Goal: Task Accomplishment & Management: Manage account settings

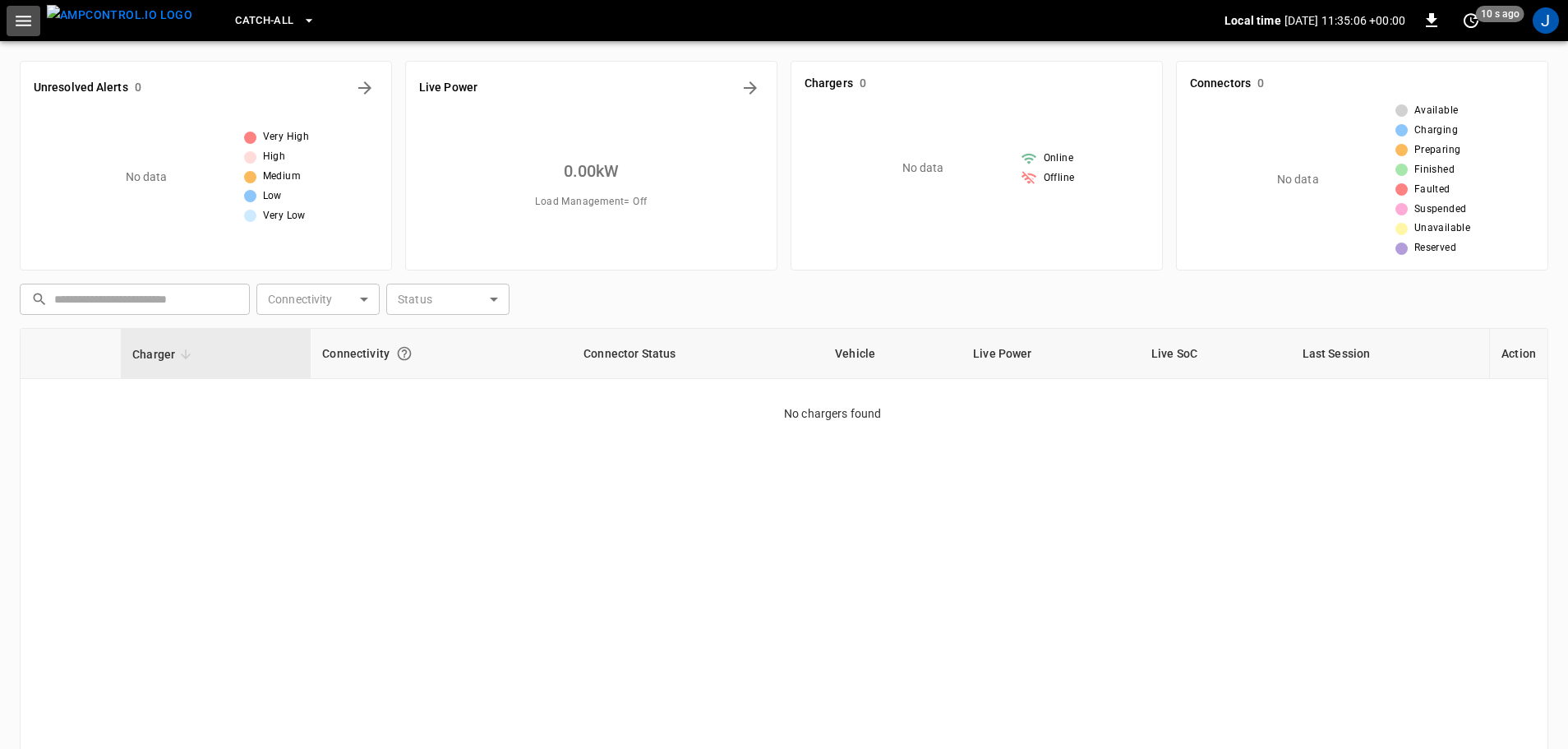
click at [36, 26] on button "button" at bounding box center [23, 21] width 34 height 30
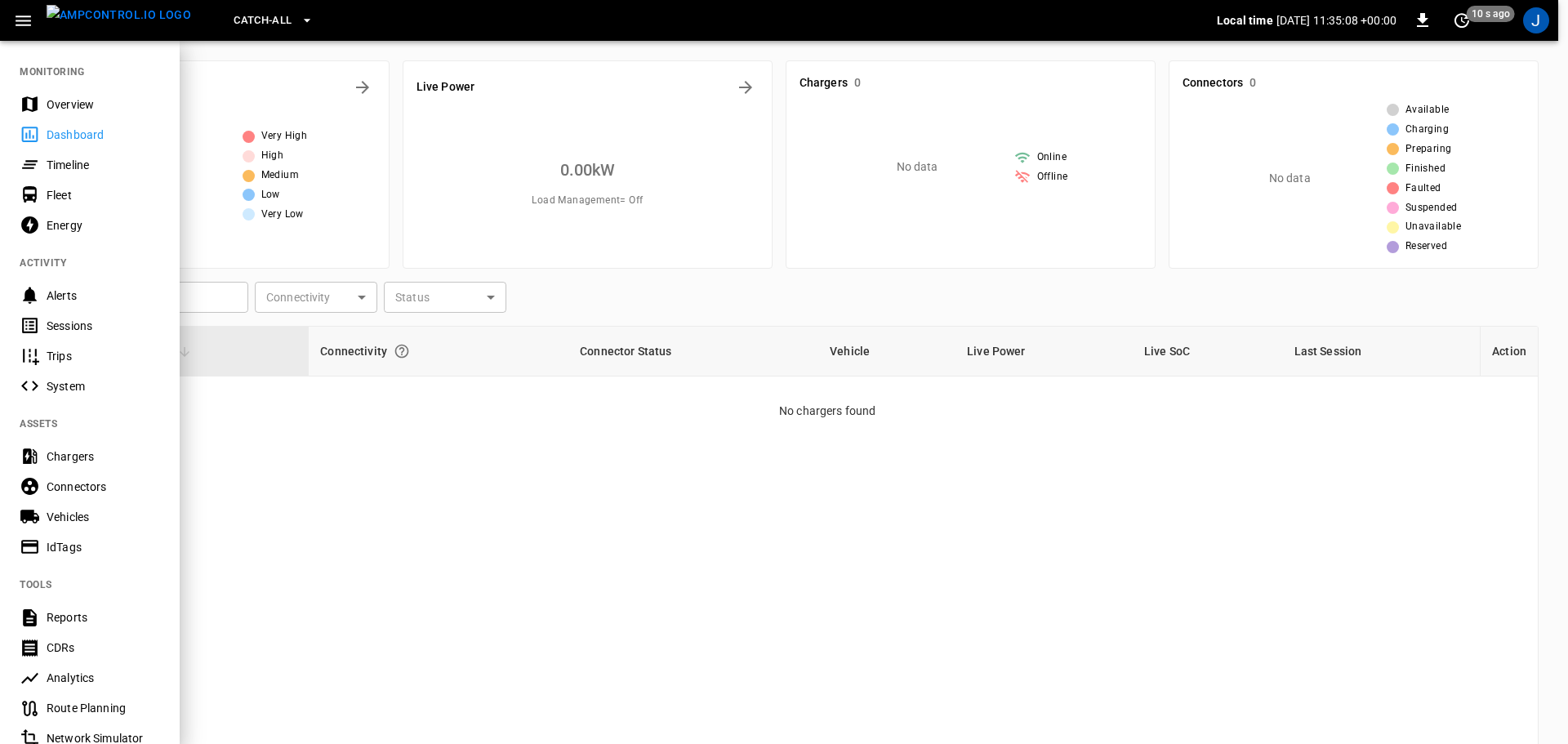
click at [36, 26] on button "button" at bounding box center [23, 21] width 33 height 30
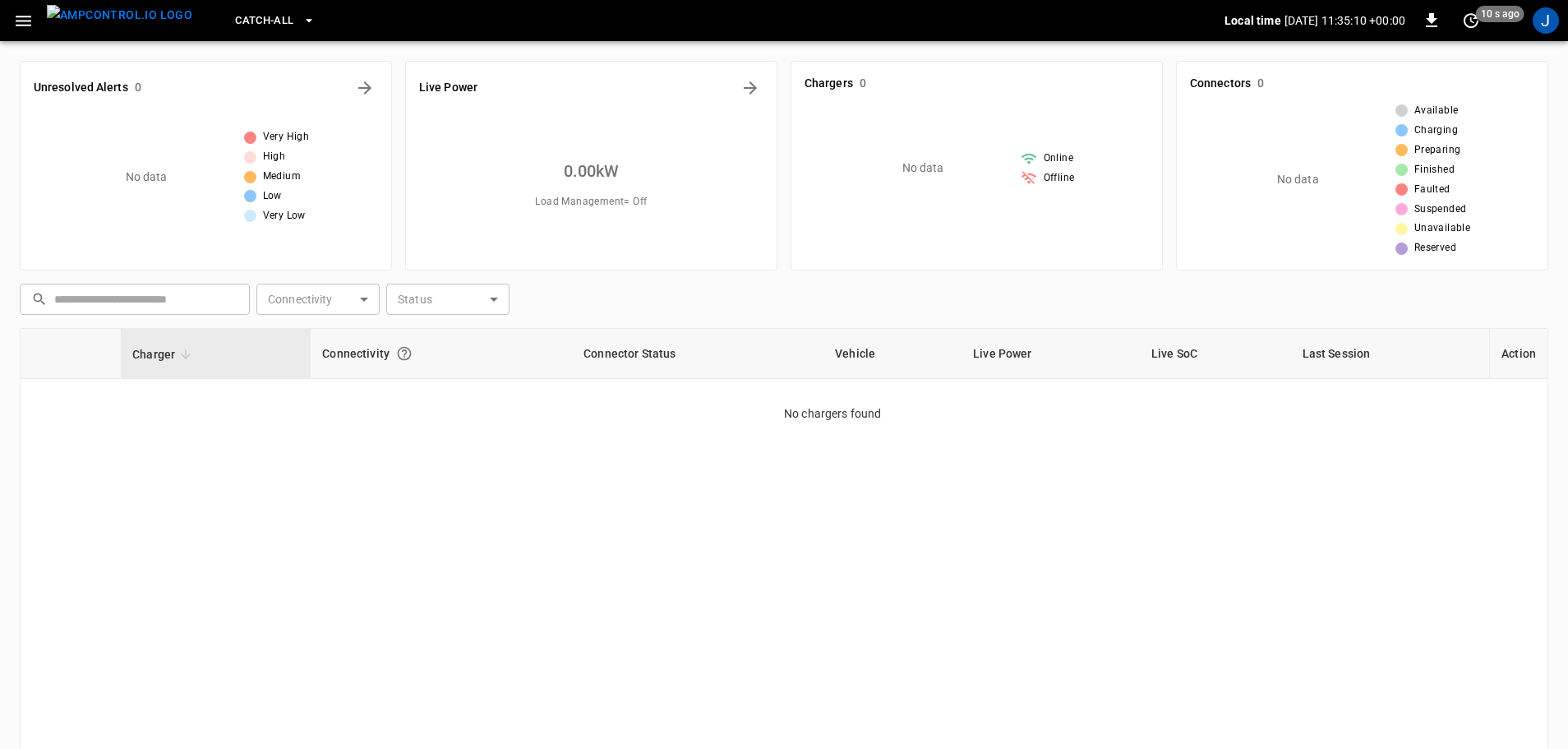
click at [36, 26] on button "button" at bounding box center [23, 21] width 34 height 30
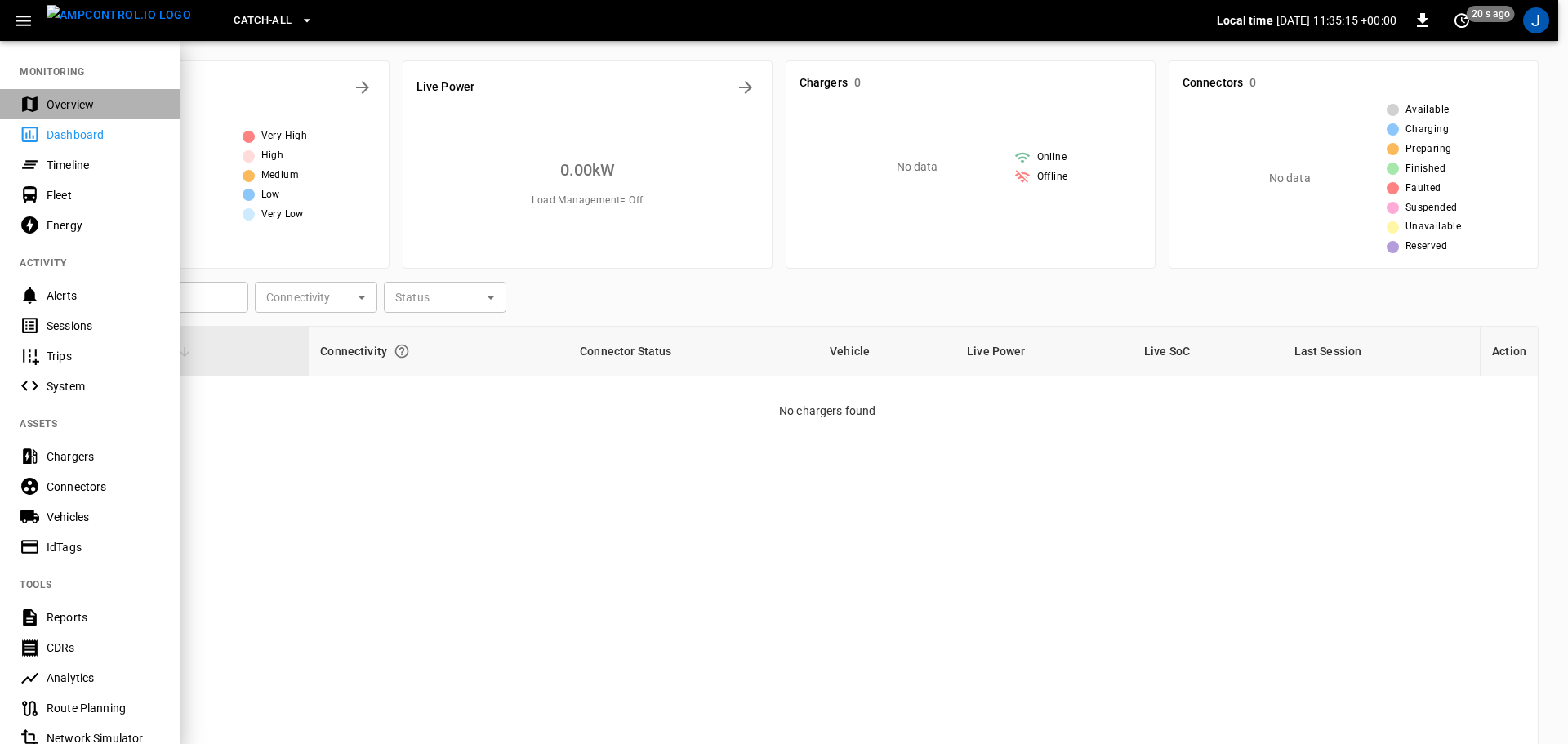
click at [69, 102] on div "Overview" at bounding box center [103, 104] width 113 height 16
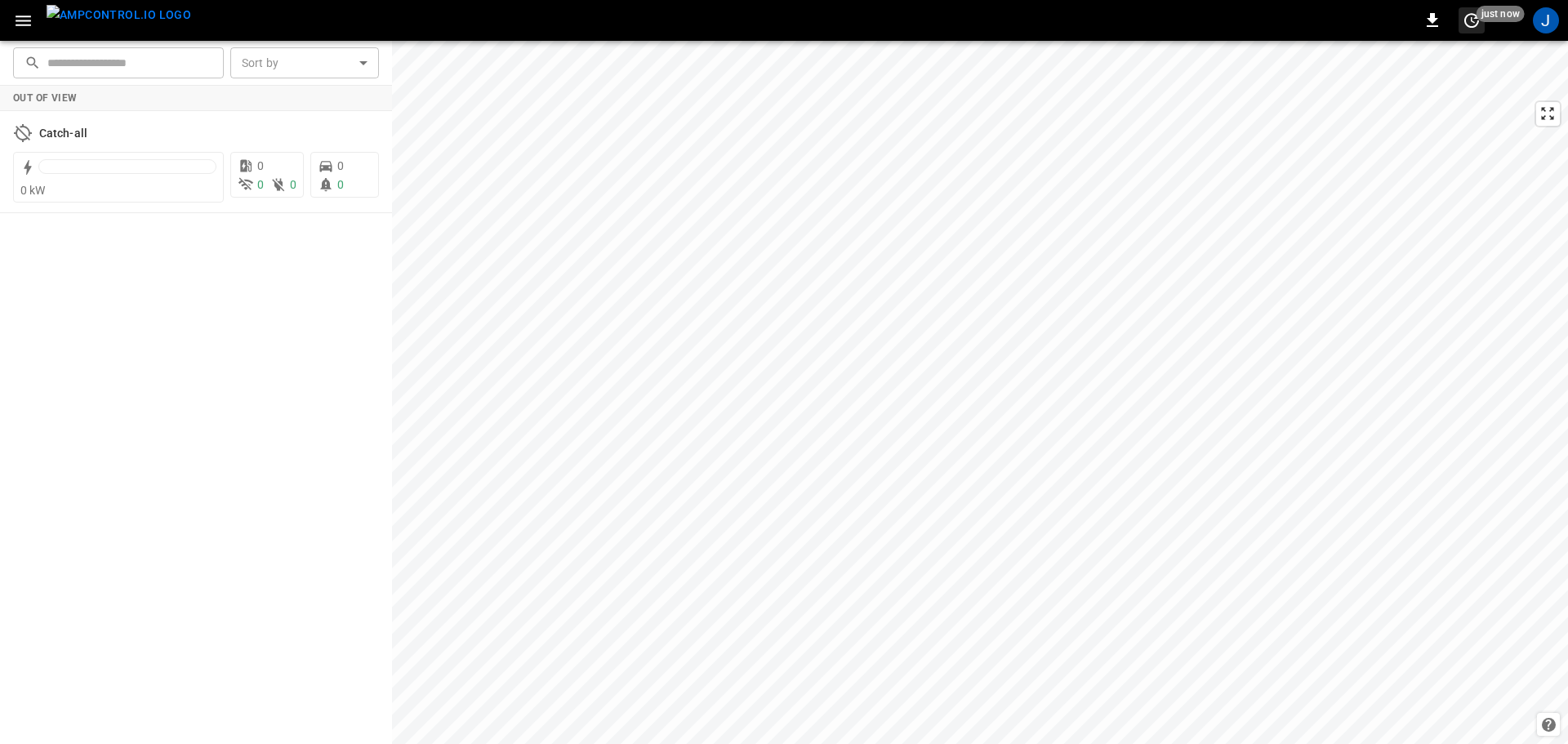
click at [1487, 11] on span "just now" at bounding box center [1501, 14] width 48 height 16
click at [1487, 11] on div at bounding box center [784, 372] width 1568 height 744
click at [21, 17] on icon "button" at bounding box center [23, 21] width 21 height 21
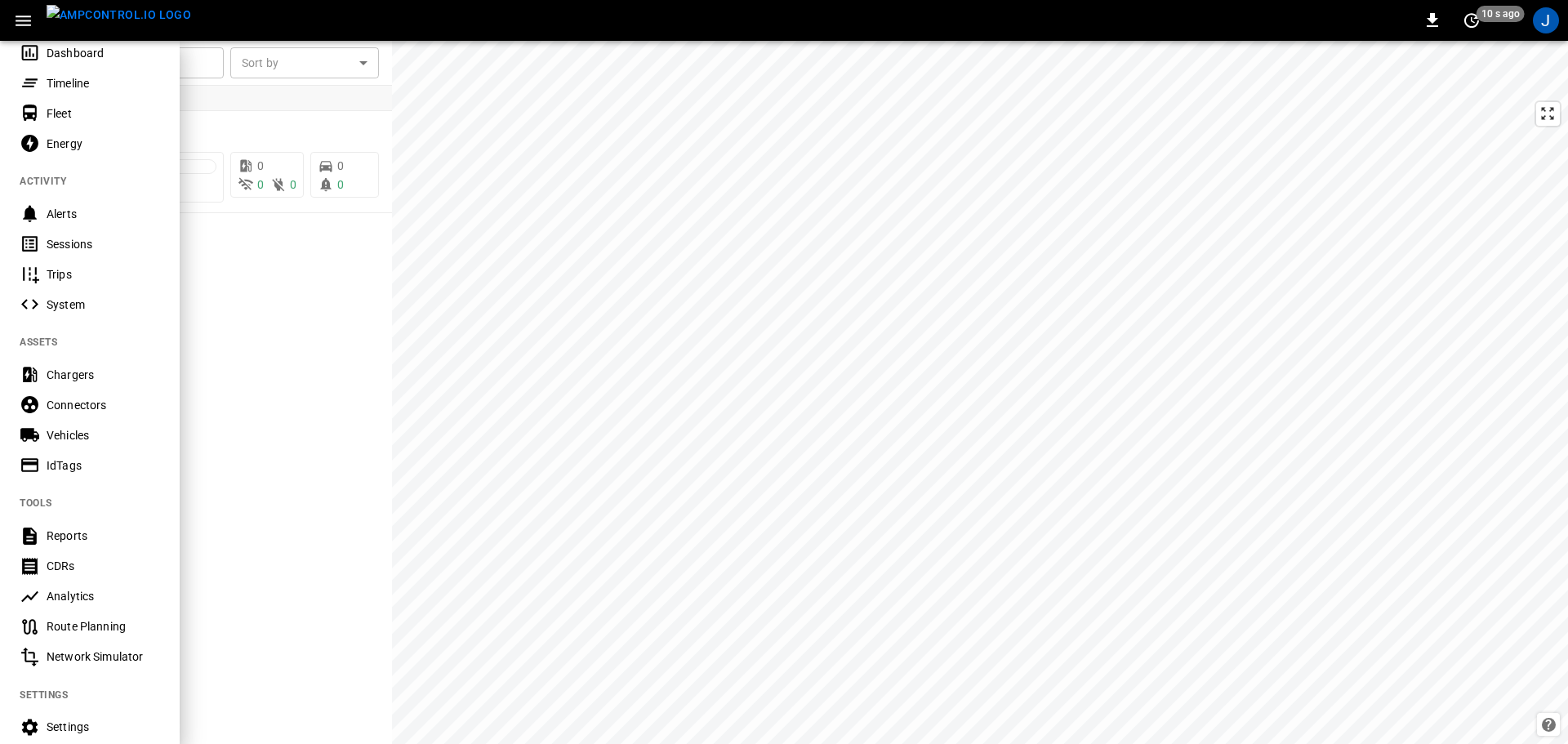
scroll to position [230, 0]
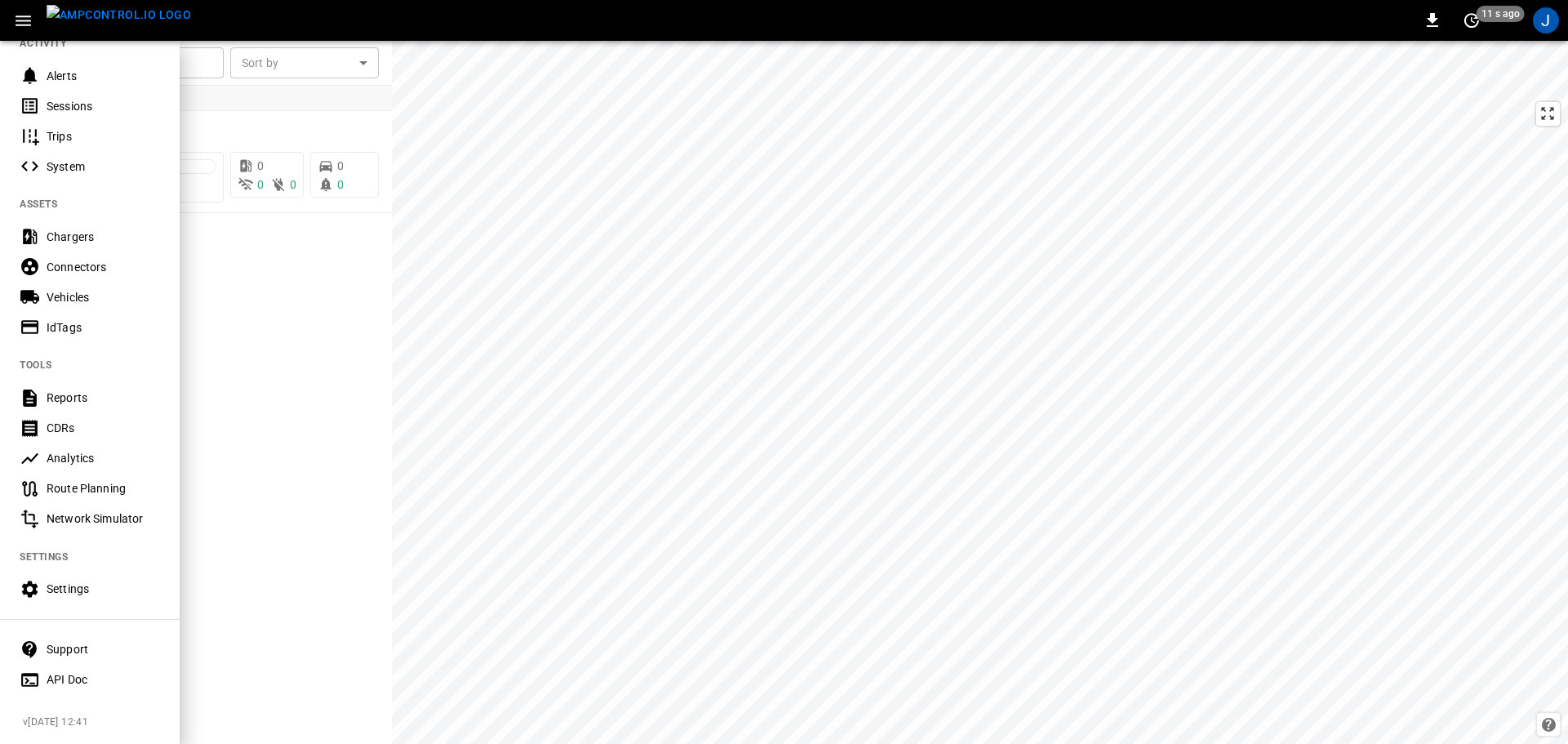
click at [725, 548] on div at bounding box center [784, 372] width 1568 height 744
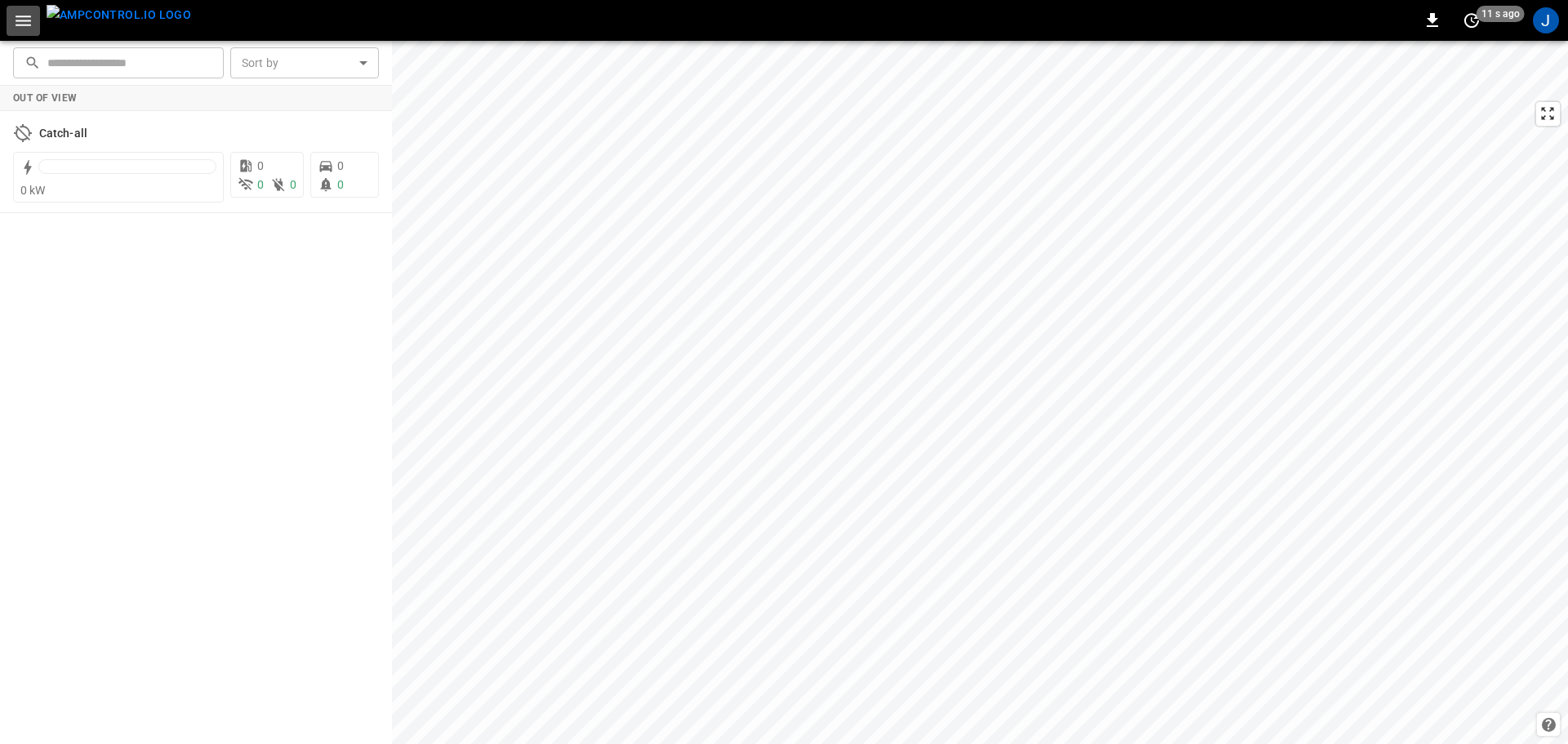
click at [18, 15] on icon "button" at bounding box center [23, 21] width 15 height 10
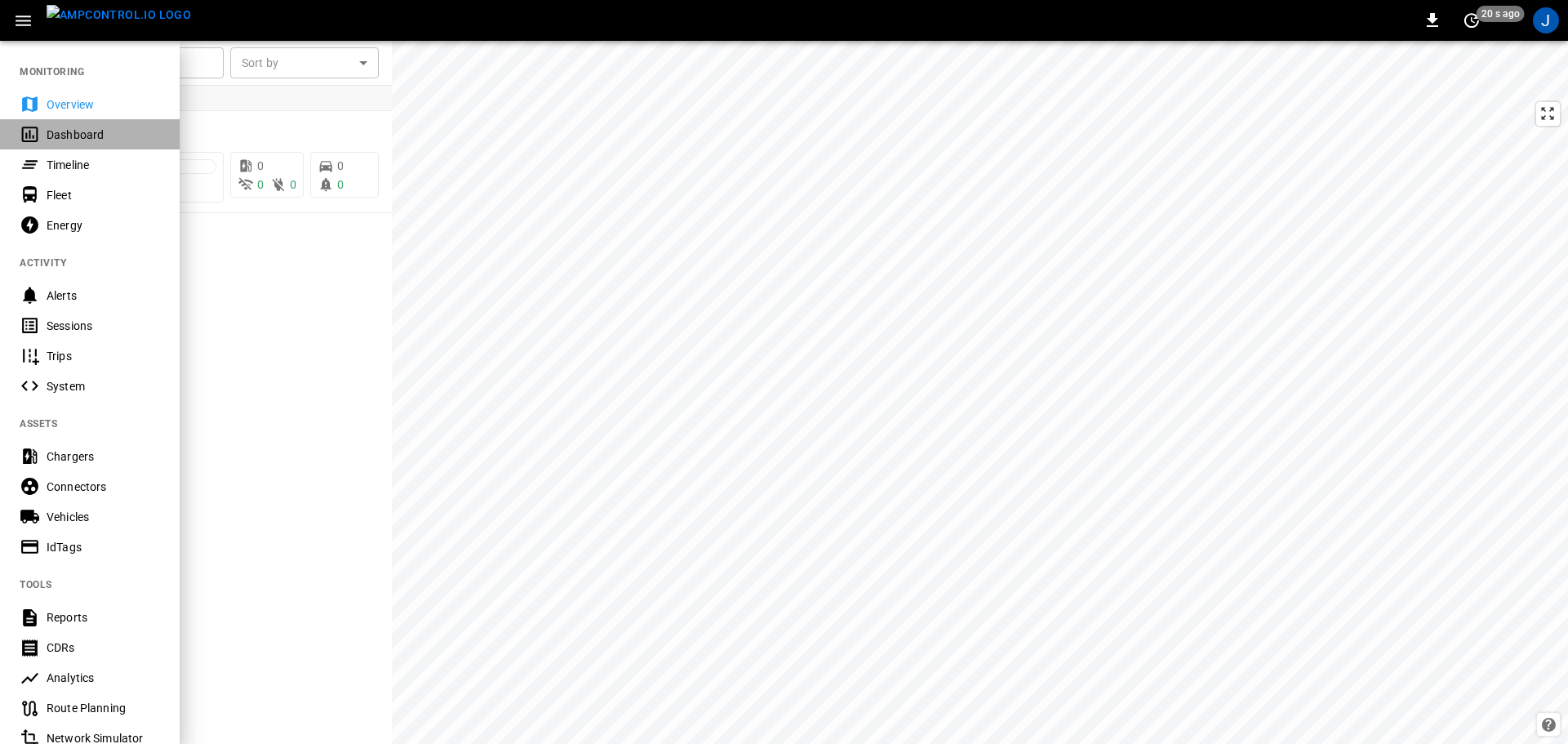
click at [71, 135] on div "Dashboard" at bounding box center [103, 135] width 113 height 16
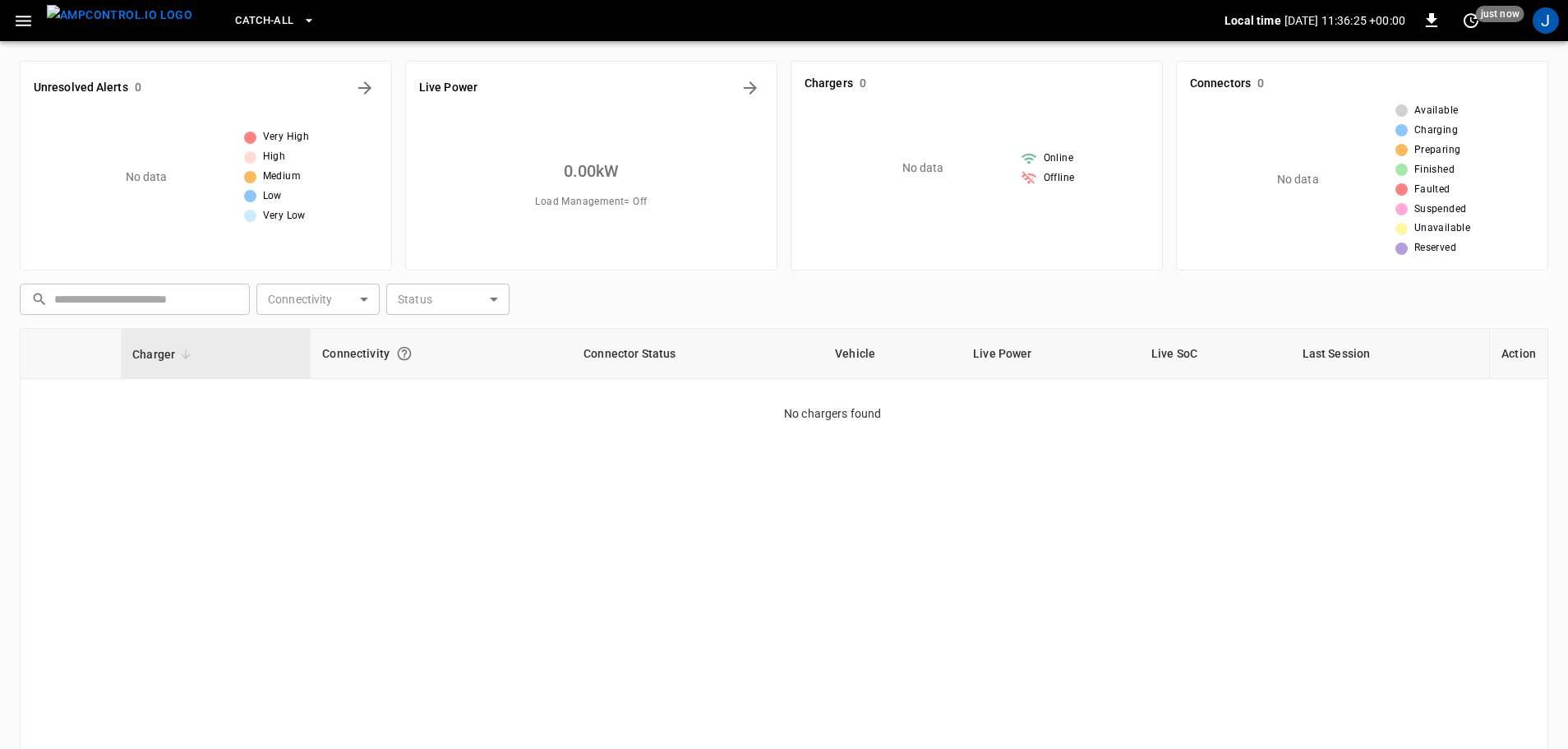
click at [29, 15] on icon "button" at bounding box center [23, 21] width 21 height 21
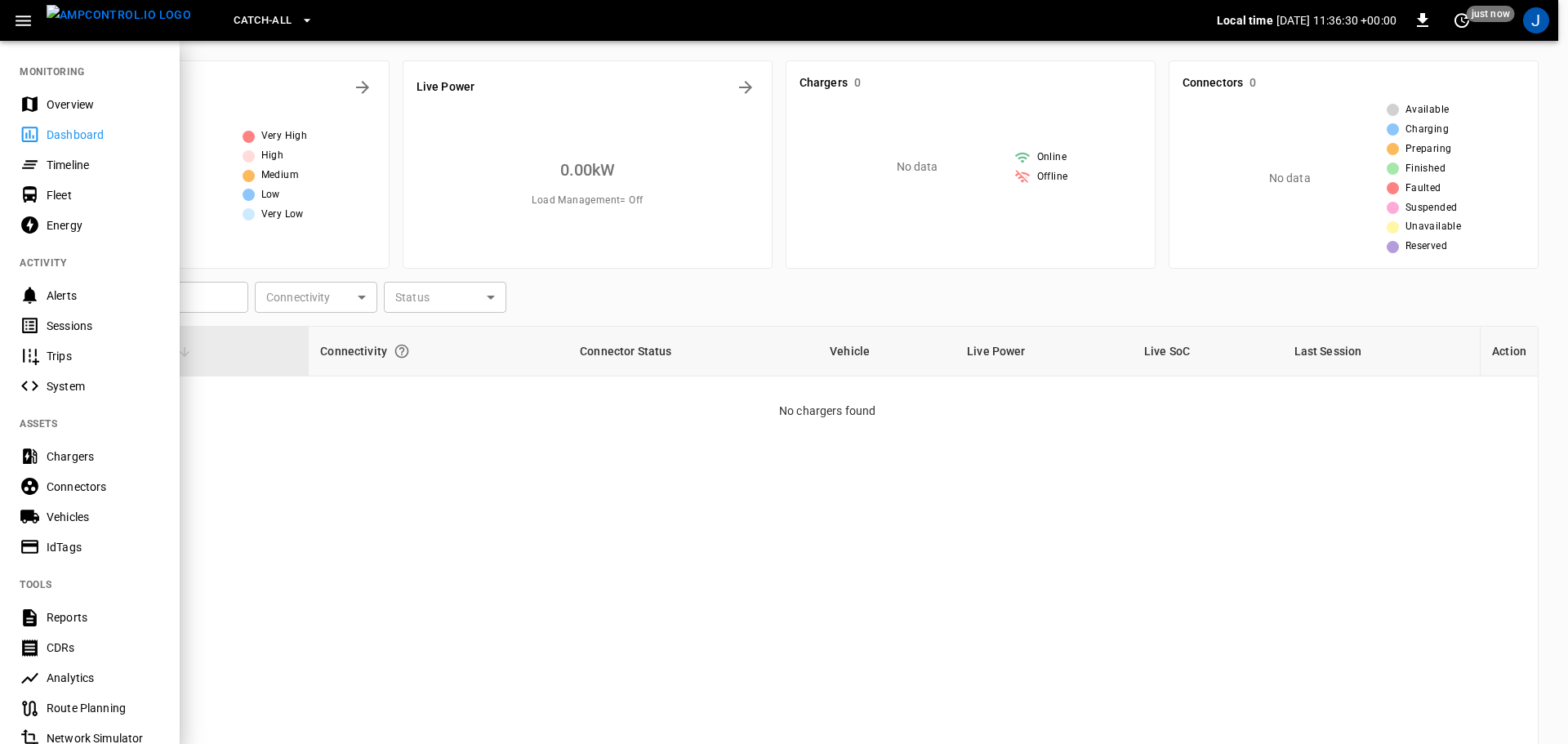
scroll to position [81, 0]
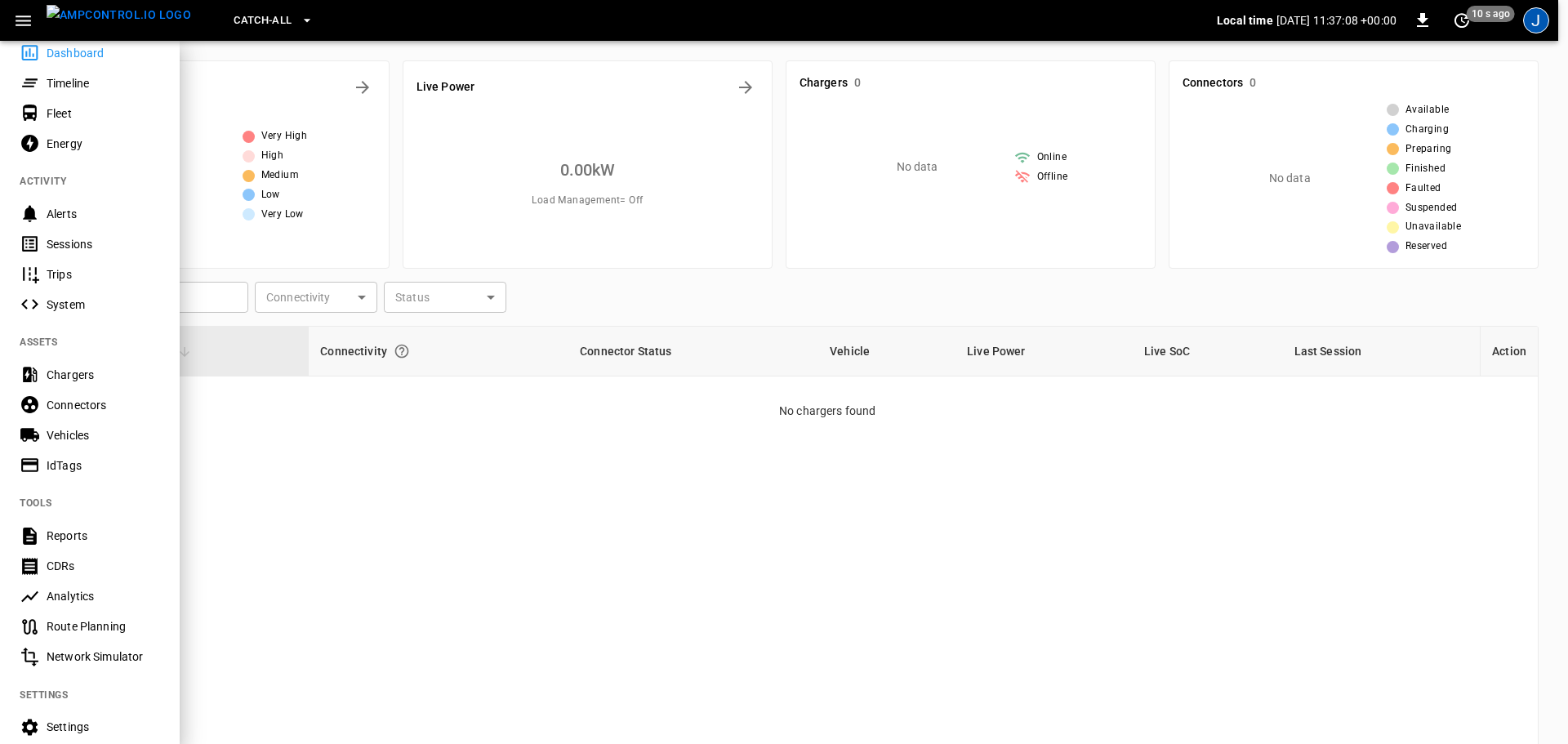
click at [1547, 18] on div "J" at bounding box center [1536, 21] width 26 height 26
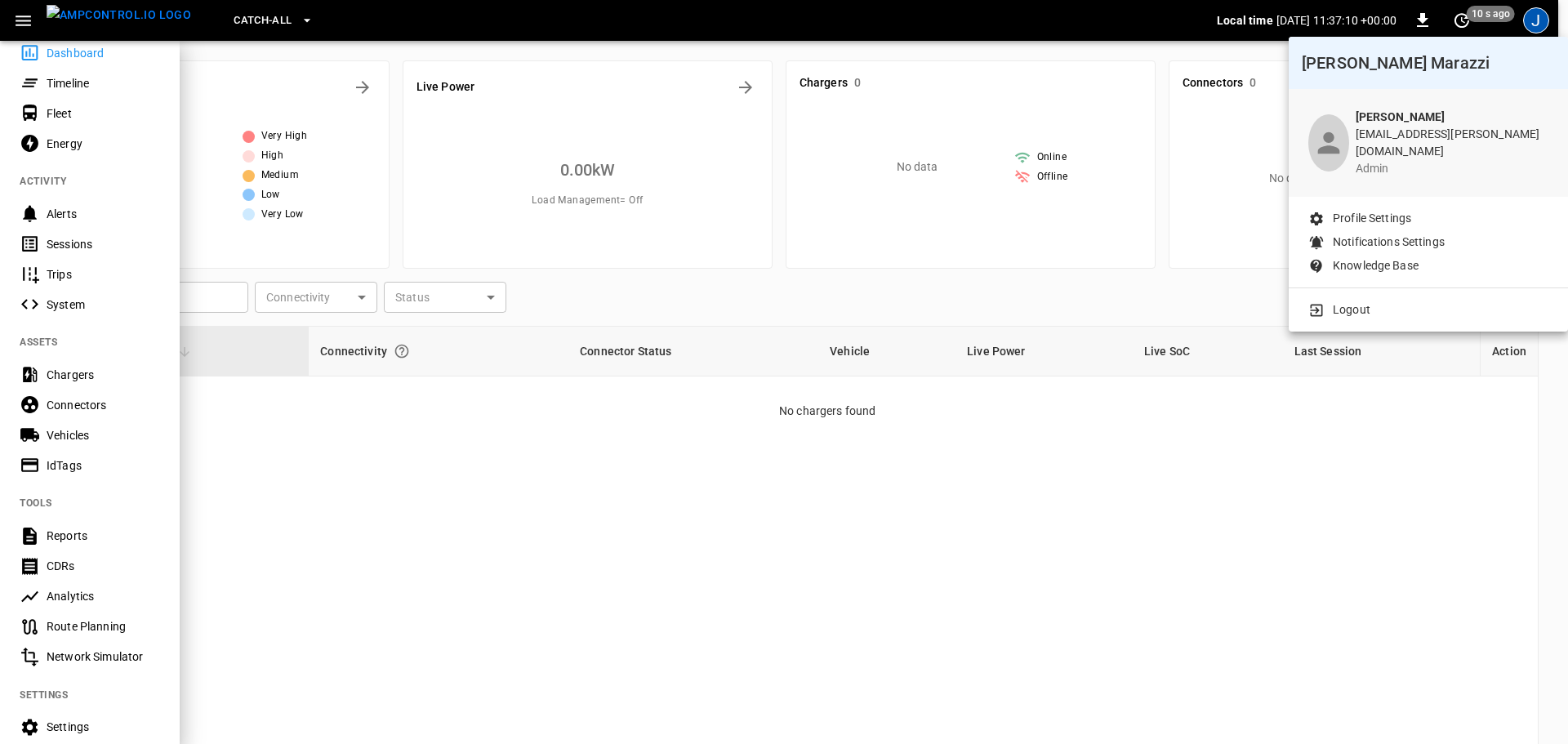
click at [279, 430] on div at bounding box center [784, 372] width 1568 height 744
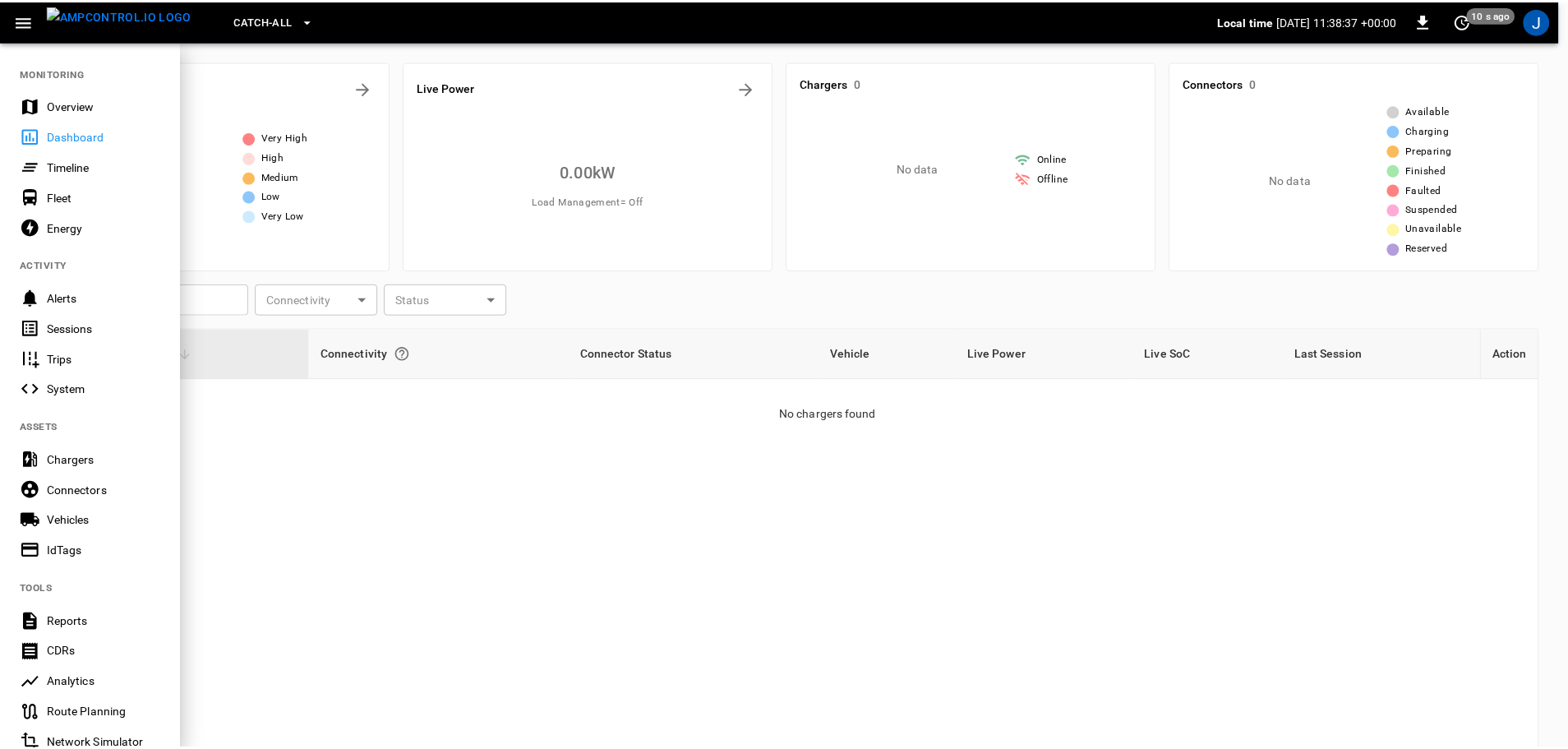
scroll to position [231, 0]
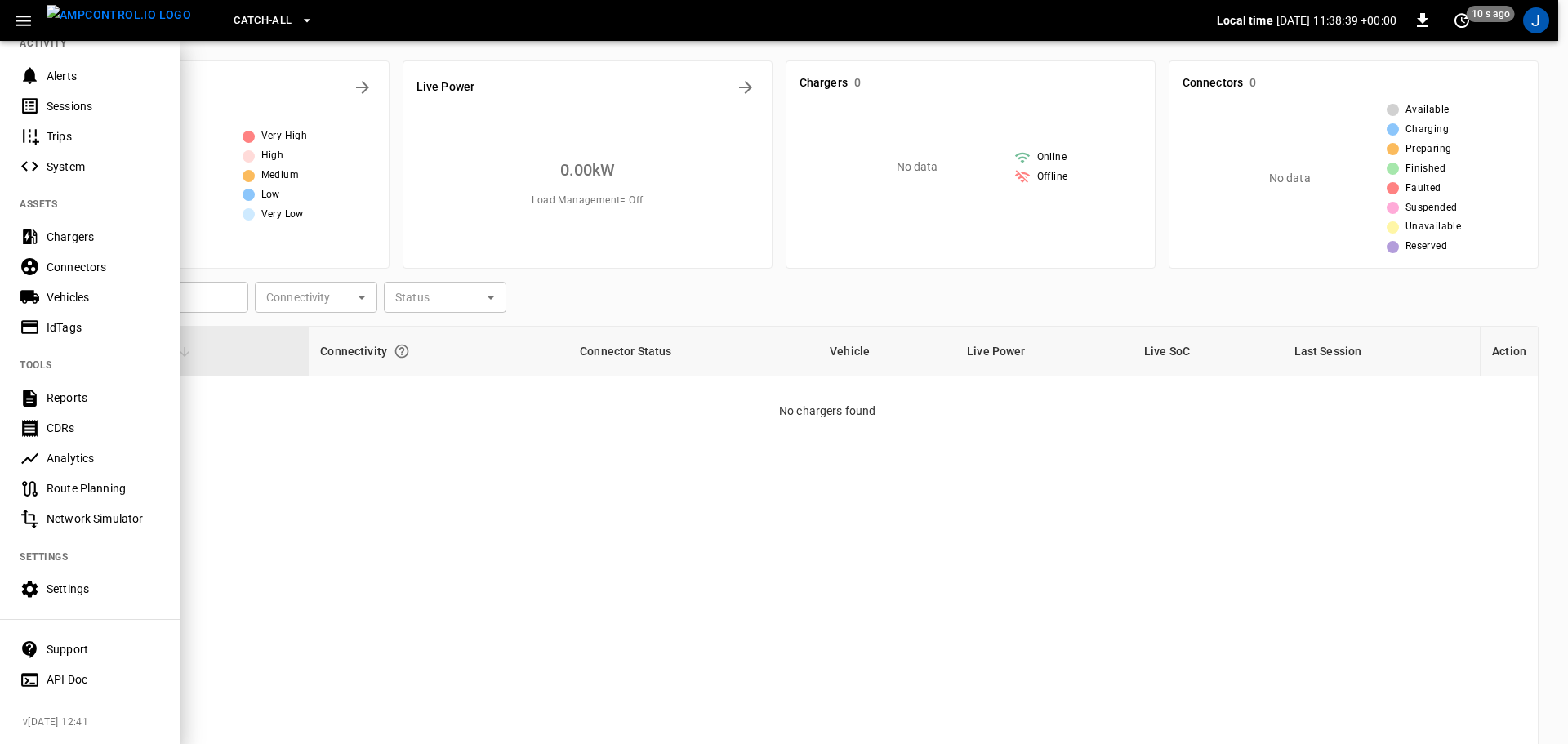
click at [106, 510] on div "Network Simulator" at bounding box center [103, 518] width 113 height 16
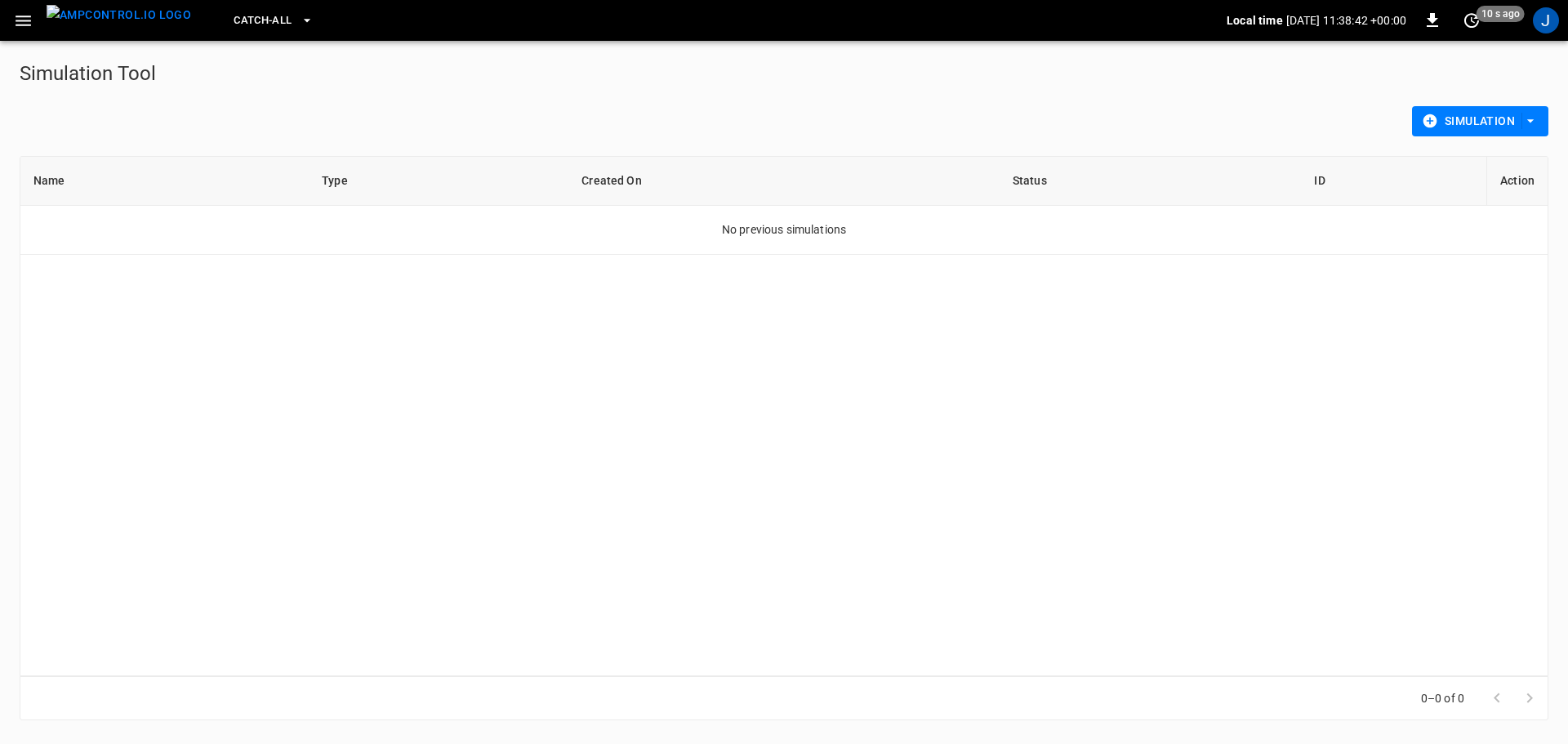
click at [16, 13] on icon "button" at bounding box center [23, 21] width 21 height 21
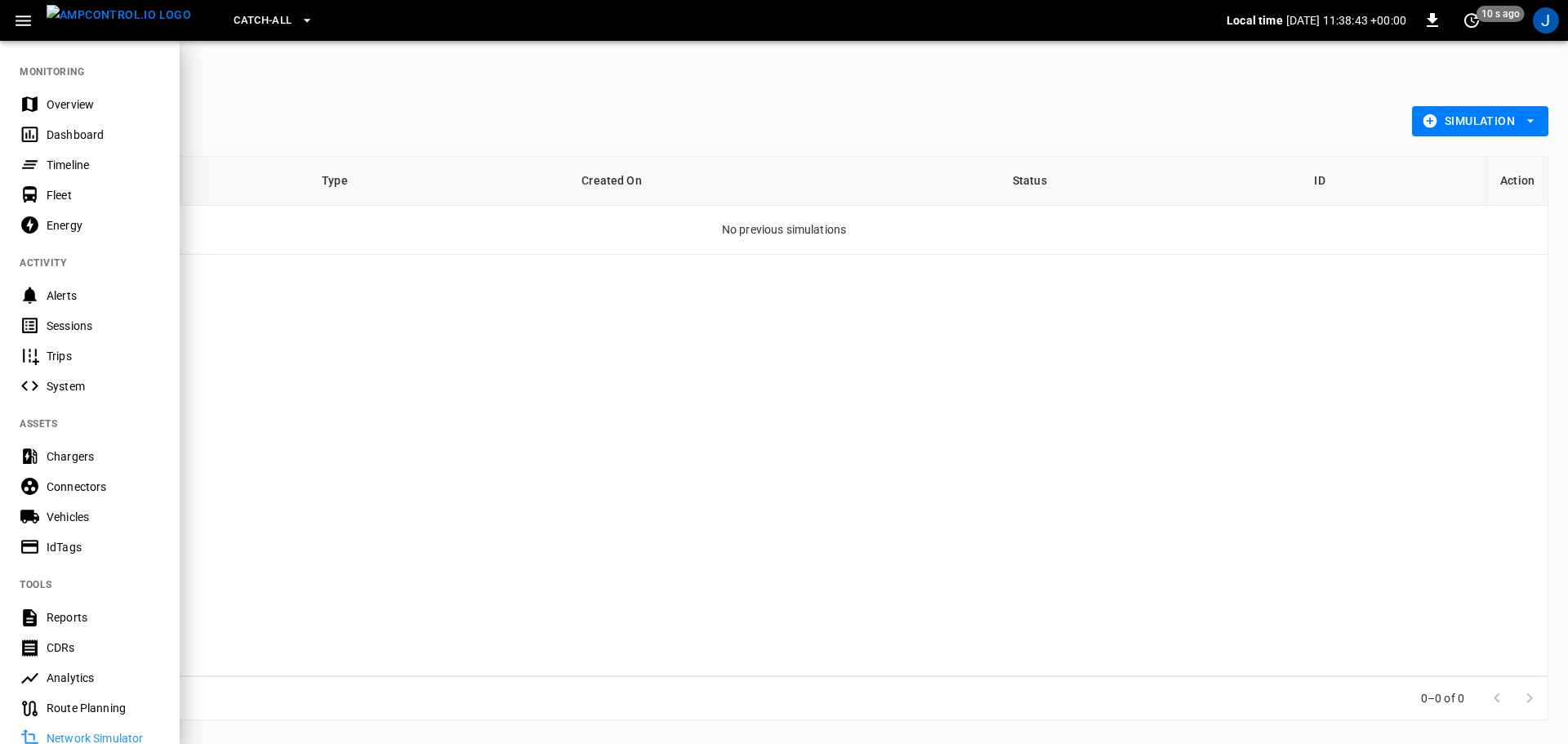
click at [89, 14] on img "menu" at bounding box center [118, 15] width 145 height 21
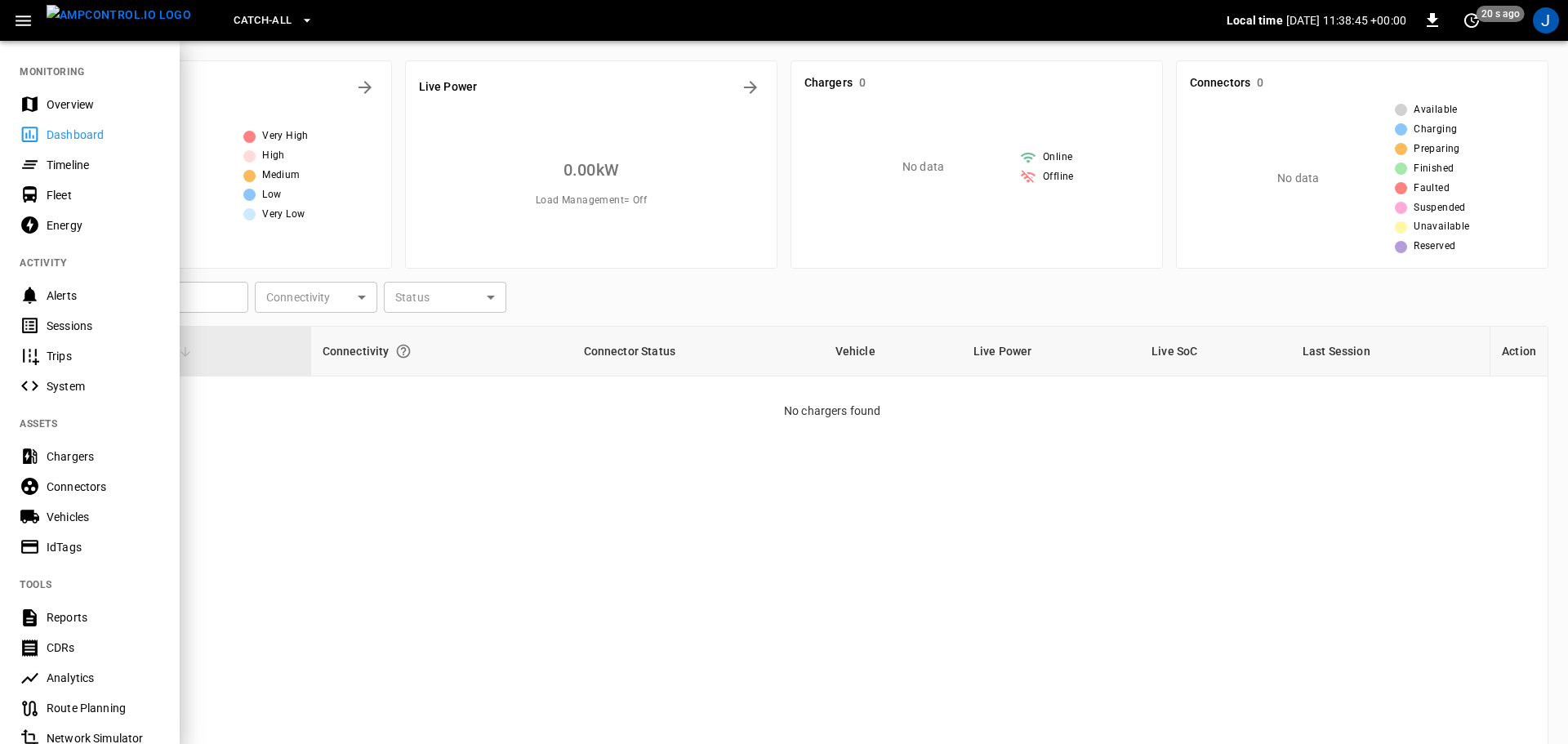
click at [586, 550] on div at bounding box center [784, 372] width 1568 height 744
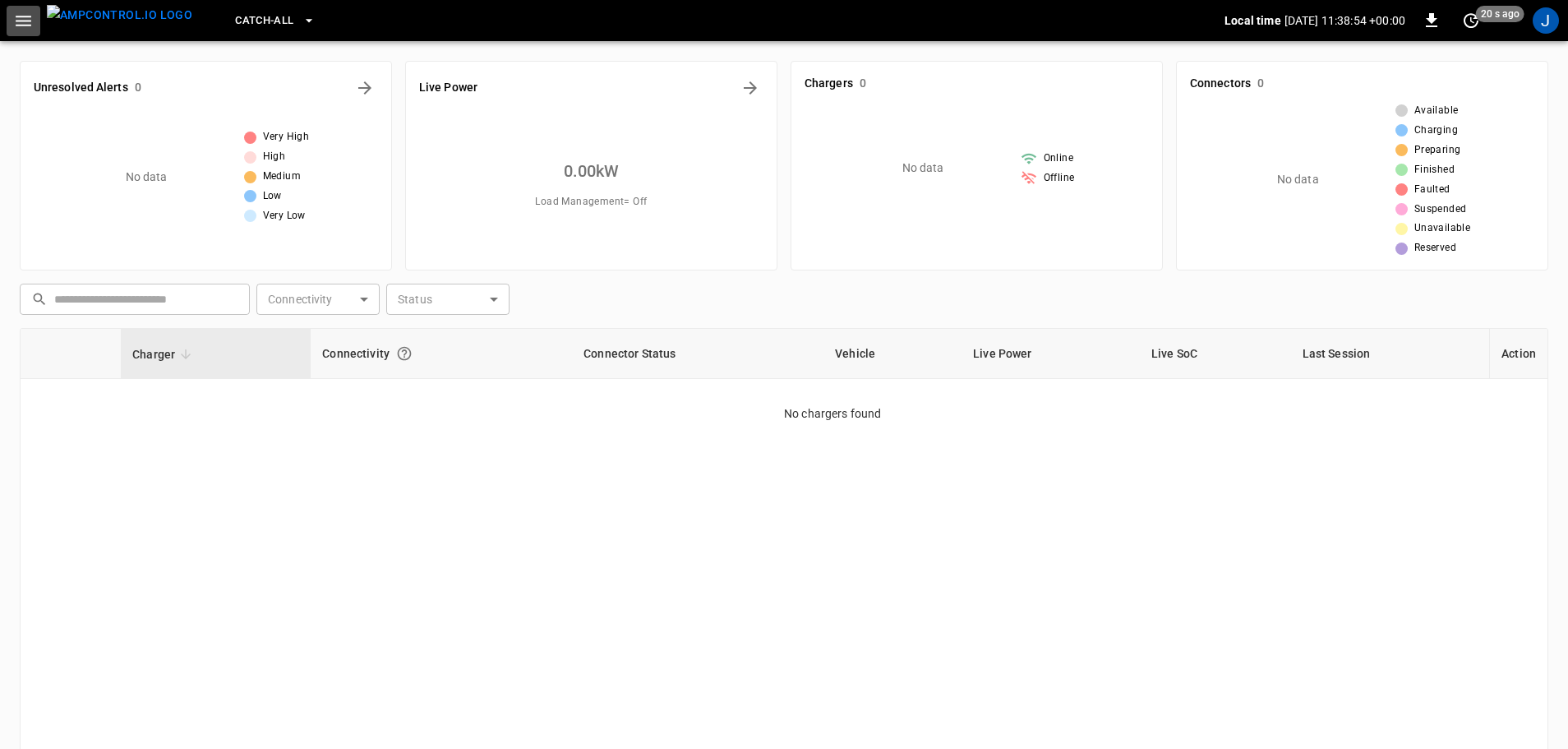
click at [28, 18] on icon "button" at bounding box center [23, 21] width 21 height 21
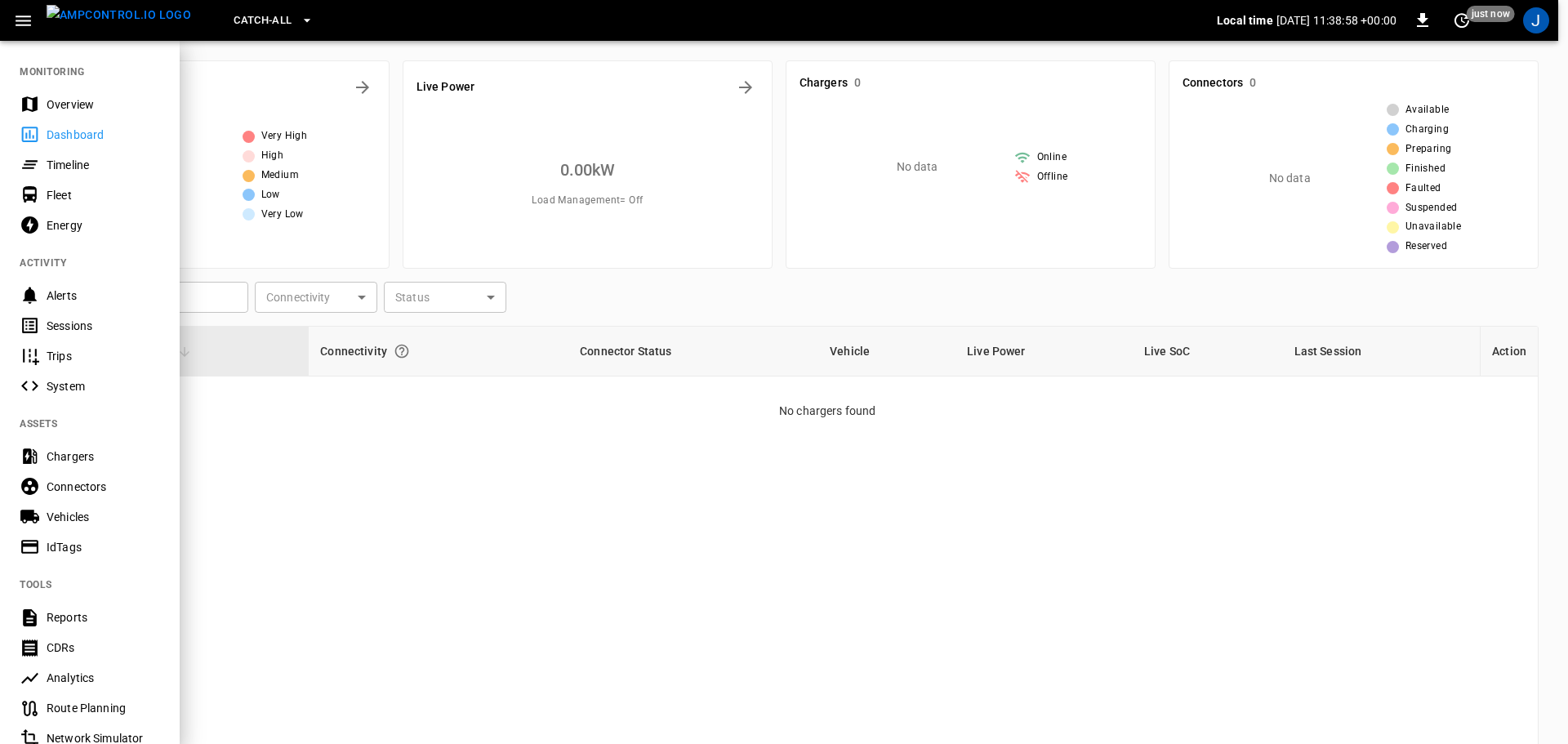
click at [75, 103] on div "Overview" at bounding box center [103, 104] width 113 height 16
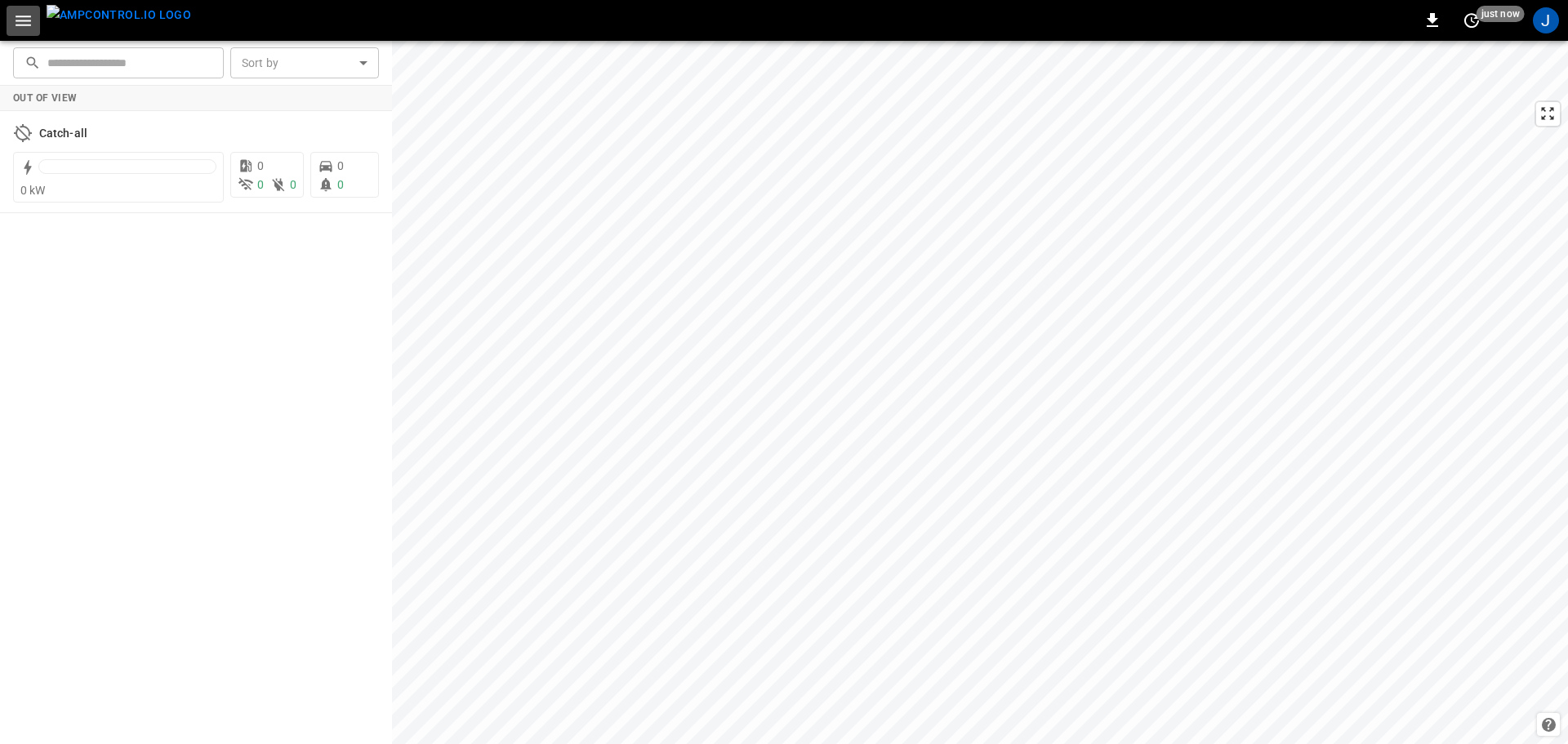
click at [18, 21] on icon "button" at bounding box center [23, 21] width 15 height 10
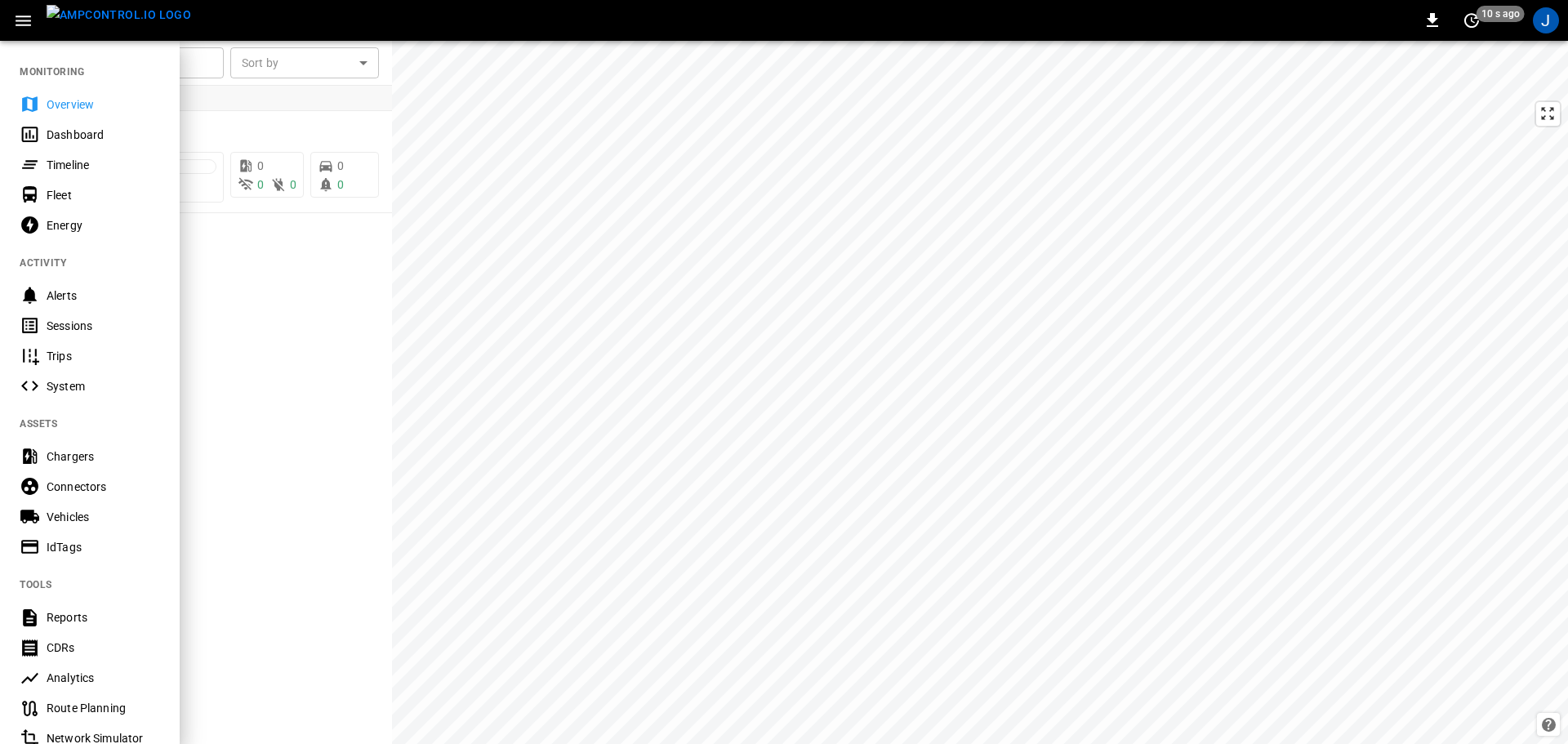
click at [32, 21] on icon "button" at bounding box center [23, 21] width 21 height 21
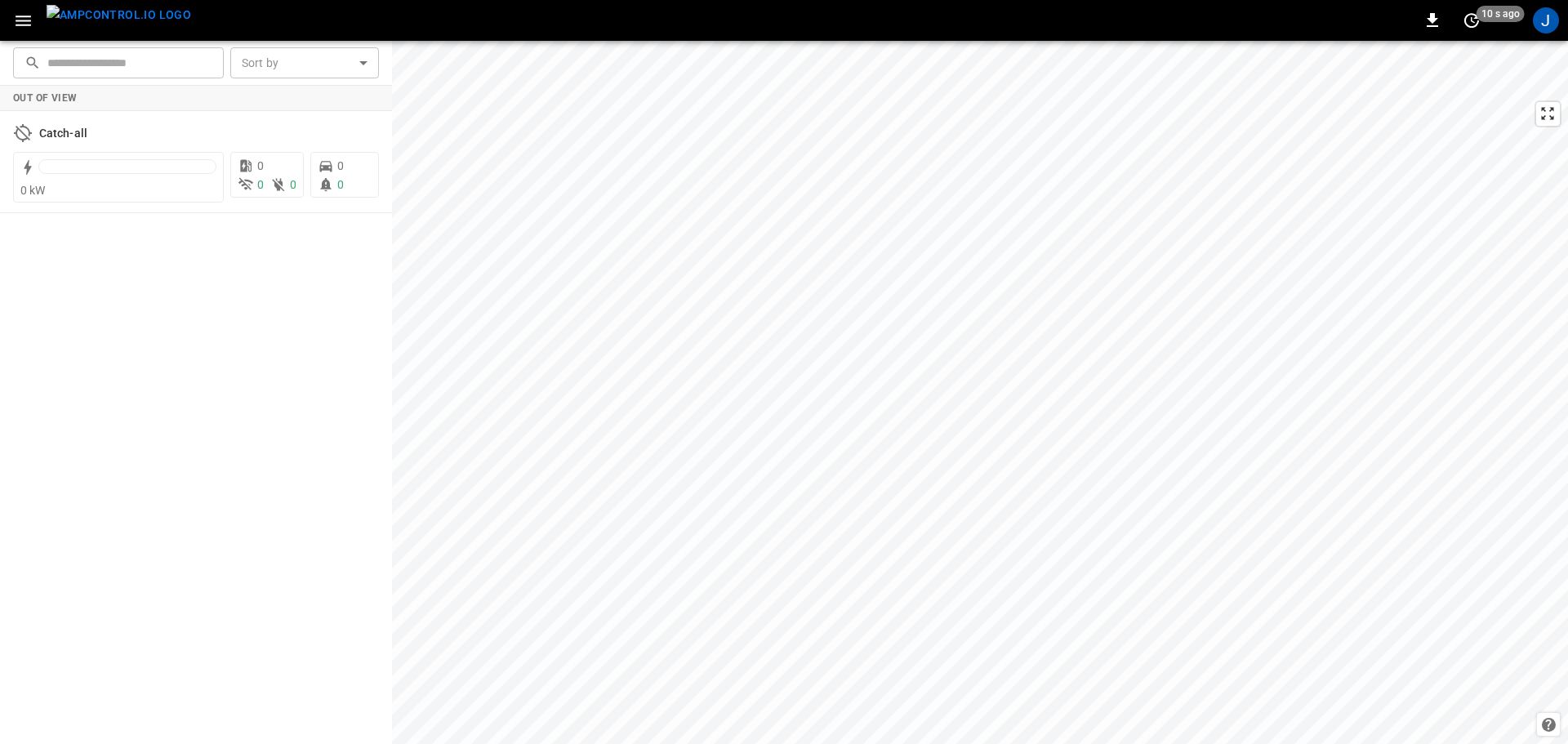
click at [32, 21] on icon "button" at bounding box center [23, 21] width 21 height 21
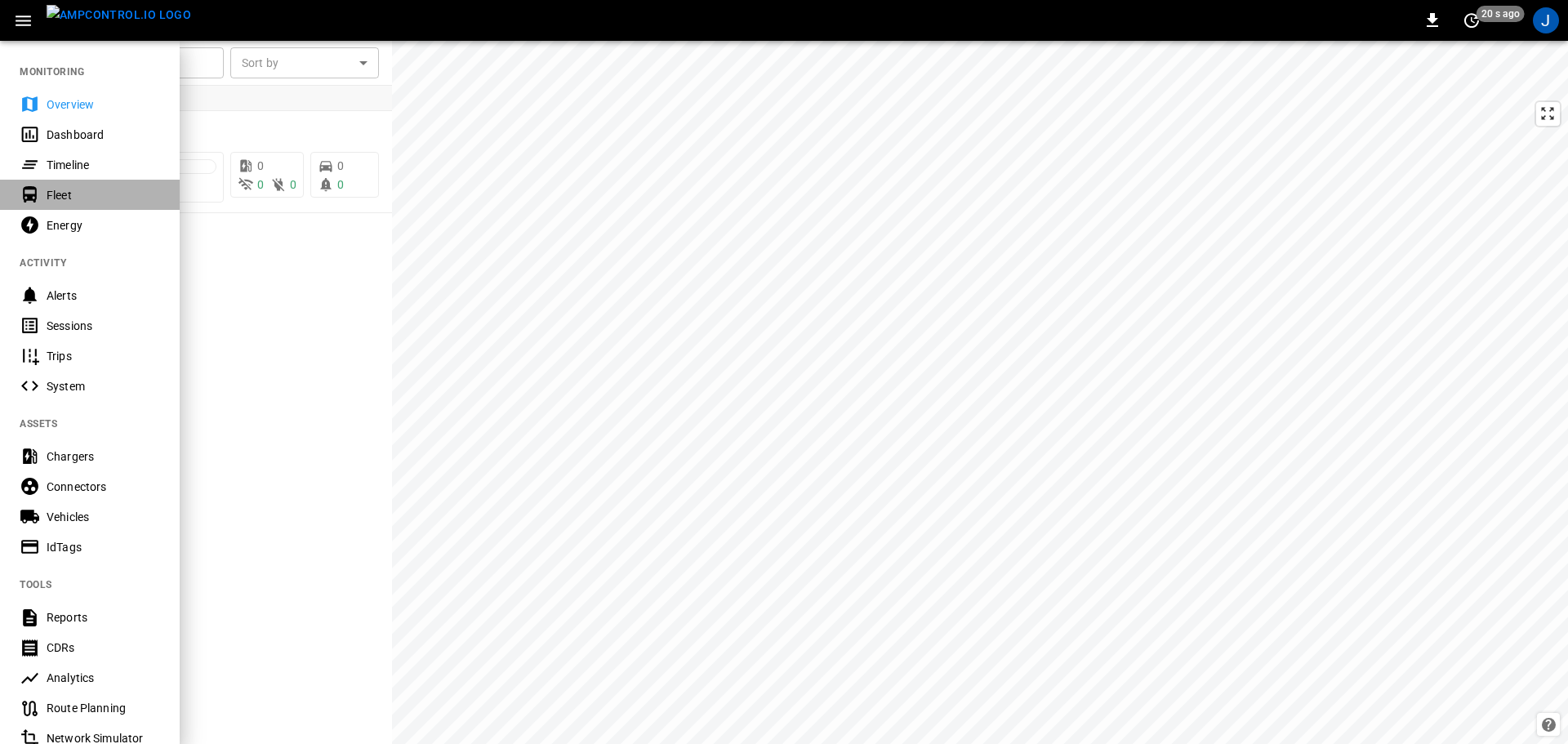
click at [84, 204] on div "Fleet" at bounding box center [90, 195] width 180 height 30
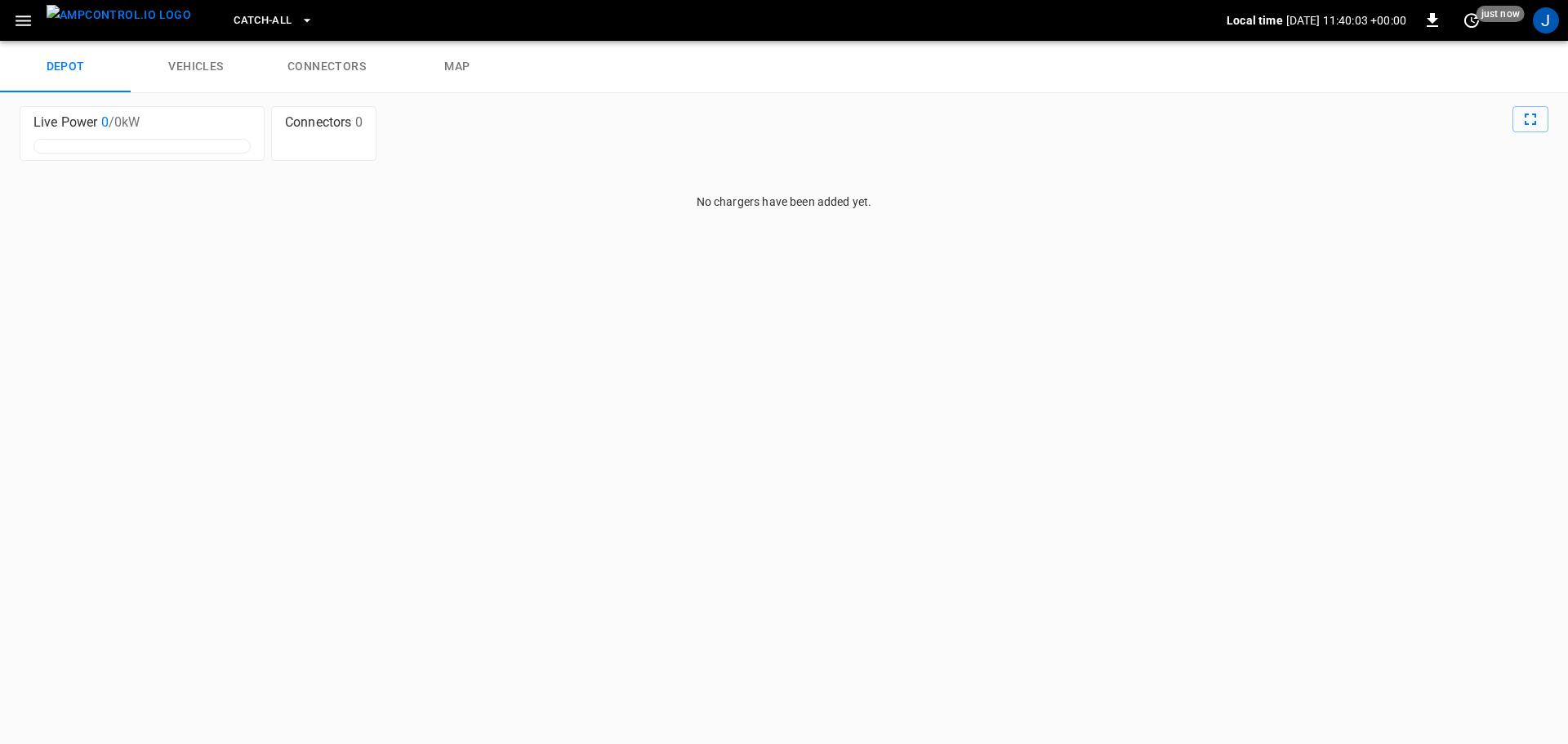
click at [9, 15] on button "button" at bounding box center [23, 21] width 33 height 30
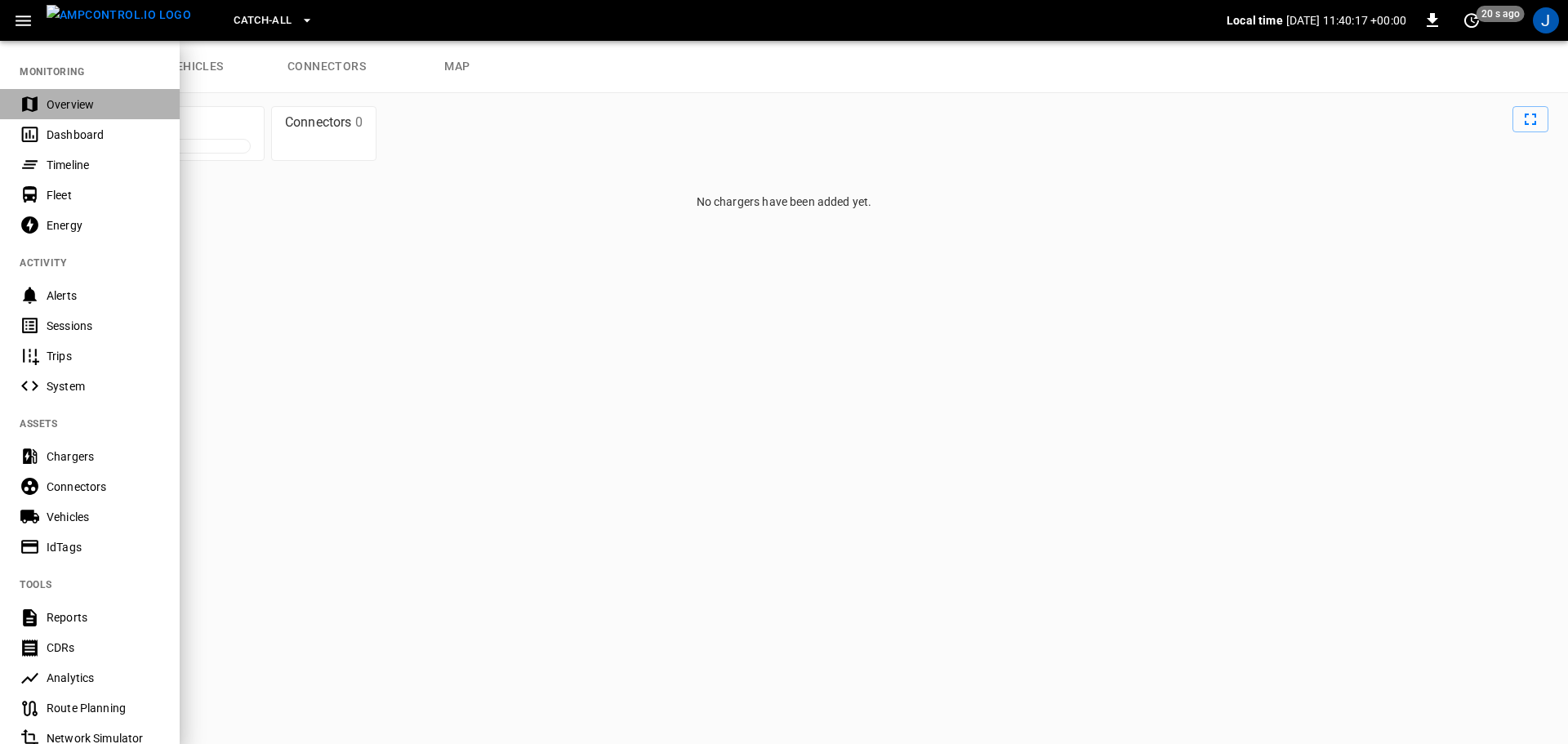
click at [79, 96] on div "Overview" at bounding box center [103, 104] width 113 height 16
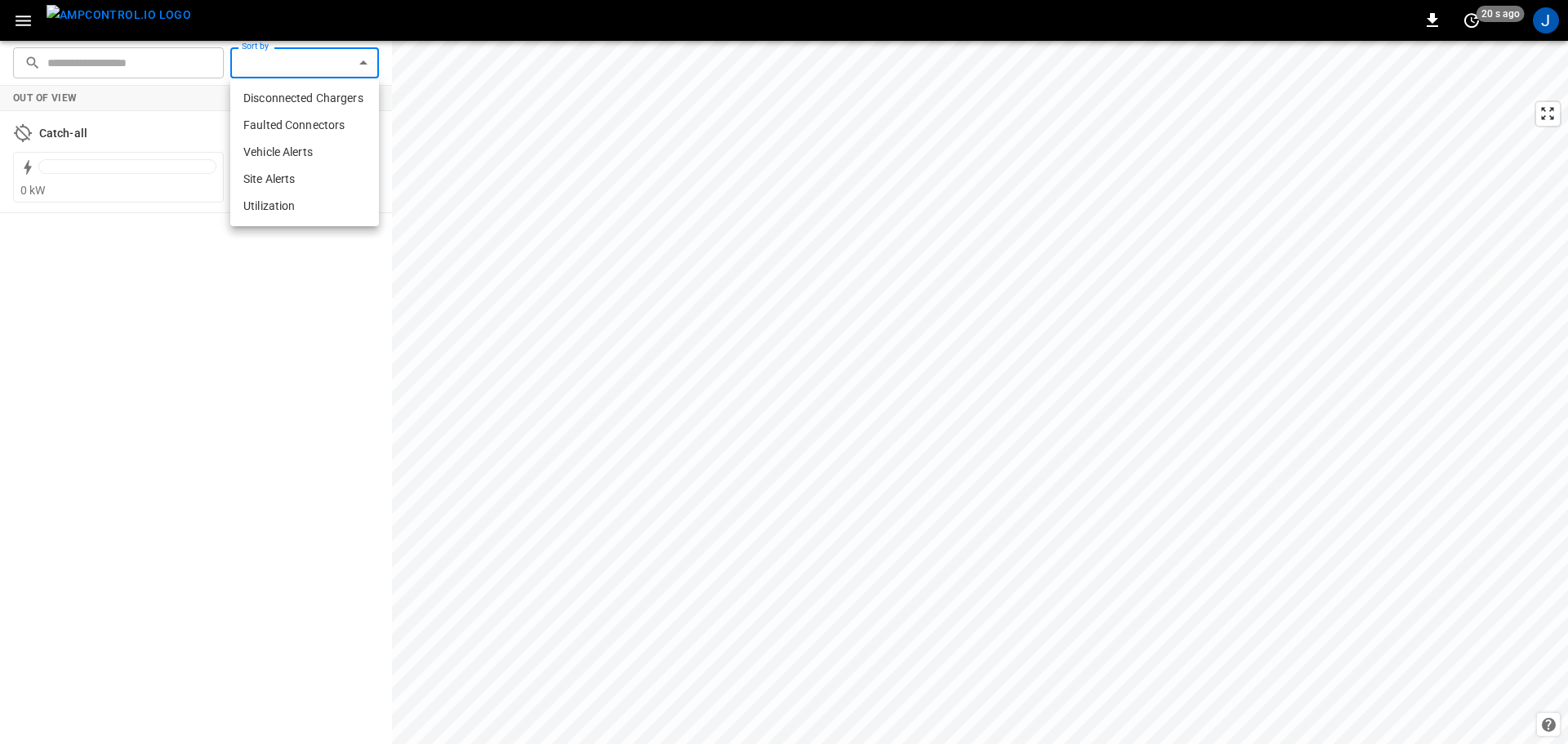
click at [319, 76] on body "0 20 s ago J ​ ​ Sort by ​ Sort by Out of View Catch-all 0 kW 0 0 0 0 0 Update …" at bounding box center [784, 372] width 1568 height 744
click at [272, 277] on div at bounding box center [784, 372] width 1568 height 744
click at [309, 59] on body "0 just now J ​ ​ Sort by ​ Sort by Out of View Catch-all 0 kW 0 0 0 0 0 Refresh…" at bounding box center [784, 372] width 1568 height 744
click at [256, 339] on div at bounding box center [784, 372] width 1568 height 744
click at [296, 61] on body "0 just now J ​ ​ Sort by ​ Sort by Out of View Catch-all 0 kW 0 0 0 0 0 Refresh…" at bounding box center [784, 372] width 1568 height 744
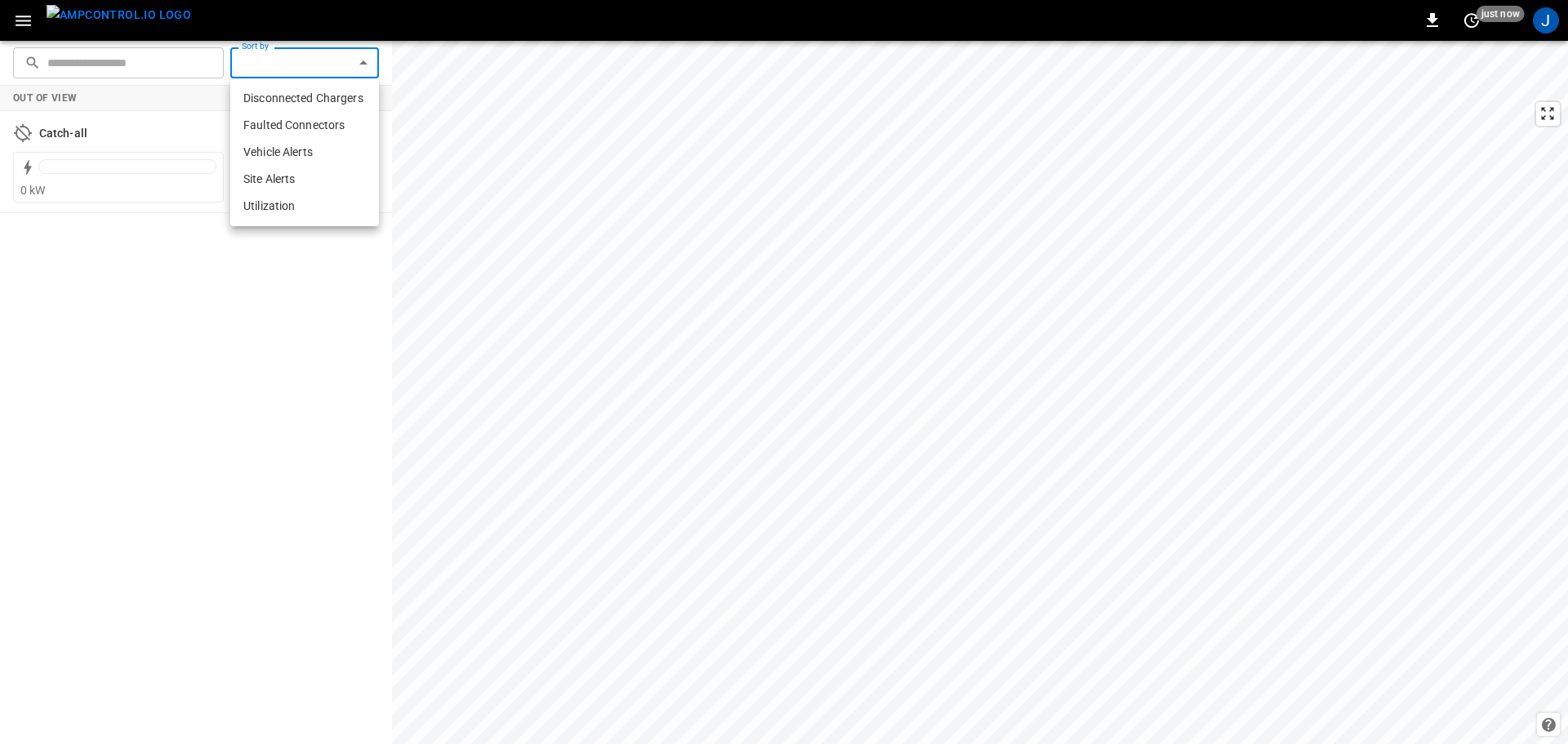
click at [246, 354] on div at bounding box center [784, 372] width 1568 height 744
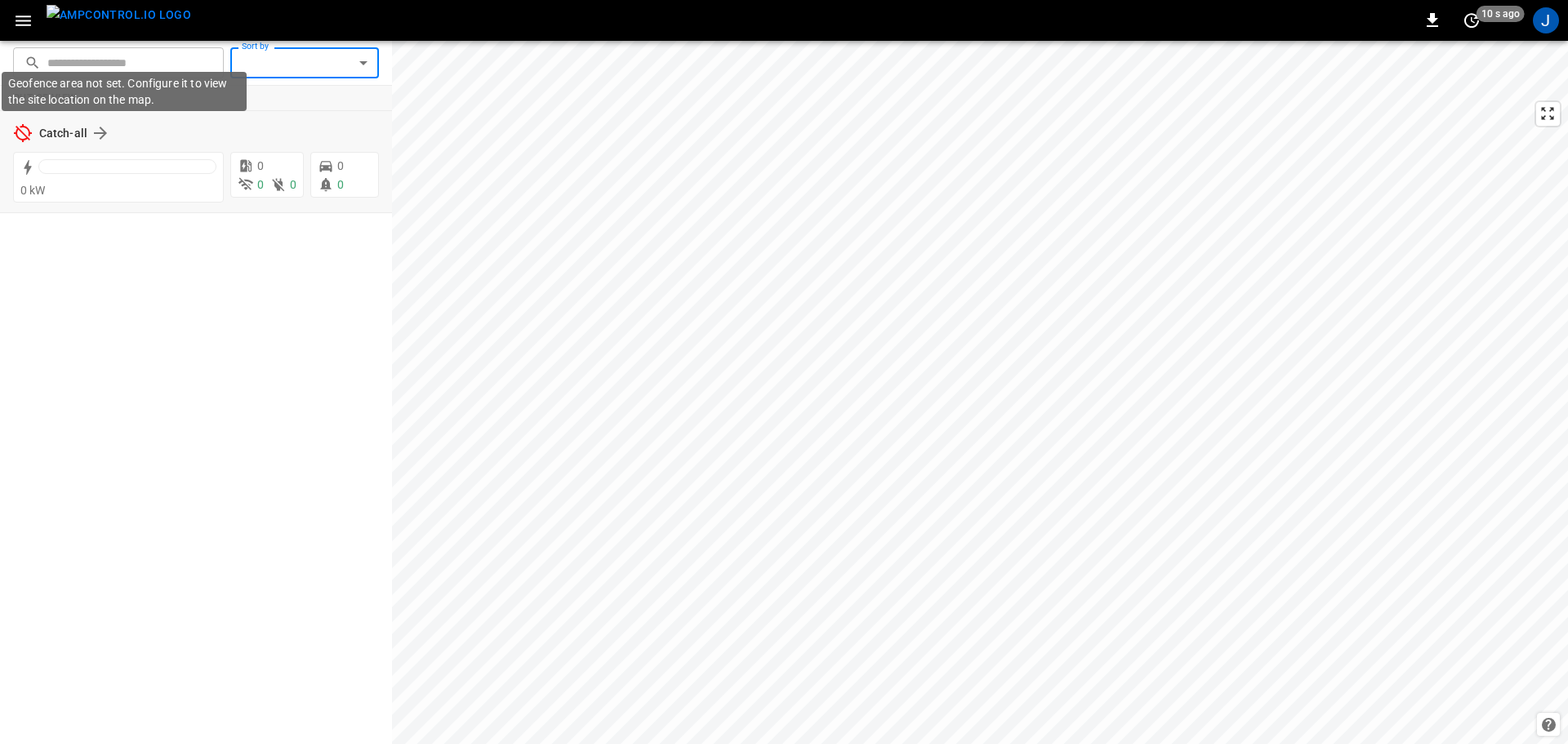
click at [26, 133] on icon at bounding box center [22, 133] width 20 height 20
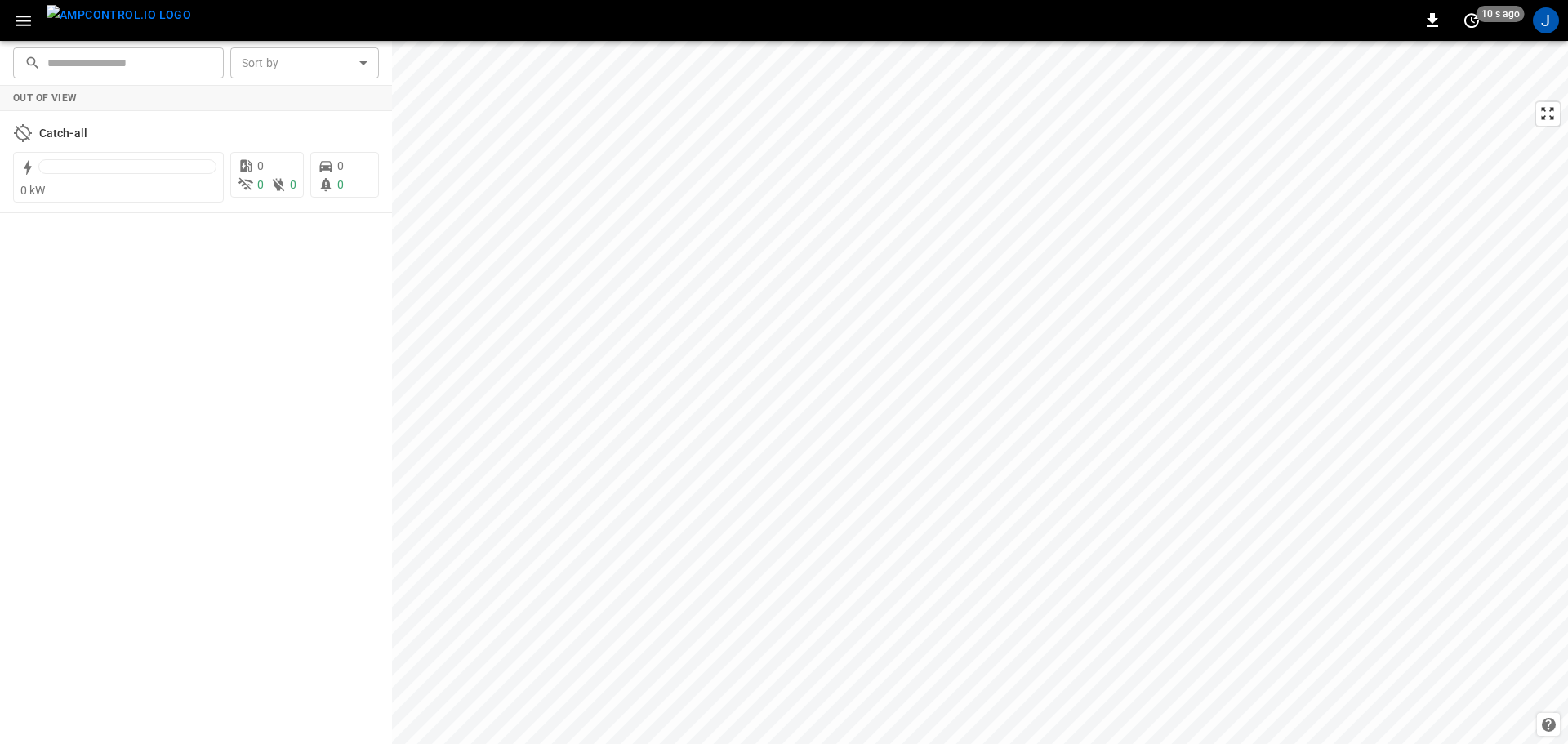
click at [75, 66] on input "text" at bounding box center [129, 62] width 165 height 30
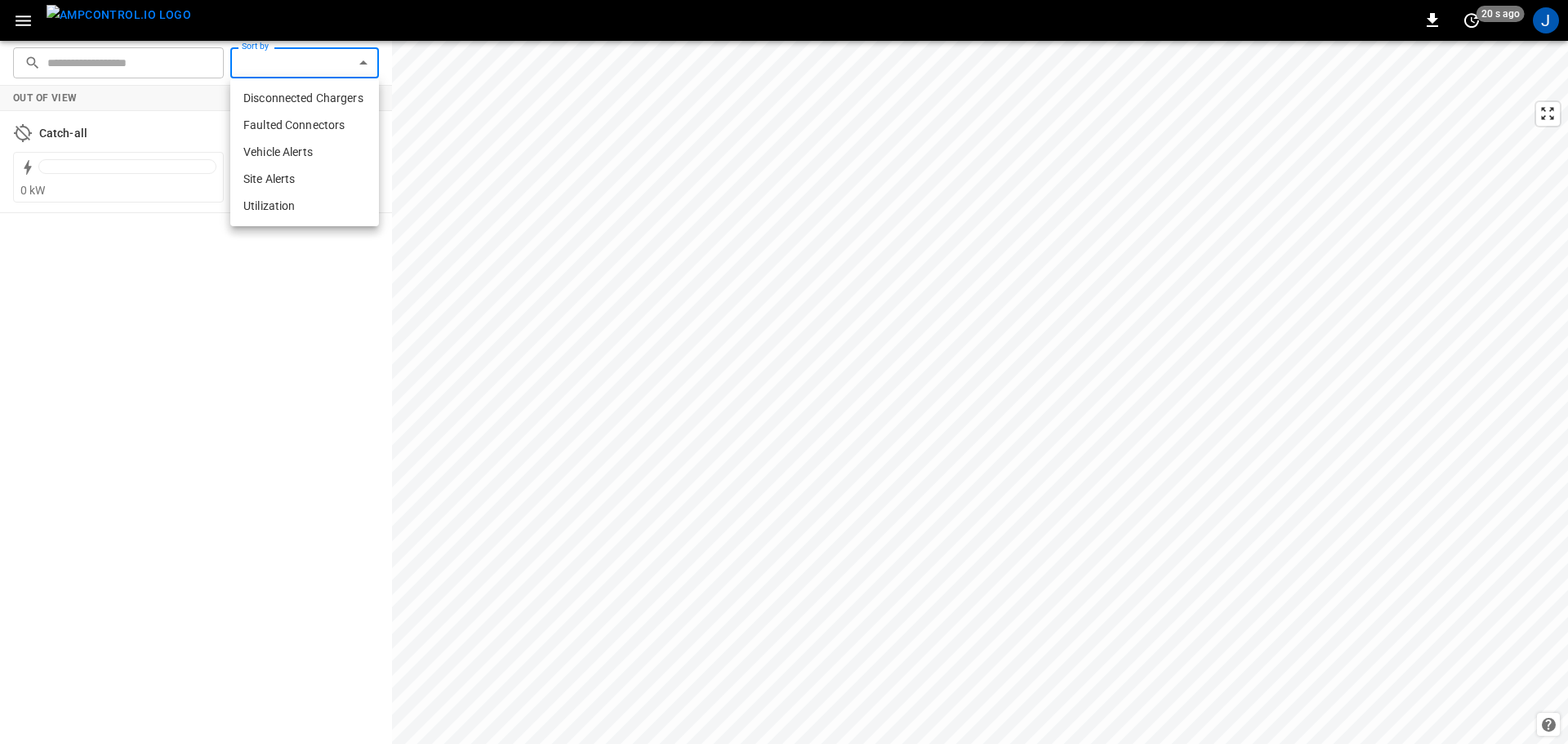
click at [283, 62] on body "0 20 s ago J ​ ​ Sort by ​ Sort by Out of View Catch-all 0 kW 0 0 0 0 0 Refresh…" at bounding box center [784, 372] width 1568 height 744
click at [283, 62] on div at bounding box center [784, 372] width 1568 height 744
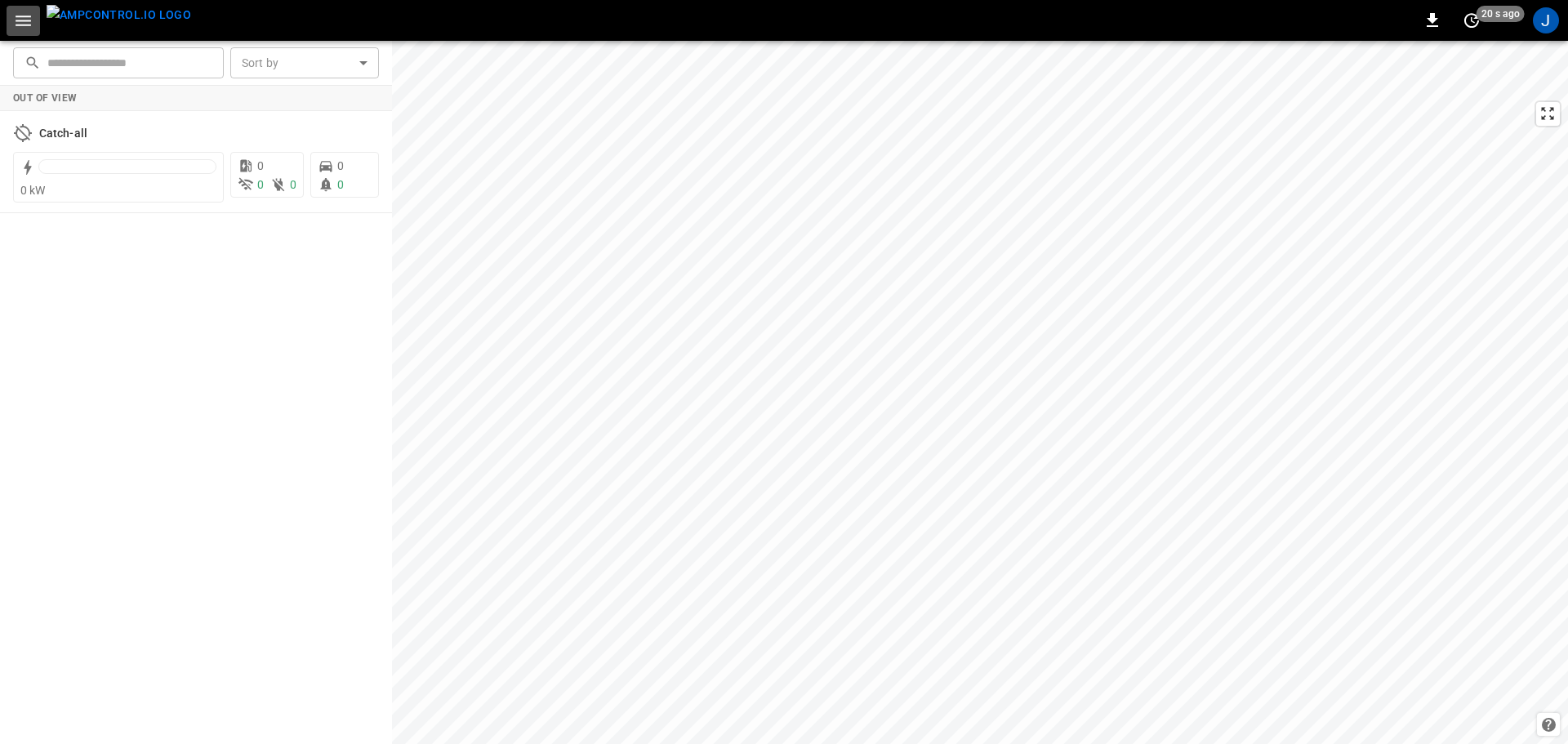
click at [15, 17] on icon "button" at bounding box center [23, 21] width 21 height 21
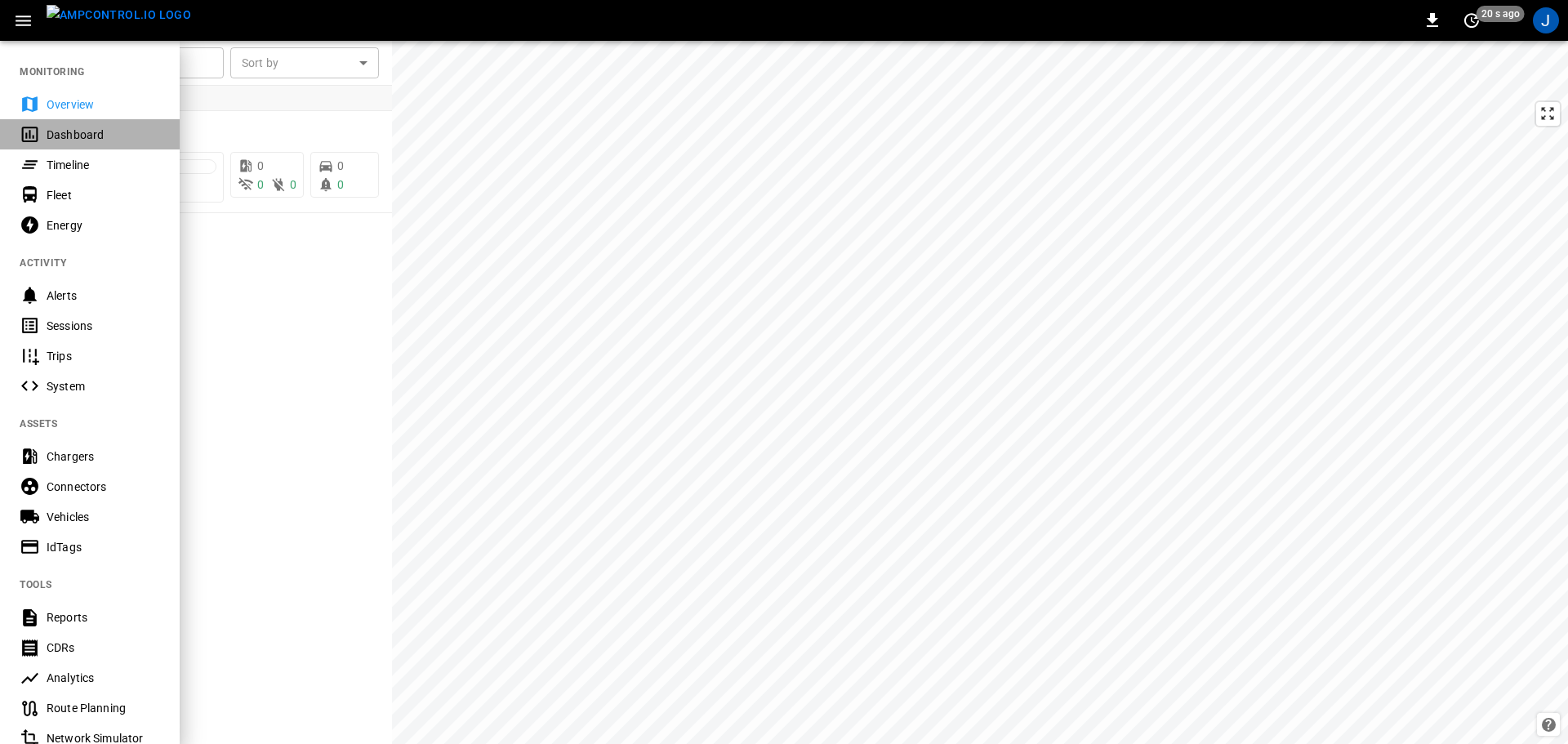
click at [75, 127] on div "Dashboard" at bounding box center [103, 135] width 113 height 16
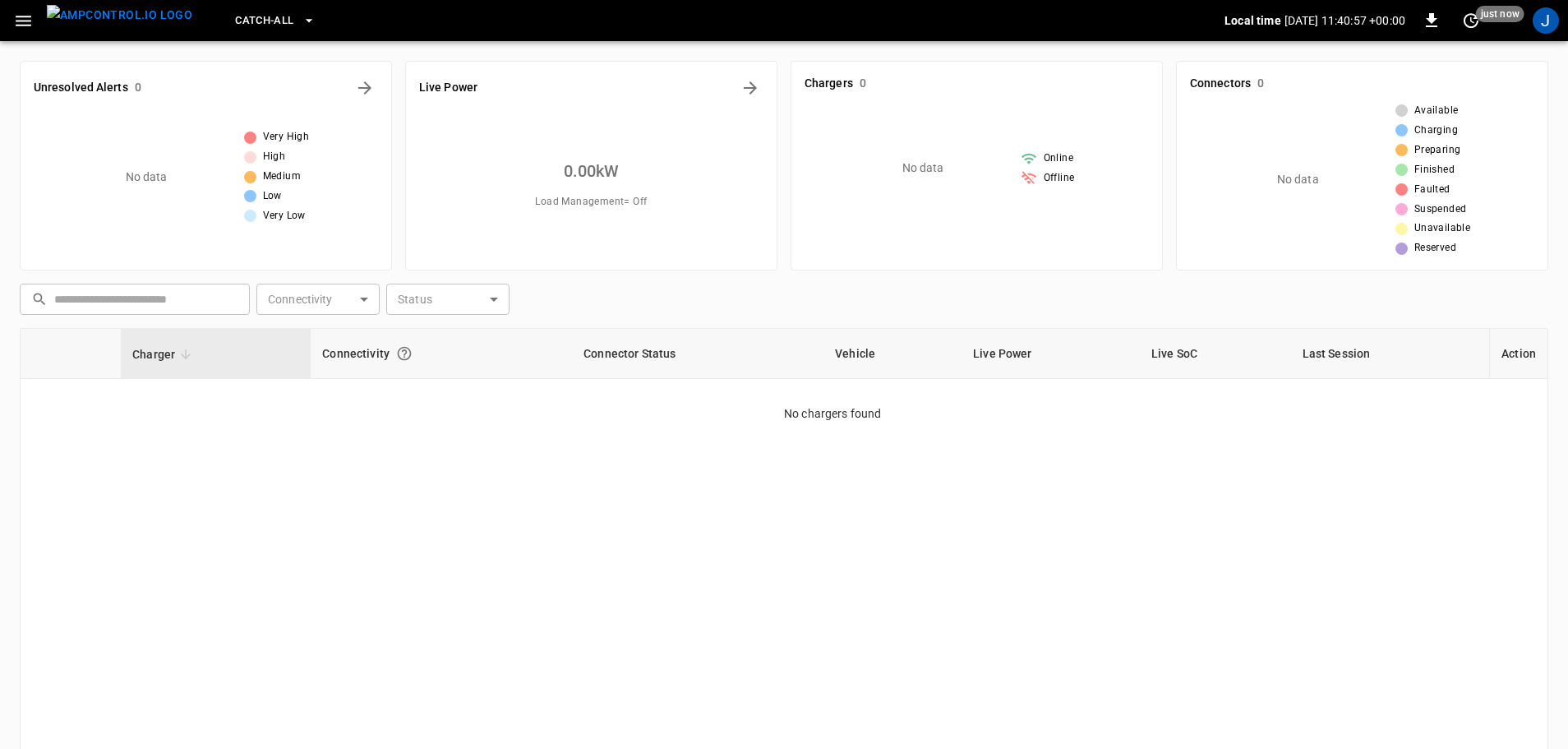
click at [322, 305] on body "Catch-all Local time [DATE] 11:40:57 +00:00 0 just now J Unresolved Alerts 0 No…" at bounding box center [784, 457] width 1568 height 916
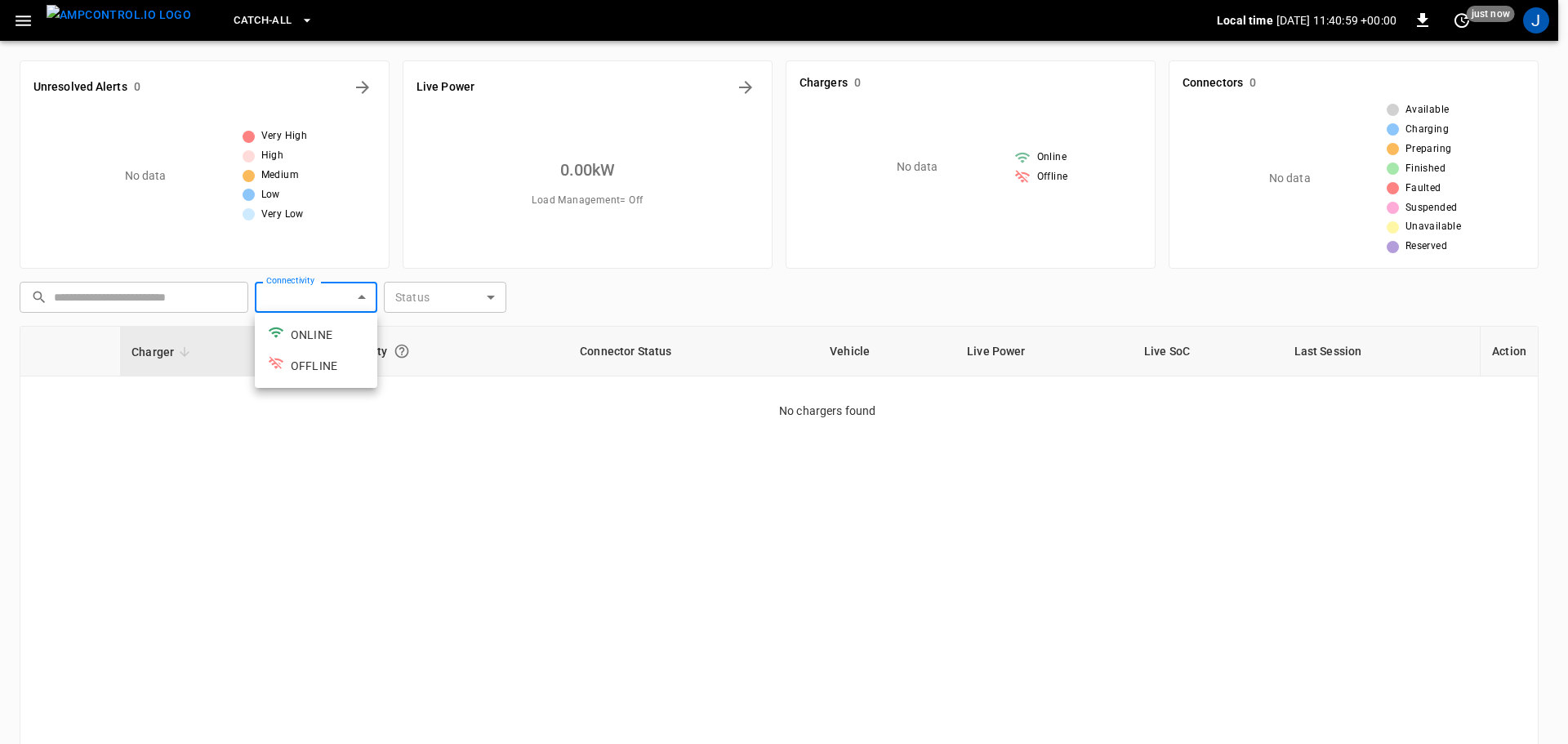
click at [425, 425] on div at bounding box center [784, 372] width 1568 height 744
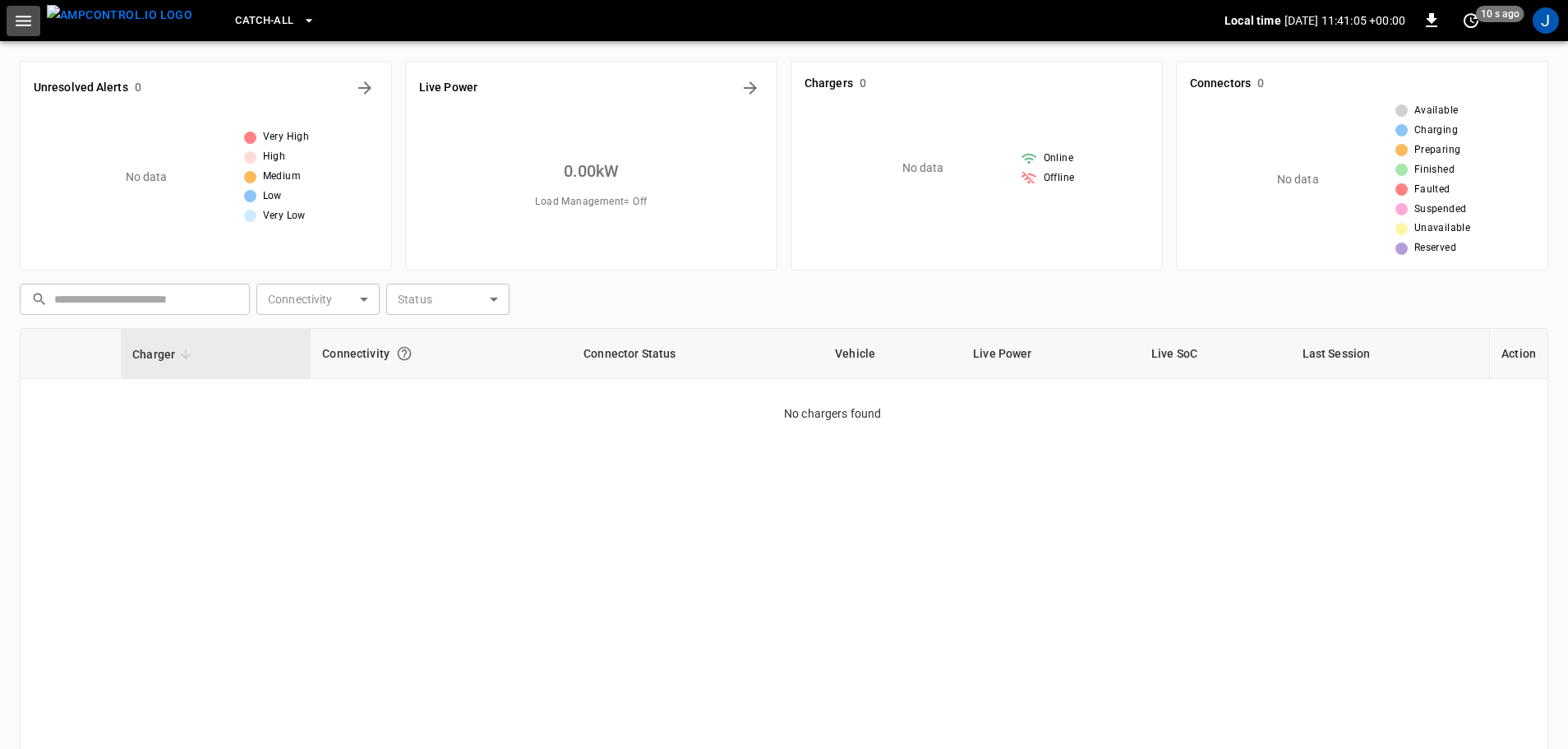
click at [28, 25] on icon "button" at bounding box center [23, 21] width 16 height 10
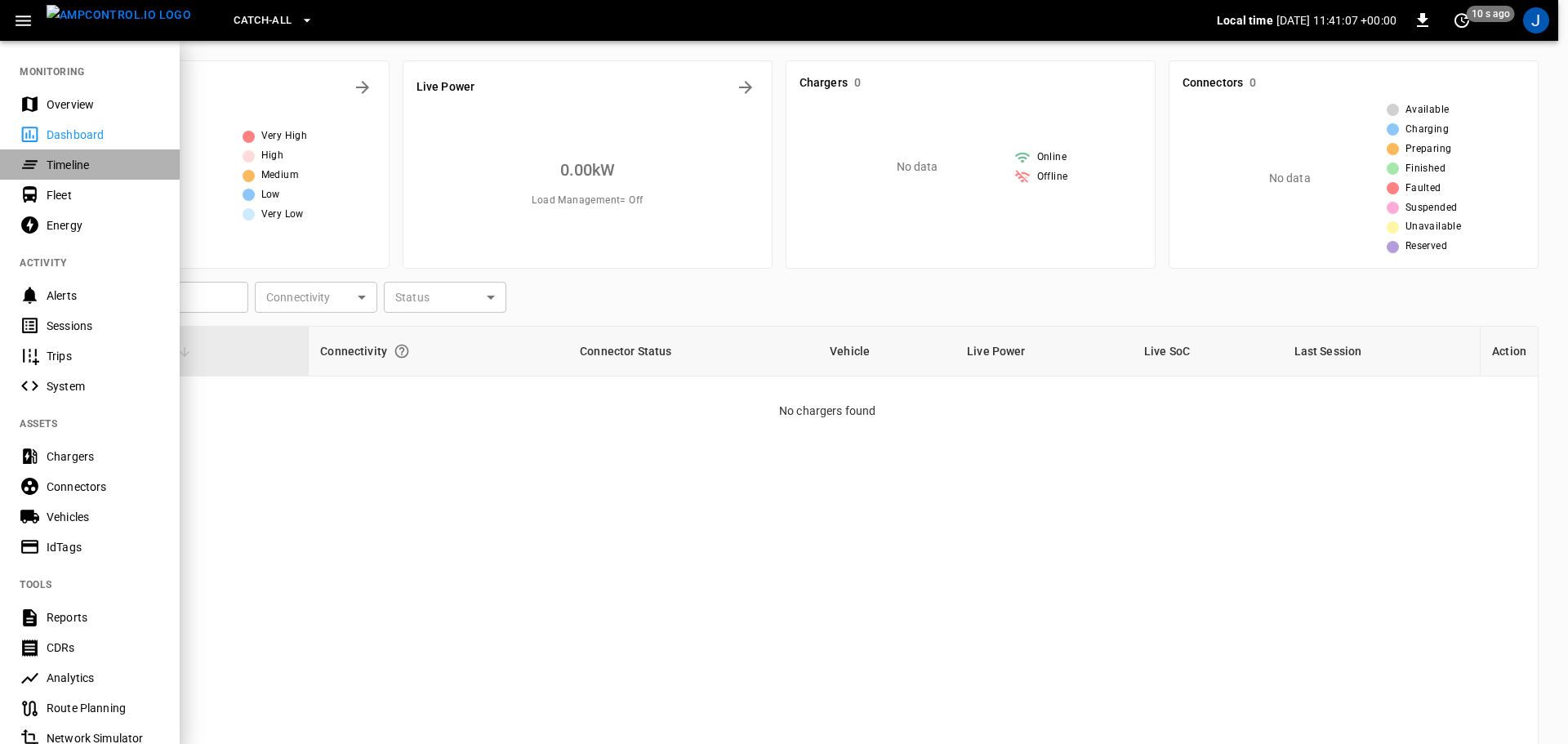
click at [65, 164] on div "Timeline" at bounding box center [103, 165] width 113 height 16
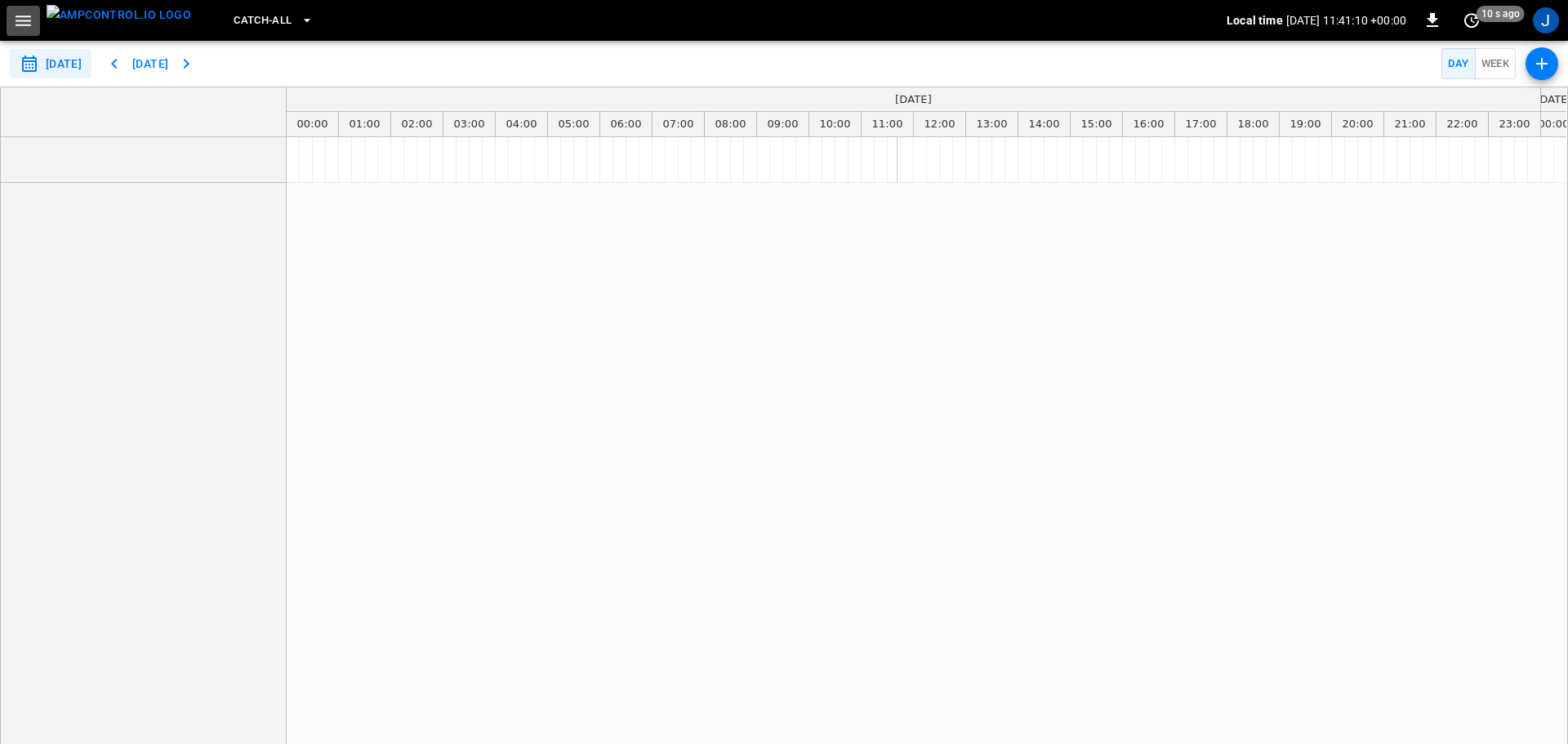
click at [21, 16] on icon "button" at bounding box center [23, 21] width 15 height 10
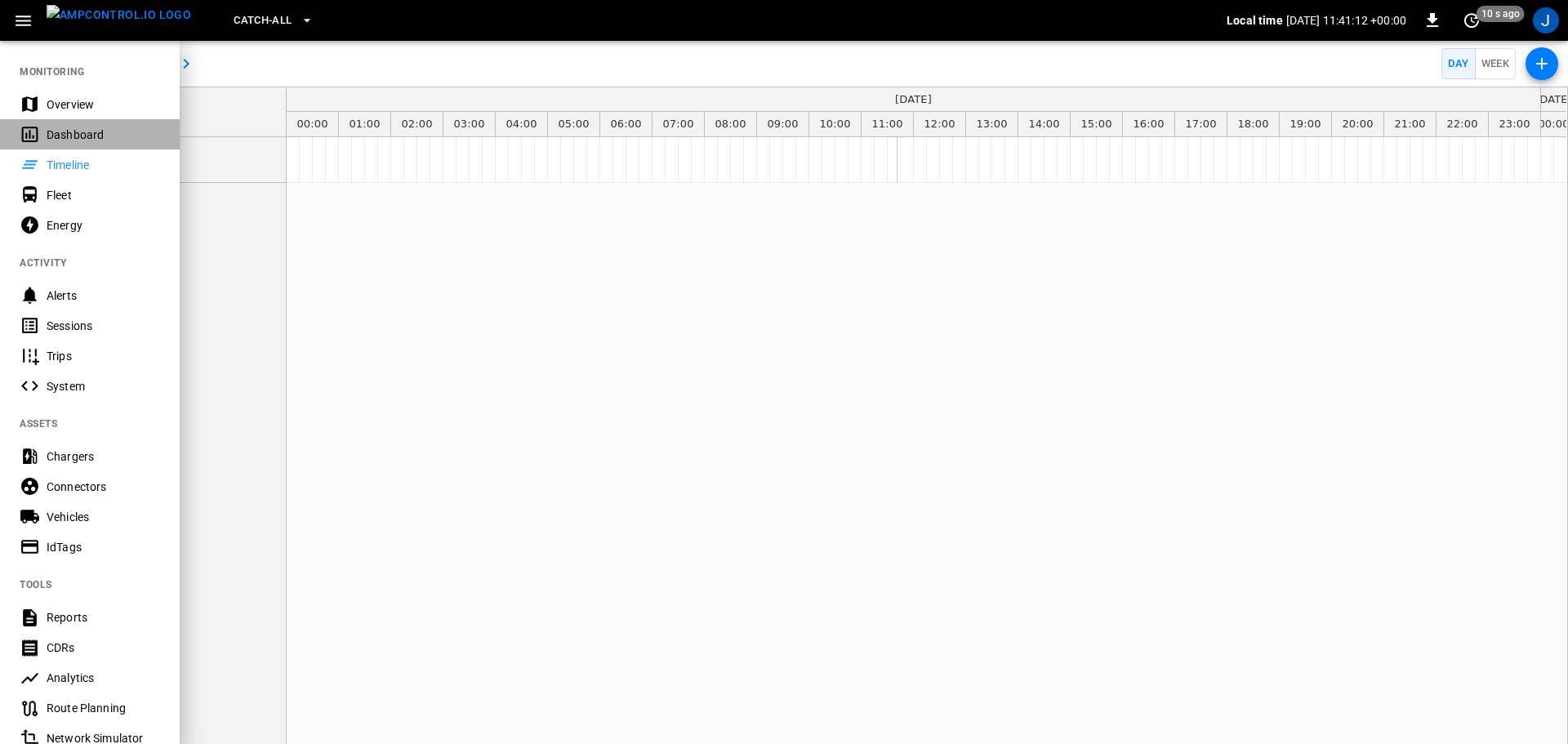
click at [64, 133] on div "Dashboard" at bounding box center [103, 135] width 113 height 16
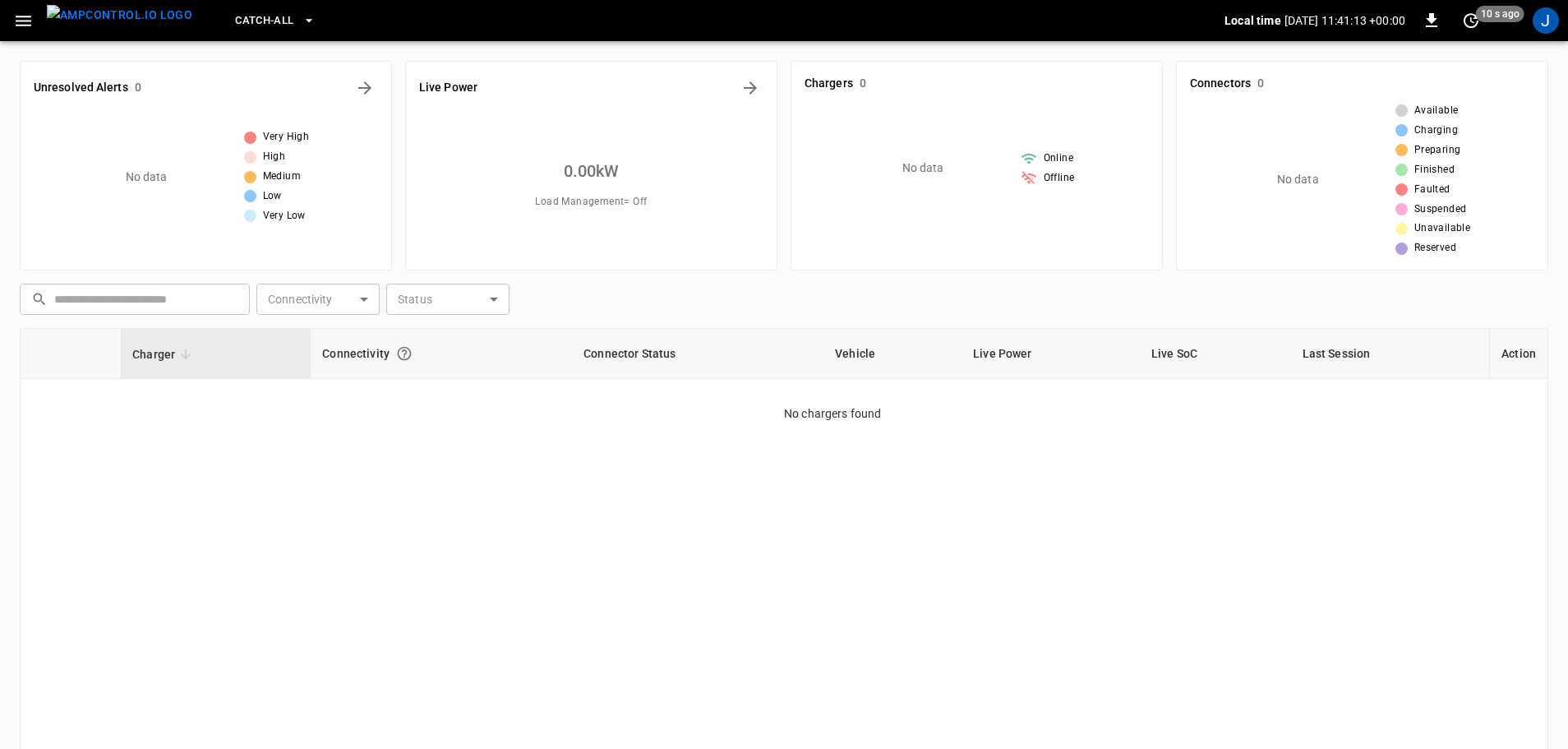
click at [14, 25] on icon "button" at bounding box center [23, 21] width 21 height 21
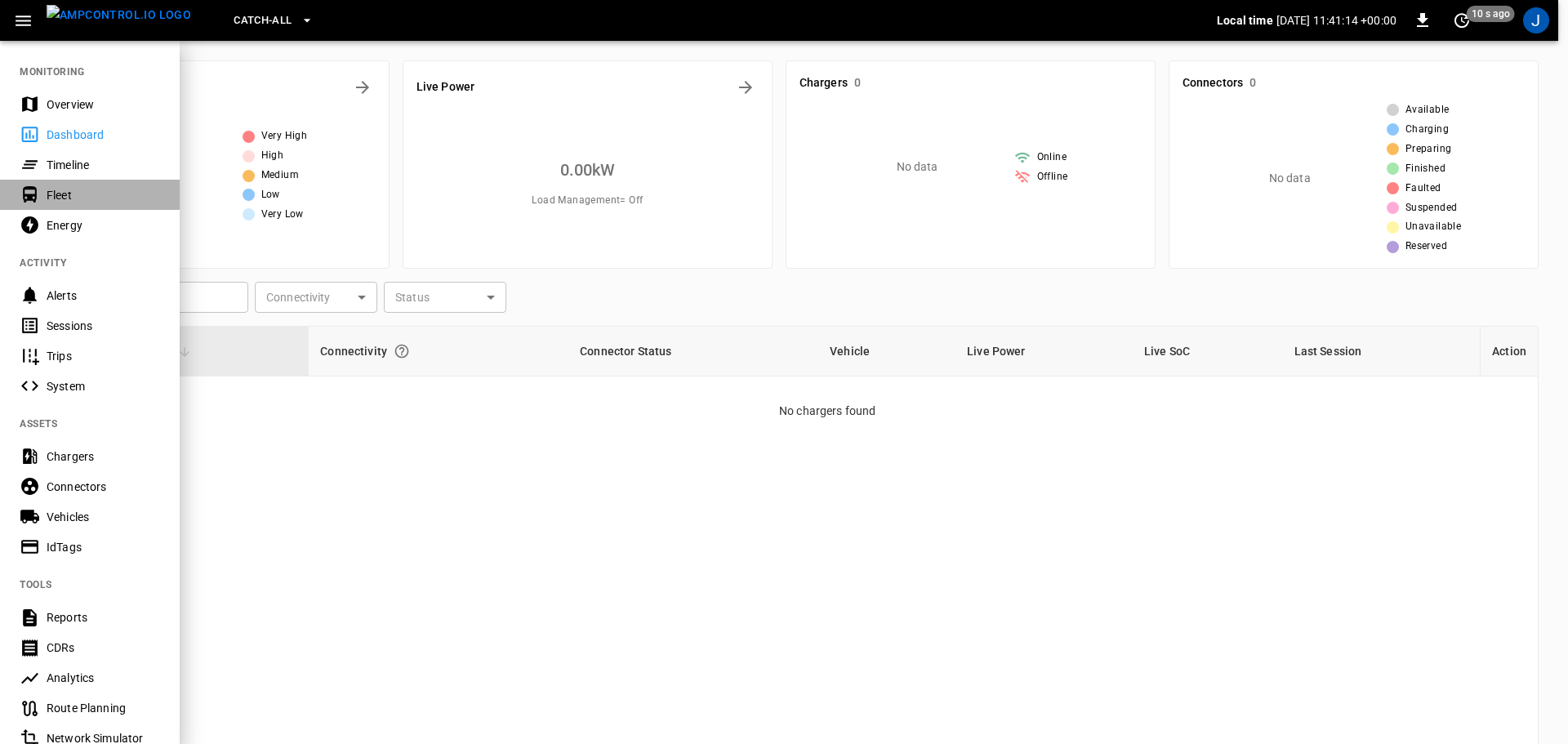
click at [58, 199] on div "Fleet" at bounding box center [103, 195] width 113 height 16
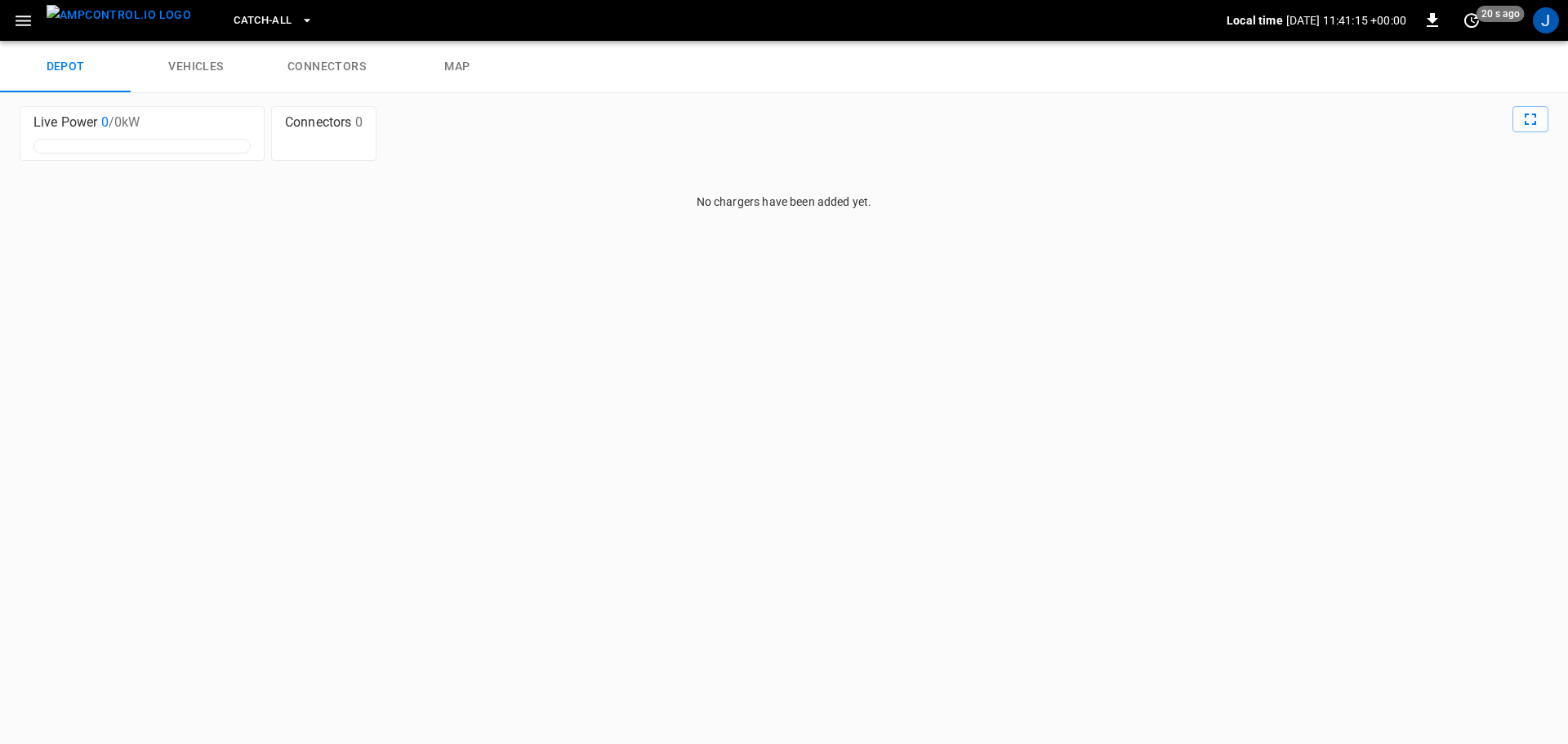
click at [21, 11] on icon "button" at bounding box center [23, 21] width 21 height 21
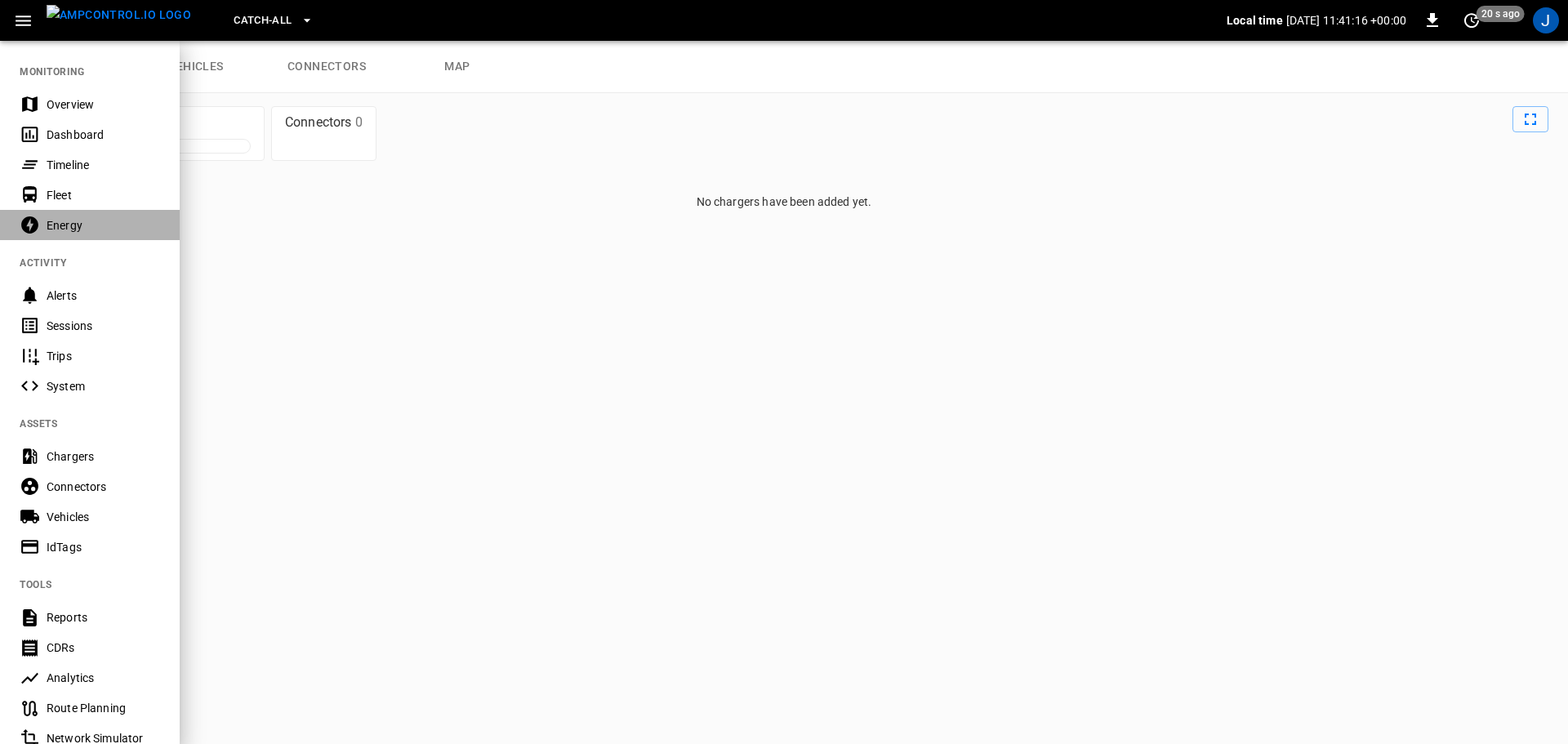
click at [65, 225] on div "Energy" at bounding box center [103, 225] width 113 height 16
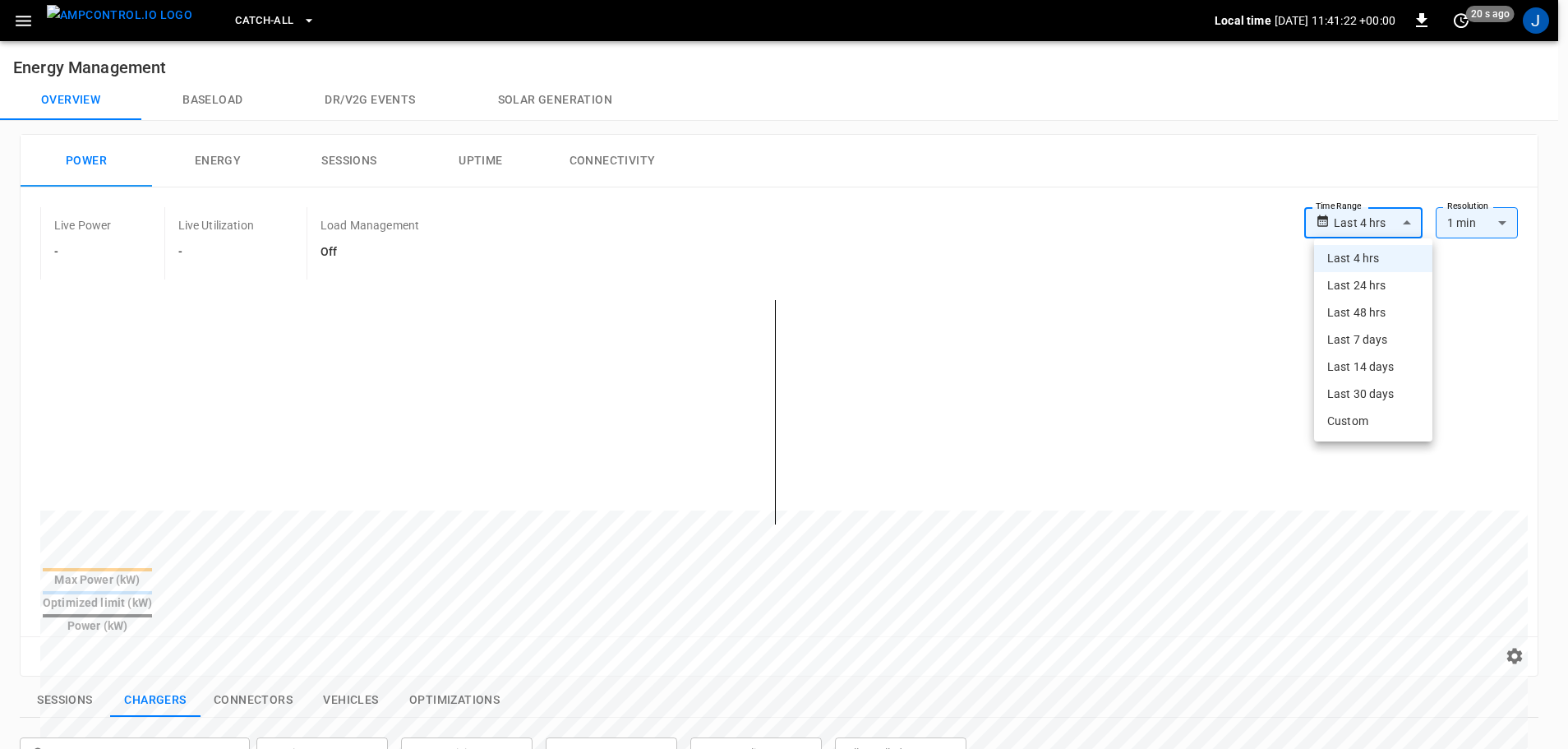
click at [1398, 214] on body "**********" at bounding box center [784, 683] width 1568 height 1365
click at [1371, 340] on li "Last 7 days" at bounding box center [1372, 339] width 118 height 27
type input "**********"
type input "***"
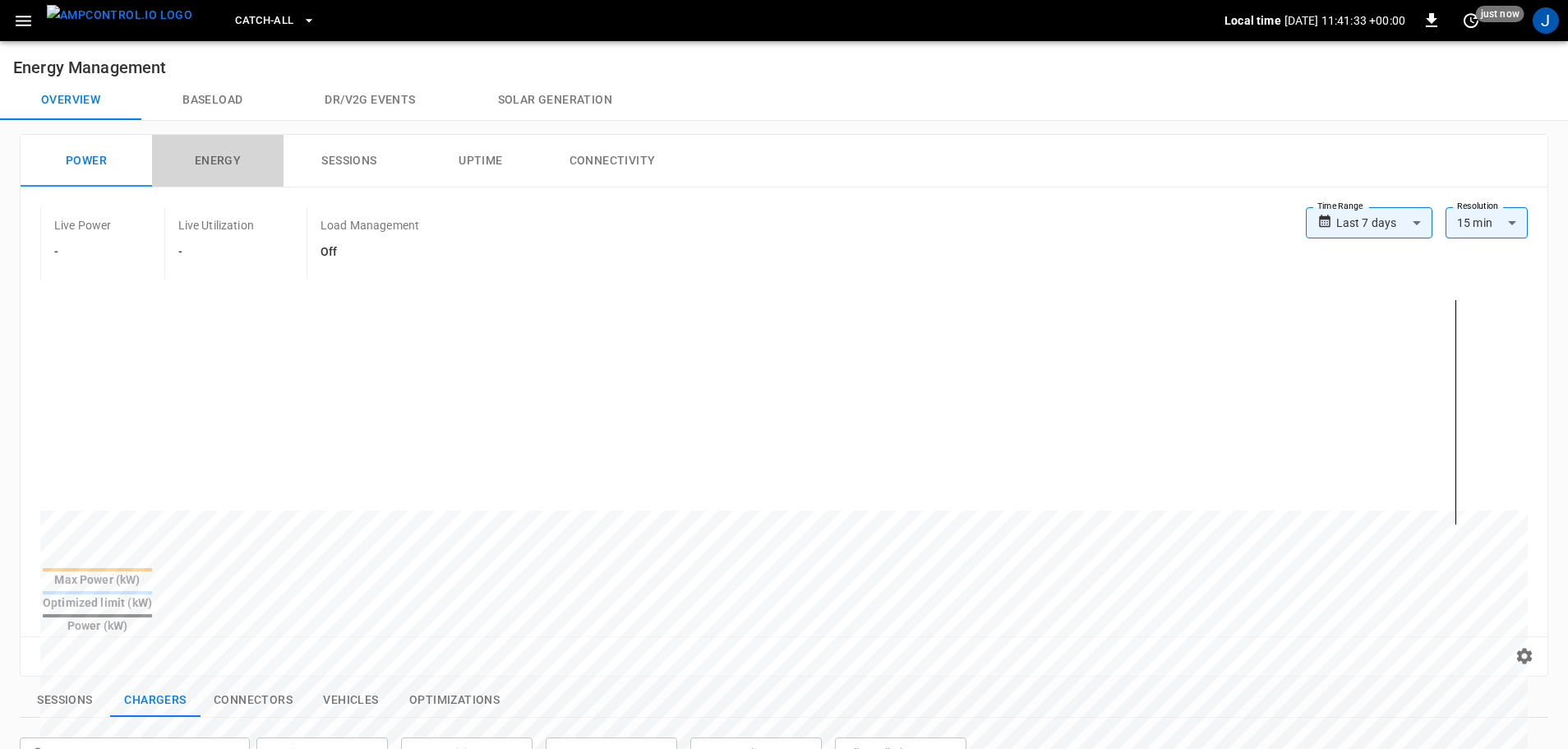
click at [201, 167] on button "Energy" at bounding box center [217, 160] width 131 height 53
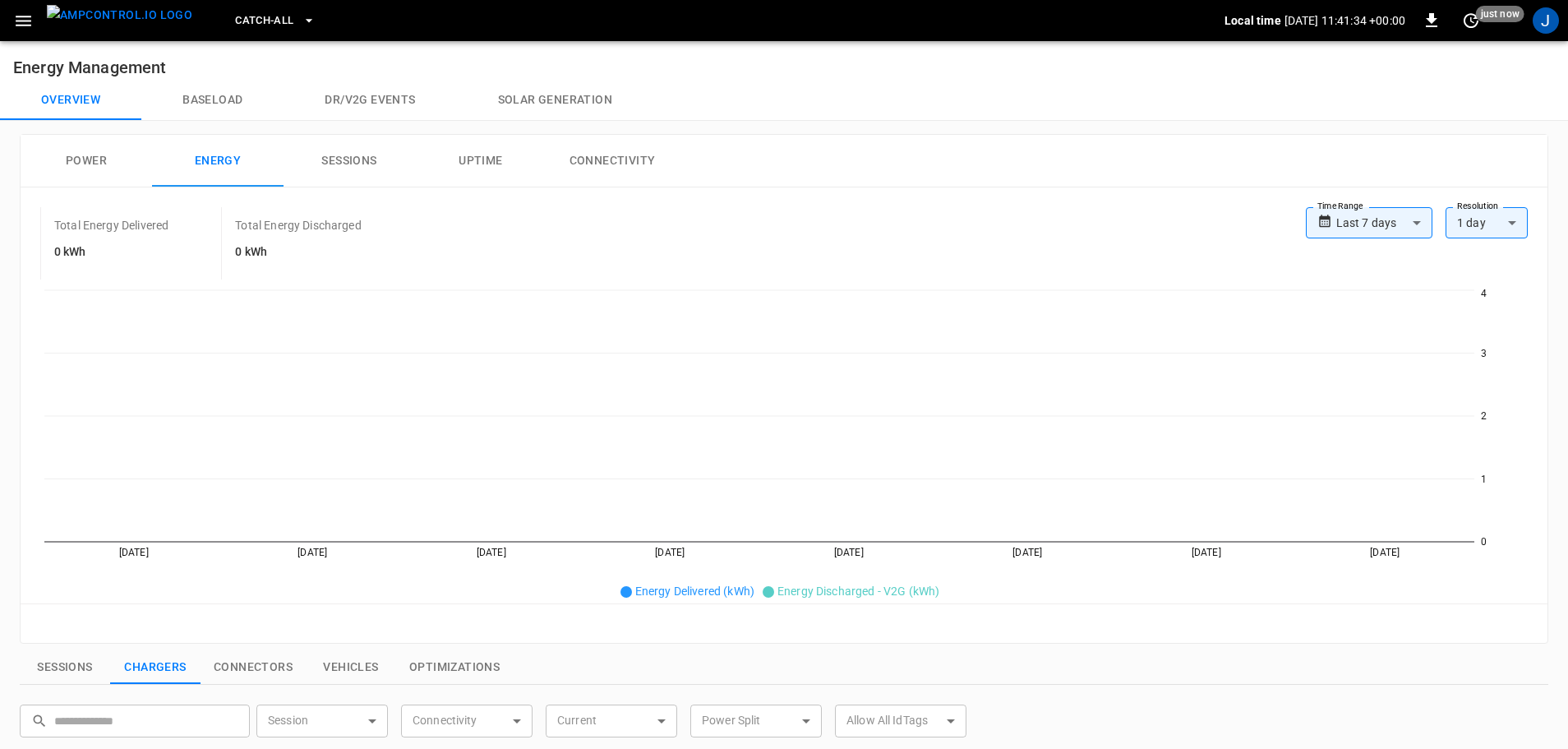
click at [323, 160] on button "Sessions" at bounding box center [349, 160] width 131 height 53
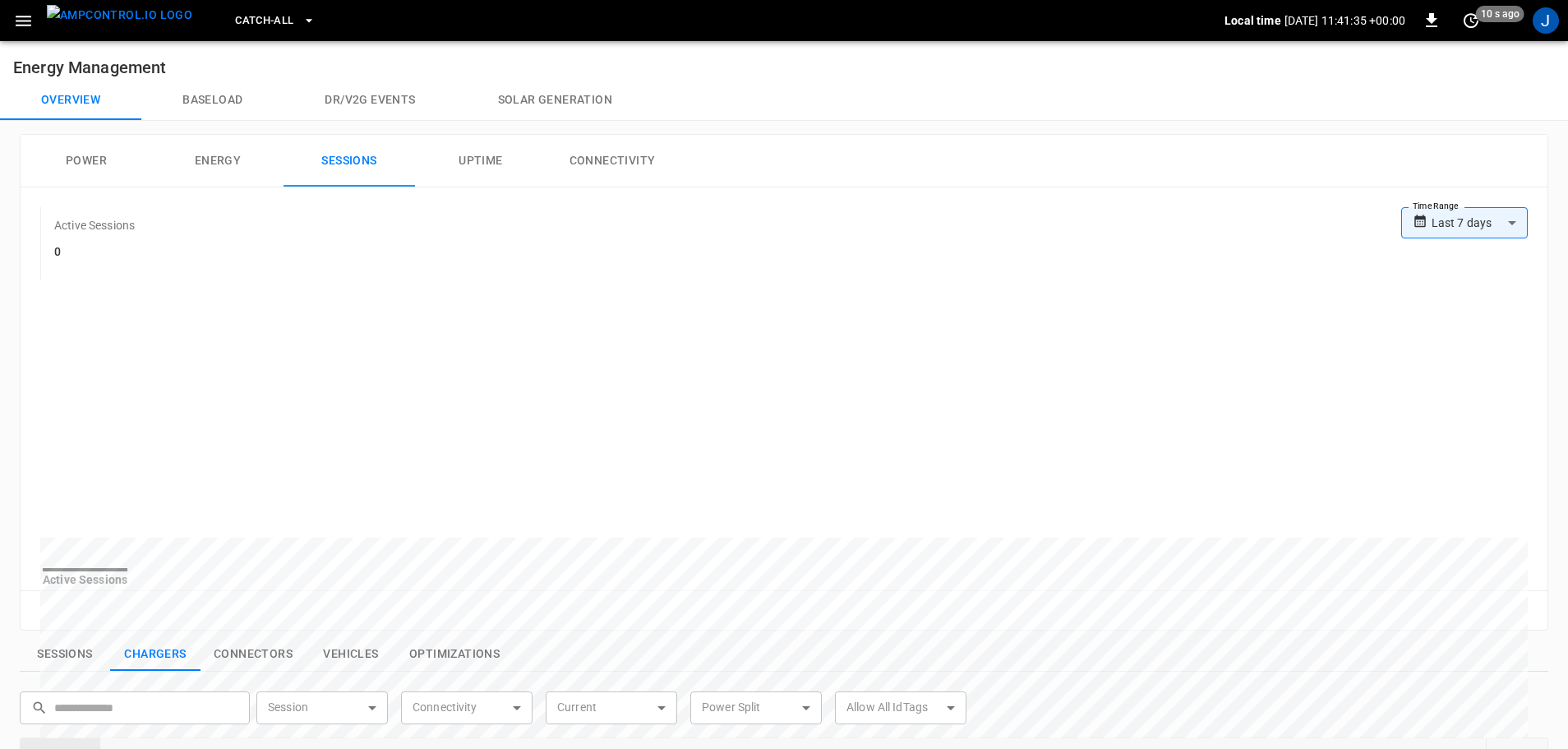
click at [495, 158] on button "Uptime" at bounding box center [480, 160] width 131 height 53
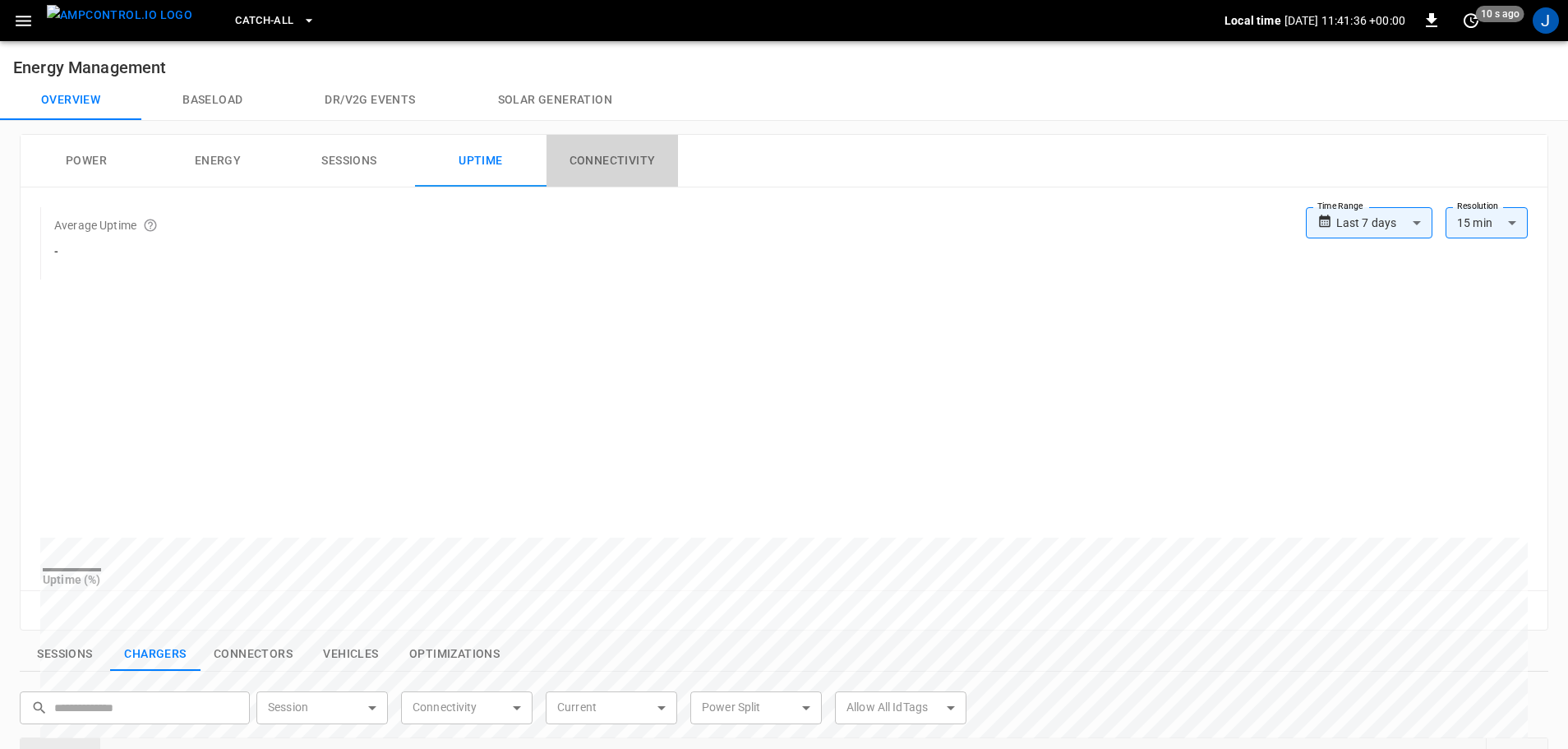
click at [588, 157] on button "Connectivity" at bounding box center [612, 160] width 131 height 53
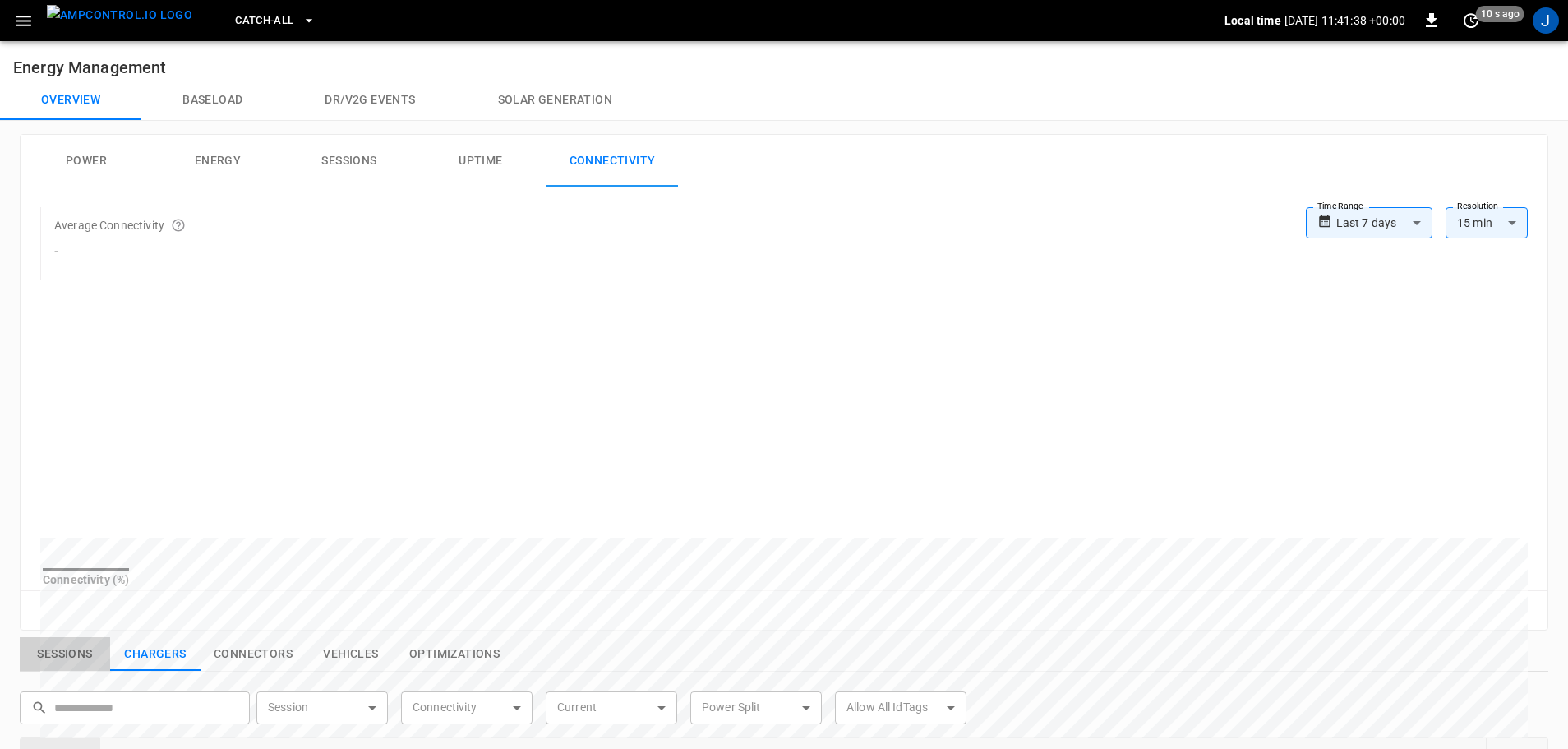
click at [53, 670] on button "Sessions" at bounding box center [65, 654] width 91 height 35
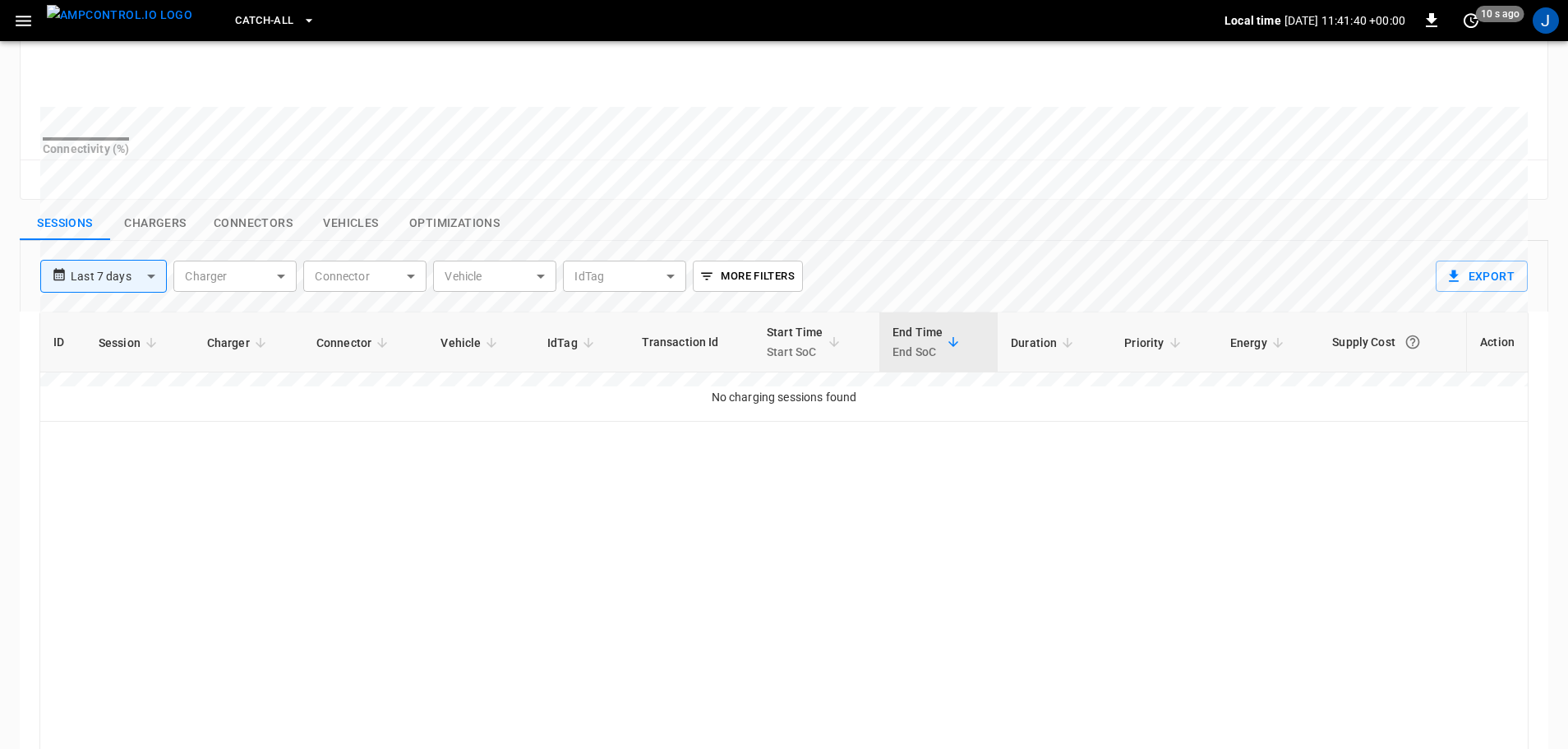
scroll to position [329, 0]
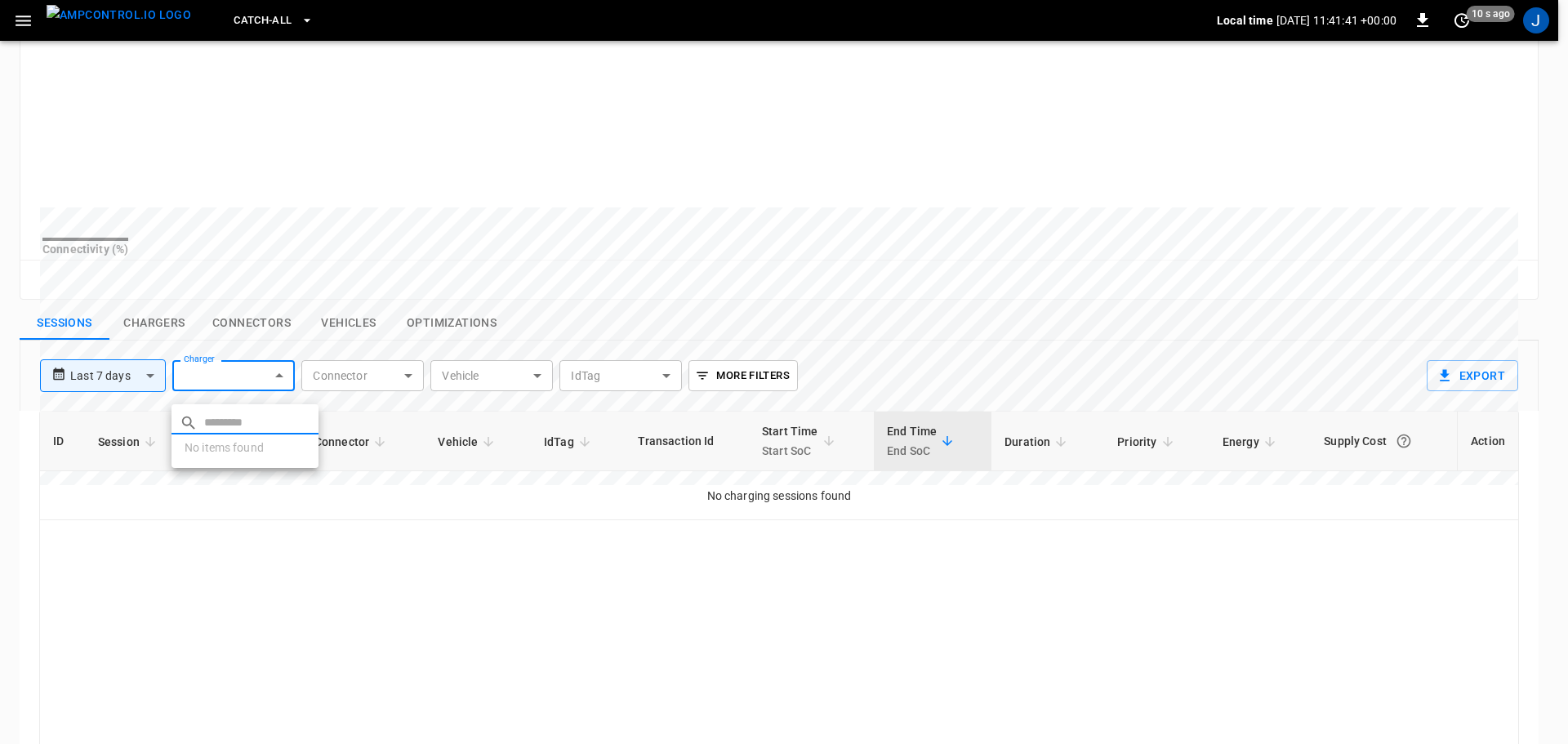
click at [231, 399] on body "**********" at bounding box center [784, 331] width 1568 height 1316
click at [404, 688] on div at bounding box center [784, 372] width 1568 height 744
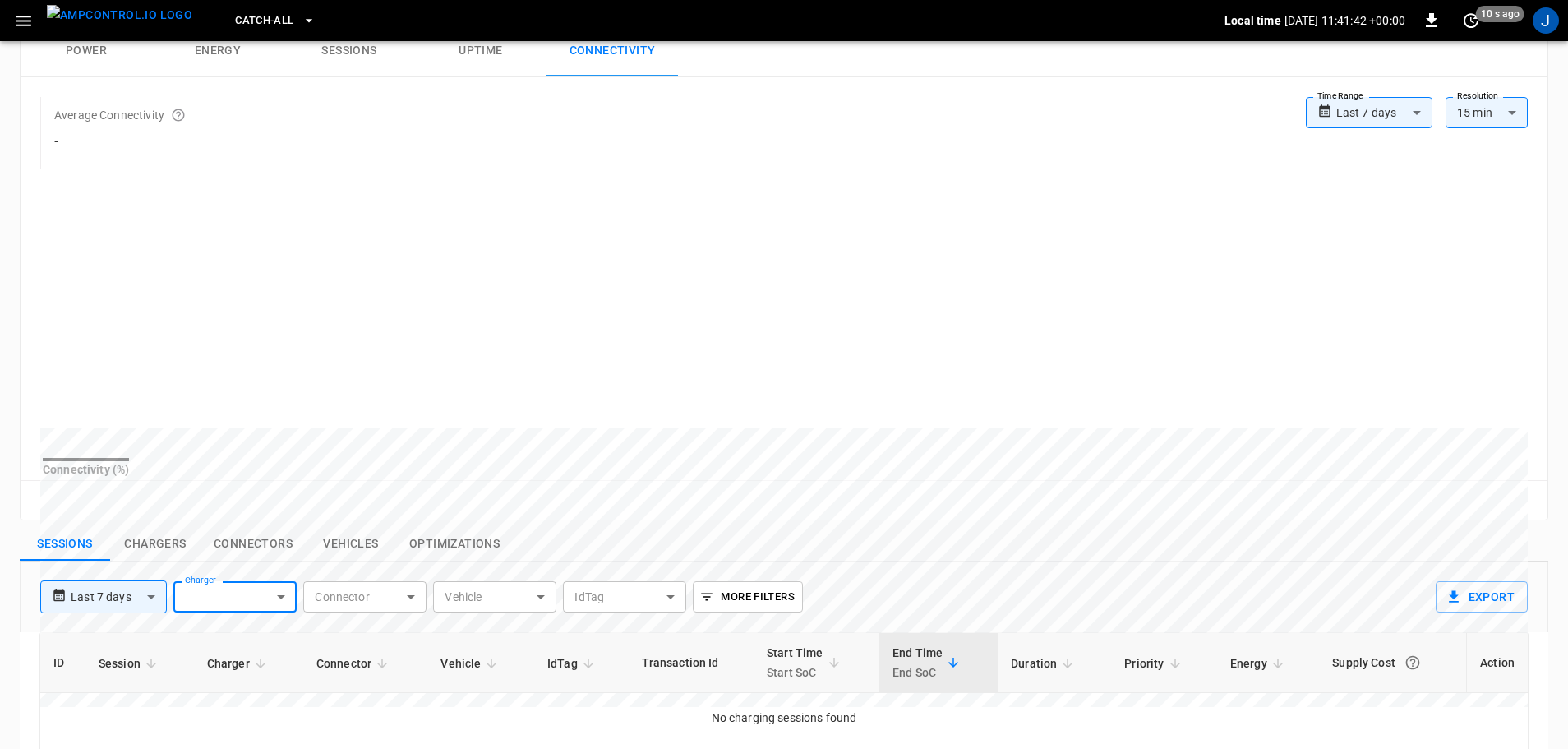
scroll to position [0, 0]
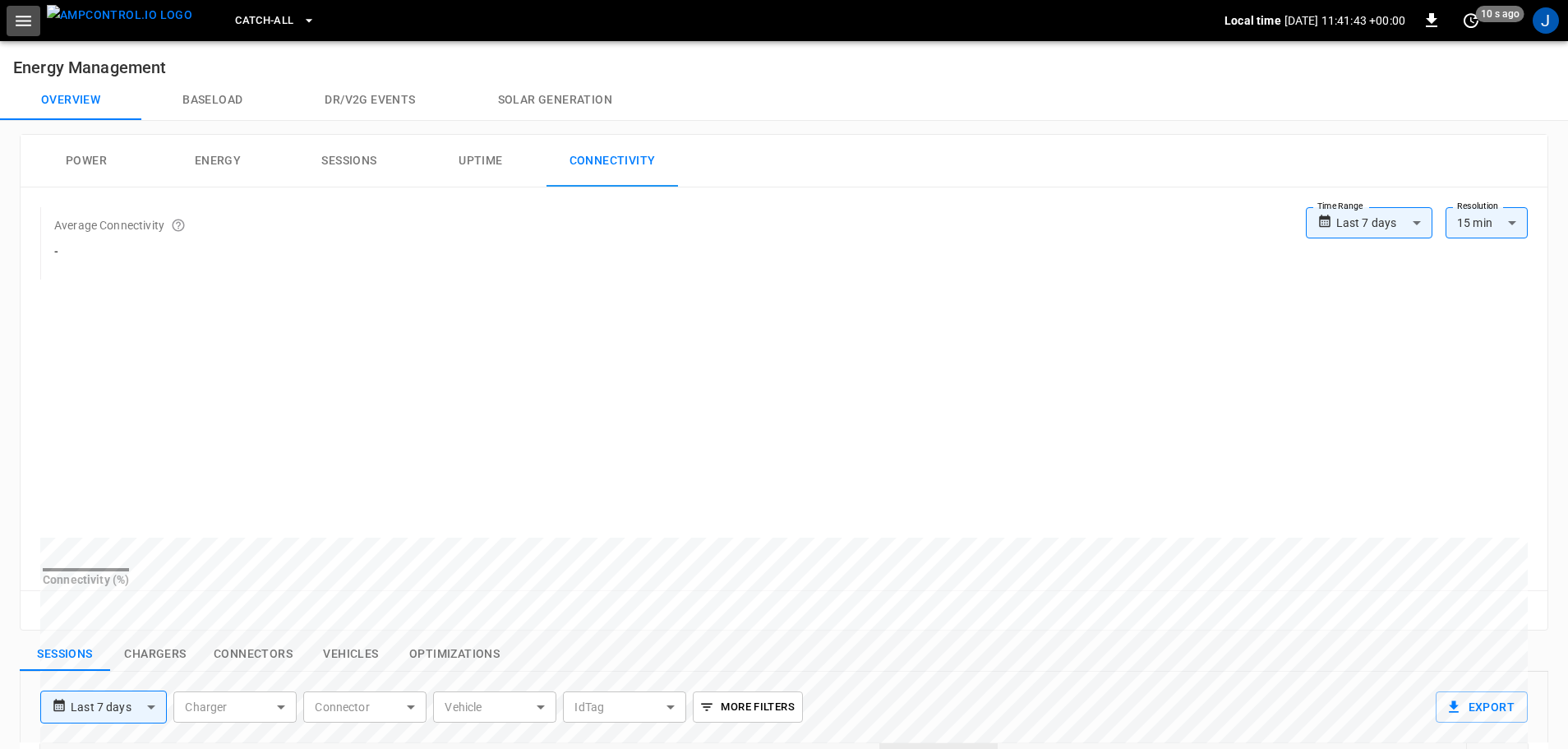
click at [16, 27] on icon "button" at bounding box center [23, 21] width 21 height 21
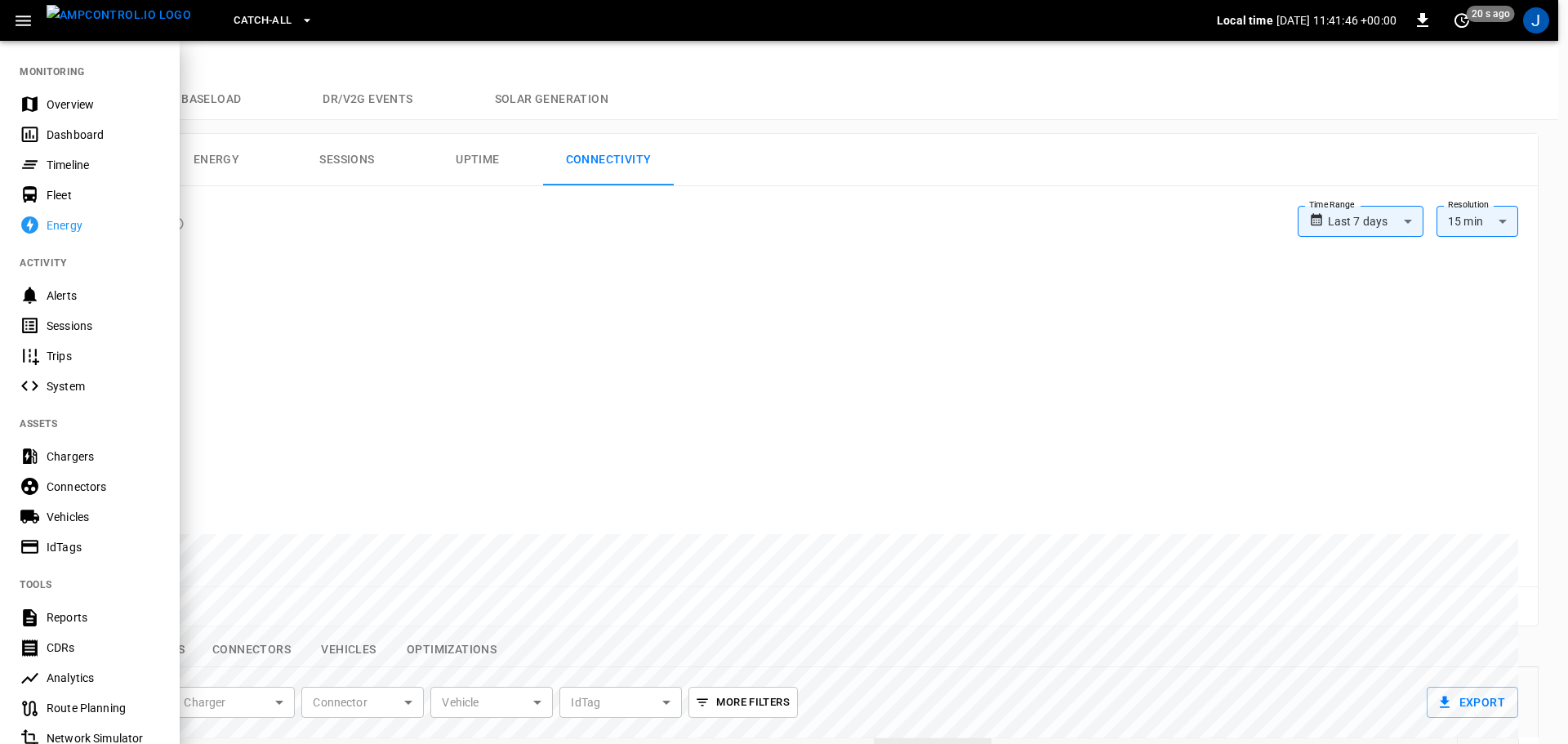
click at [63, 100] on div "Overview" at bounding box center [103, 104] width 113 height 16
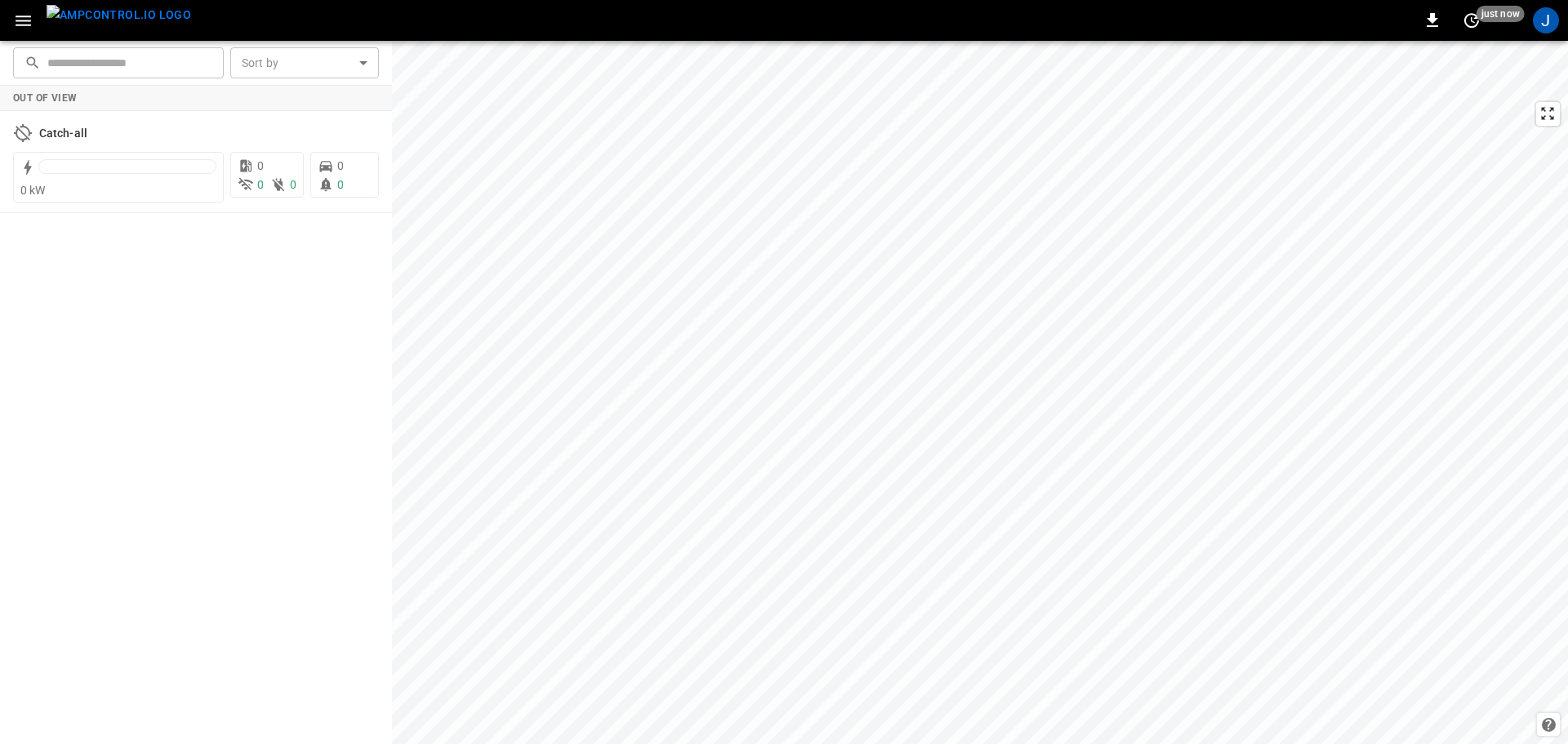
click at [29, 26] on icon "button" at bounding box center [23, 21] width 15 height 10
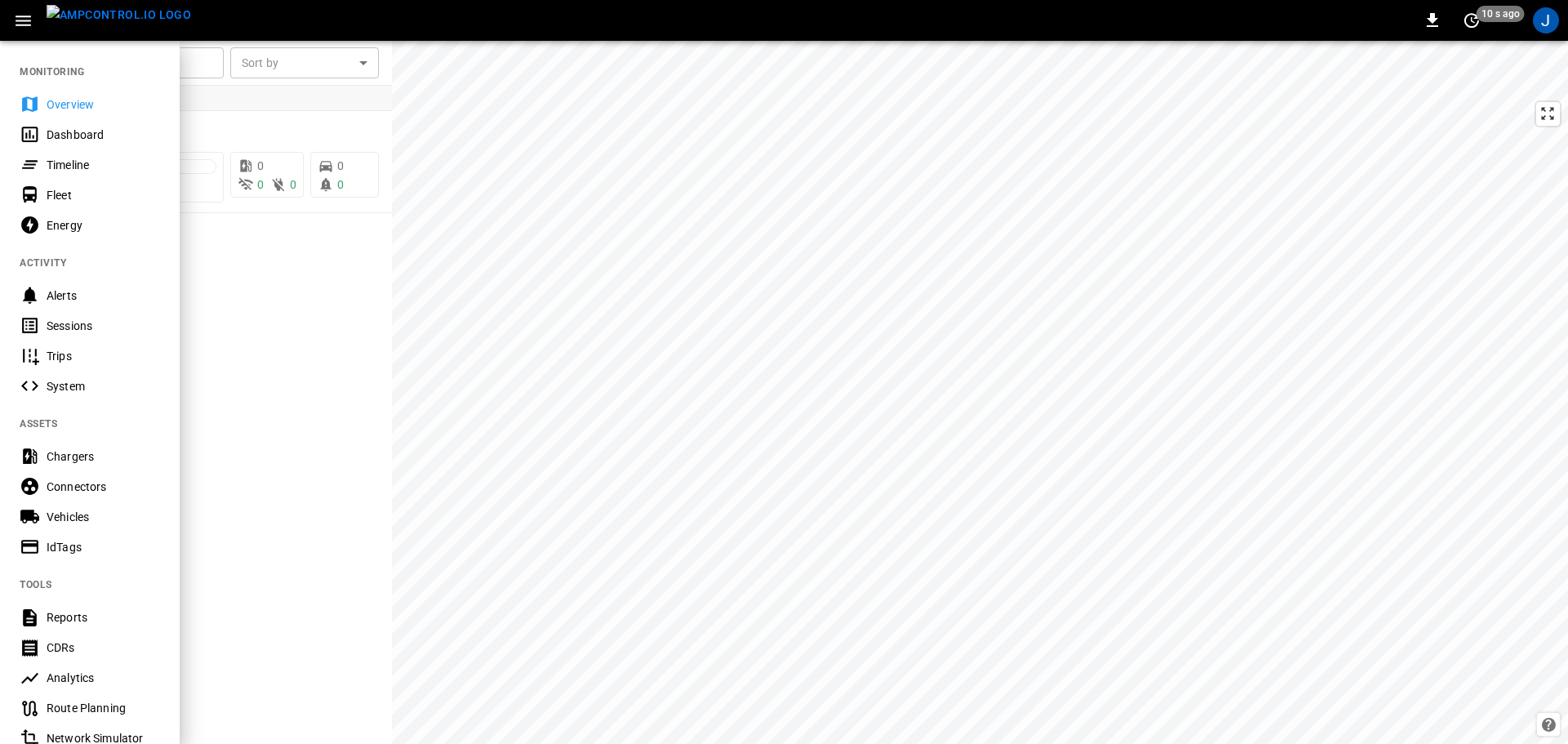
click at [20, 23] on icon "button" at bounding box center [23, 21] width 21 height 21
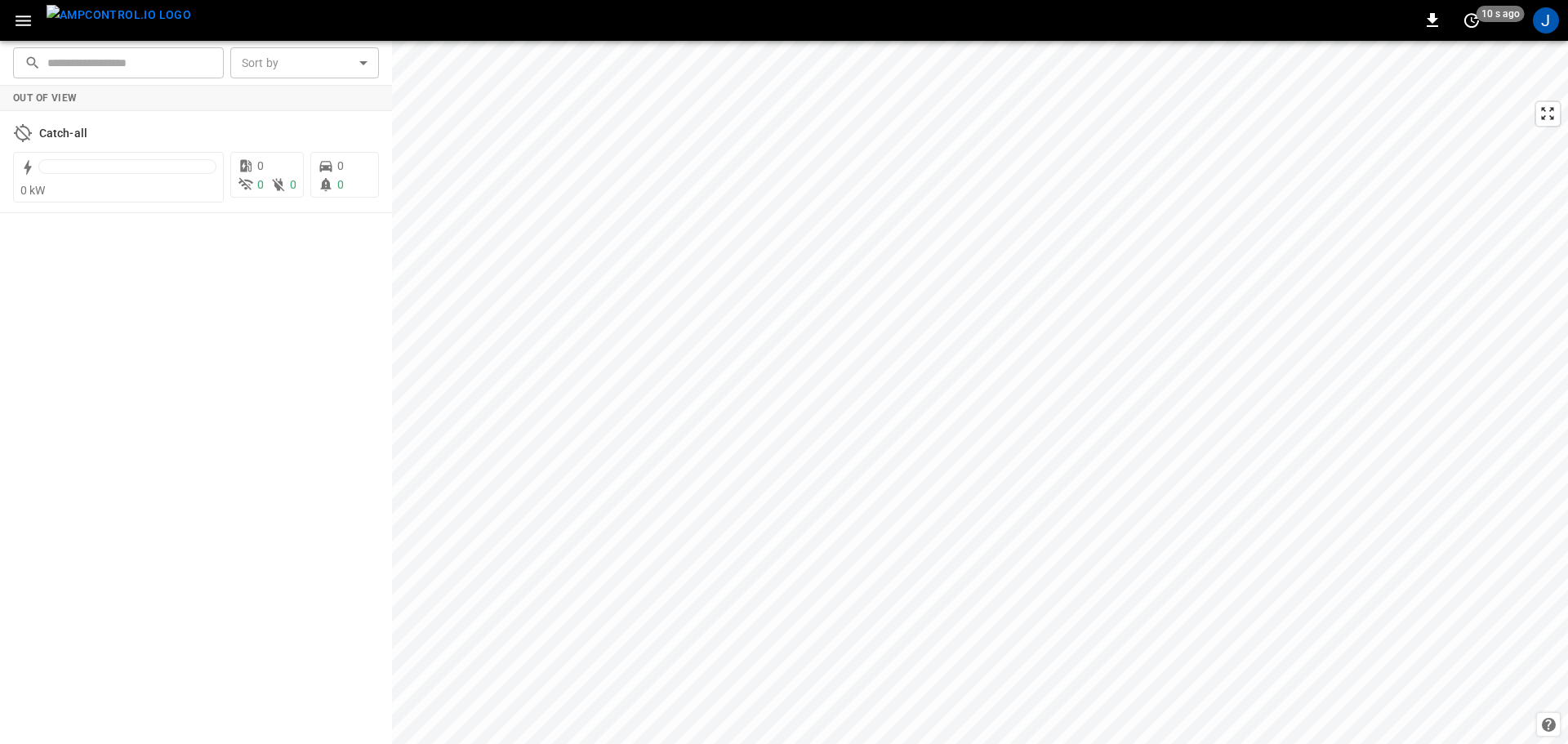
click at [125, 16] on img "menu" at bounding box center [118, 15] width 145 height 21
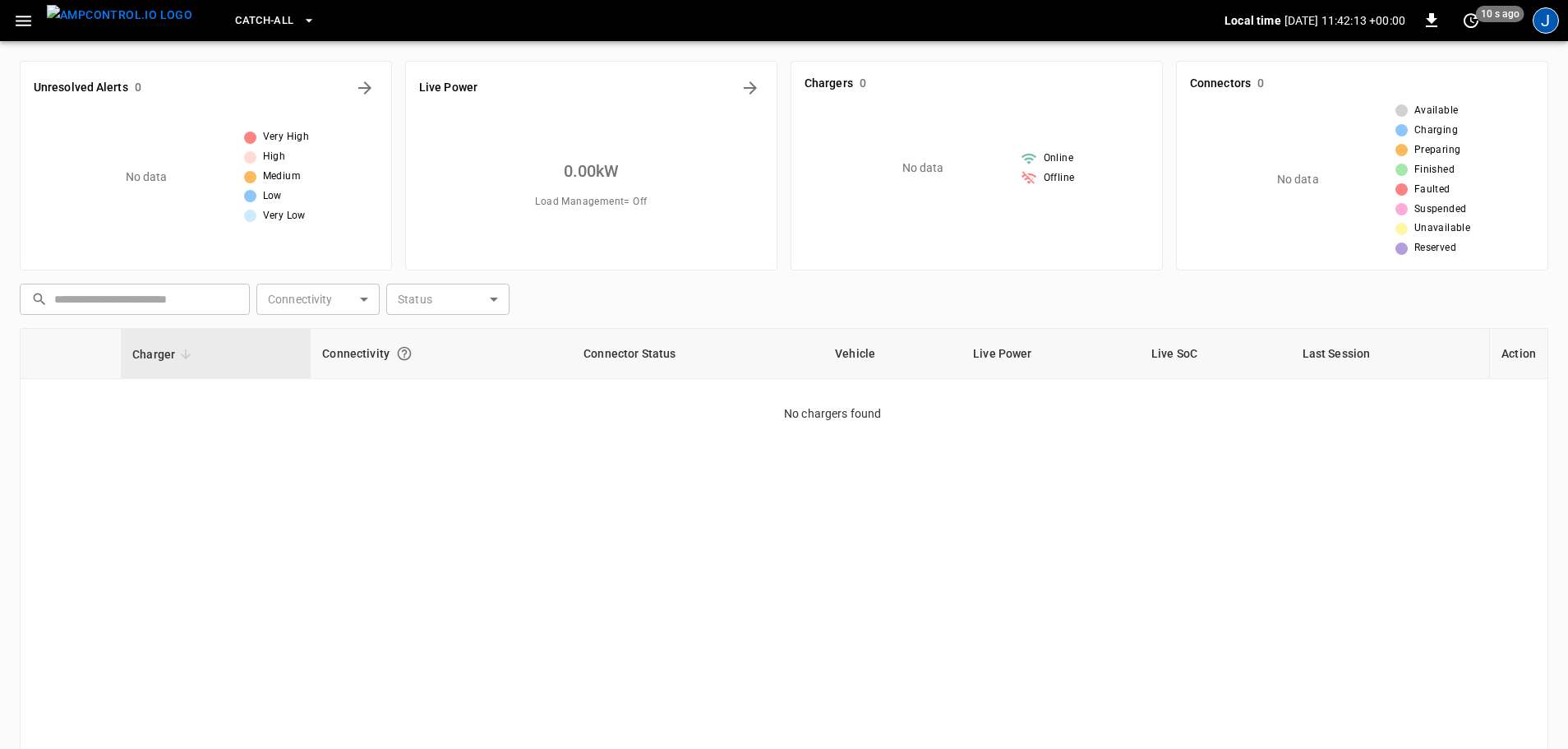
click at [1553, 12] on div "J" at bounding box center [1546, 21] width 26 height 26
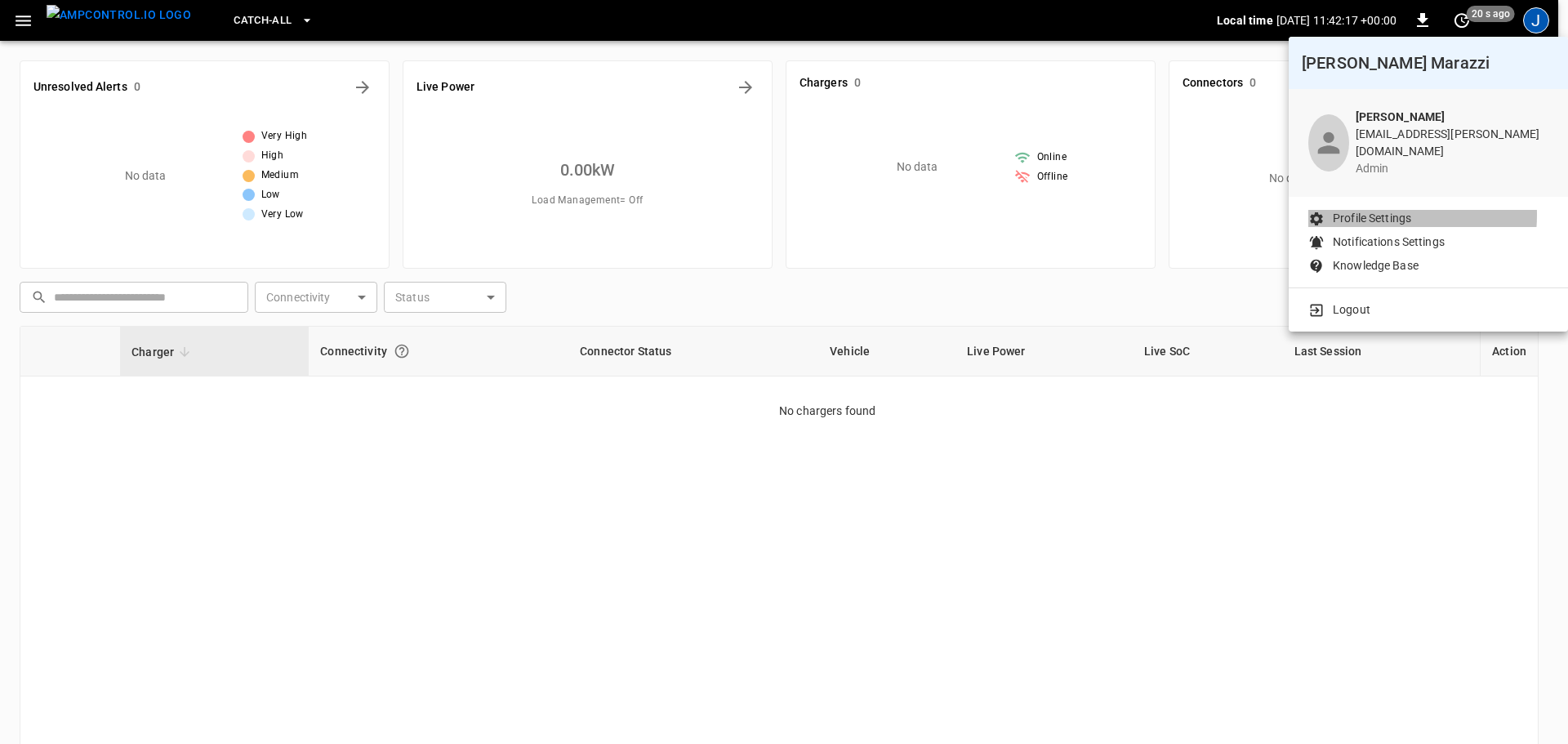
click at [1383, 210] on p "Profile Settings" at bounding box center [1372, 219] width 78 height 17
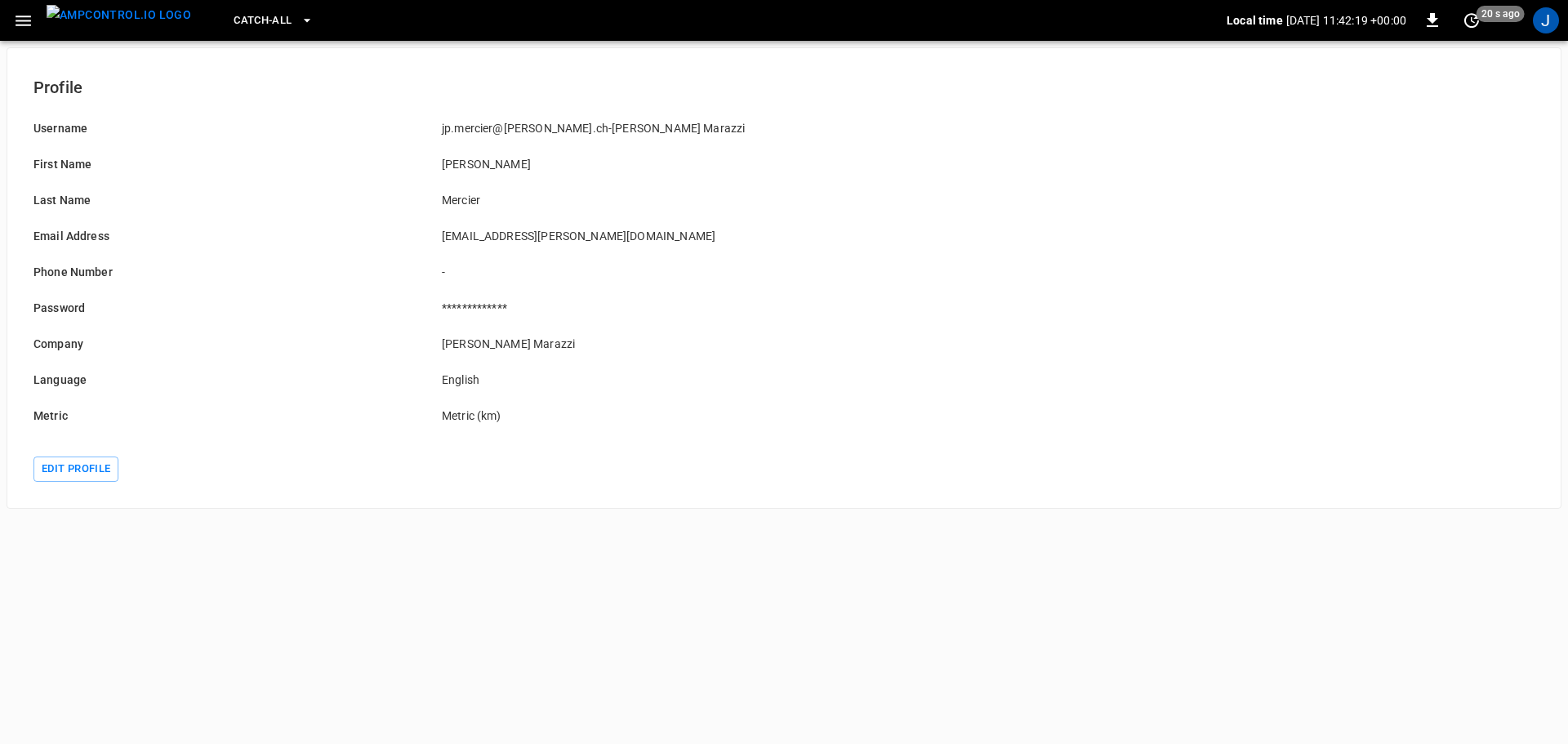
click at [99, 25] on img "menu" at bounding box center [118, 15] width 145 height 21
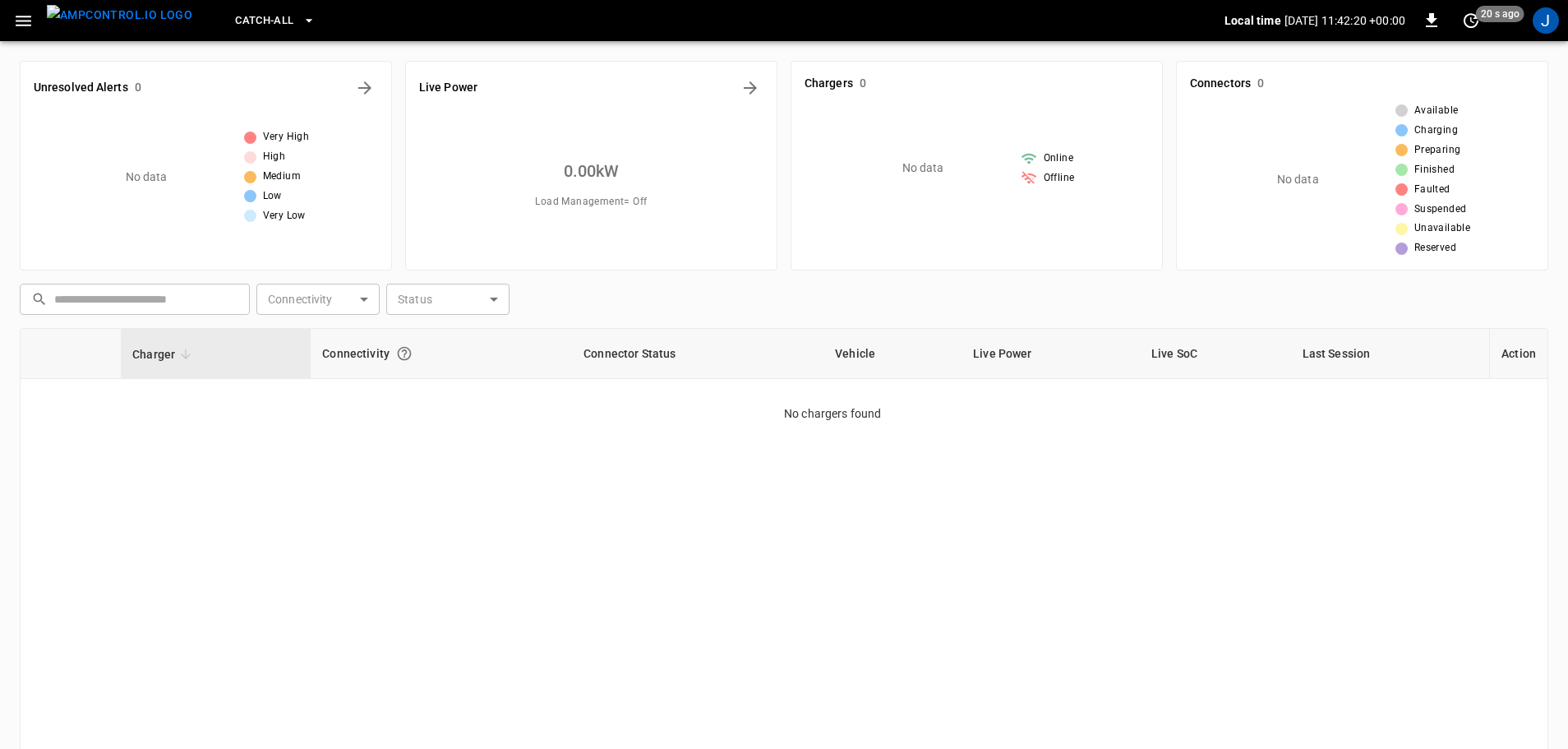
click at [0, 22] on div "Catch-all Local time [DATE] 11:42:20 +00:00 0 20 s ago J" at bounding box center [784, 21] width 1568 height 41
click at [25, 22] on icon "button" at bounding box center [23, 21] width 21 height 21
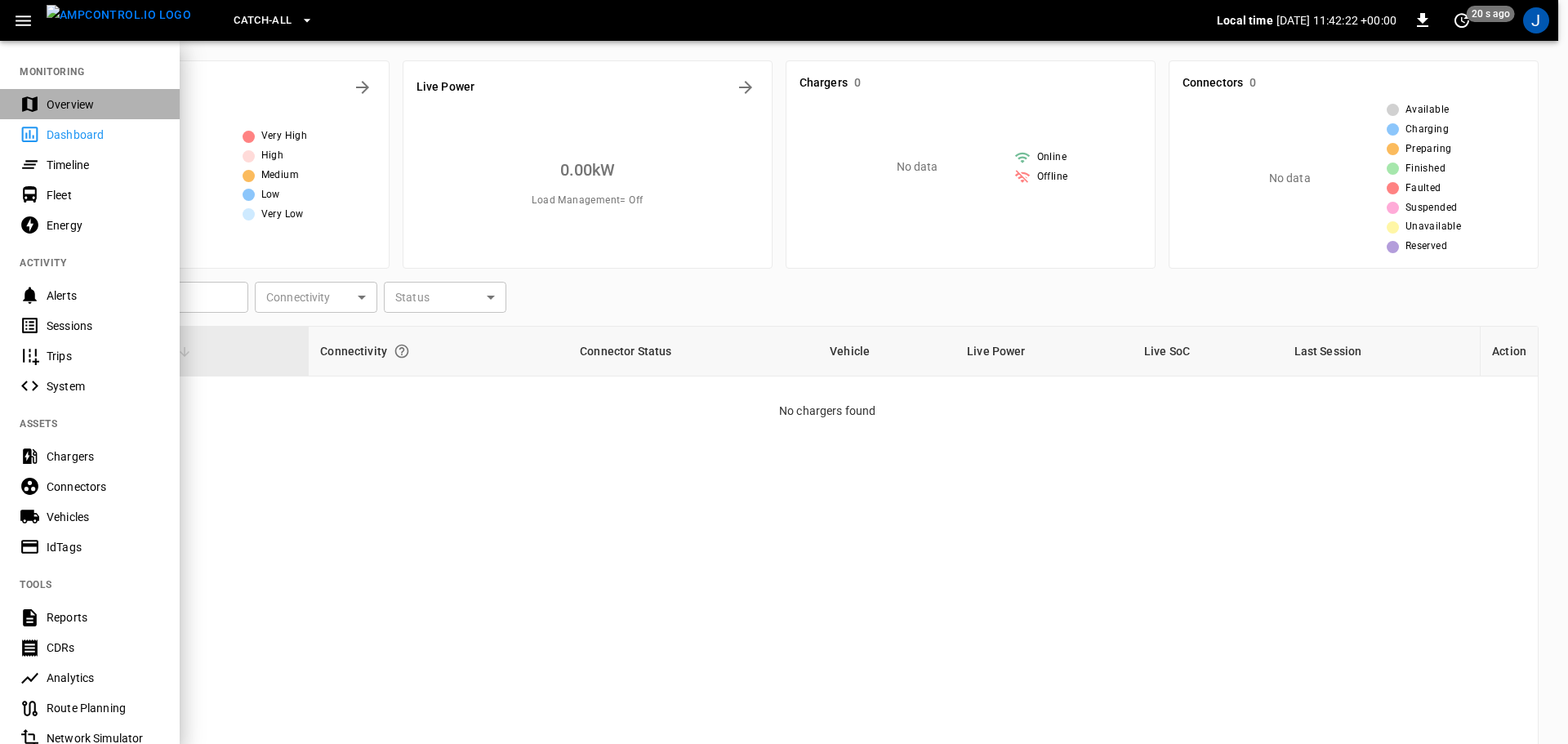
click at [77, 108] on div "Overview" at bounding box center [103, 104] width 113 height 16
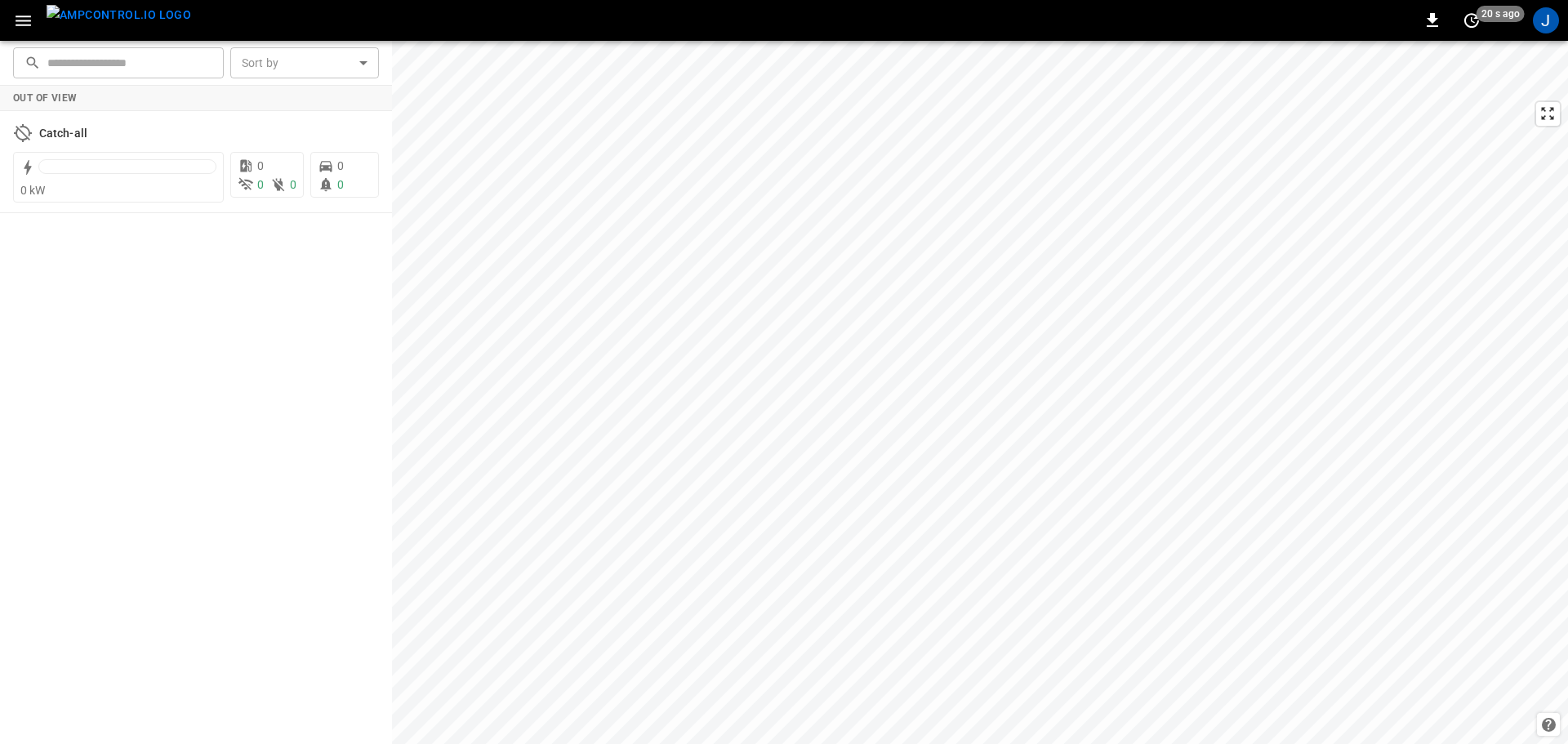
click at [22, 29] on icon "button" at bounding box center [23, 21] width 21 height 21
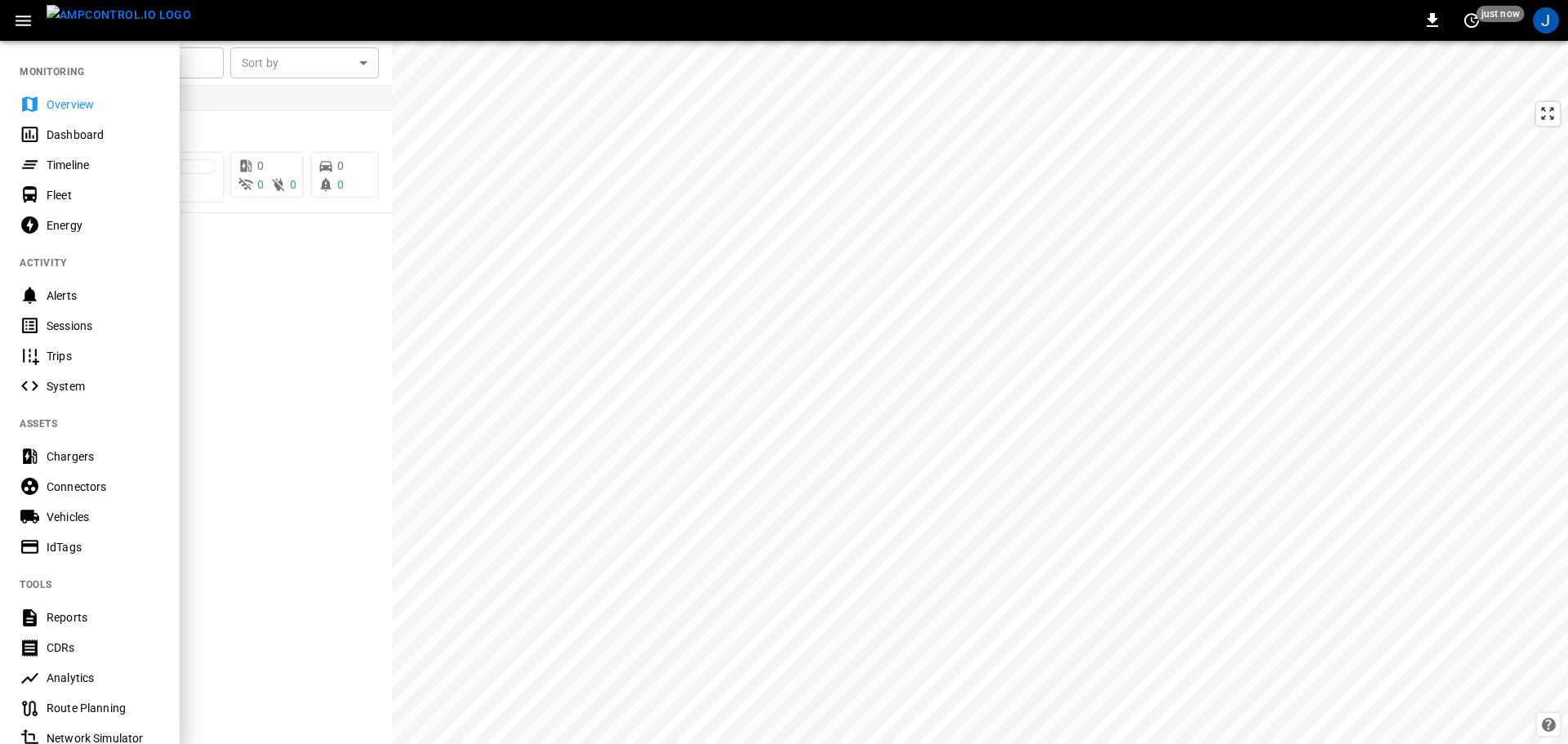
click at [77, 450] on div "Chargers" at bounding box center [103, 456] width 113 height 16
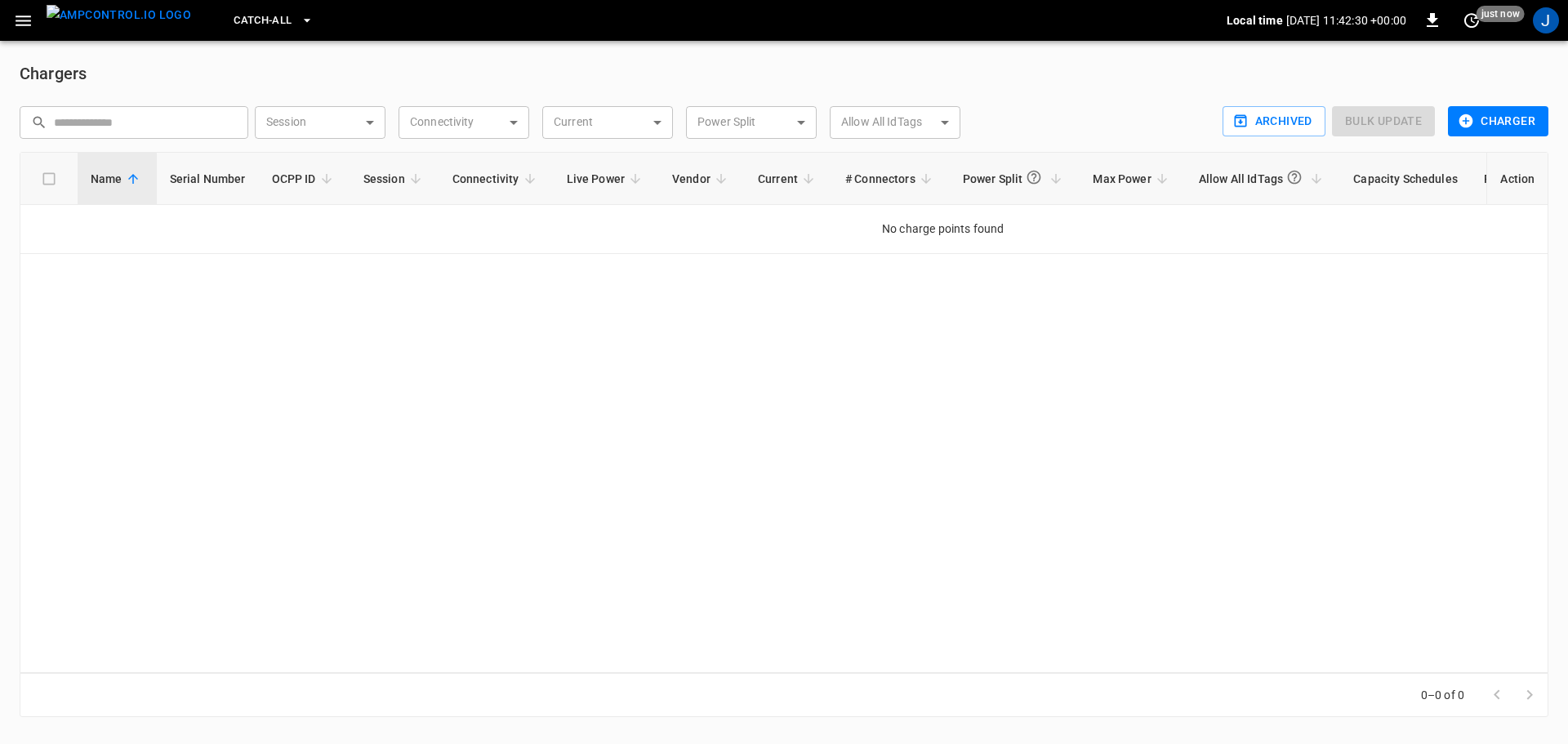
click at [1488, 113] on button "Charger" at bounding box center [1498, 121] width 100 height 30
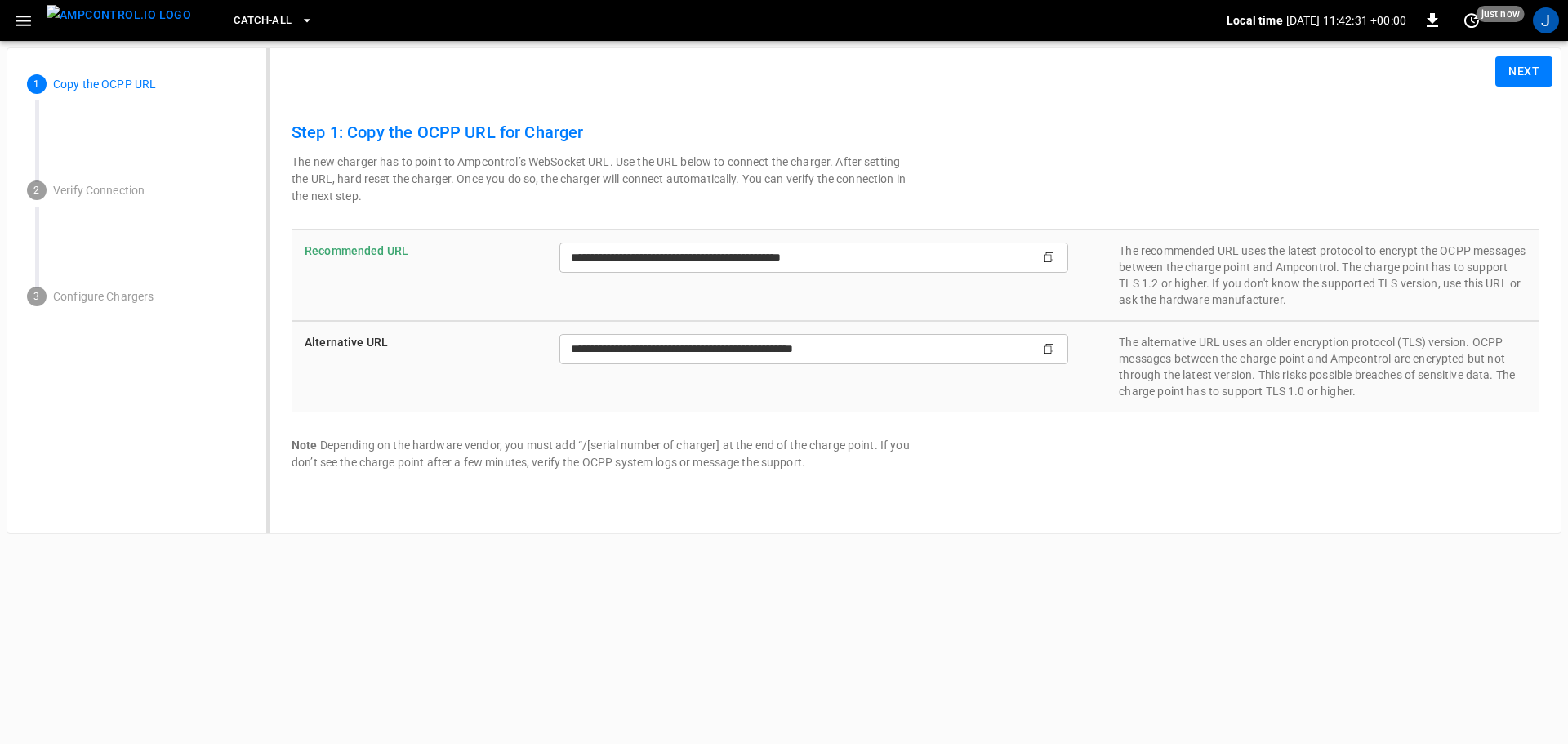
type input "**********"
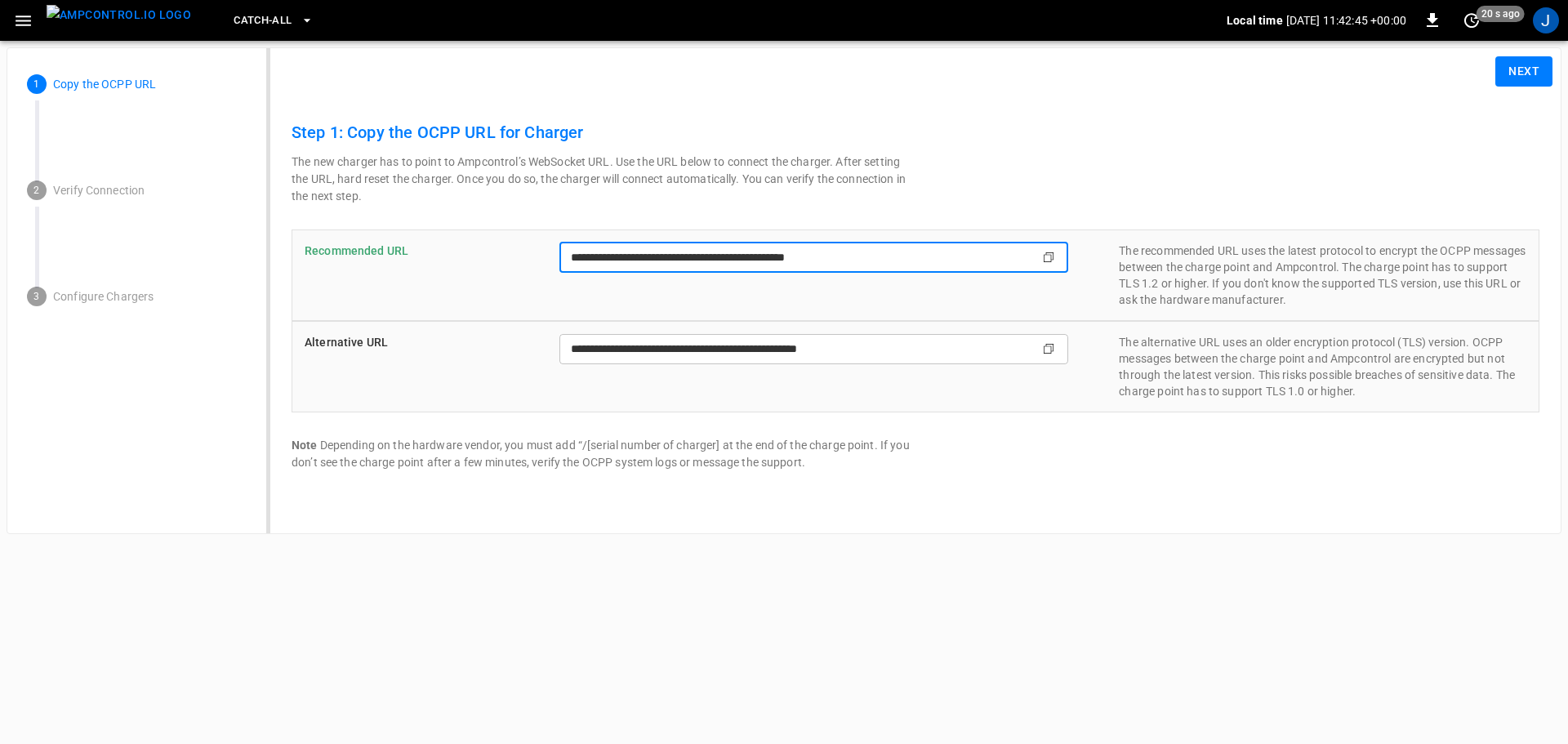
click at [862, 263] on input "**********" at bounding box center [783, 257] width 447 height 30
click at [1524, 81] on button "Next" at bounding box center [1523, 71] width 57 height 30
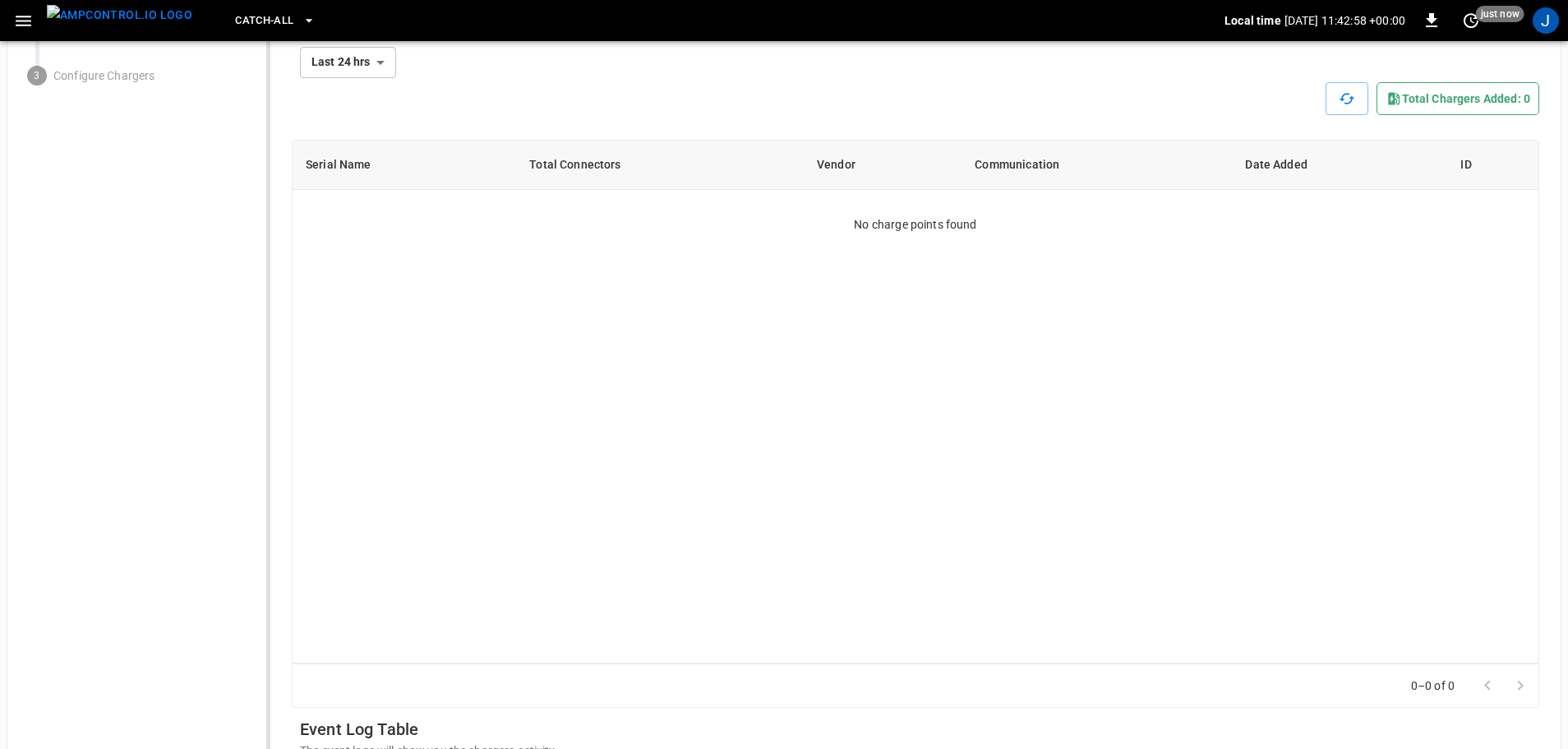
scroll to position [82, 0]
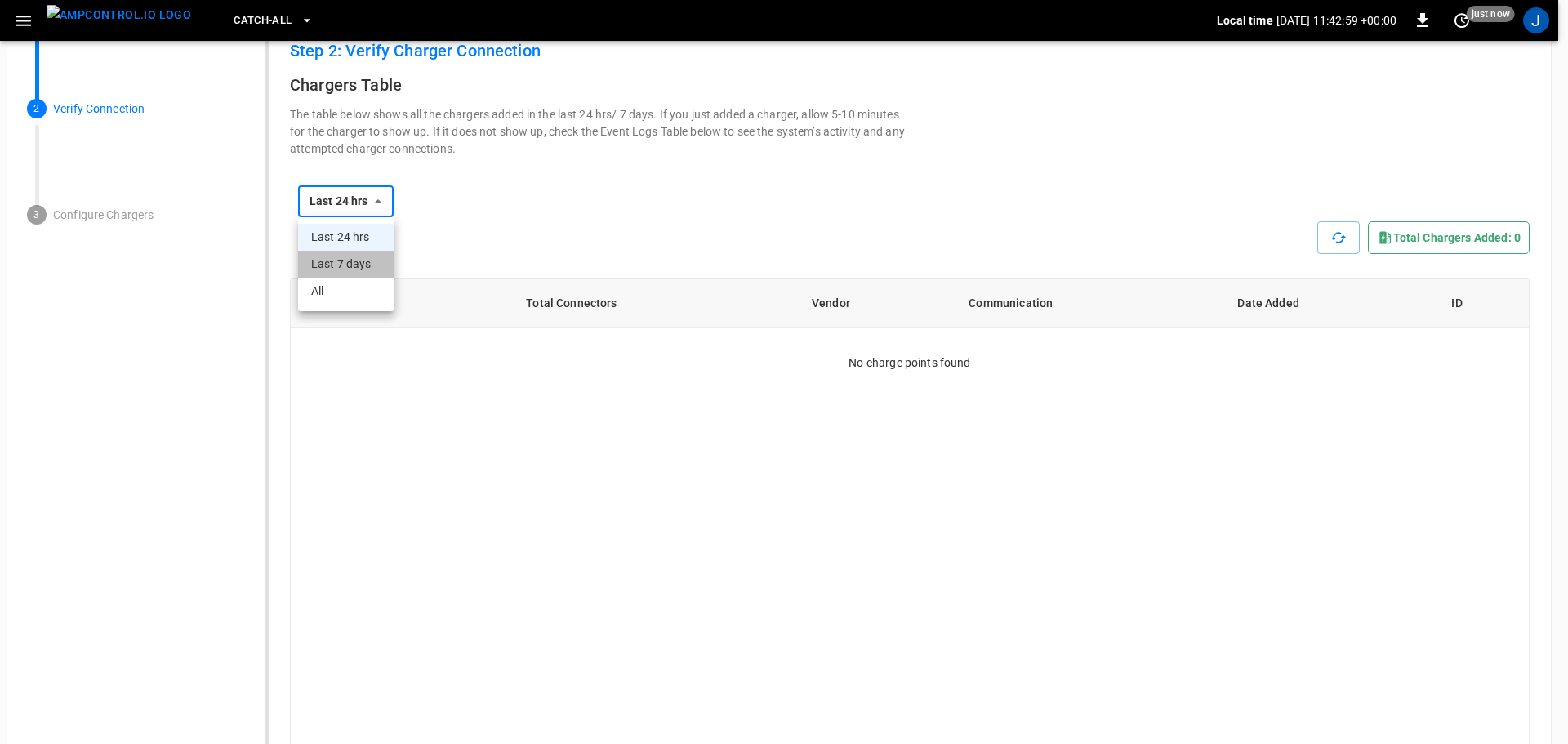
click at [346, 267] on li "Last 7 days" at bounding box center [346, 263] width 96 height 27
type input "**********"
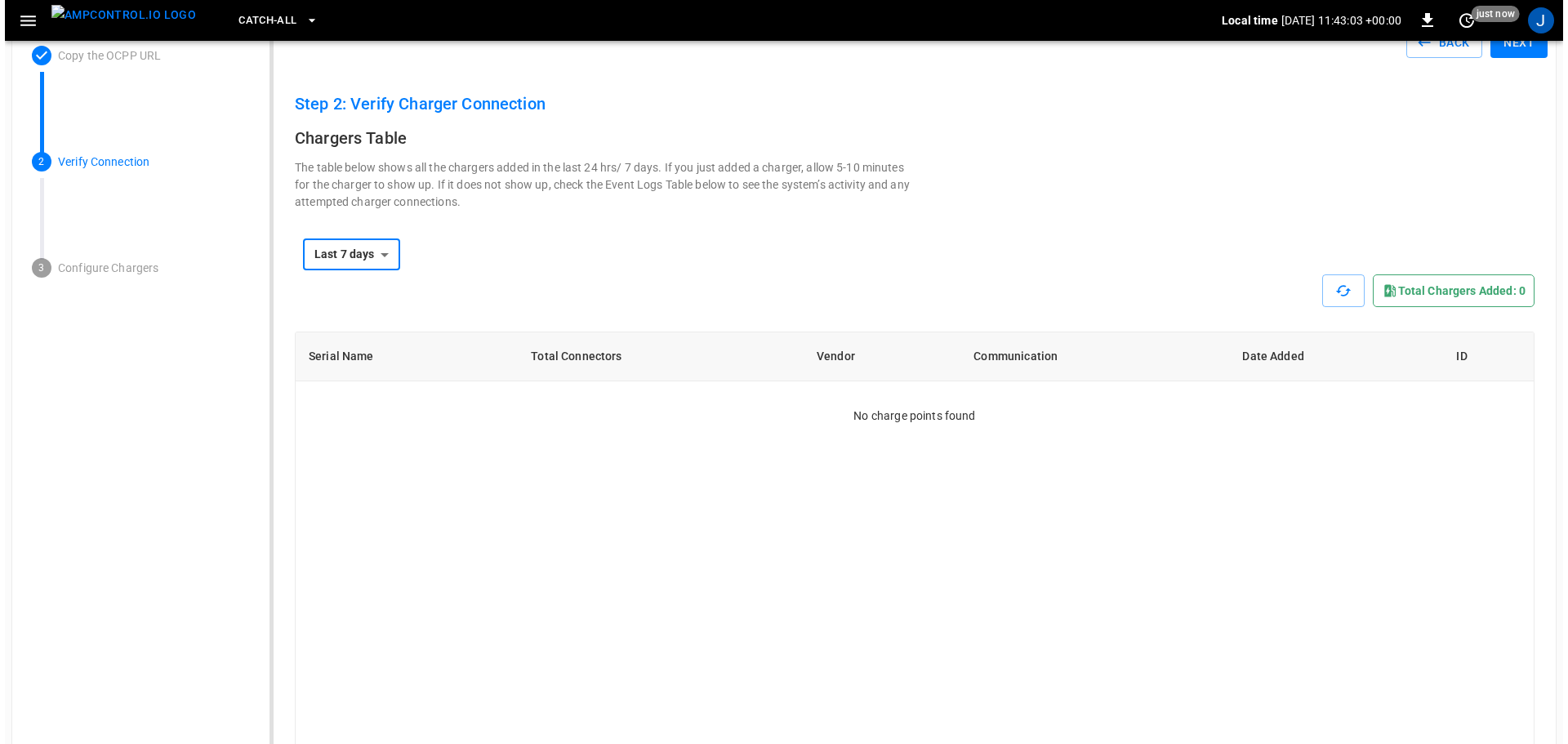
scroll to position [0, 0]
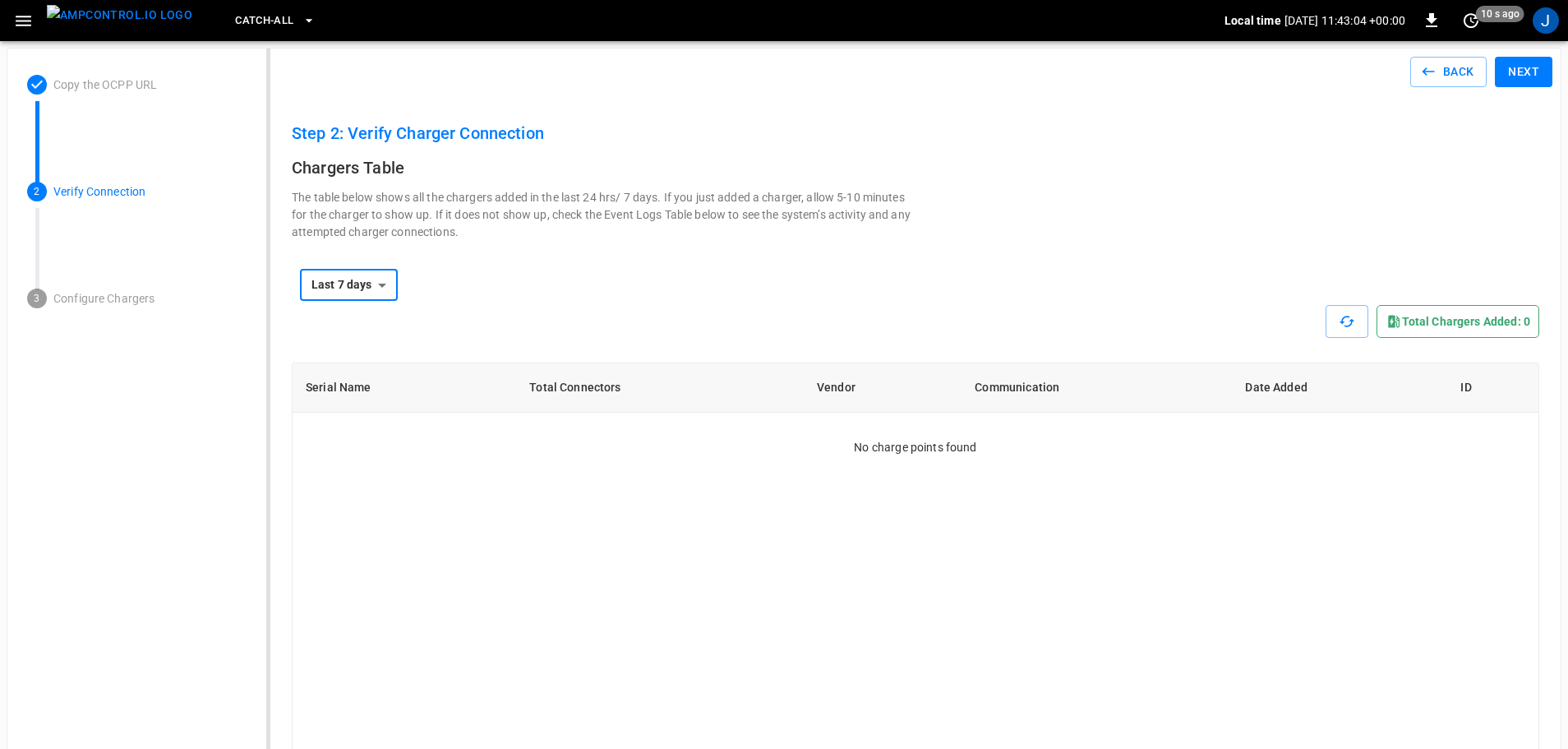
click at [112, 299] on p "Configure Chargers" at bounding box center [150, 299] width 193 height 17
click at [1439, 77] on button "Back" at bounding box center [1449, 72] width 78 height 30
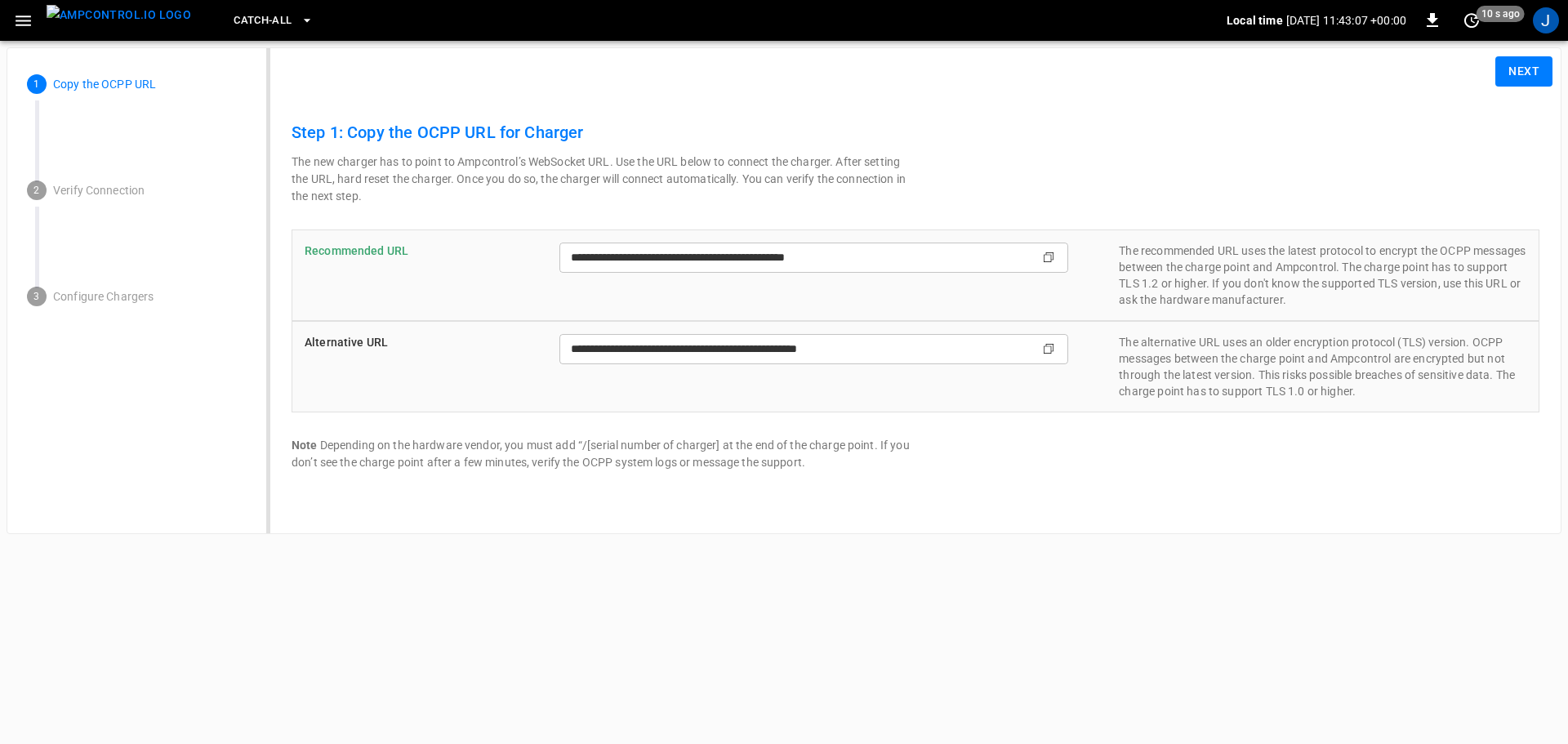
click at [108, 83] on p "Copy the OCPP URL" at bounding box center [150, 85] width 194 height 17
click at [36, 9] on button "button" at bounding box center [23, 21] width 33 height 30
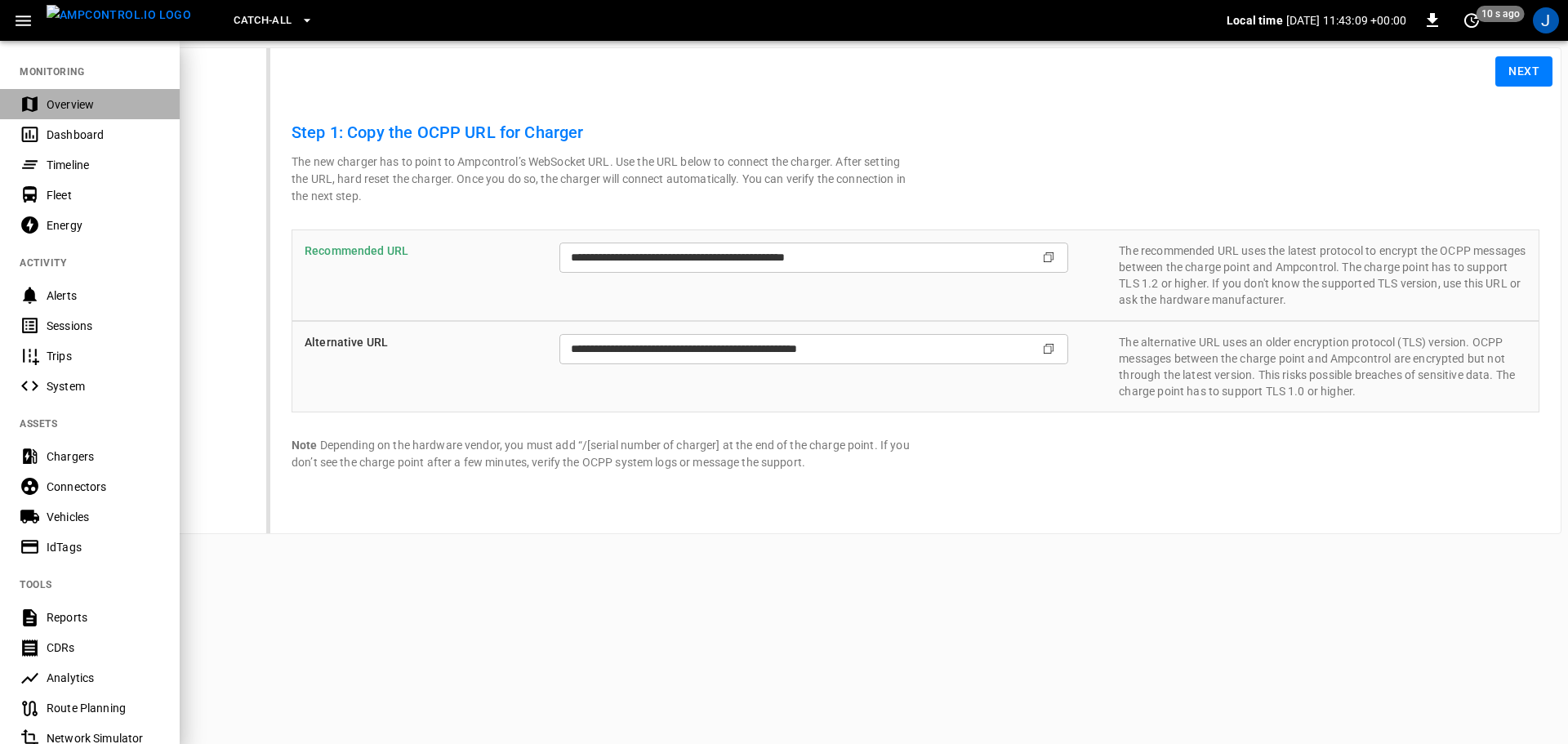
click at [79, 105] on div "Overview" at bounding box center [103, 104] width 113 height 16
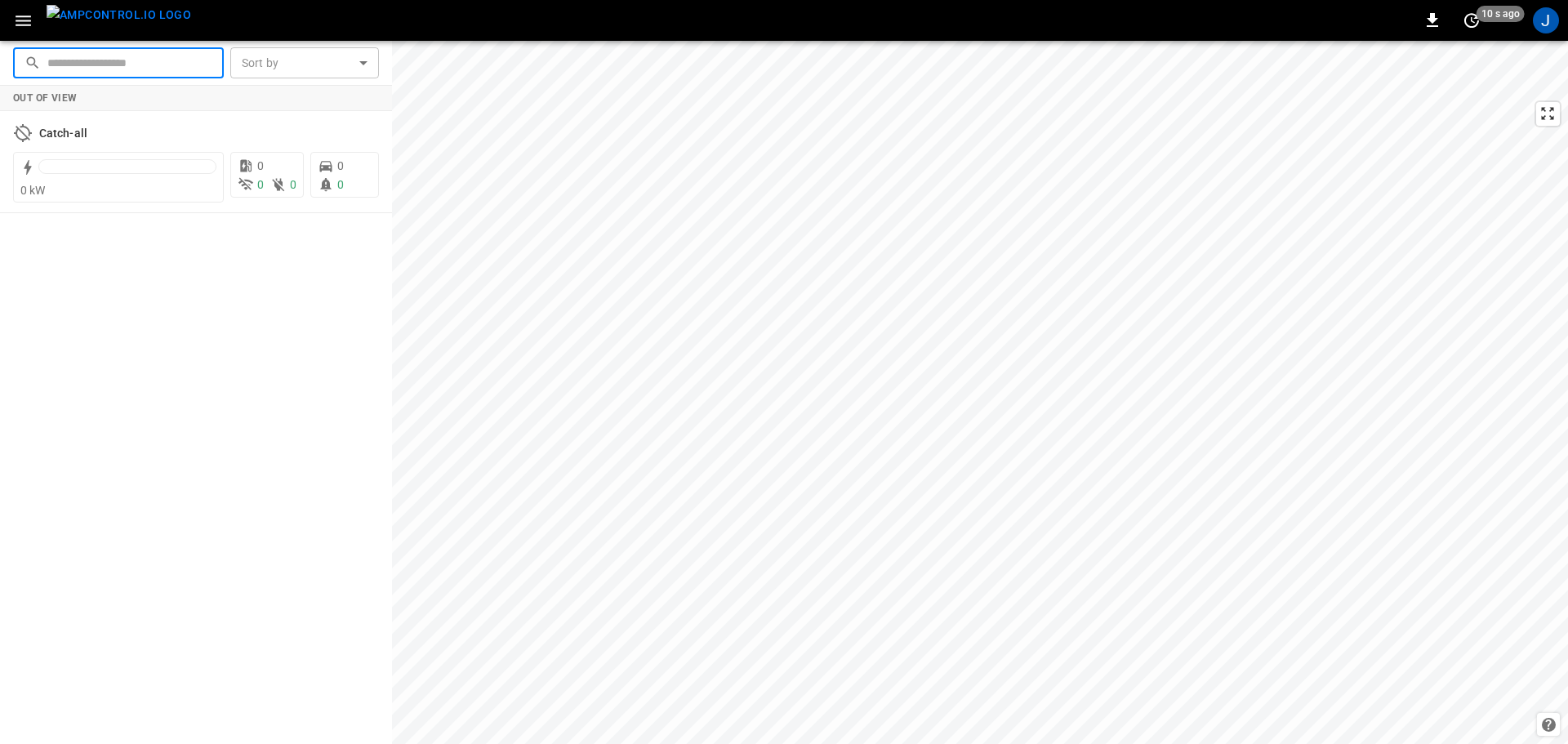
click at [90, 63] on input "text" at bounding box center [129, 62] width 165 height 30
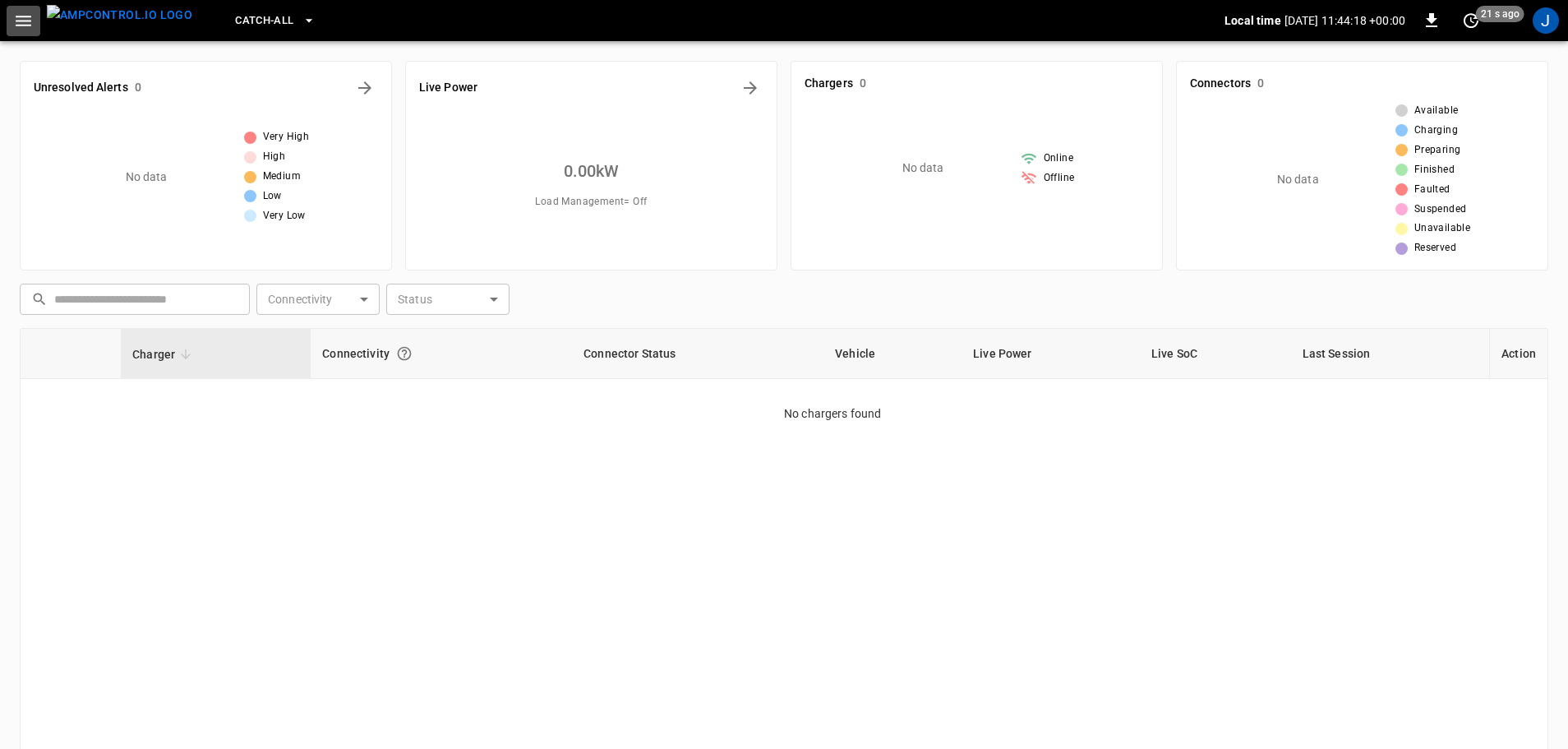
click at [14, 22] on icon "button" at bounding box center [23, 21] width 21 height 21
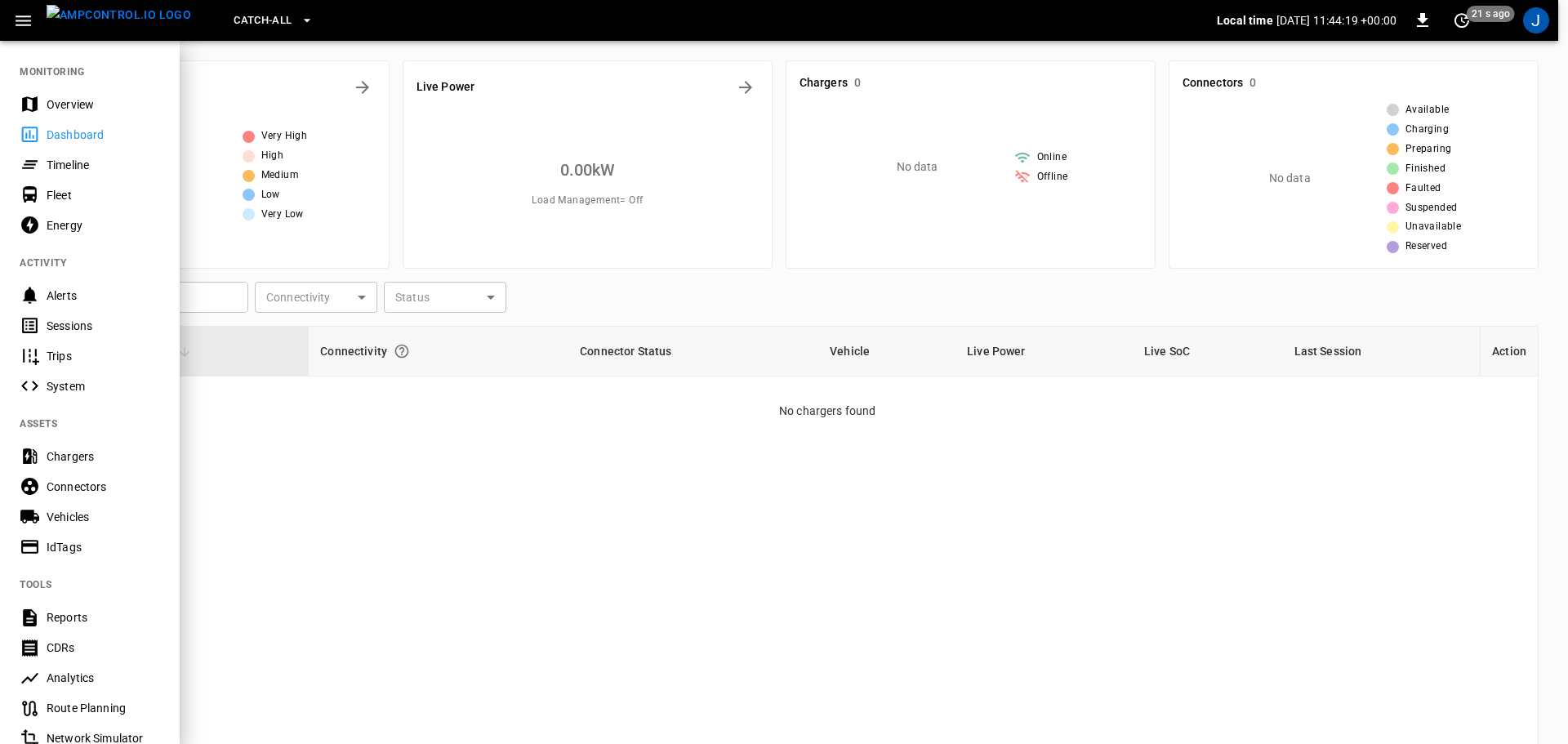
click at [72, 103] on div "Overview" at bounding box center [103, 104] width 113 height 16
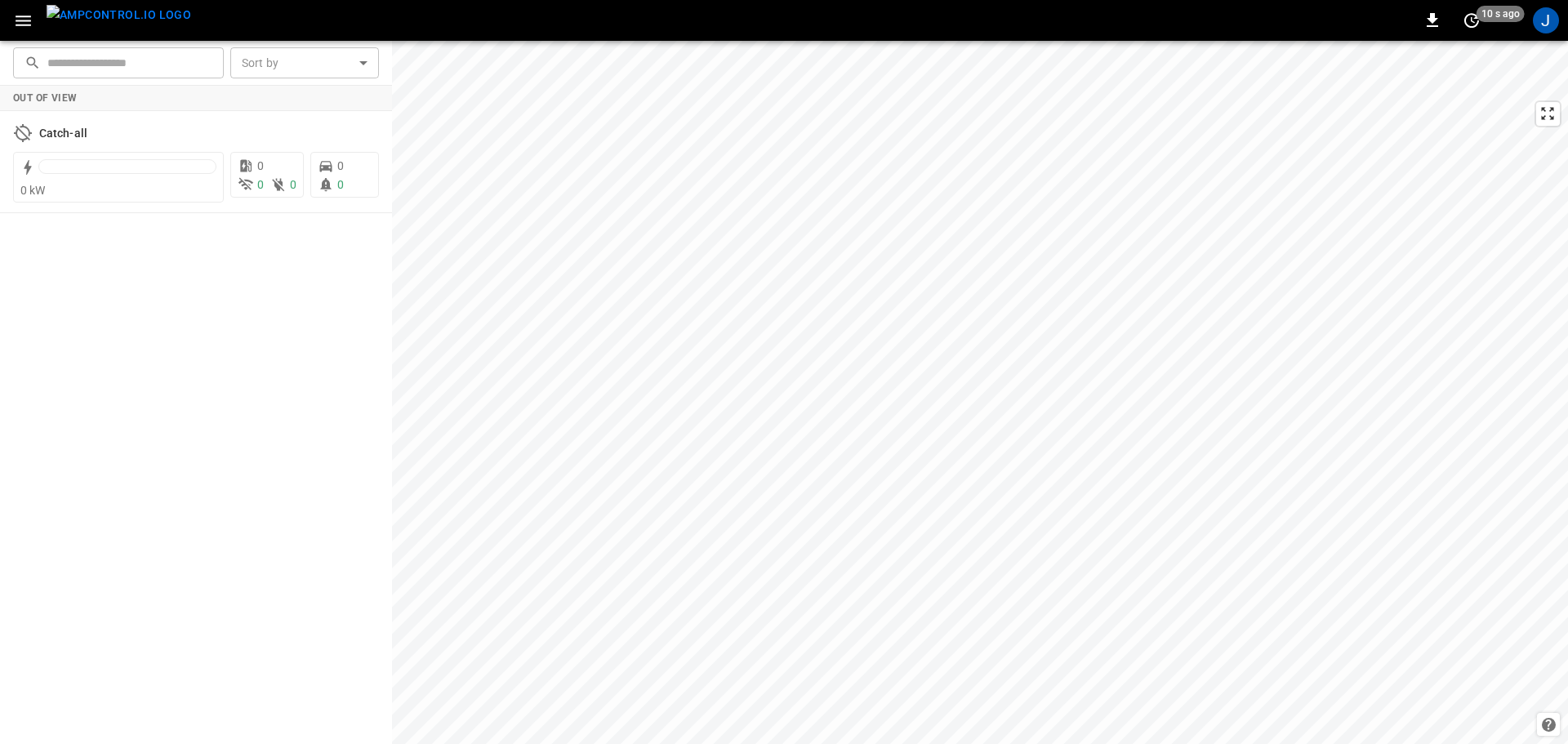
click at [22, 31] on button "button" at bounding box center [23, 21] width 33 height 30
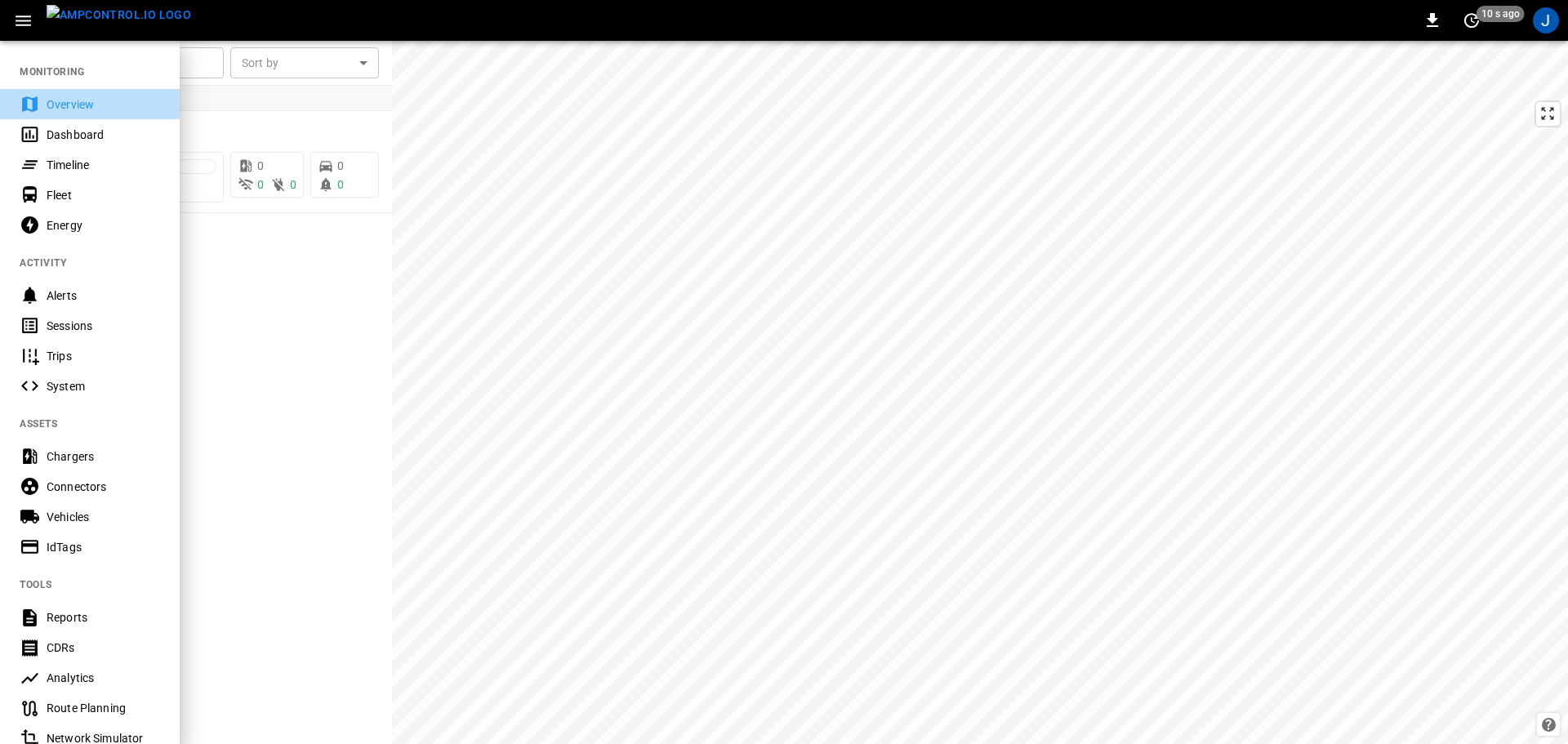
click at [70, 107] on div "Overview" at bounding box center [103, 104] width 113 height 16
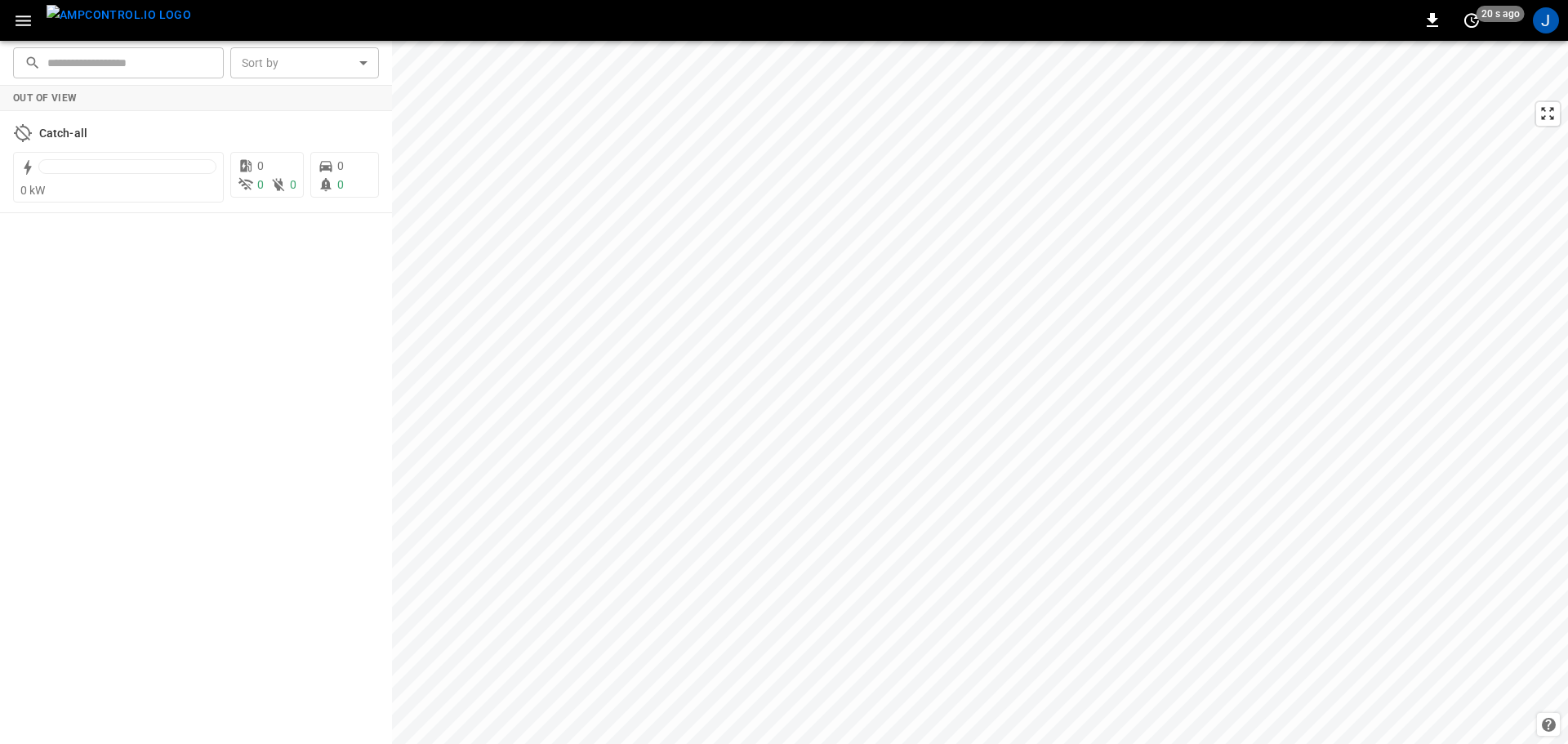
click at [176, 60] on input "text" at bounding box center [129, 62] width 165 height 30
click at [289, 51] on body "0 20 s ago J ​ ​ Sort by ​ Sort by Out of View Catch-all 0 kW 0 0 0 0 0 Refresh…" at bounding box center [784, 372] width 1568 height 744
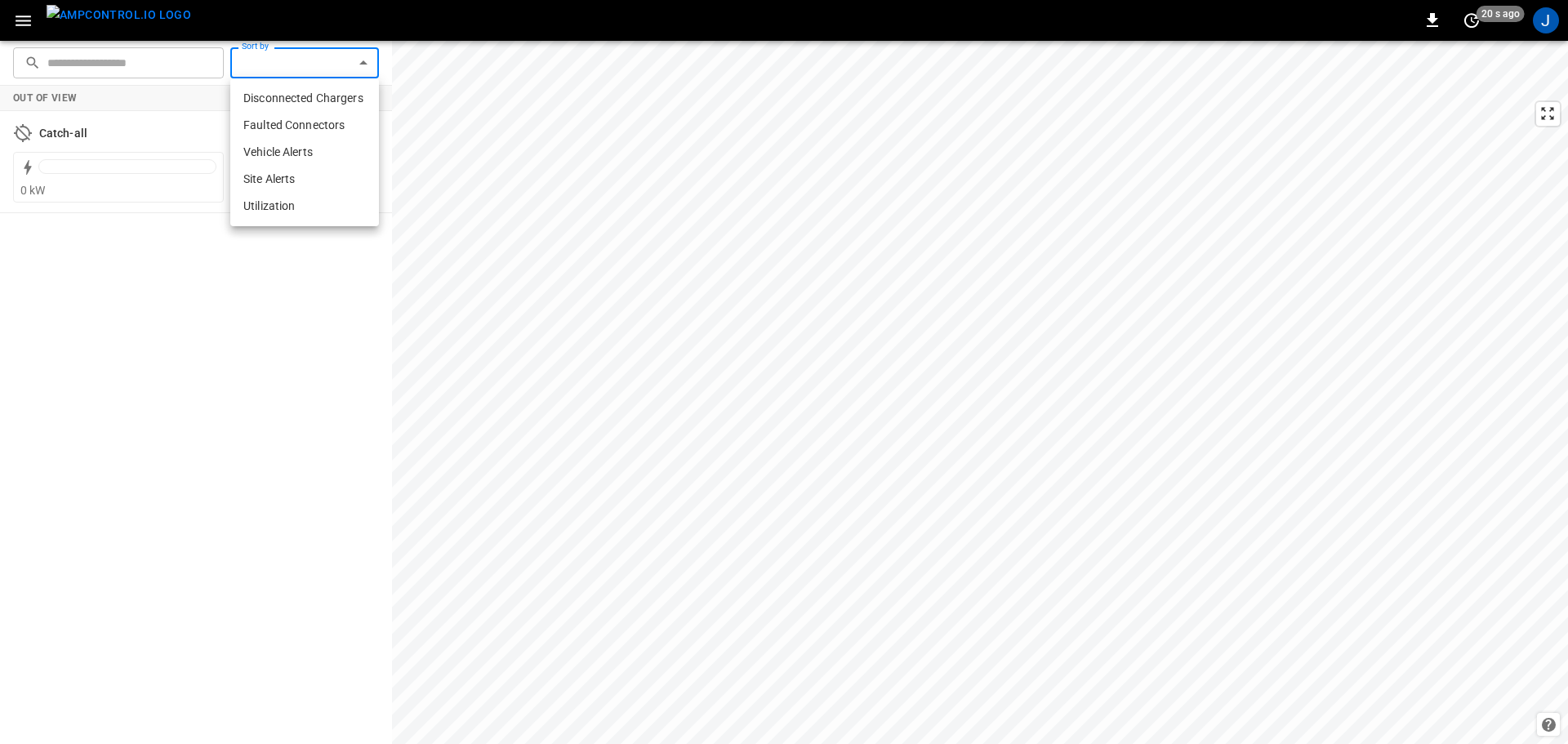
click at [277, 63] on div at bounding box center [784, 372] width 1568 height 744
click at [1436, 21] on icon "button" at bounding box center [1432, 20] width 11 height 14
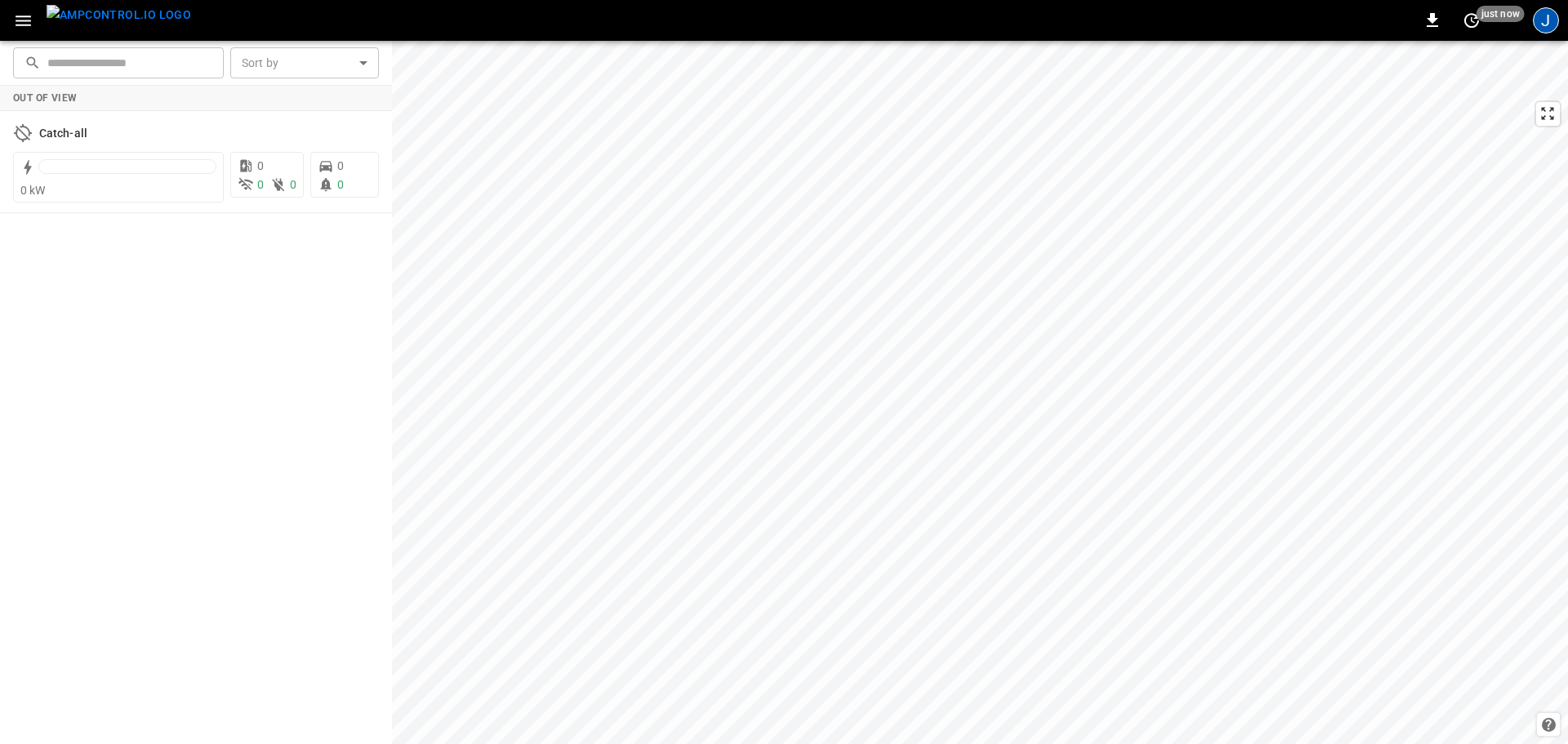
click at [1553, 20] on div "J" at bounding box center [1546, 21] width 26 height 26
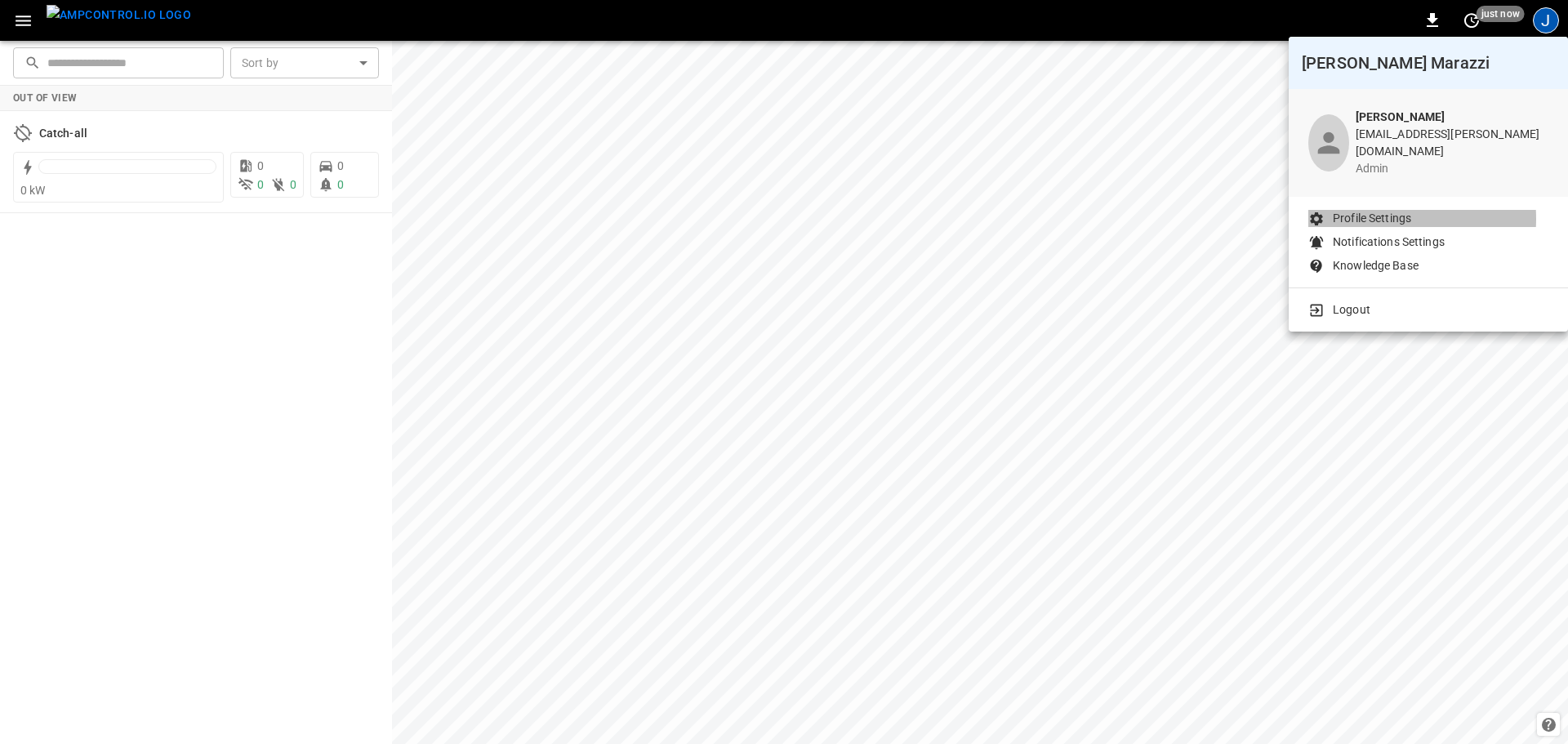
click at [1374, 210] on p "Profile Settings" at bounding box center [1372, 219] width 78 height 17
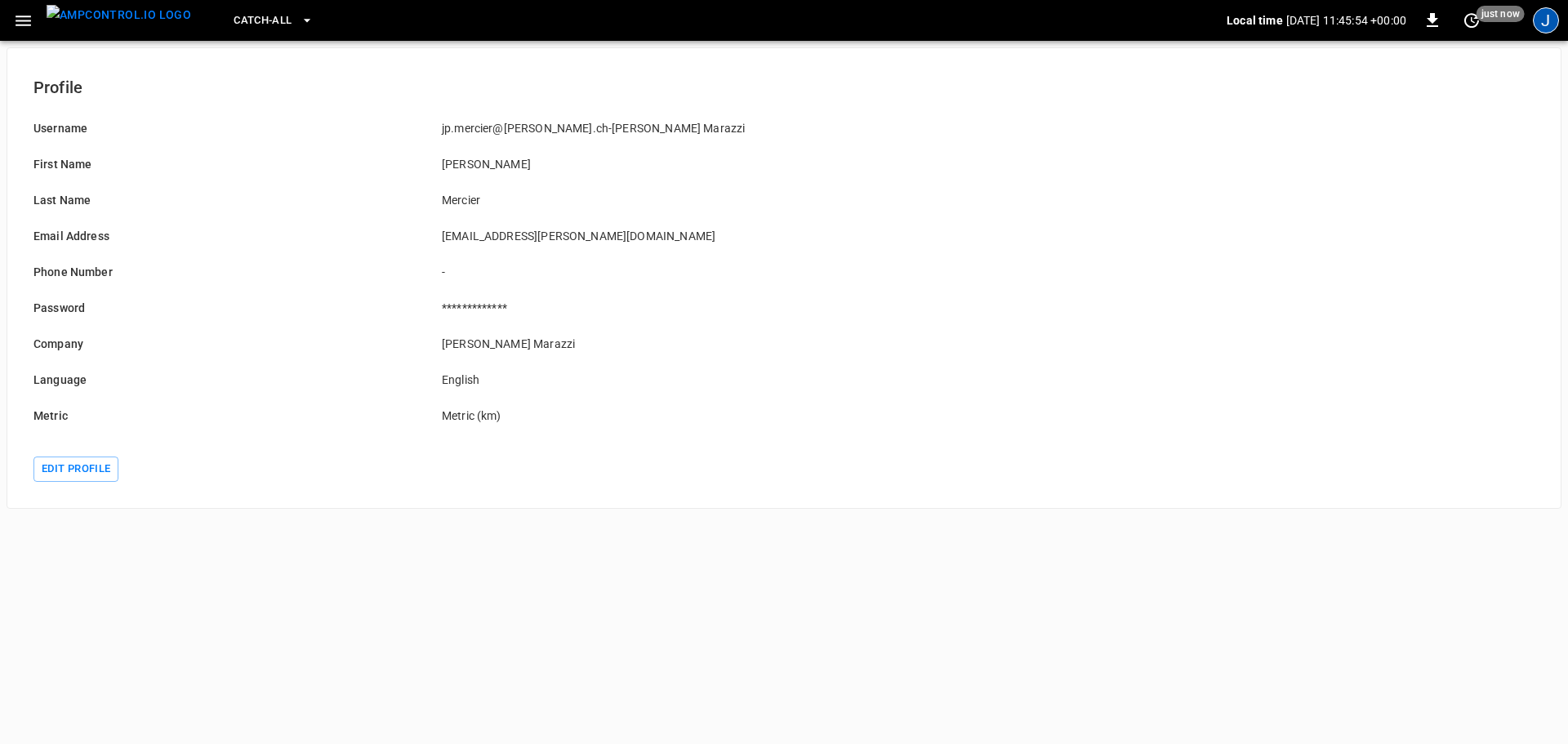
click at [1557, 21] on div "J" at bounding box center [1546, 21] width 26 height 26
click at [37, 24] on button "button" at bounding box center [23, 21] width 33 height 30
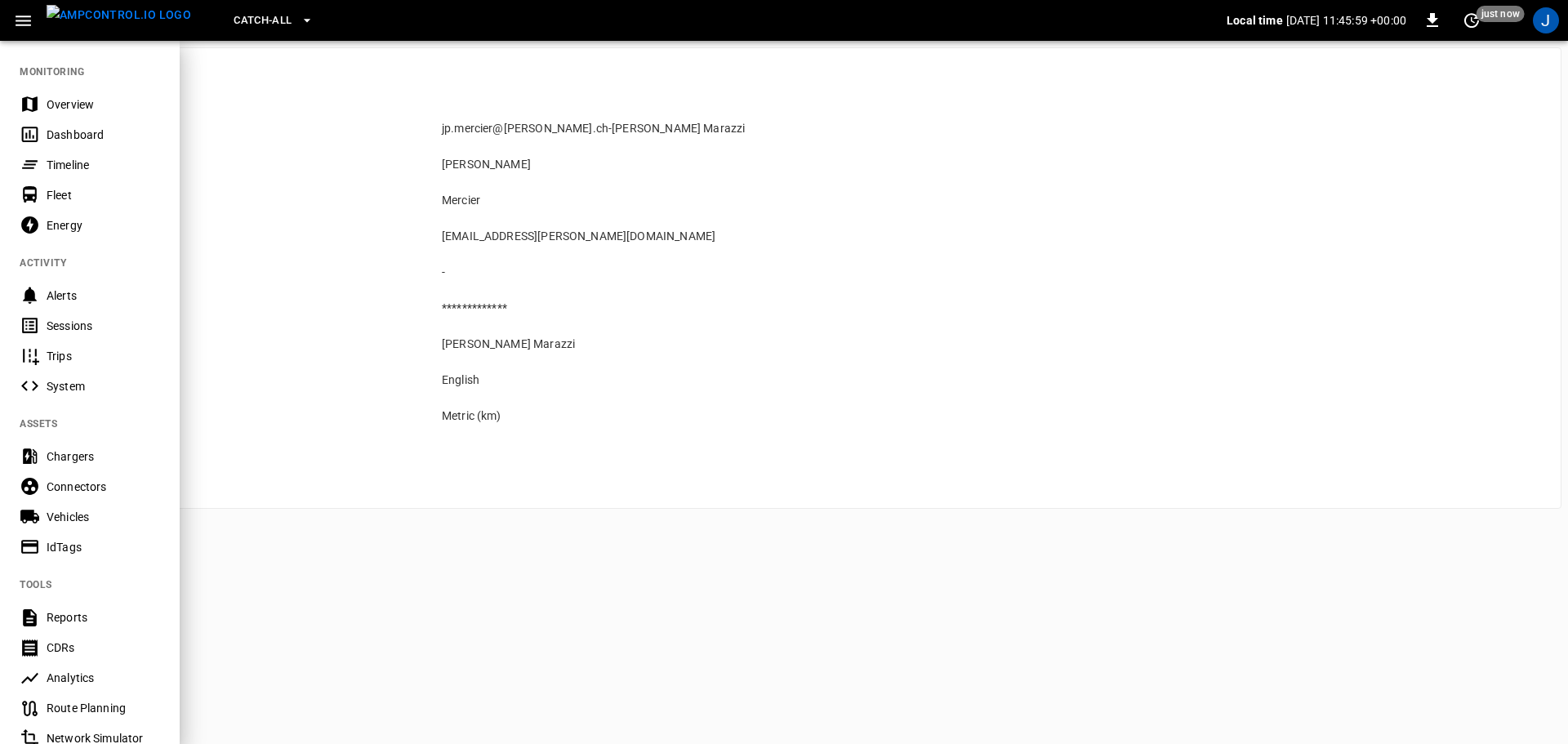
click at [79, 133] on div "Dashboard" at bounding box center [103, 135] width 113 height 16
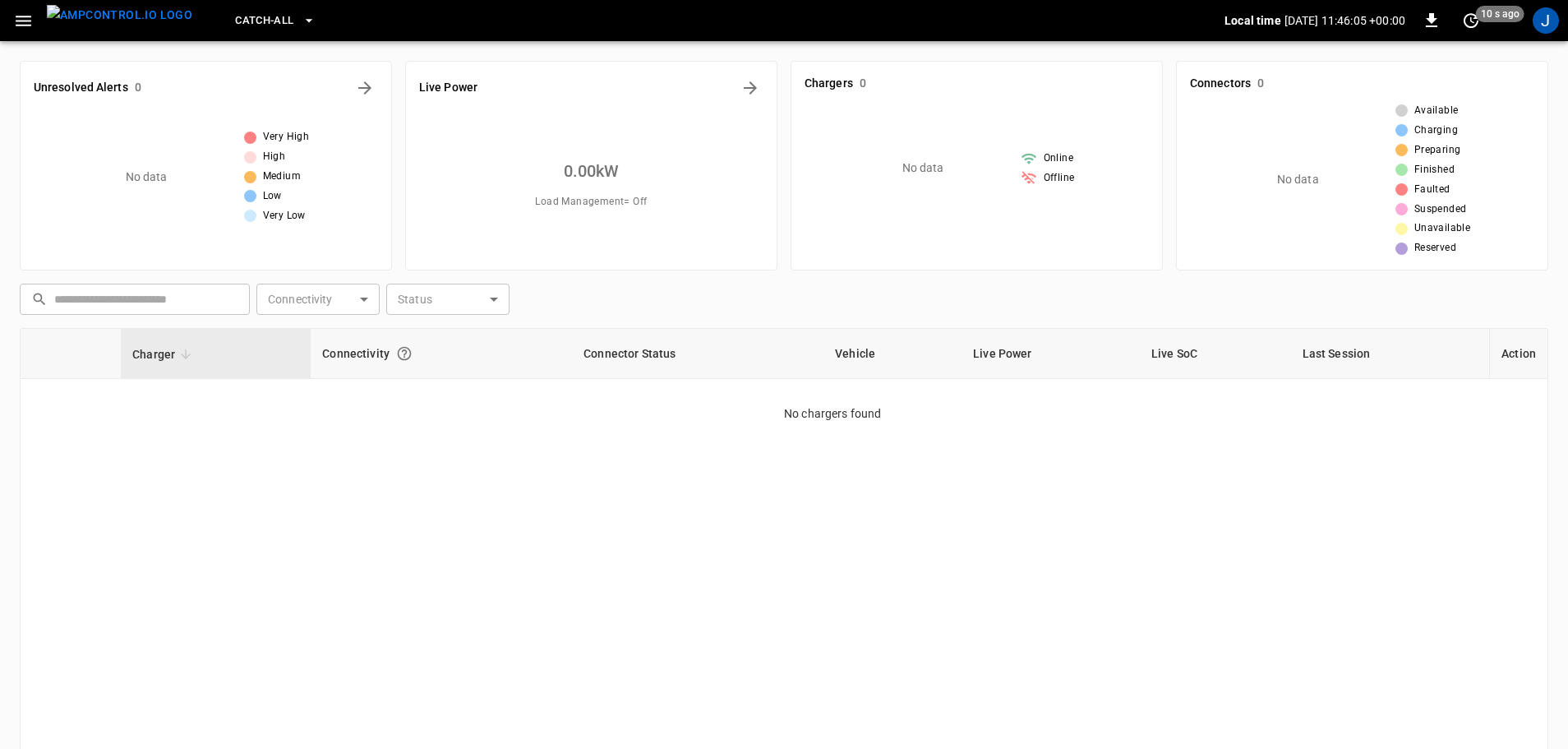
click at [27, 25] on icon "button" at bounding box center [23, 21] width 16 height 10
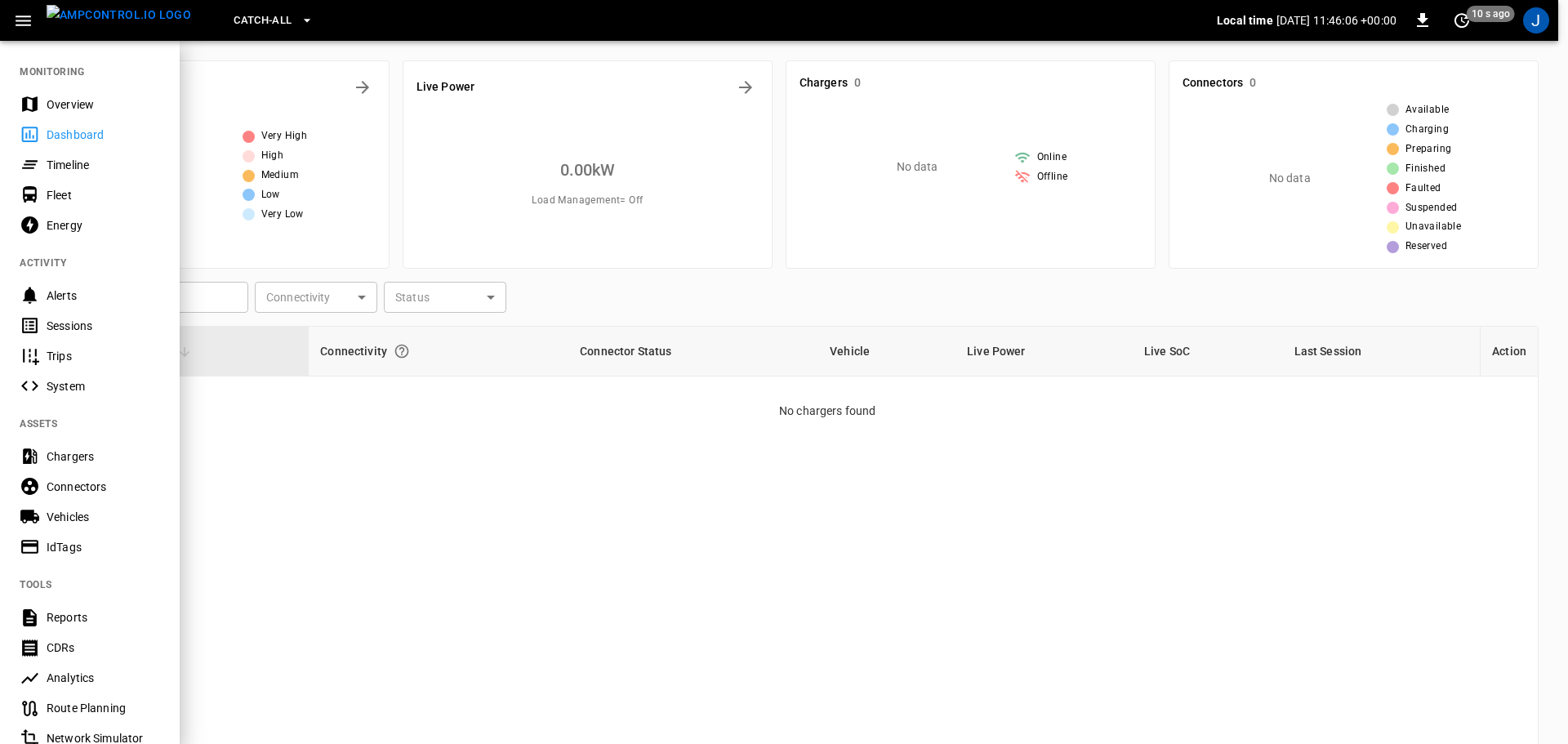
click at [67, 163] on div "Timeline" at bounding box center [103, 165] width 113 height 16
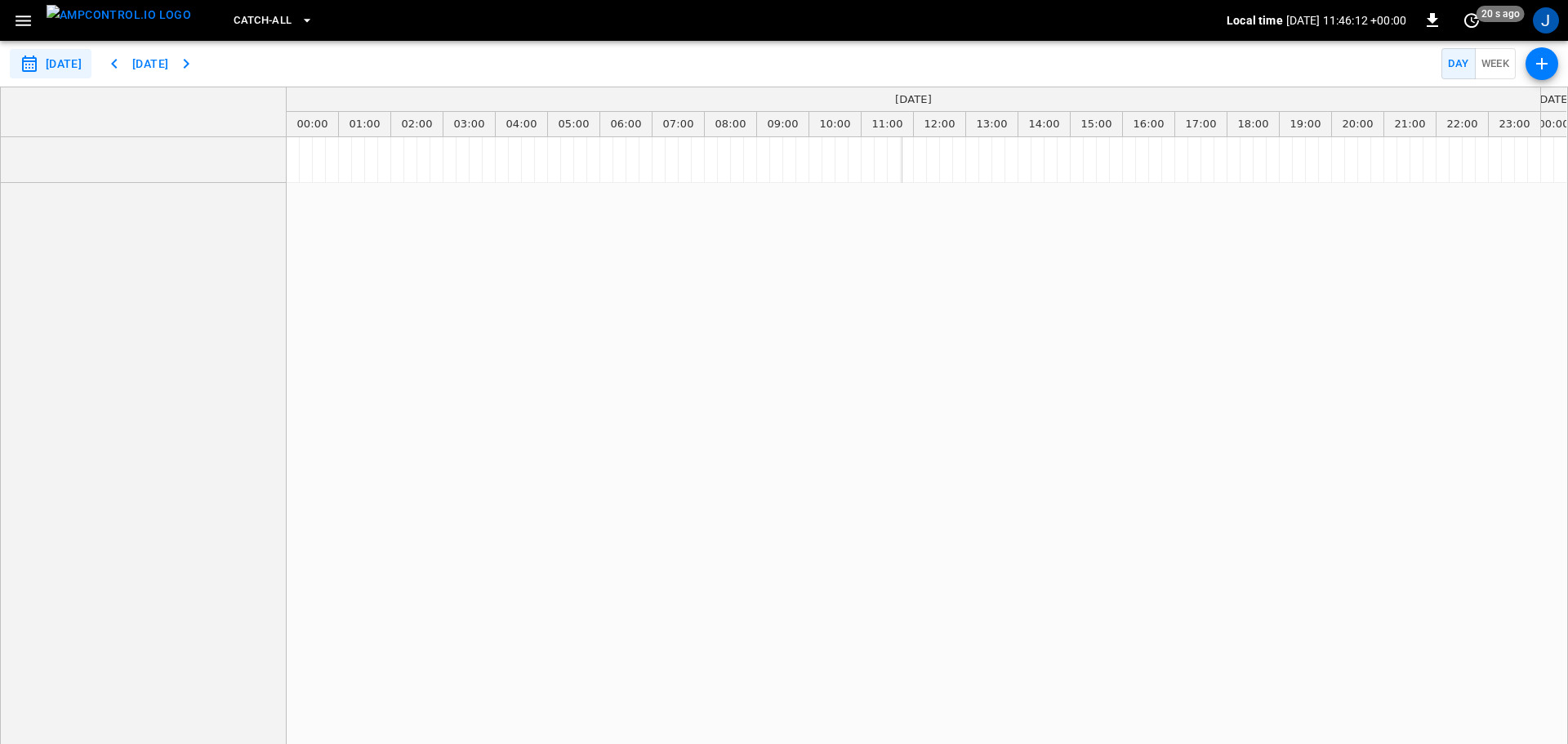
click at [23, 21] on icon "button" at bounding box center [23, 21] width 15 height 10
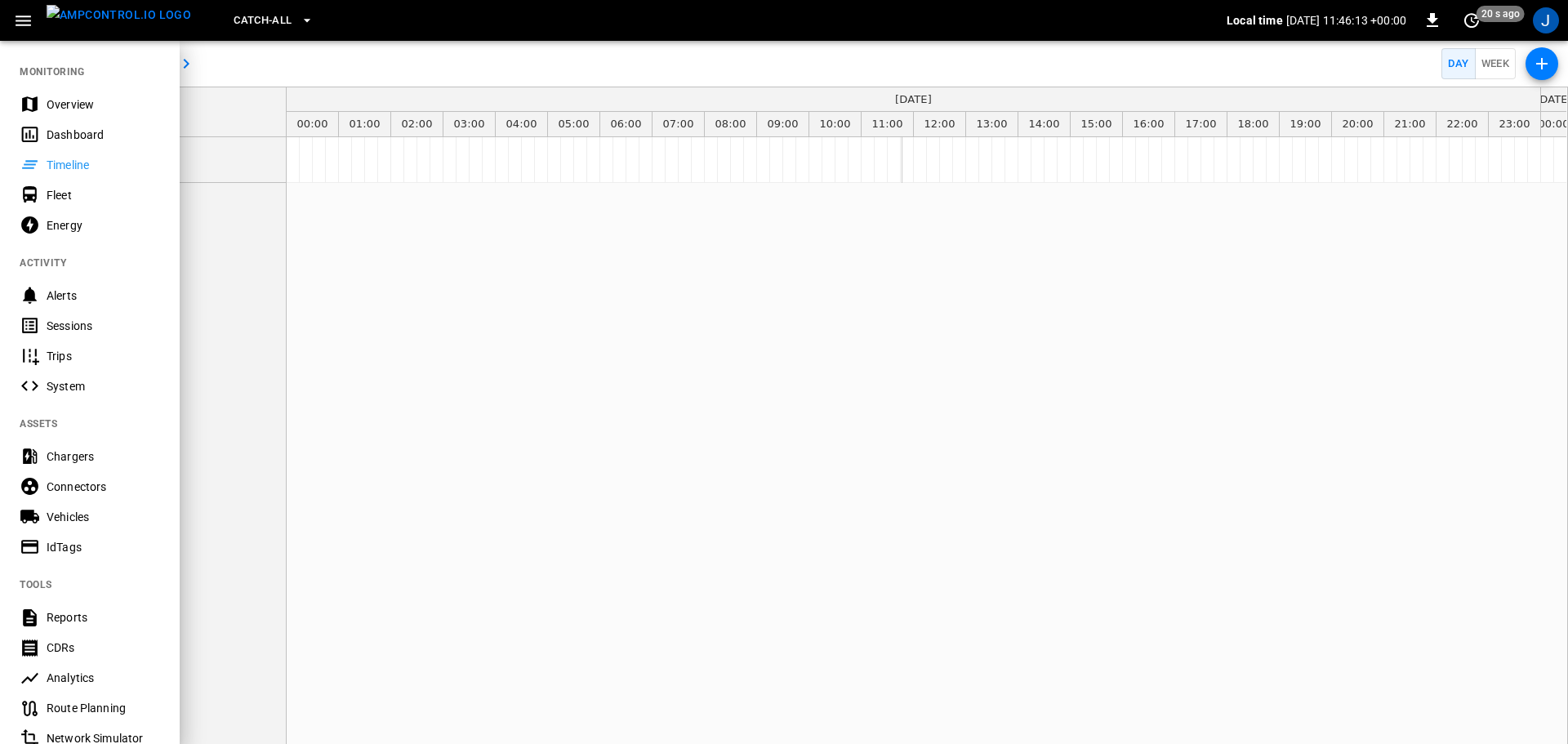
click at [43, 192] on div "Fleet" at bounding box center [90, 195] width 180 height 30
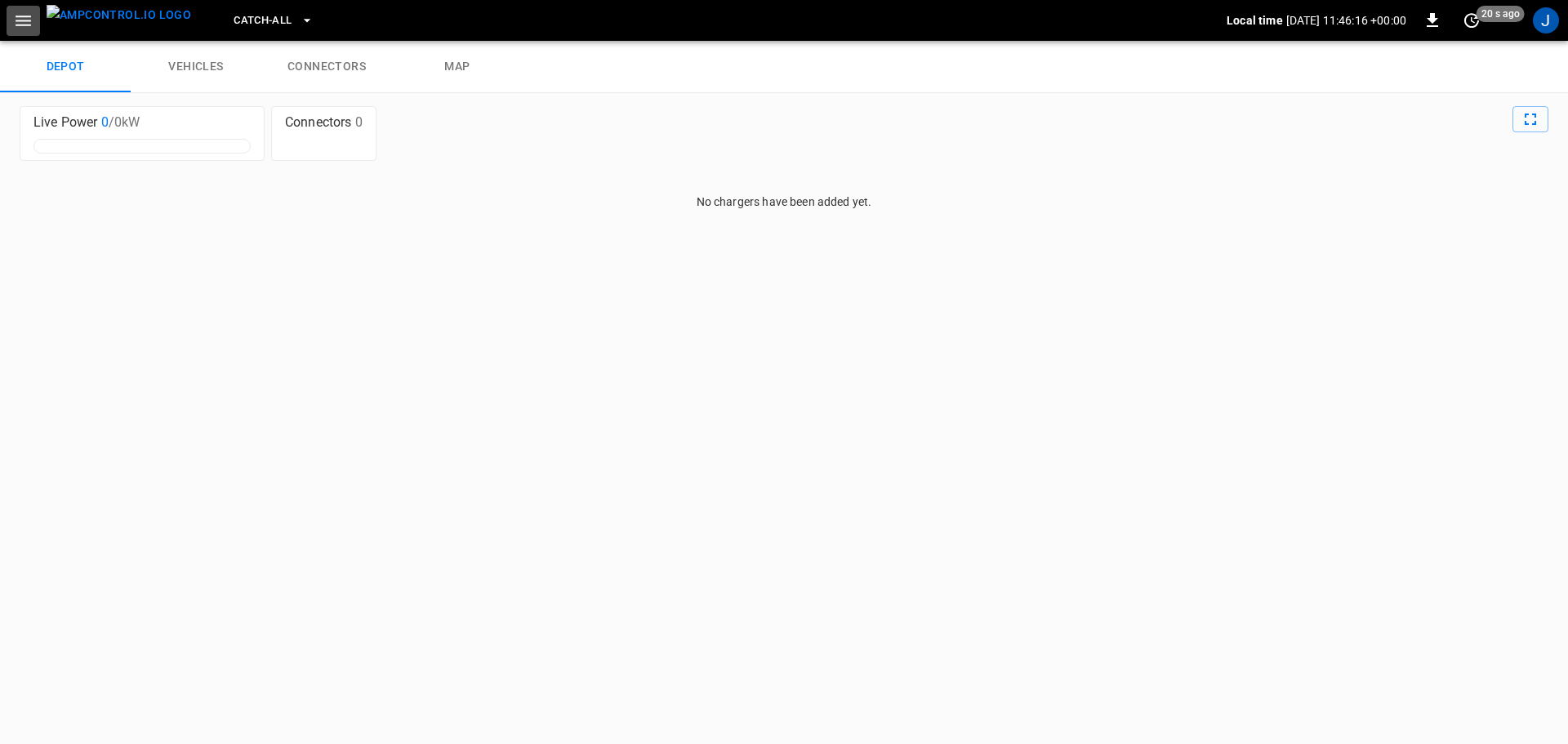
click at [26, 19] on icon "button" at bounding box center [23, 21] width 21 height 21
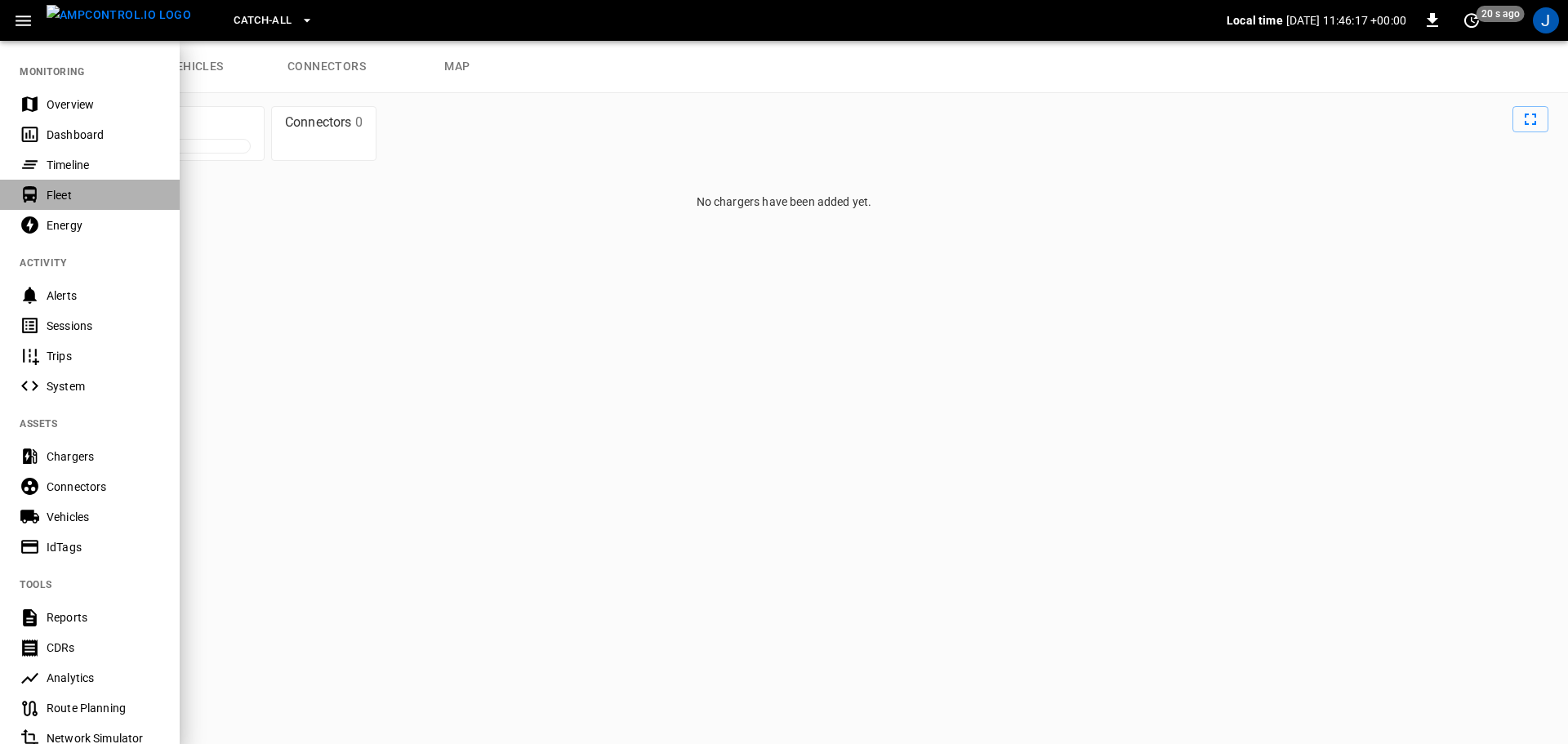
click at [70, 193] on div "Fleet" at bounding box center [103, 195] width 113 height 16
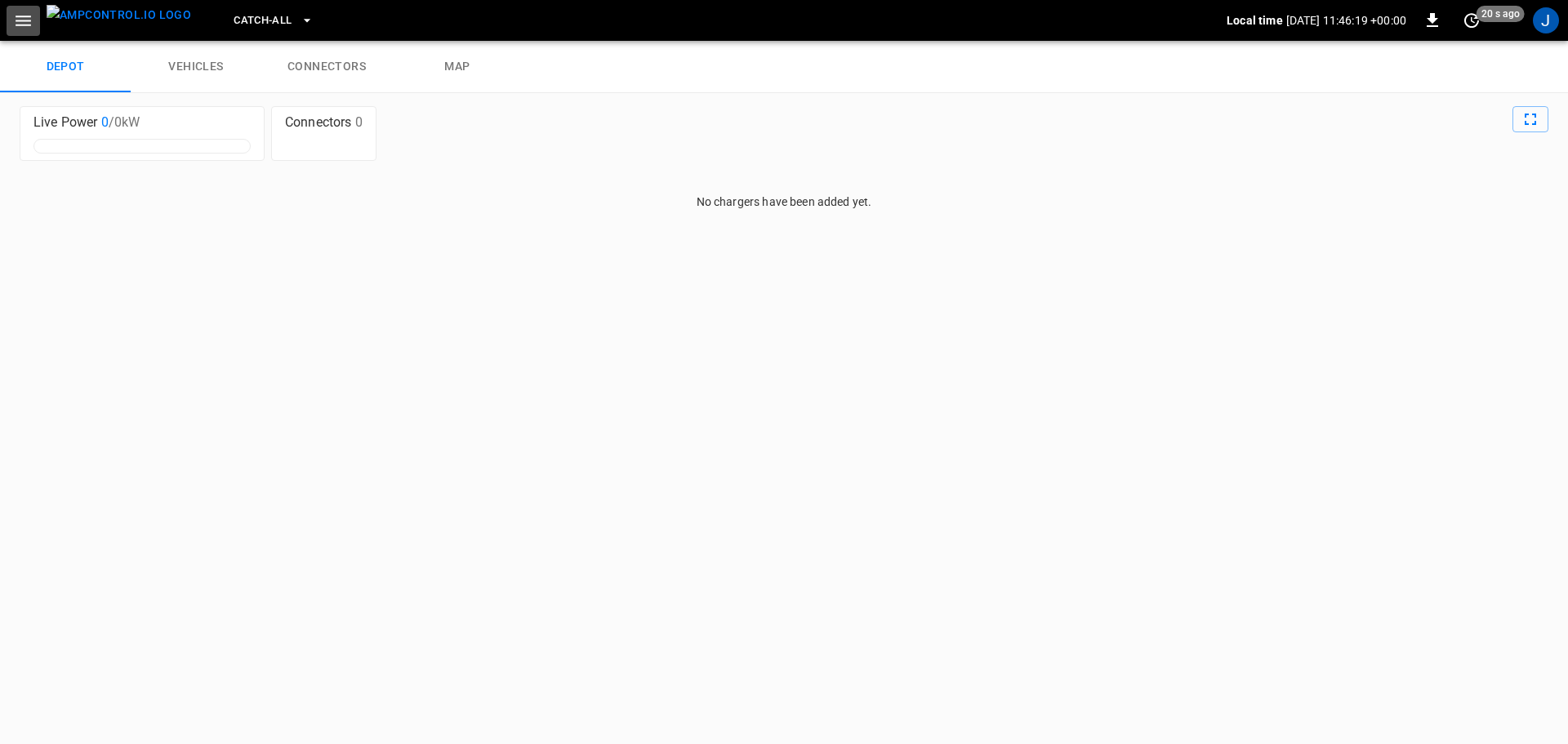
click at [31, 21] on icon "button" at bounding box center [23, 21] width 21 height 21
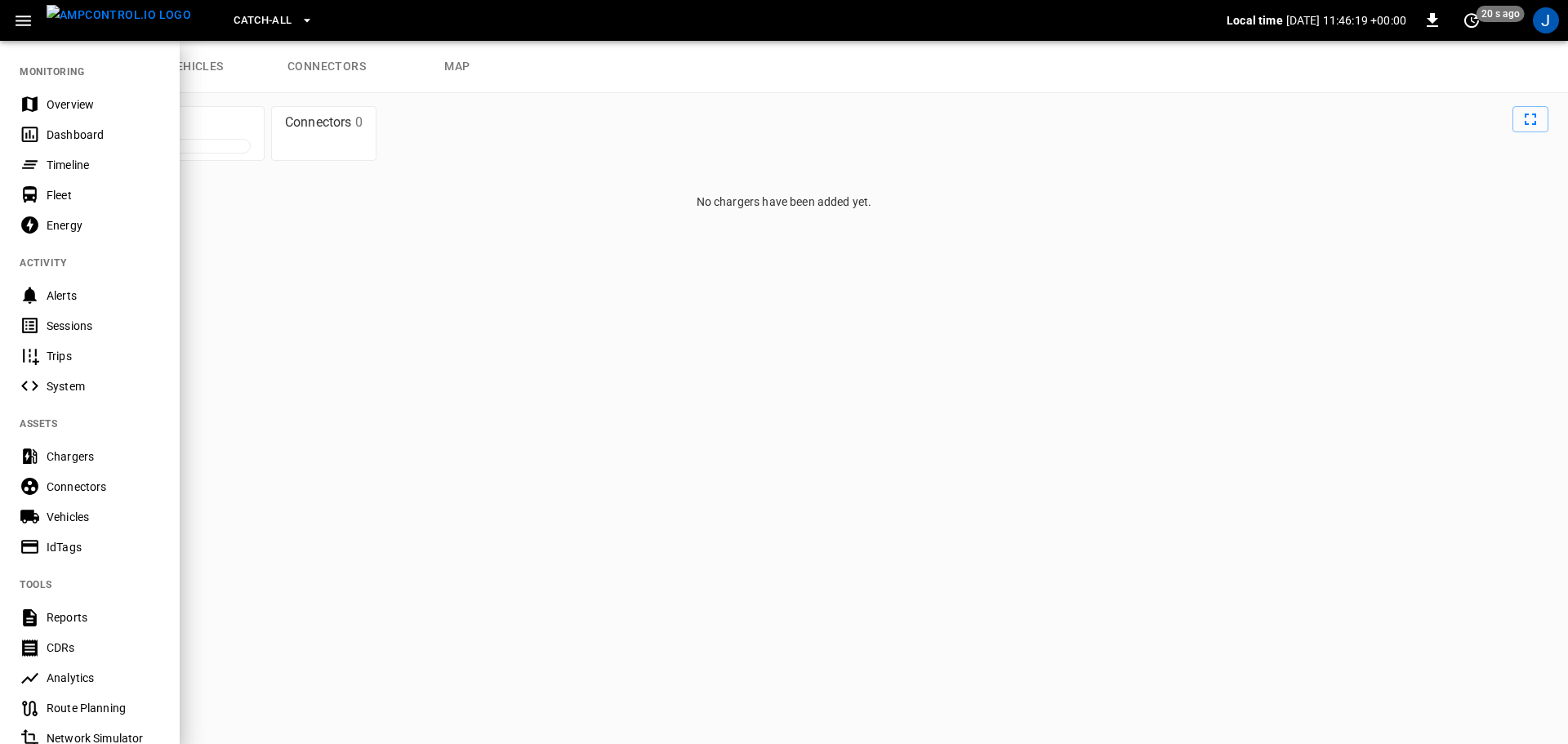
click at [69, 228] on div "Energy" at bounding box center [103, 225] width 113 height 16
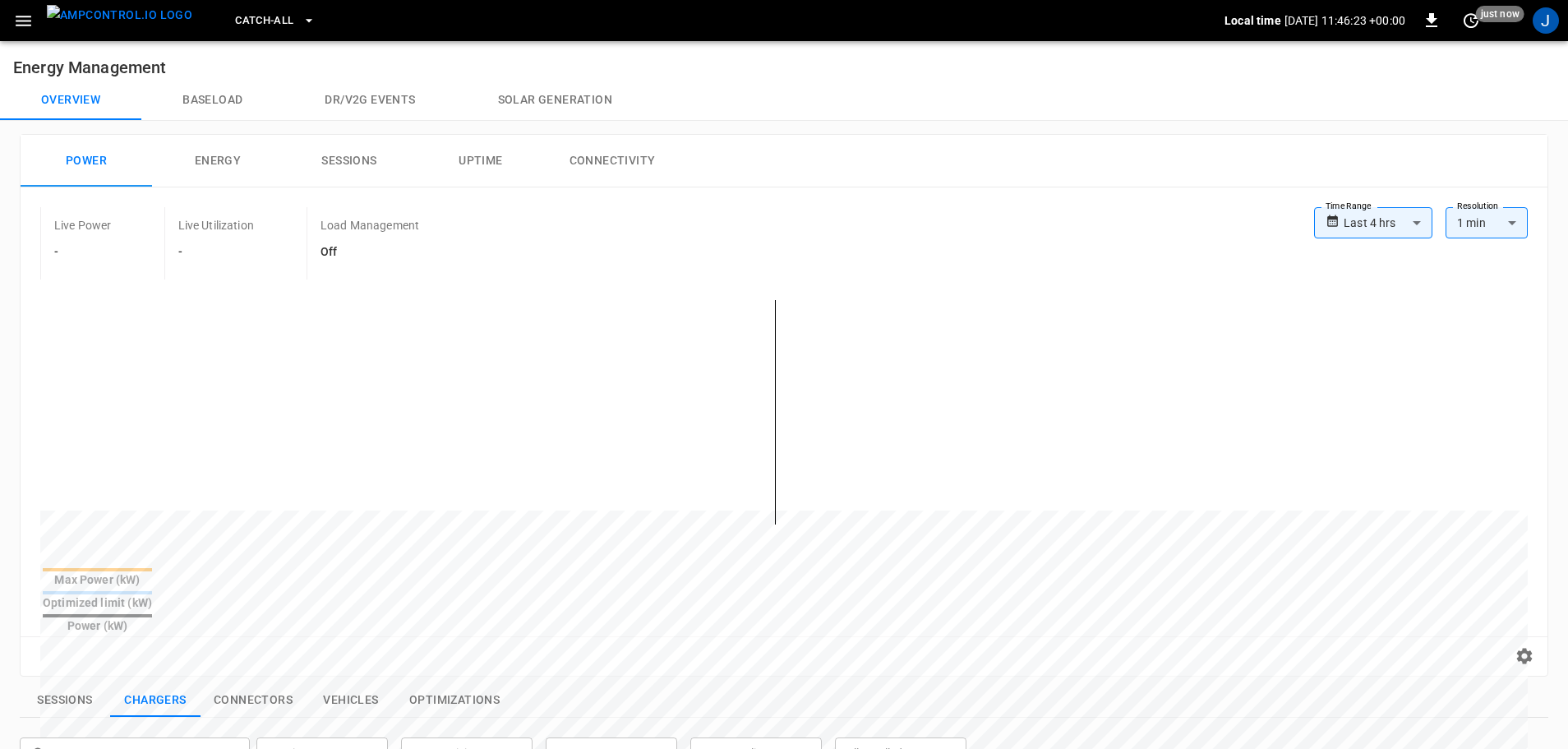
click at [220, 160] on button "Energy" at bounding box center [217, 160] width 131 height 53
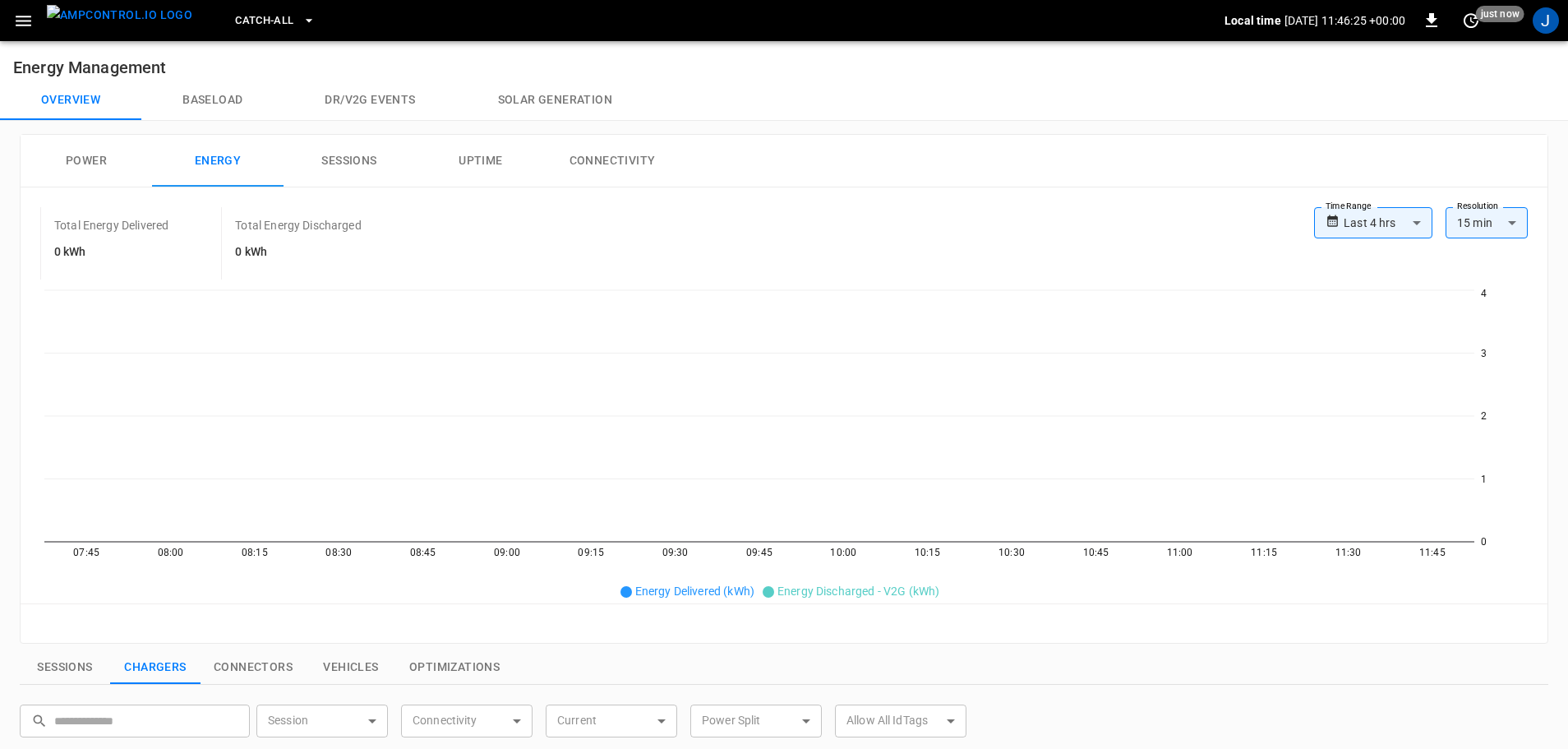
click at [355, 158] on button "Sessions" at bounding box center [349, 160] width 131 height 53
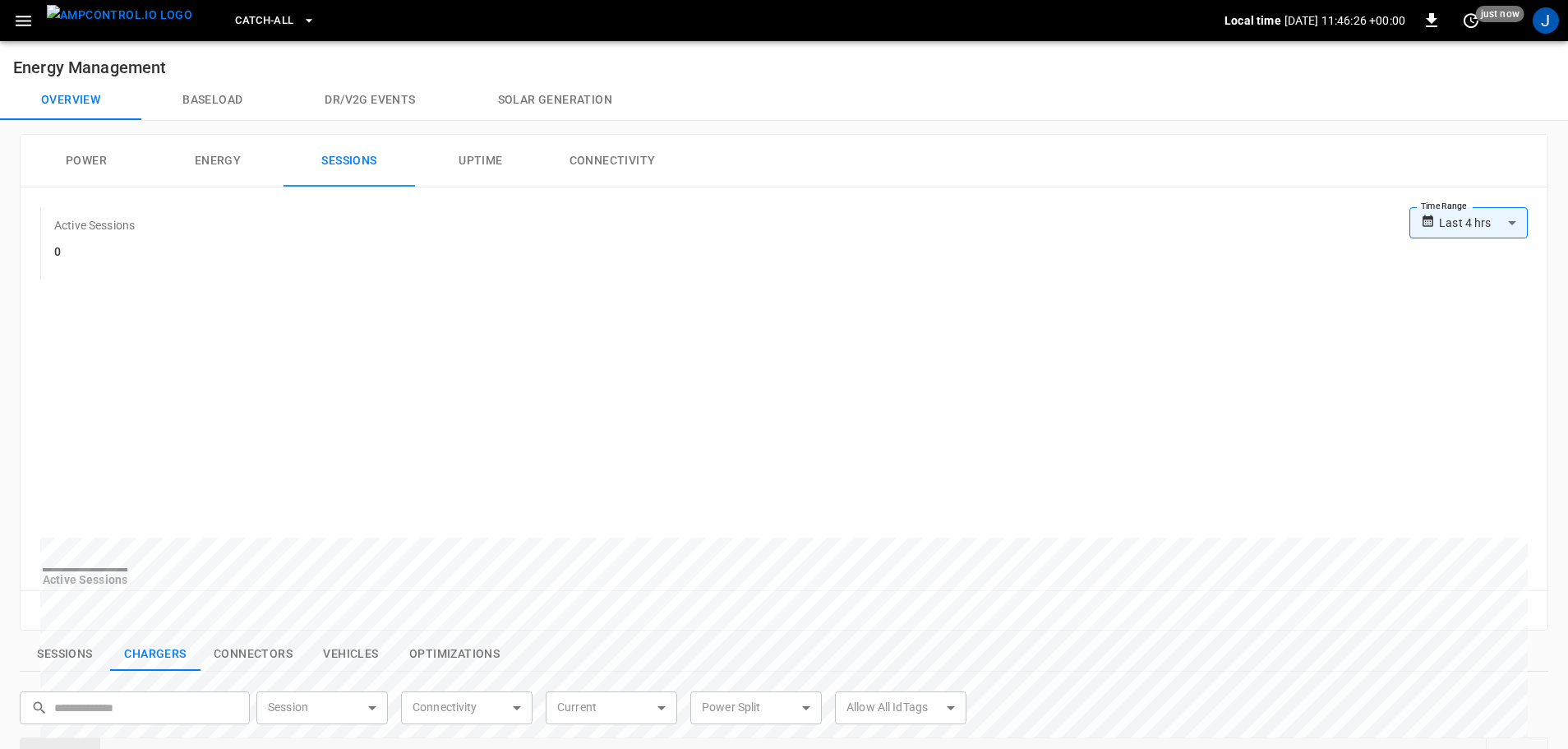
click at [478, 157] on button "Uptime" at bounding box center [480, 160] width 131 height 53
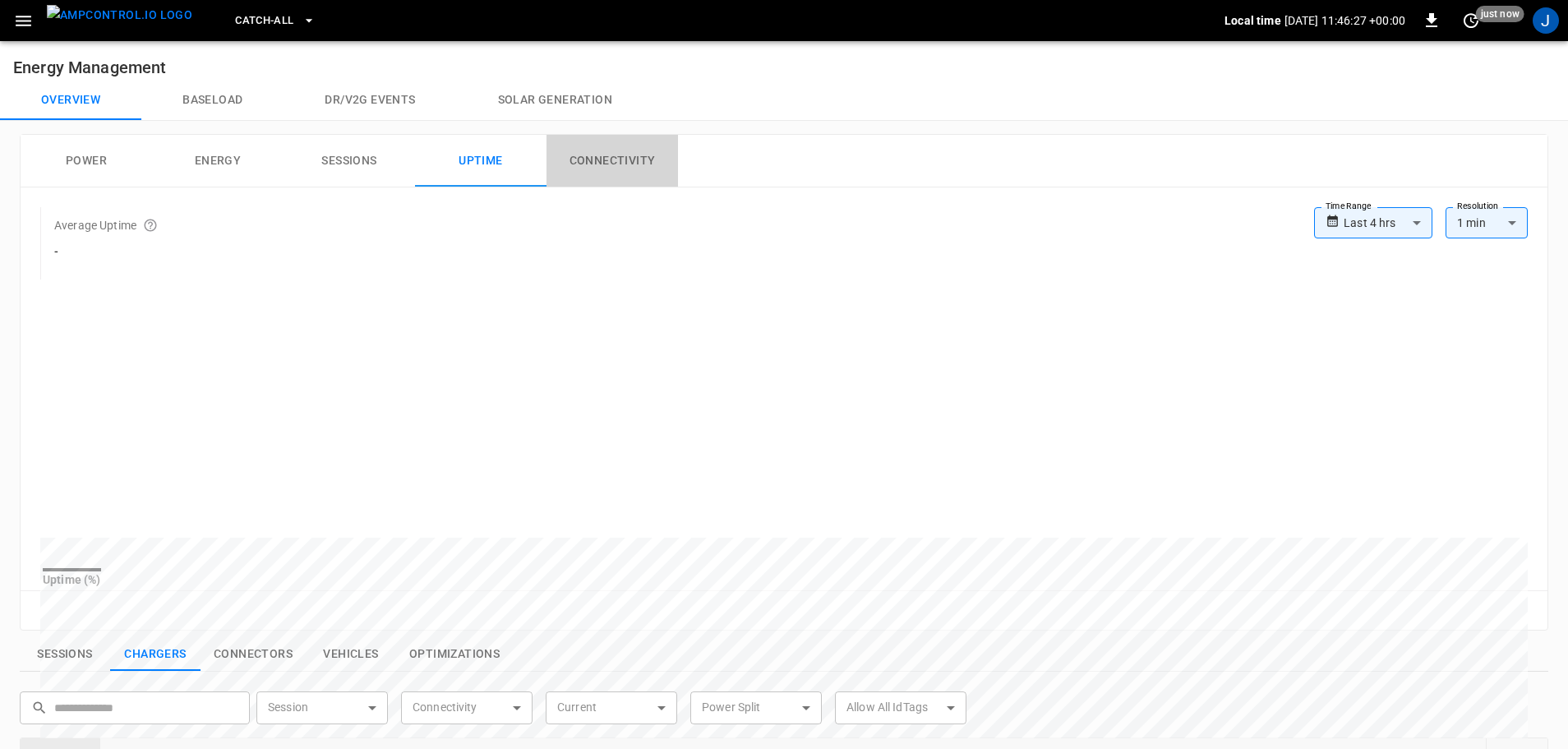
click at [640, 157] on button "Connectivity" at bounding box center [612, 160] width 131 height 53
click at [215, 112] on button "Baseload" at bounding box center [212, 100] width 142 height 40
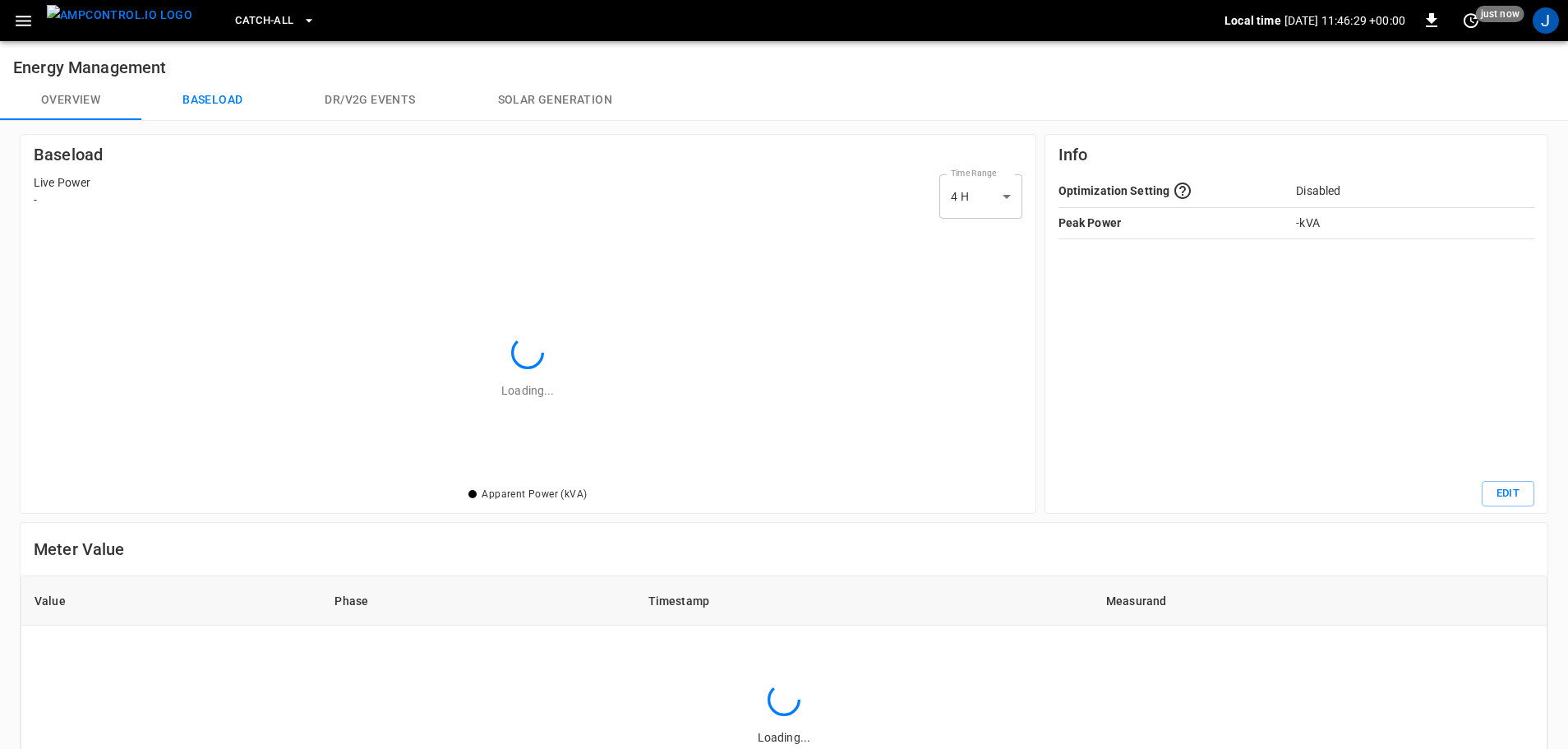
scroll to position [249, 978]
click at [358, 98] on button "Dr/V2G events" at bounding box center [370, 100] width 172 height 40
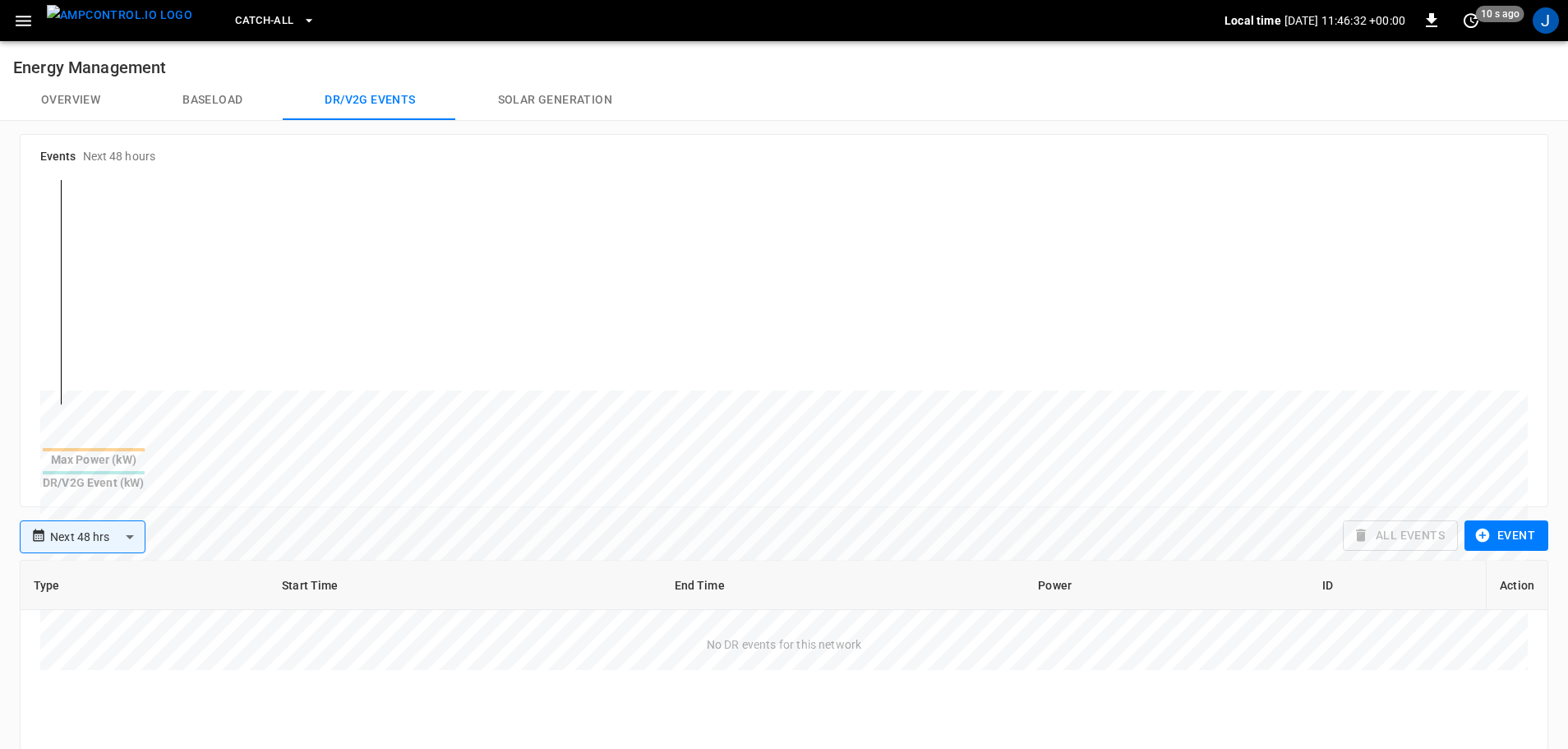
click at [540, 96] on button "Solar generation" at bounding box center [555, 100] width 197 height 40
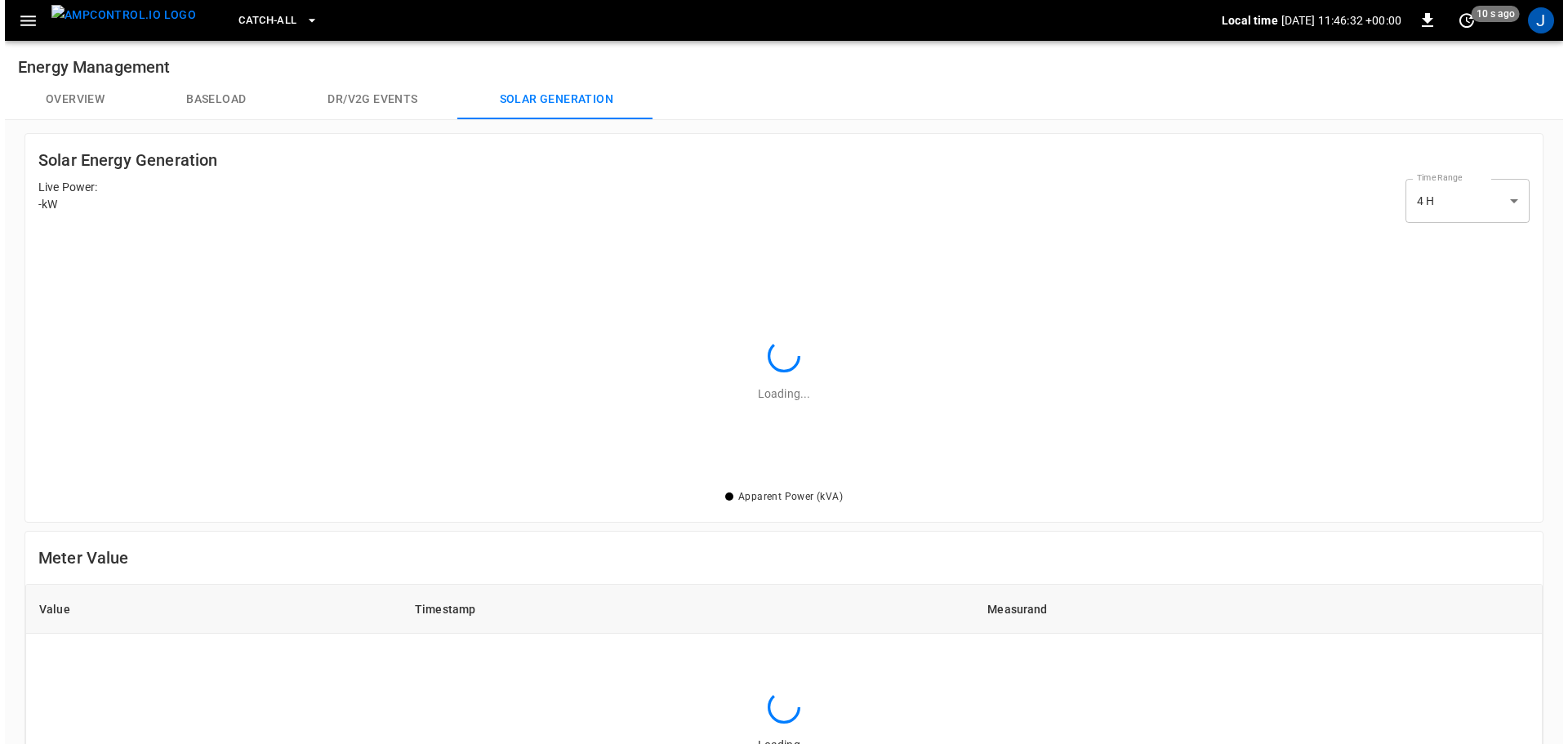
scroll to position [248, 1481]
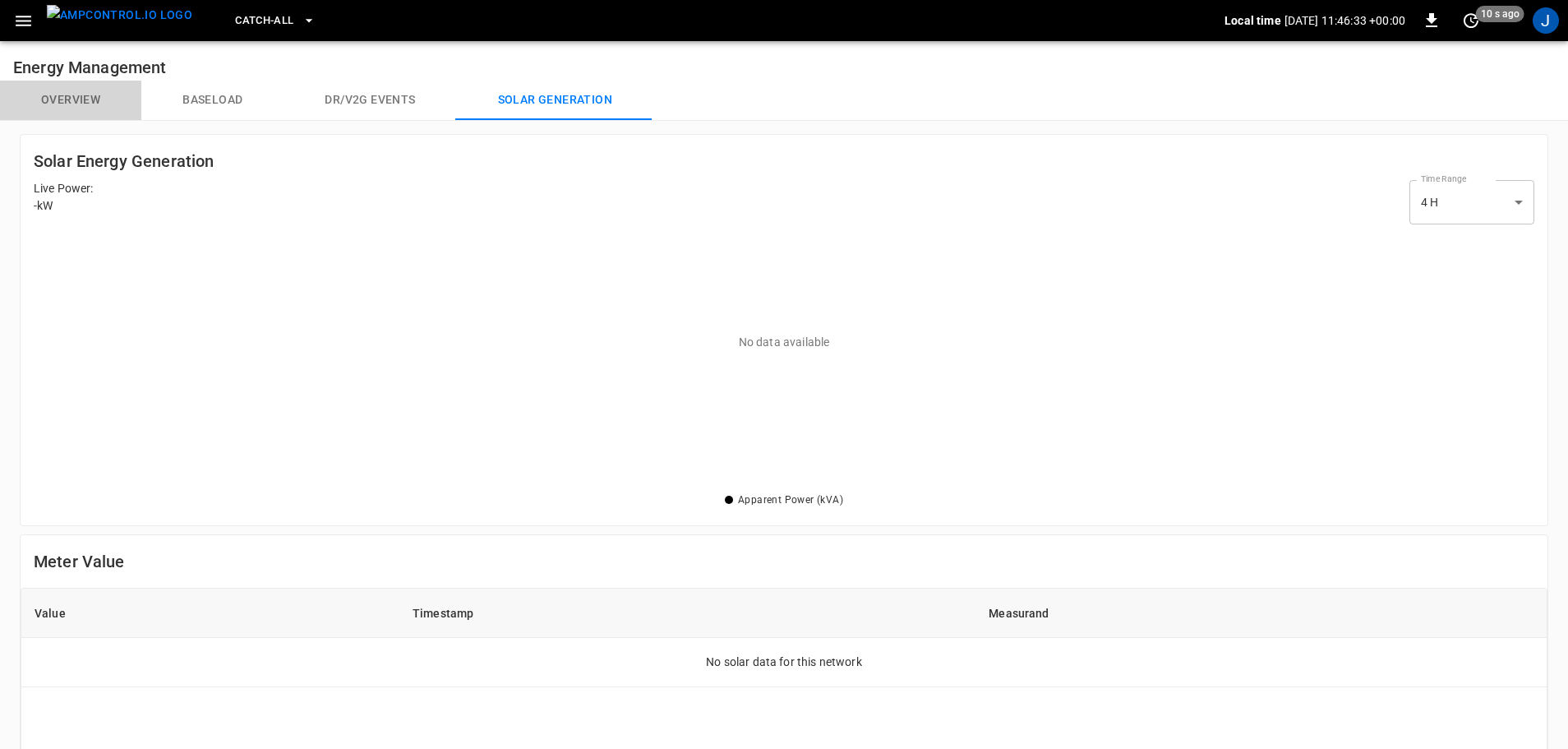
click at [47, 98] on button "Overview" at bounding box center [71, 100] width 141 height 40
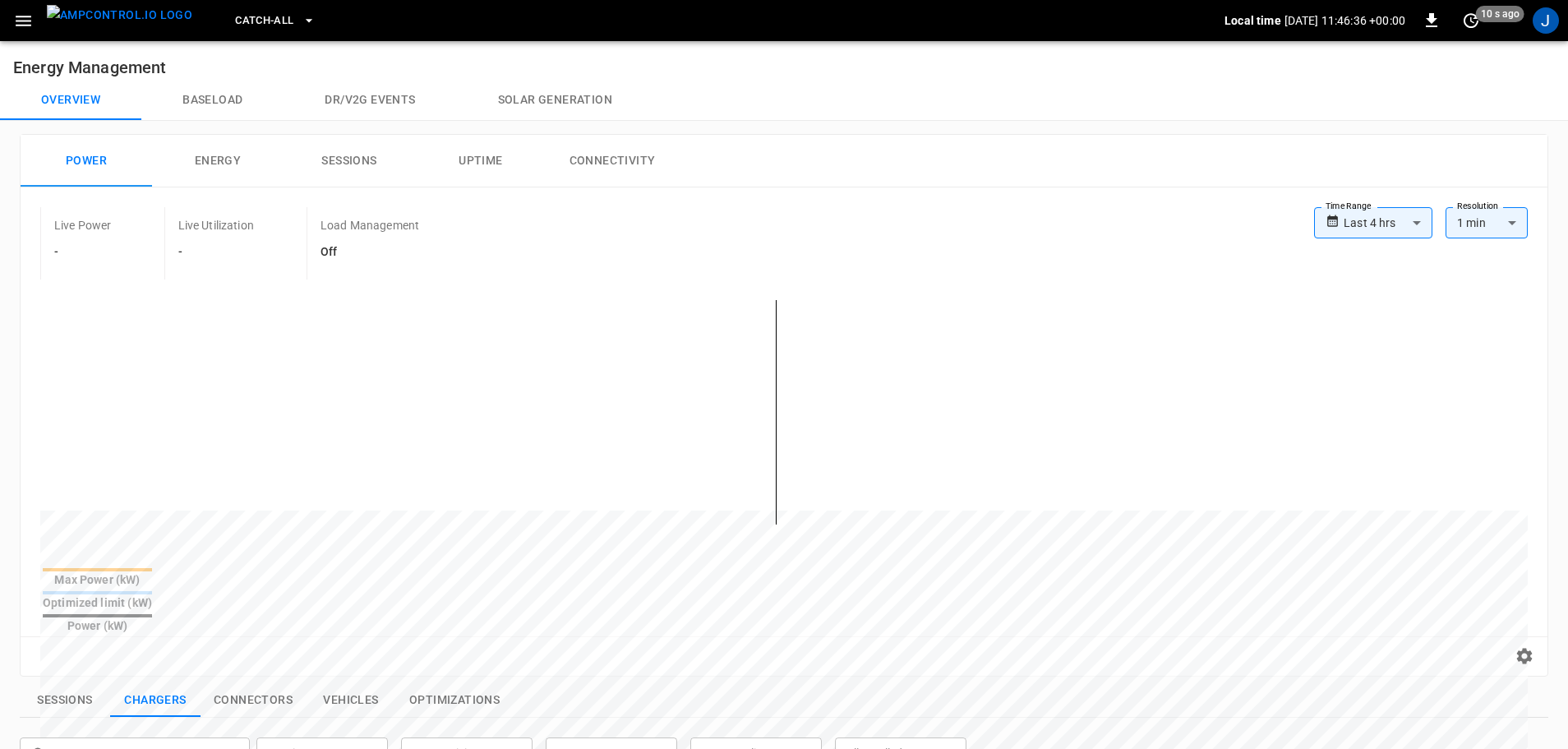
click at [24, 17] on icon "button" at bounding box center [23, 21] width 21 height 21
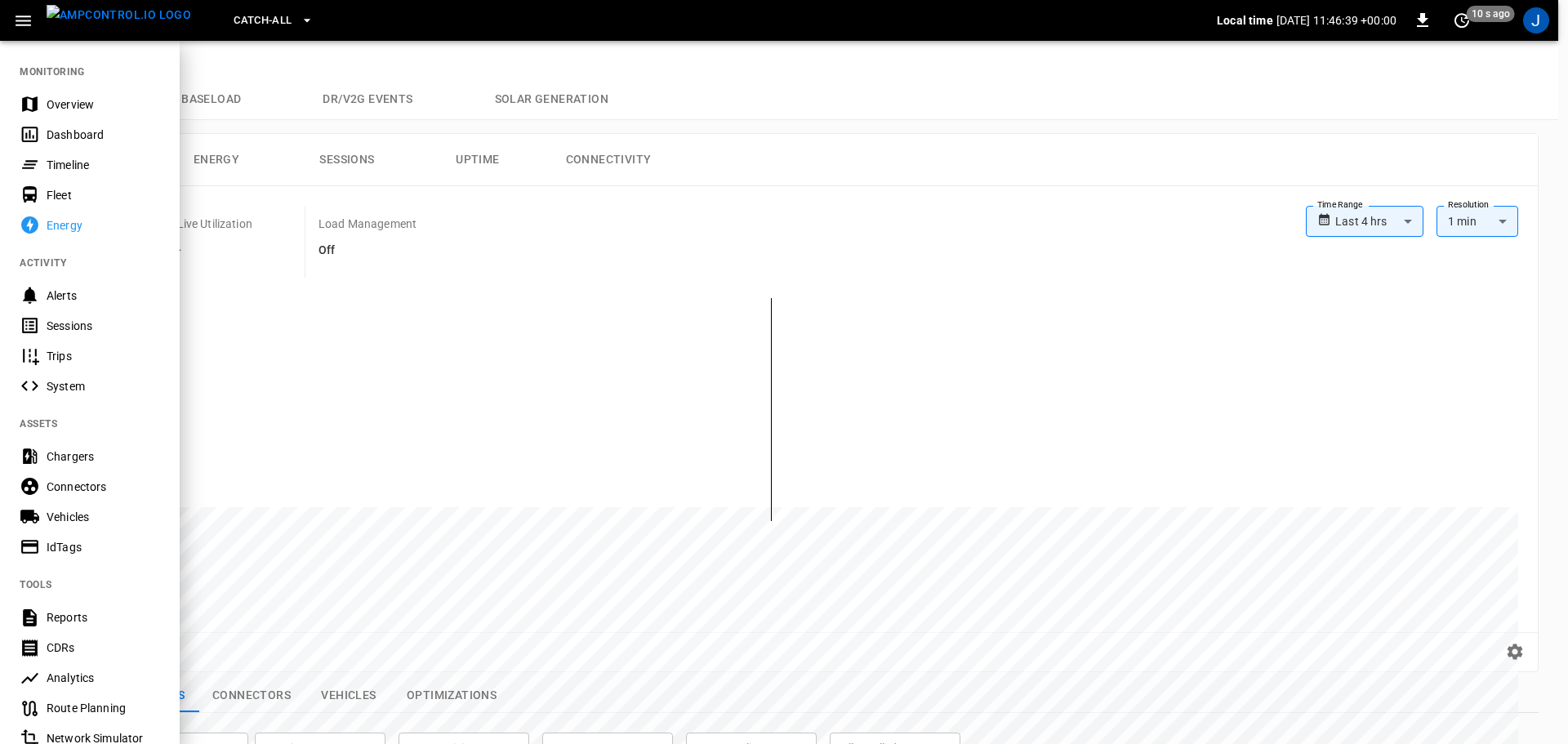
click at [71, 455] on div "Chargers" at bounding box center [103, 456] width 113 height 16
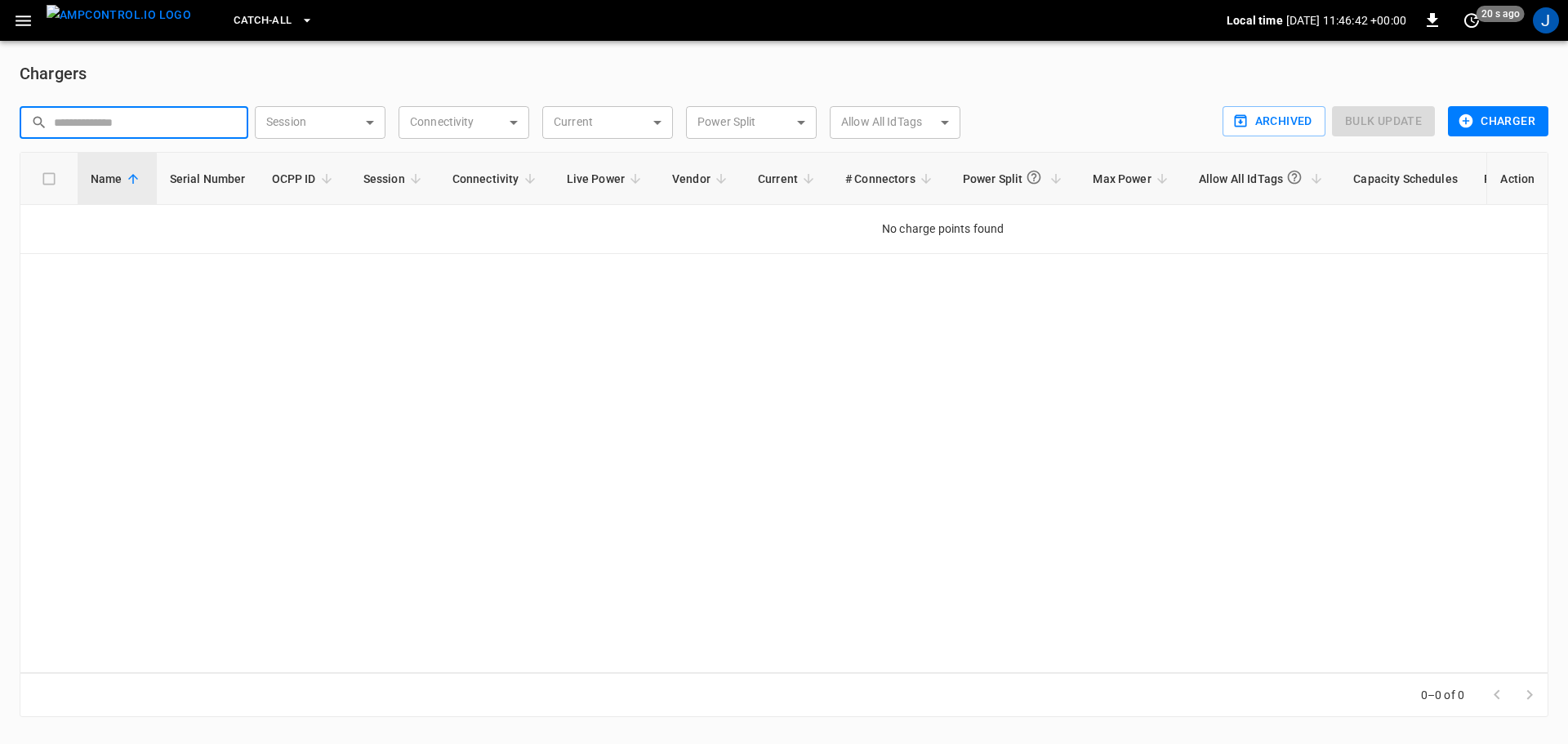
click at [215, 116] on input "text" at bounding box center [145, 122] width 183 height 30
click at [309, 112] on body "Catch-all Local time 2025-10-13 11:46:43 +00:00 0 20 s ago J Chargers ​ ​ Sessi…" at bounding box center [784, 368] width 1568 height 736
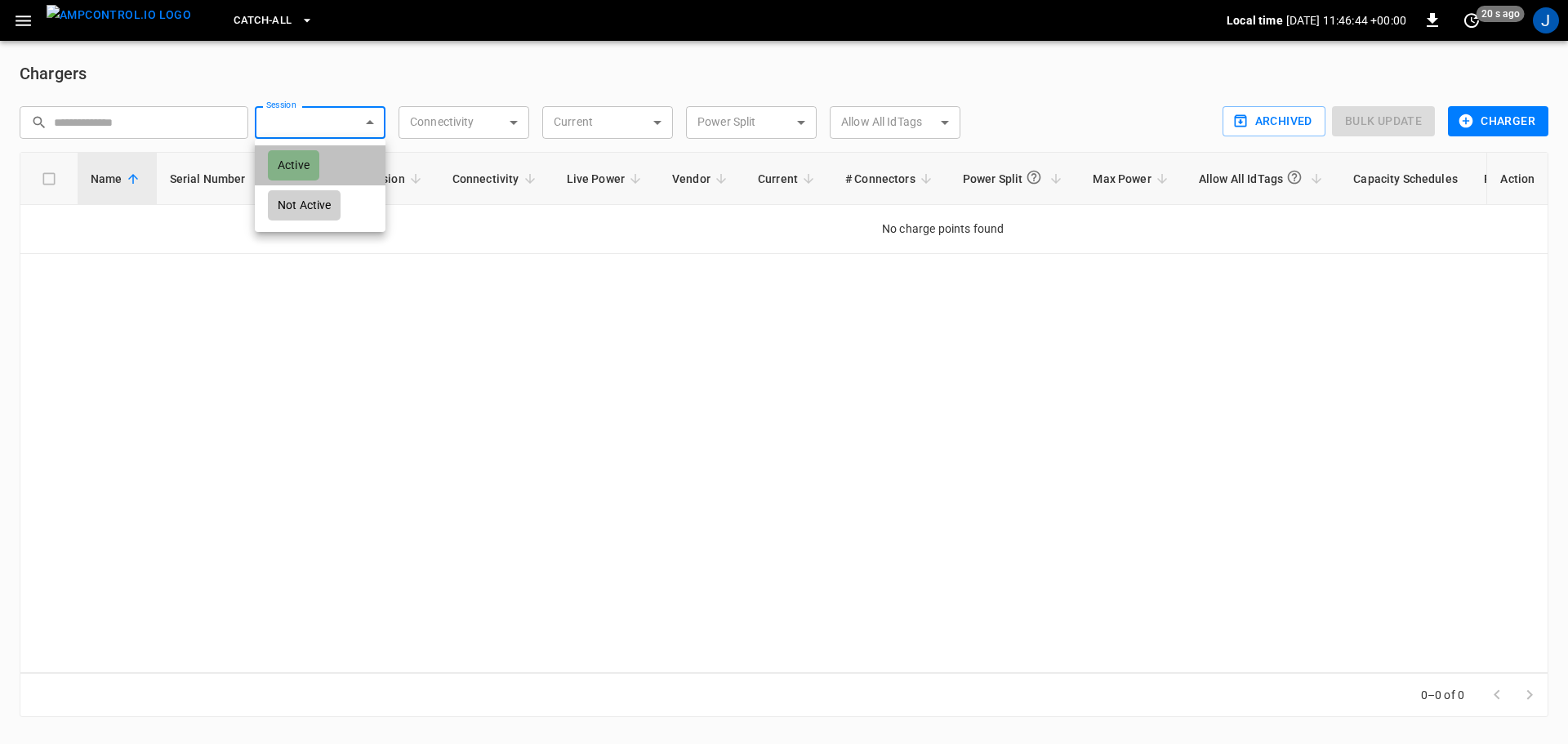
click at [297, 162] on div "Active" at bounding box center [293, 165] width 51 height 30
type input "******"
click at [357, 135] on body "Catch-all Local time 2025-10-13 11:46:46 +00:00 0 20 s ago J Chargers ​ ​ Sessi…" at bounding box center [784, 368] width 1568 height 736
click at [312, 171] on div "Active" at bounding box center [293, 165] width 51 height 30
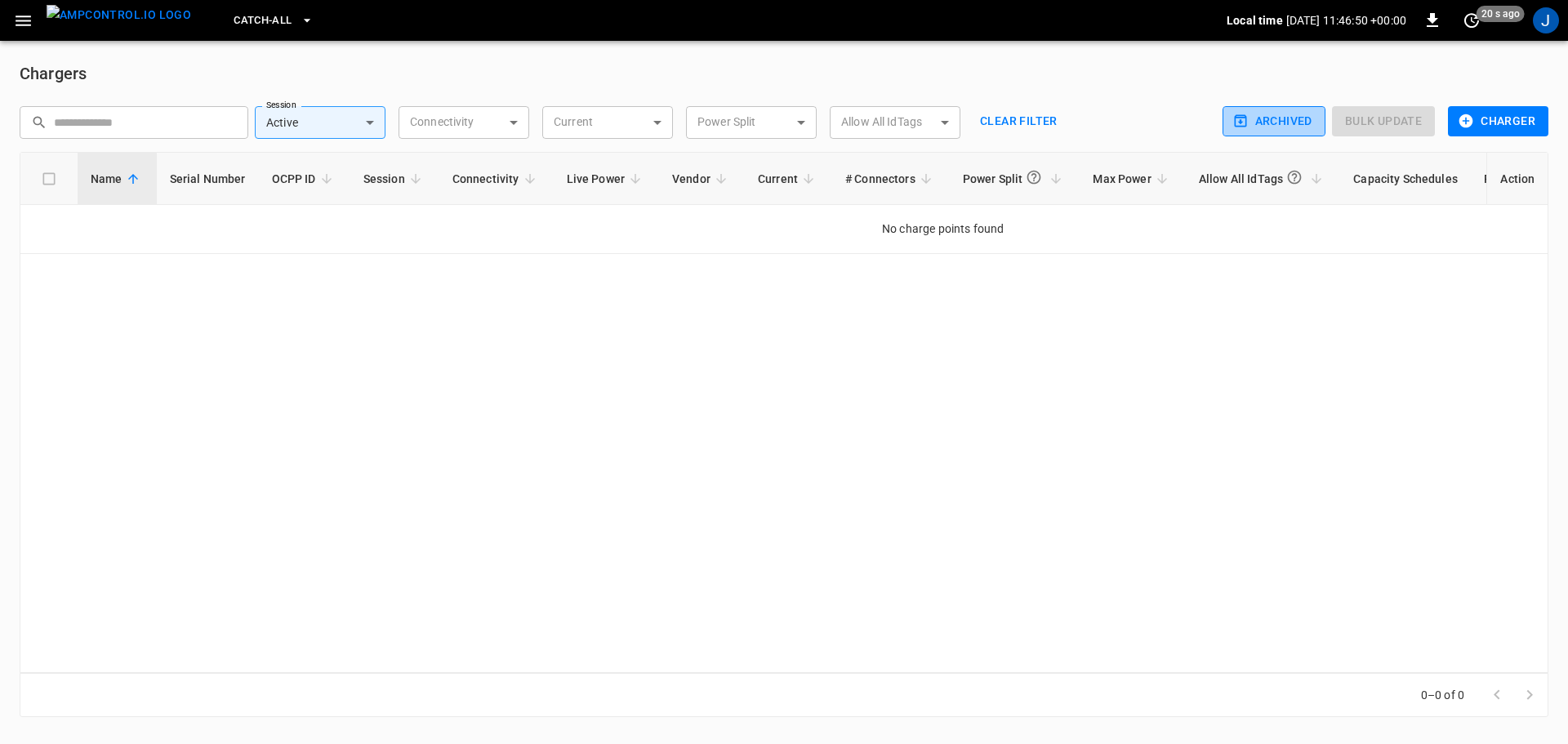
click at [1291, 122] on button "Archived" at bounding box center [1274, 121] width 103 height 30
click at [1463, 122] on icon "button" at bounding box center [1466, 120] width 16 height 16
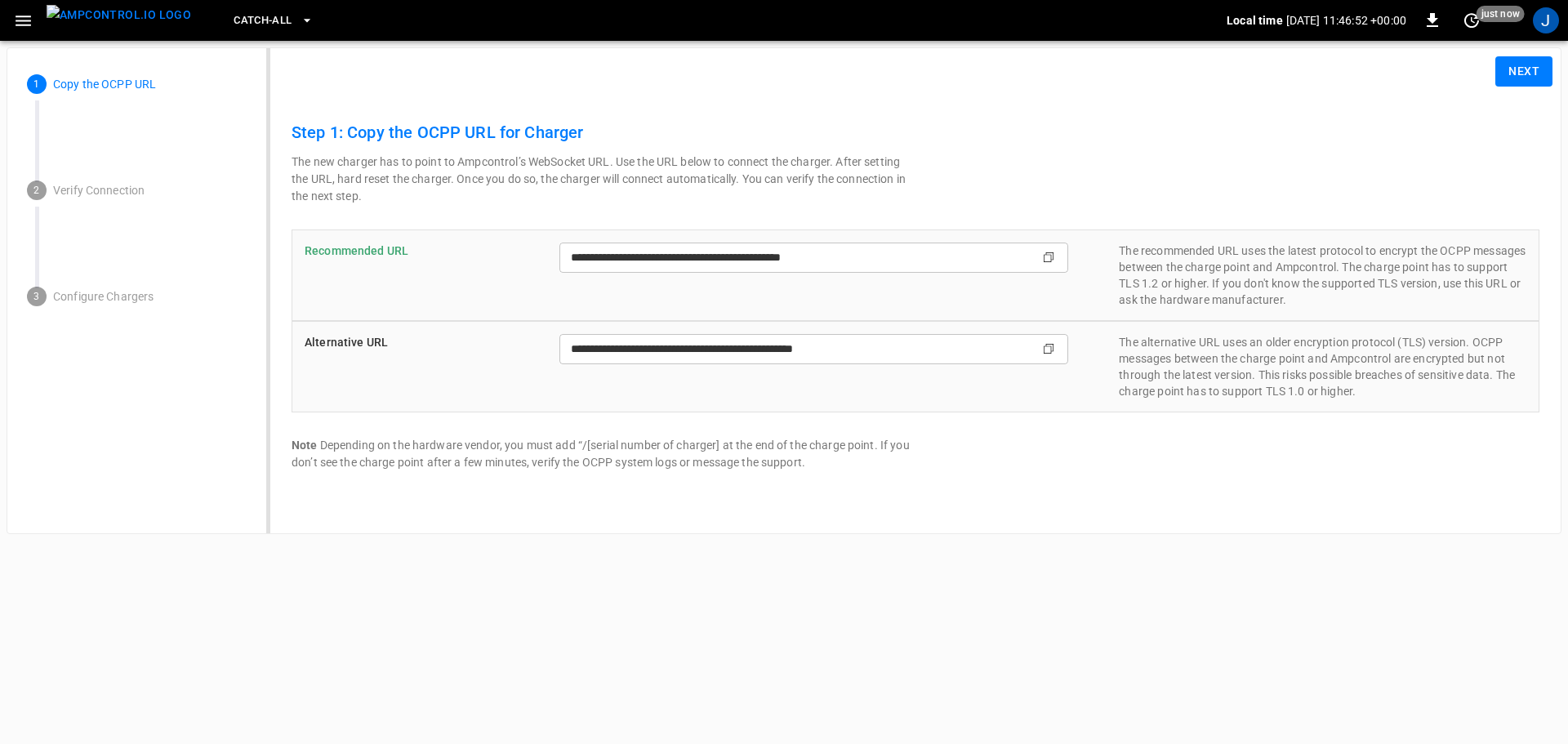
type input "**********"
drag, startPoint x: 634, startPoint y: 273, endPoint x: 633, endPoint y: 264, distance: 9.1
click at [633, 270] on div "**********" at bounding box center [814, 275] width 509 height 65
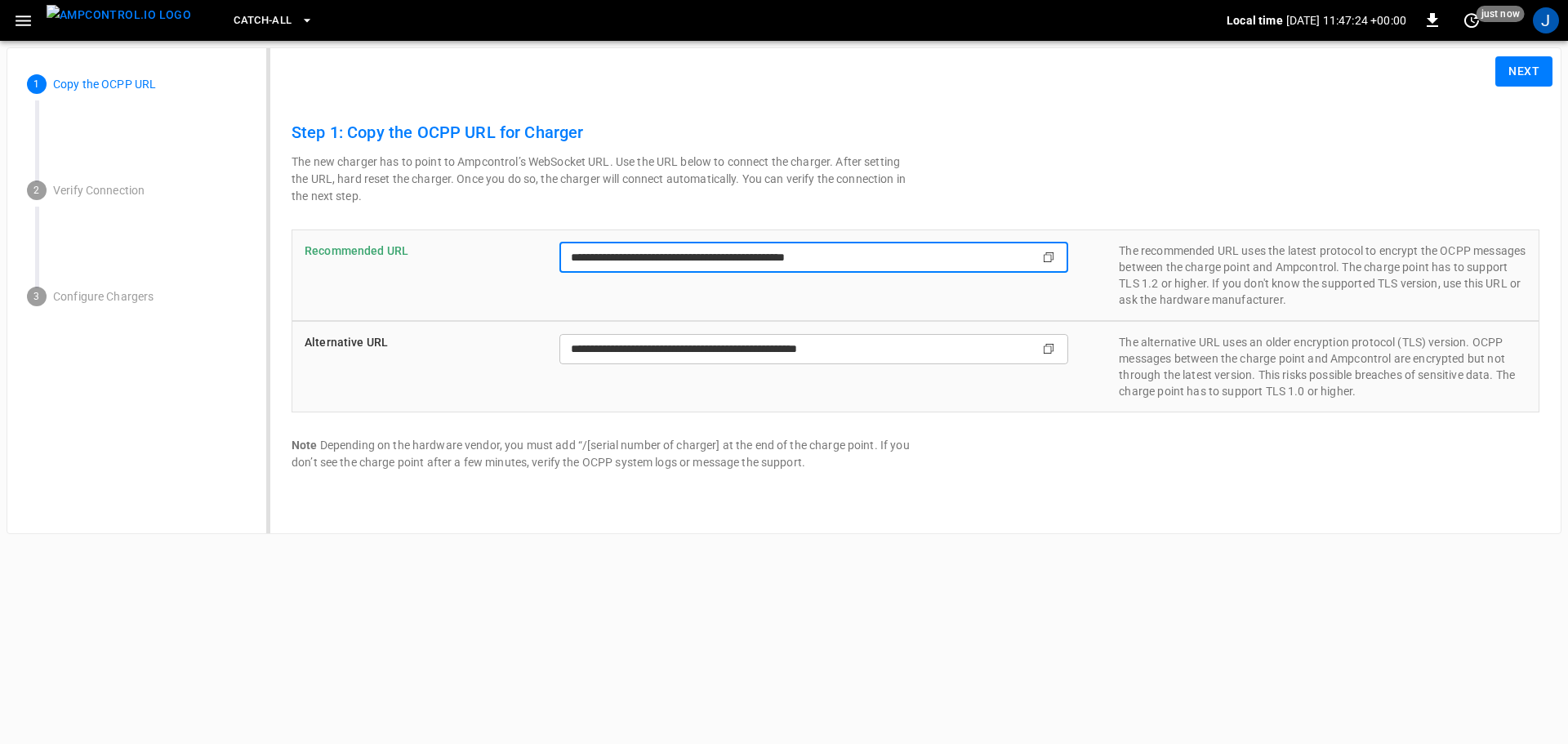
click at [634, 257] on input "**********" at bounding box center [783, 257] width 447 height 30
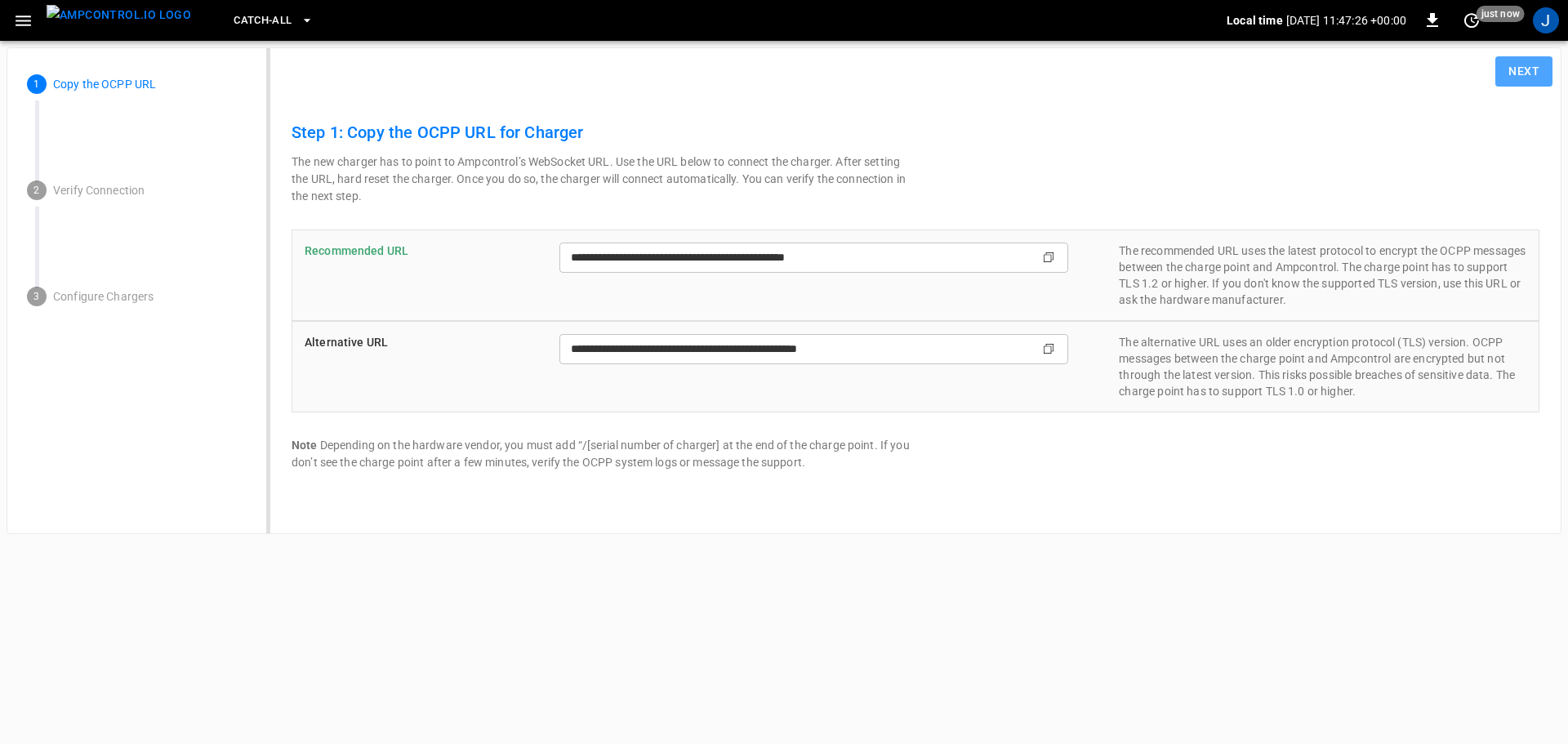
click at [1539, 57] on button "Next" at bounding box center [1523, 71] width 57 height 30
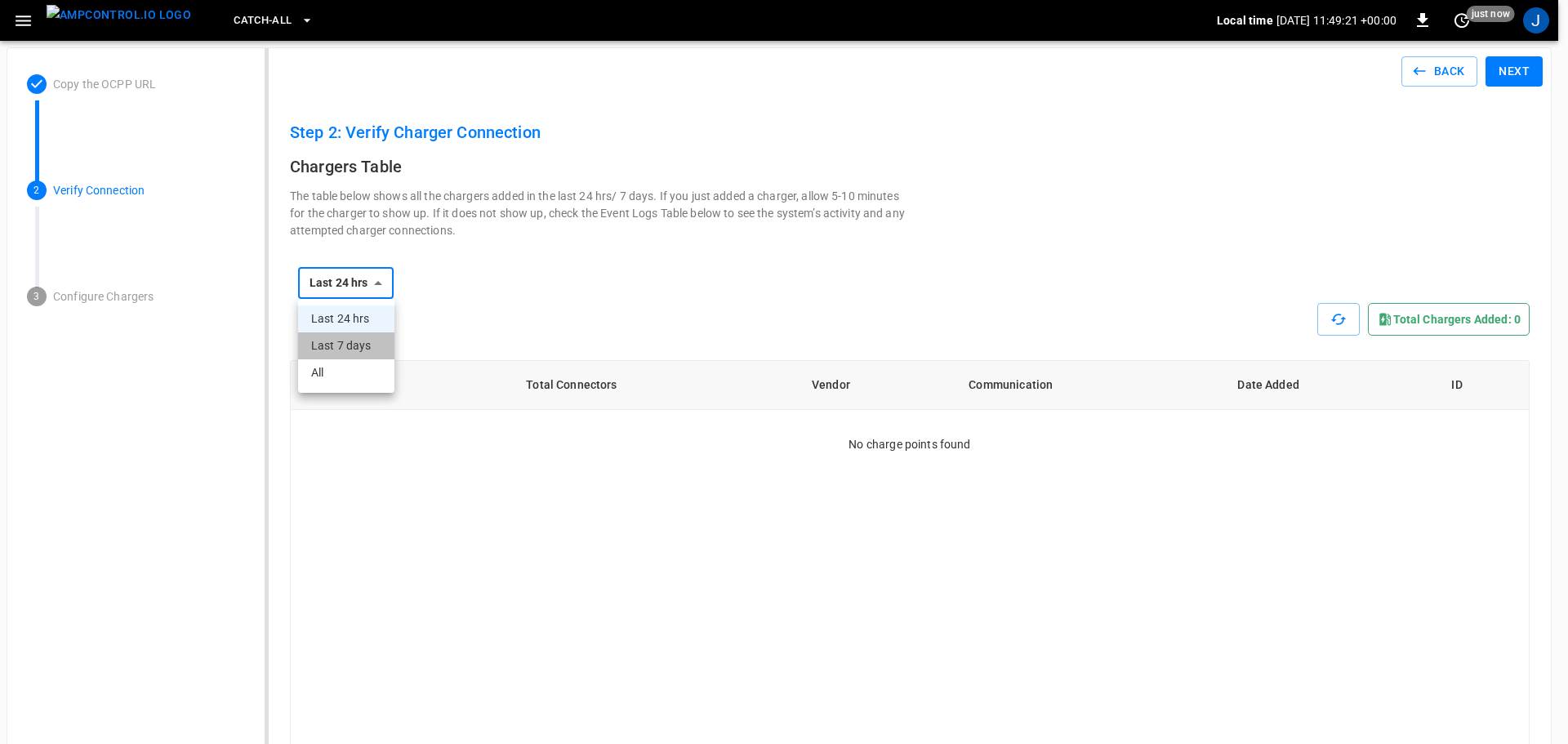
click at [371, 341] on li "Last 7 days" at bounding box center [346, 345] width 96 height 27
type input "**********"
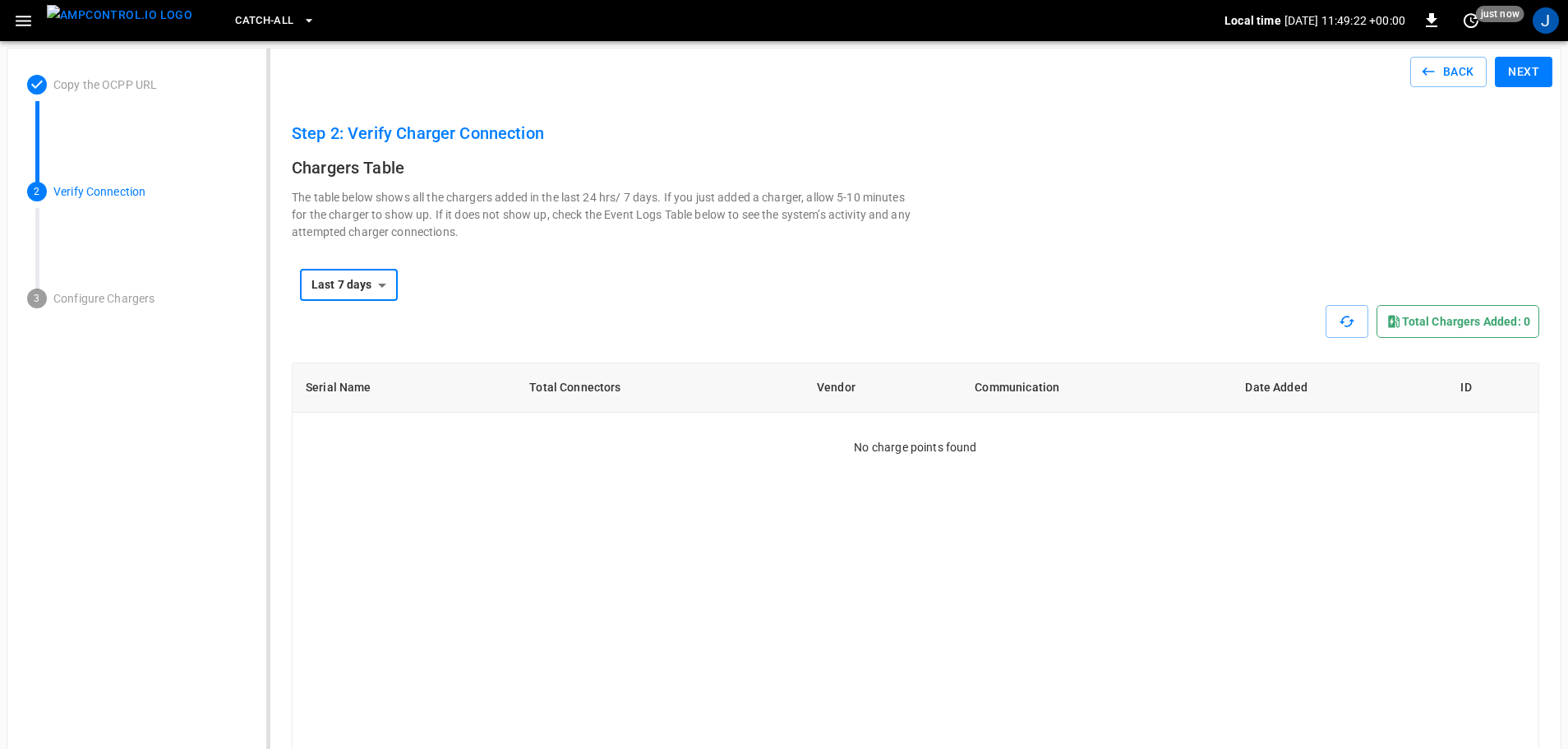
click at [16, 23] on icon "button" at bounding box center [23, 21] width 21 height 21
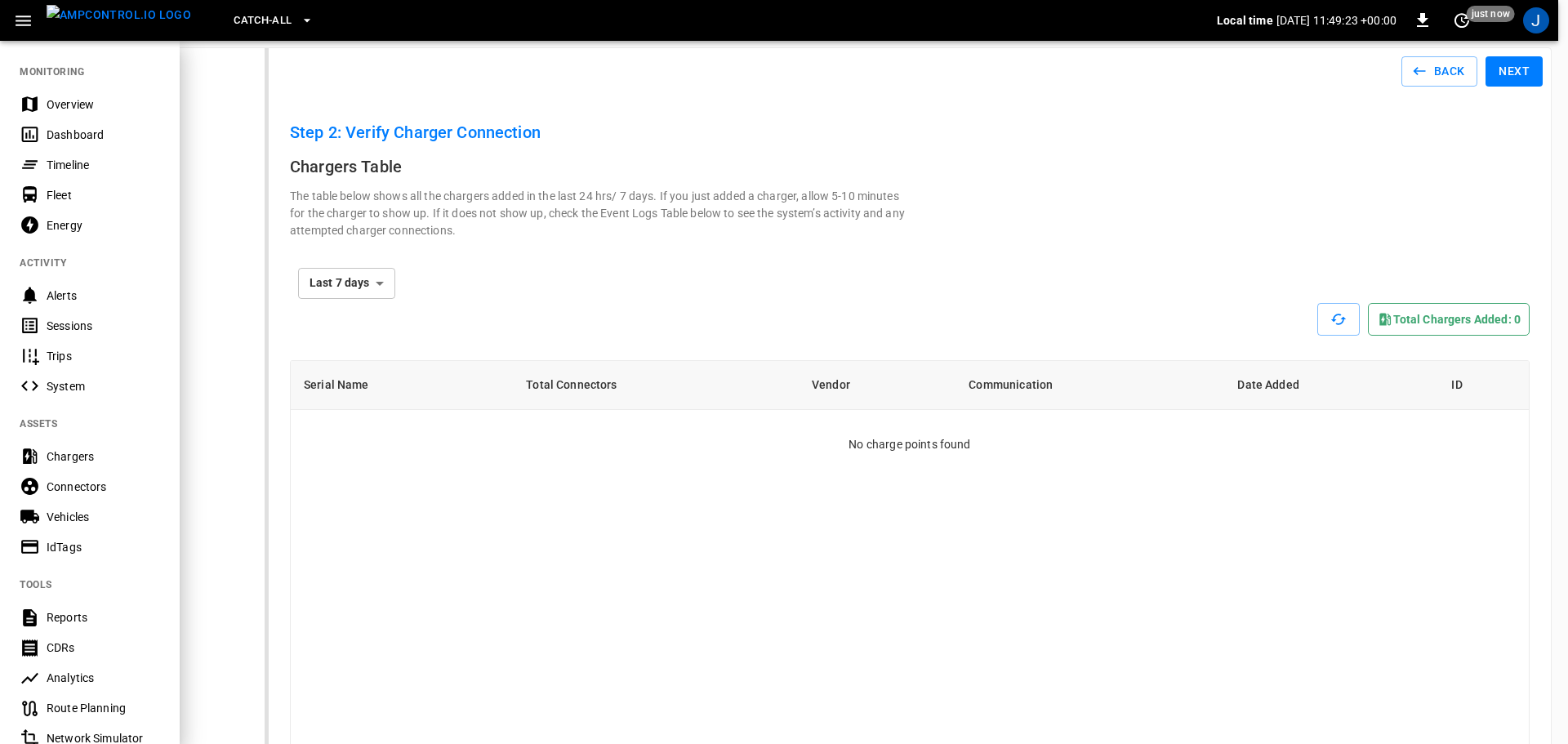
click at [235, 21] on span "Catch-all" at bounding box center [262, 21] width 58 height 19
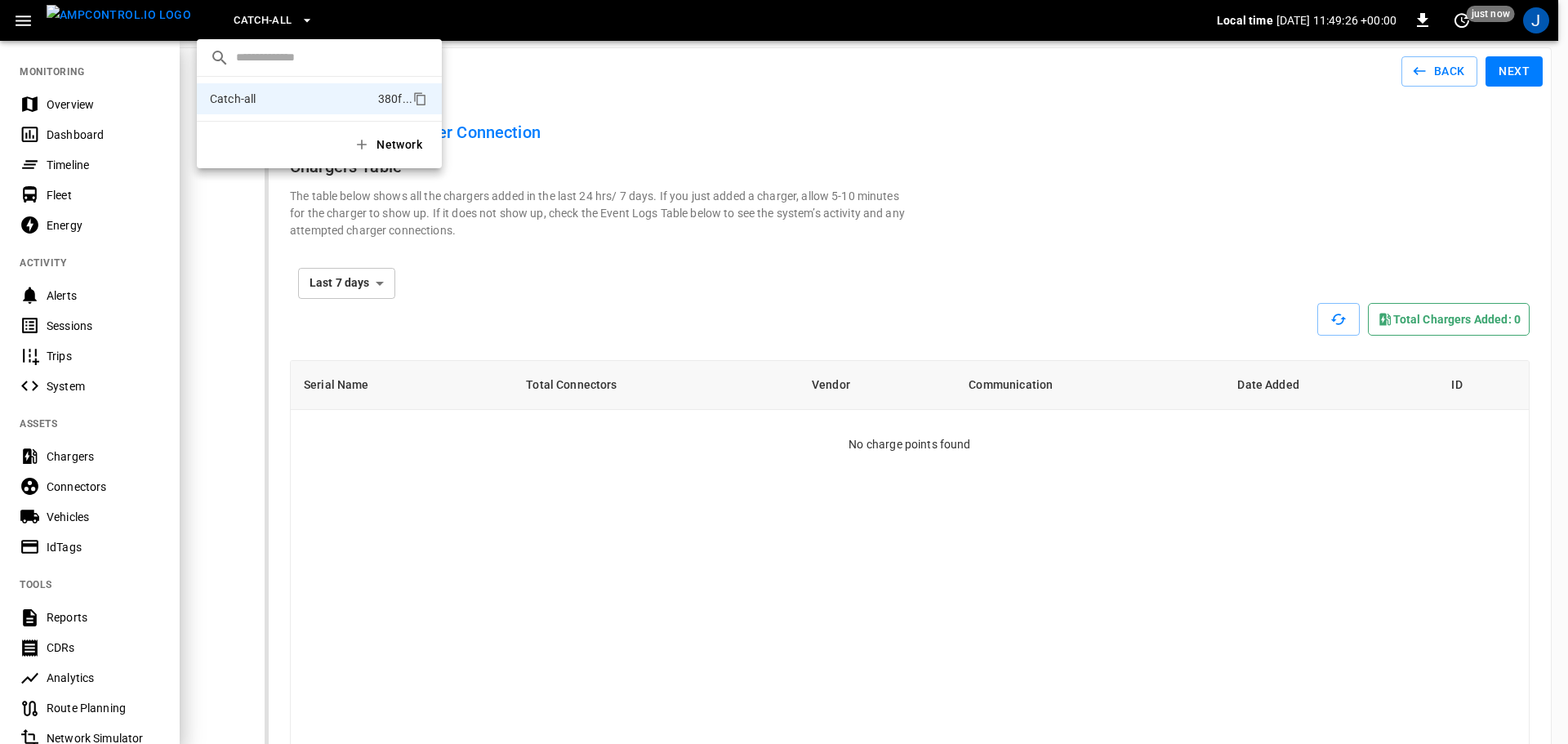
click at [235, 21] on div at bounding box center [784, 372] width 1568 height 744
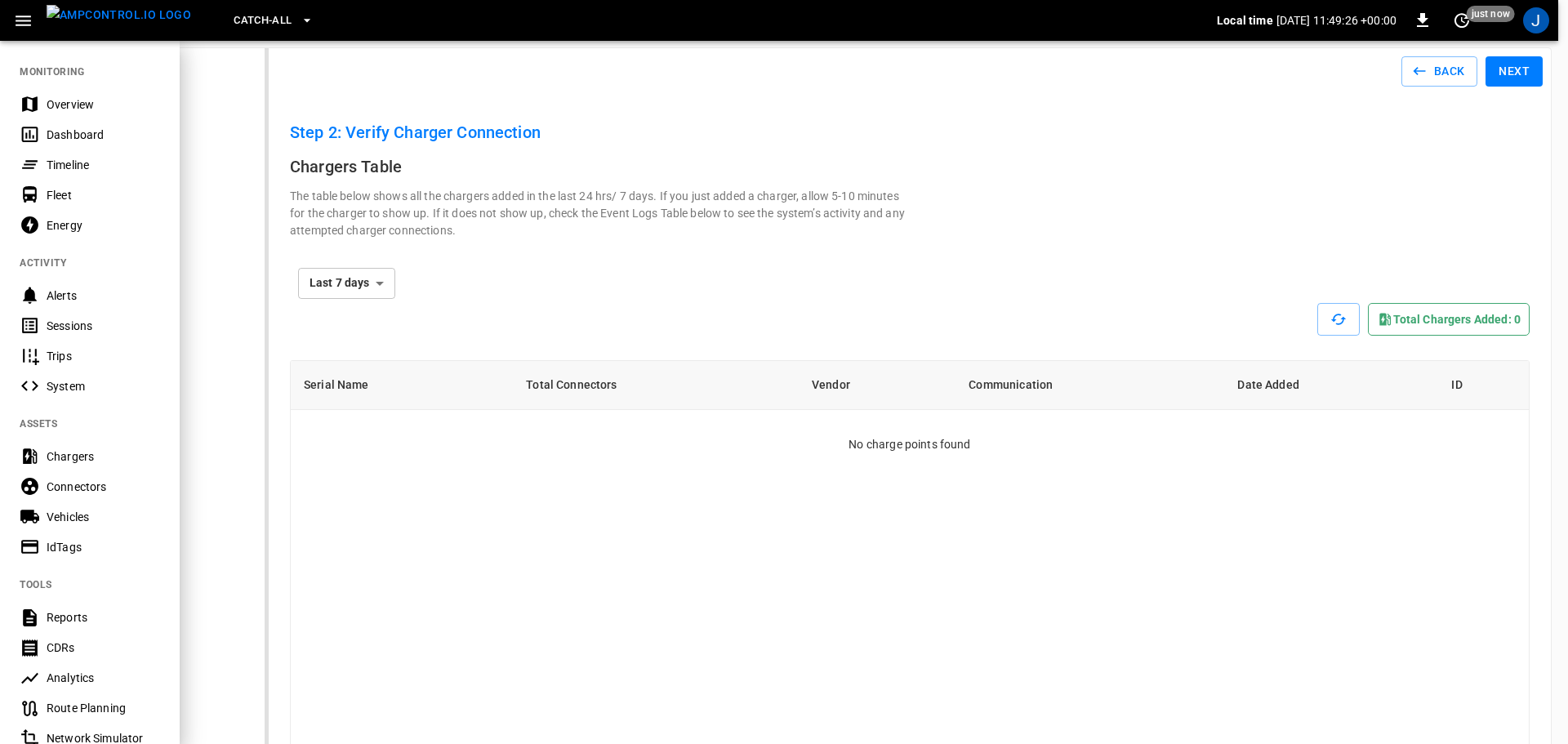
click at [27, 17] on icon "button" at bounding box center [23, 21] width 21 height 21
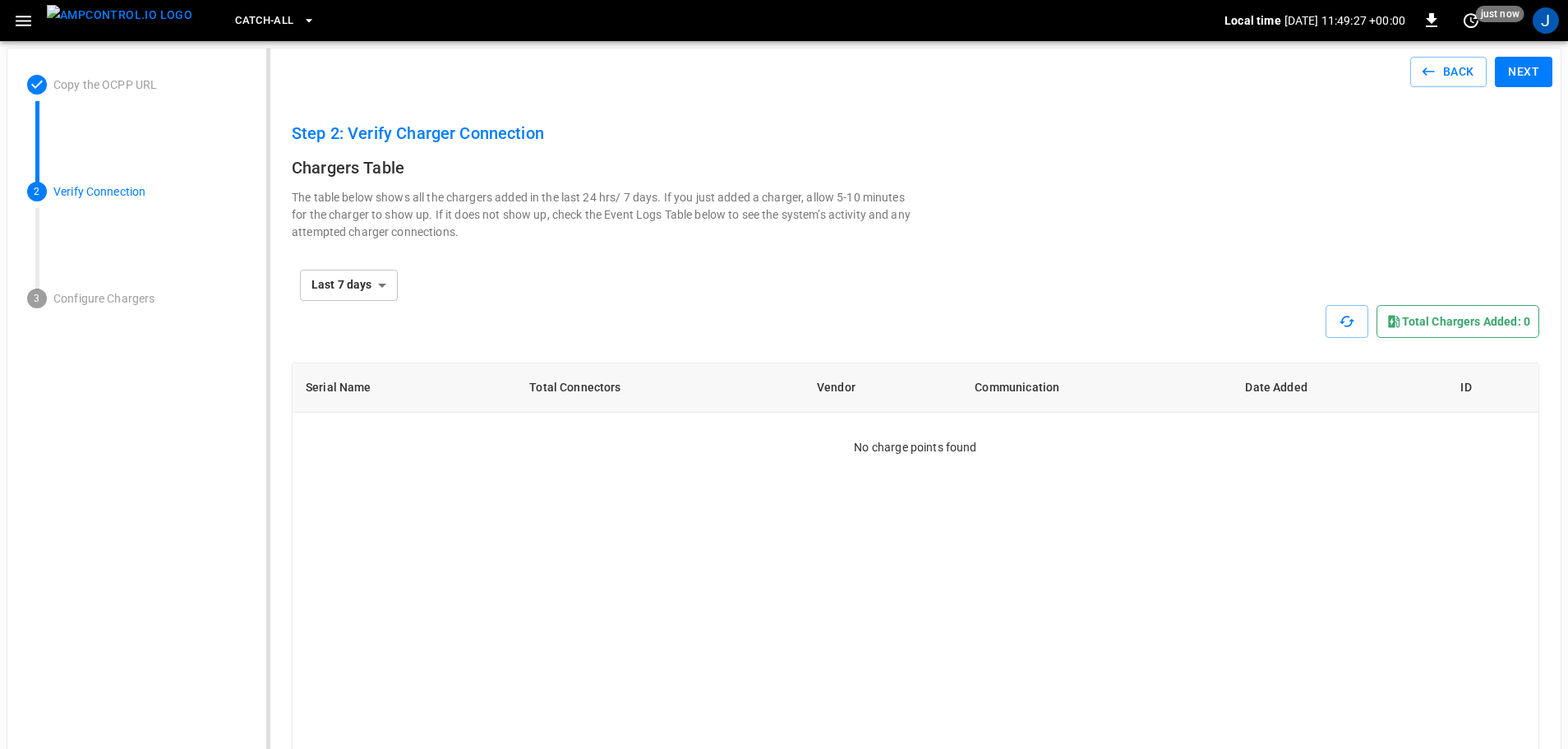
click at [27, 17] on icon "button" at bounding box center [23, 21] width 21 height 21
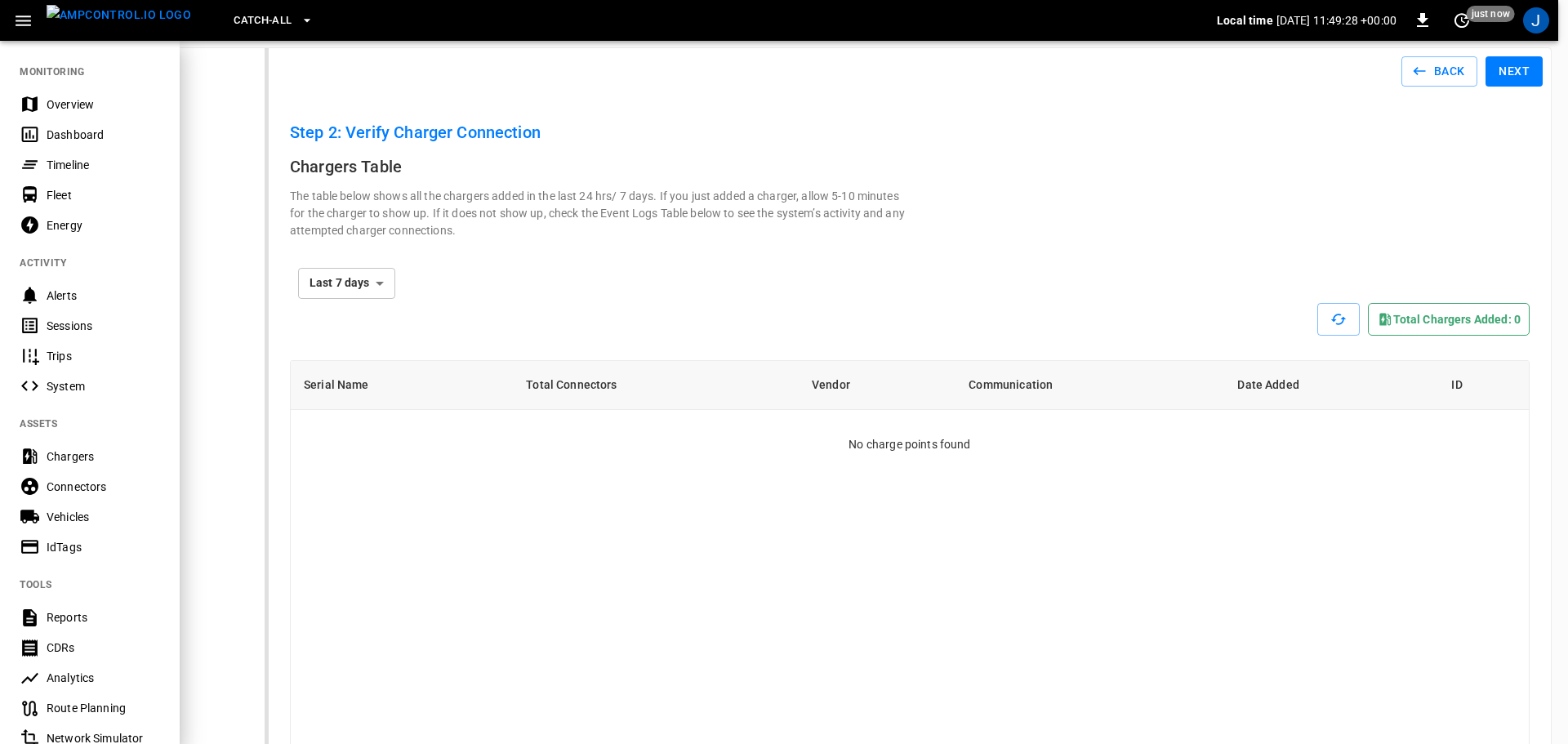
click at [262, 21] on span "Catch-all" at bounding box center [262, 21] width 58 height 19
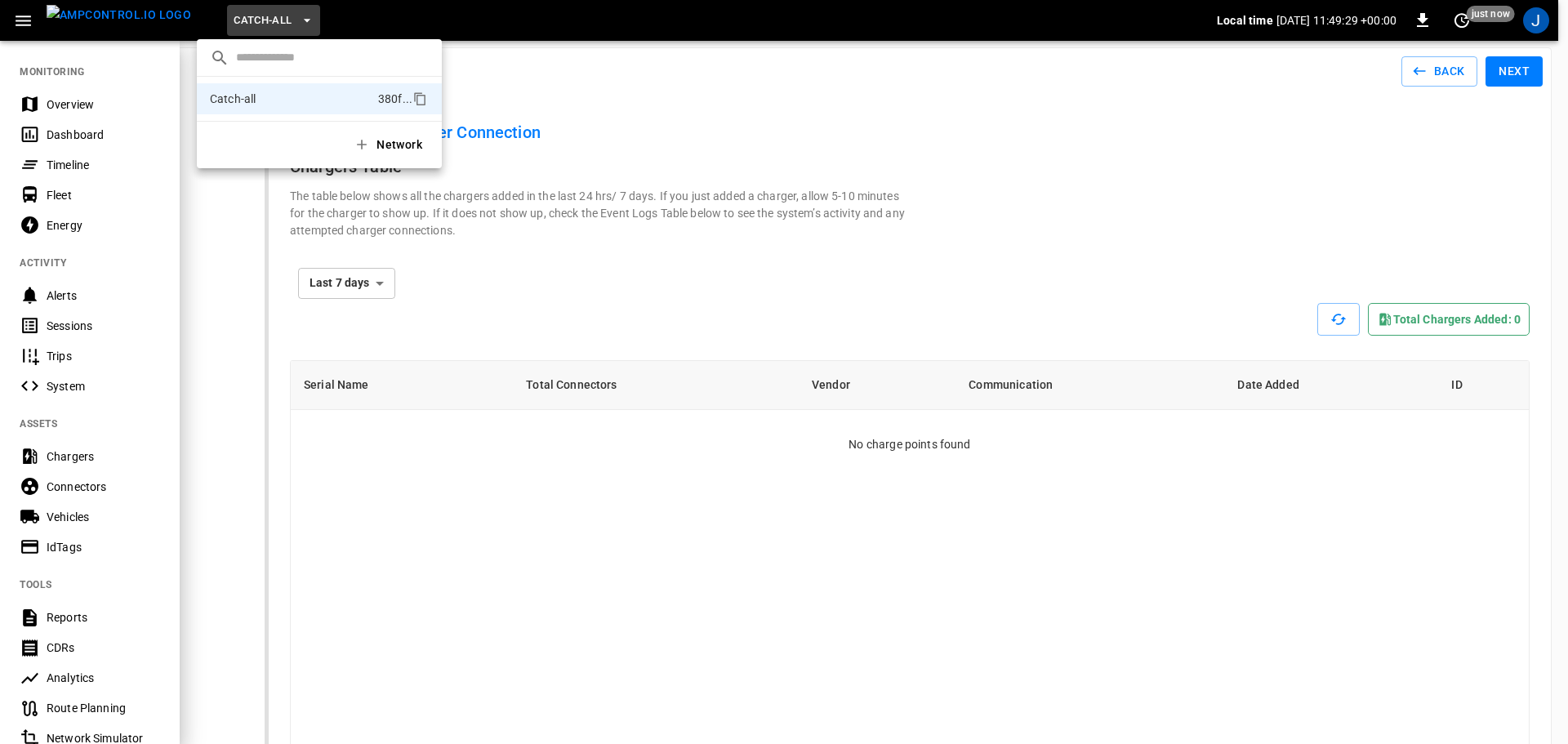
click at [387, 141] on button "Network" at bounding box center [389, 145] width 92 height 33
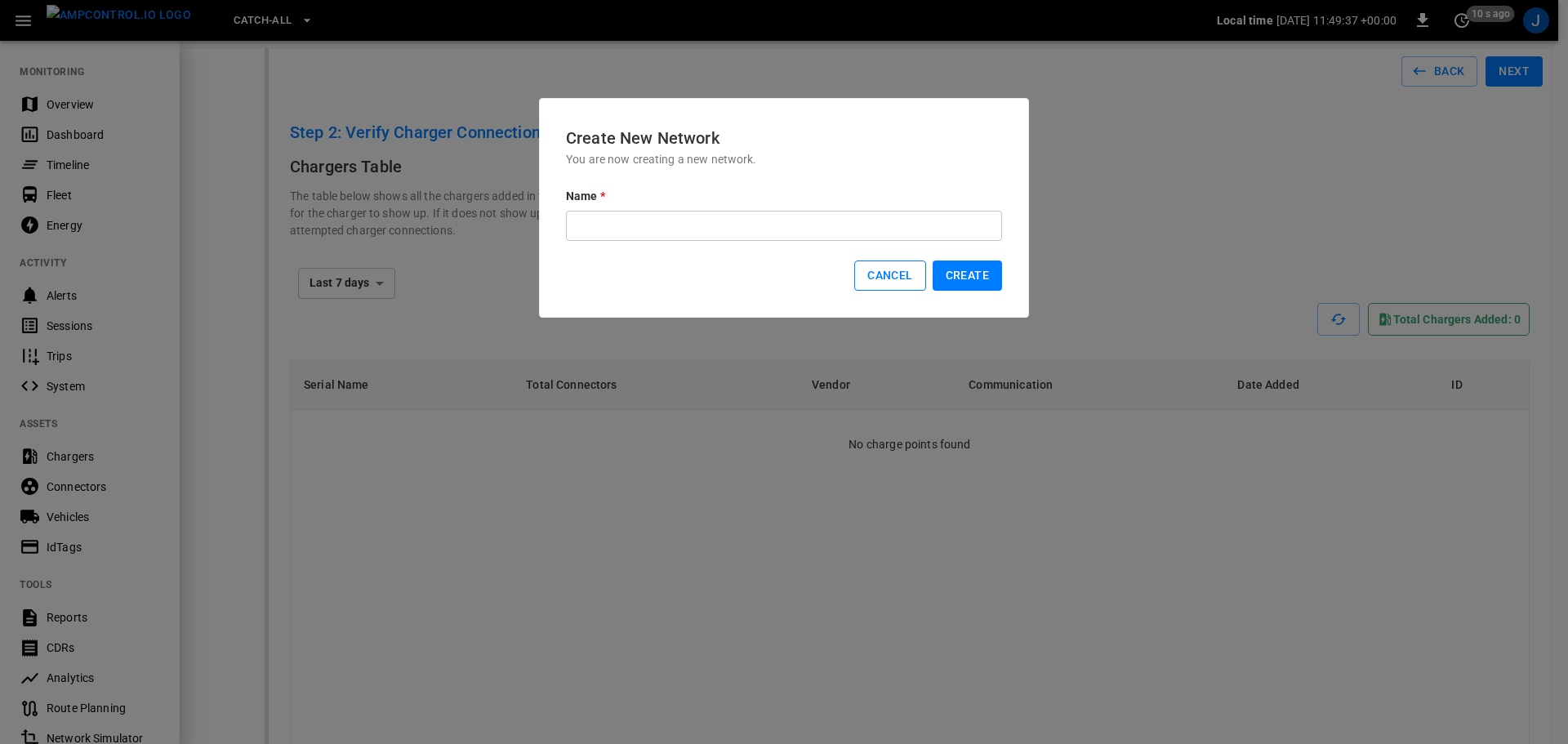
click at [873, 265] on button "Cancel" at bounding box center [890, 275] width 71 height 30
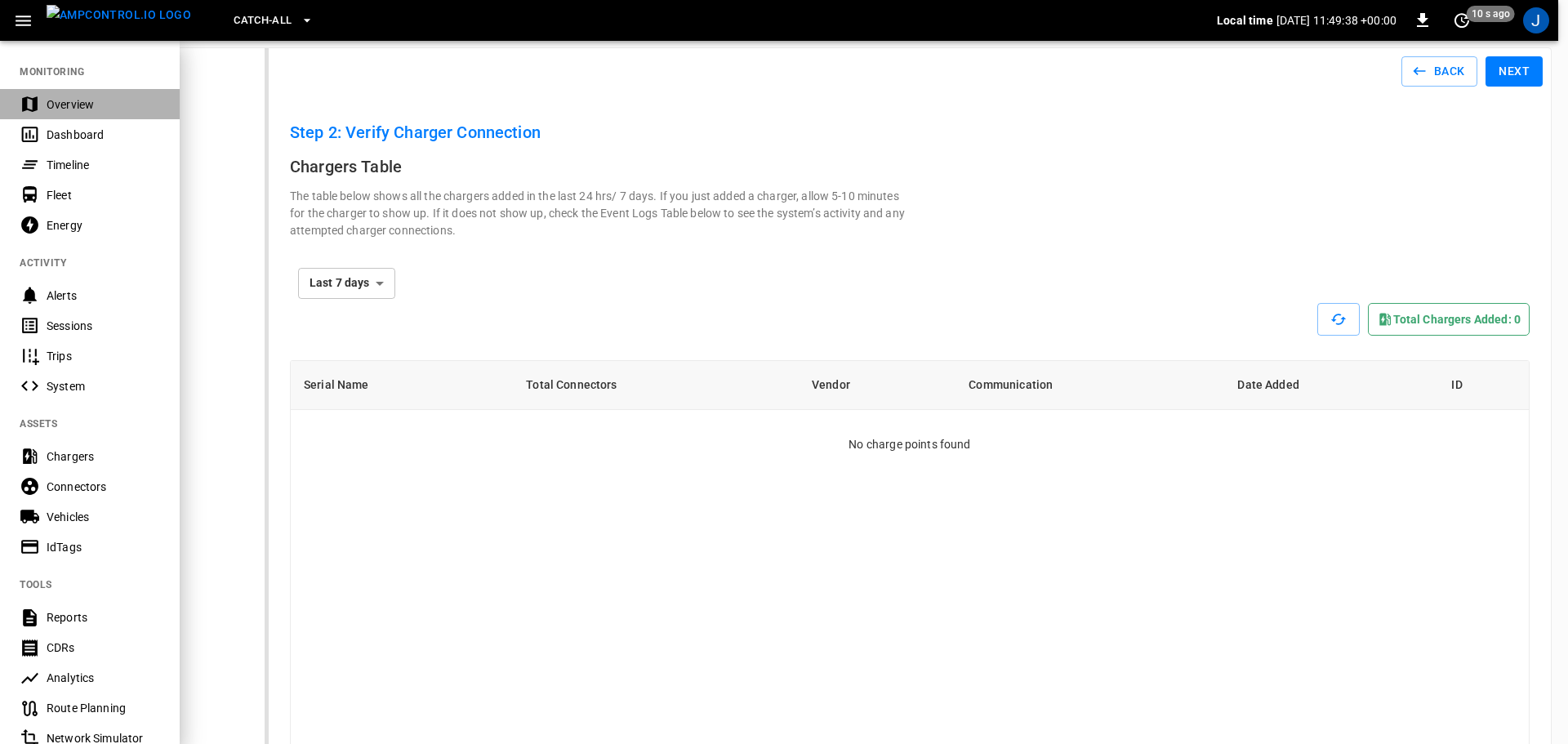
click at [58, 99] on div "Overview" at bounding box center [103, 104] width 113 height 16
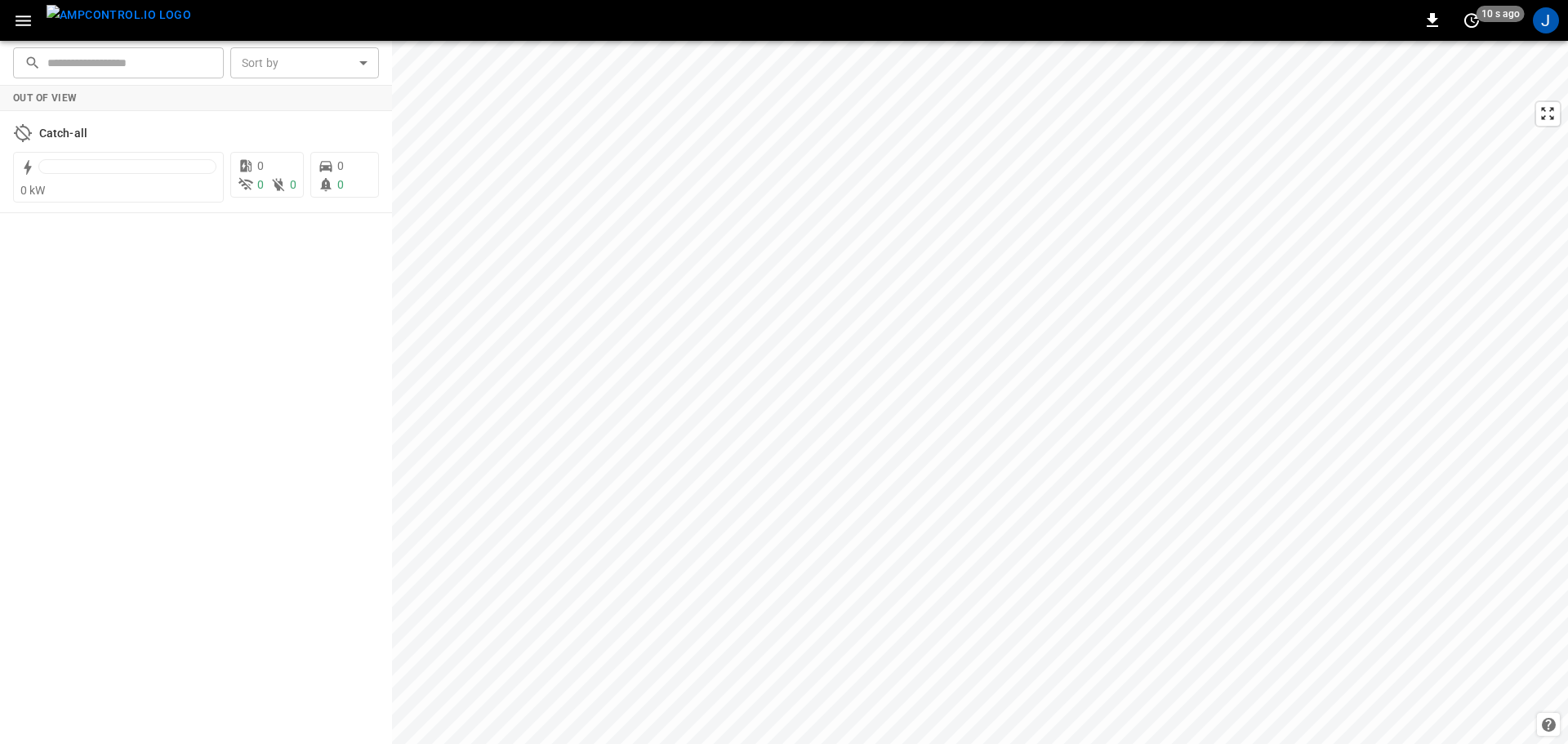
click at [30, 21] on icon "button" at bounding box center [23, 21] width 15 height 10
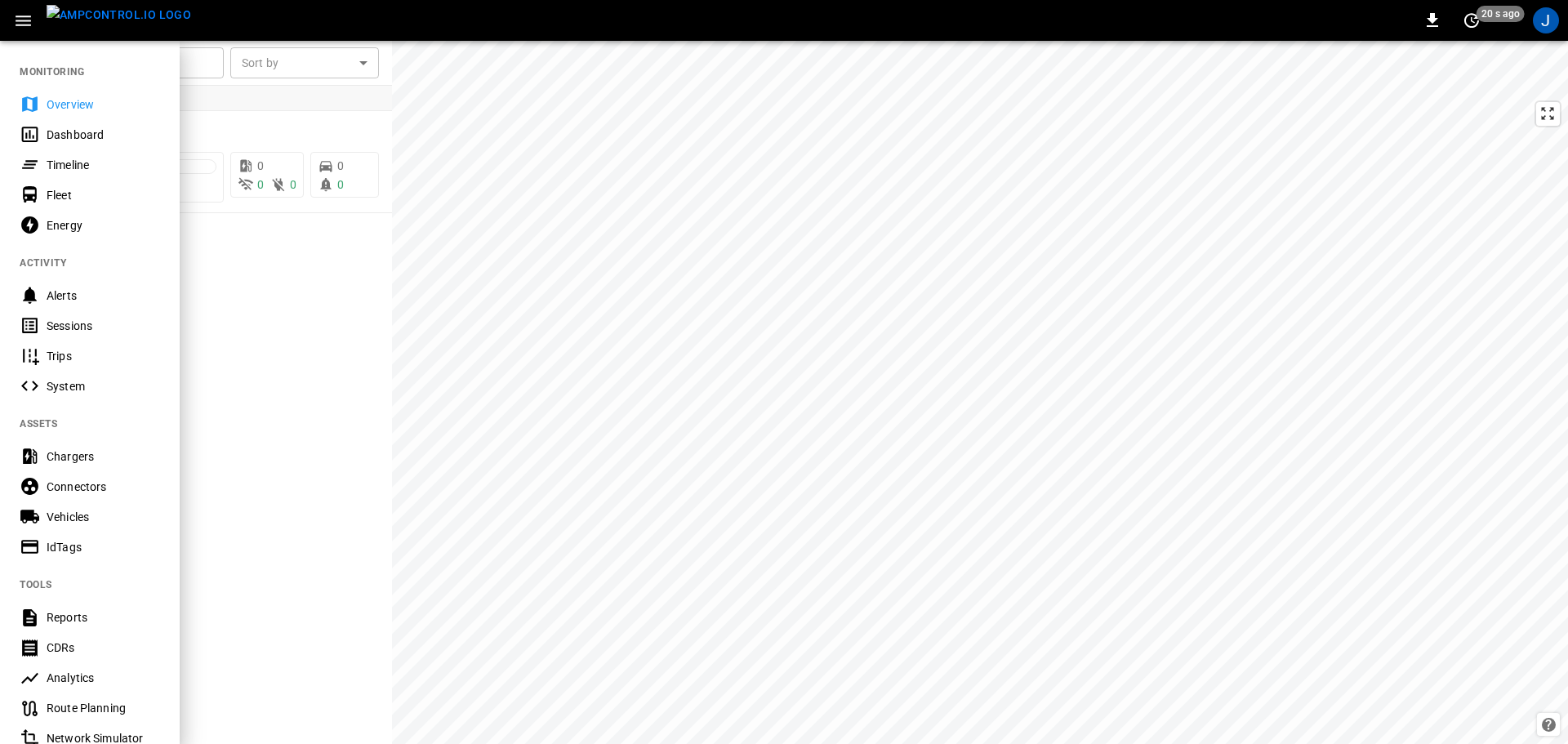
click at [286, 106] on div at bounding box center [784, 372] width 1568 height 744
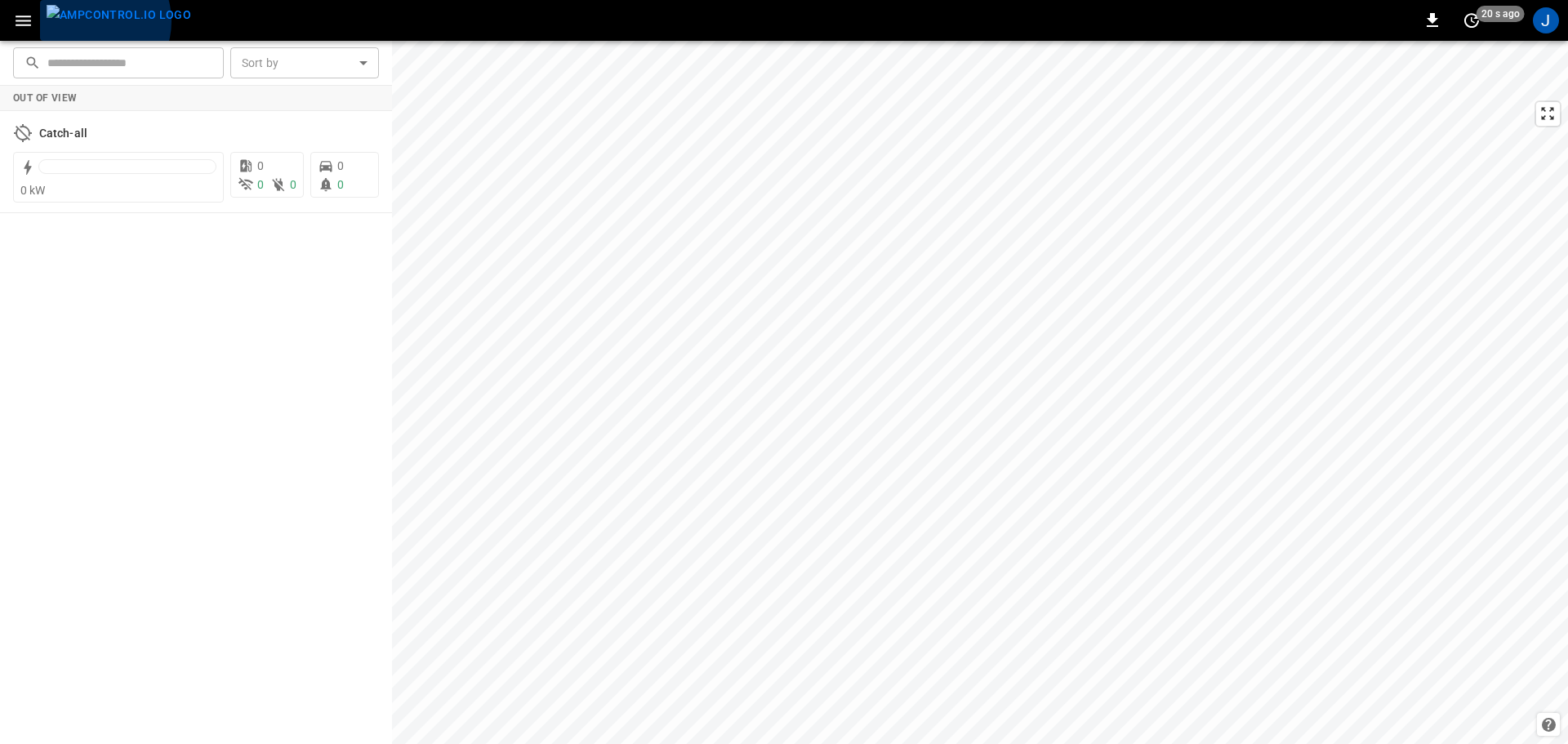
click at [91, 21] on img "menu" at bounding box center [118, 15] width 145 height 21
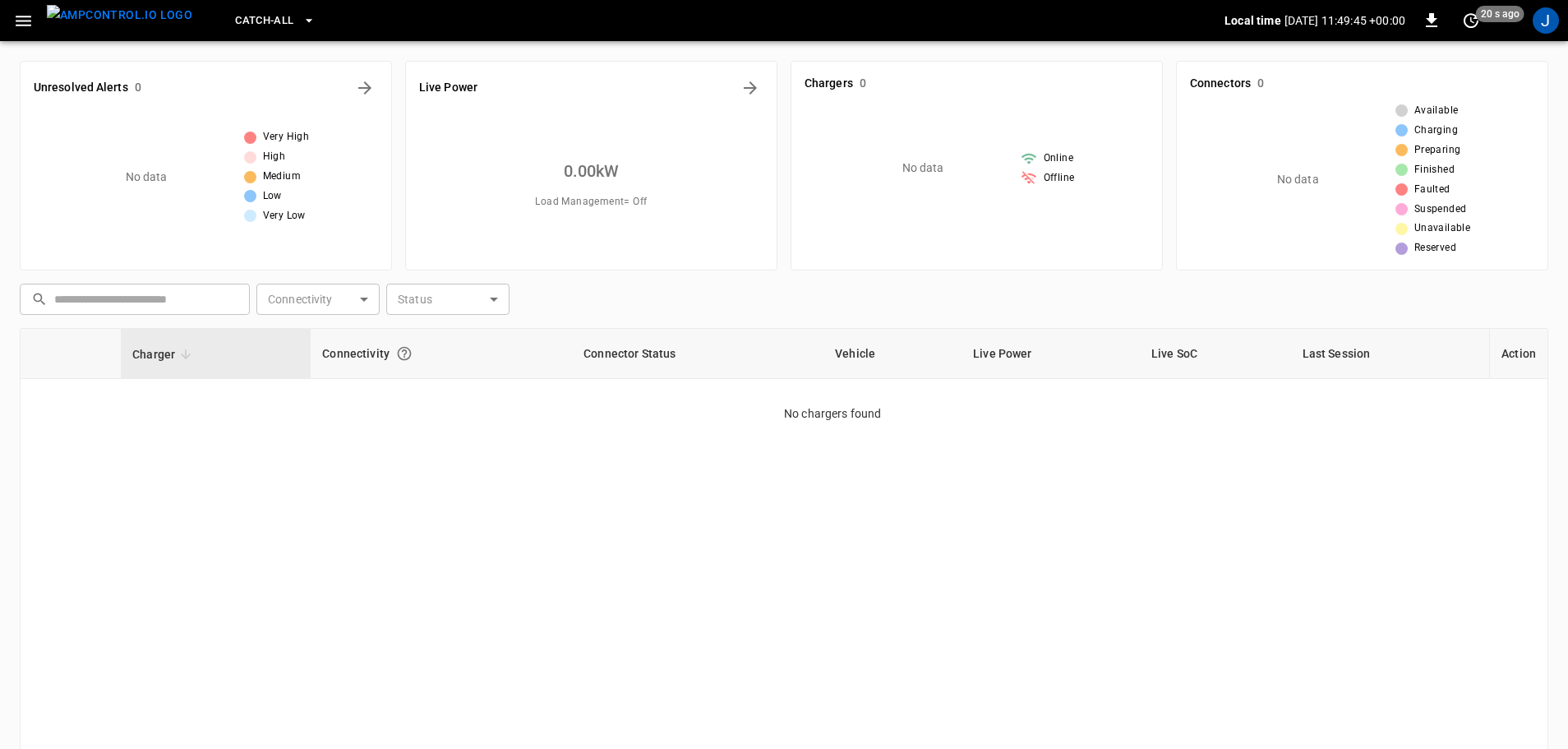
click at [9, 18] on button "button" at bounding box center [23, 21] width 34 height 30
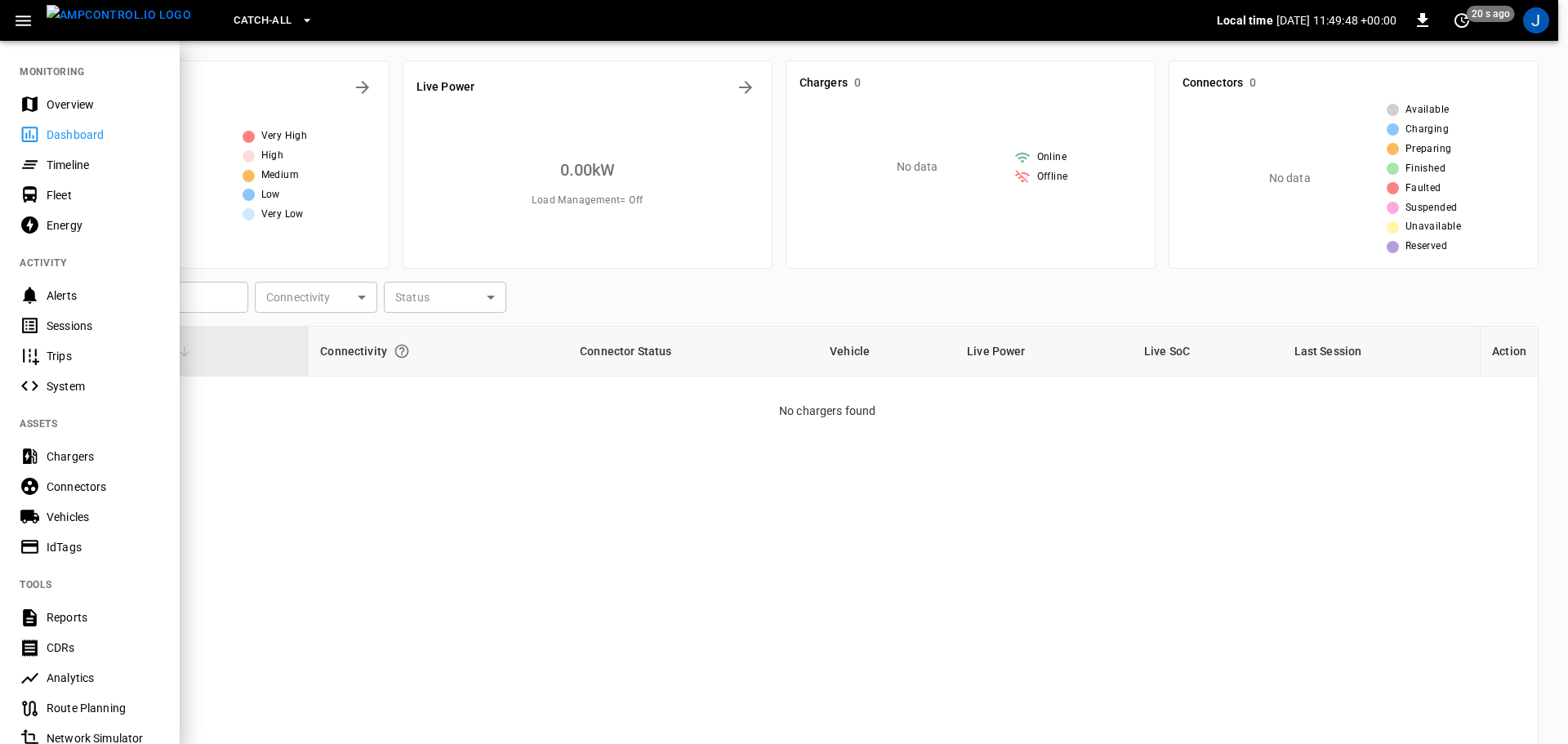
click at [69, 99] on div "Overview" at bounding box center [103, 104] width 113 height 16
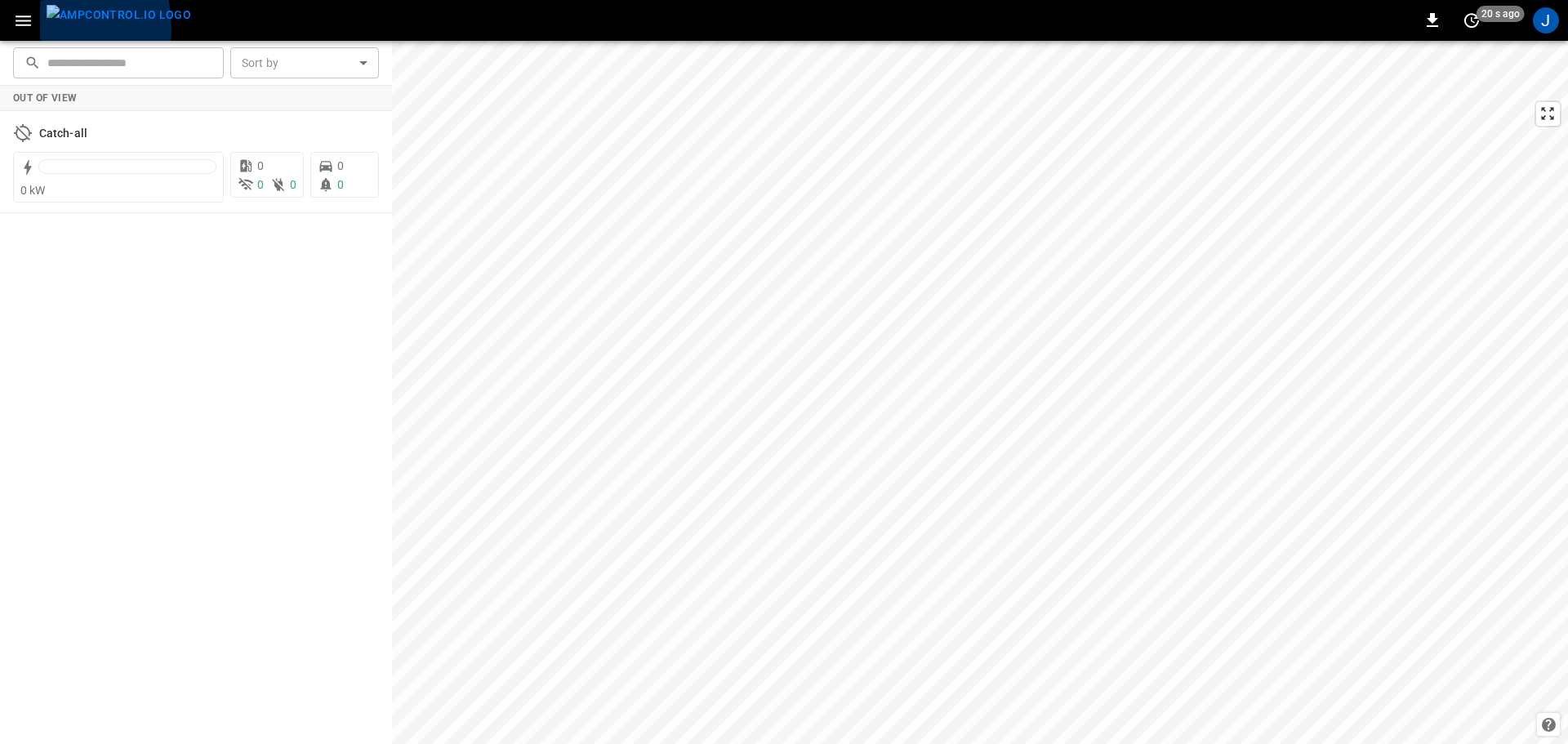
click at [44, 27] on button "menu" at bounding box center [119, 21] width 158 height 41
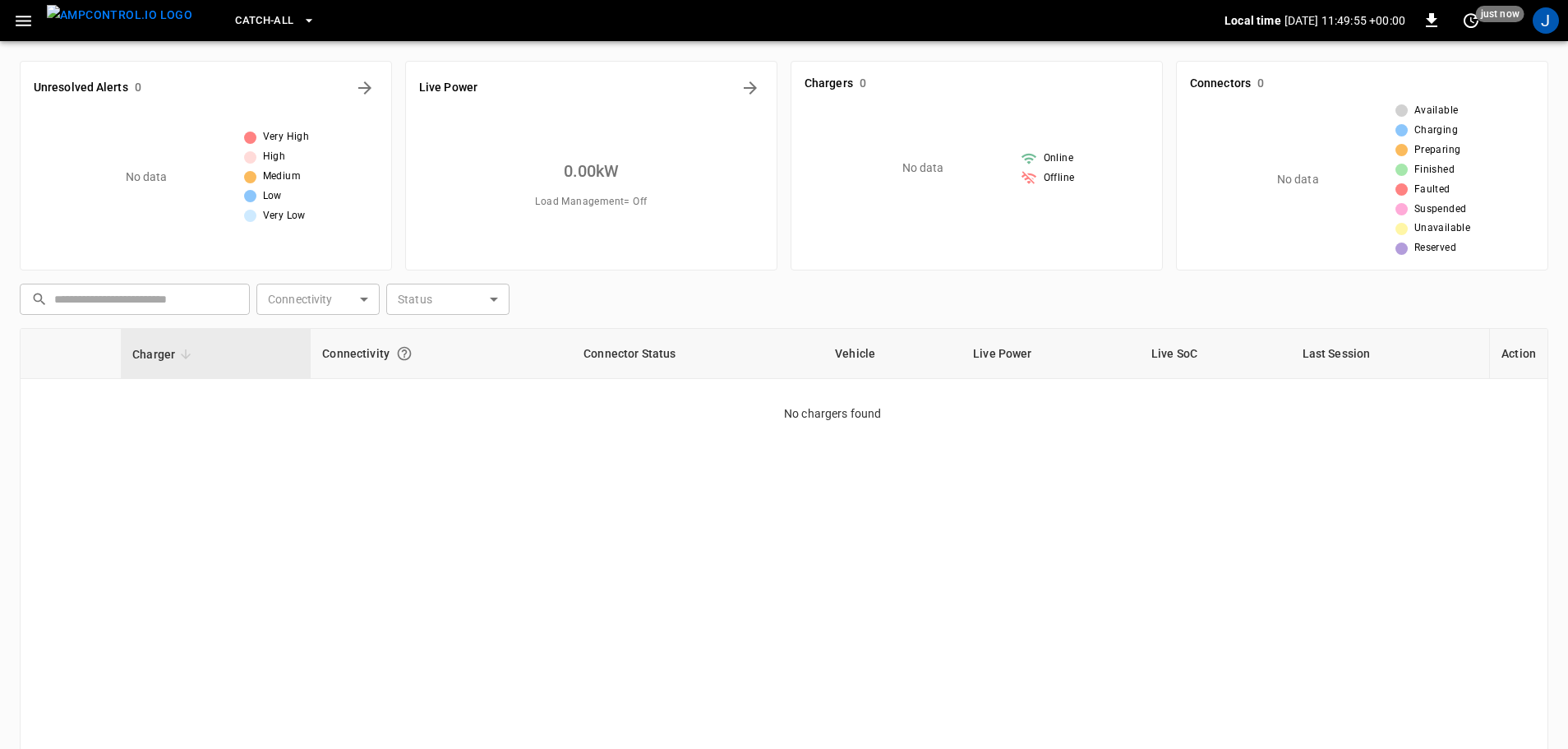
click at [239, 15] on span "Catch-all" at bounding box center [264, 21] width 59 height 19
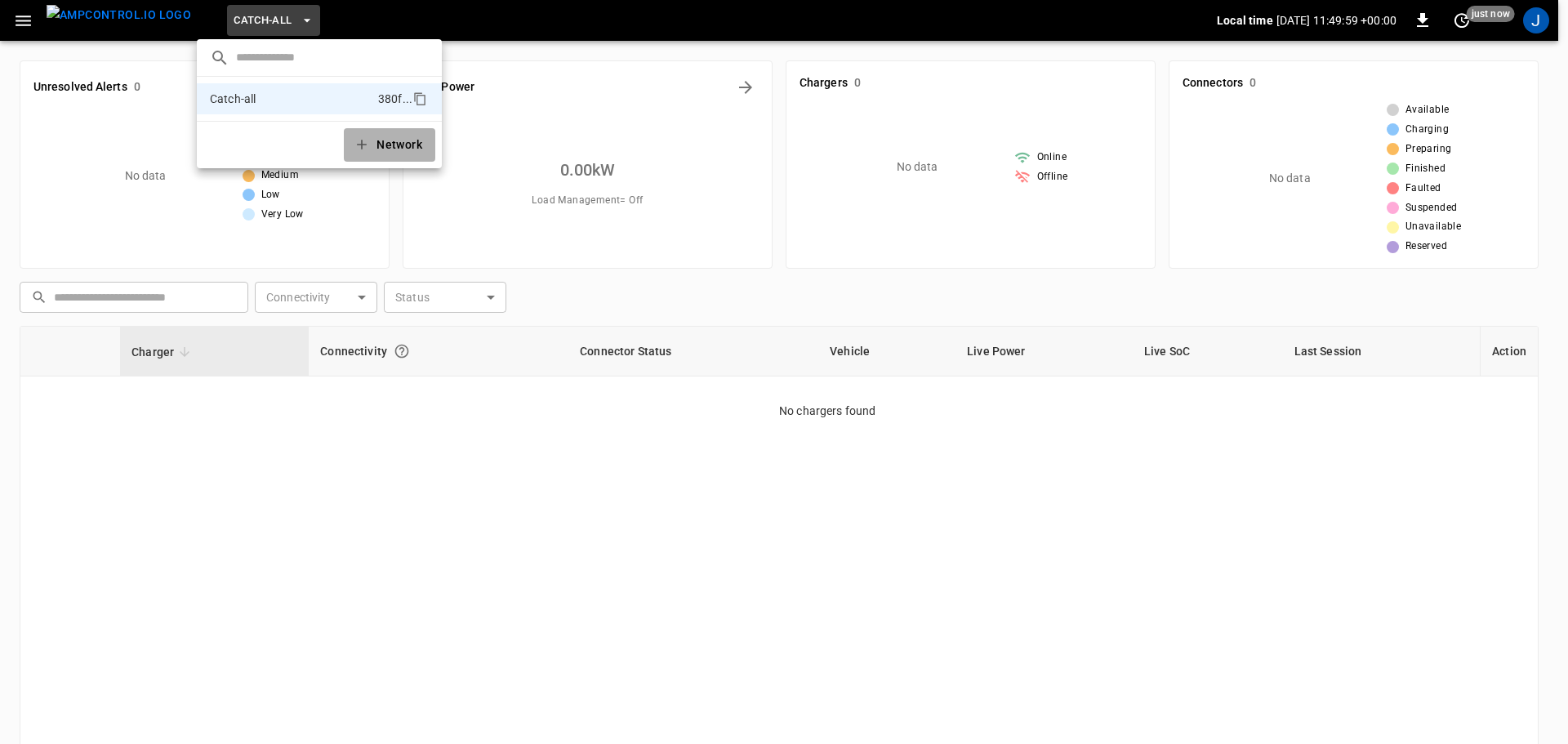
click at [407, 136] on button "Network" at bounding box center [389, 145] width 92 height 33
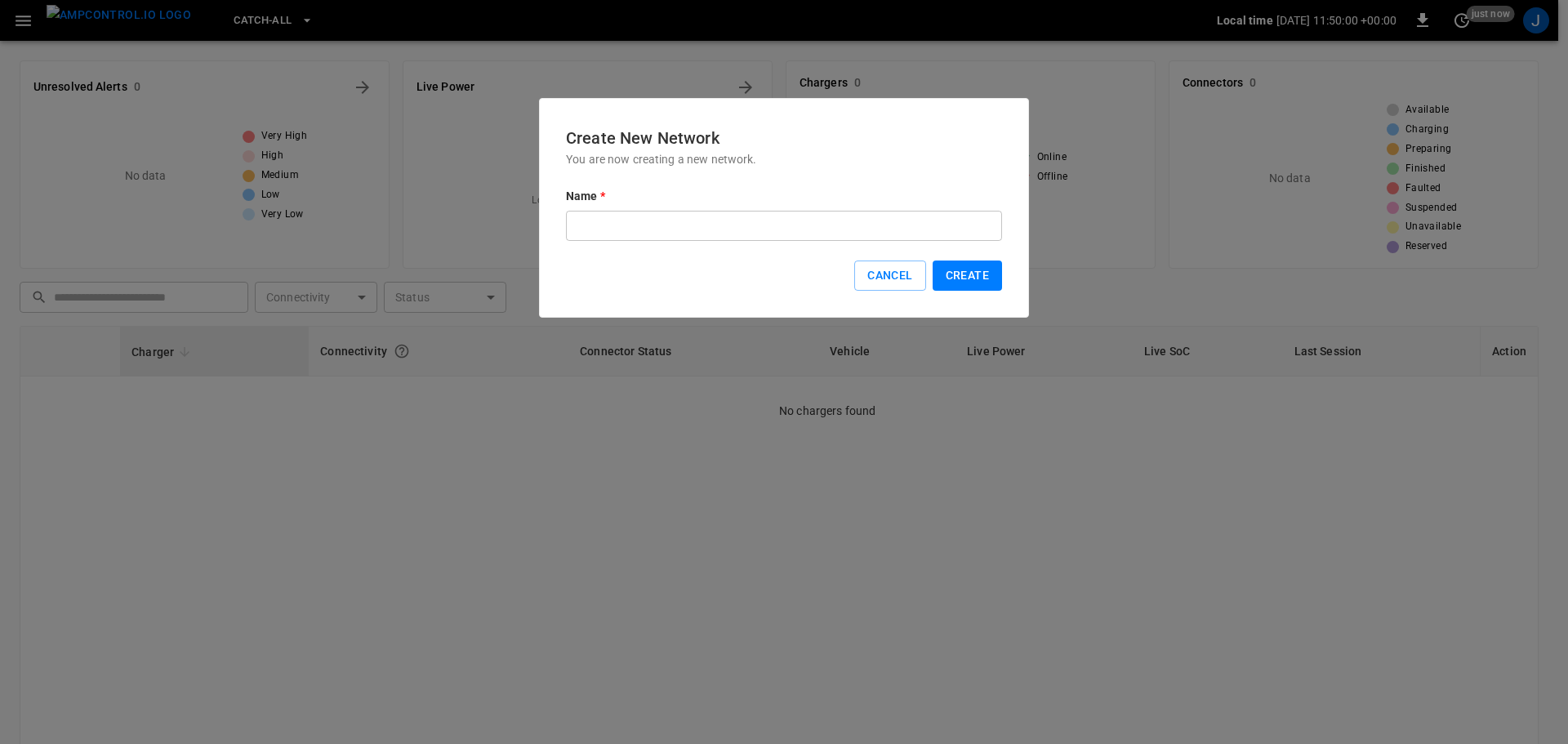
click at [616, 229] on input "text" at bounding box center [784, 225] width 436 height 30
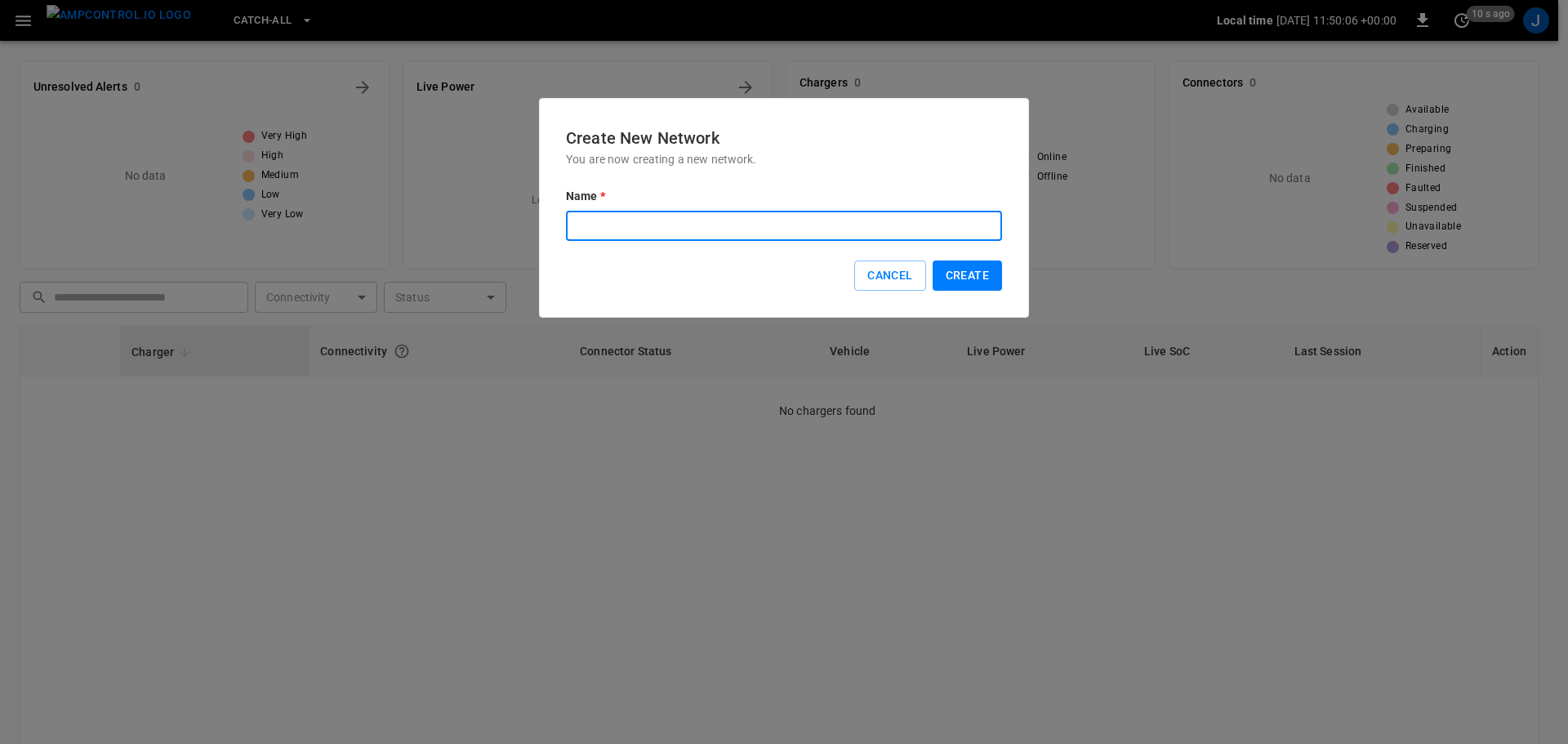
click at [616, 229] on input "text" at bounding box center [784, 225] width 436 height 30
drag, startPoint x: 408, startPoint y: 217, endPoint x: 287, endPoint y: 155, distance: 136.0
click at [408, 217] on div at bounding box center [784, 372] width 1568 height 744
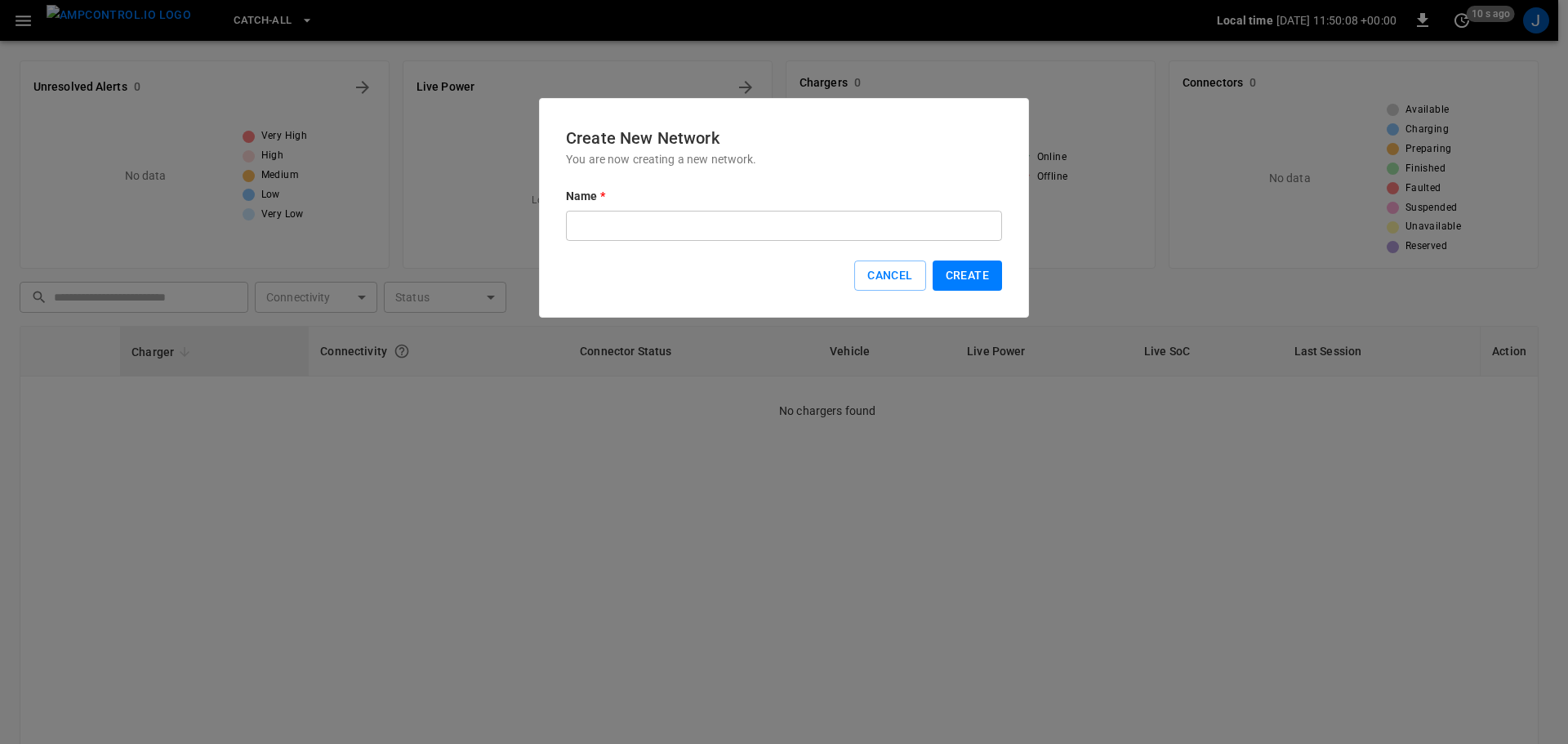
click at [258, 20] on div at bounding box center [784, 372] width 1568 height 744
click at [875, 279] on button "Cancel" at bounding box center [890, 275] width 71 height 30
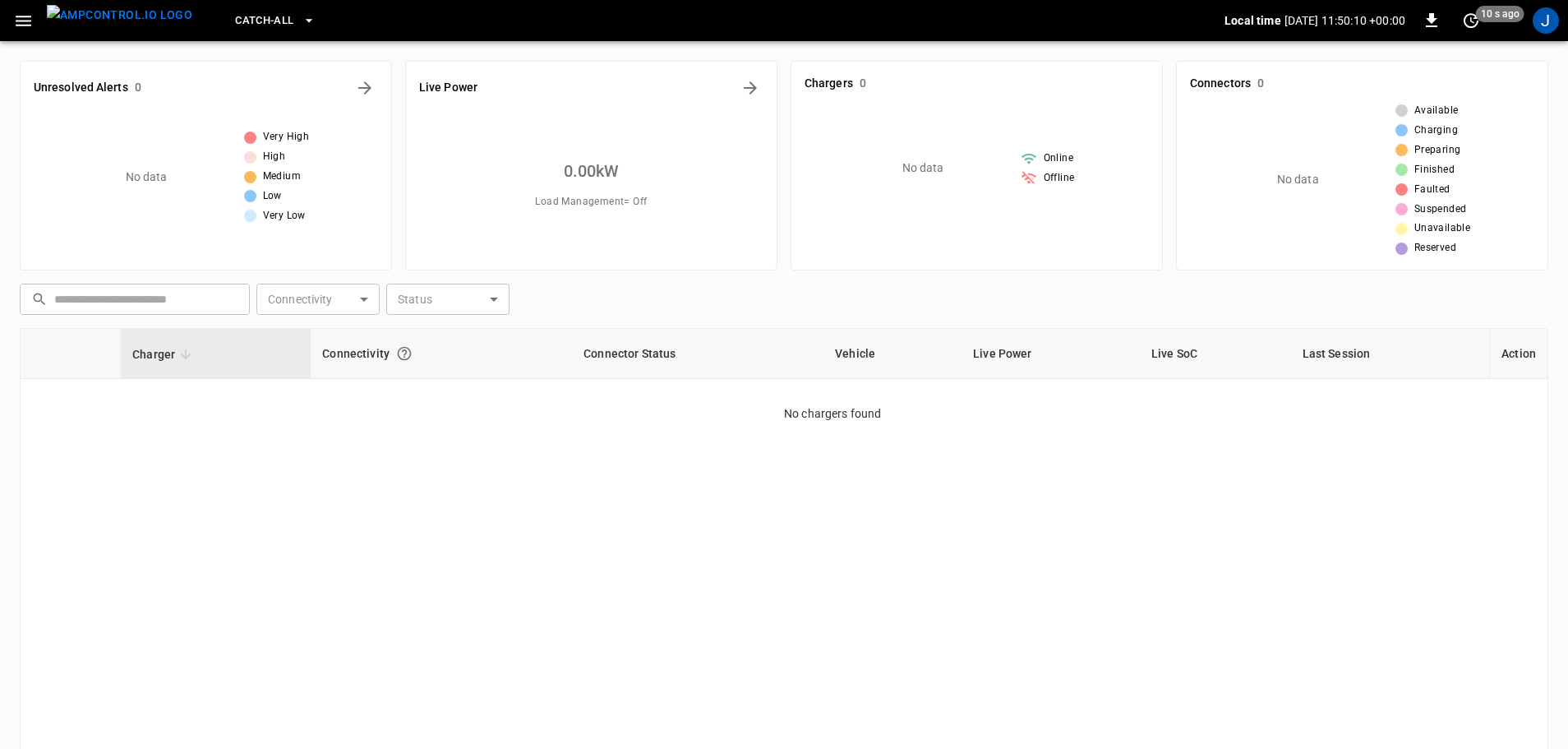
click at [254, 24] on span "Catch-all" at bounding box center [264, 21] width 59 height 19
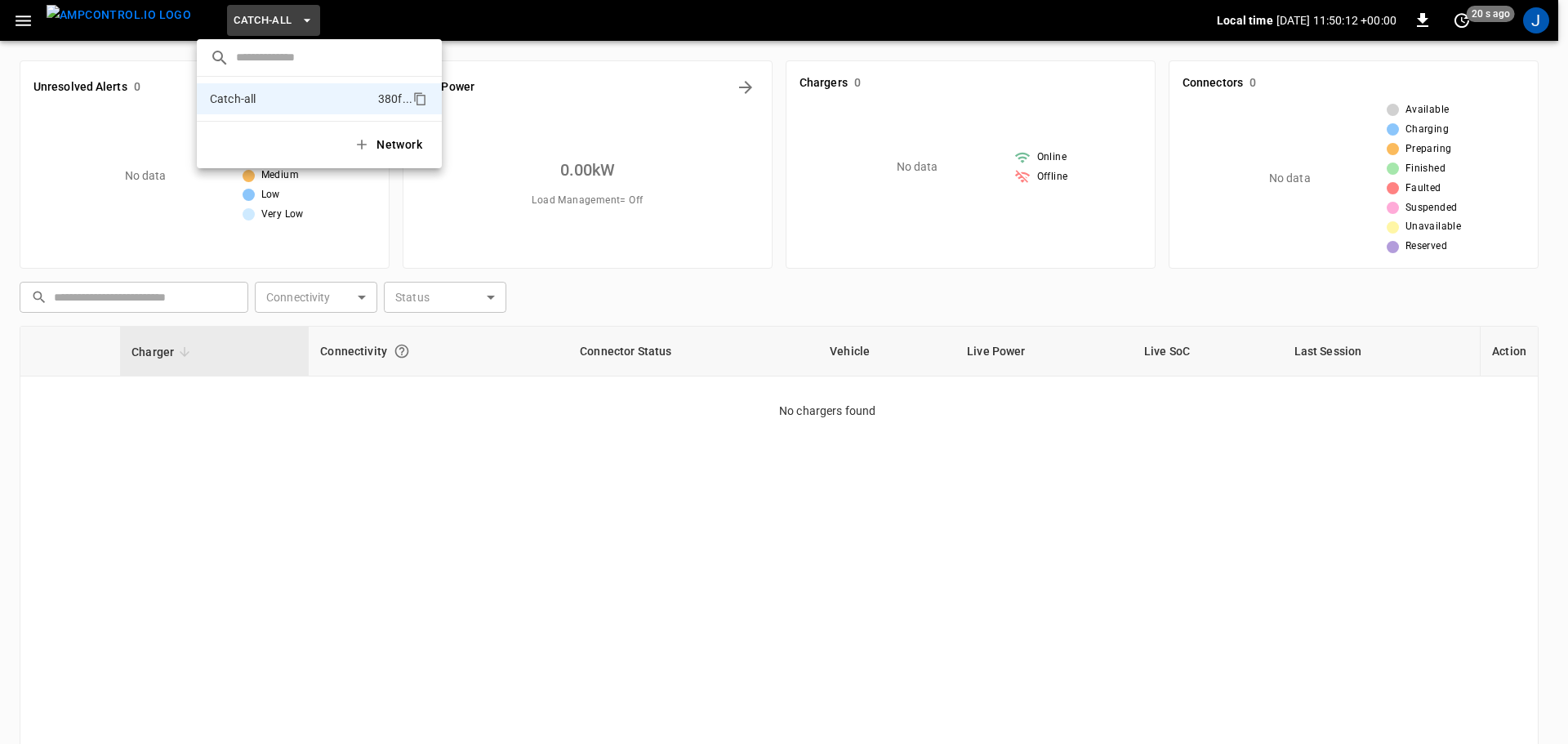
click at [389, 152] on button "Network" at bounding box center [389, 145] width 92 height 33
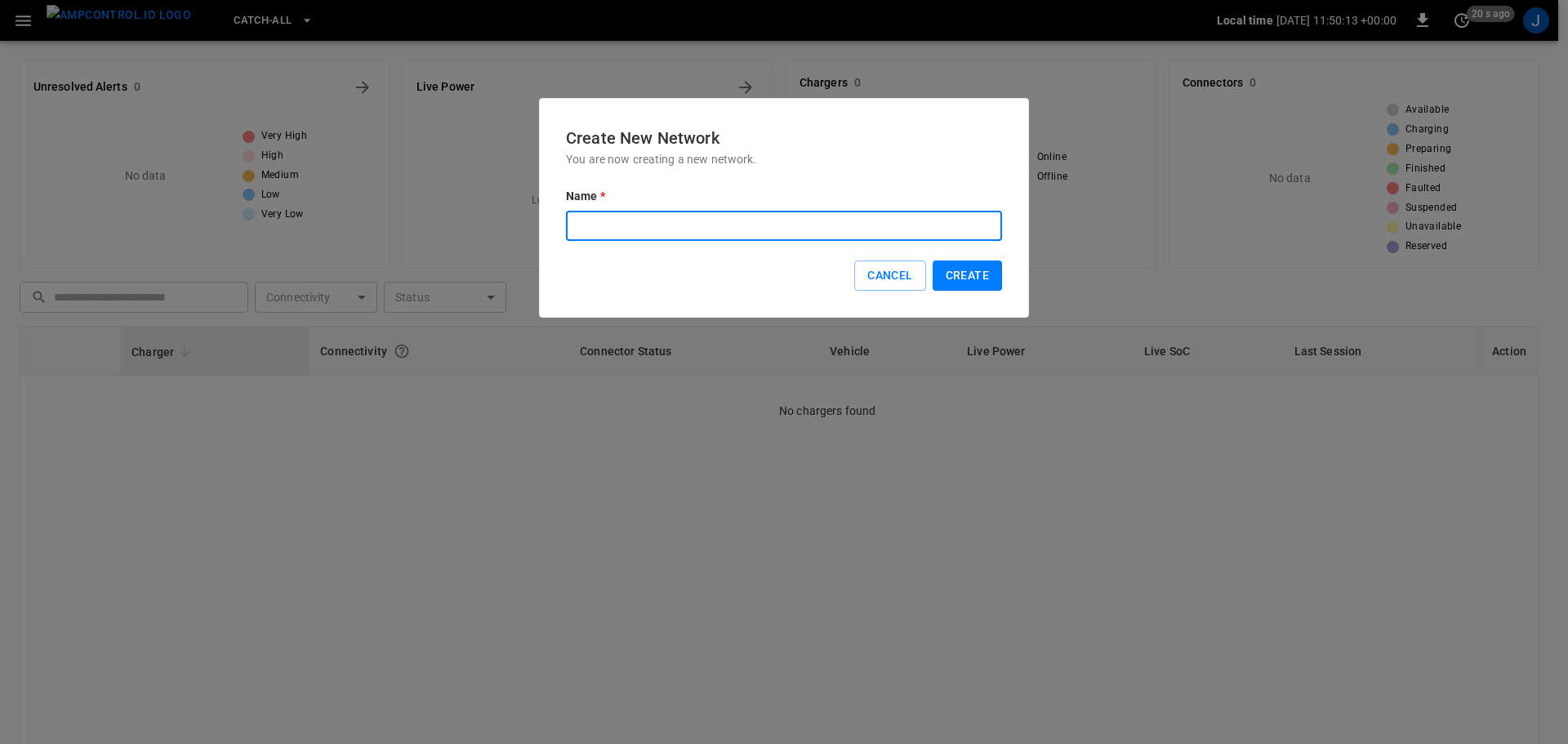
click at [588, 218] on input "text" at bounding box center [784, 225] width 436 height 30
type input "**********"
click at [961, 271] on button "Create" at bounding box center [967, 275] width 69 height 30
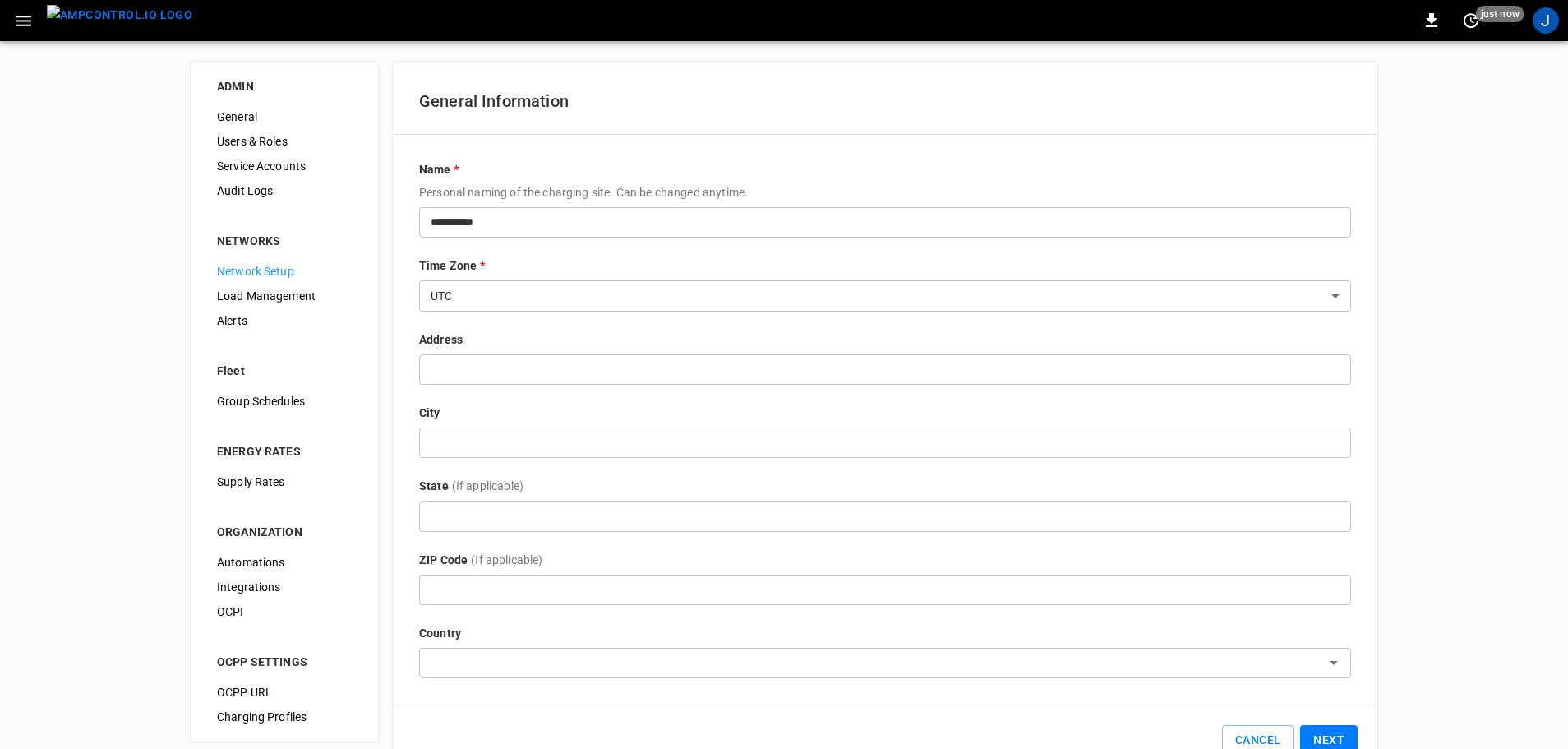
click at [494, 291] on body "**********" at bounding box center [784, 397] width 1568 height 795
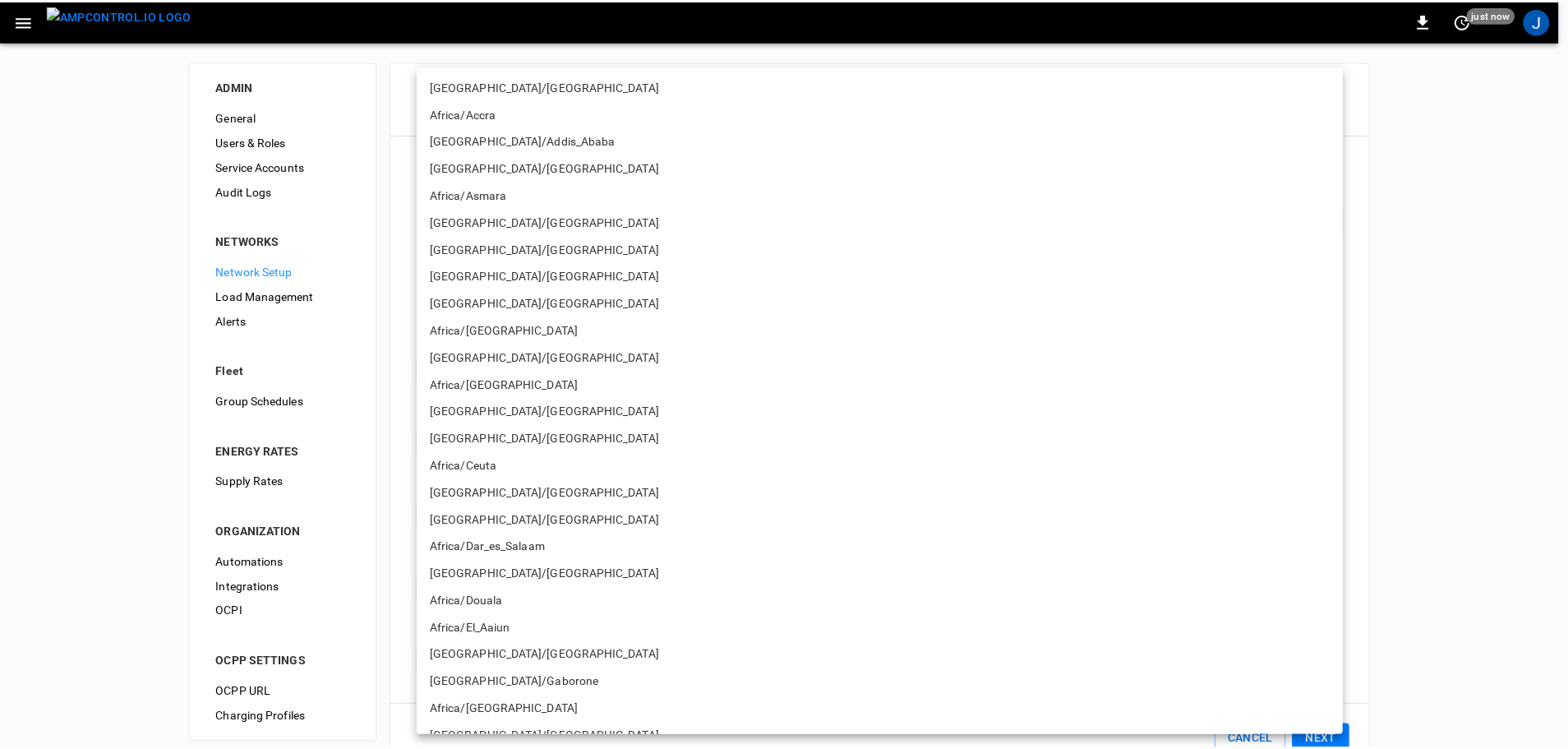
scroll to position [11090, 0]
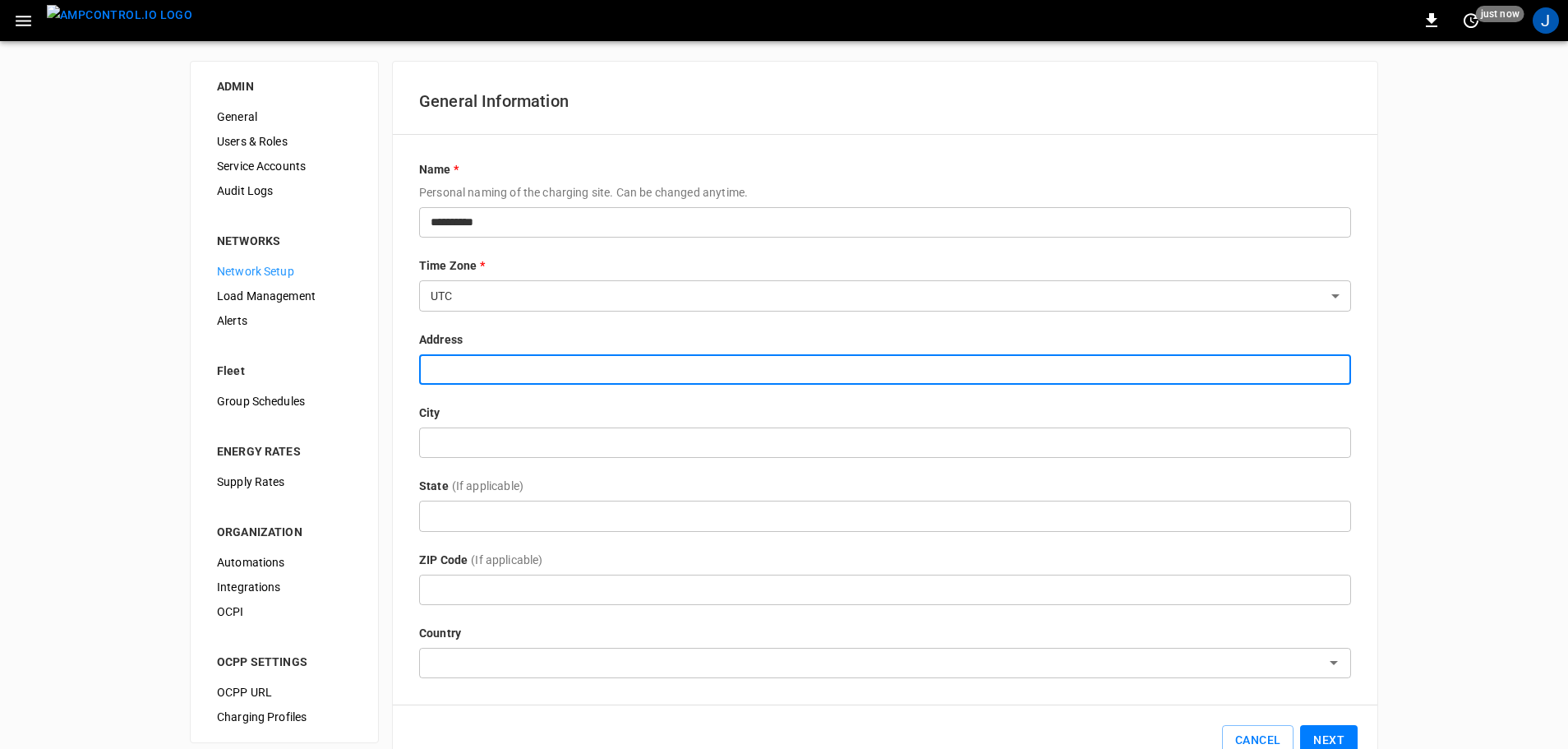
click at [485, 367] on input "text" at bounding box center [885, 369] width 931 height 30
type input "**********"
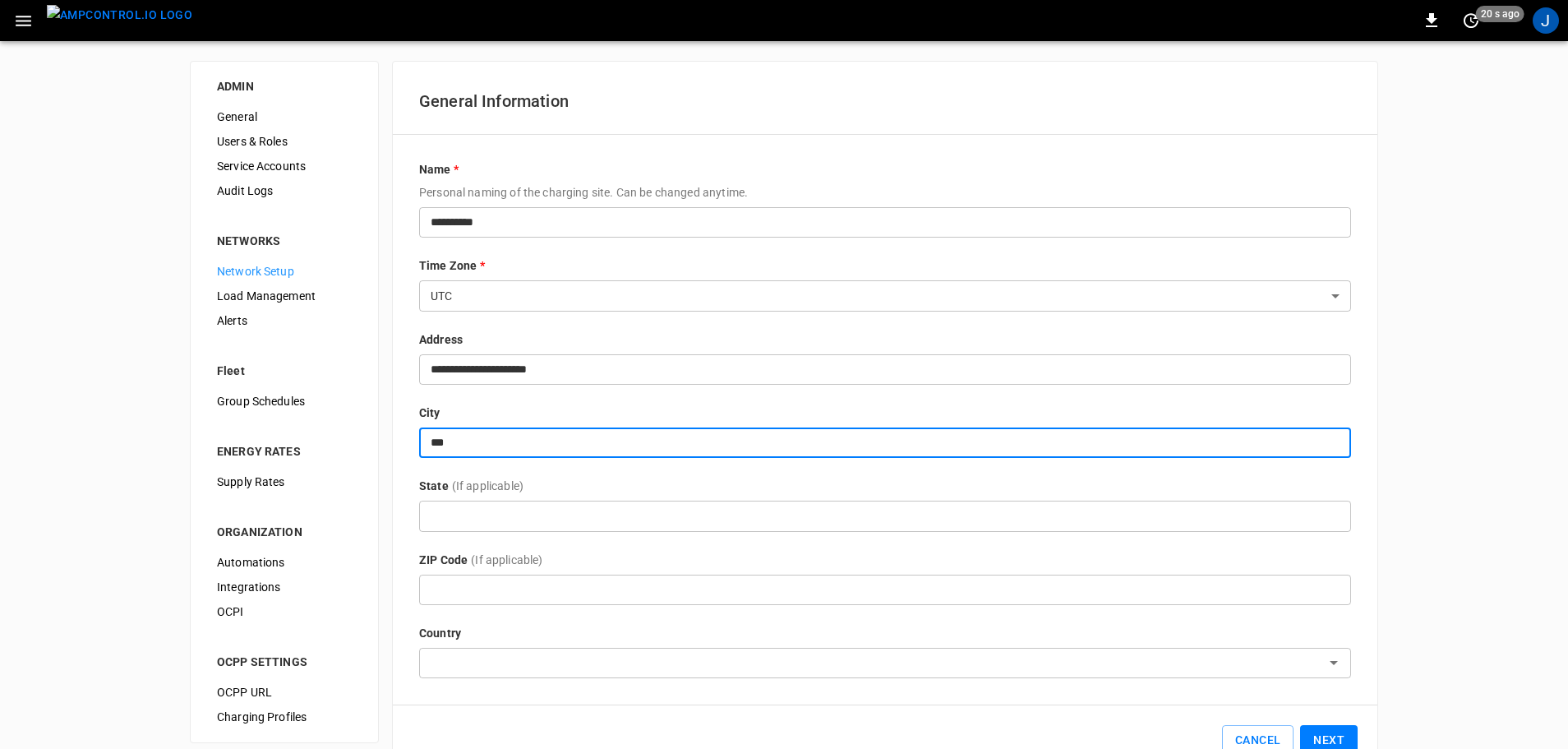
type input "**********"
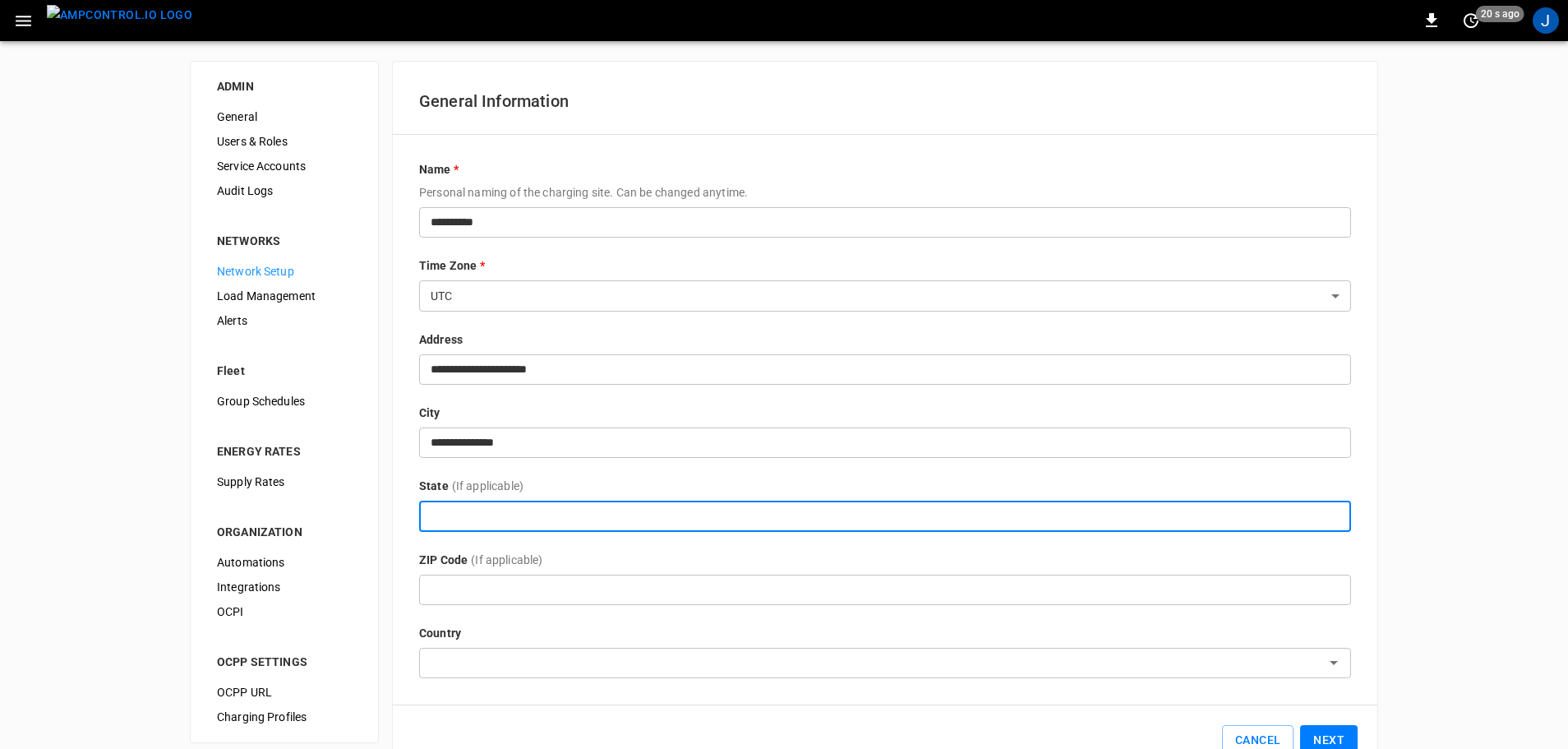
click at [486, 523] on input "text" at bounding box center [885, 515] width 931 height 30
click at [488, 595] on input "text" at bounding box center [885, 589] width 931 height 30
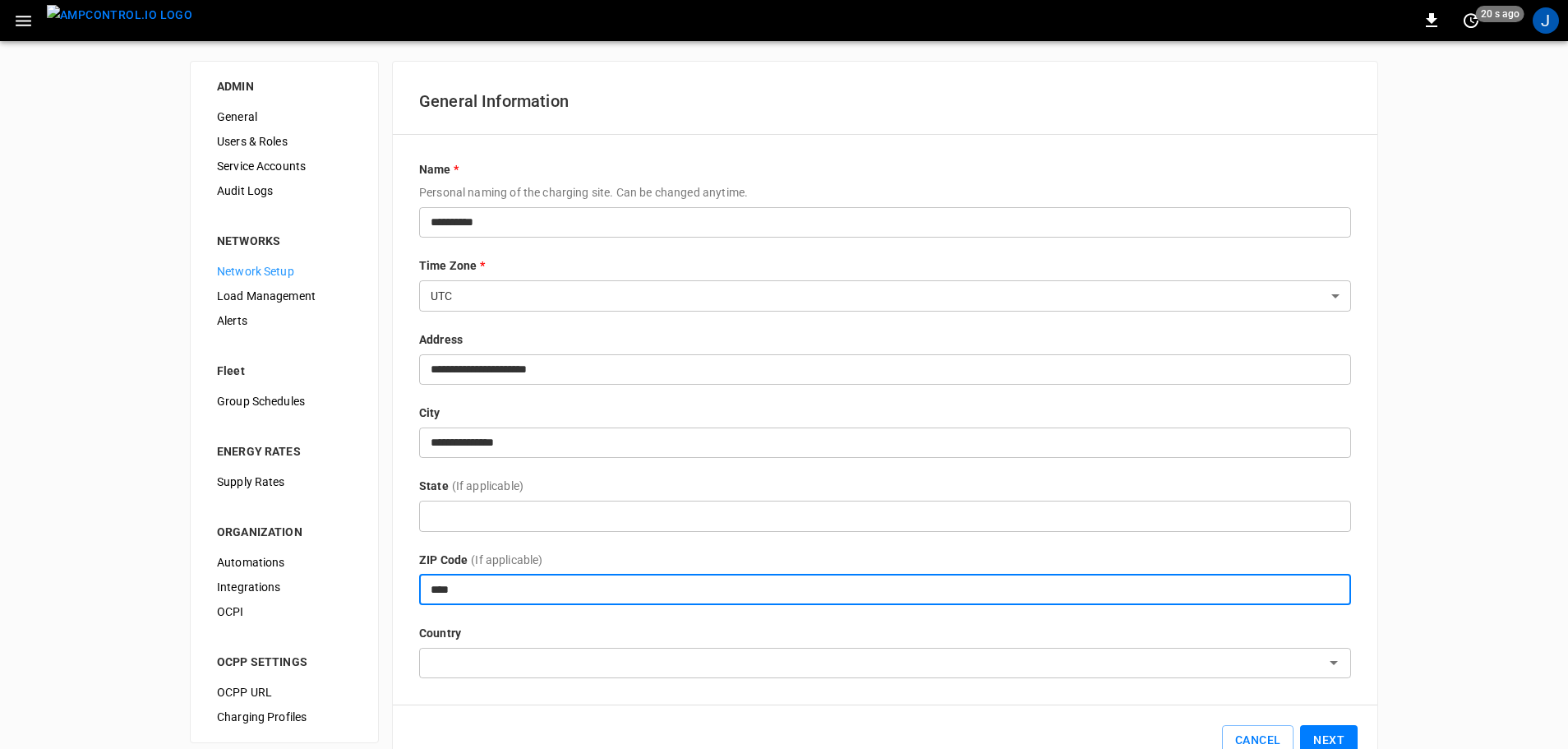
scroll to position [46, 0]
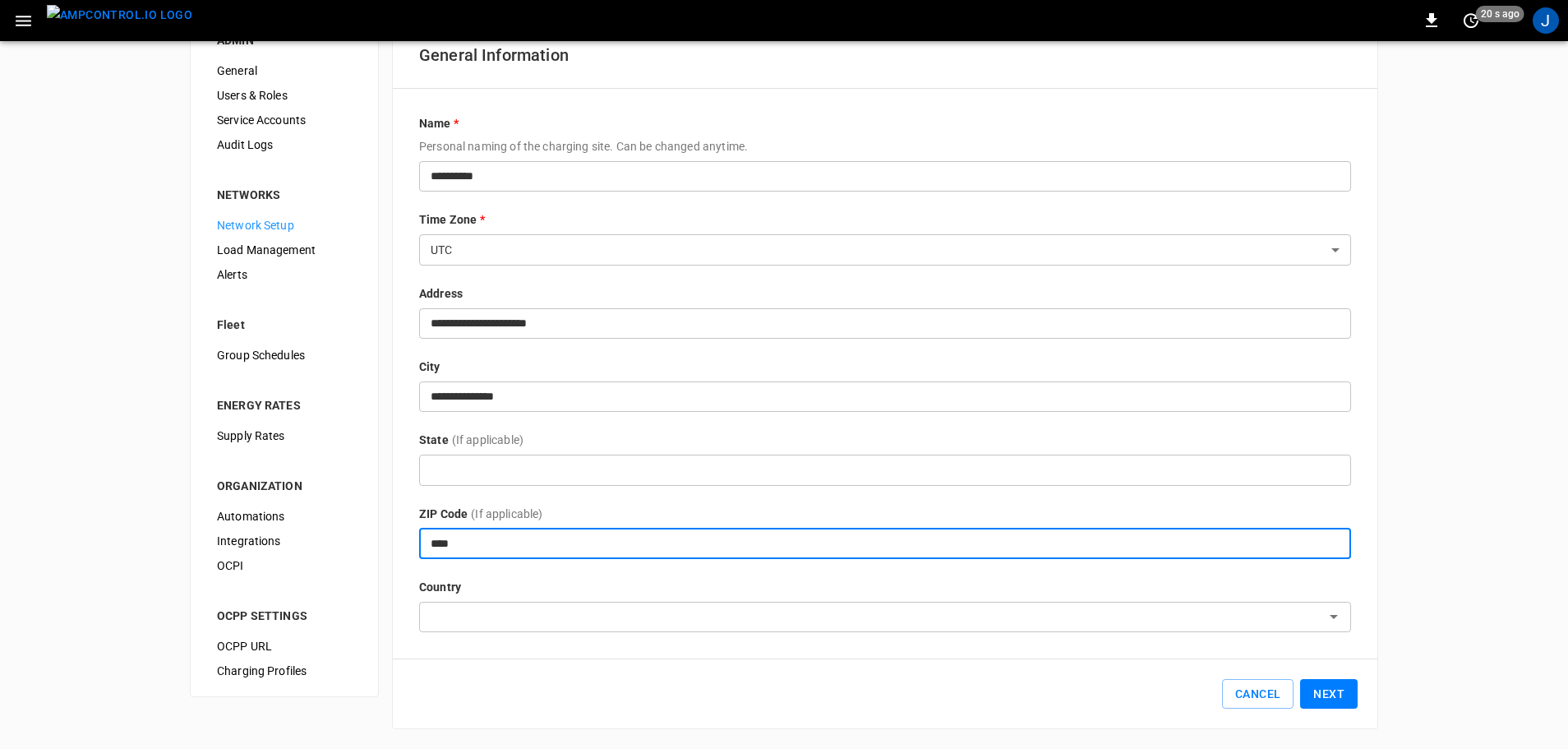
type input "****"
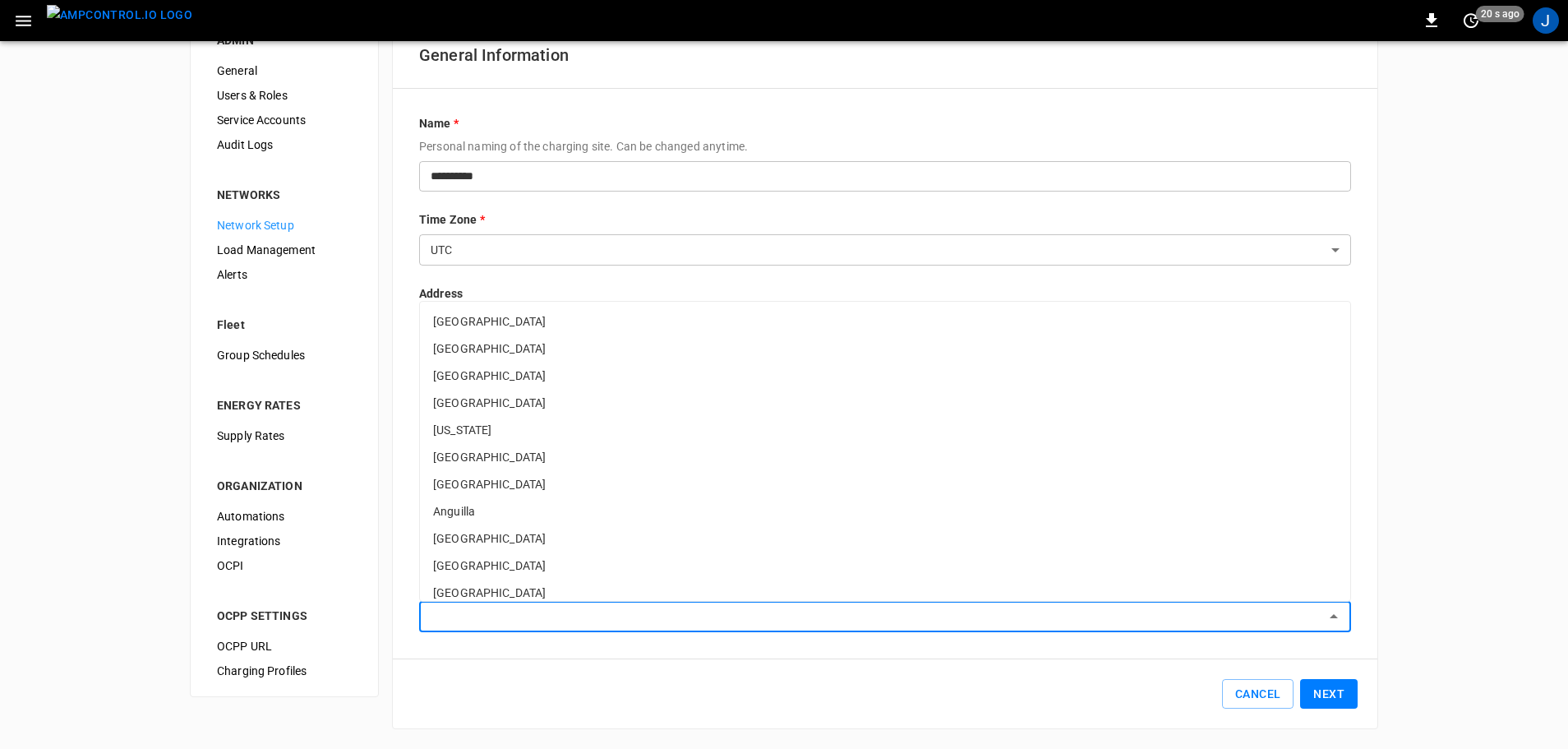
click at [440, 612] on input "text" at bounding box center [872, 617] width 895 height 21
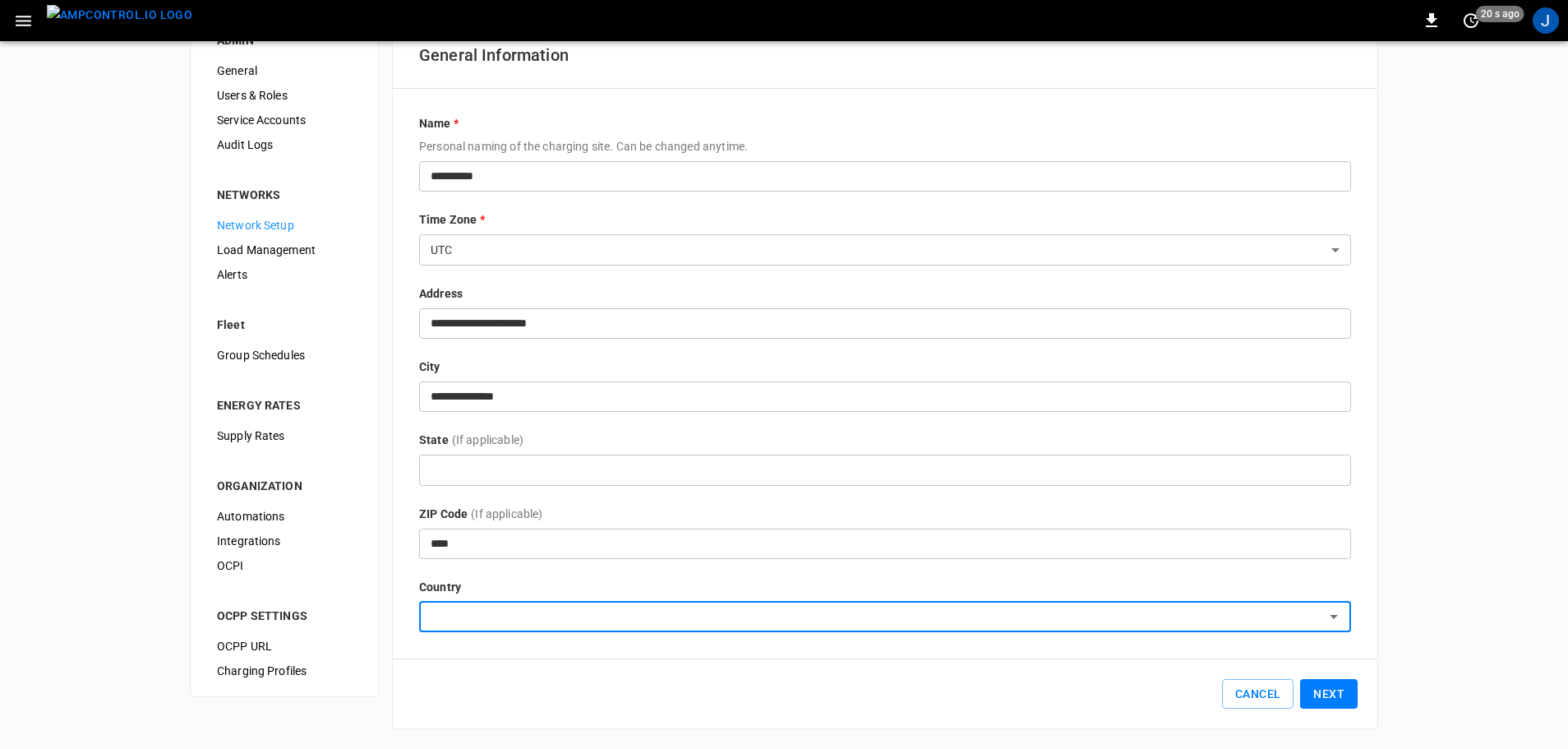
click at [517, 616] on input "text" at bounding box center [872, 617] width 895 height 21
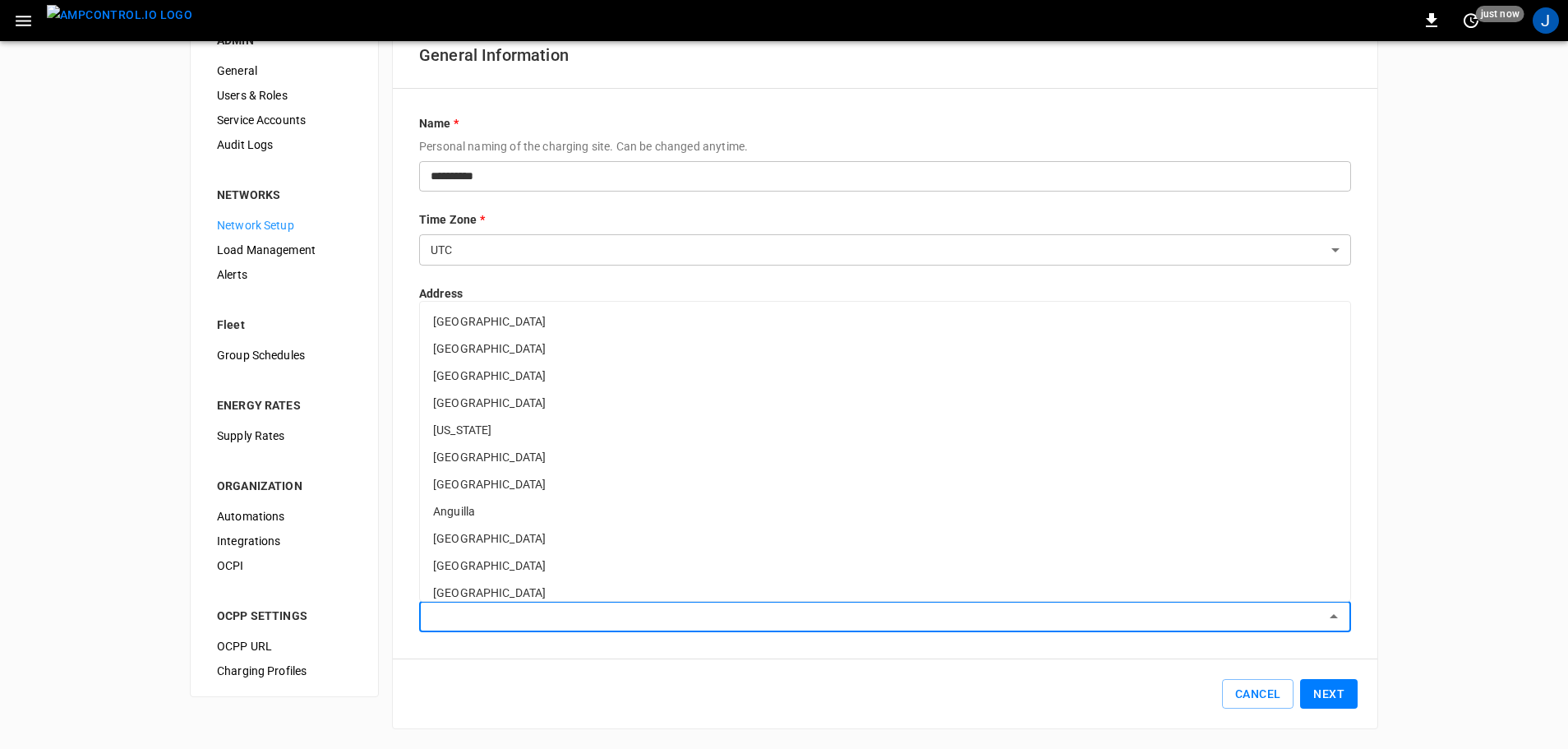
click at [517, 616] on input "text" at bounding box center [872, 617] width 895 height 21
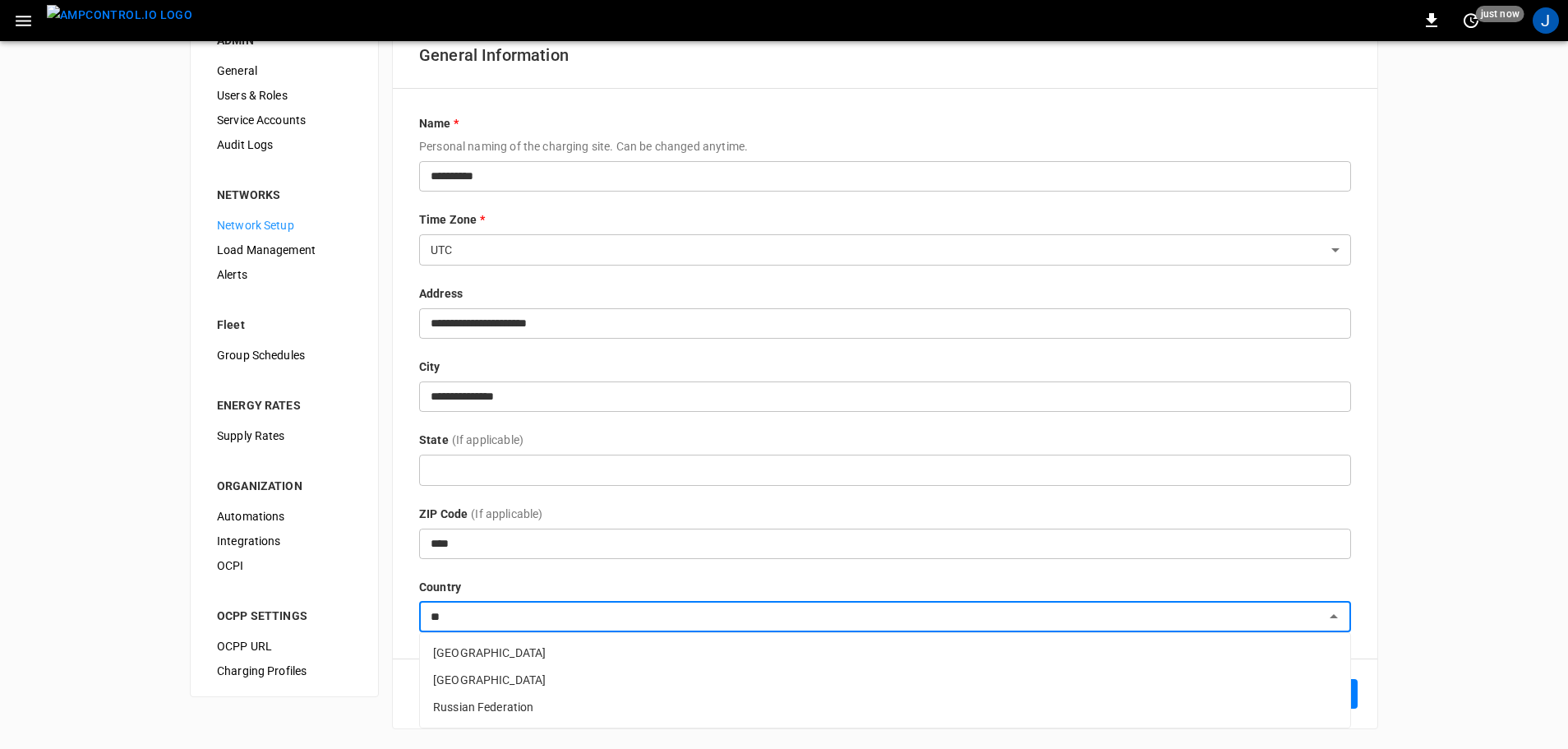
scroll to position [0, 0]
click at [464, 650] on li "Switzerland" at bounding box center [885, 652] width 930 height 27
type input "**********"
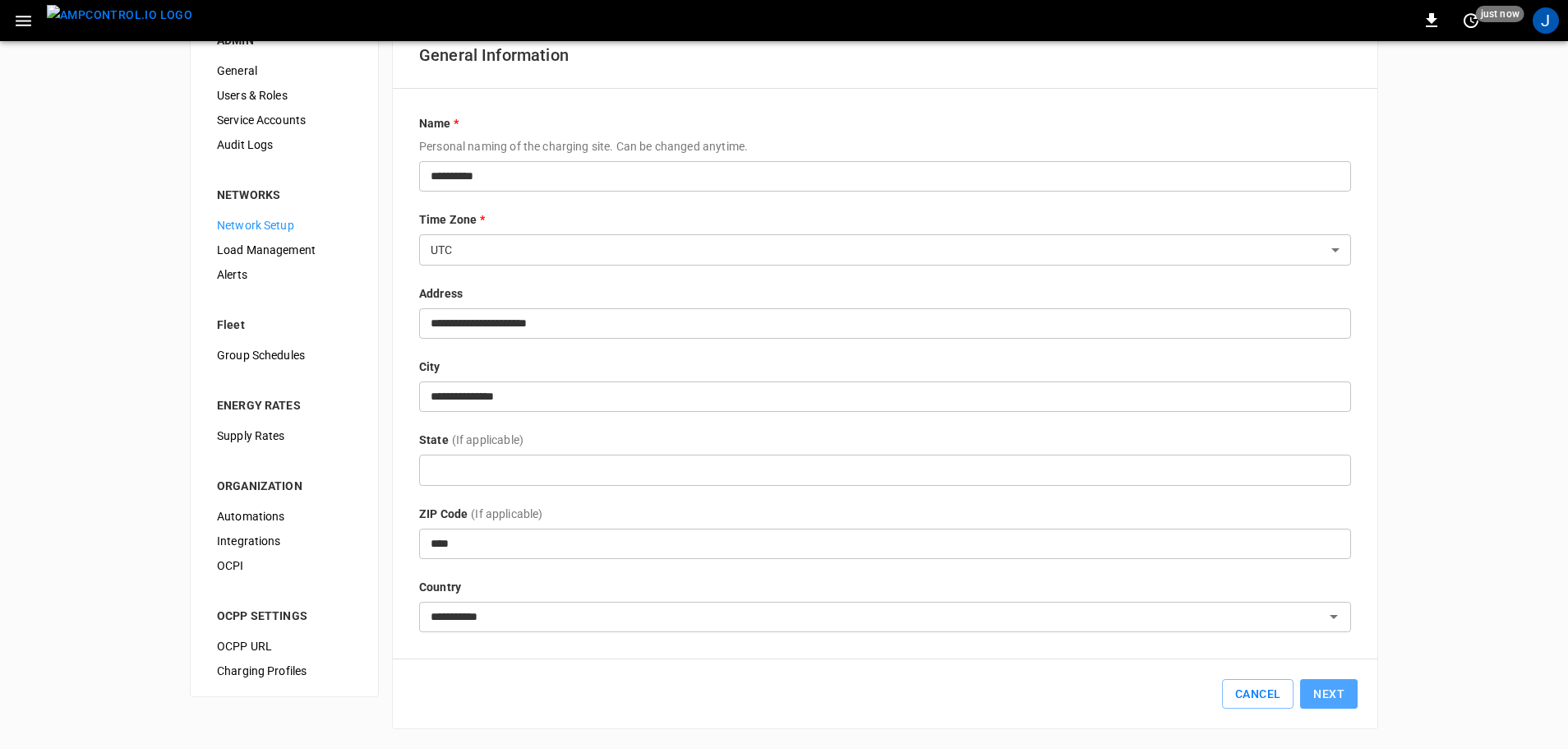
click at [1330, 680] on button "Next" at bounding box center [1328, 694] width 58 height 30
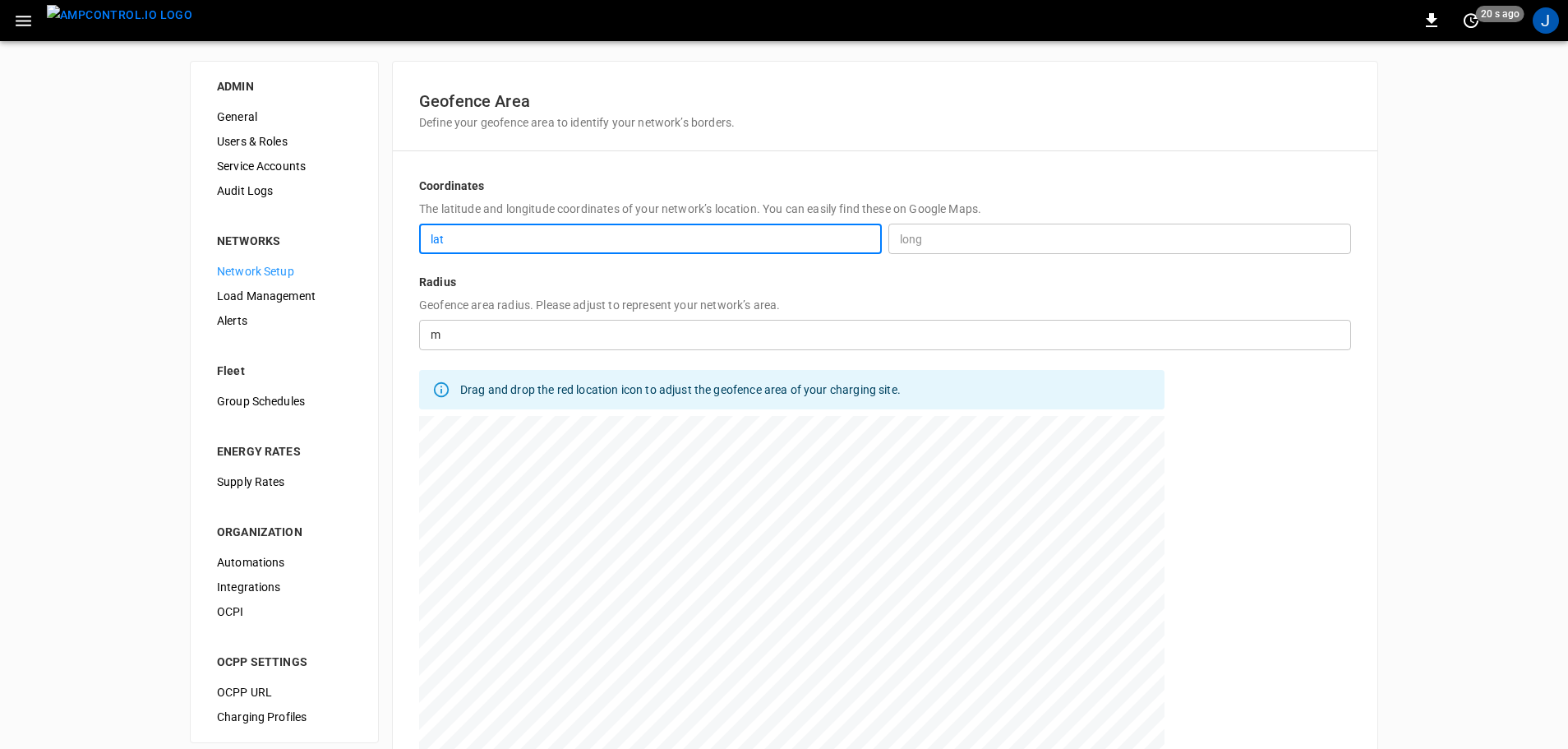
click at [549, 240] on input "lat" at bounding box center [650, 238] width 462 height 30
click at [635, 512] on div at bounding box center [792, 621] width 745 height 411
type input "**********"
click at [1072, 541] on div at bounding box center [792, 621] width 745 height 411
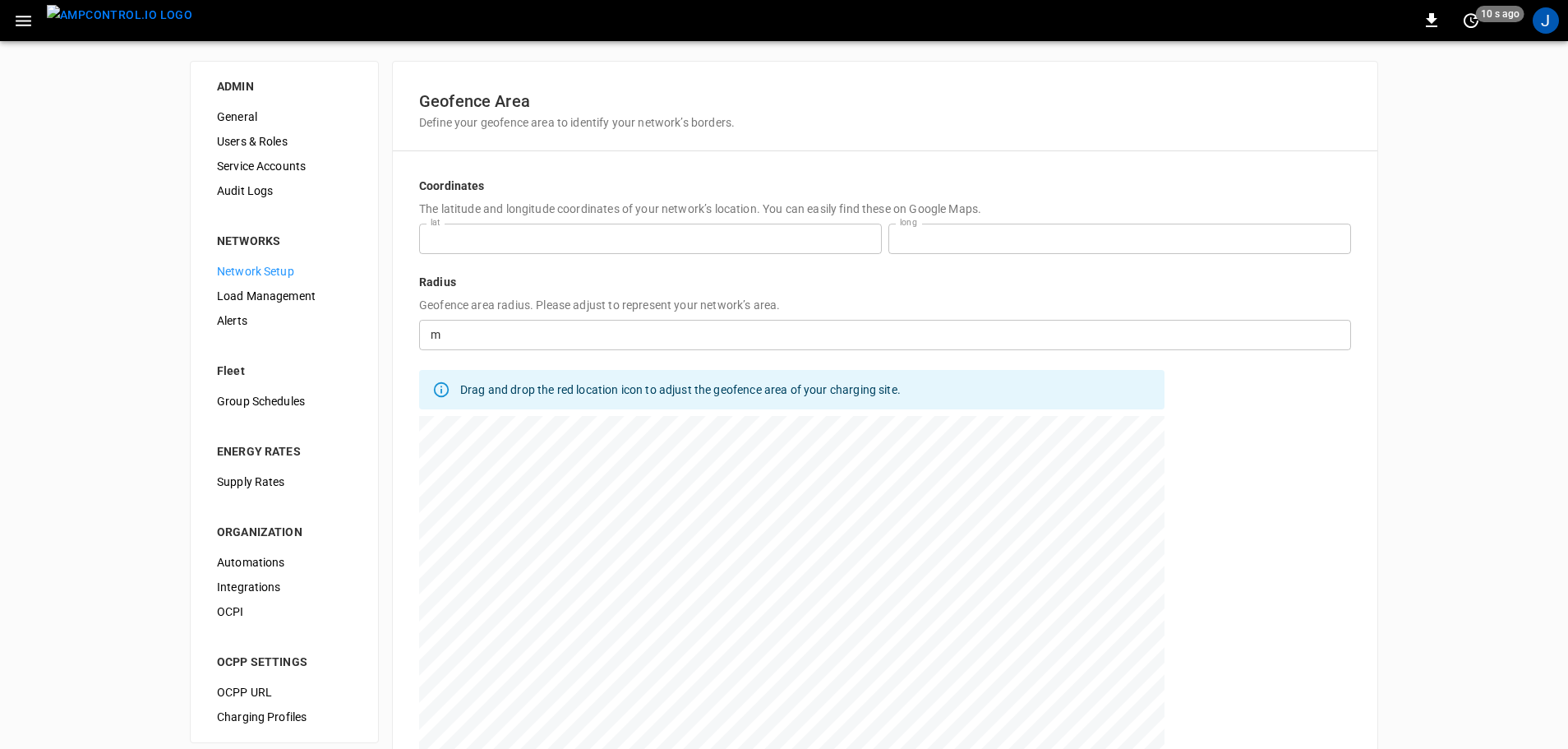
type input "**********"
click at [1064, 602] on div at bounding box center [792, 621] width 745 height 411
type input "**********"
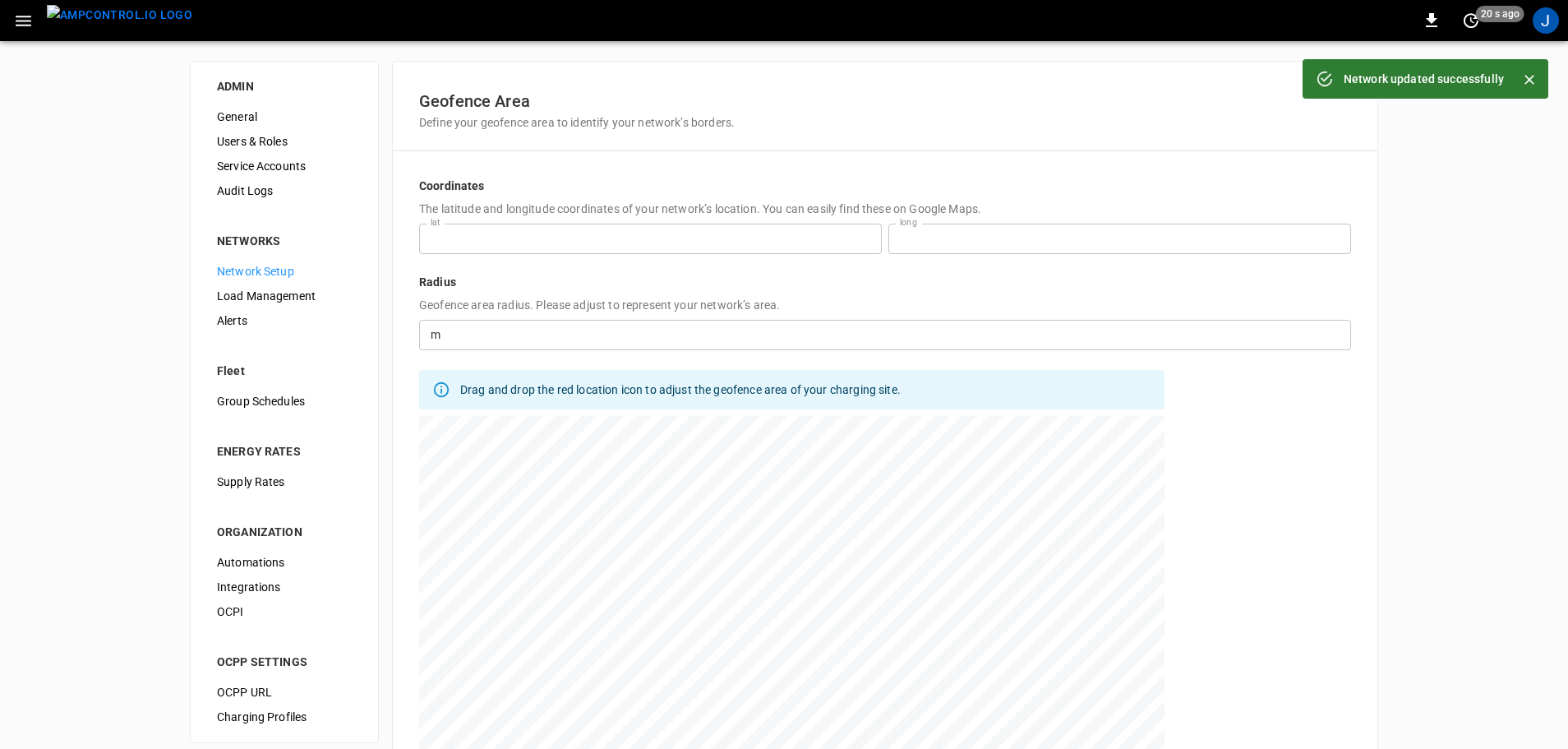
click at [811, 641] on div at bounding box center [792, 621] width 745 height 411
type input "**********"
drag, startPoint x: 820, startPoint y: 449, endPoint x: 913, endPoint y: 403, distance: 103.8
click at [913, 403] on div "**********" at bounding box center [885, 482] width 931 height 608
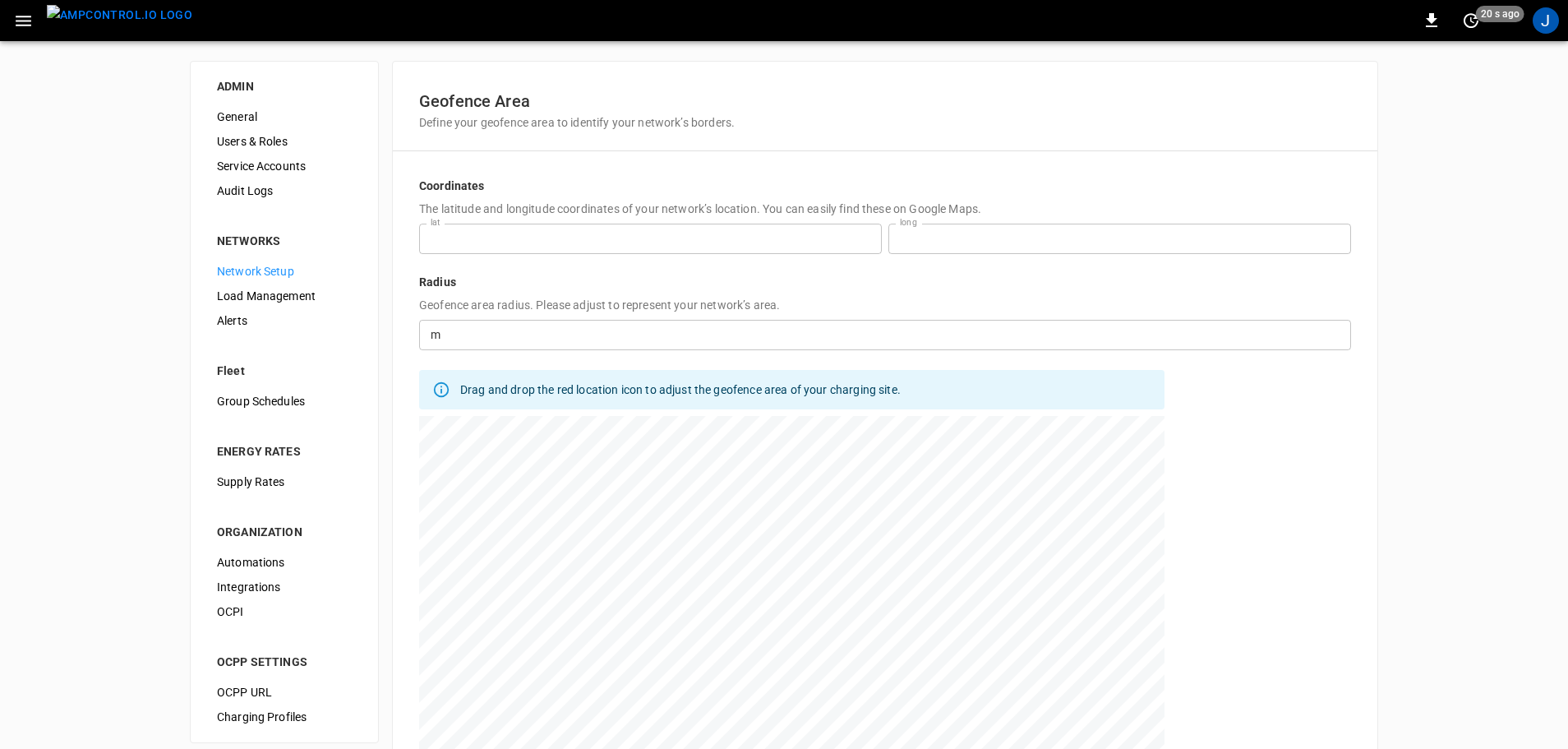
click at [697, 718] on div at bounding box center [792, 621] width 745 height 411
type input "**********"
click at [770, 693] on div at bounding box center [792, 621] width 745 height 411
click at [701, 710] on div at bounding box center [792, 621] width 745 height 411
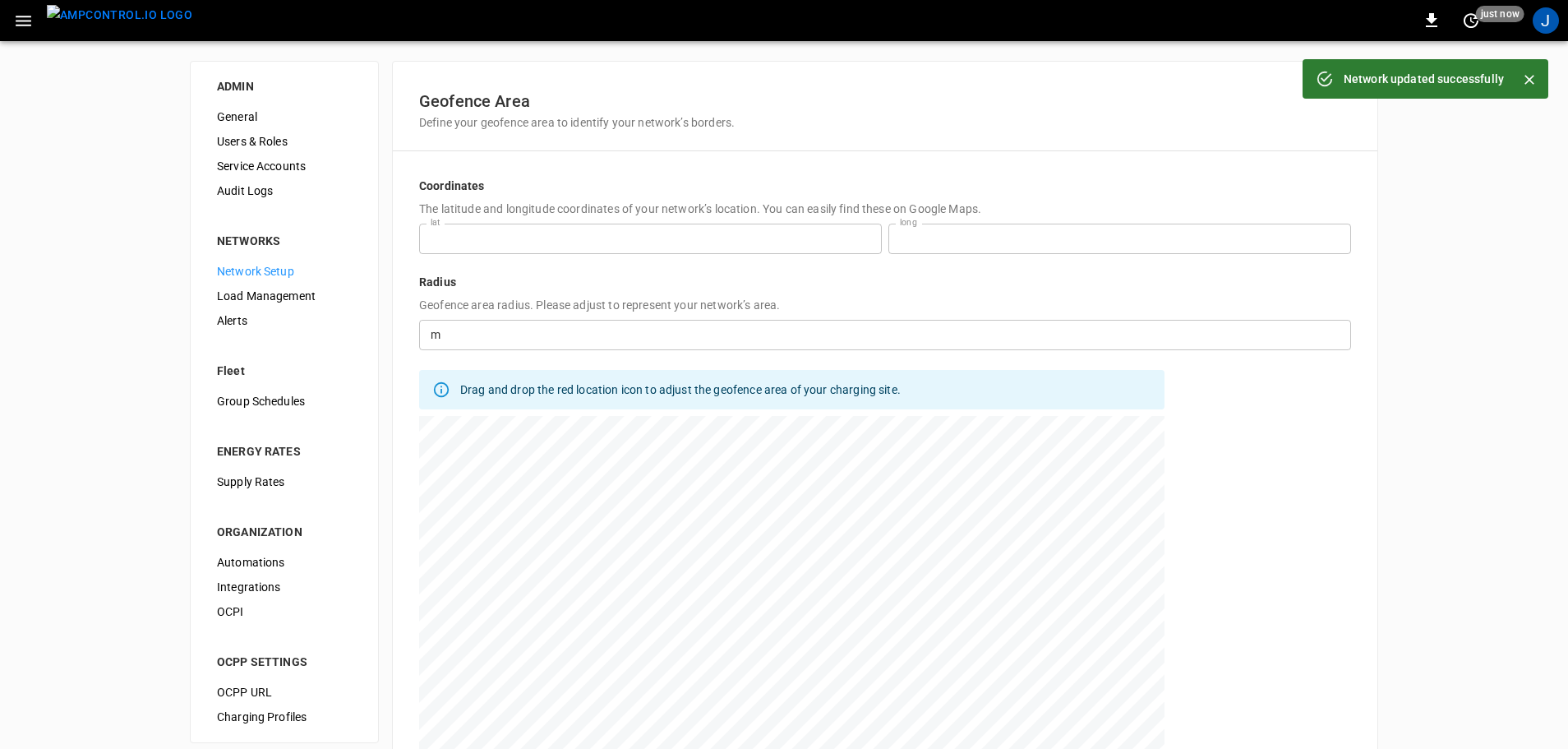
type input "**********"
click at [709, 694] on div at bounding box center [792, 621] width 745 height 411
type input "**********"
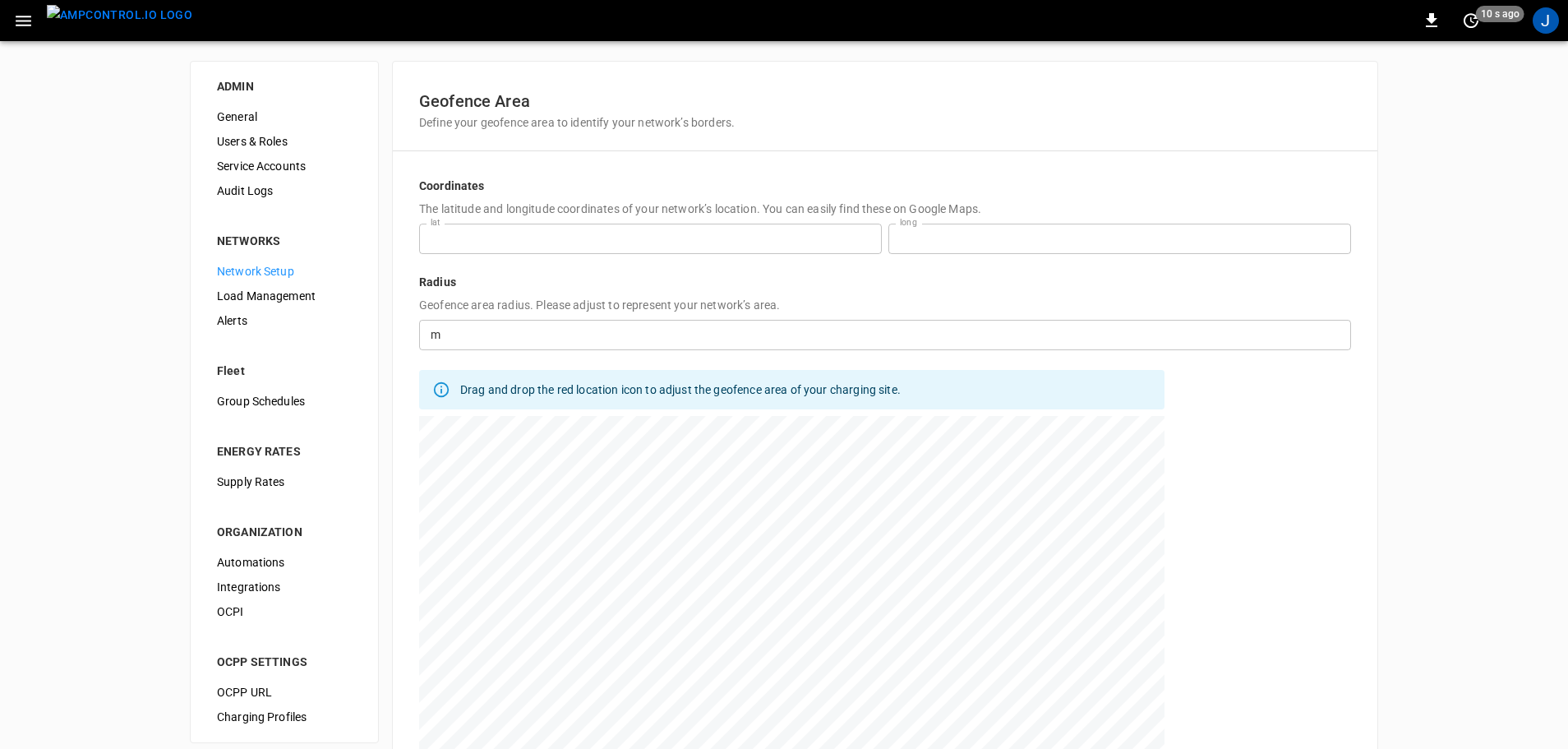
click at [699, 720] on div at bounding box center [792, 621] width 745 height 411
type input "**********"
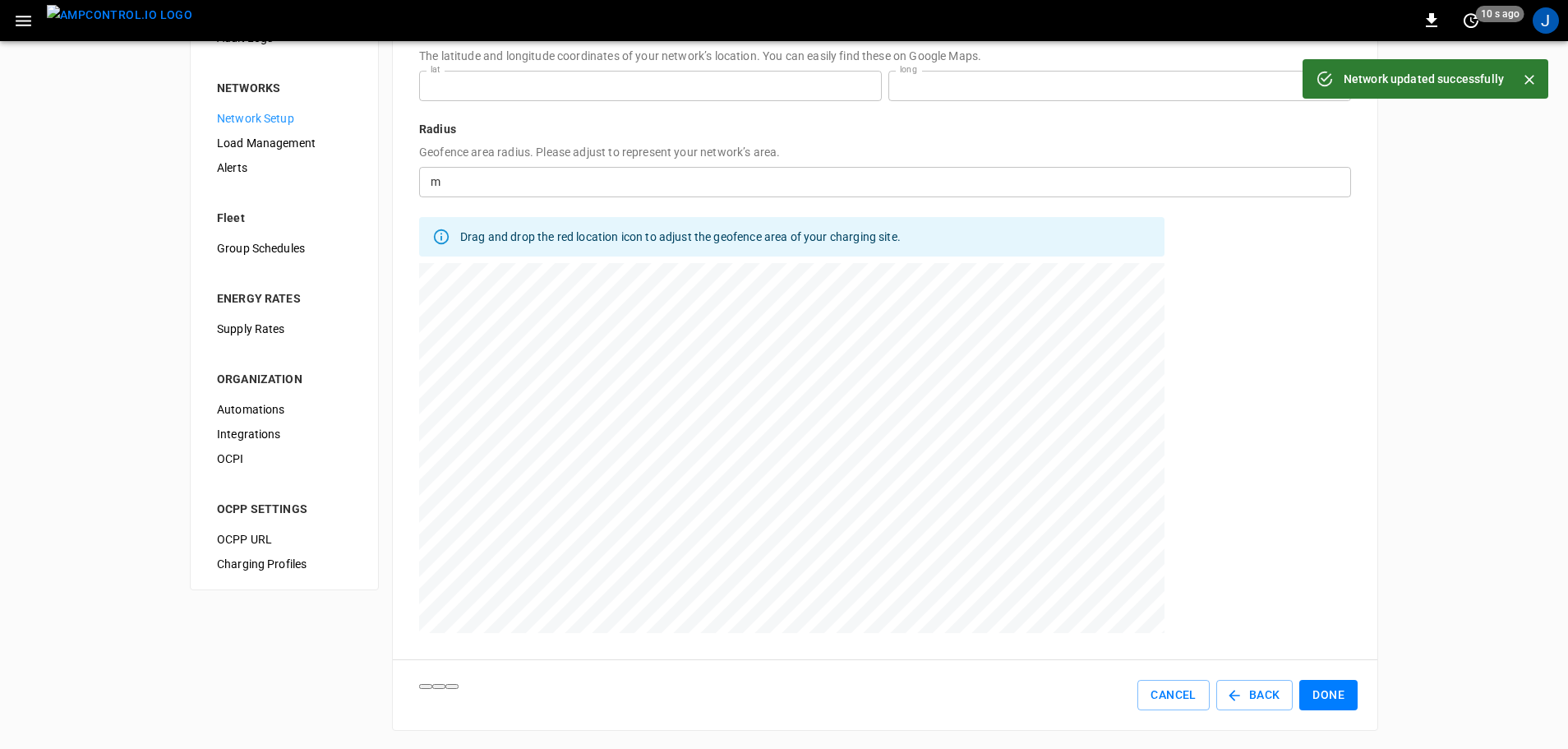
scroll to position [154, 0]
click at [1320, 691] on button "Done" at bounding box center [1328, 693] width 59 height 30
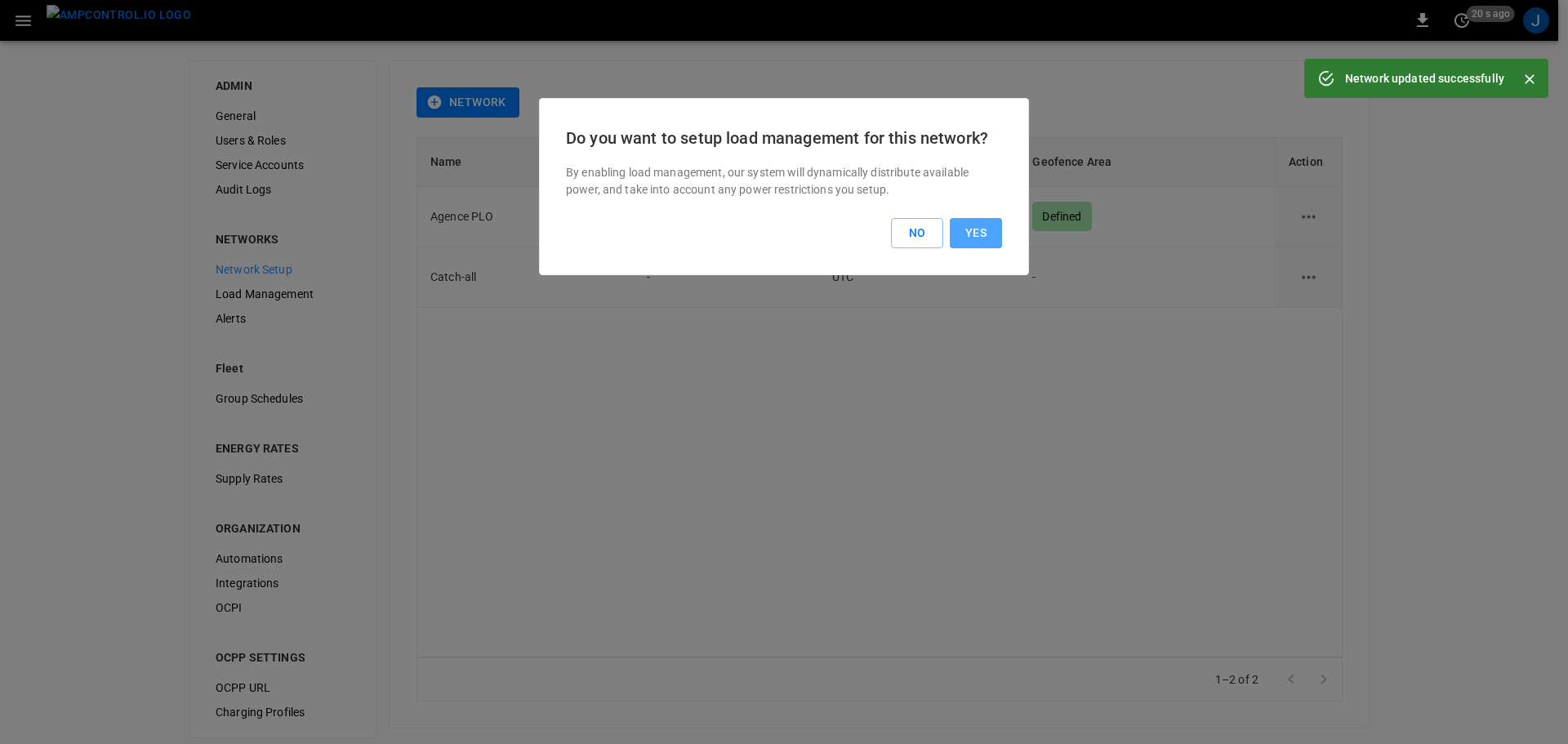
click at [986, 234] on button "Yes" at bounding box center [976, 232] width 52 height 30
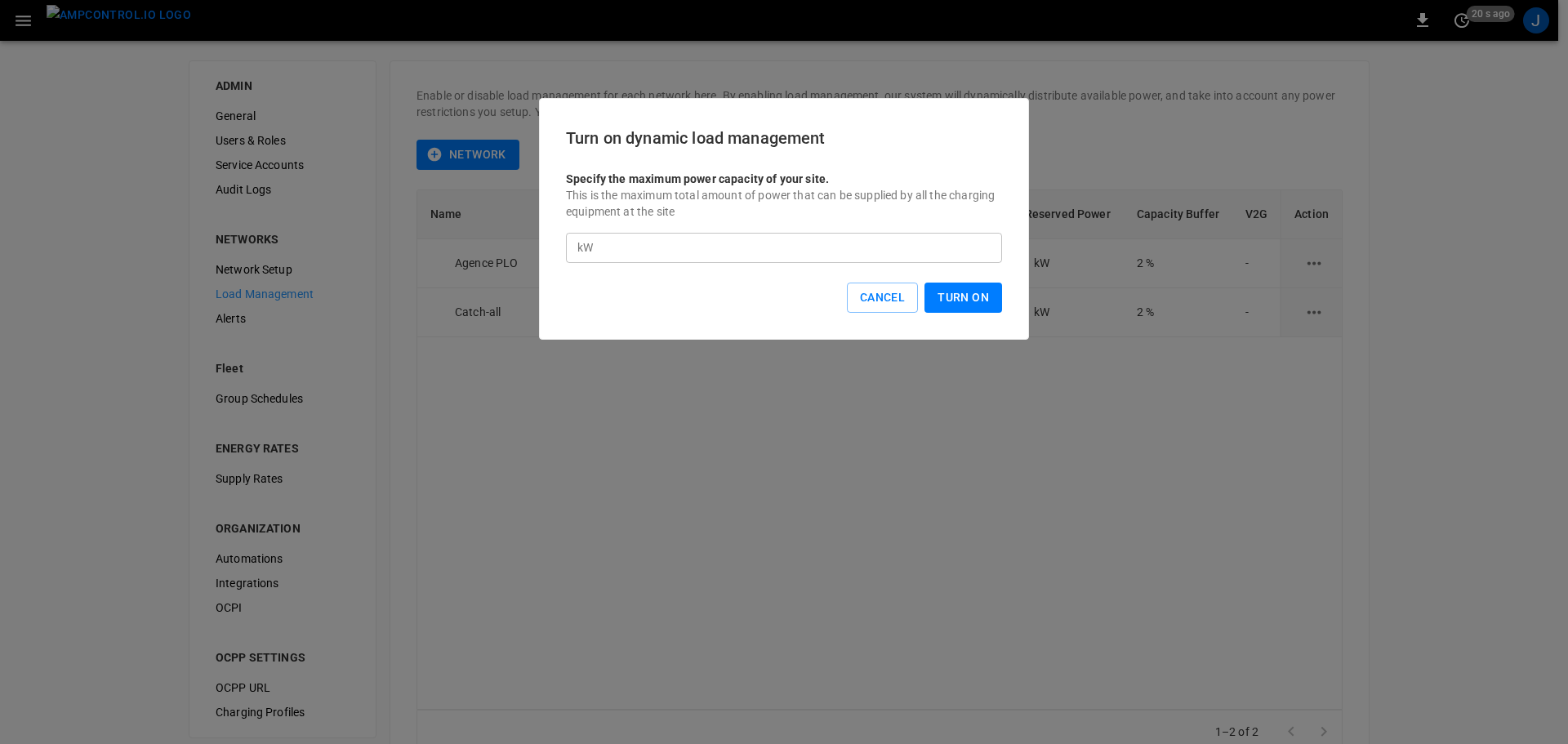
click at [982, 244] on input "*" at bounding box center [801, 248] width 403 height 30
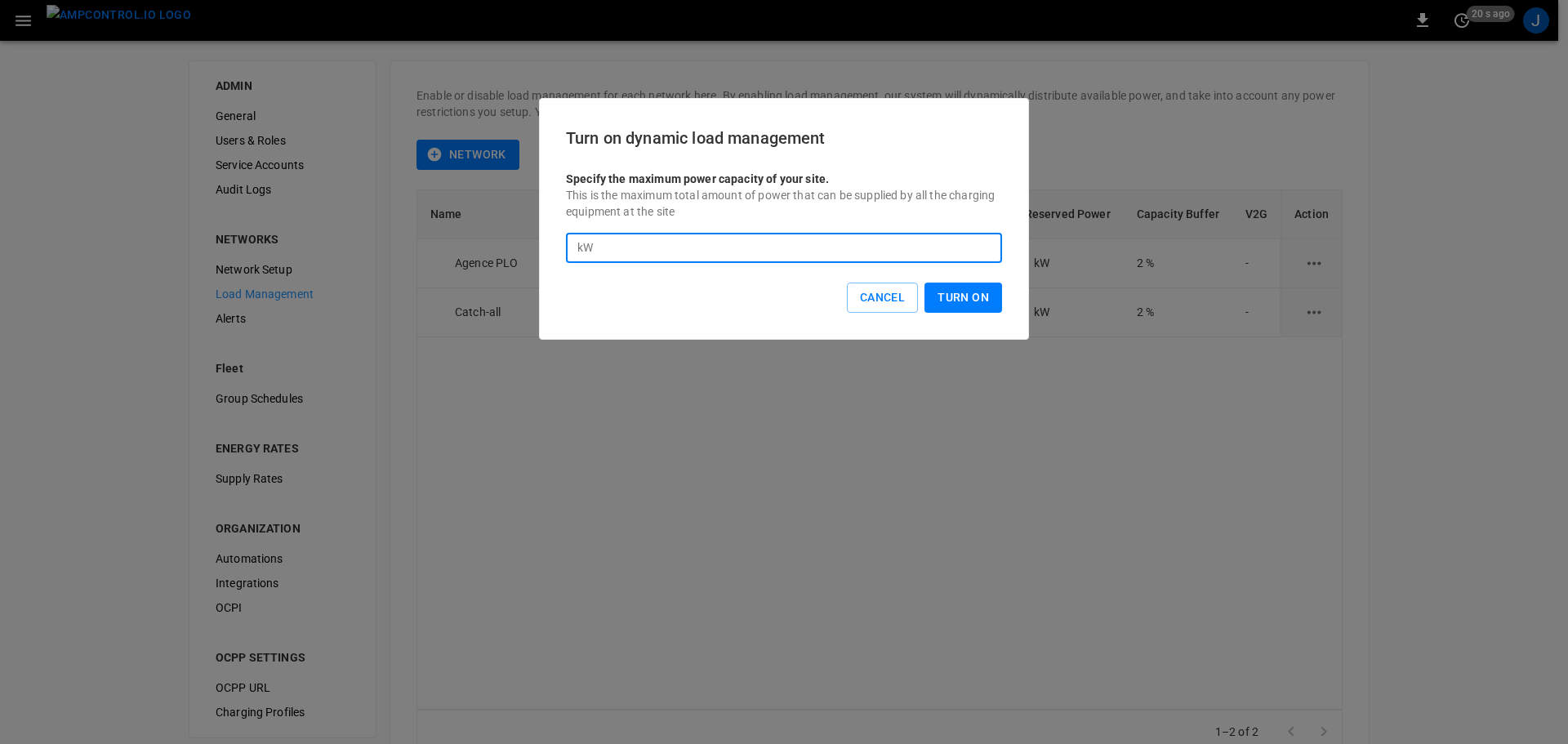
click at [982, 244] on input "*" at bounding box center [801, 248] width 403 height 30
click at [982, 244] on input "**" at bounding box center [801, 248] width 403 height 30
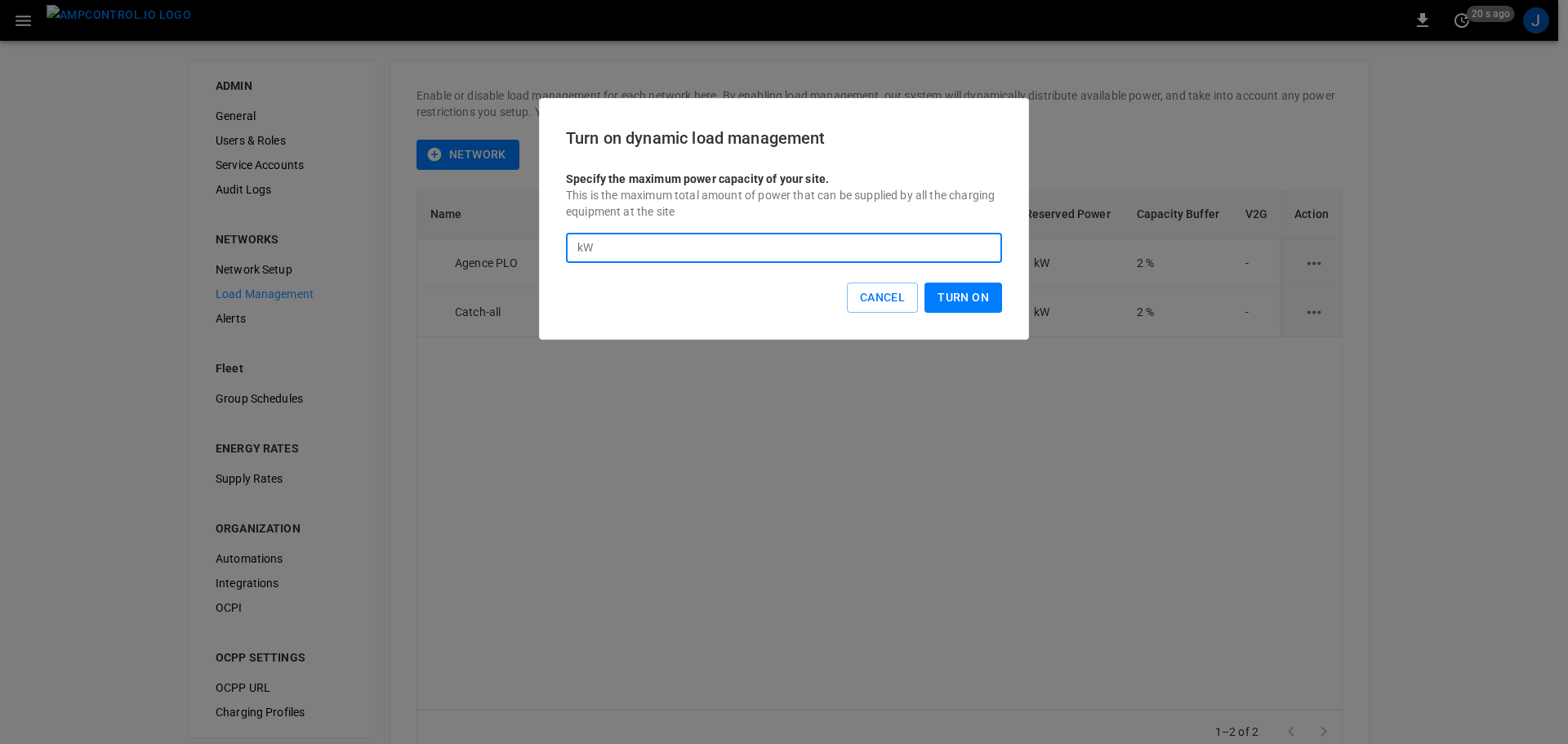
click at [982, 244] on input "**" at bounding box center [801, 248] width 403 height 30
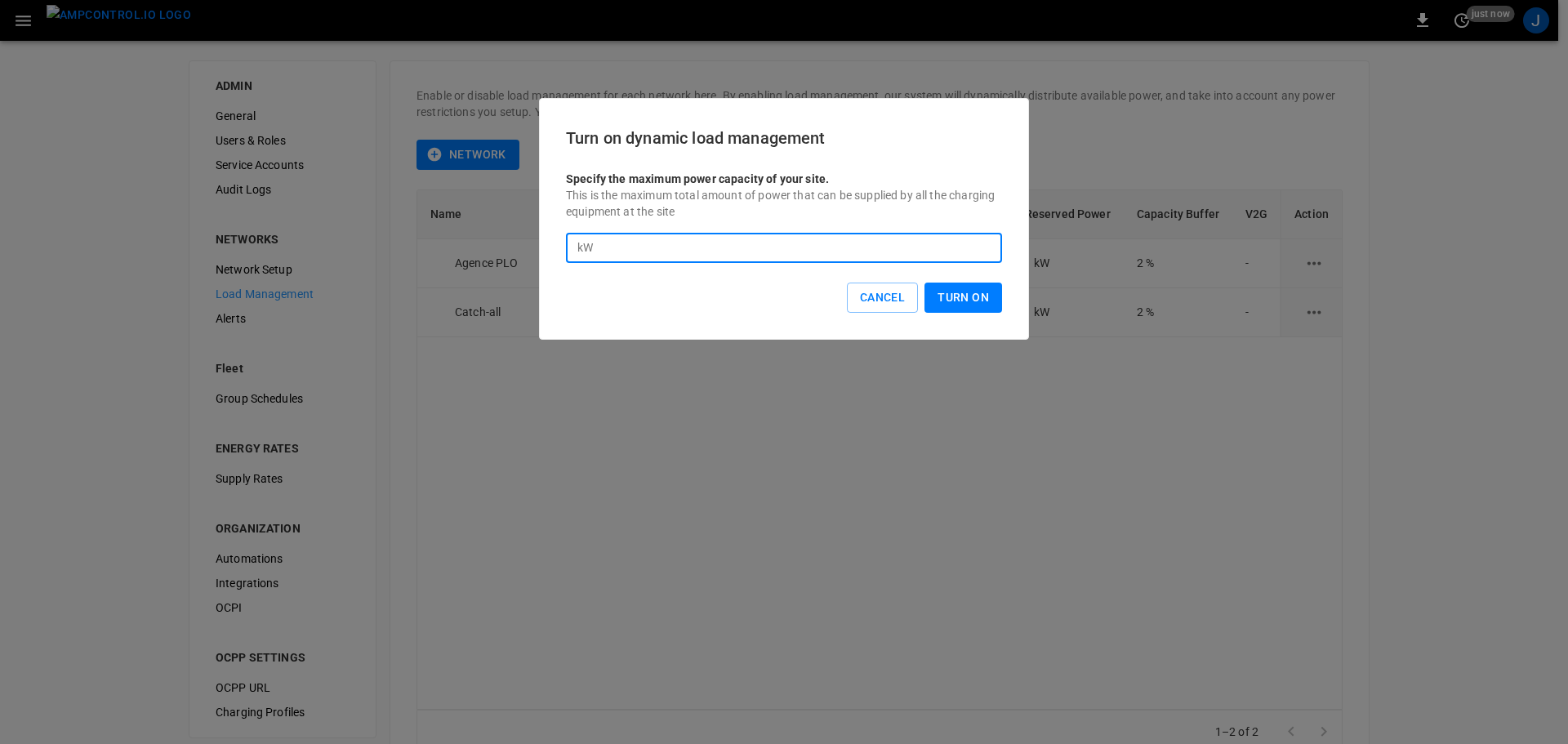
click at [982, 244] on input "**" at bounding box center [801, 248] width 403 height 30
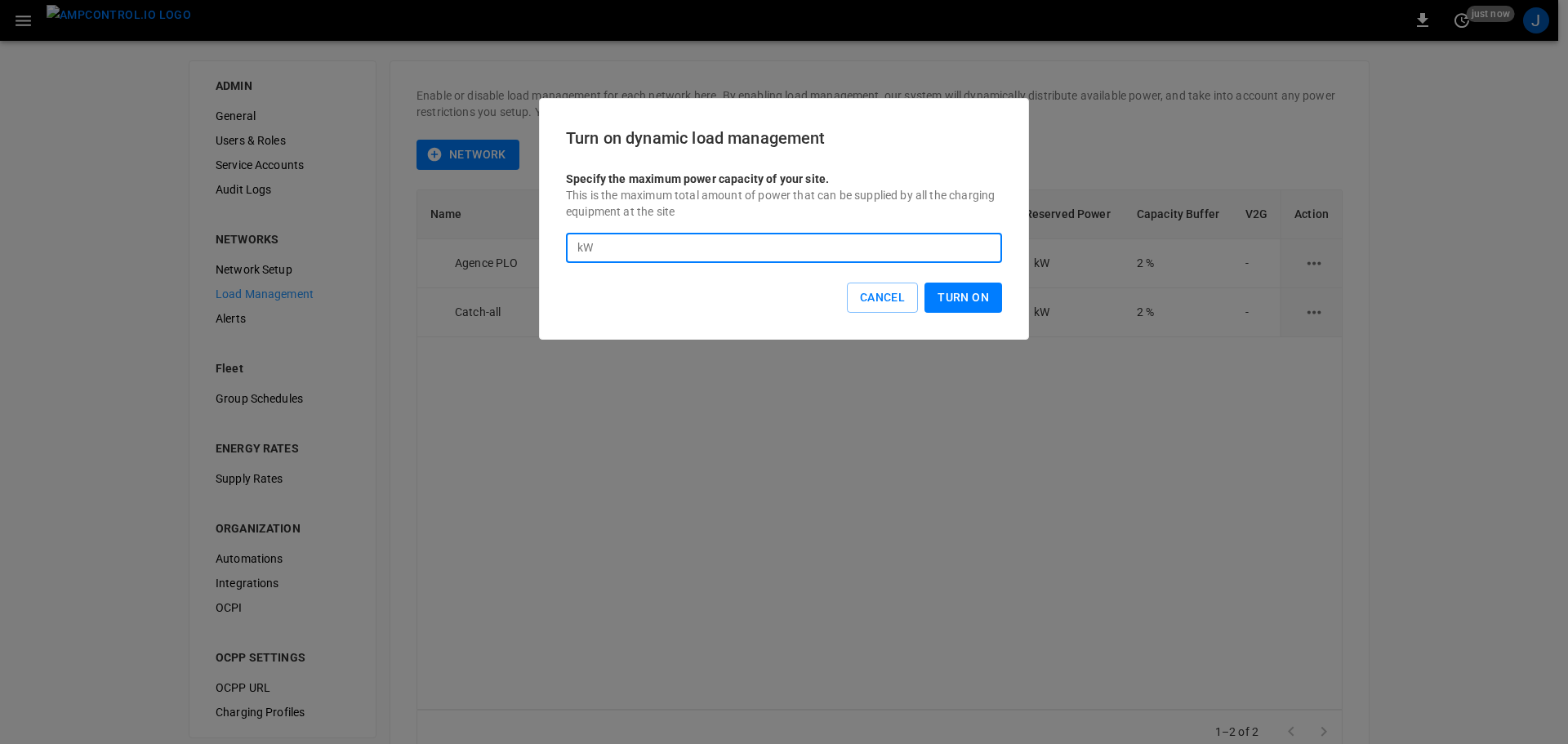
click at [982, 244] on input "**" at bounding box center [801, 248] width 403 height 30
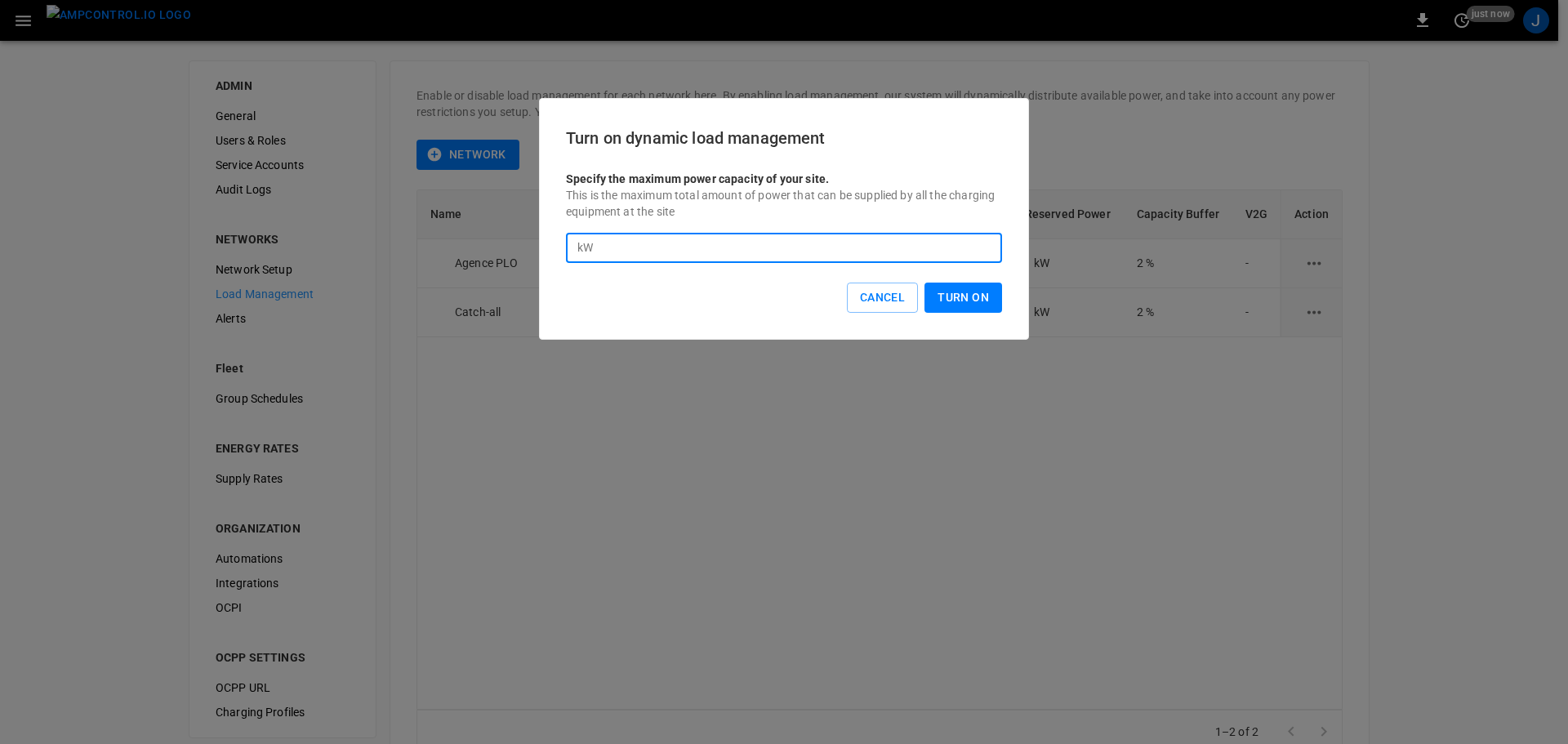
type input "***"
click at [982, 244] on input "***" at bounding box center [801, 248] width 403 height 30
click at [942, 297] on button "Turn On" at bounding box center [963, 297] width 78 height 30
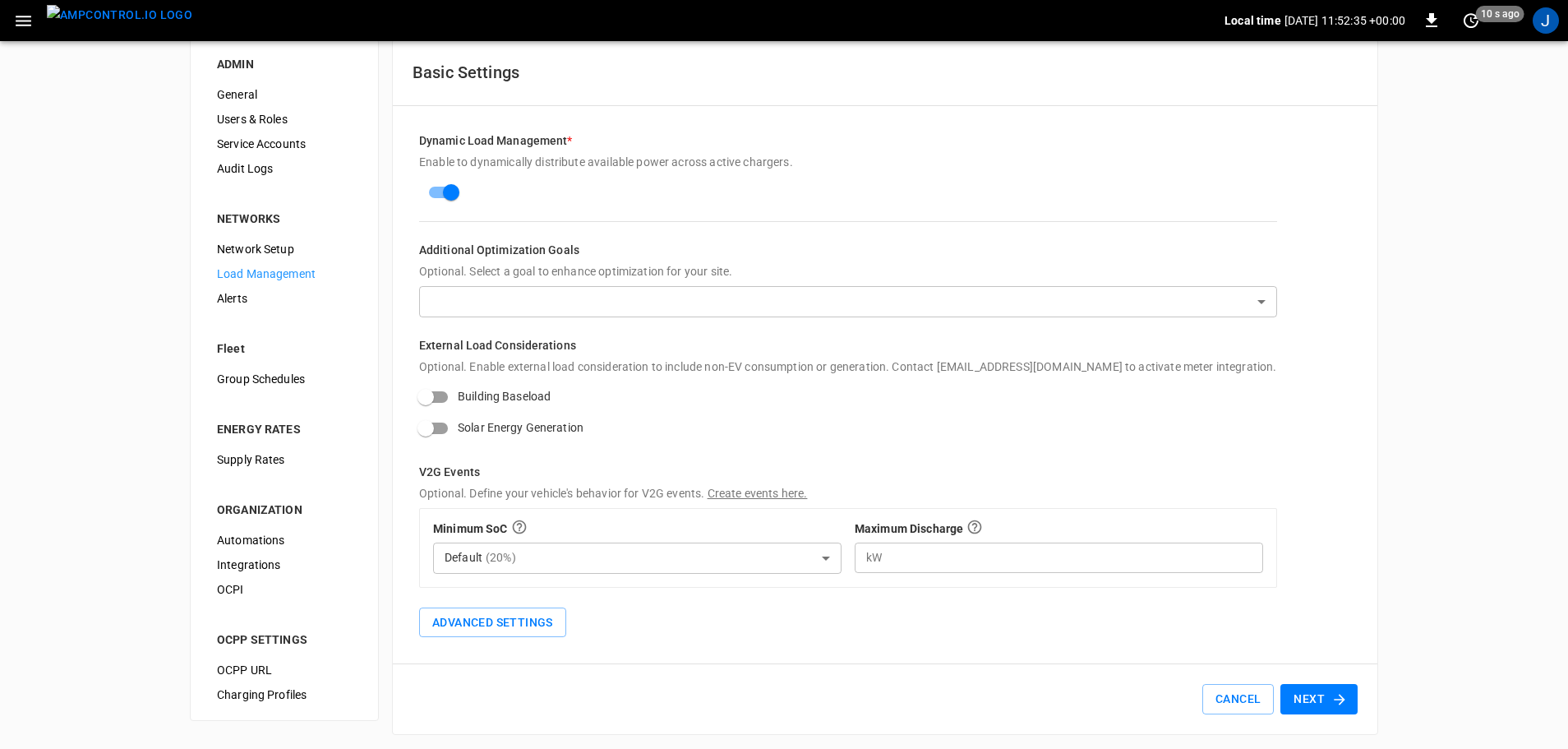
scroll to position [28, 0]
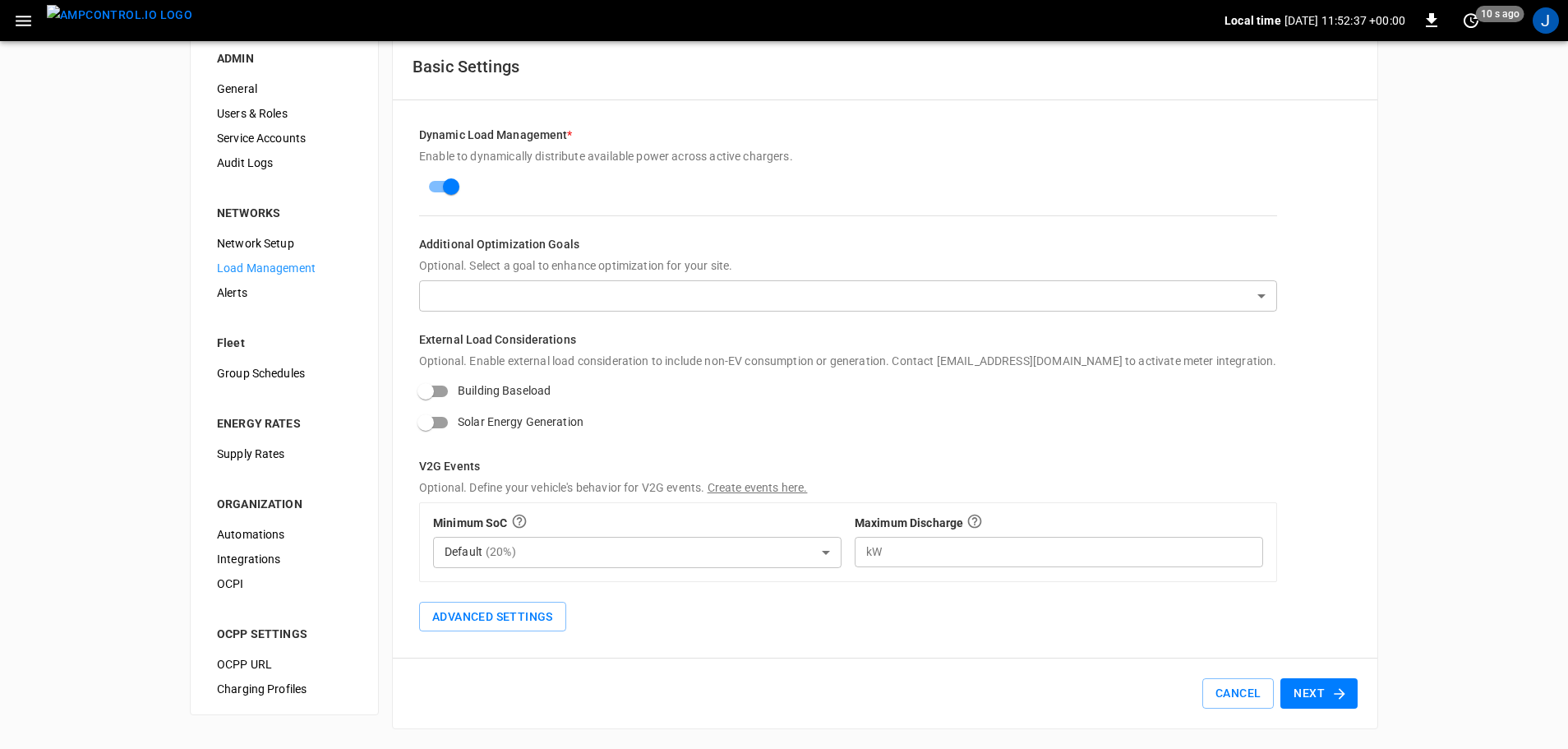
click at [1303, 692] on button "Next" at bounding box center [1319, 693] width 78 height 30
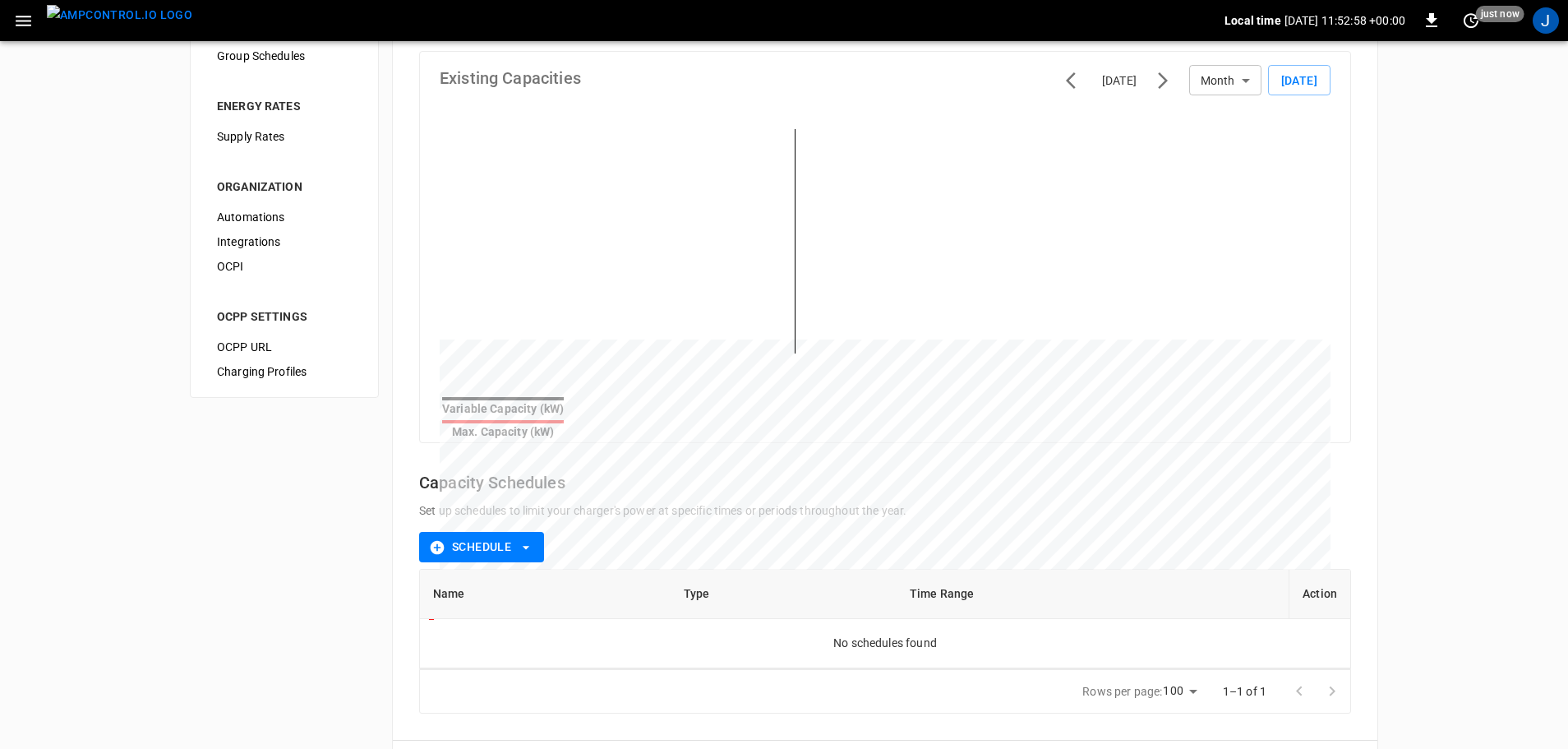
scroll to position [417, 0]
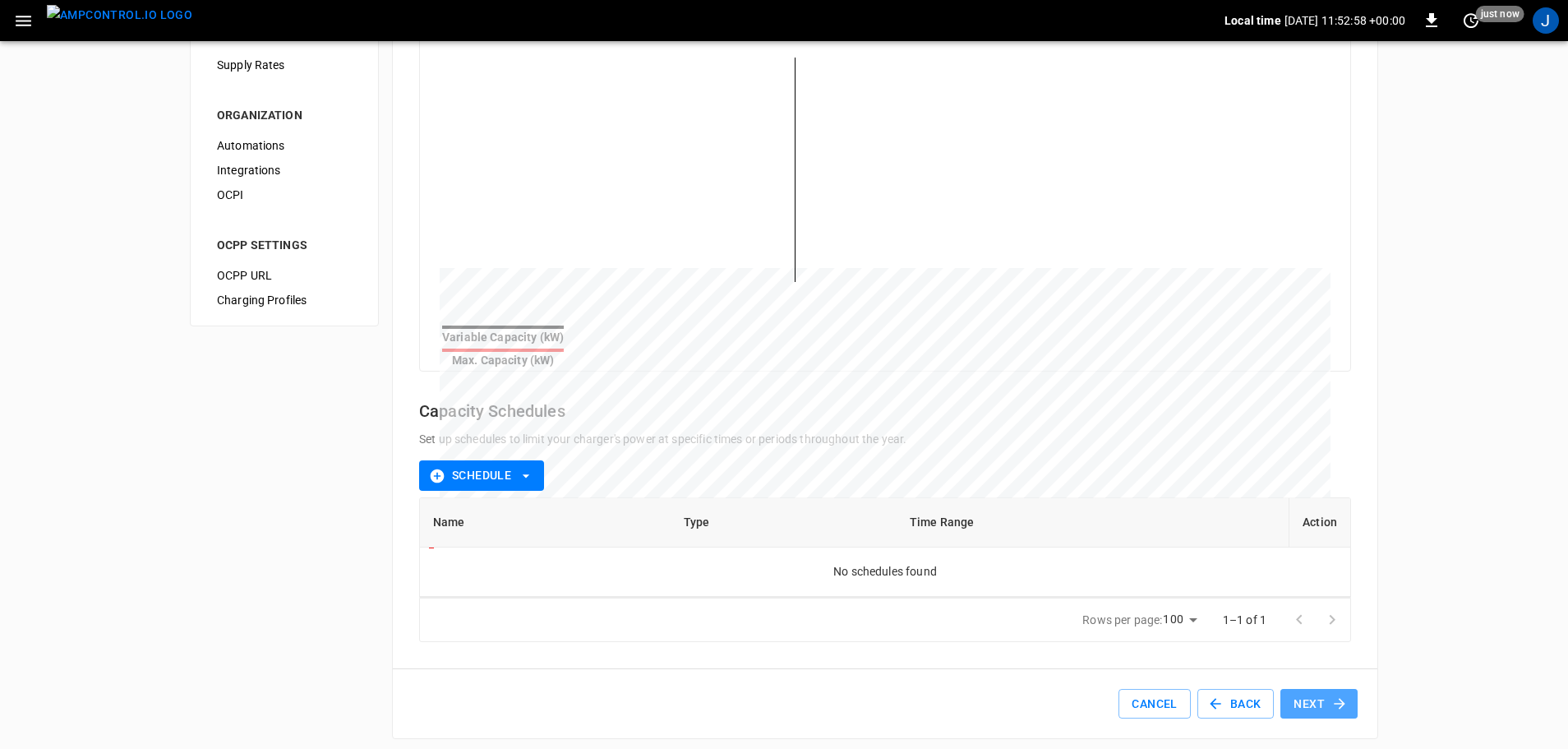
click at [1313, 689] on button "Next" at bounding box center [1319, 703] width 78 height 30
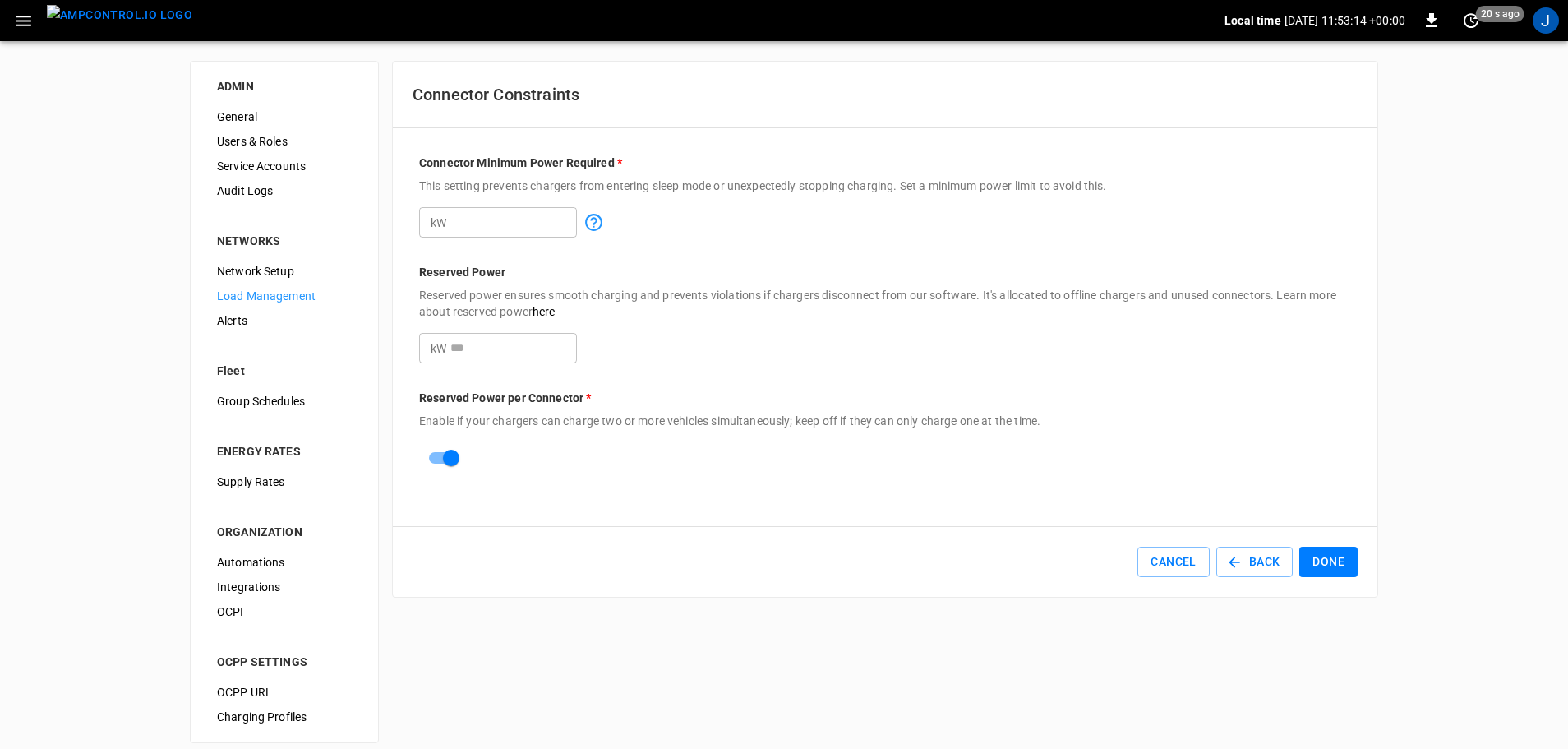
click at [1336, 564] on button "Done" at bounding box center [1328, 562] width 59 height 30
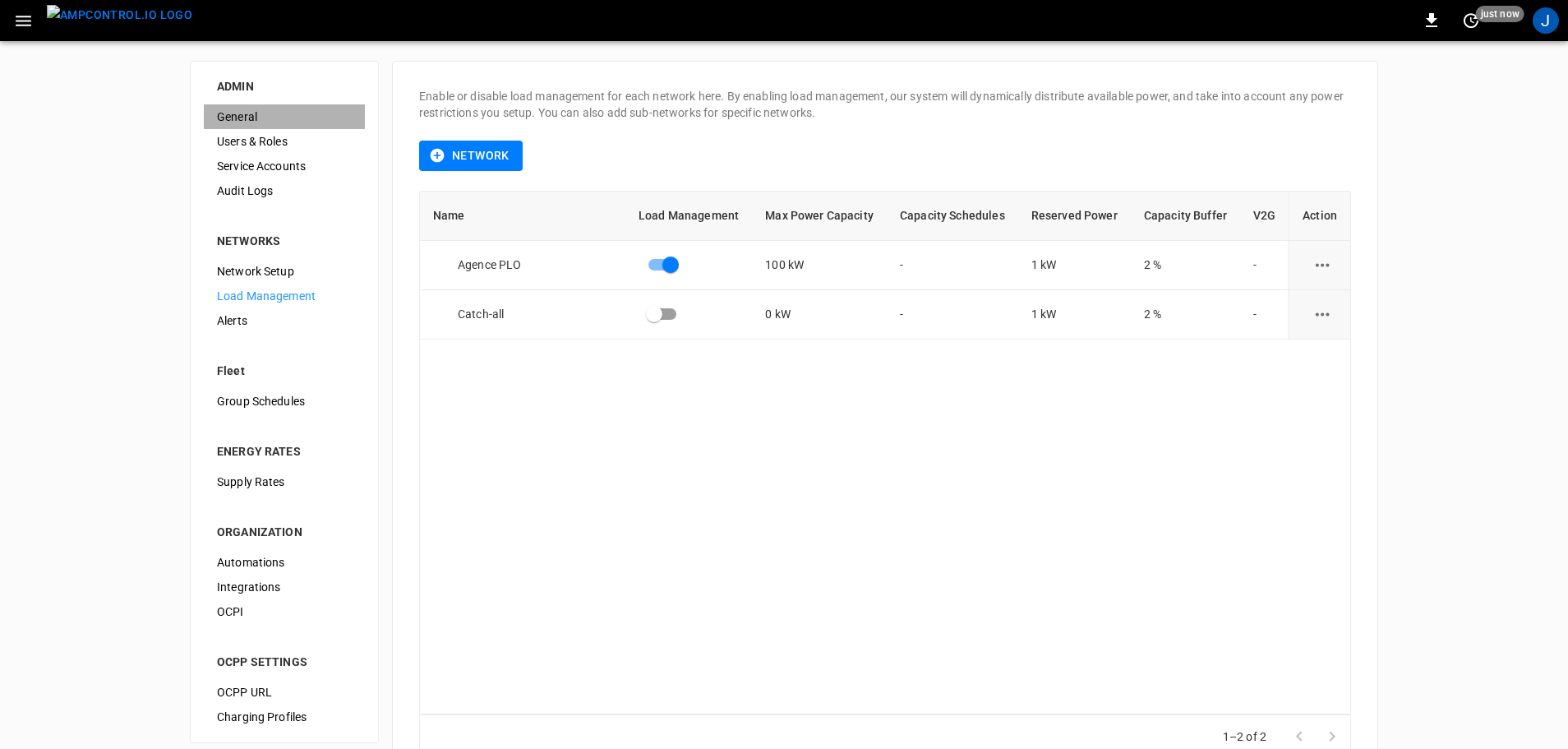
click at [226, 116] on span "General" at bounding box center [285, 117] width 135 height 17
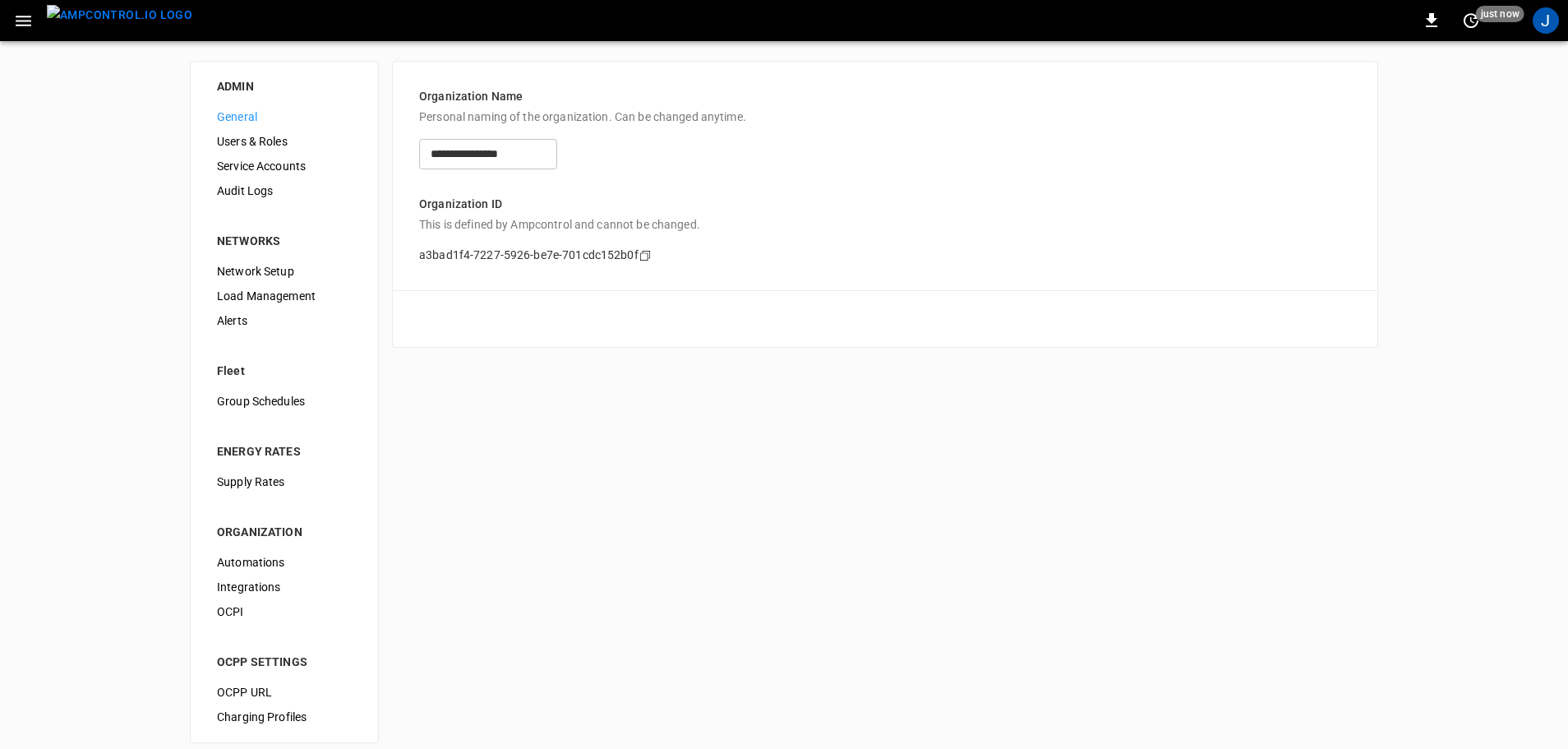
click at [226, 155] on div "Service Accounts" at bounding box center [284, 166] width 161 height 25
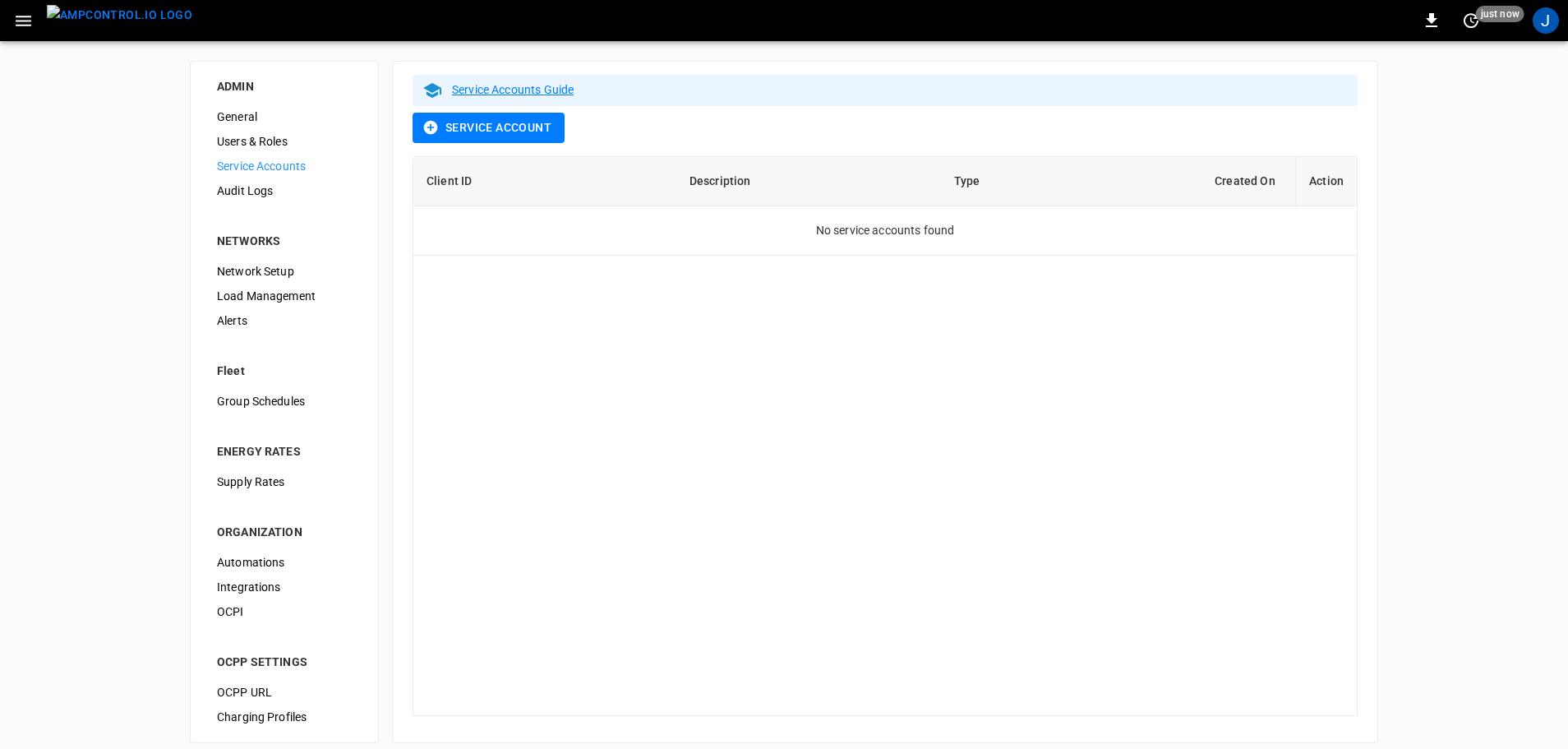
click at [231, 142] on span "Users & Roles" at bounding box center [285, 142] width 135 height 17
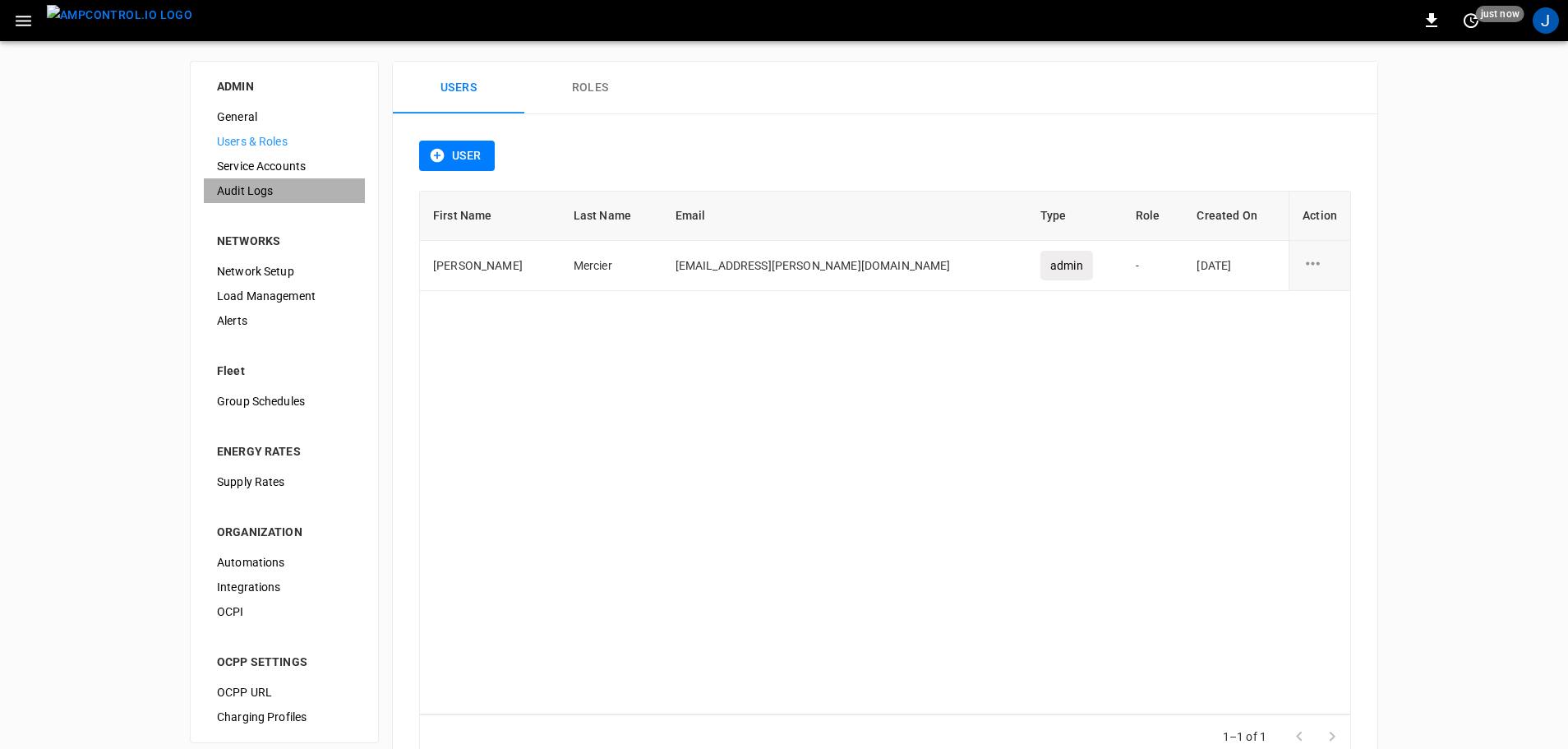
click at [232, 199] on span "Audit Logs" at bounding box center [285, 192] width 135 height 17
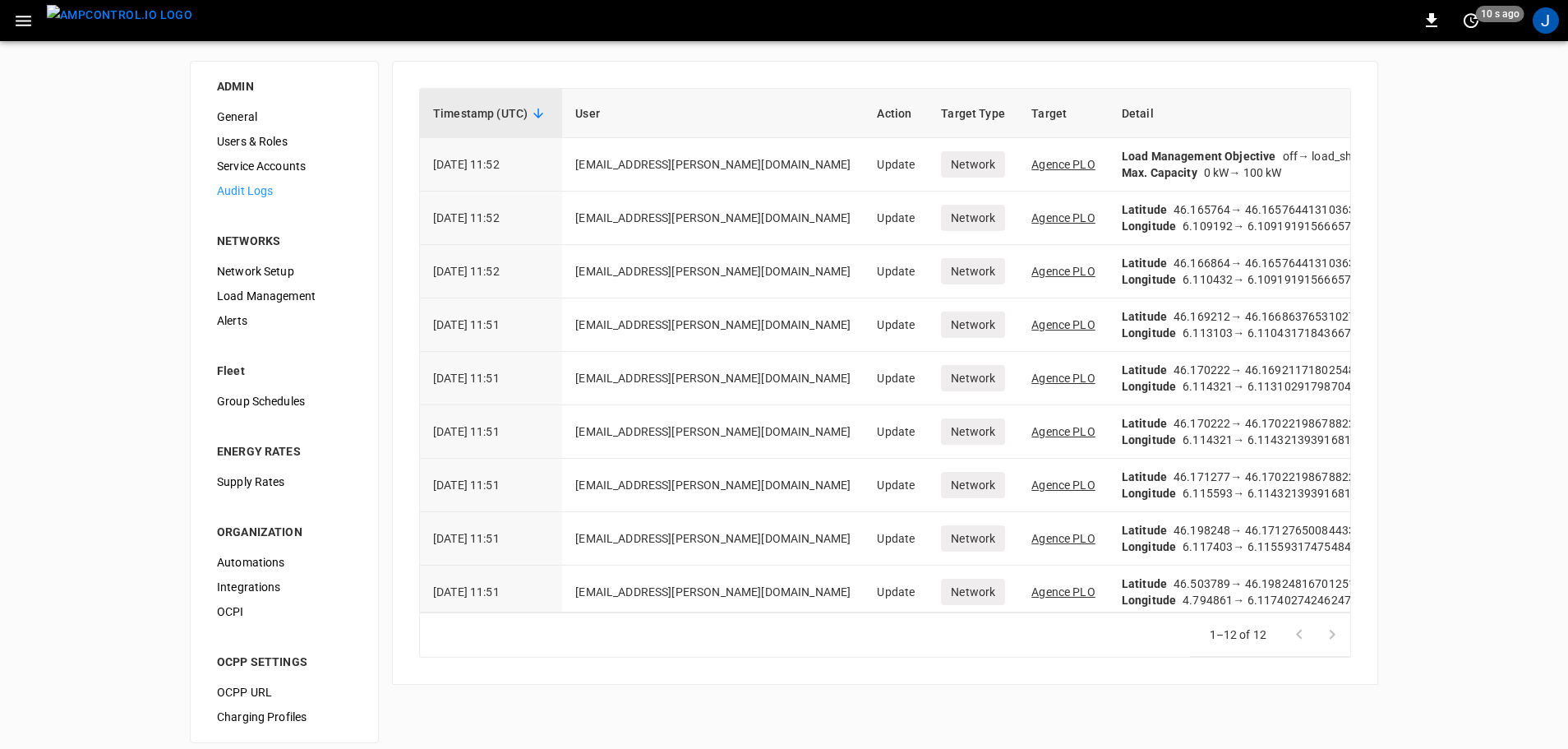
click at [244, 269] on span "Network Setup" at bounding box center [285, 272] width 135 height 17
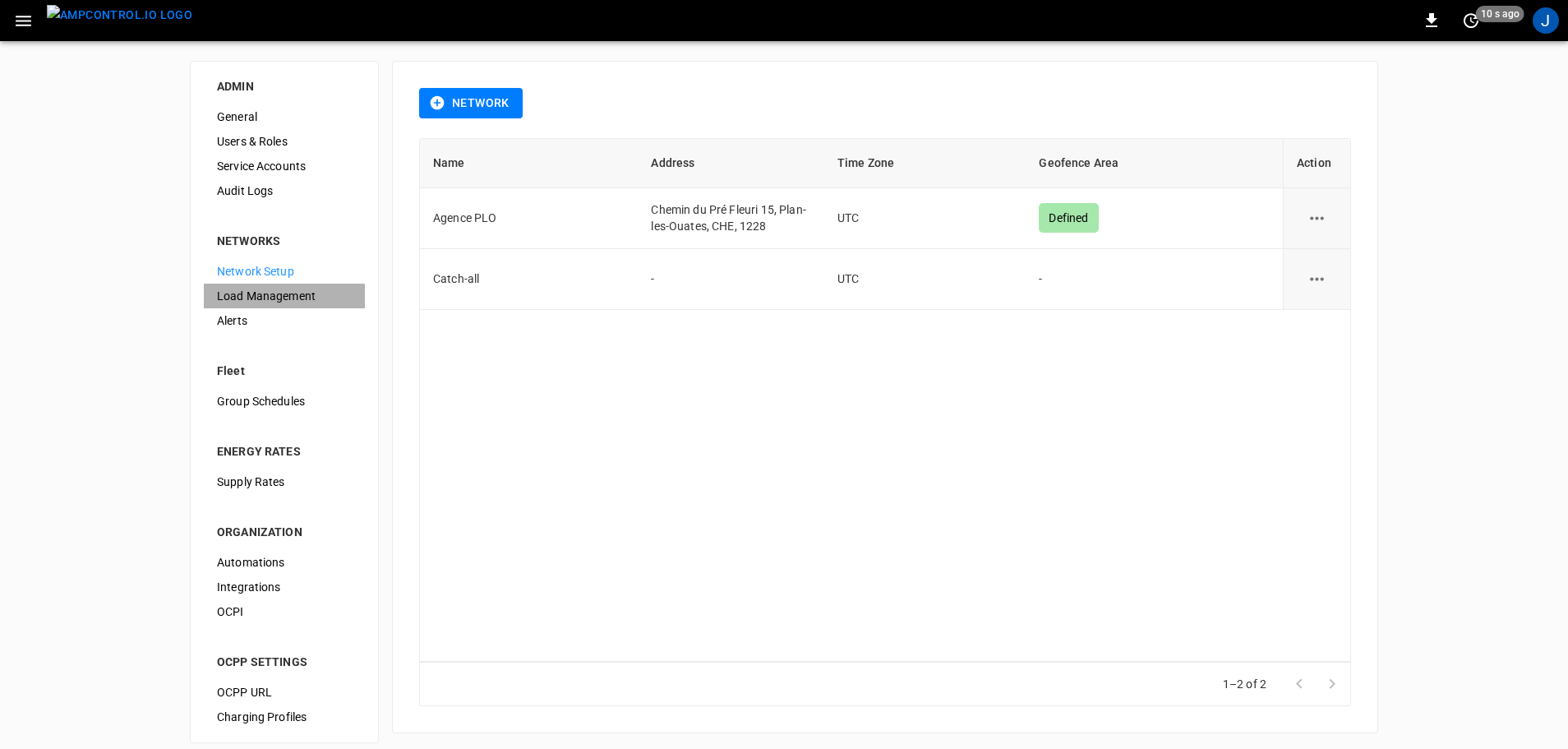
click at [244, 289] on span "Load Management" at bounding box center [285, 296] width 135 height 17
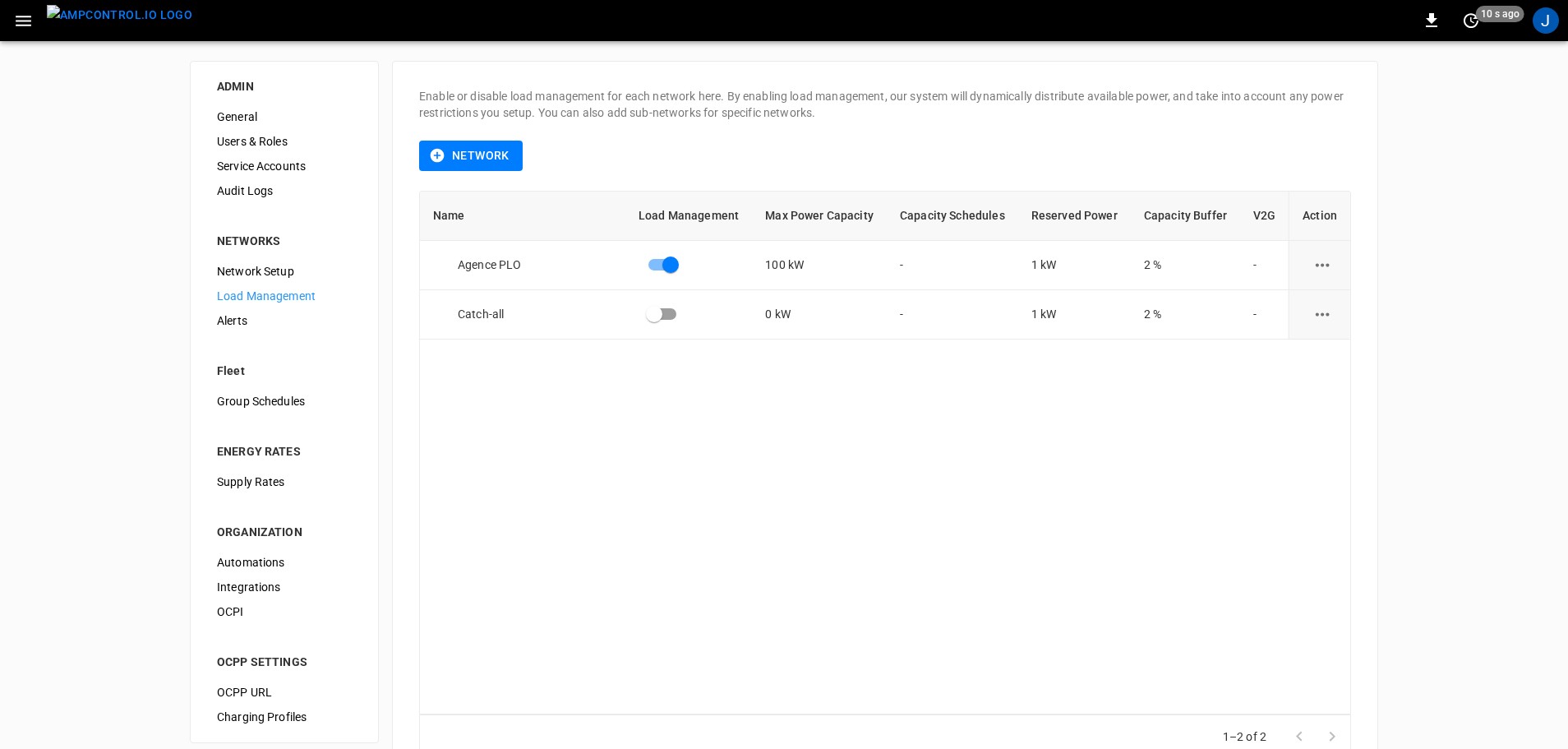
click at [233, 324] on span "Alerts" at bounding box center [285, 321] width 135 height 17
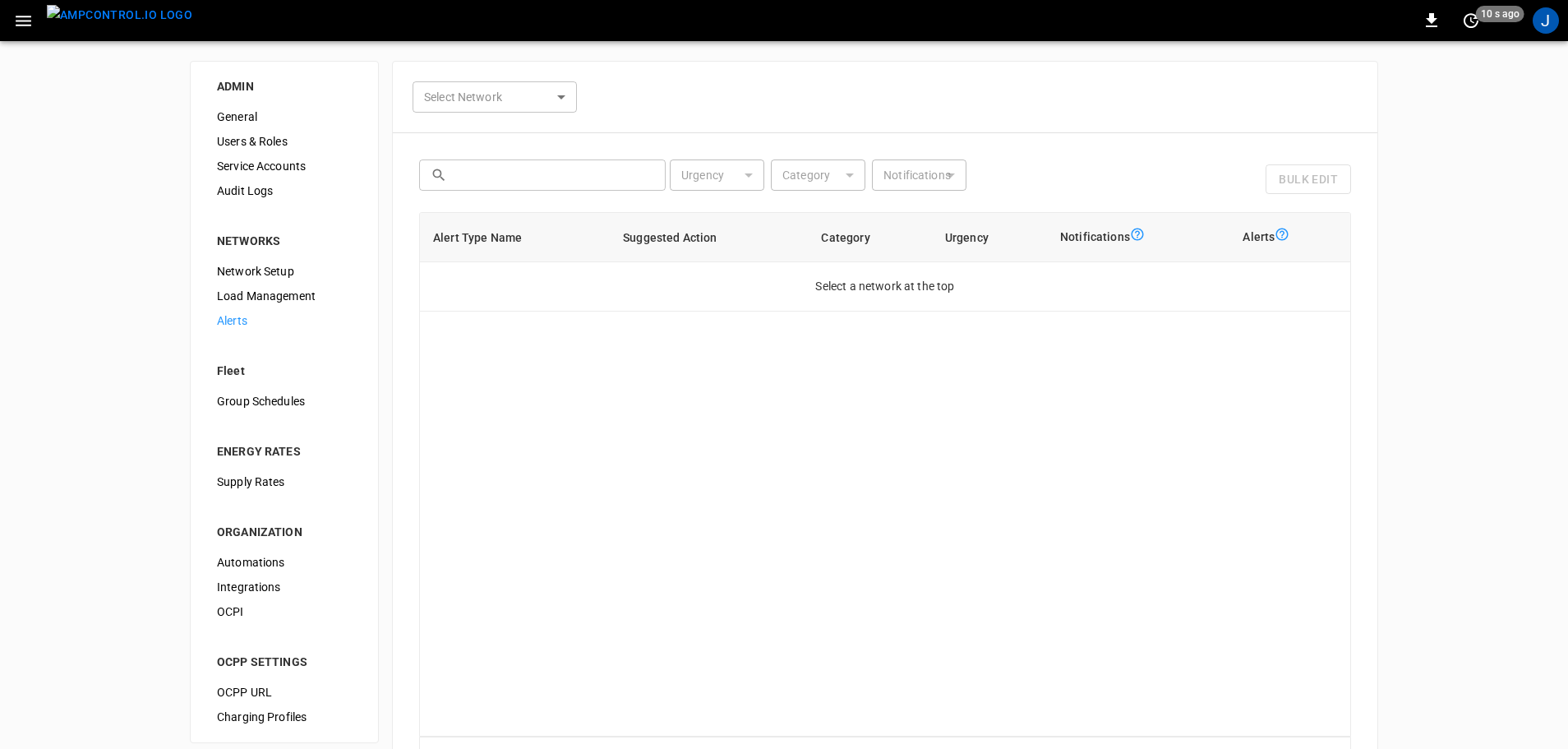
click at [237, 407] on span "Group Schedules" at bounding box center [285, 401] width 135 height 17
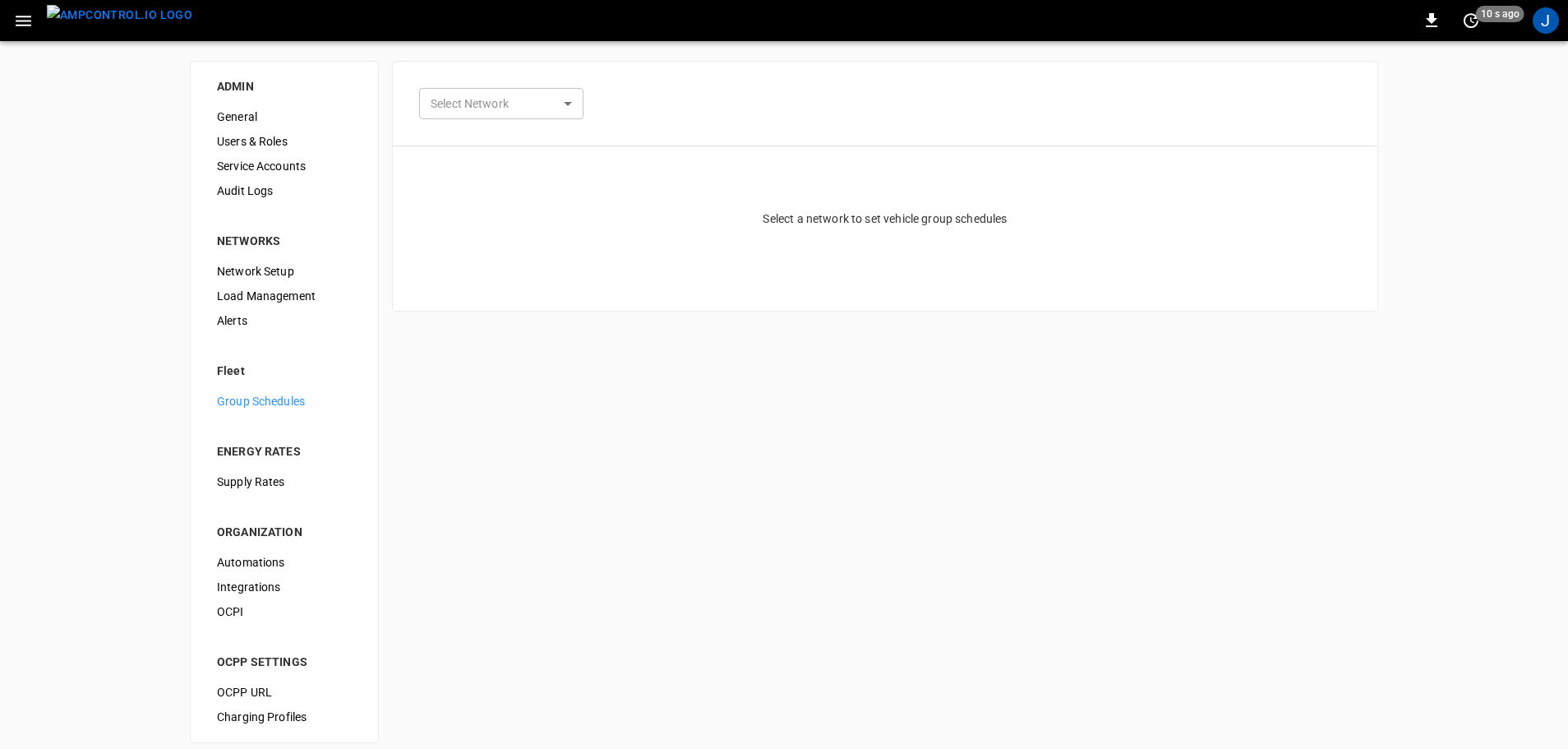
click at [239, 478] on span "Supply Rates" at bounding box center [285, 482] width 135 height 17
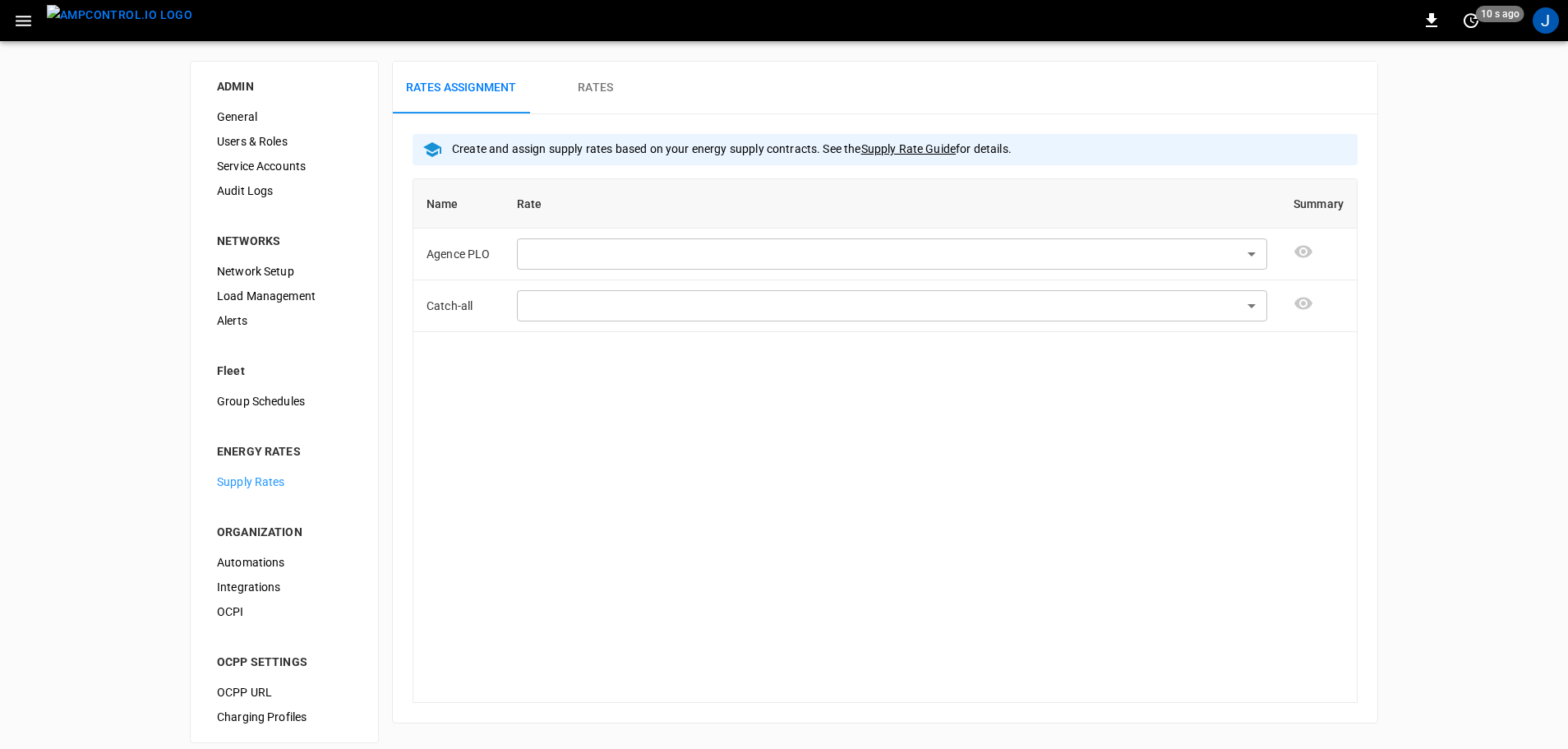
click at [259, 552] on div "Automations" at bounding box center [284, 562] width 161 height 25
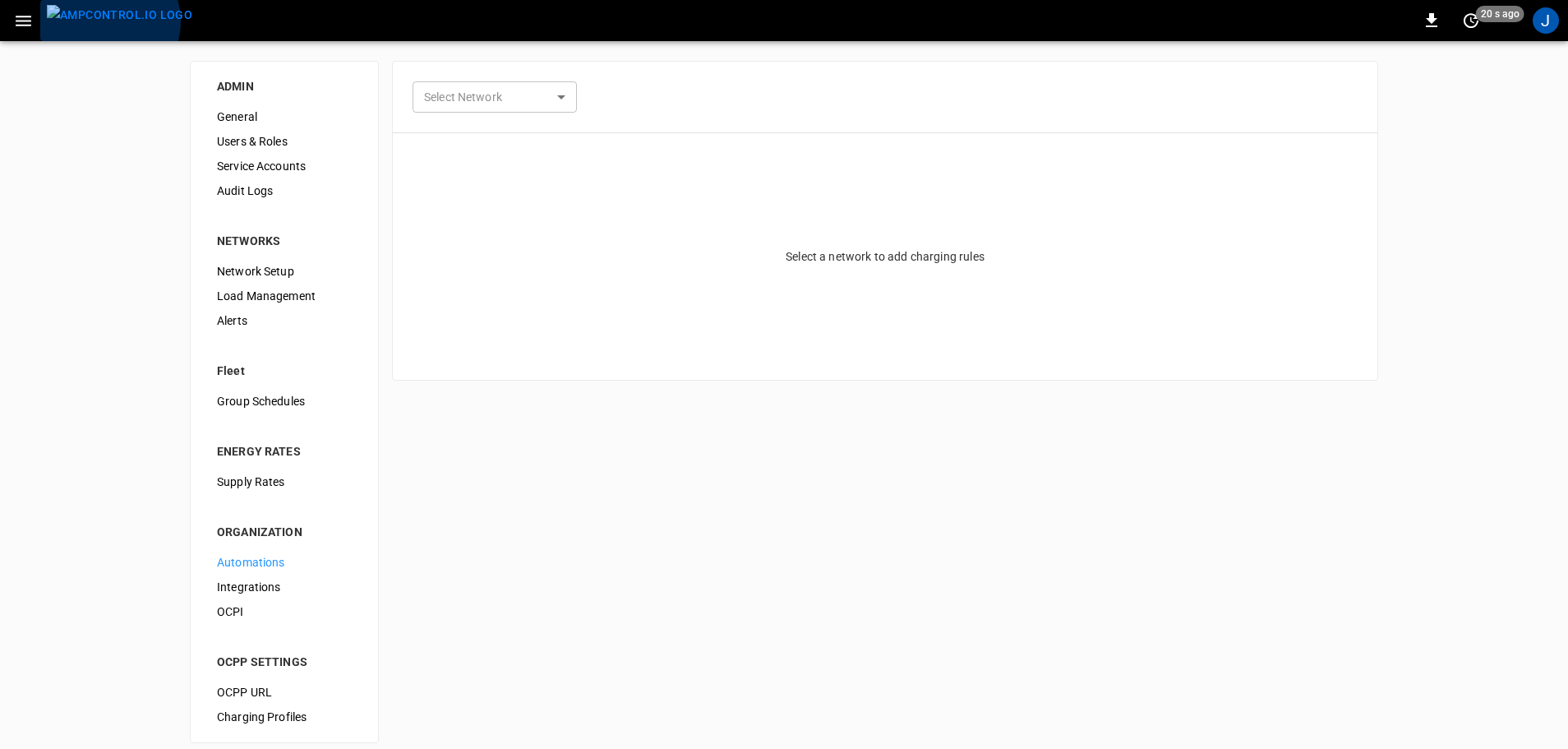
click at [109, 22] on img "menu" at bounding box center [119, 16] width 146 height 21
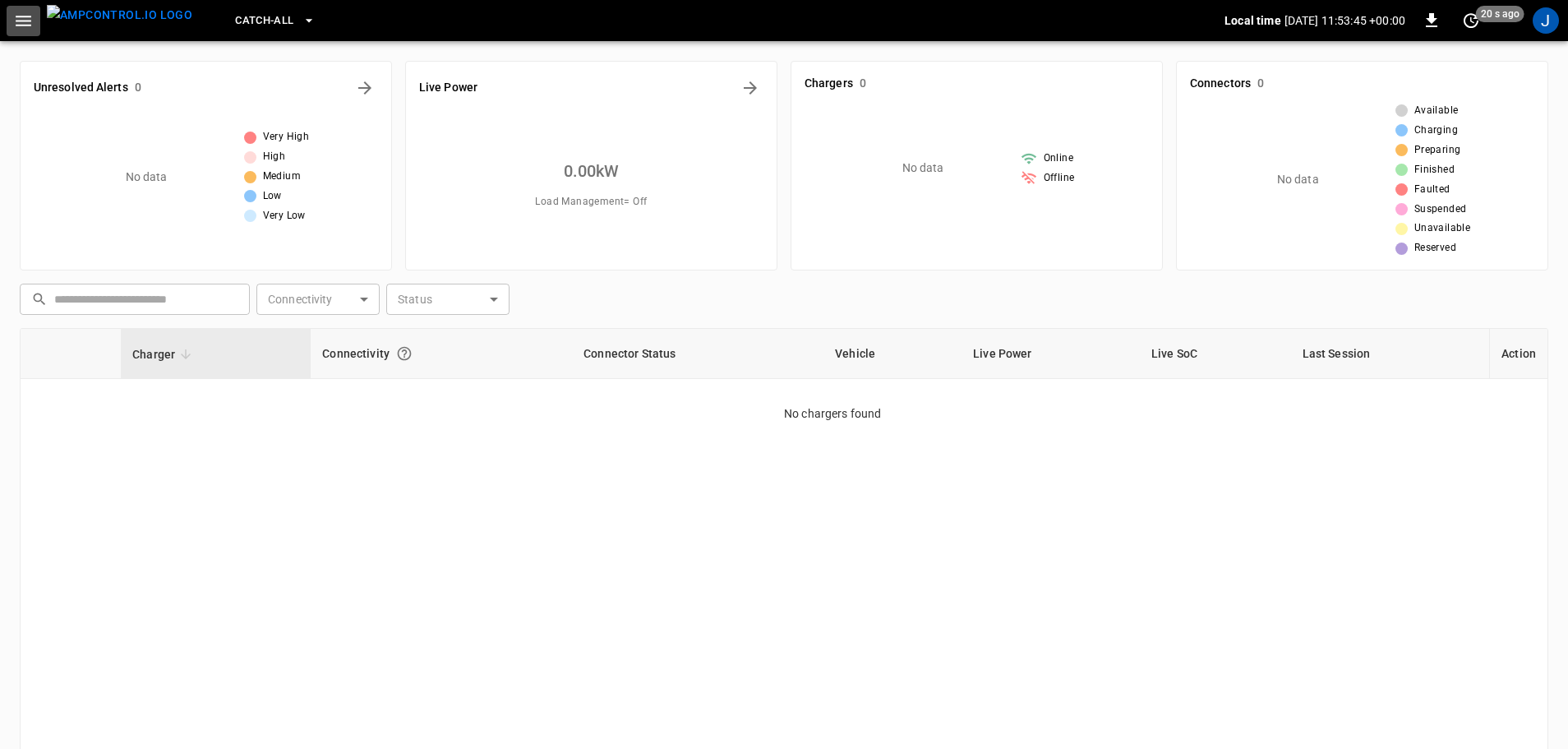
click at [10, 22] on button "button" at bounding box center [23, 21] width 34 height 30
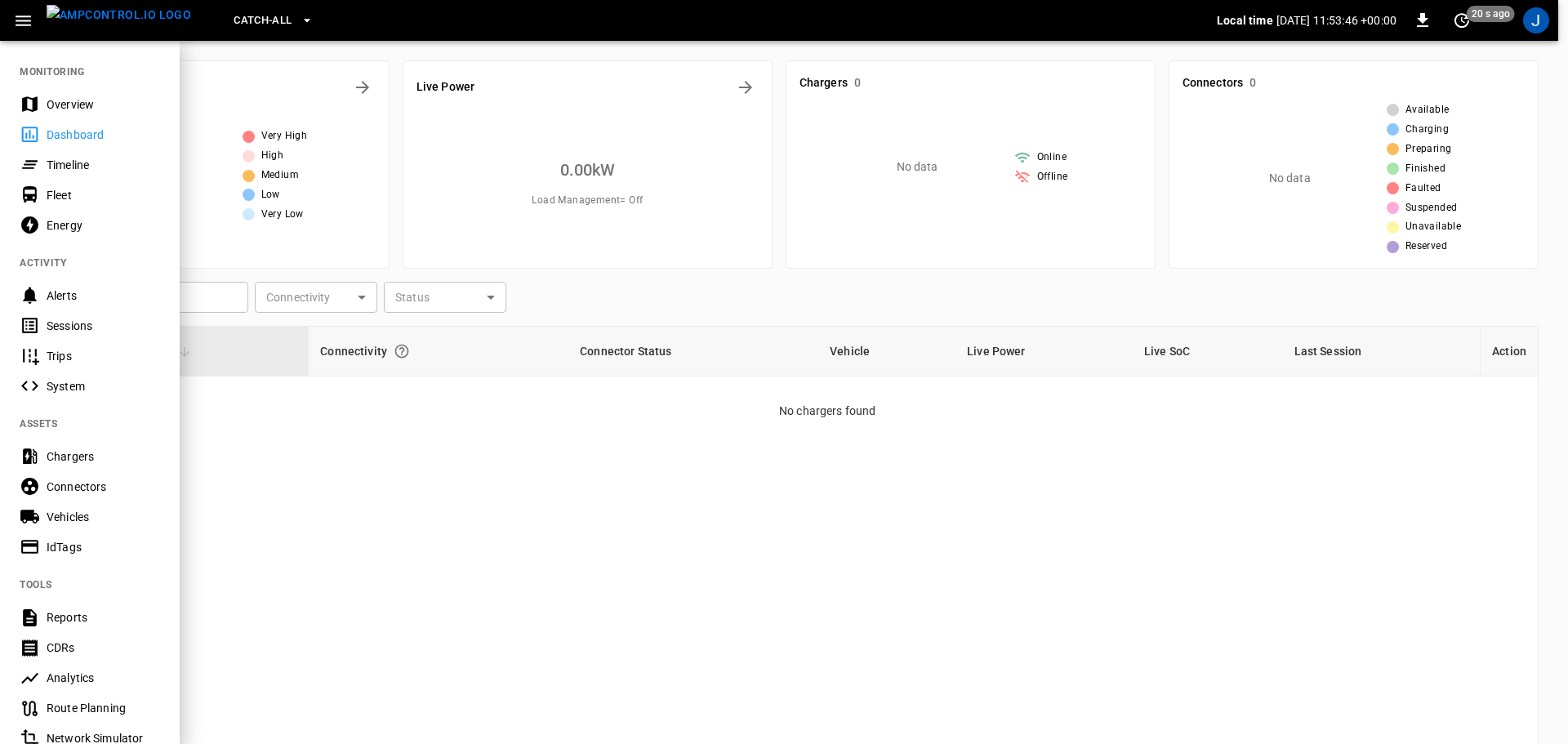
click at [73, 100] on div "Overview" at bounding box center [103, 104] width 113 height 16
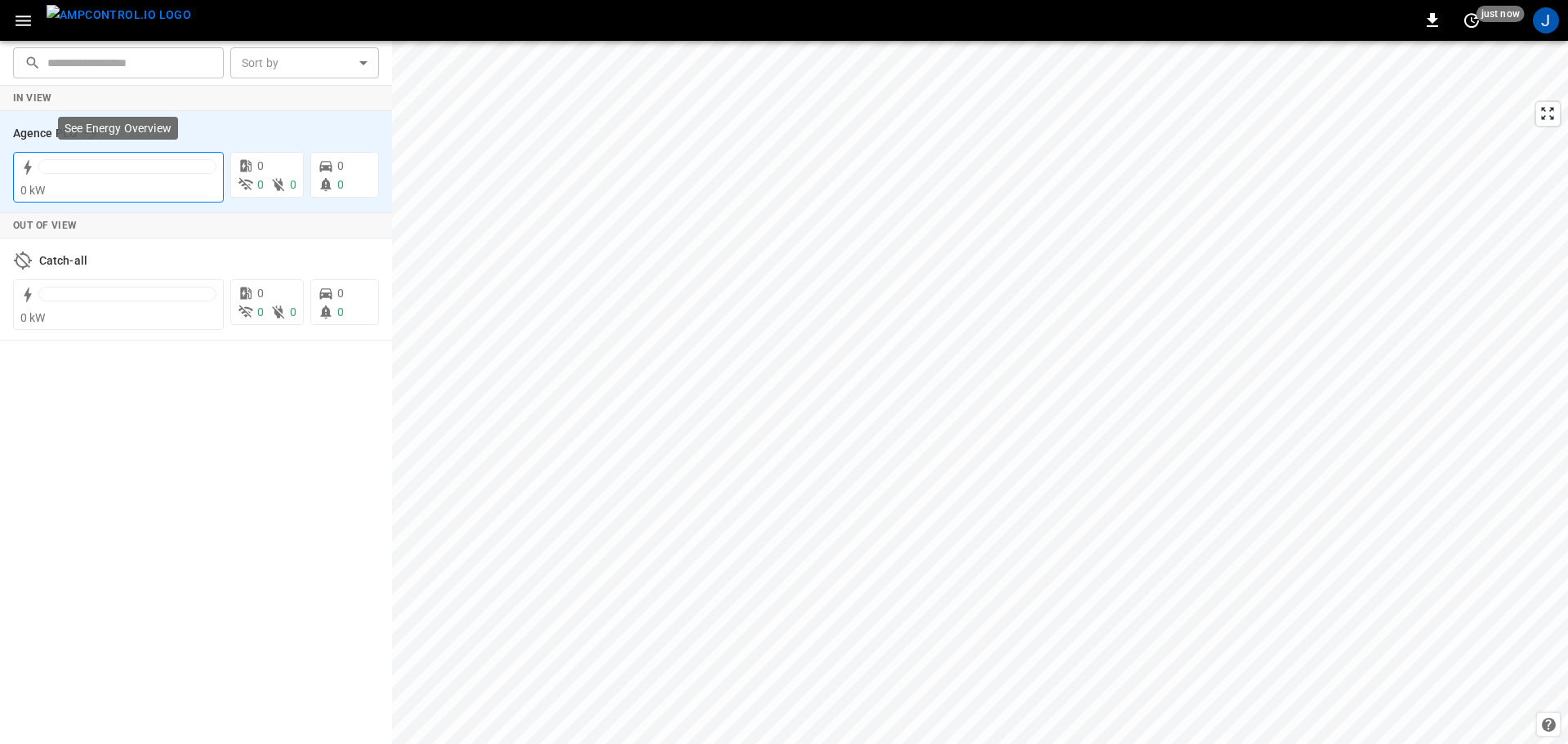
click at [117, 168] on div at bounding box center [128, 166] width 177 height 13
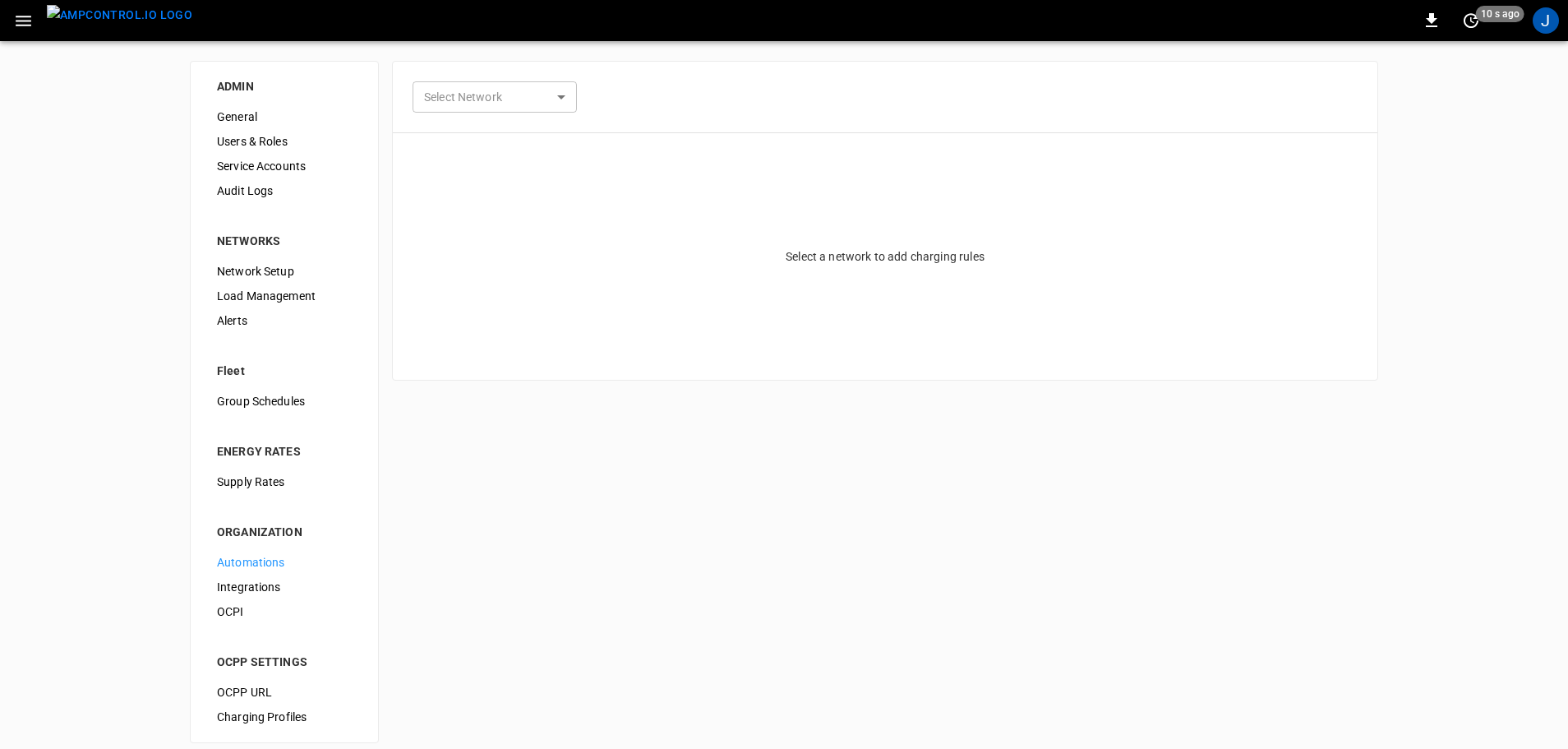
click at [17, 16] on icon "button" at bounding box center [23, 21] width 16 height 10
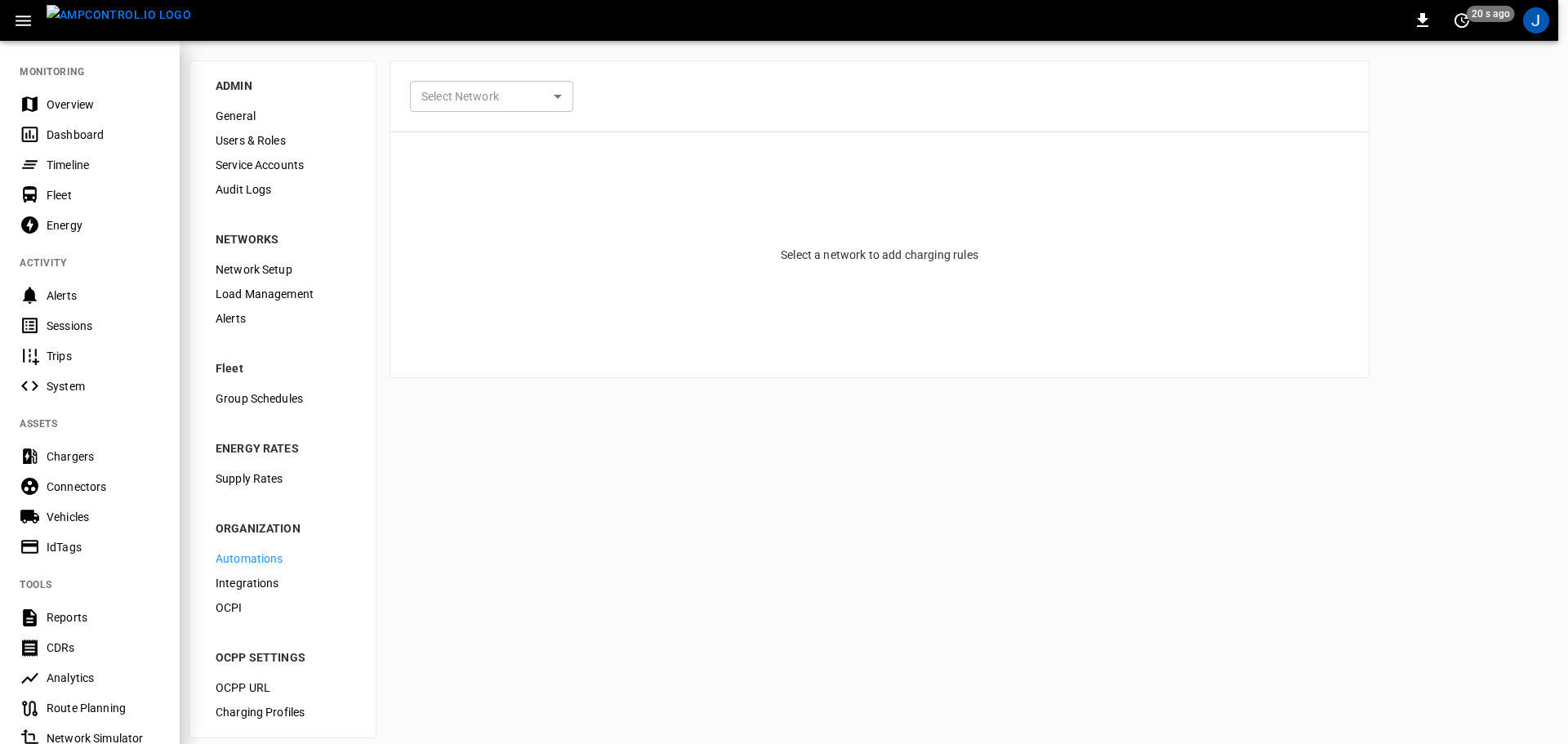
click at [68, 454] on div "Chargers" at bounding box center [103, 456] width 113 height 16
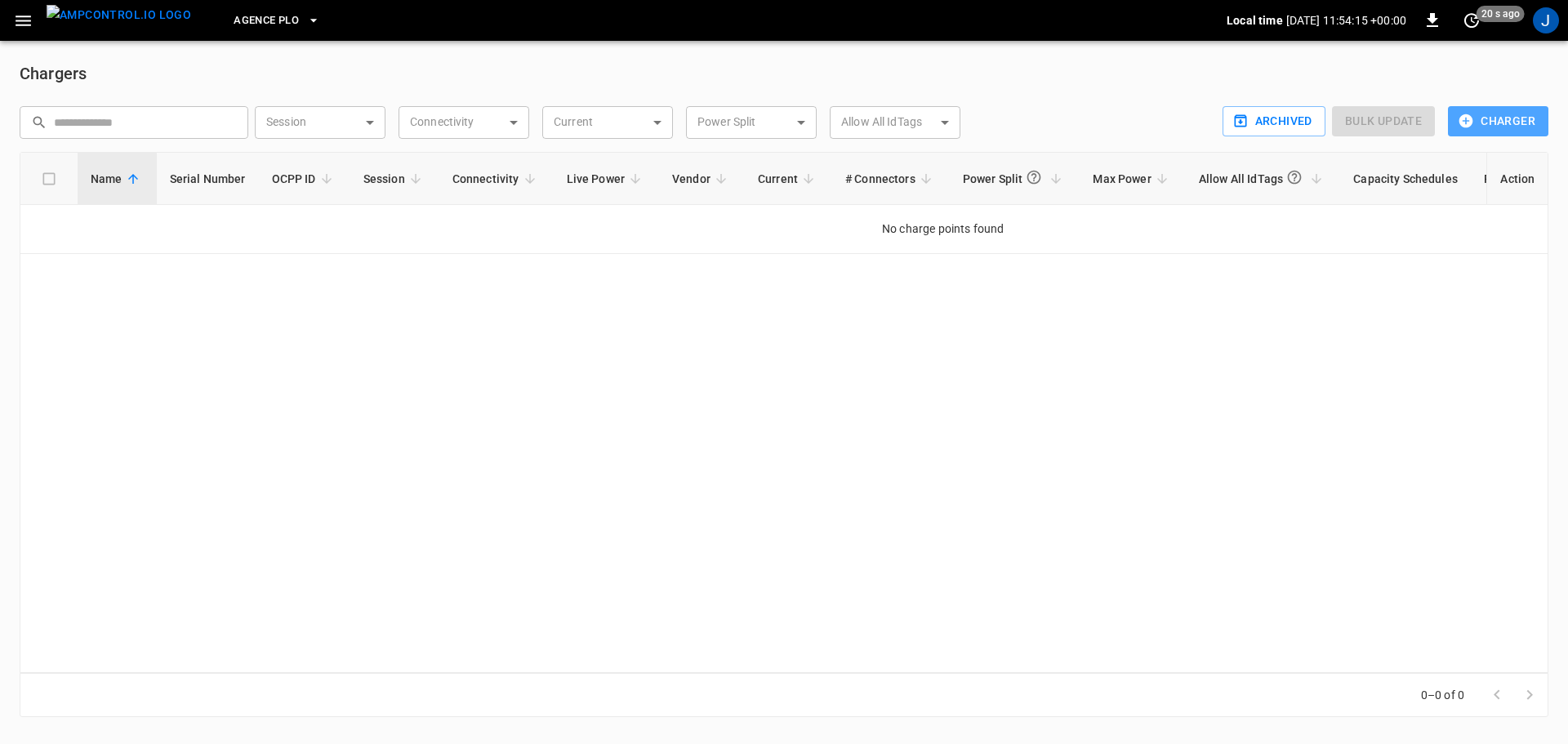
click at [1505, 121] on button "Charger" at bounding box center [1498, 121] width 100 height 30
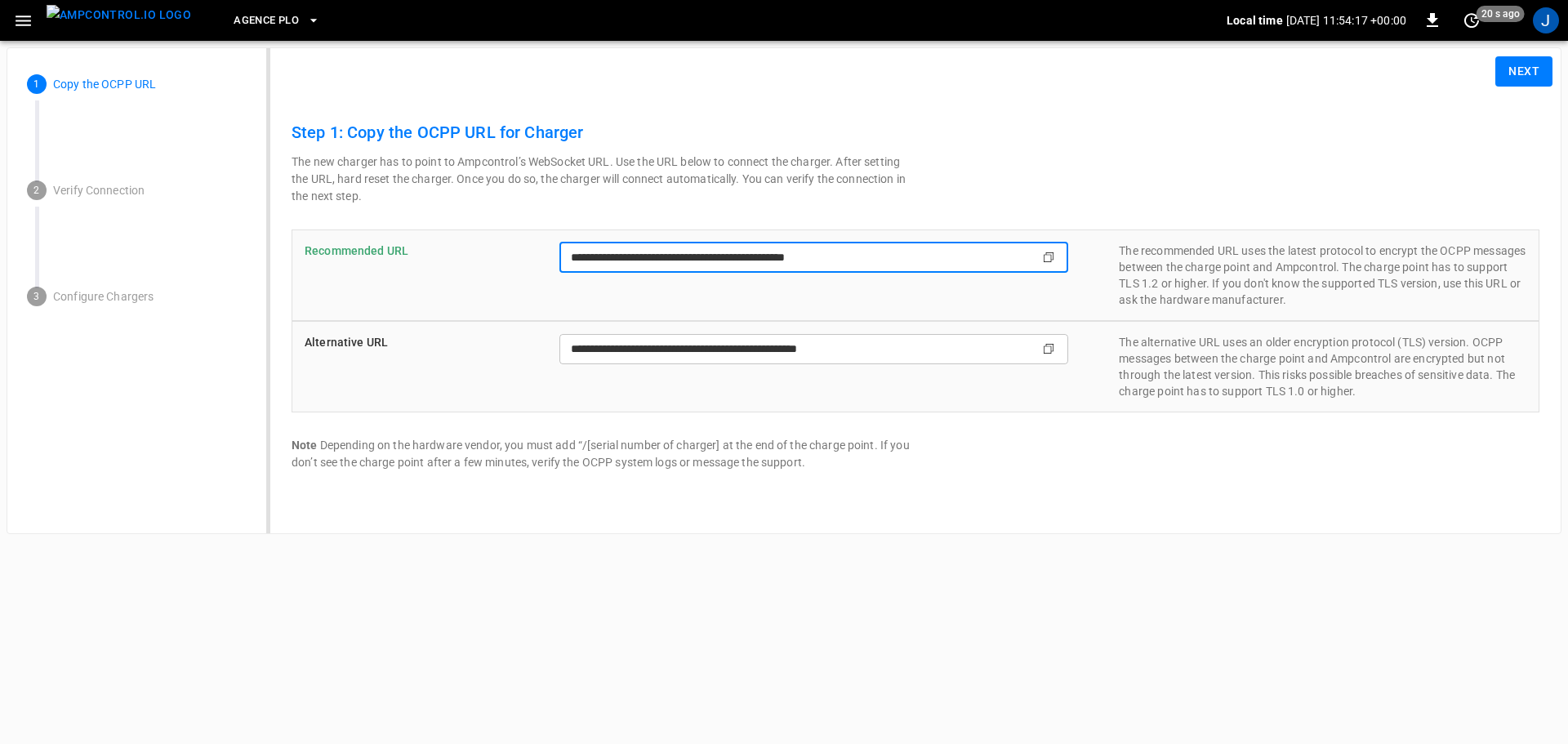
click at [886, 265] on input "**********" at bounding box center [783, 257] width 447 height 30
click at [1510, 67] on button "Next" at bounding box center [1523, 71] width 57 height 30
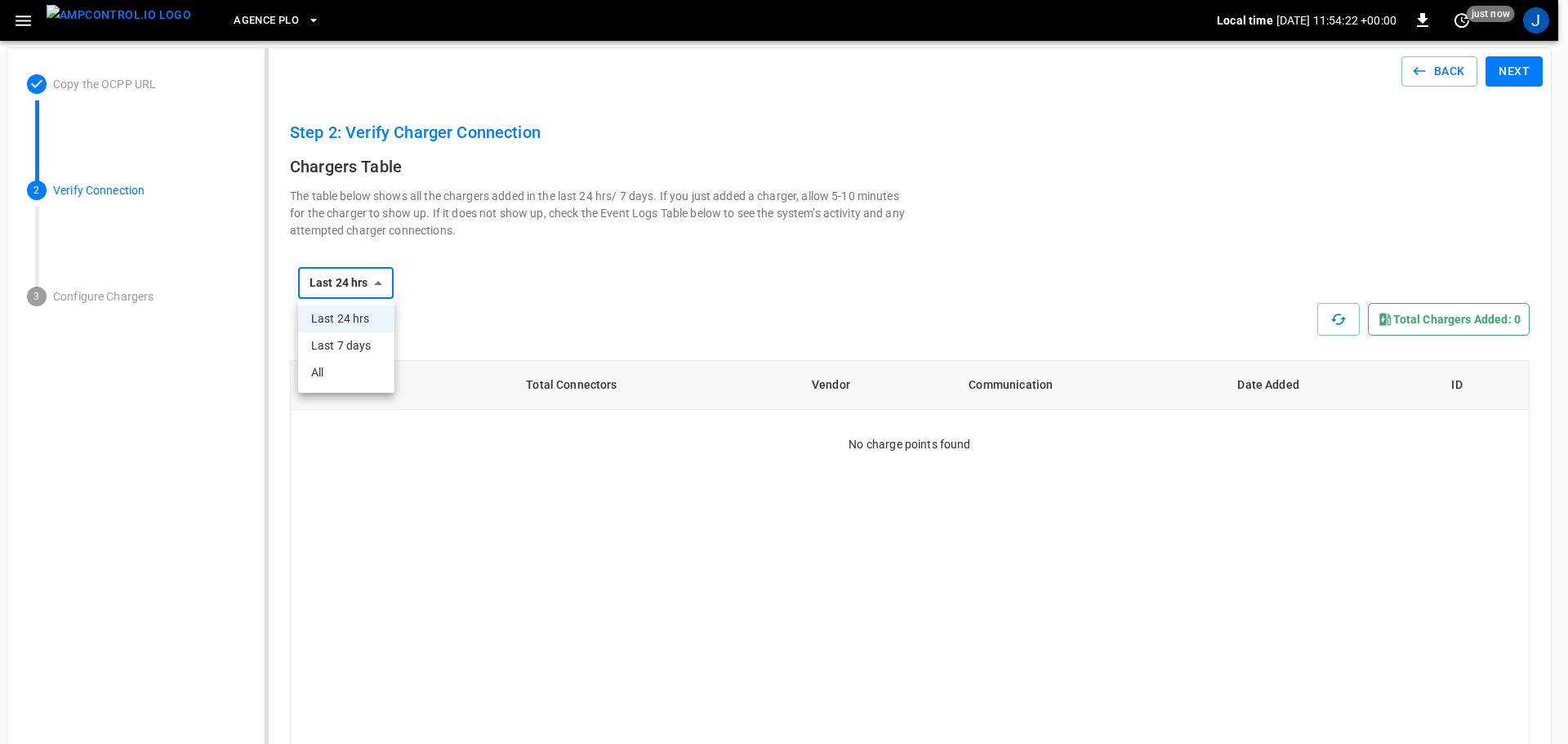
click at [340, 351] on li "Last 7 days" at bounding box center [346, 345] width 96 height 27
type input "**********"
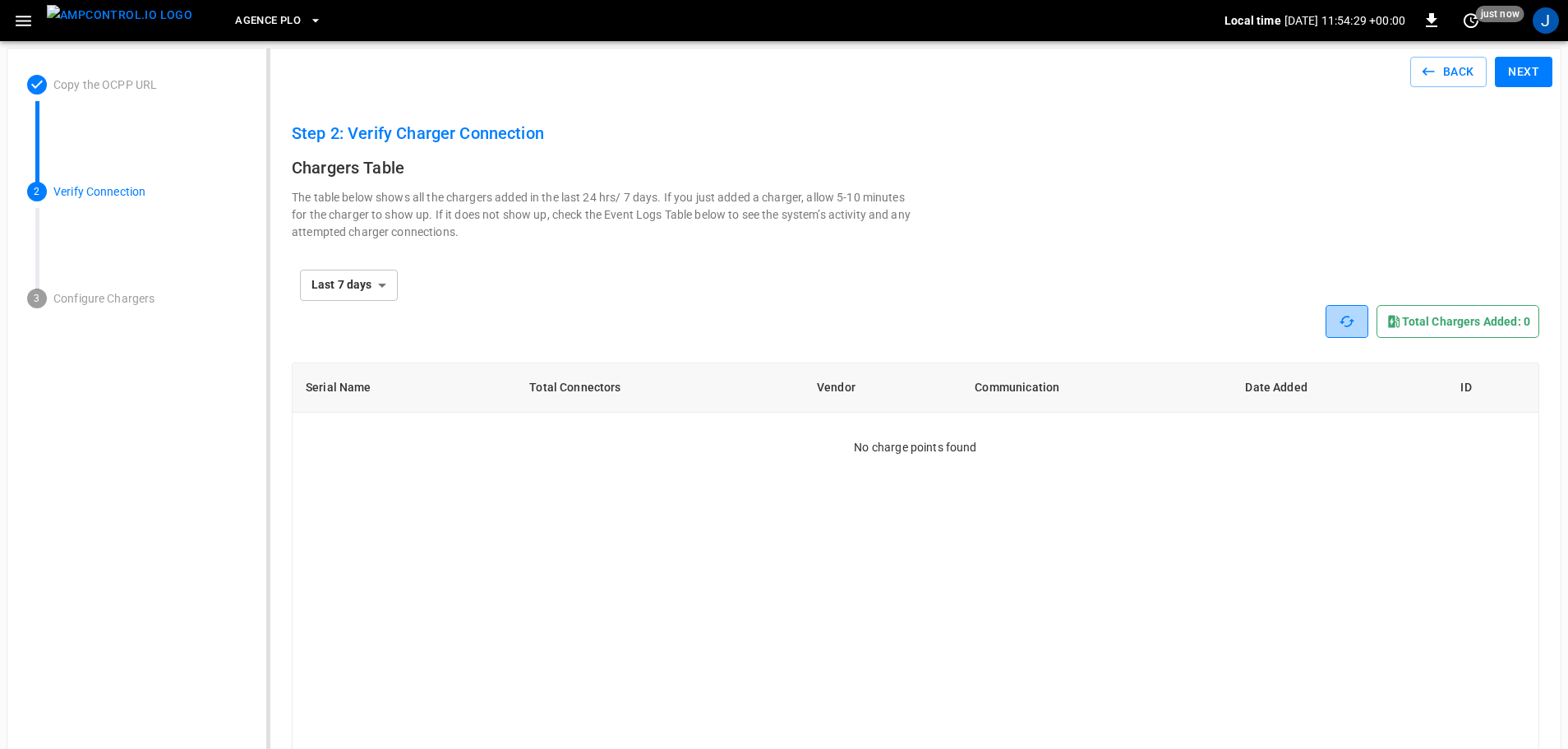
click at [1346, 324] on icon "button" at bounding box center [1346, 321] width 16 height 16
click at [1476, 76] on button "Back" at bounding box center [1449, 72] width 78 height 30
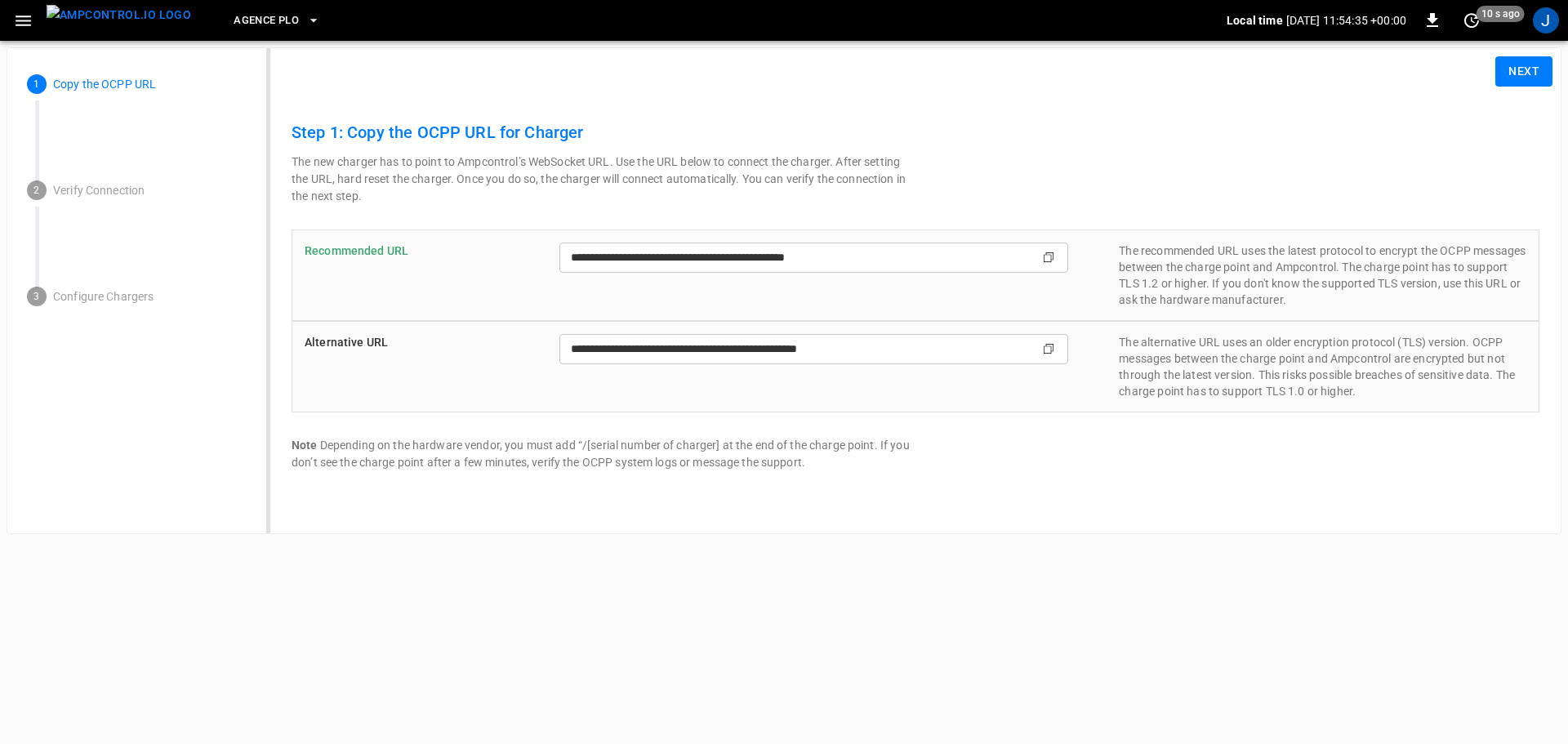
click at [706, 348] on input "**********" at bounding box center [783, 349] width 447 height 30
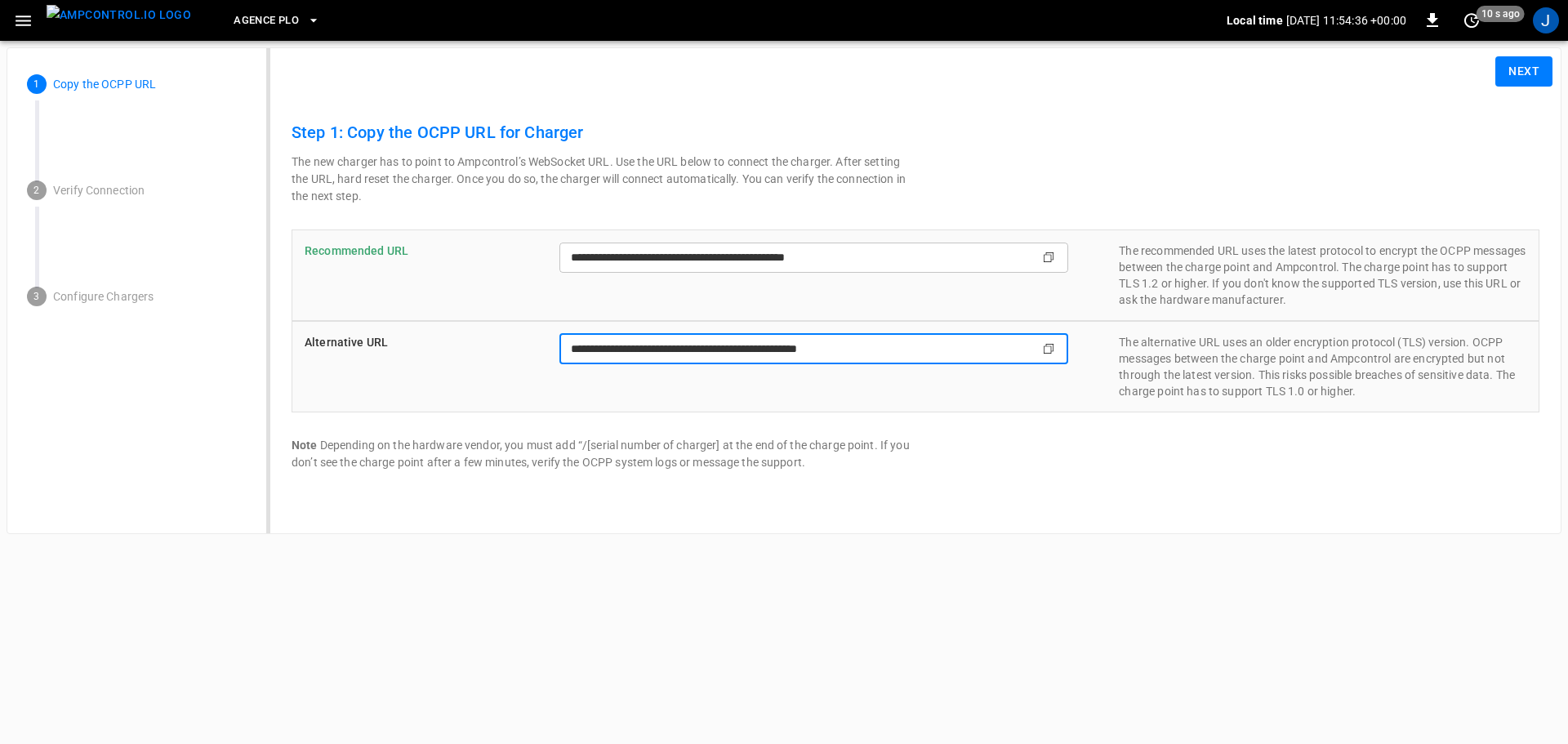
click at [706, 348] on input "**********" at bounding box center [783, 349] width 447 height 30
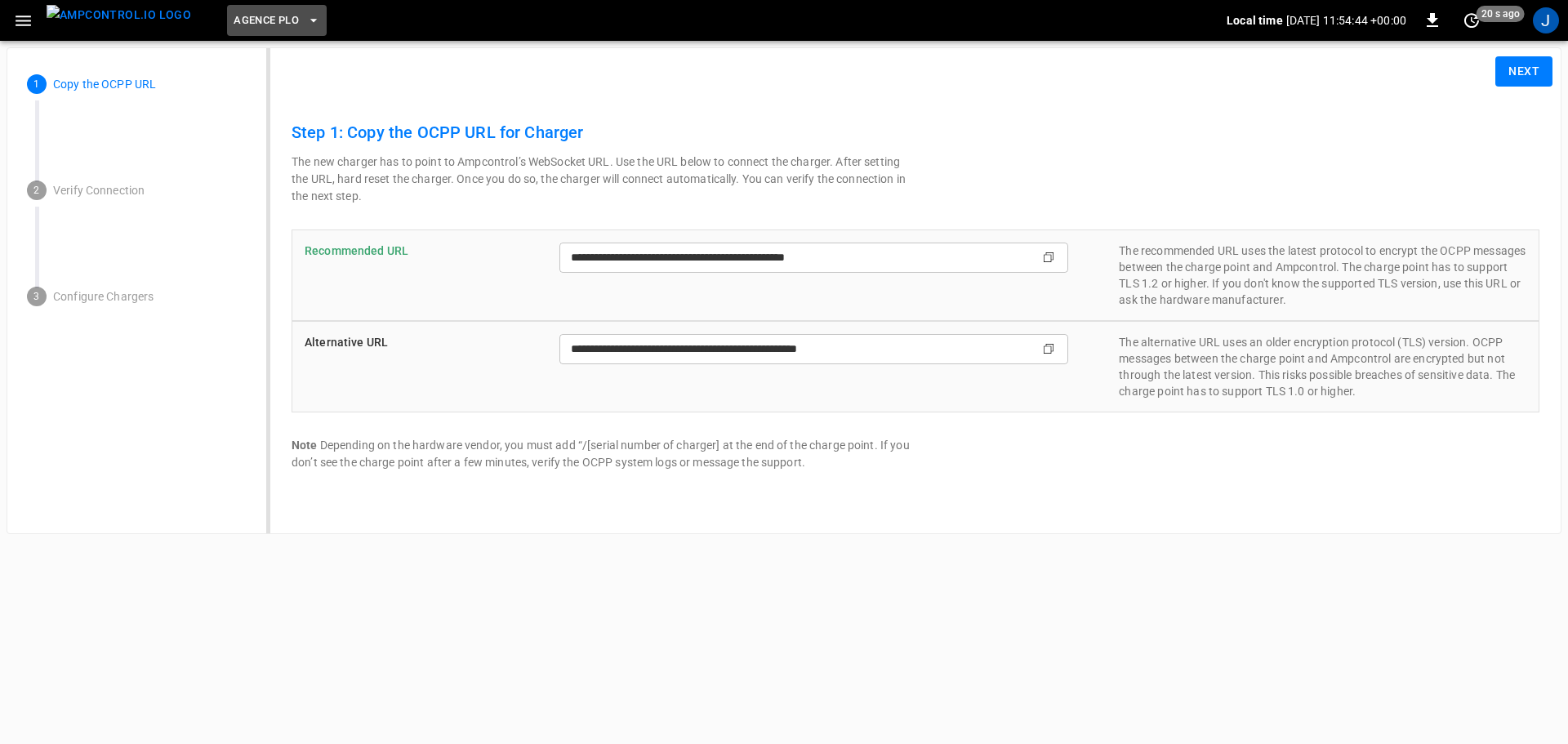
click at [246, 15] on span "Agence PLO" at bounding box center [266, 21] width 65 height 19
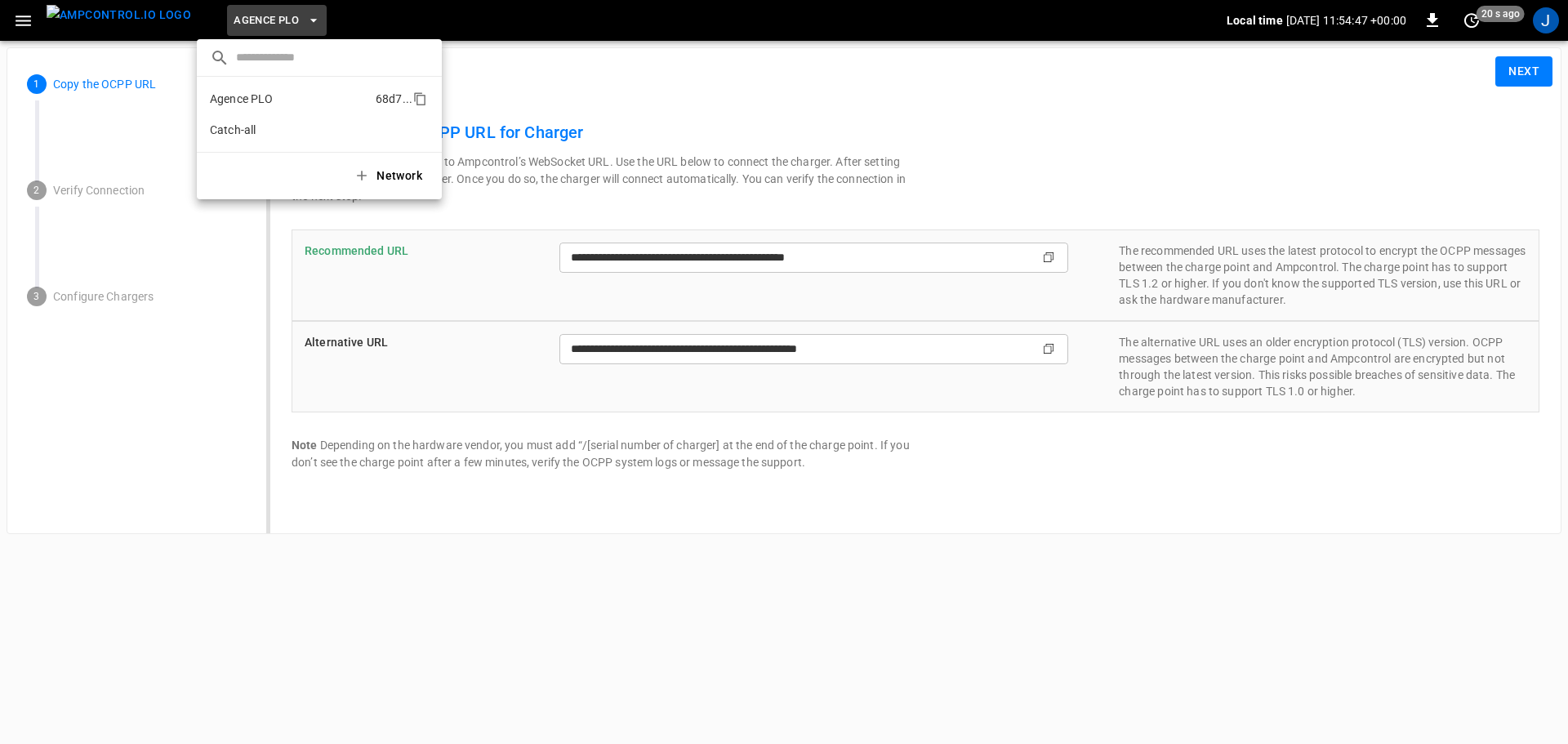
click at [399, 95] on li "Agence PLO 68d7 ..." at bounding box center [320, 99] width 245 height 31
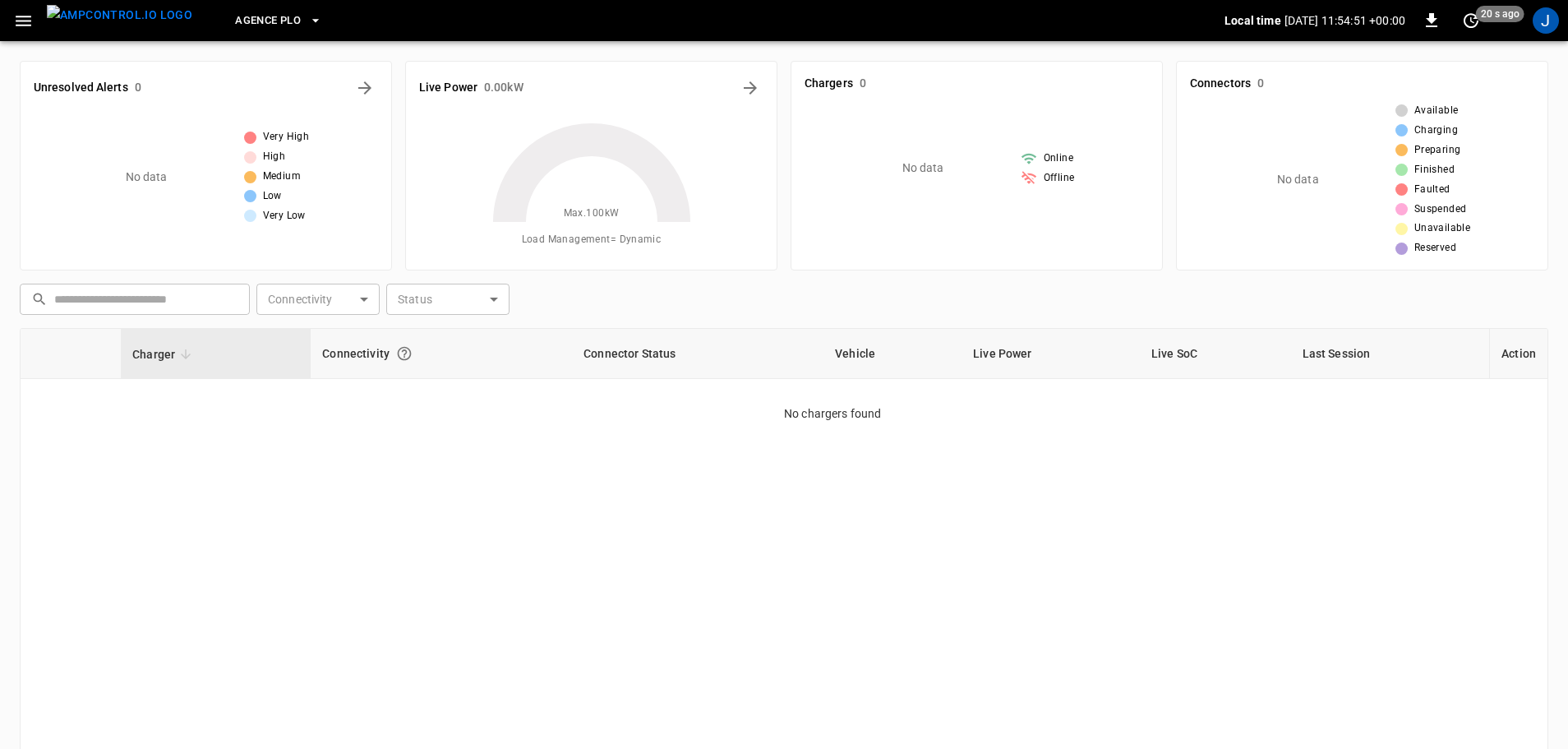
click at [131, 299] on input "text" at bounding box center [146, 299] width 184 height 30
click at [24, 28] on icon "button" at bounding box center [23, 21] width 21 height 21
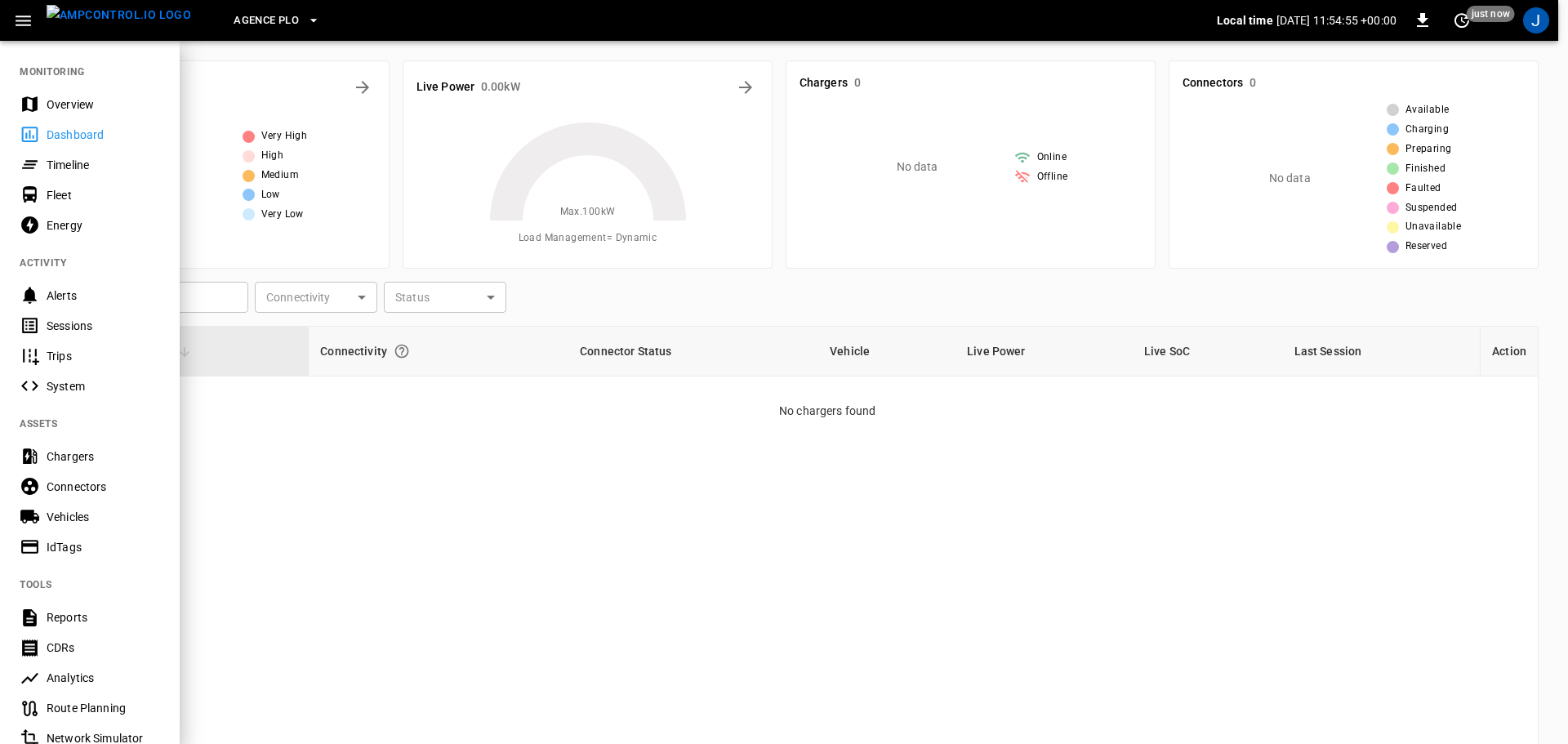
click at [74, 100] on div "Overview" at bounding box center [103, 104] width 113 height 16
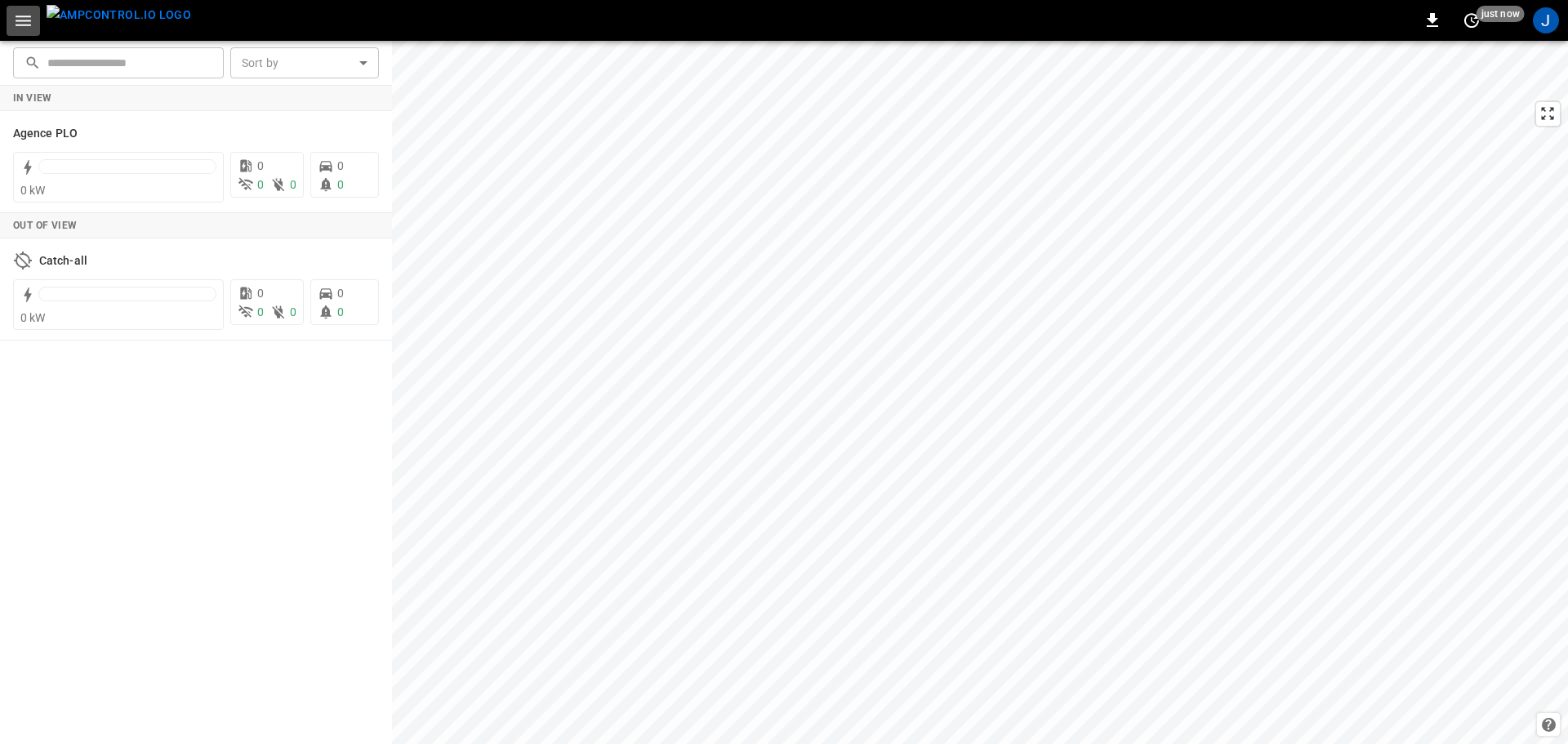
click at [21, 24] on icon "button" at bounding box center [23, 21] width 21 height 21
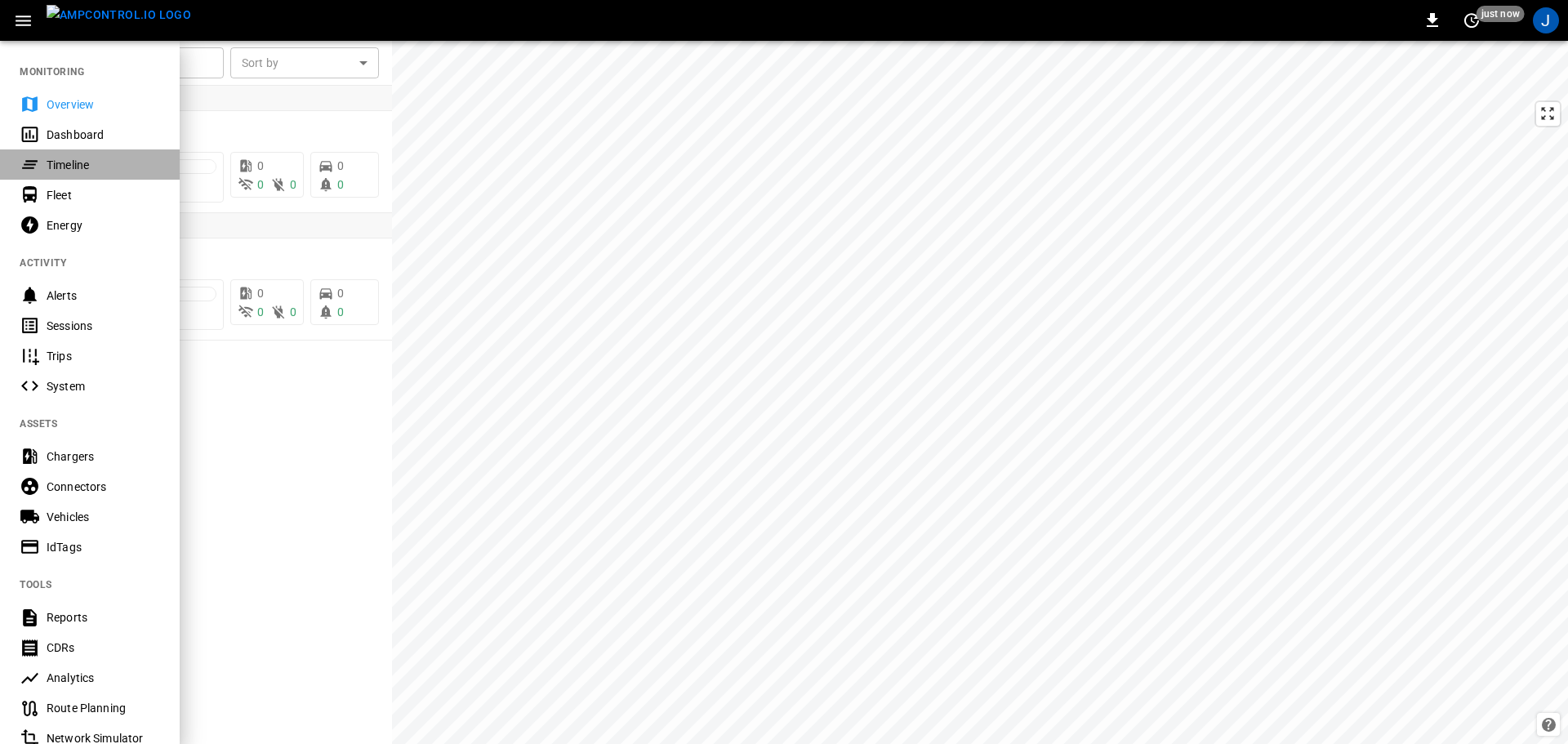
click at [61, 165] on div "Timeline" at bounding box center [103, 165] width 113 height 16
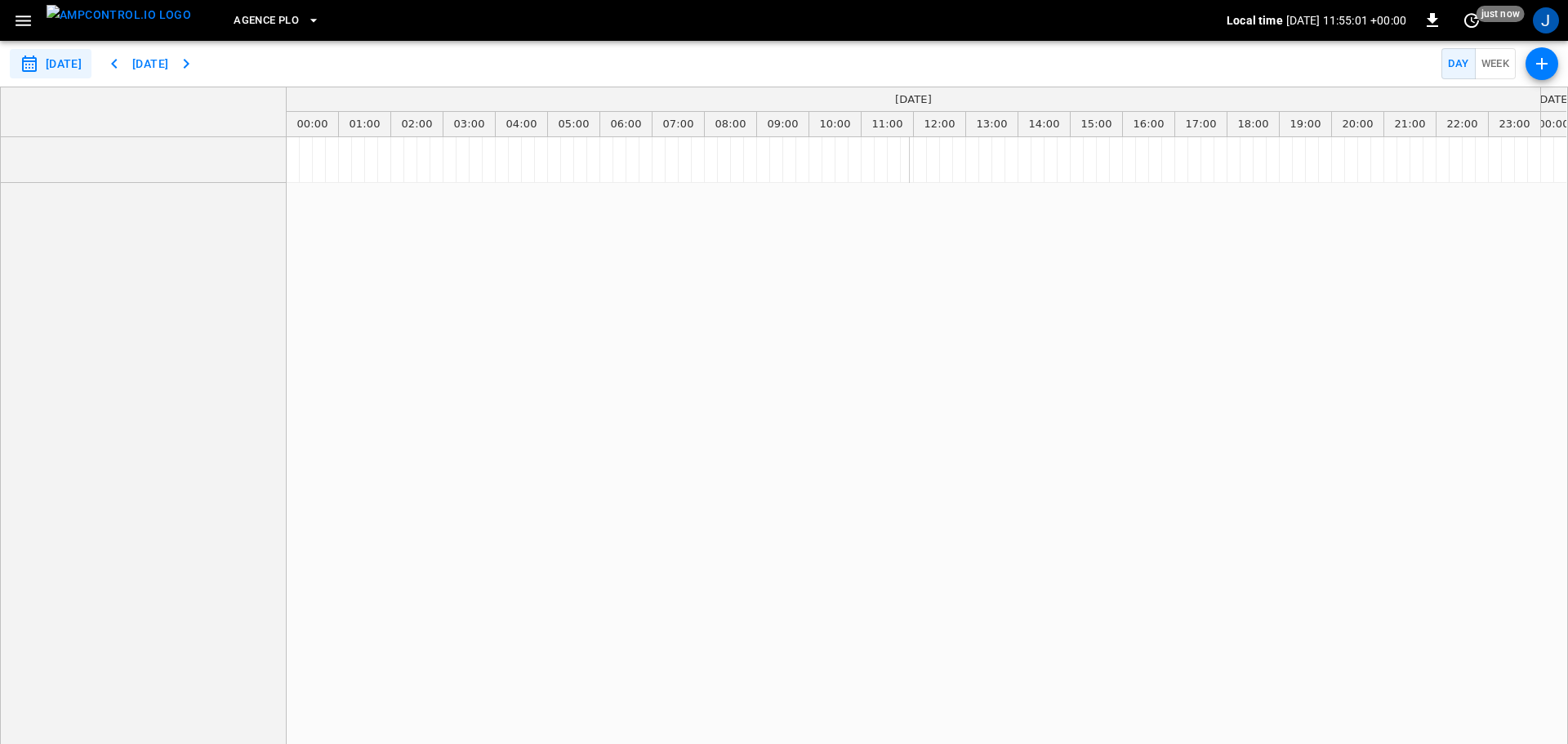
click at [124, 61] on icon "button" at bounding box center [114, 63] width 20 height 20
click at [124, 65] on icon "button" at bounding box center [114, 63] width 20 height 20
type input "**********"
click at [9, 15] on button "button" at bounding box center [23, 21] width 33 height 30
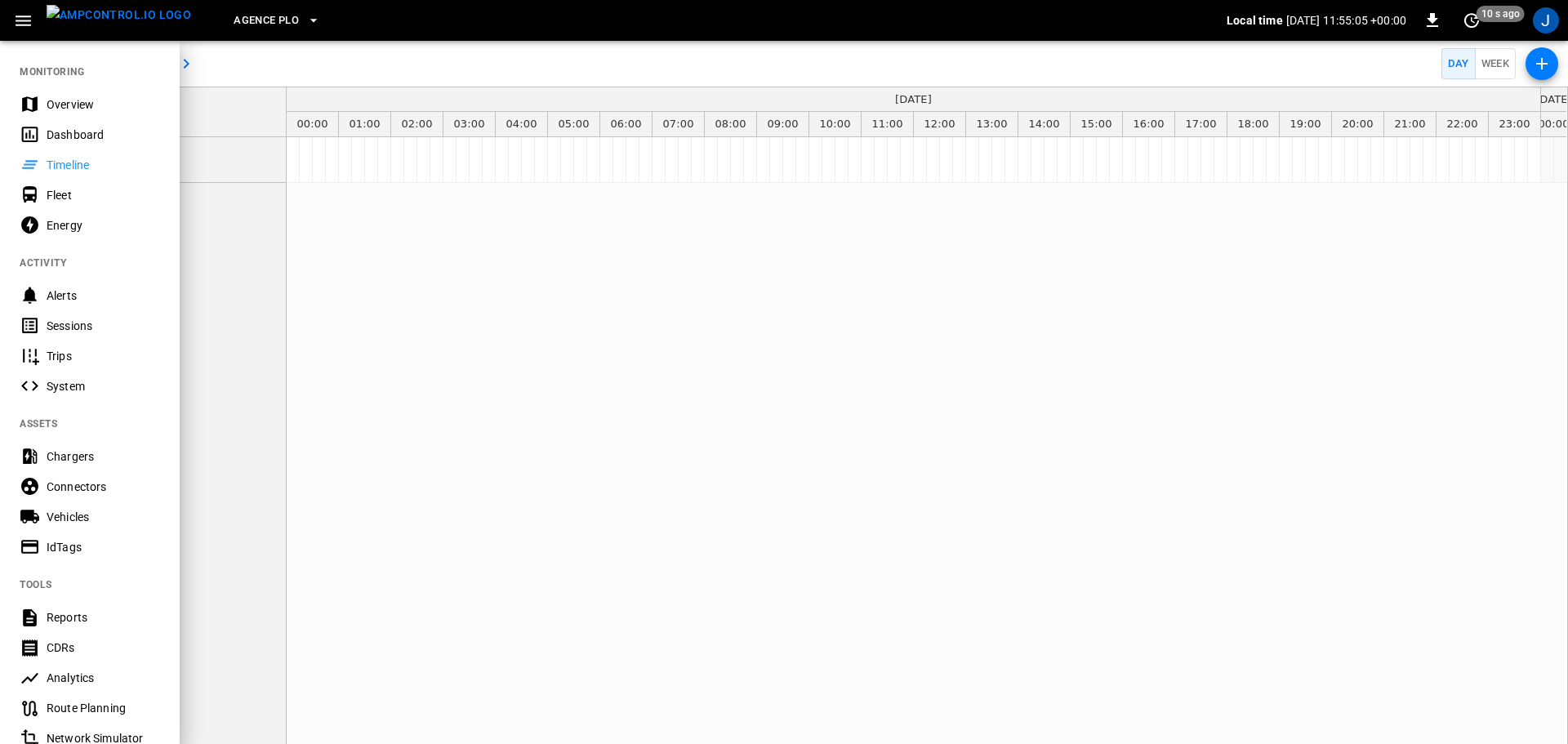
click at [61, 200] on div "Fleet" at bounding box center [103, 195] width 113 height 16
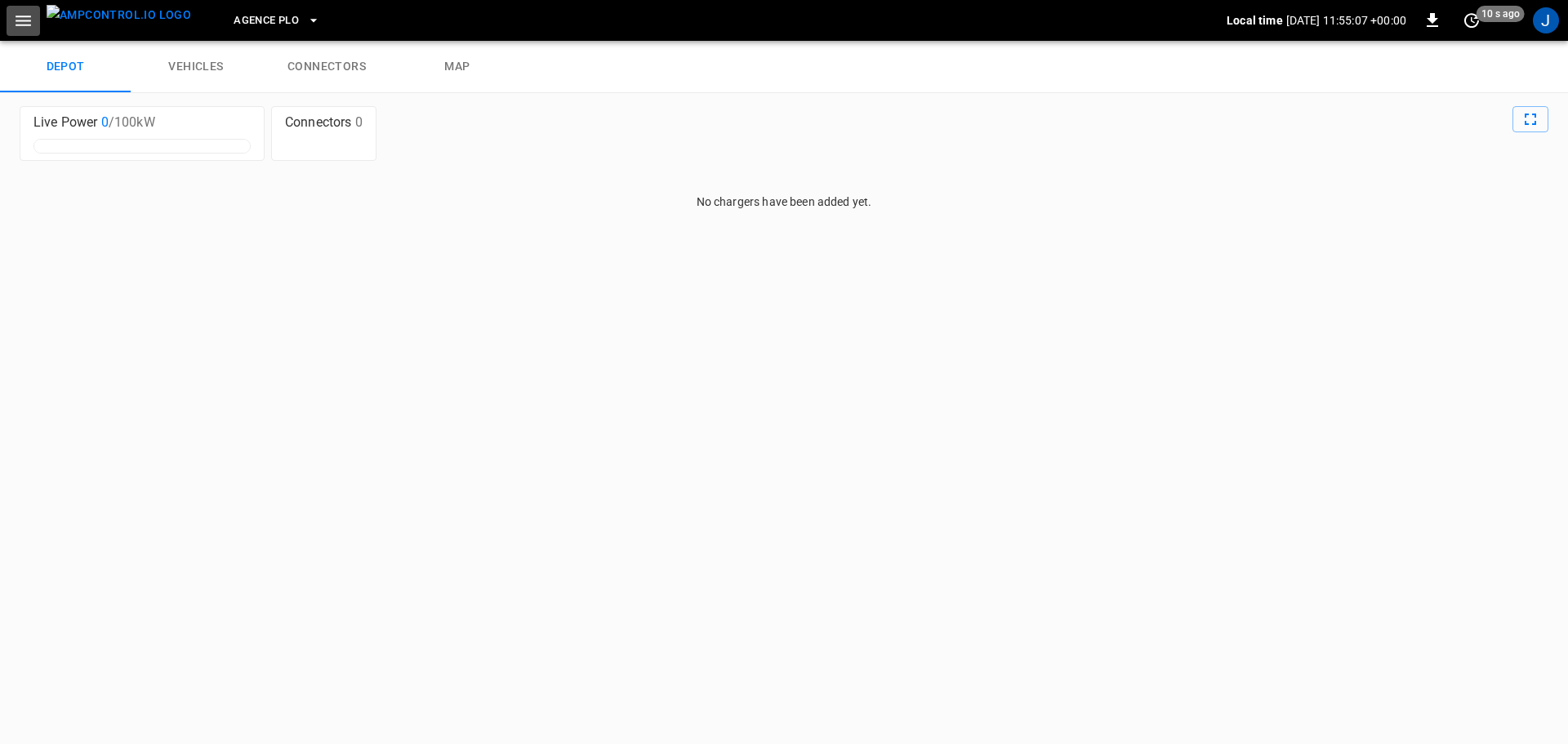
click at [27, 25] on icon "button" at bounding box center [23, 21] width 15 height 10
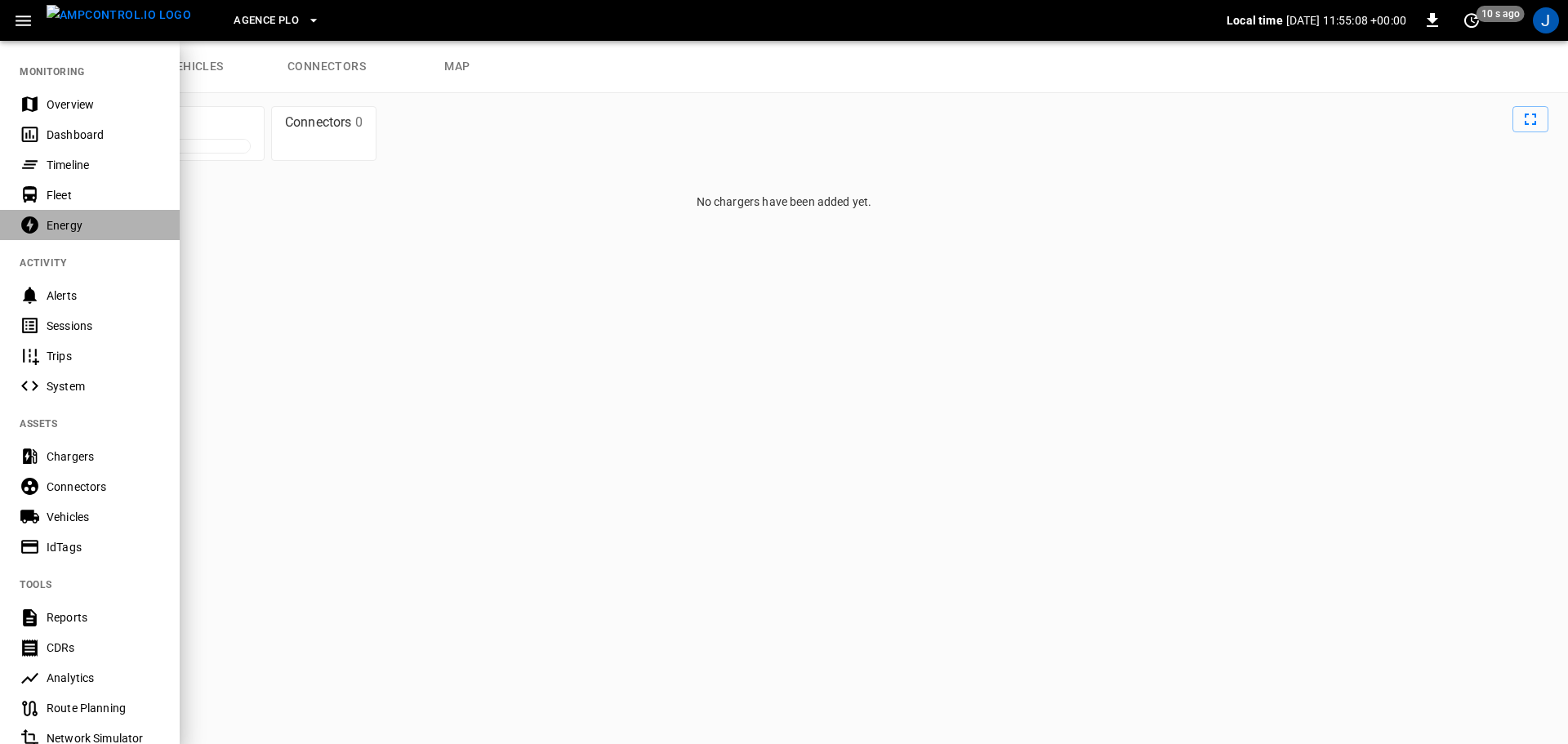
click at [81, 231] on div "Energy" at bounding box center [103, 225] width 113 height 16
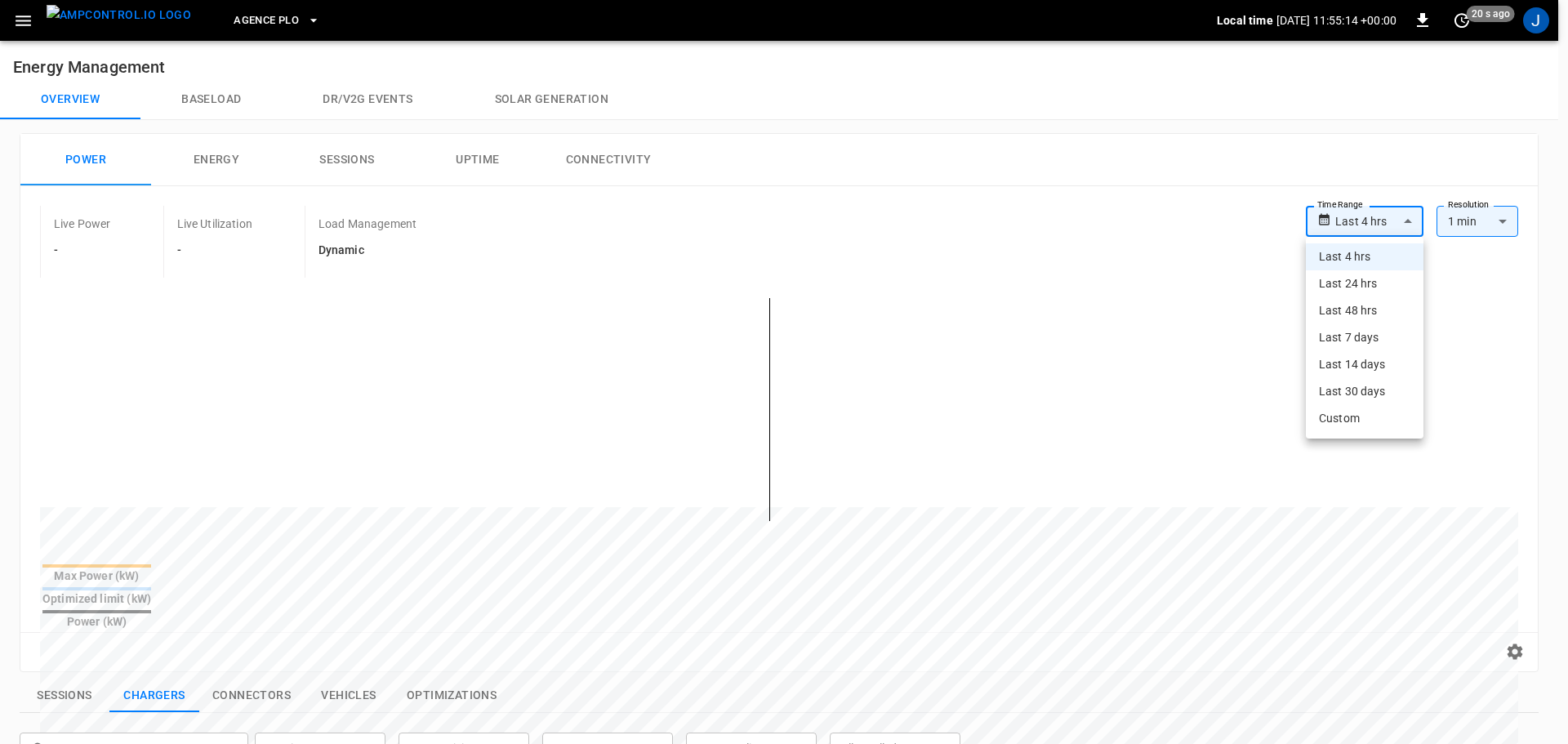
click at [1349, 220] on body "**********" at bounding box center [784, 678] width 1568 height 1356
click at [1361, 342] on li "Last 7 days" at bounding box center [1364, 337] width 117 height 27
type input "**********"
type input "***"
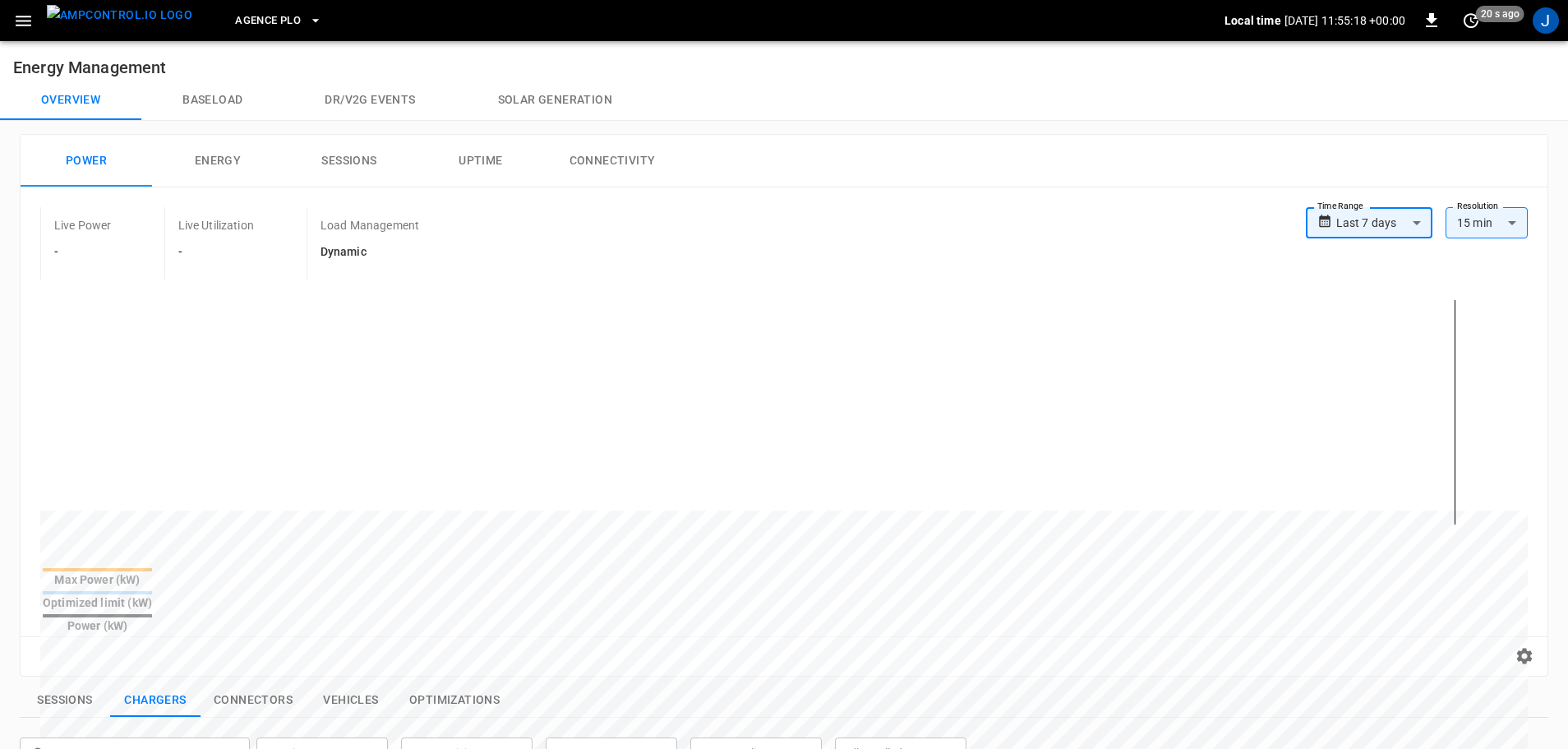
click at [370, 164] on button "Sessions" at bounding box center [349, 160] width 131 height 53
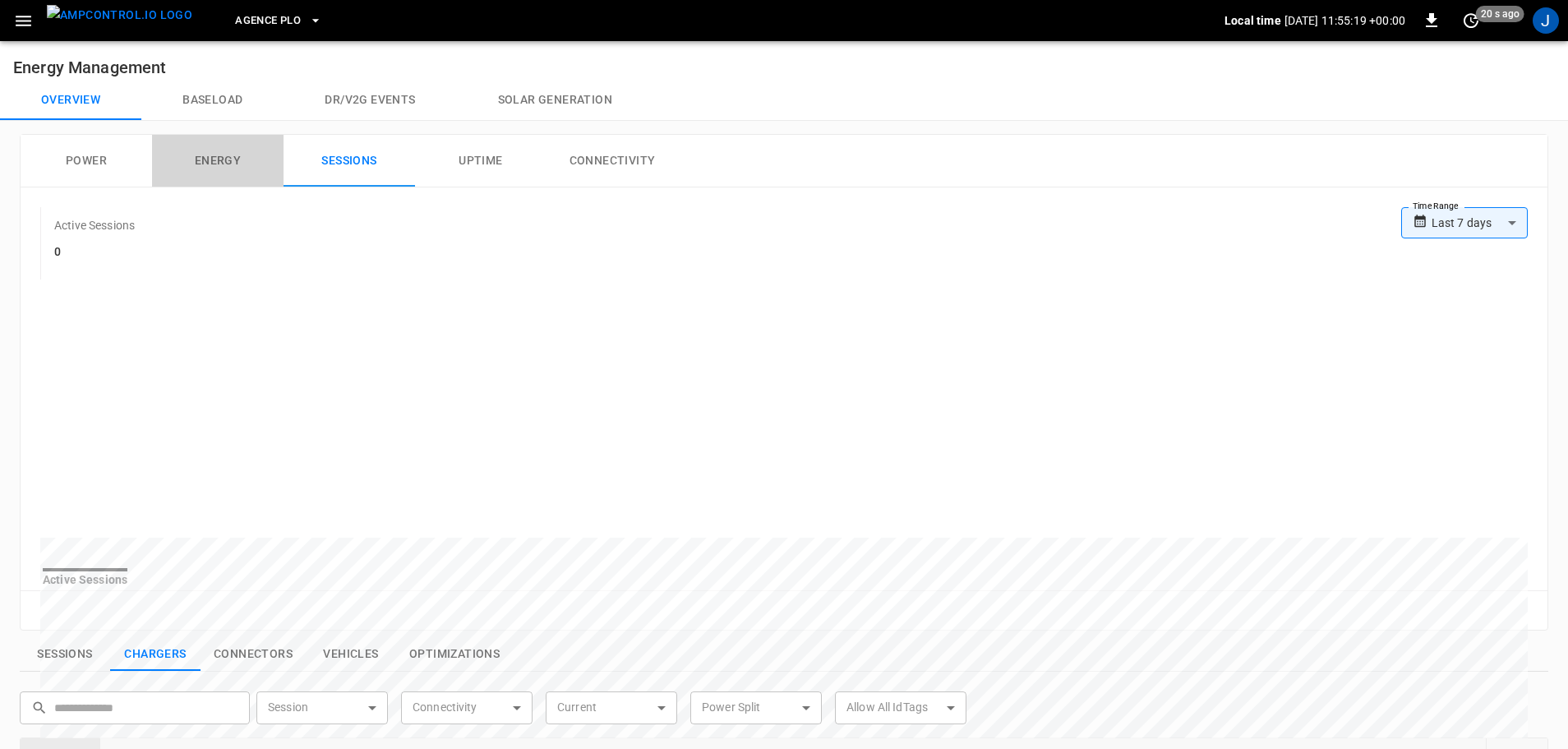
click at [229, 163] on button "Energy" at bounding box center [217, 160] width 131 height 53
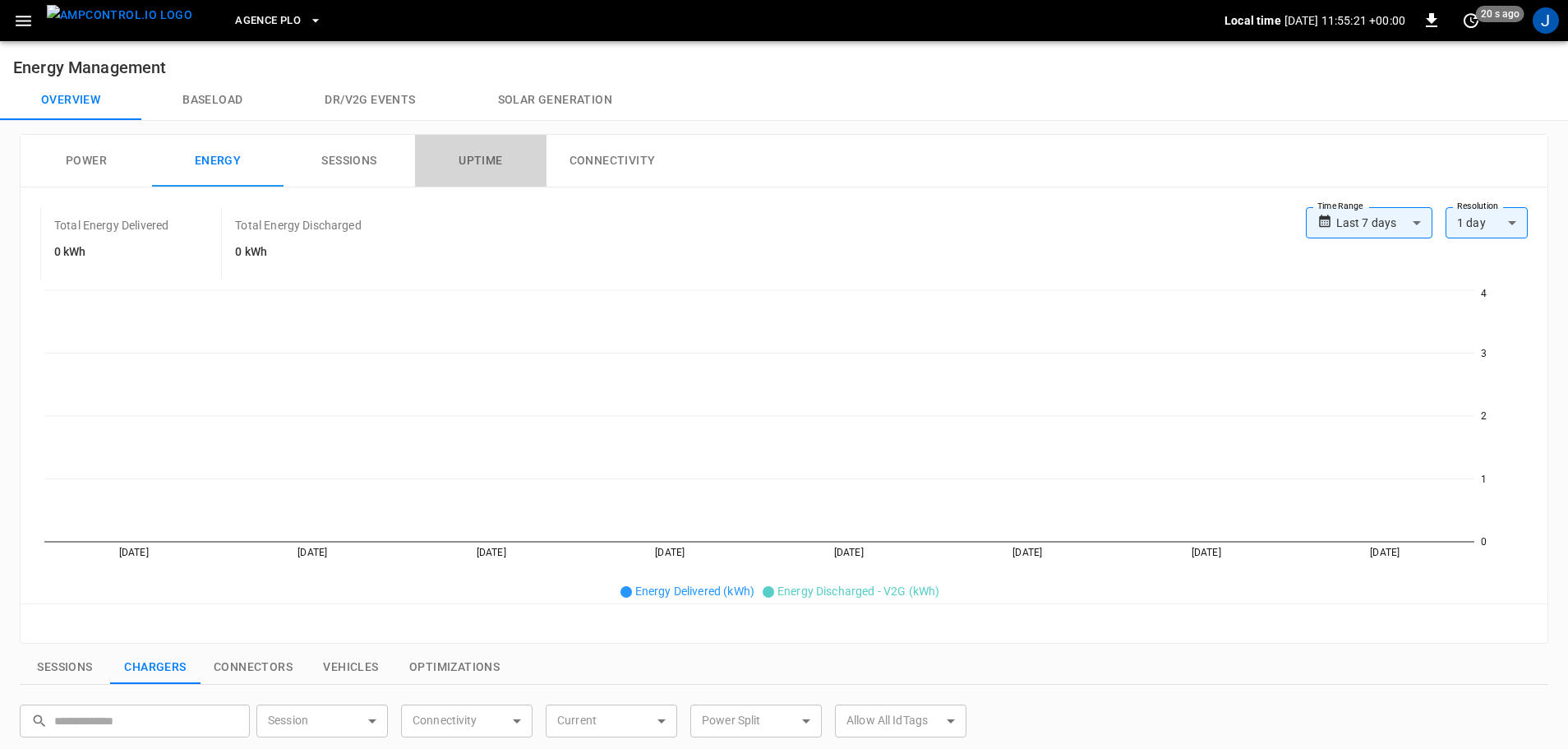
click at [490, 157] on button "Uptime" at bounding box center [480, 160] width 131 height 53
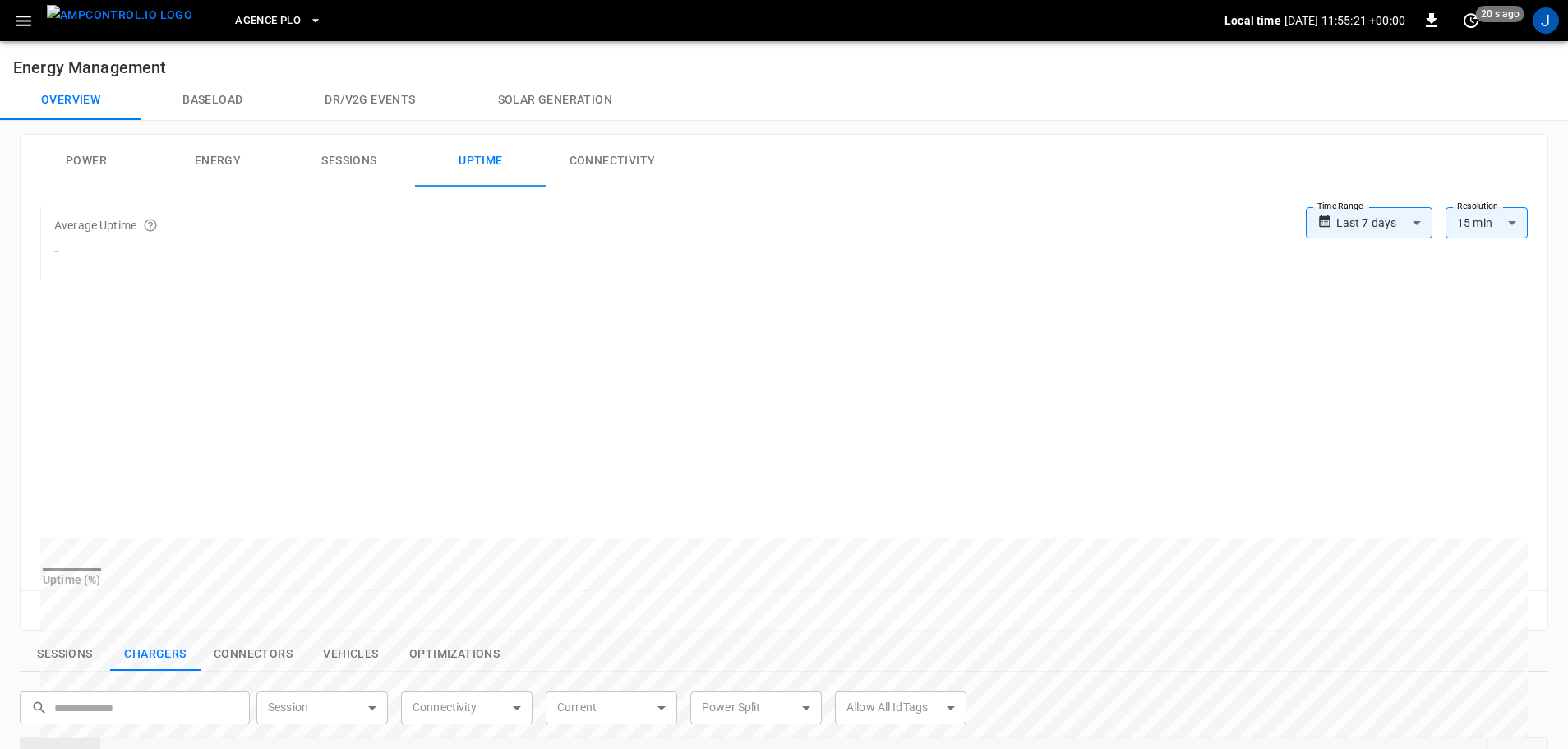
click at [625, 155] on button "Connectivity" at bounding box center [612, 160] width 131 height 53
click at [61, 165] on button "Power" at bounding box center [86, 160] width 131 height 53
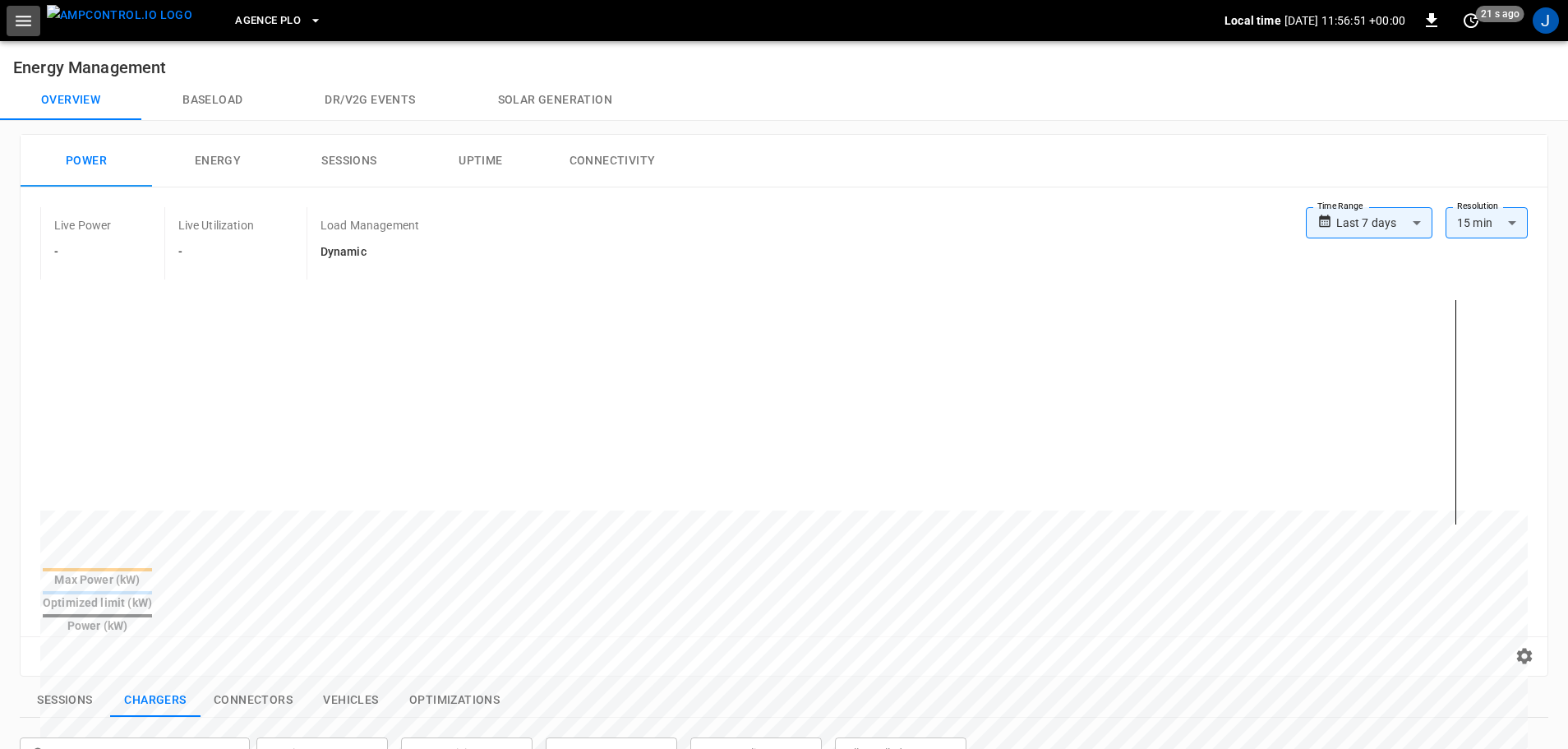
click at [21, 22] on icon "button" at bounding box center [23, 21] width 16 height 10
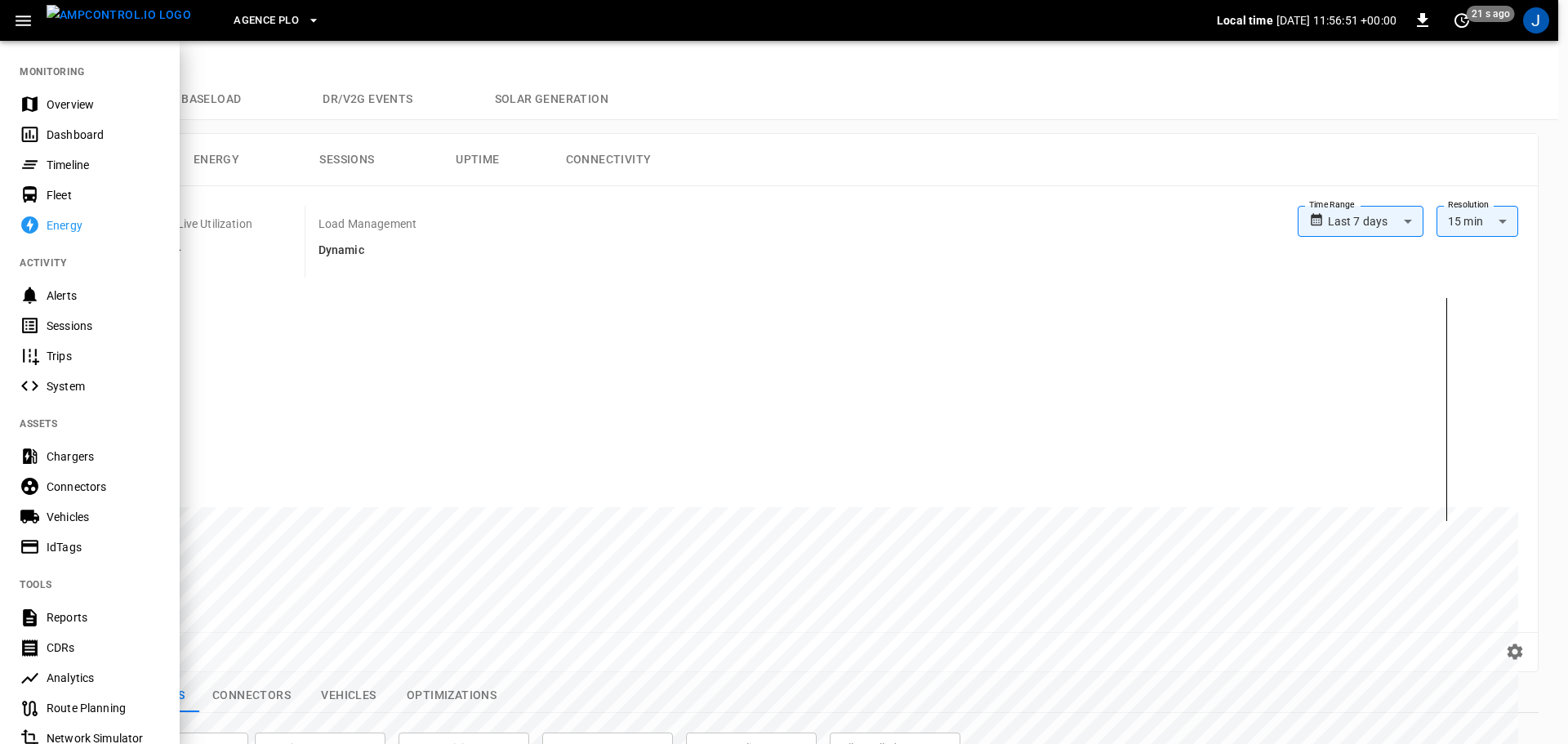
click at [81, 12] on img "menu" at bounding box center [118, 15] width 145 height 21
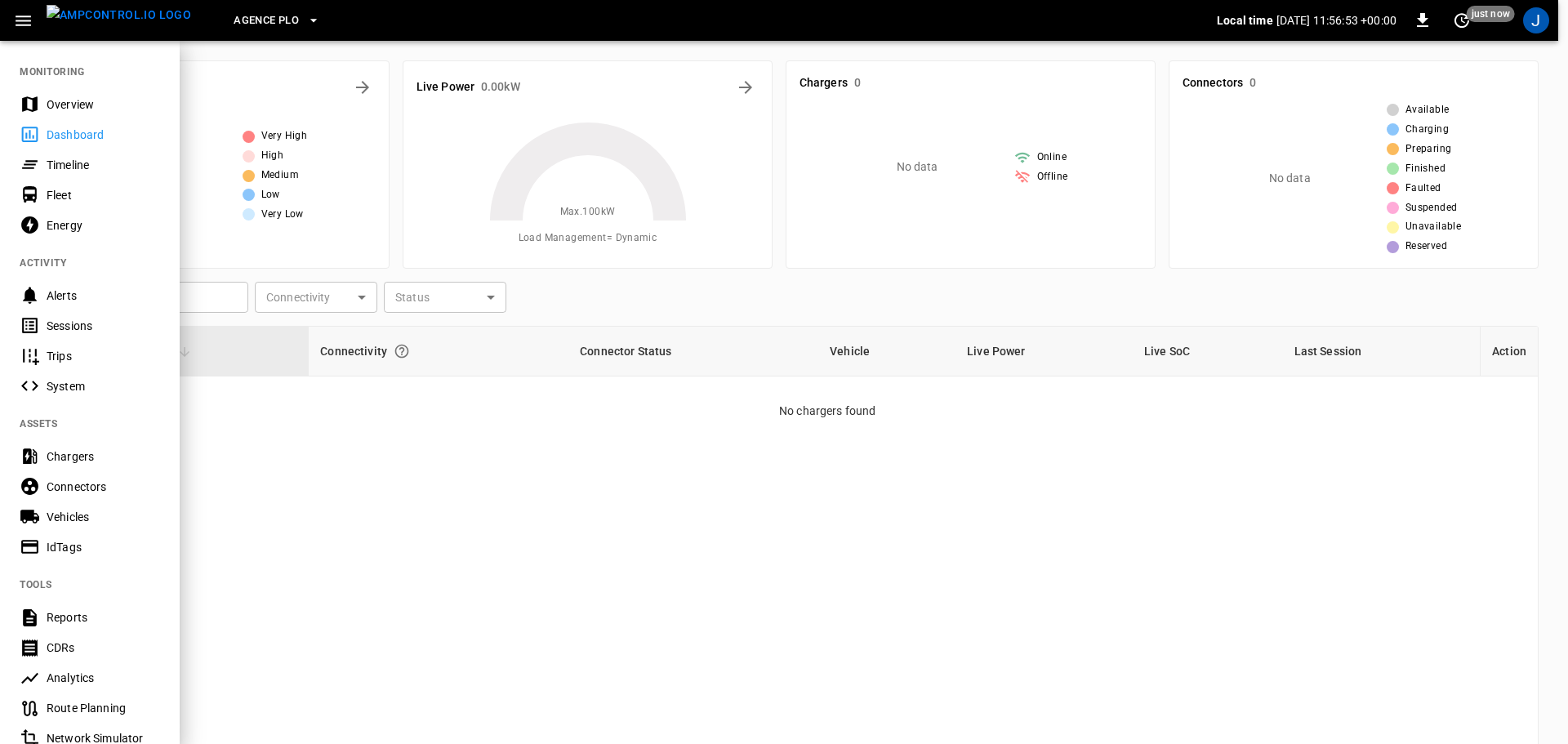
click at [573, 557] on div at bounding box center [784, 372] width 1568 height 744
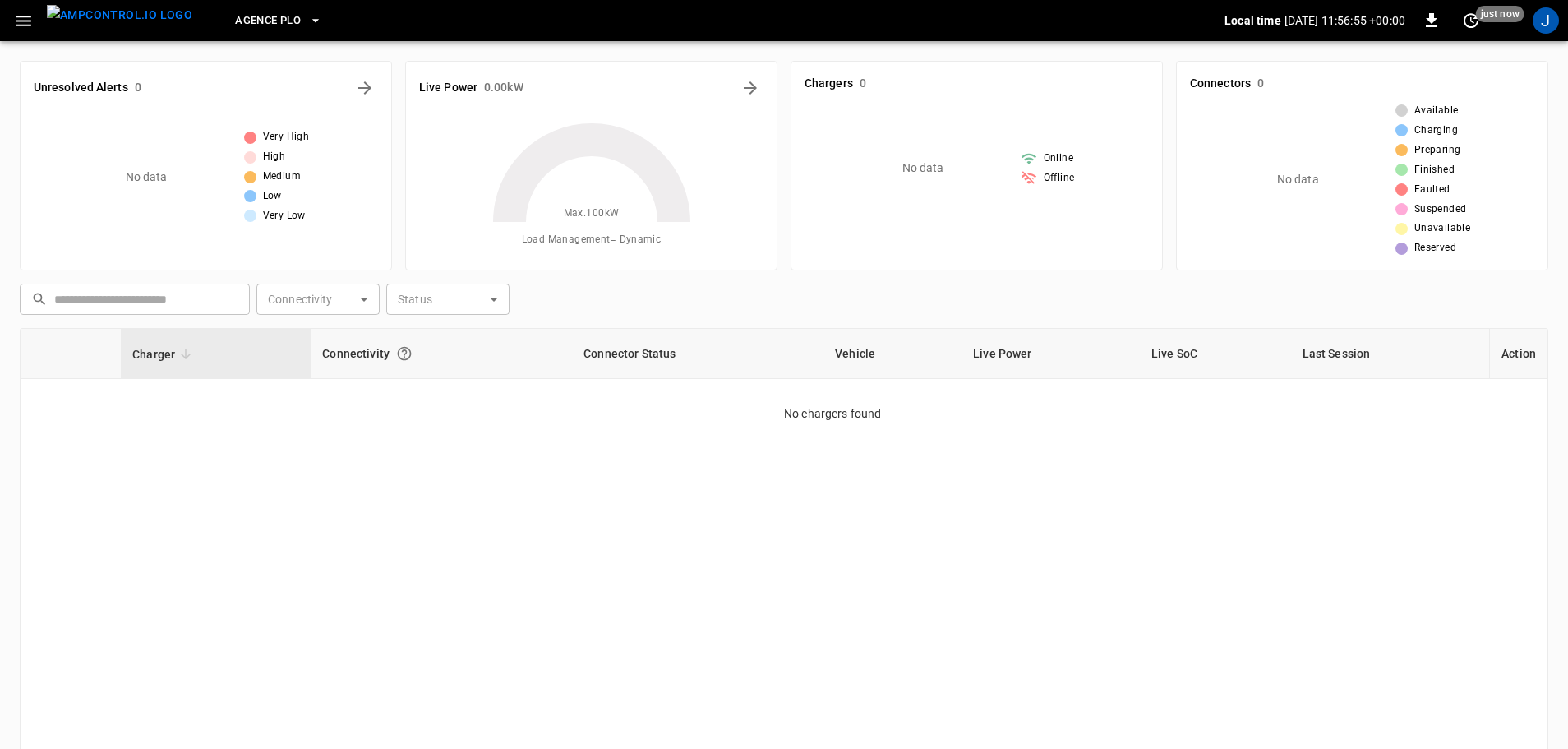
click at [235, 14] on span "Agence PLO" at bounding box center [267, 21] width 66 height 19
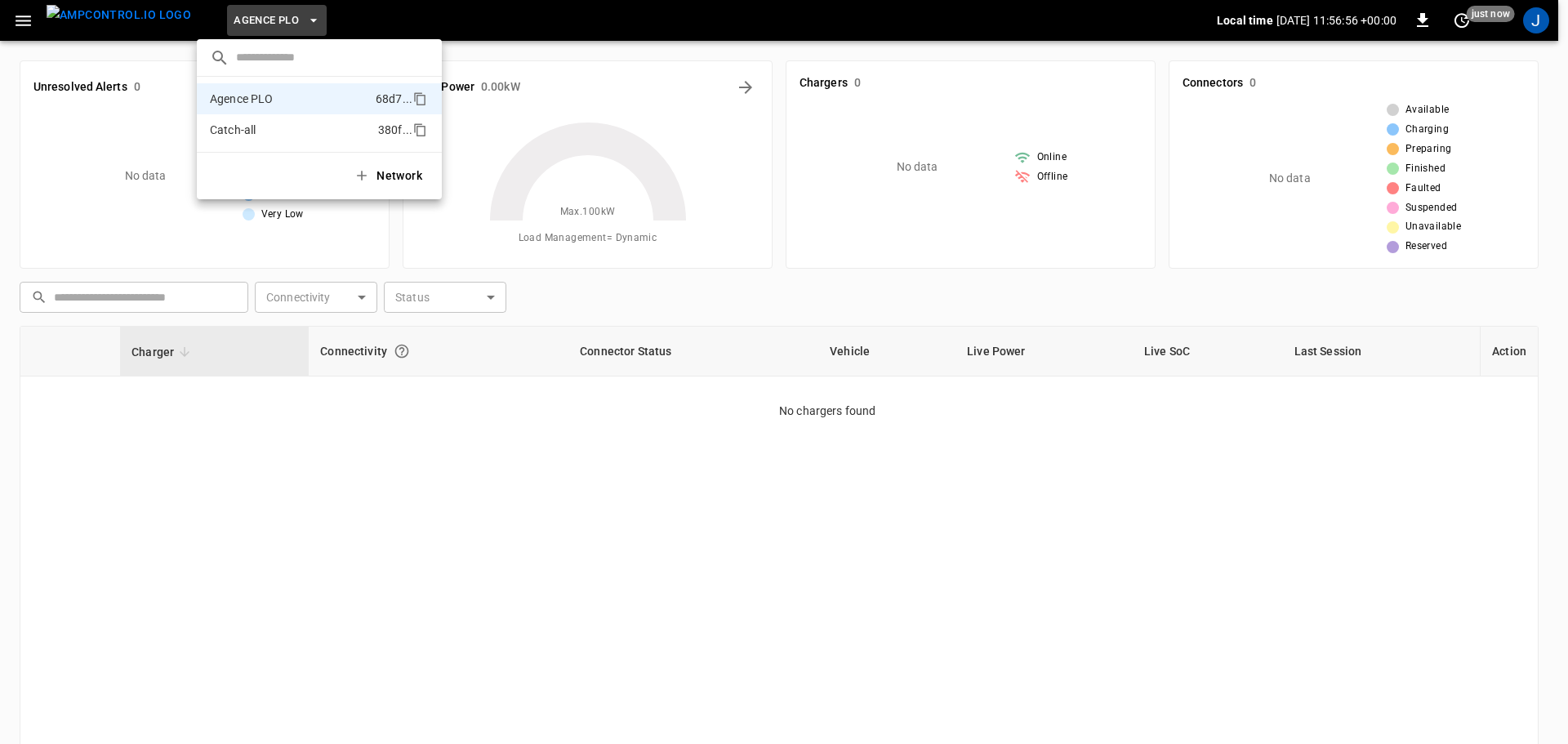
click at [260, 119] on li "Catch-all 380f ..." at bounding box center [320, 129] width 245 height 31
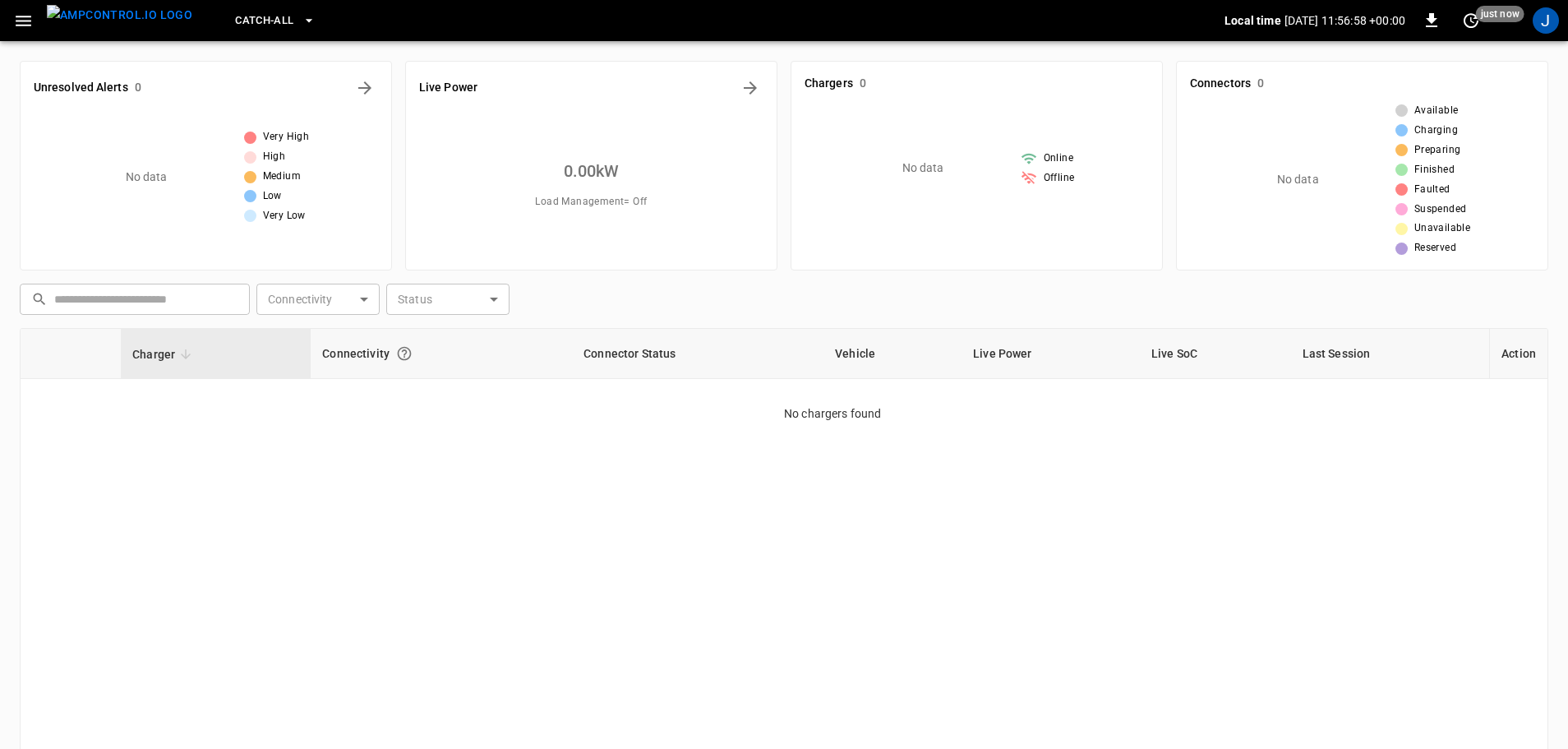
click at [239, 16] on span "Catch-all" at bounding box center [264, 21] width 59 height 19
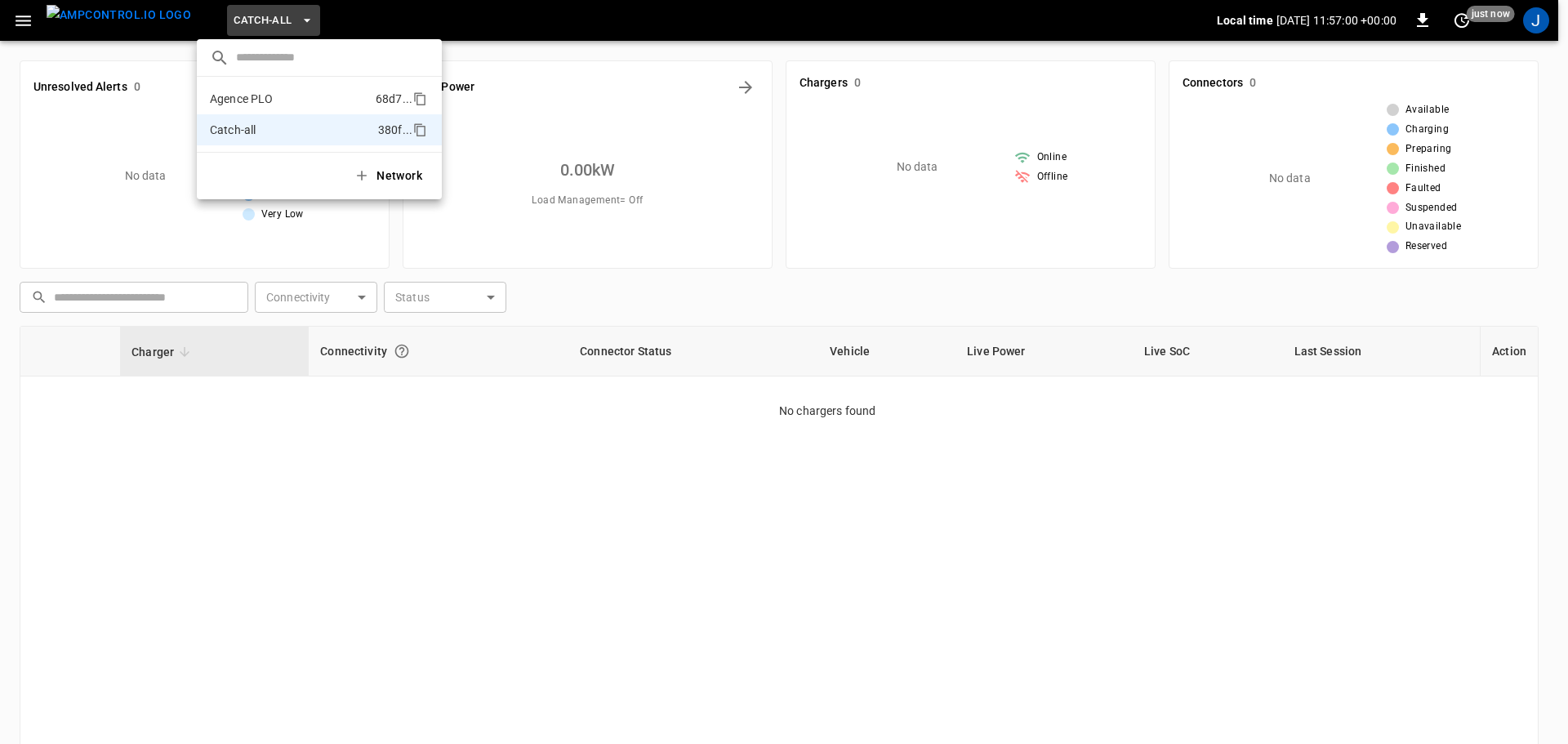
click at [261, 93] on p "Agence PLO" at bounding box center [290, 99] width 159 height 16
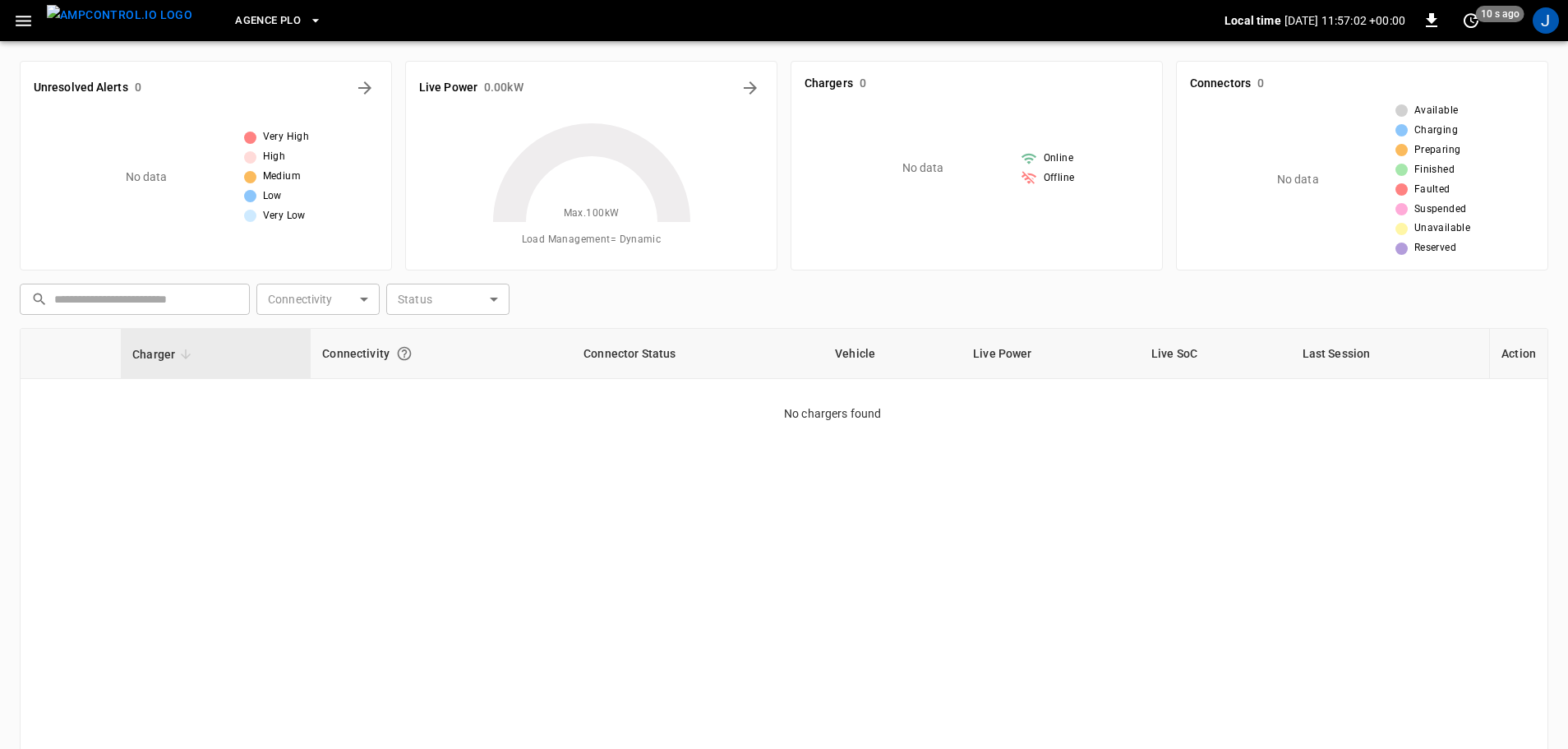
click at [242, 24] on span "Agence PLO" at bounding box center [267, 21] width 66 height 19
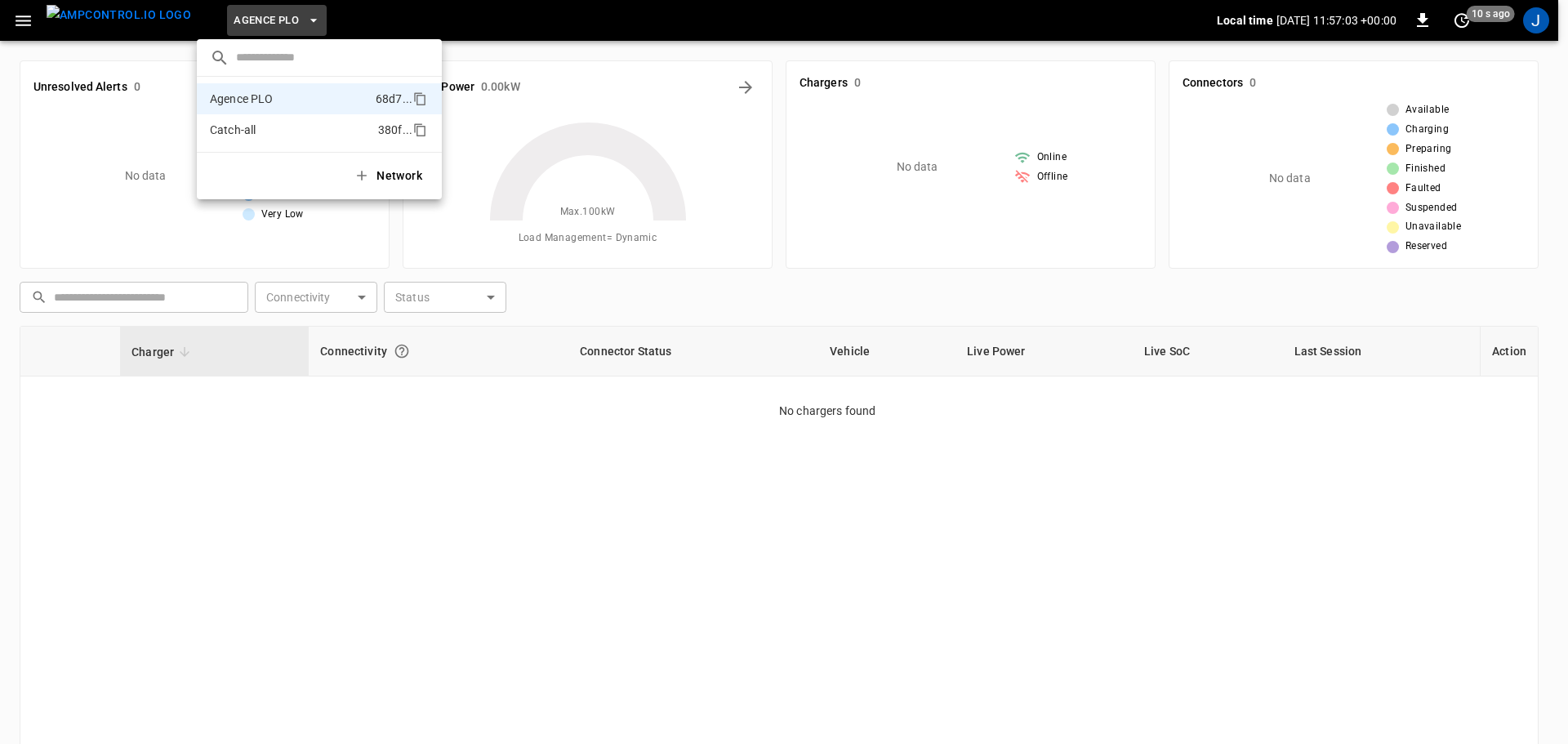
click at [244, 121] on li "Catch-all 380f ..." at bounding box center [320, 129] width 245 height 31
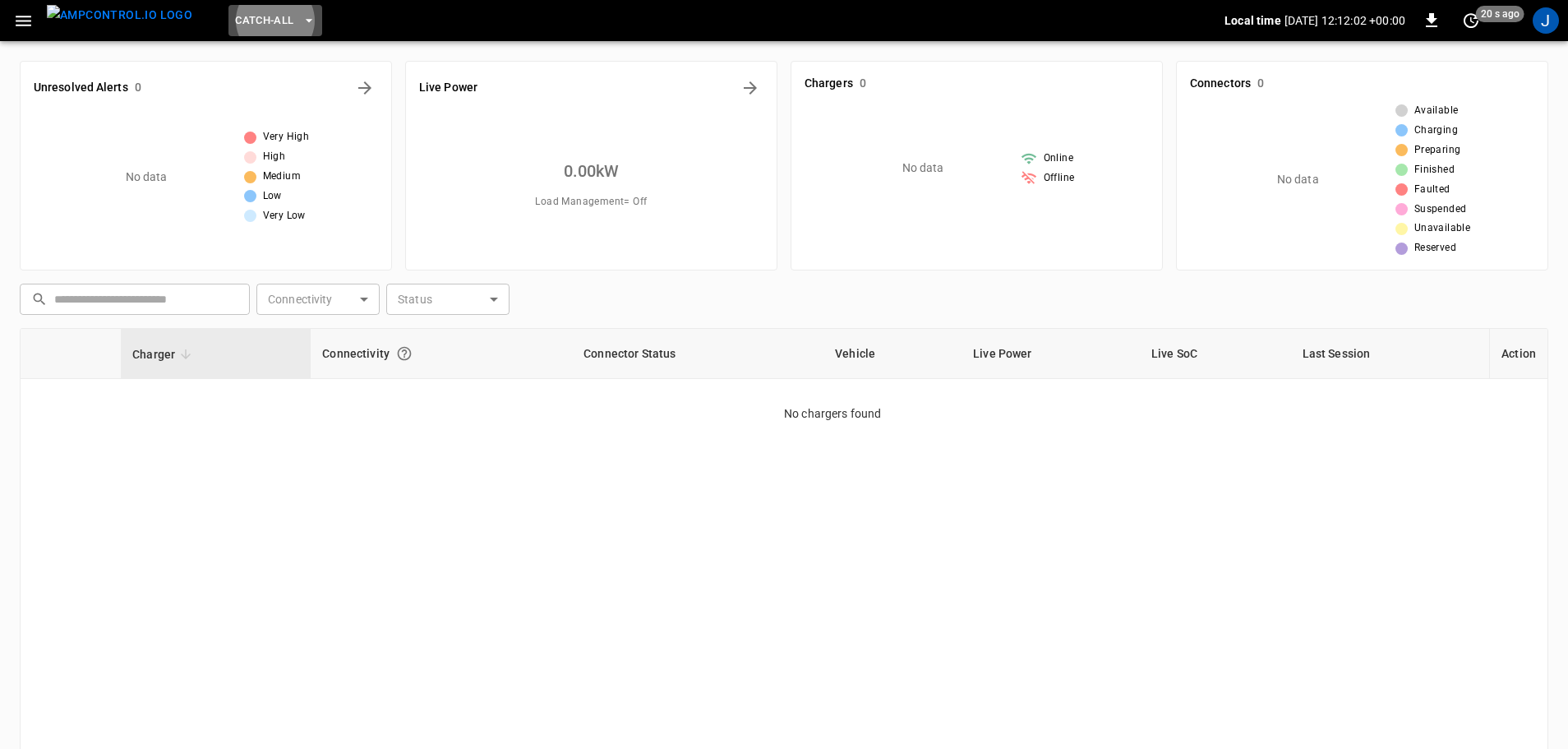
click at [257, 21] on span "Catch-all" at bounding box center [264, 21] width 59 height 19
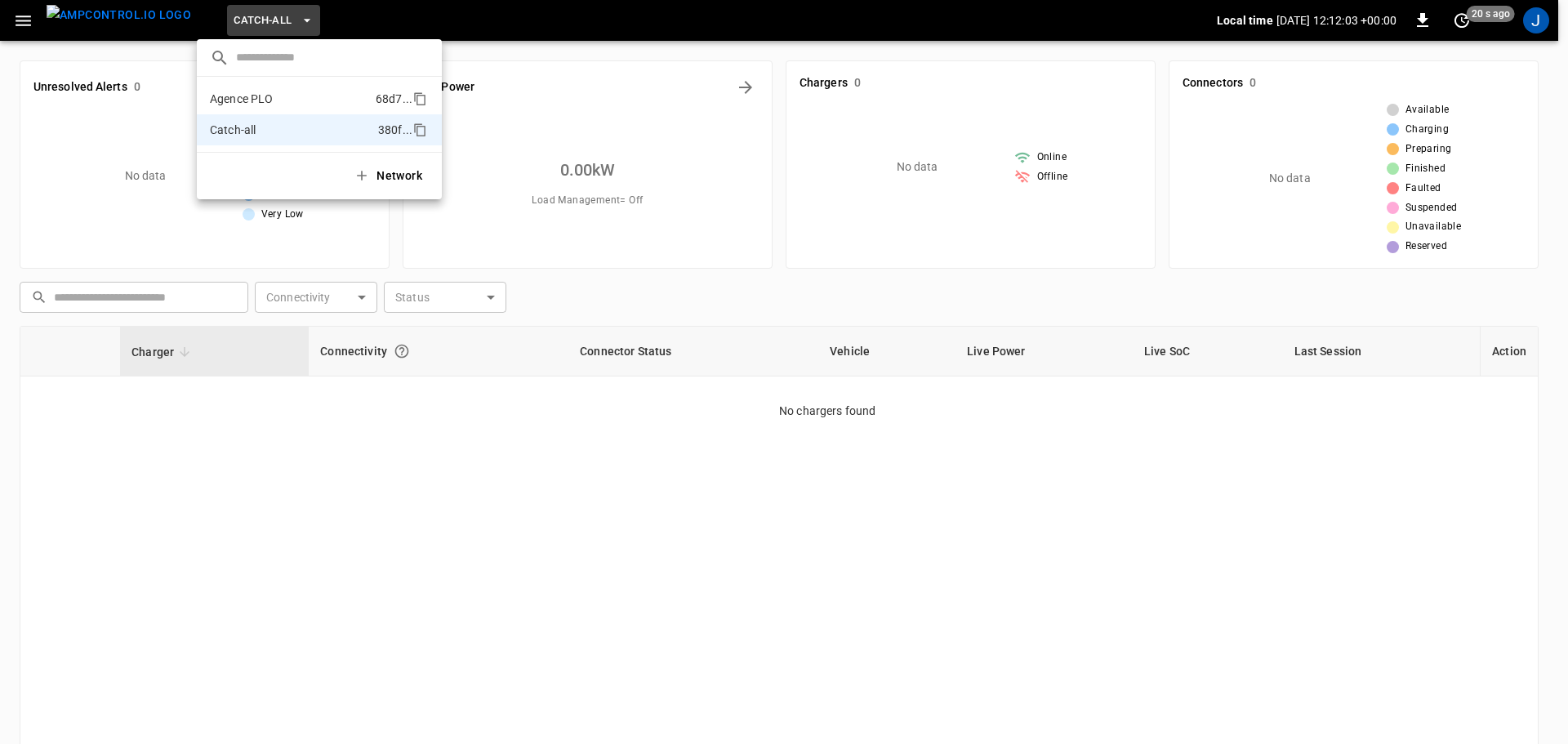
click at [255, 100] on p "Agence PLO" at bounding box center [290, 99] width 159 height 16
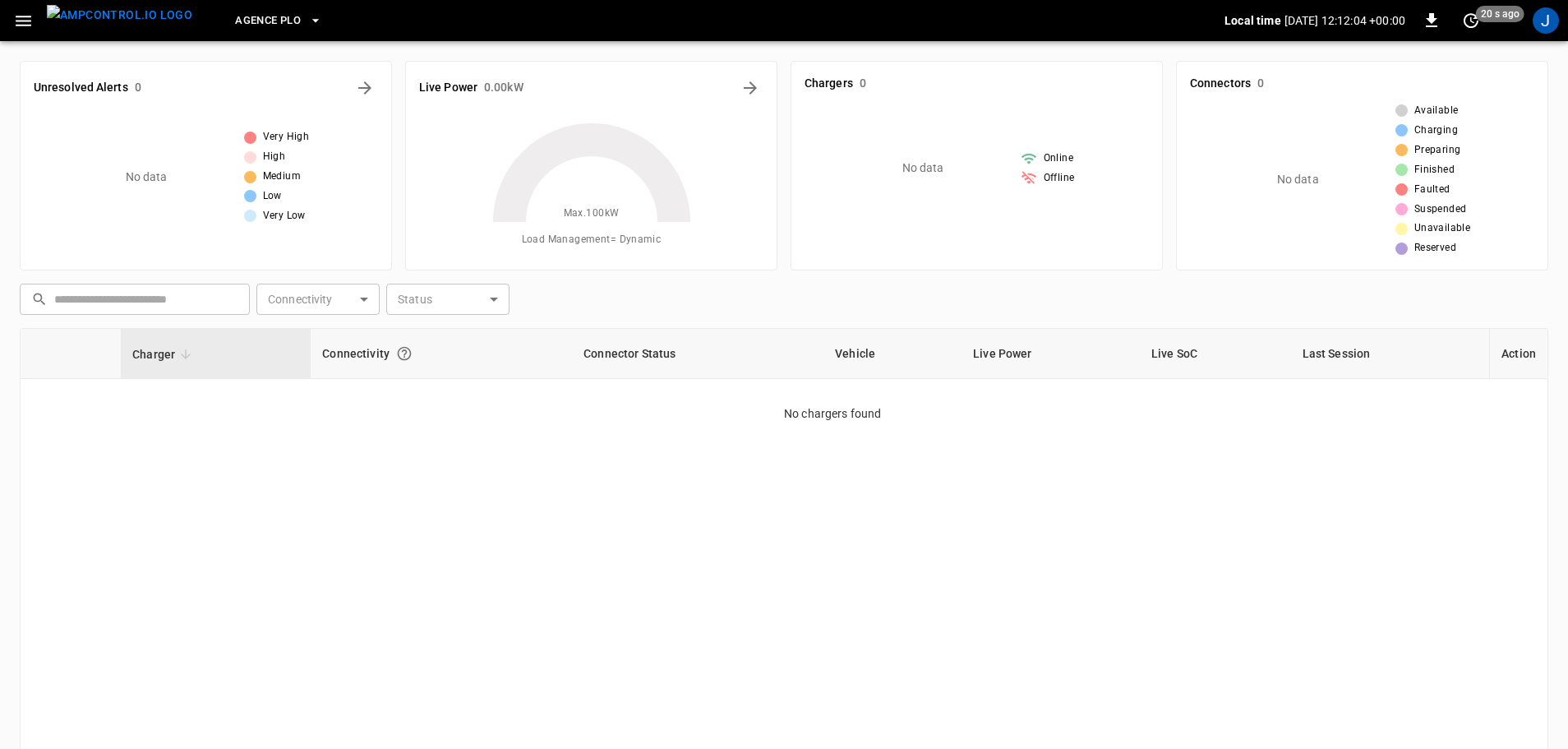
click at [1562, 18] on div "Agence PLO Local time 2025-10-13 12:12:04 +00:00 0 20 s ago J" at bounding box center [784, 21] width 1568 height 41
click at [1555, 22] on div "J" at bounding box center [1546, 21] width 26 height 26
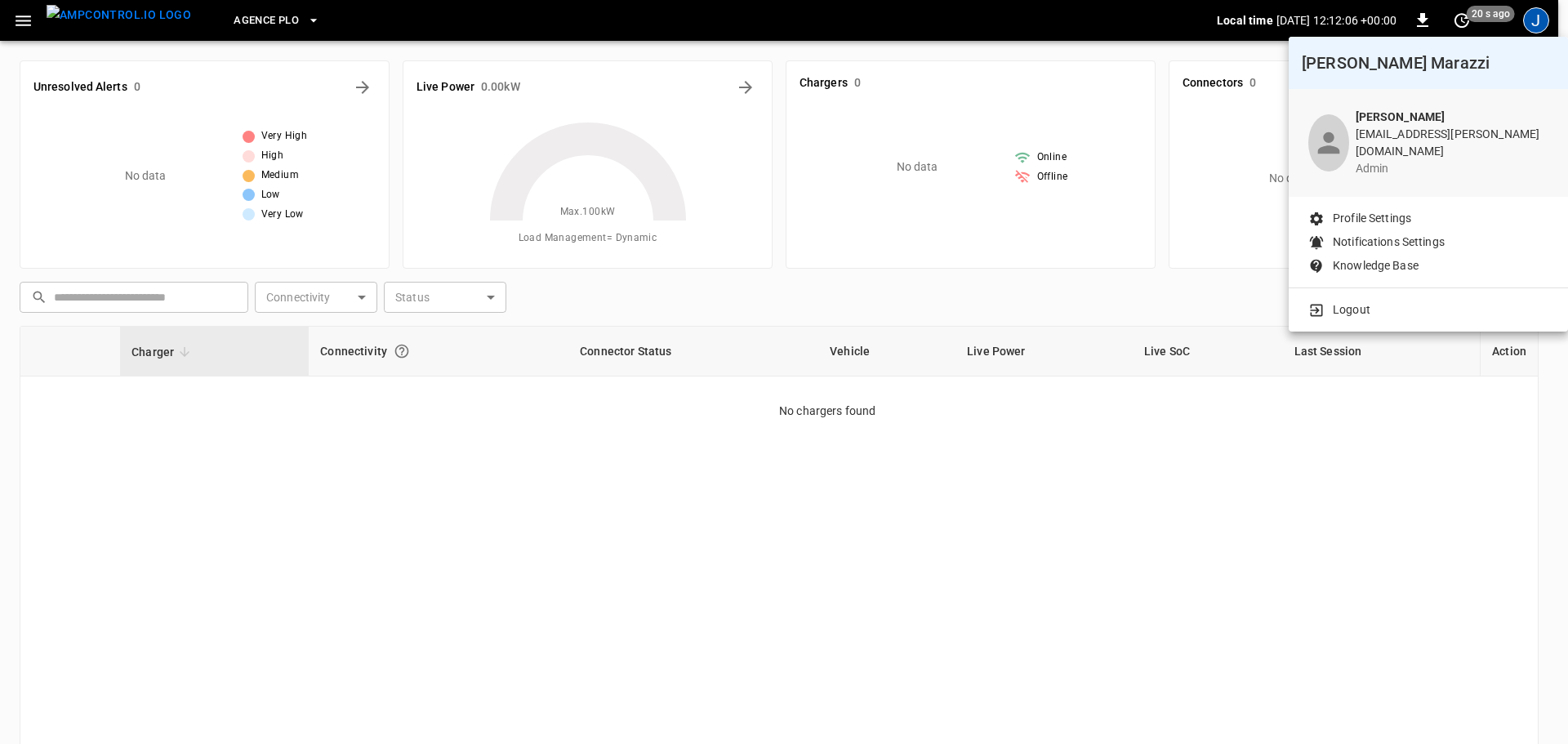
click at [1375, 210] on p "Profile Settings" at bounding box center [1372, 219] width 78 height 17
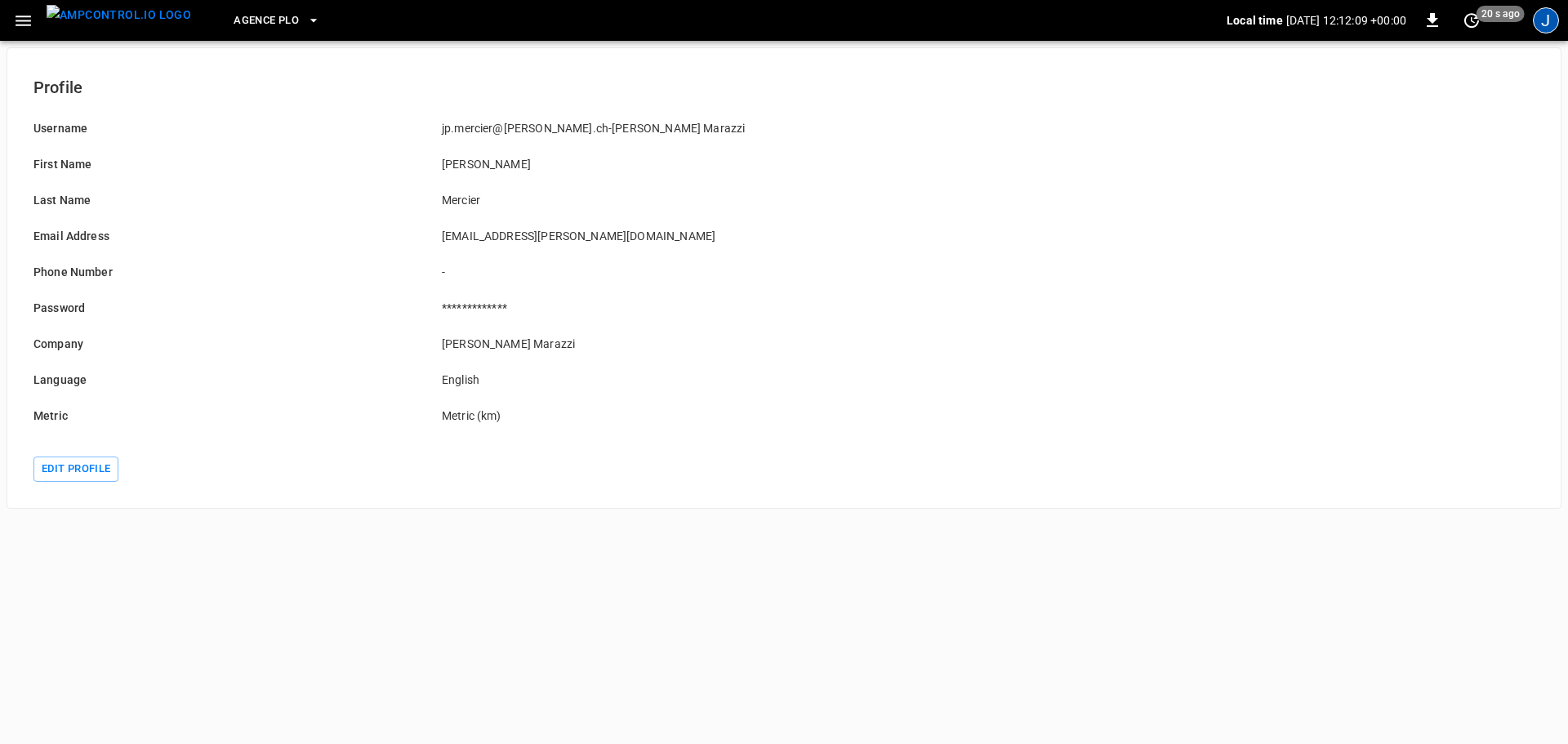
click at [1544, 19] on div "J" at bounding box center [1546, 21] width 26 height 26
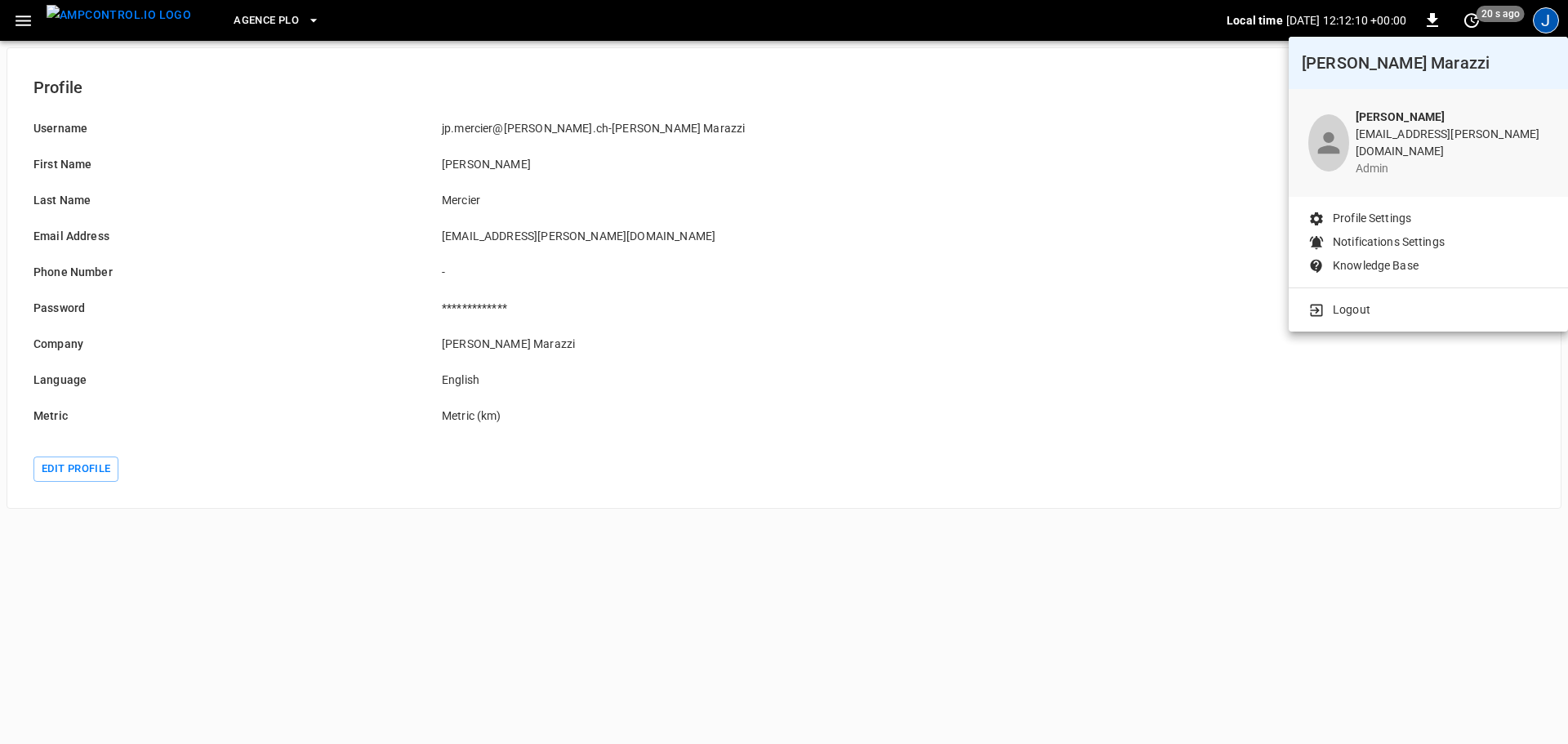
click at [1361, 235] on p "Notifications Settings" at bounding box center [1389, 242] width 112 height 17
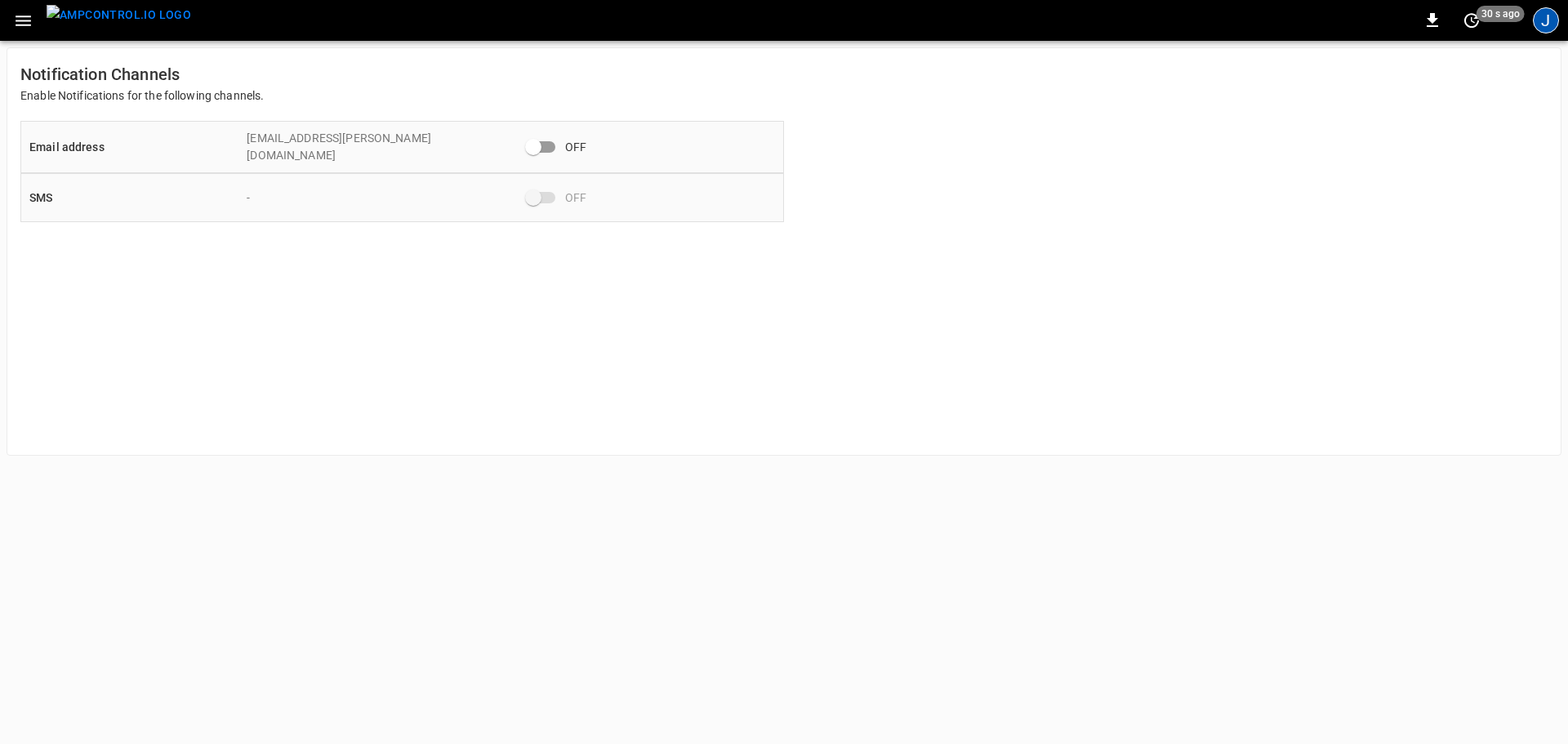
click at [1542, 14] on div "J" at bounding box center [1546, 21] width 26 height 26
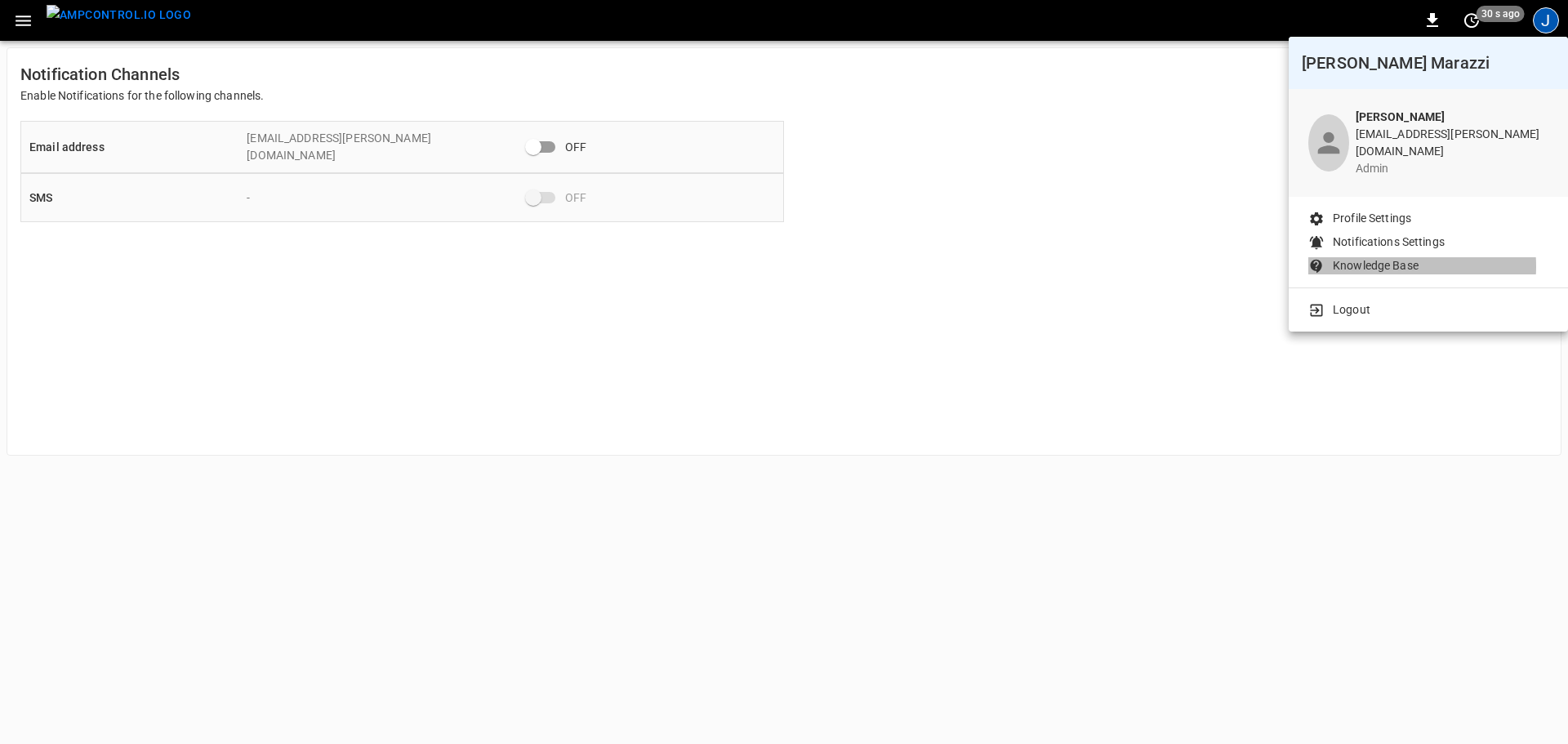
click at [1384, 257] on p "Knowledge Base" at bounding box center [1376, 266] width 86 height 17
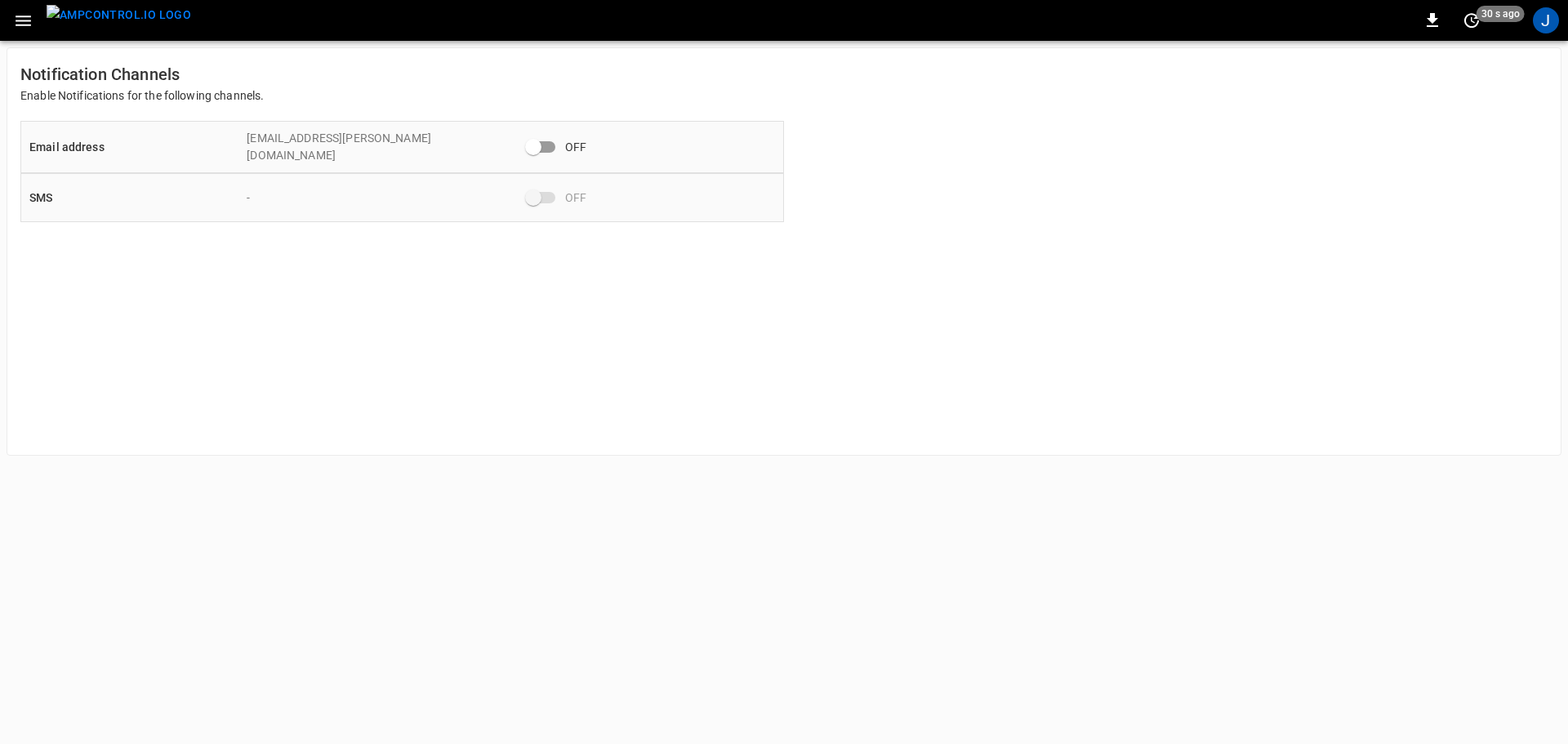
click at [12, 21] on button "button" at bounding box center [23, 21] width 33 height 30
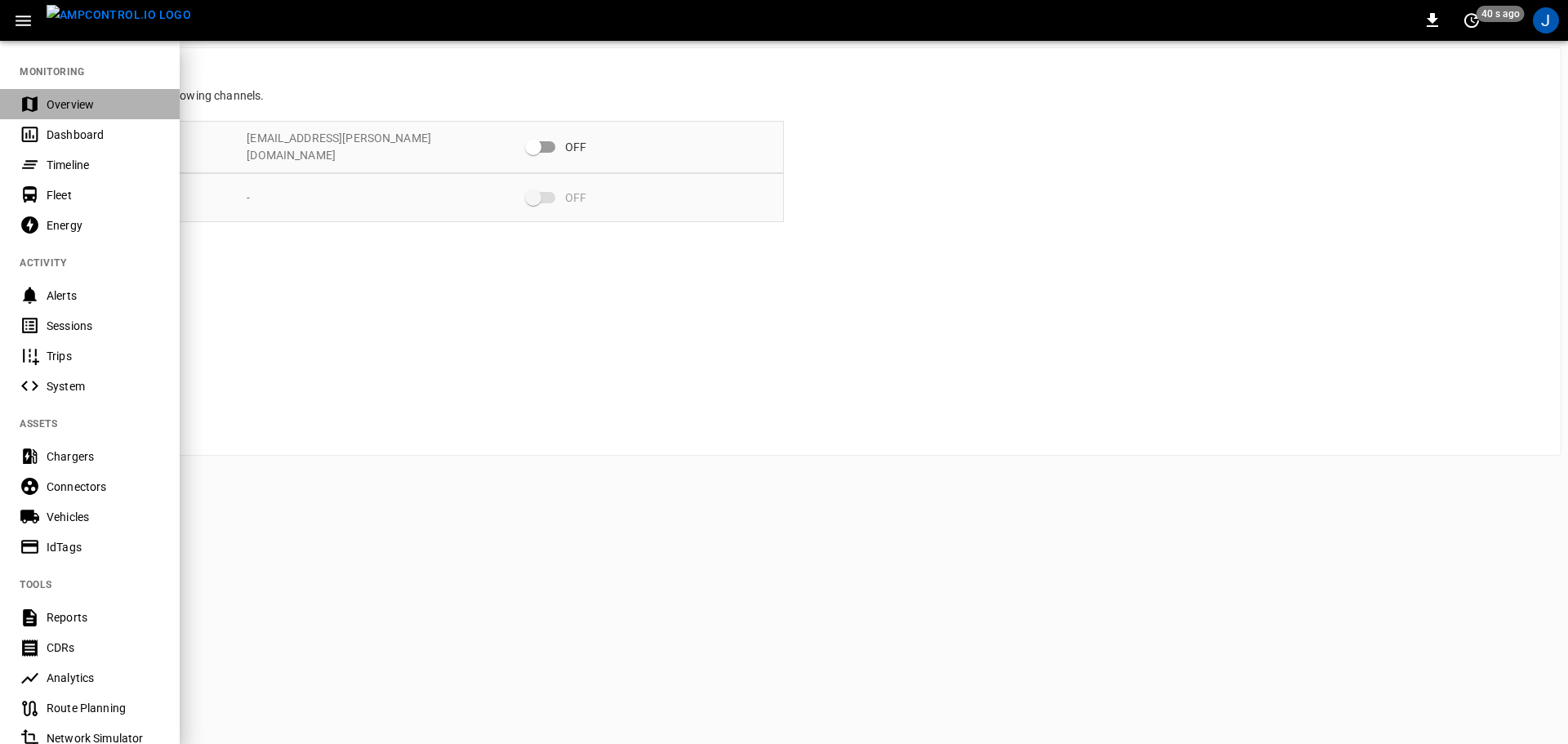
click at [101, 110] on div "Overview" at bounding box center [103, 104] width 113 height 16
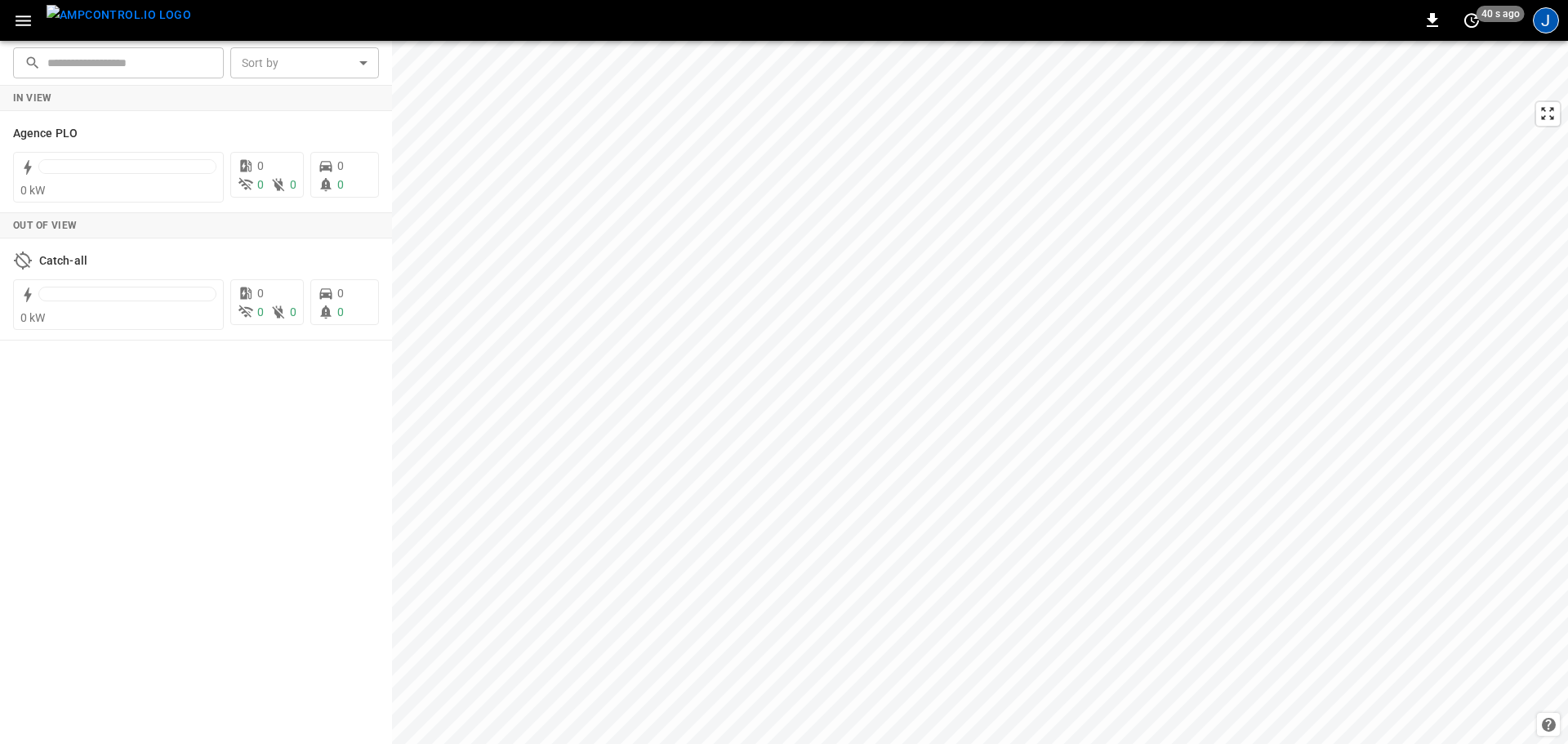
click at [1549, 24] on div "J" at bounding box center [1546, 21] width 26 height 26
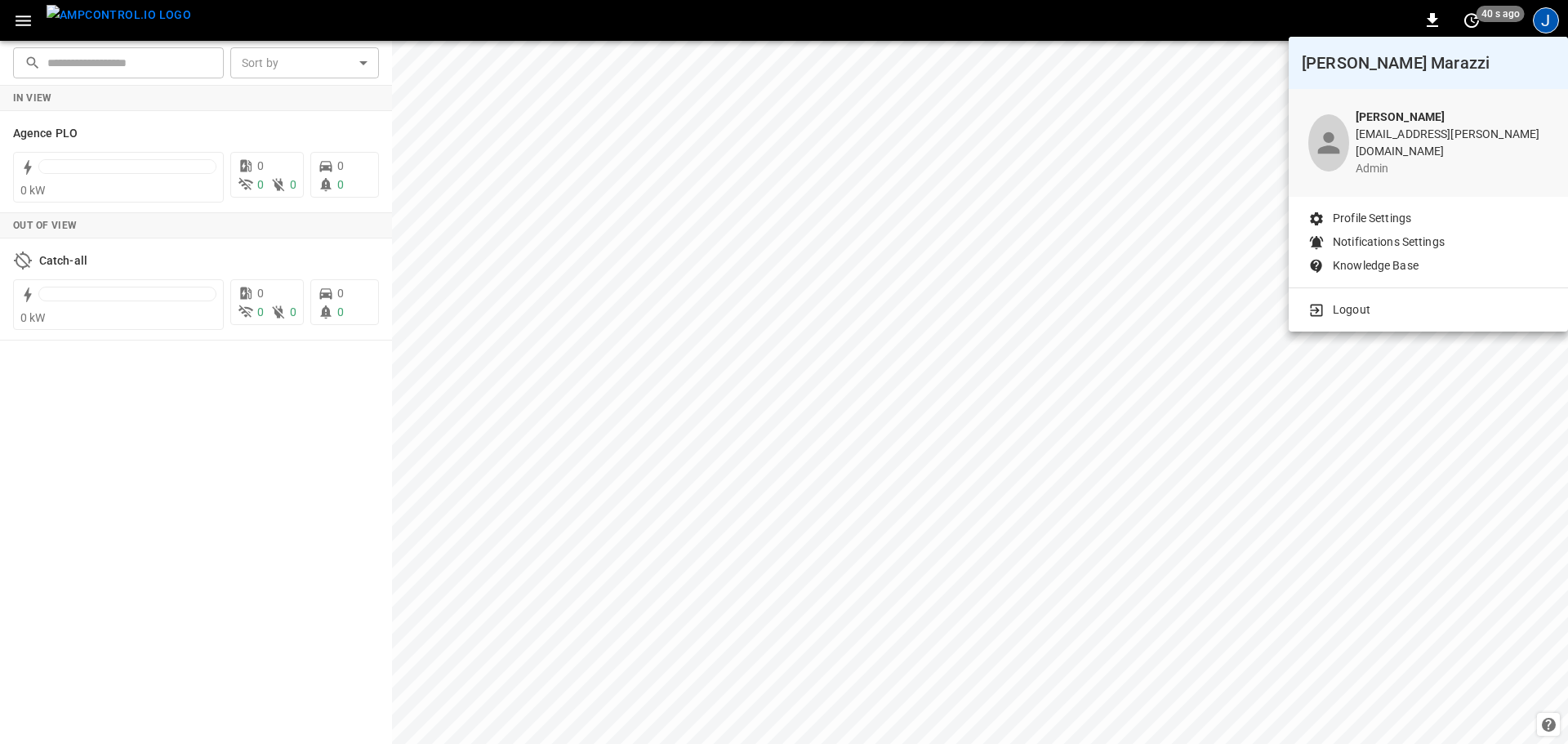
click at [1283, 85] on div at bounding box center [784, 372] width 1568 height 744
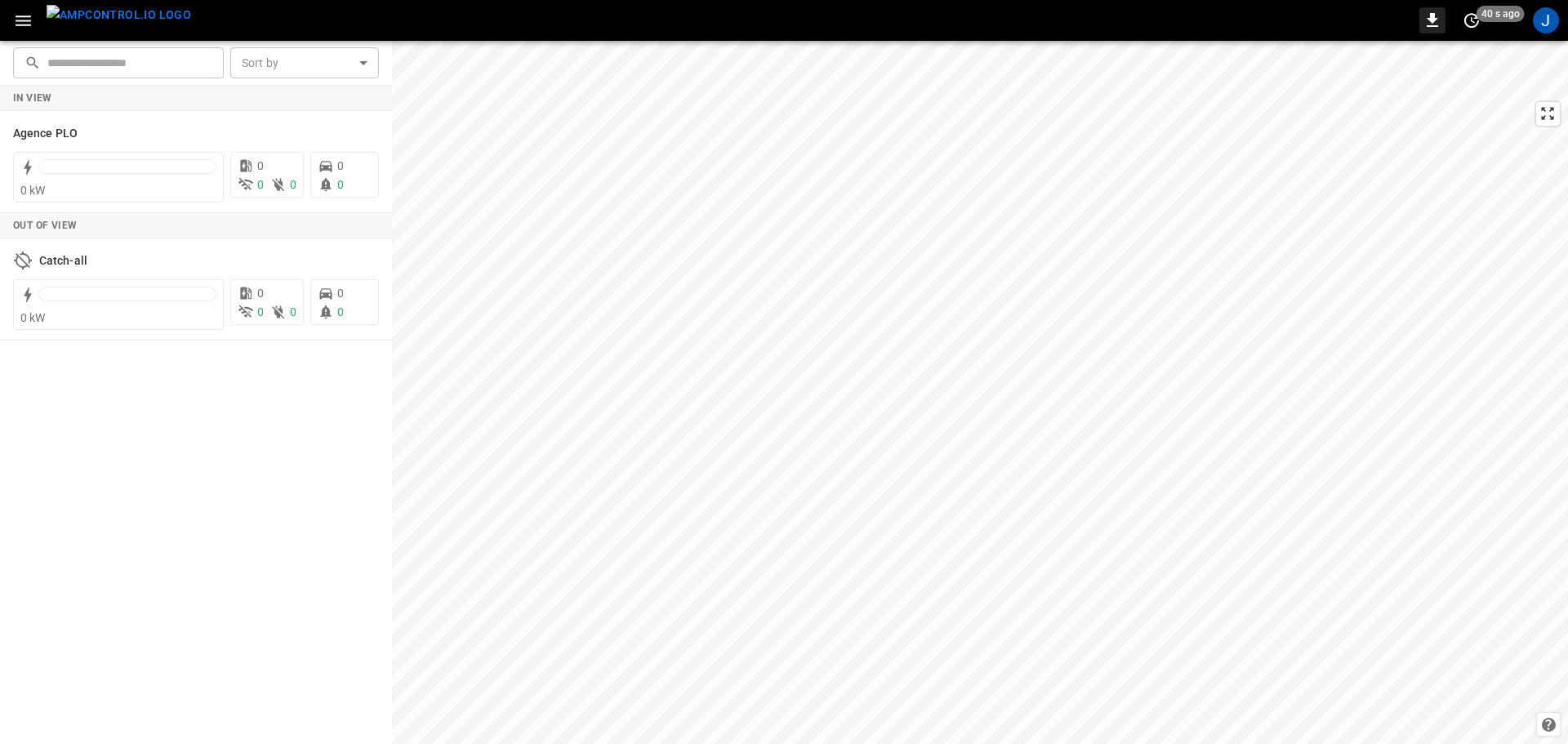
click at [1435, 21] on icon "button" at bounding box center [1432, 20] width 11 height 14
click at [0, 15] on div "0 50 s ago J" at bounding box center [784, 21] width 1568 height 41
click at [11, 16] on button "button" at bounding box center [23, 21] width 33 height 30
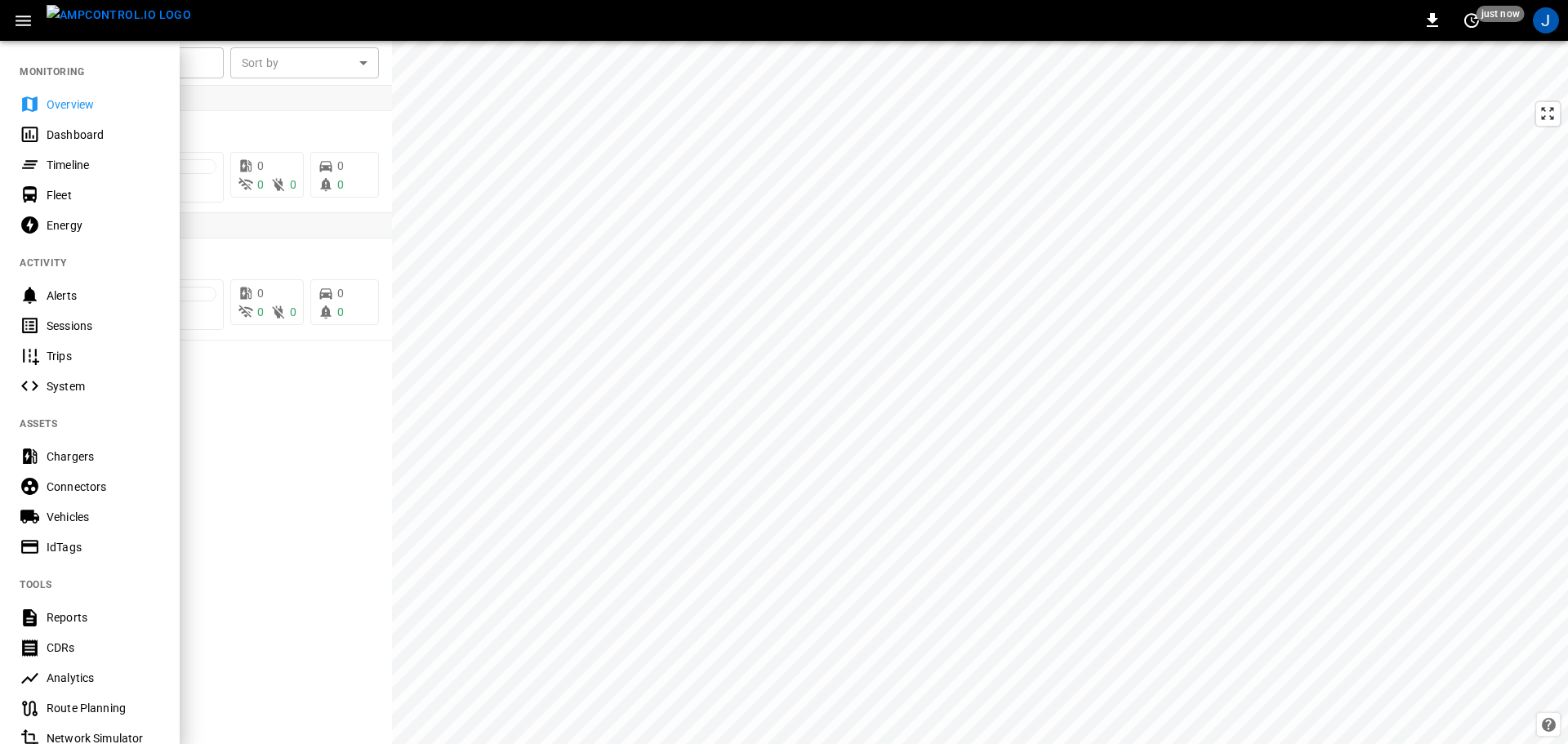
click at [68, 137] on div "Dashboard" at bounding box center [103, 135] width 113 height 16
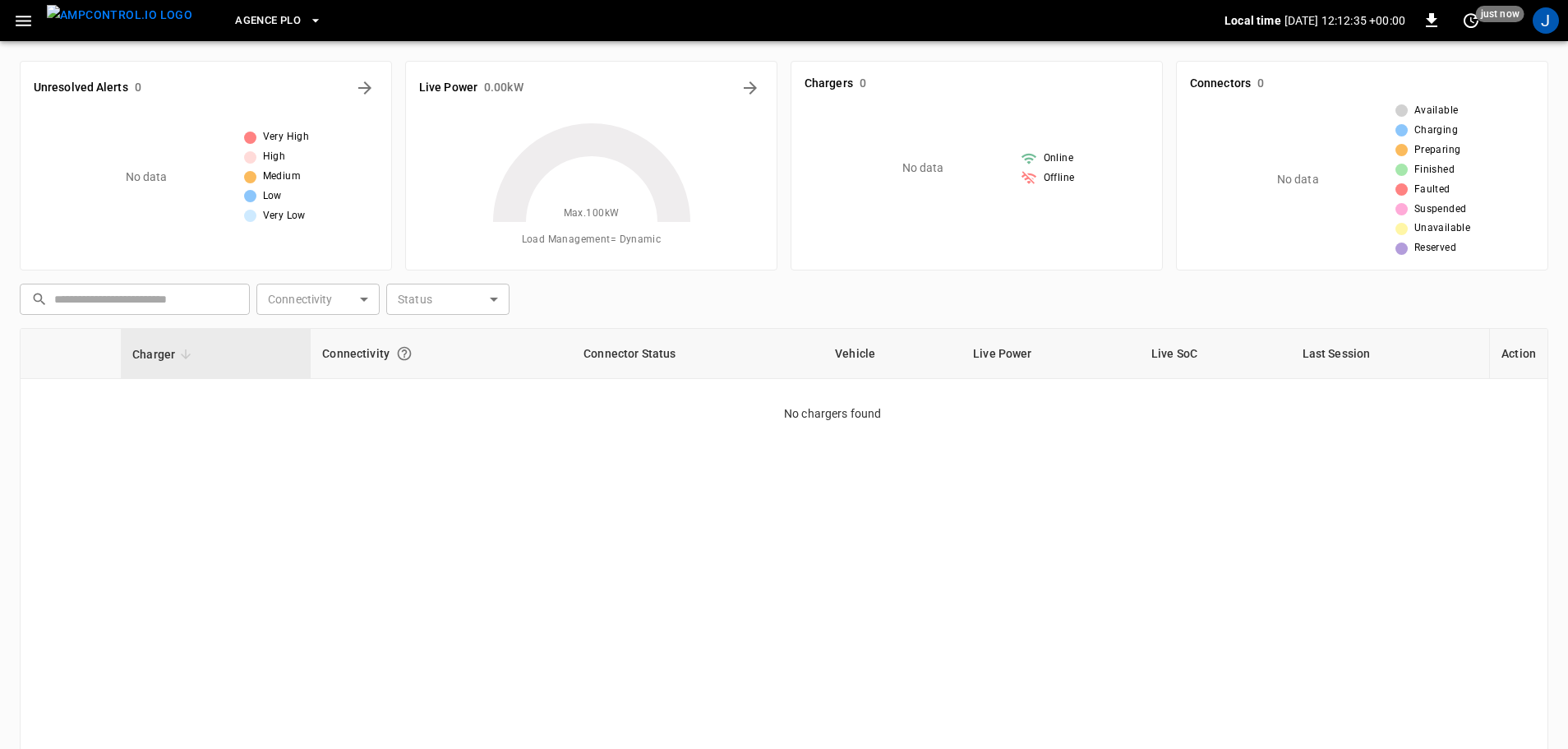
click at [36, 22] on button "button" at bounding box center [23, 21] width 34 height 30
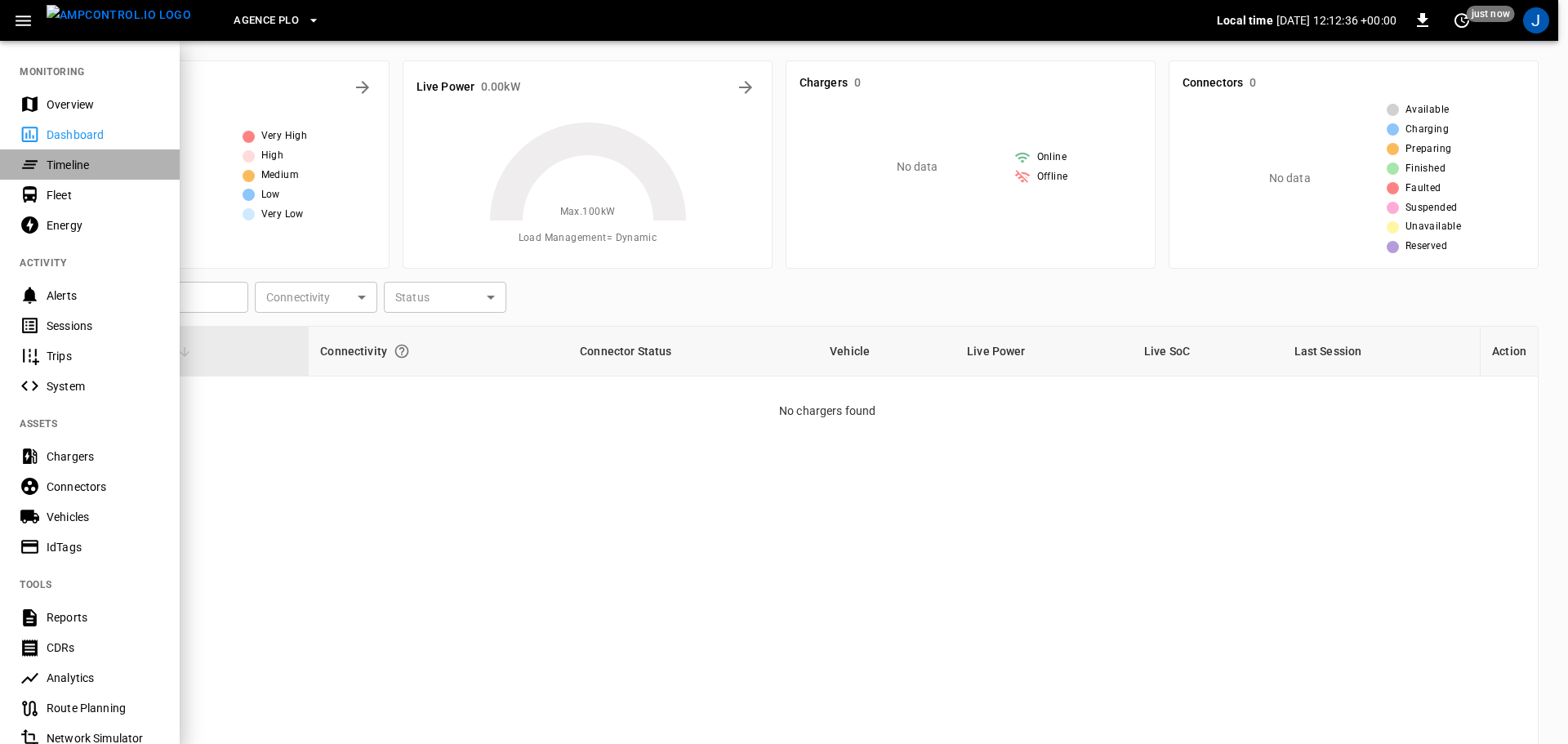
click at [51, 166] on div "Timeline" at bounding box center [103, 165] width 113 height 16
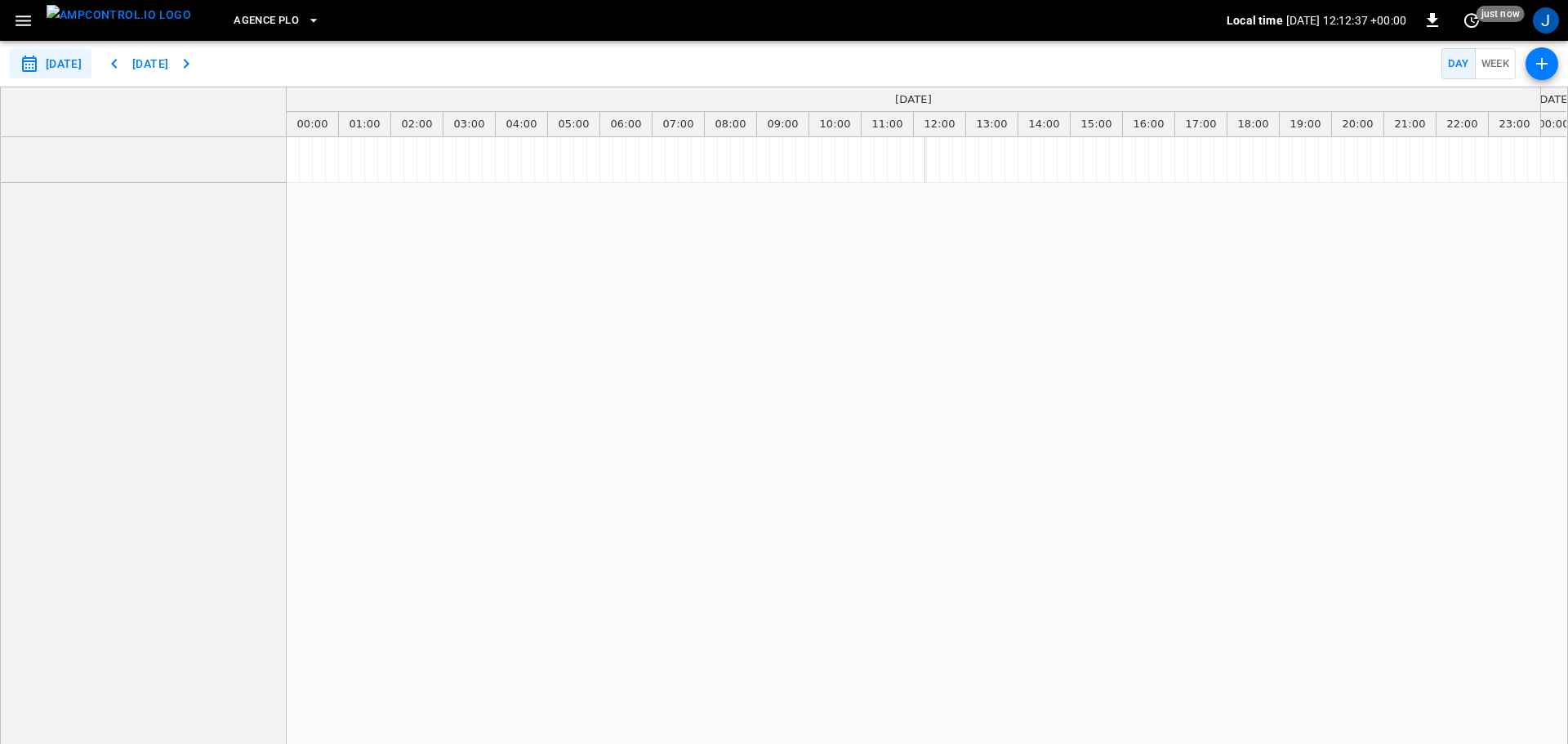
click at [26, 19] on icon "button" at bounding box center [23, 21] width 21 height 21
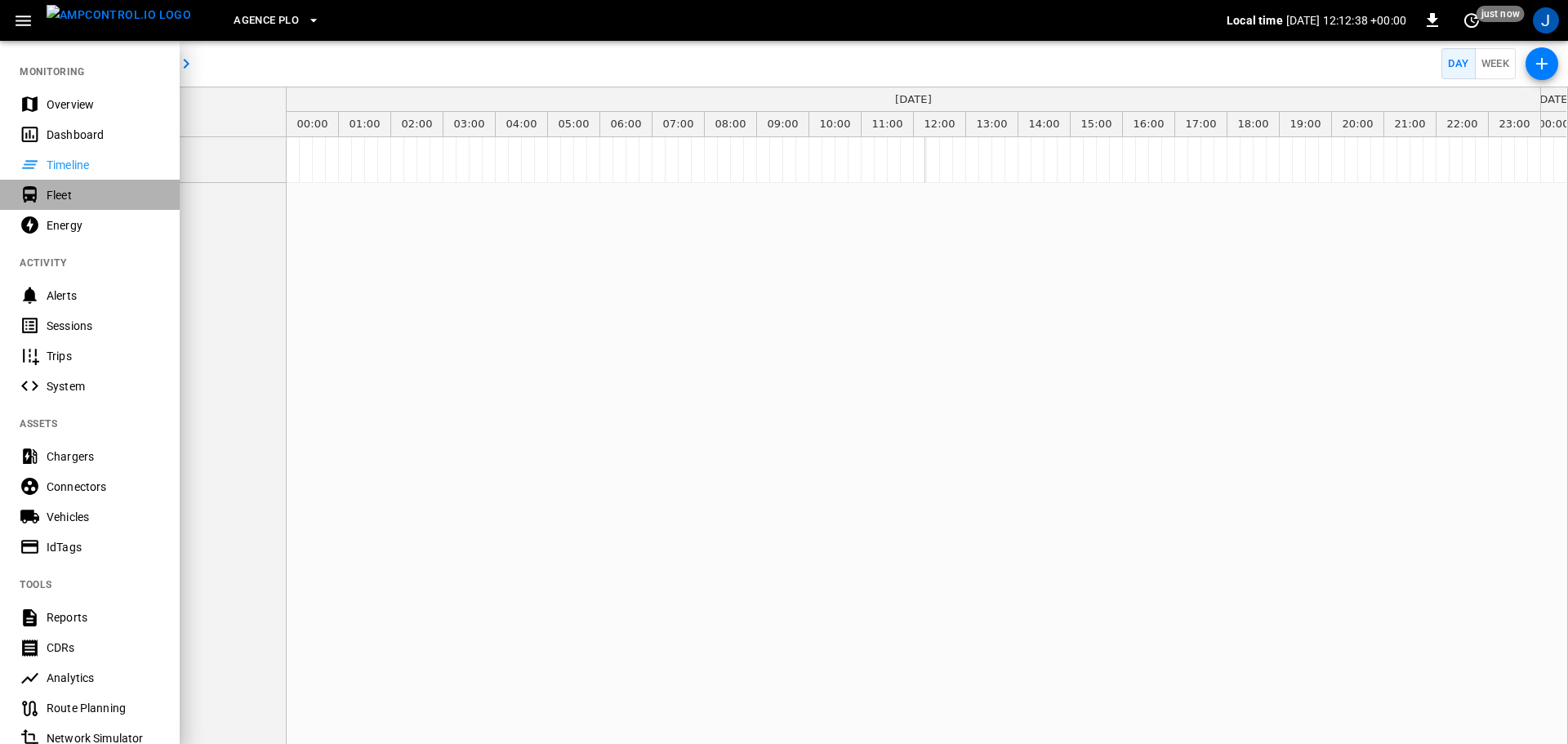
click at [53, 193] on div "Fleet" at bounding box center [103, 195] width 113 height 16
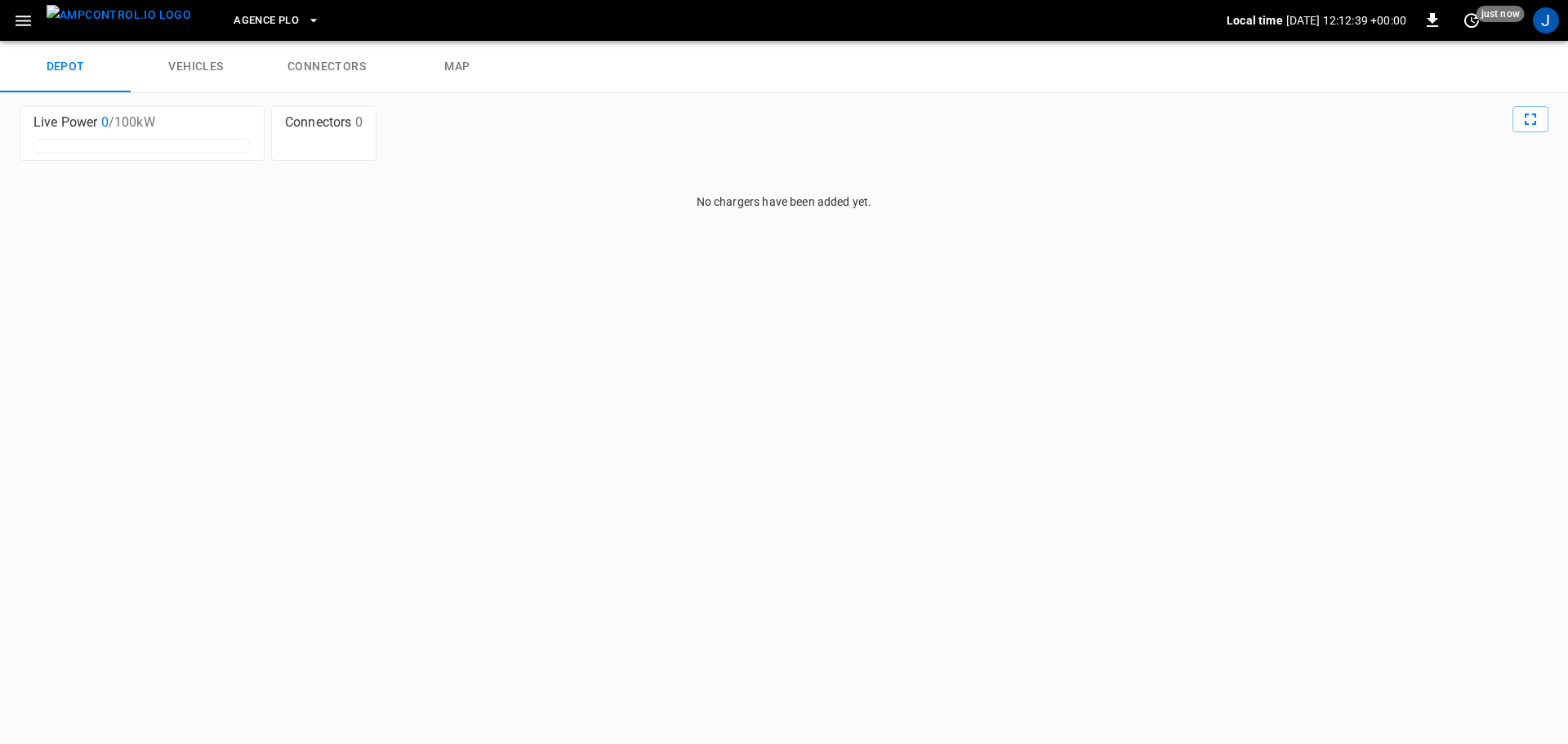
click at [23, 20] on icon "button" at bounding box center [23, 21] width 15 height 10
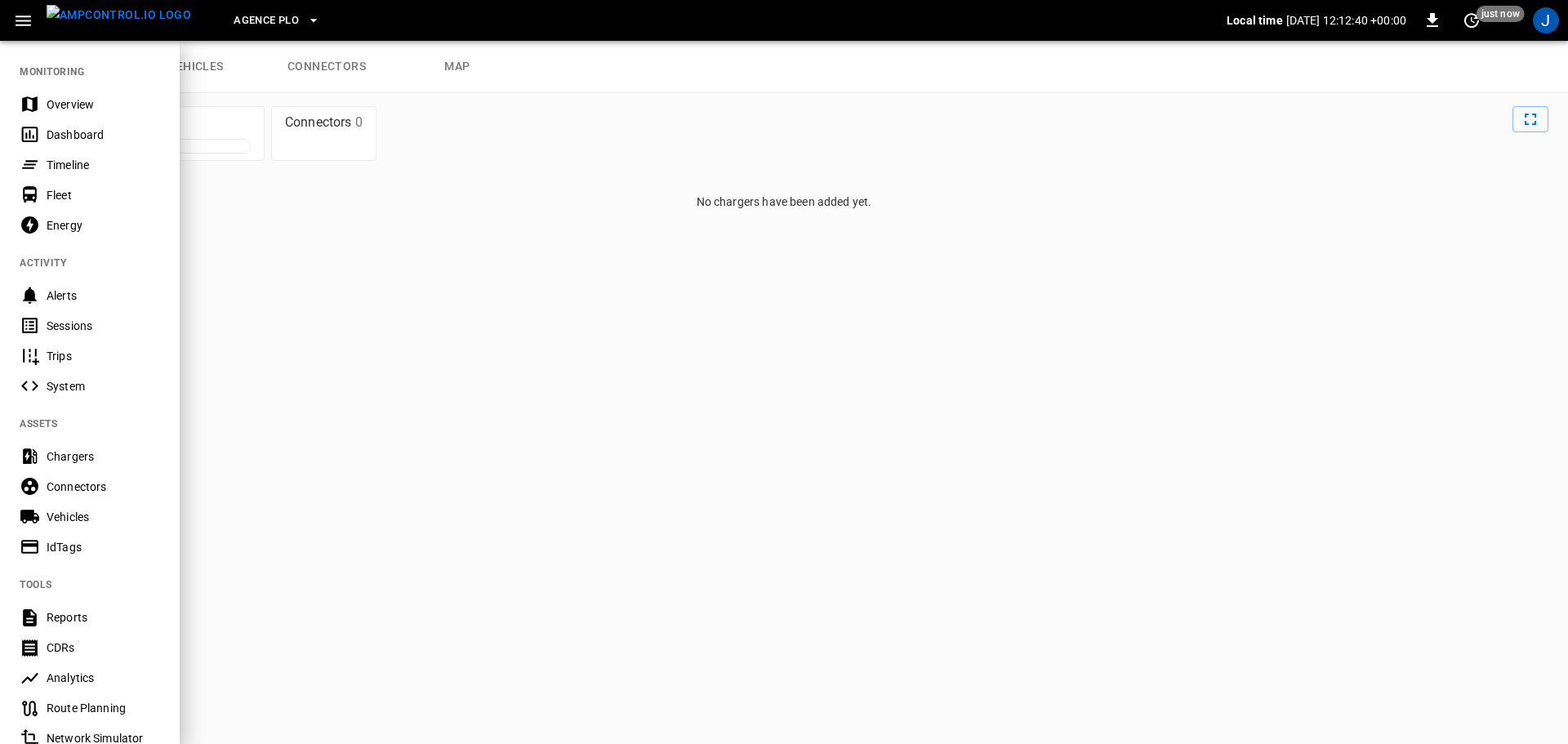
click at [57, 227] on div "Energy" at bounding box center [103, 225] width 113 height 16
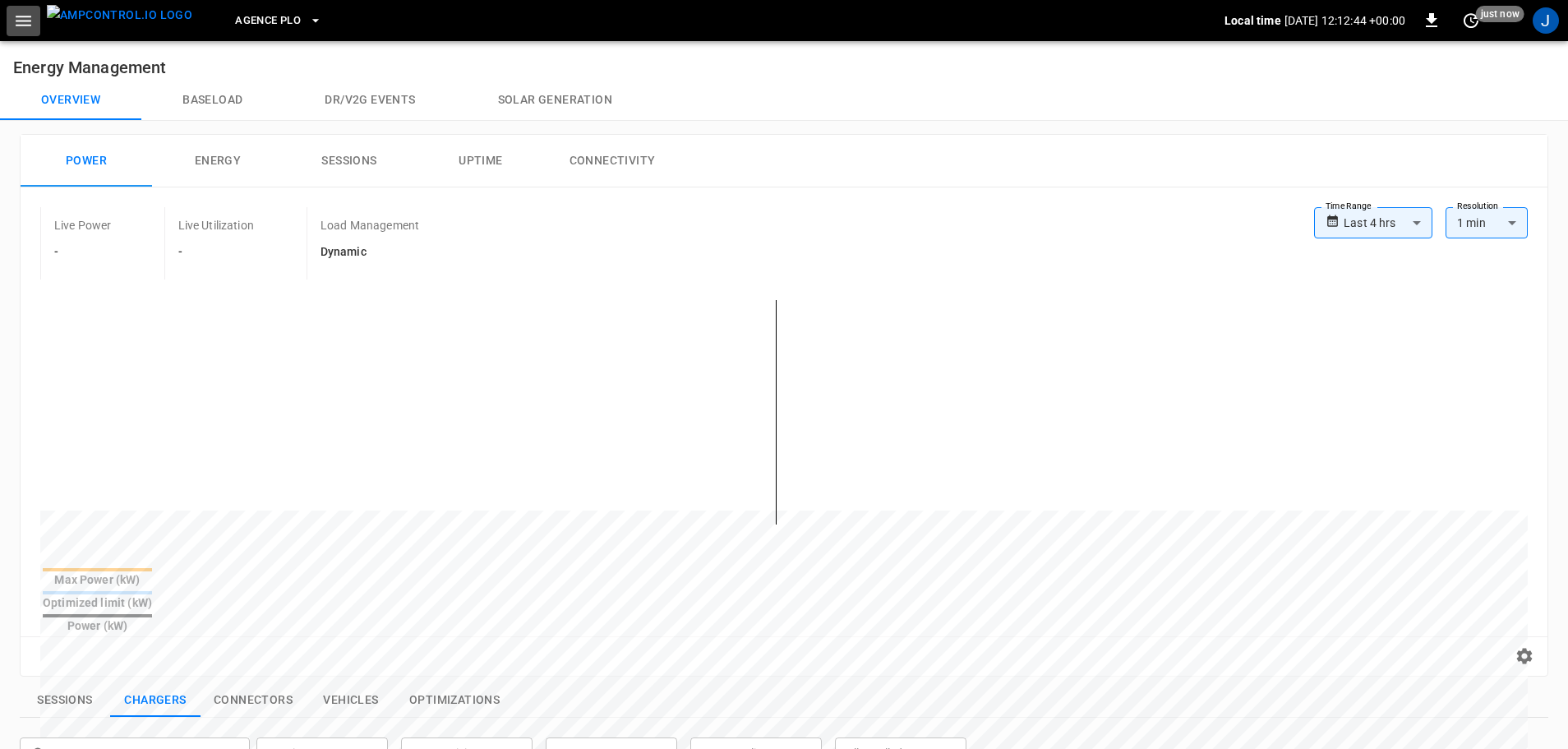
click at [28, 22] on icon "button" at bounding box center [23, 21] width 21 height 21
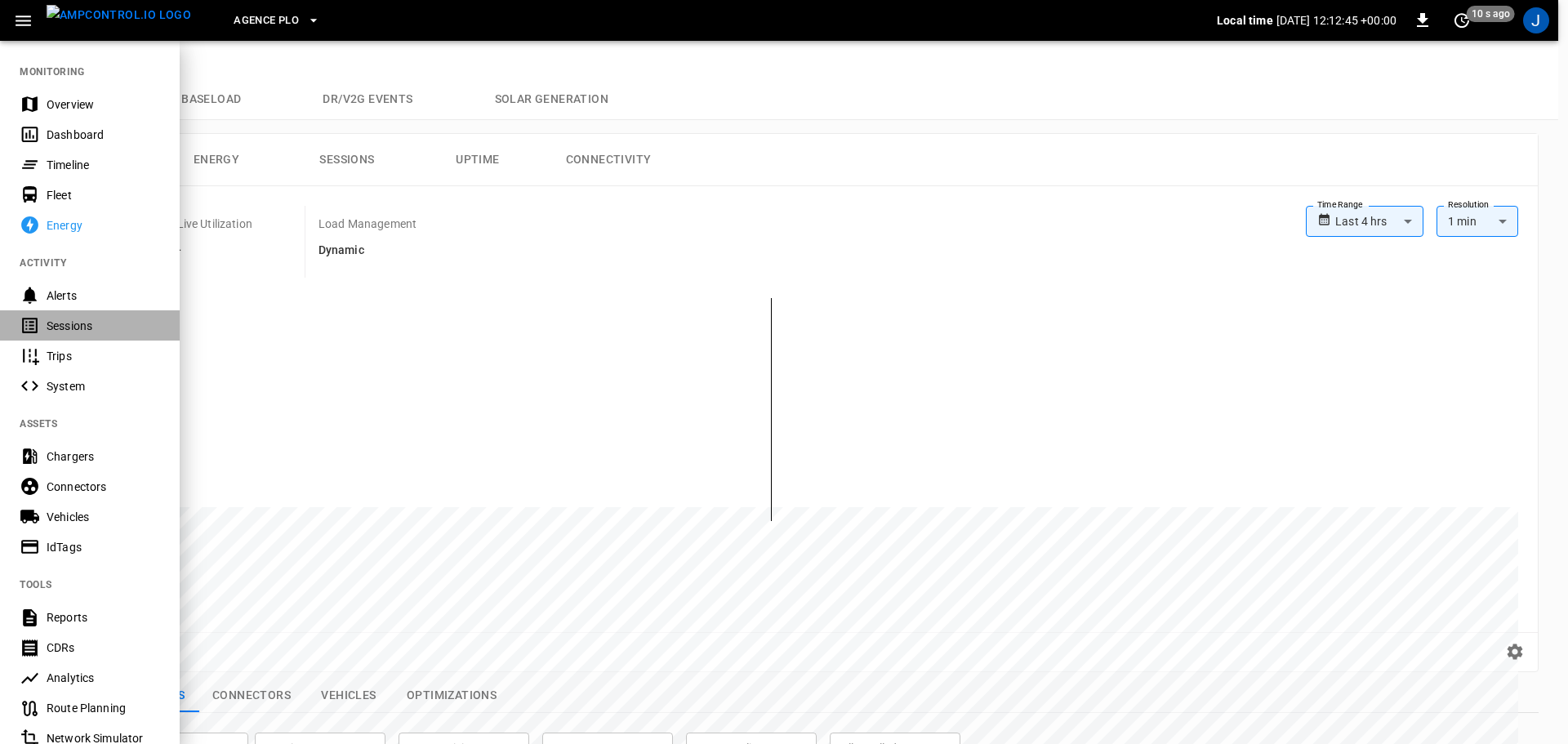
click at [101, 318] on div "Sessions" at bounding box center [103, 326] width 113 height 16
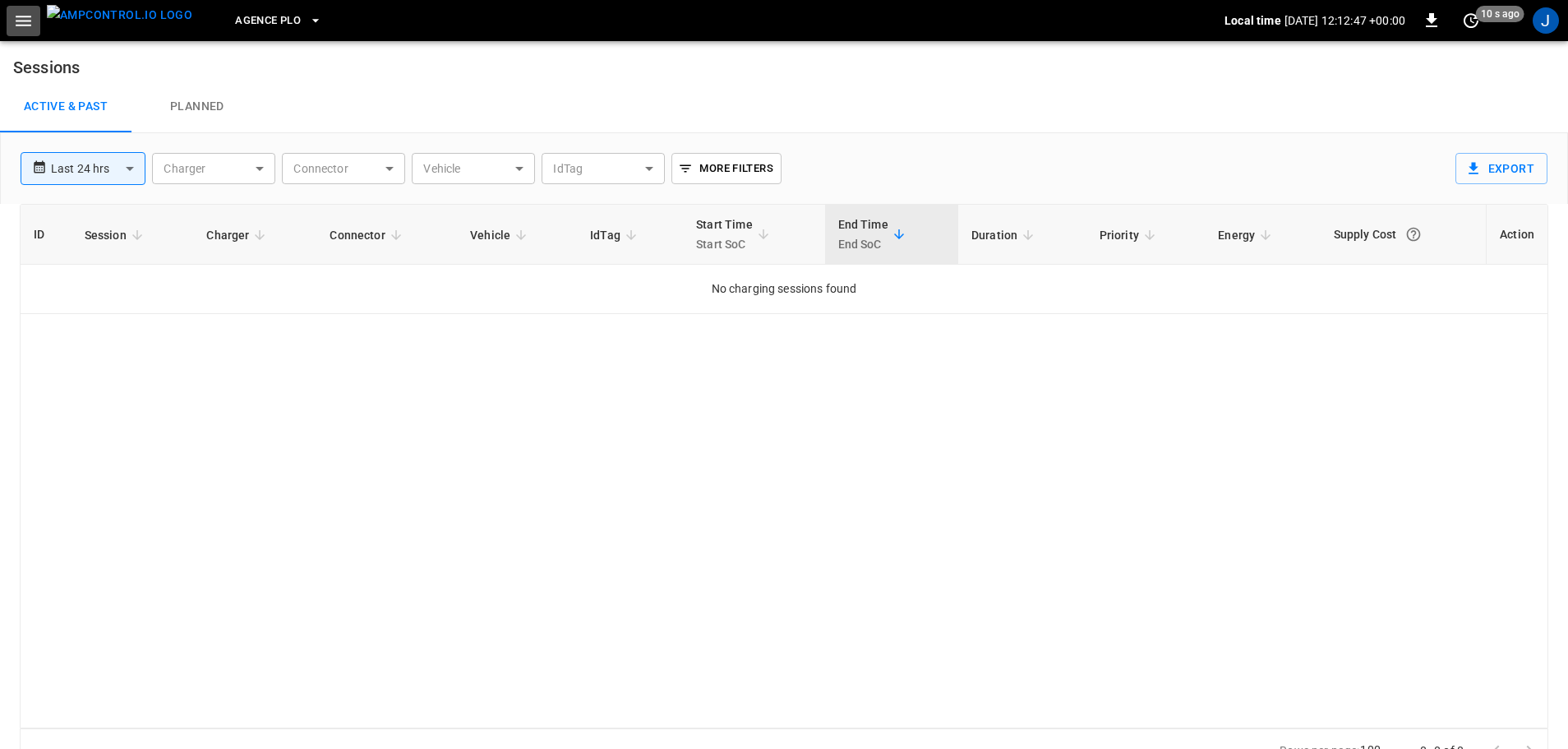
click at [23, 20] on icon "button" at bounding box center [23, 21] width 16 height 10
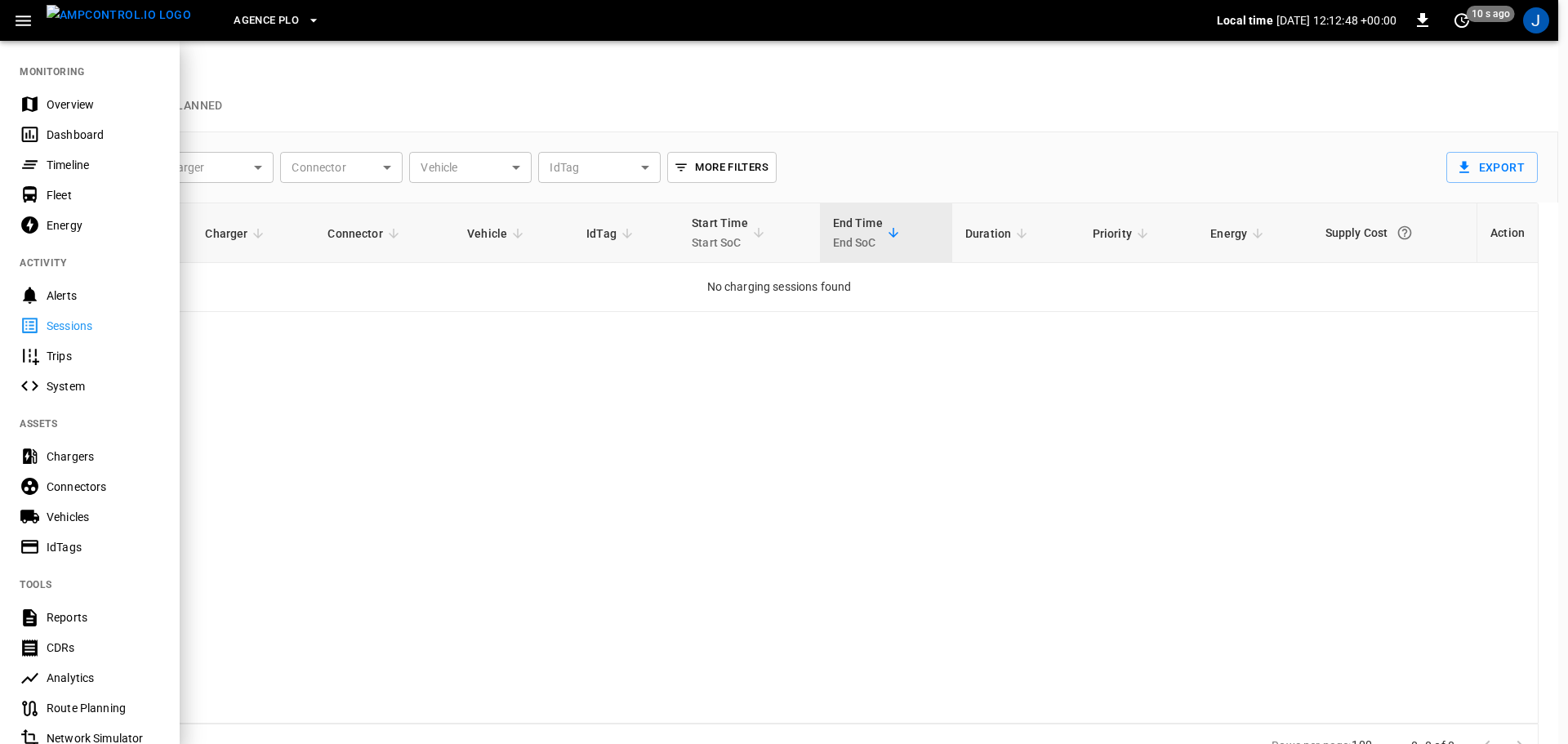
click at [60, 456] on div "Chargers" at bounding box center [103, 456] width 113 height 16
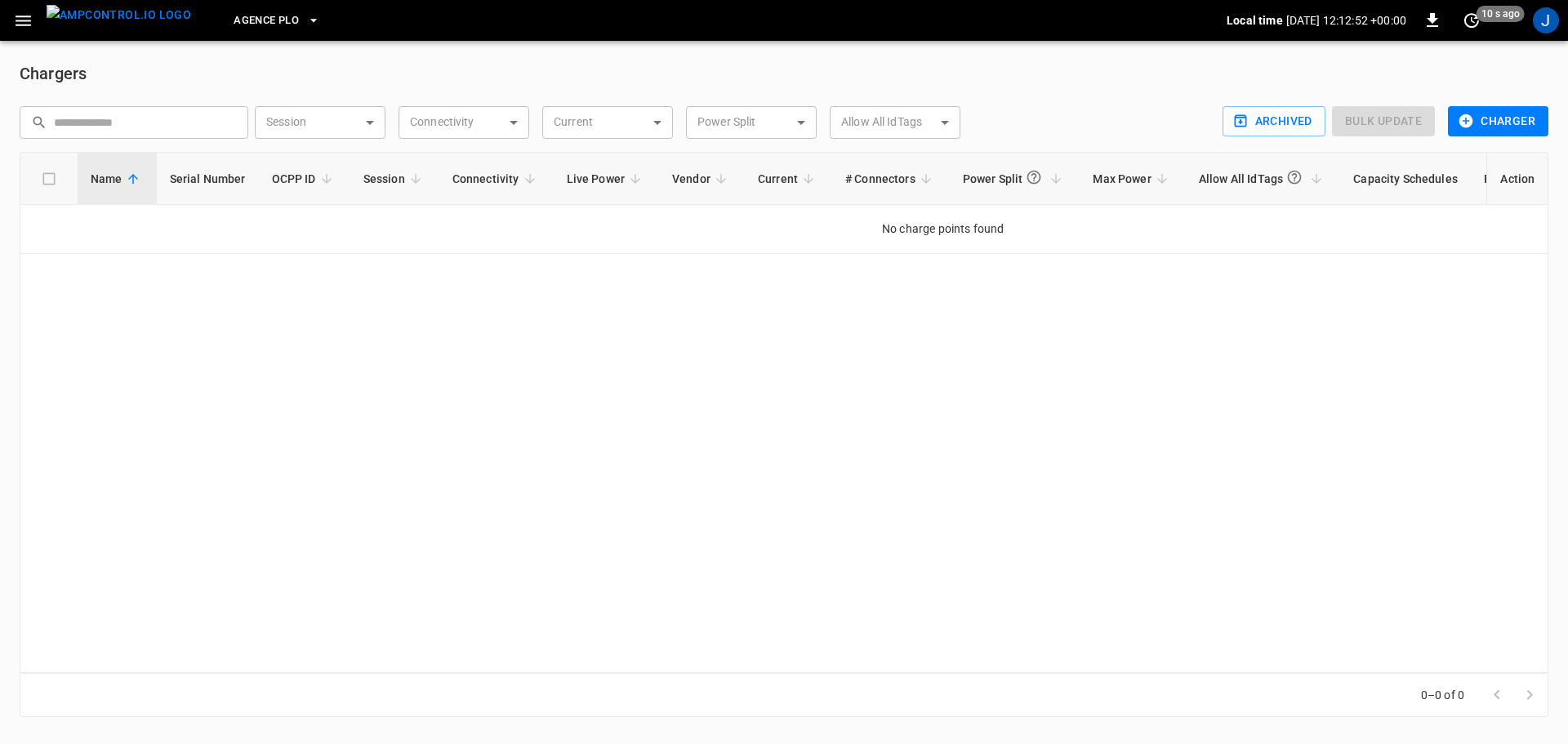
click at [17, 10] on icon "button" at bounding box center [23, 21] width 21 height 21
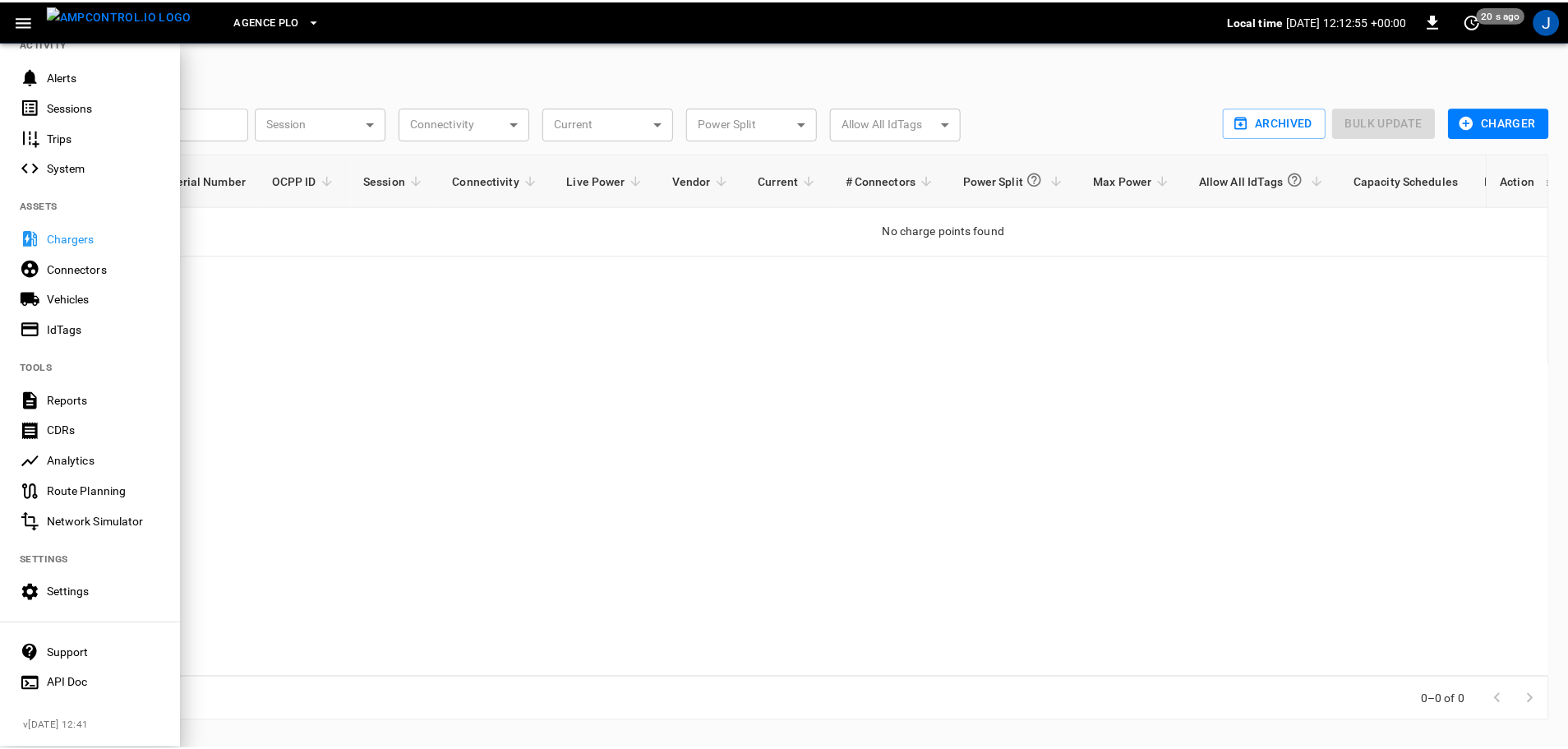
scroll to position [231, 0]
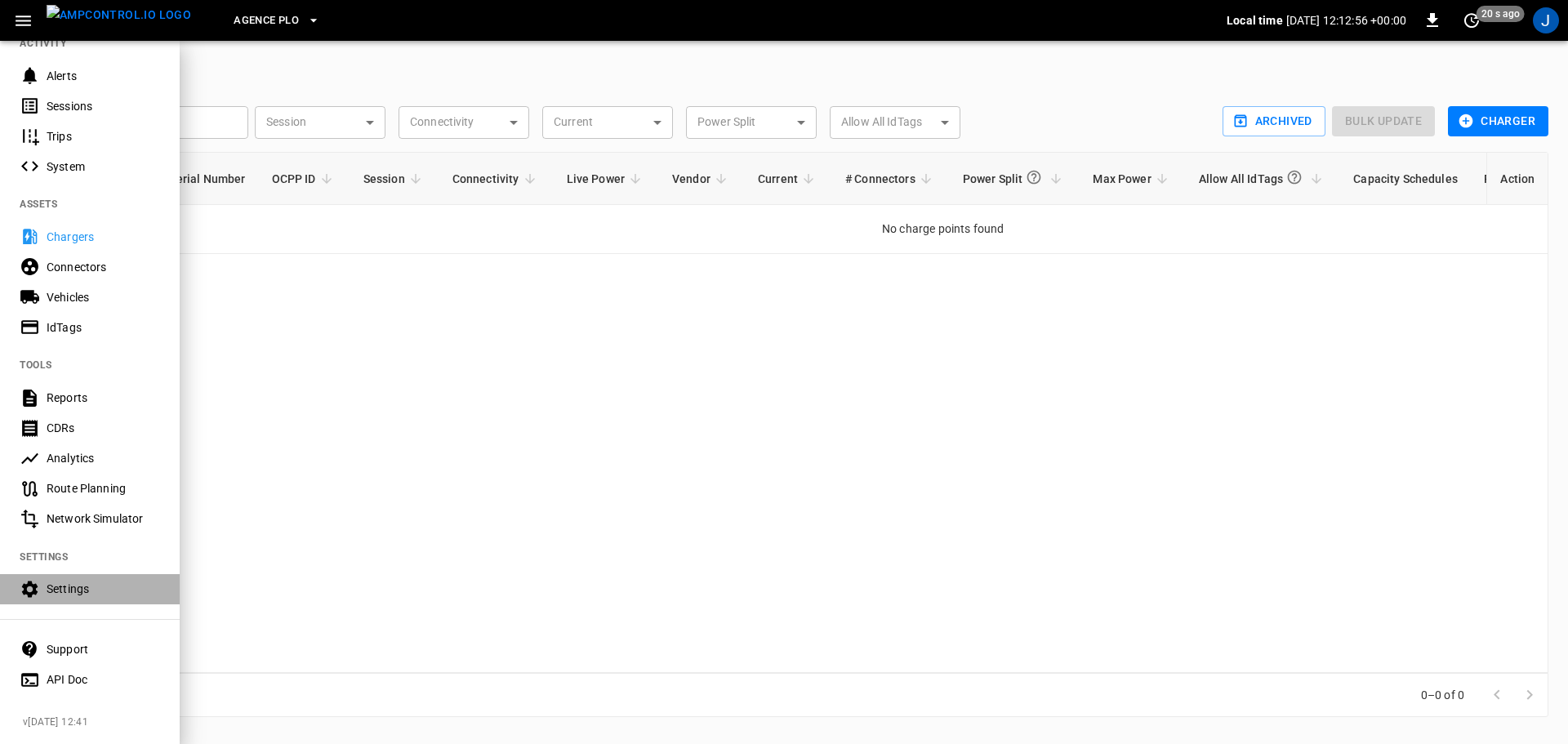
click at [72, 580] on div "Settings" at bounding box center [103, 588] width 113 height 16
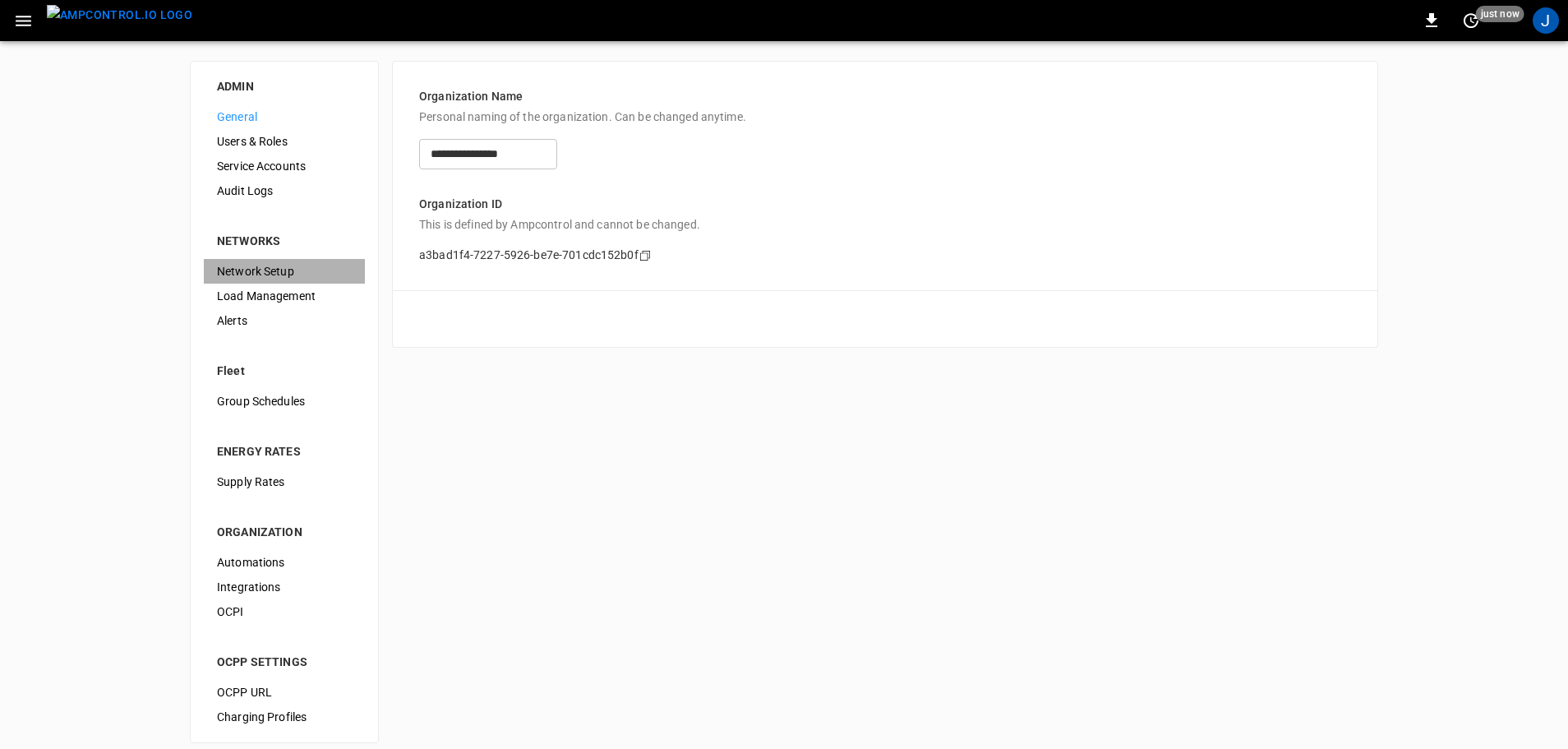
click at [245, 268] on span "Network Setup" at bounding box center [285, 272] width 135 height 17
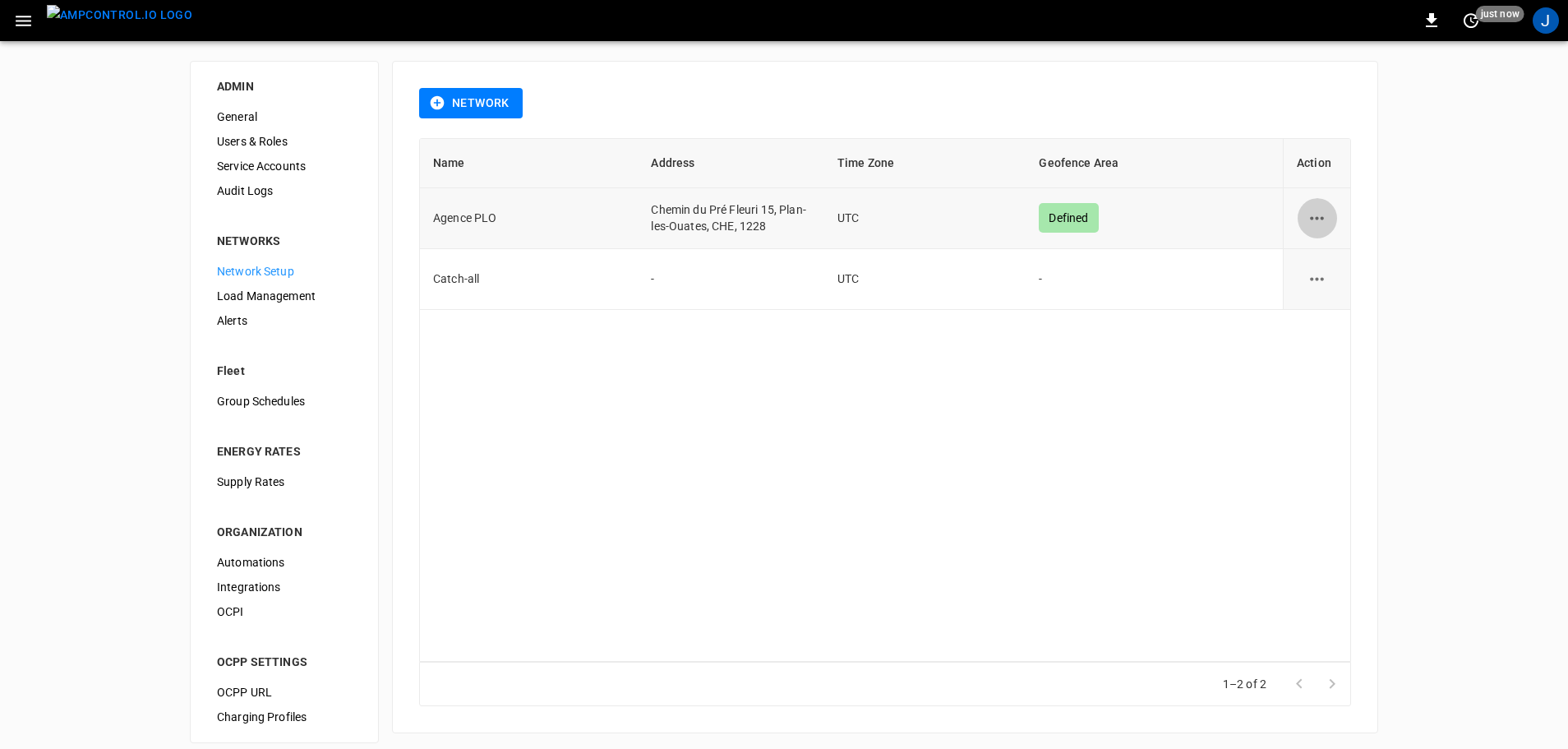
click at [1312, 219] on icon "network options" at bounding box center [1317, 218] width 14 height 3
click at [1314, 260] on li "Edit" at bounding box center [1326, 258] width 59 height 27
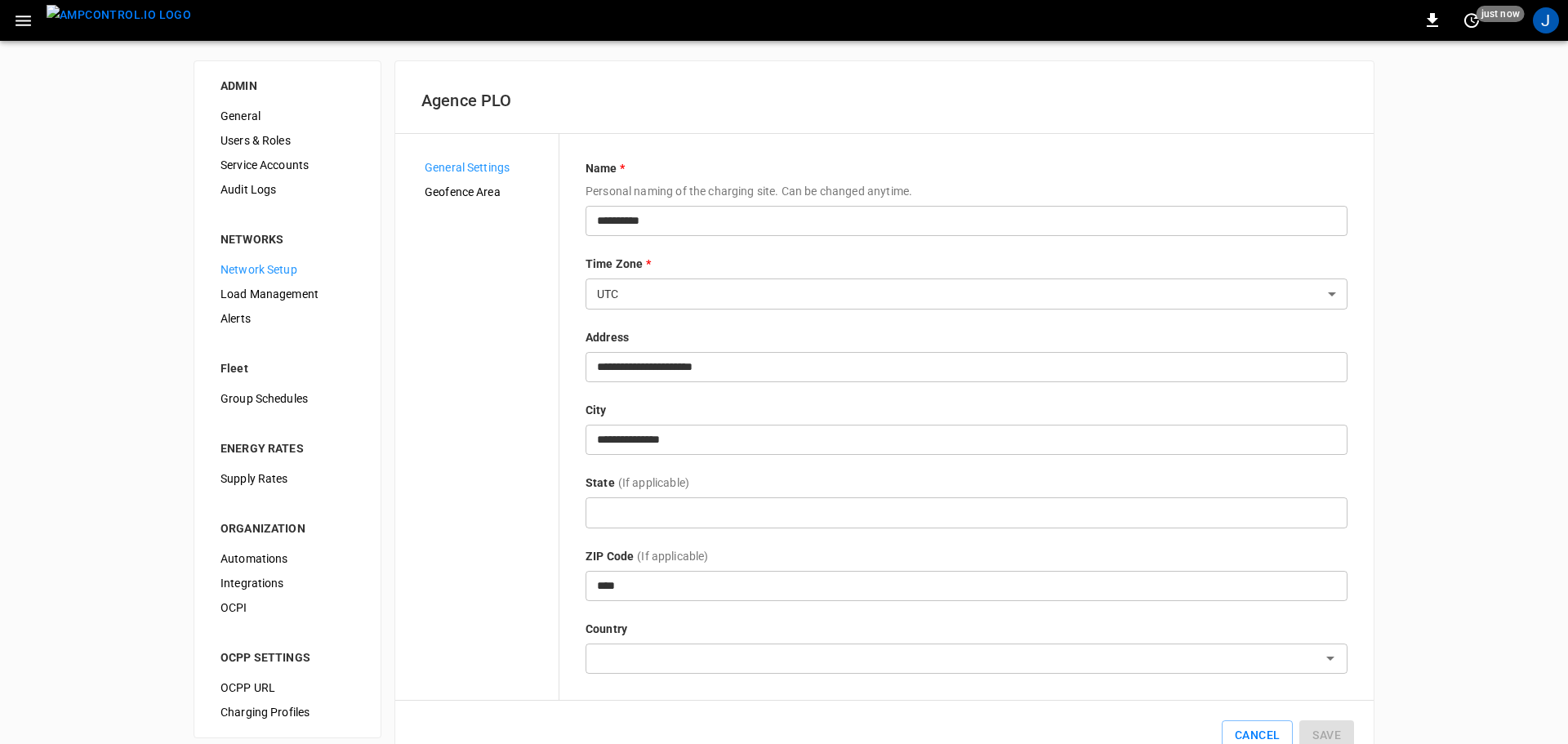
type input "**********"
click at [427, 189] on span "Geofence Area" at bounding box center [480, 192] width 121 height 17
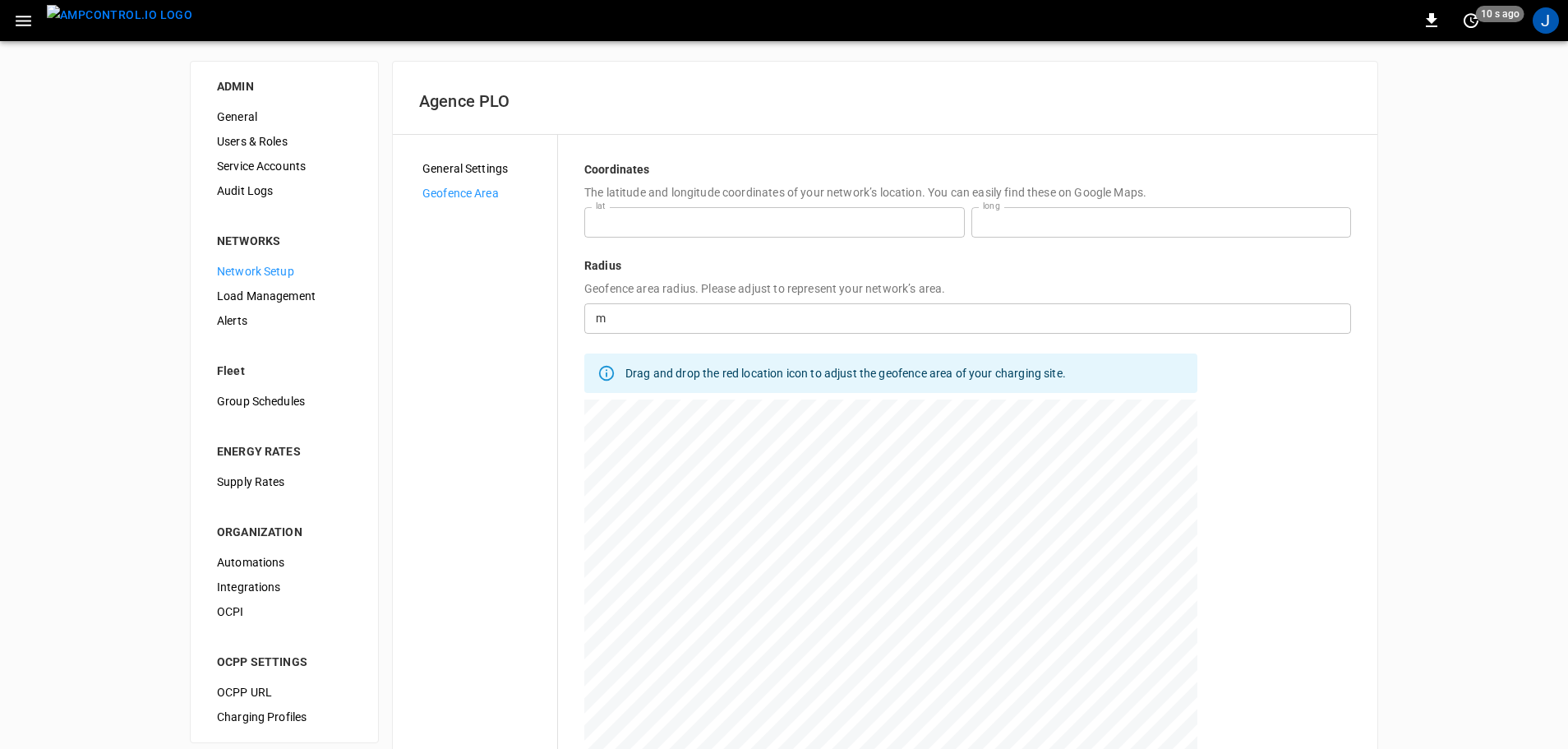
click at [439, 152] on div "Agence PLO General Settings Geofence Area Coordinates The latitude and longitud…" at bounding box center [884, 428] width 984 height 734
click at [439, 175] on span "General Settings" at bounding box center [483, 169] width 122 height 17
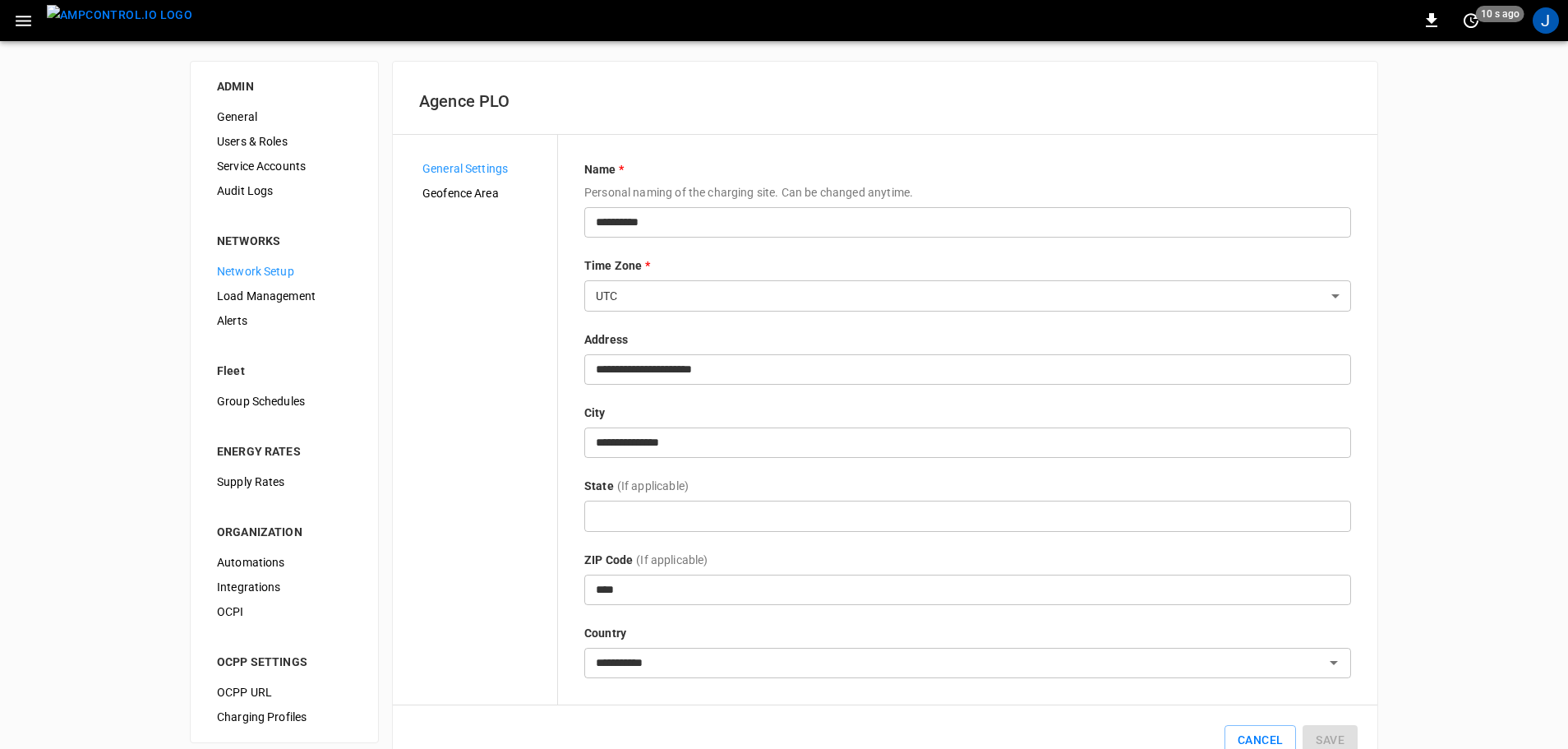
scroll to position [46, 0]
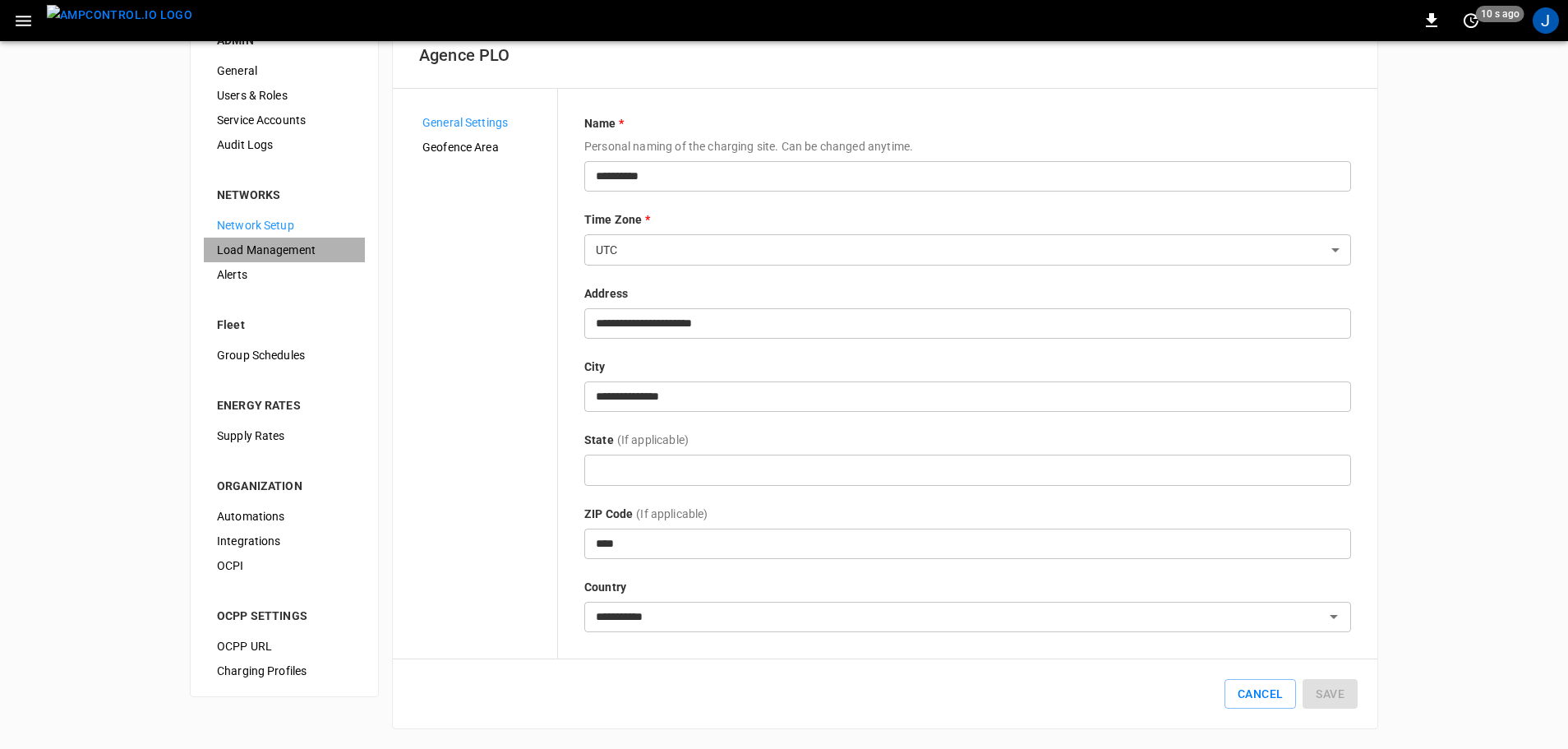
click at [244, 252] on span "Load Management" at bounding box center [285, 250] width 135 height 17
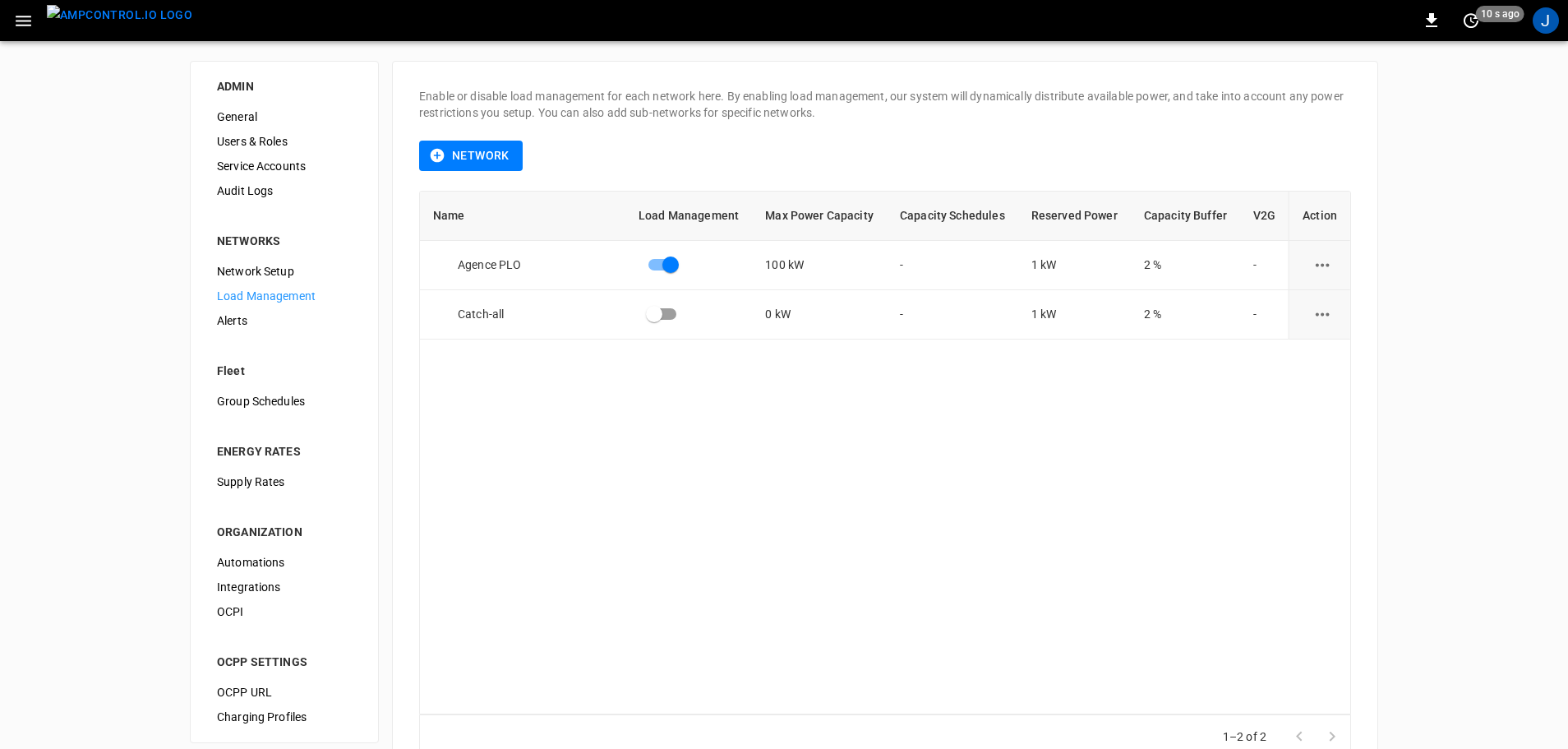
click at [220, 319] on span "Alerts" at bounding box center [285, 321] width 135 height 17
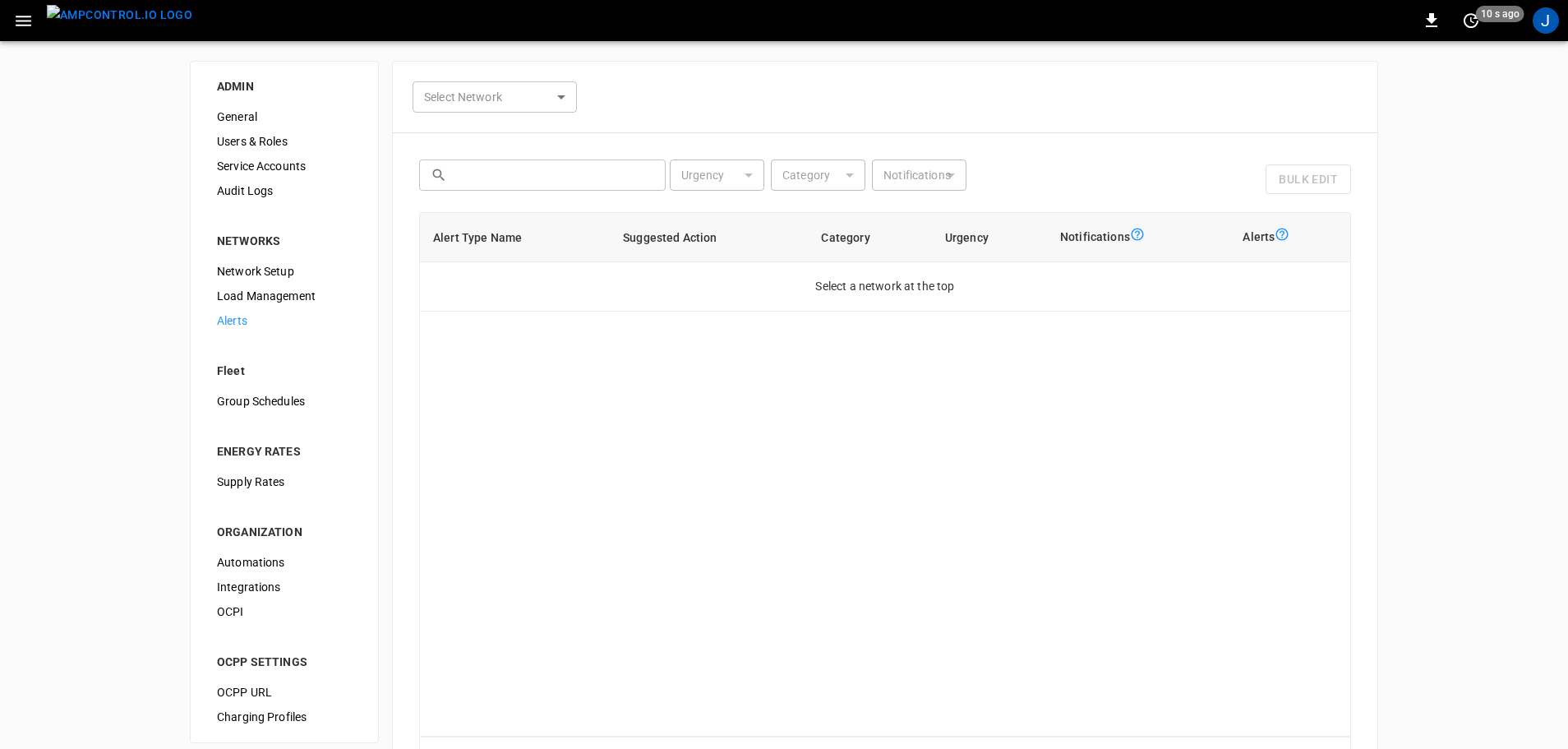
click at [258, 167] on span "Service Accounts" at bounding box center [285, 167] width 135 height 17
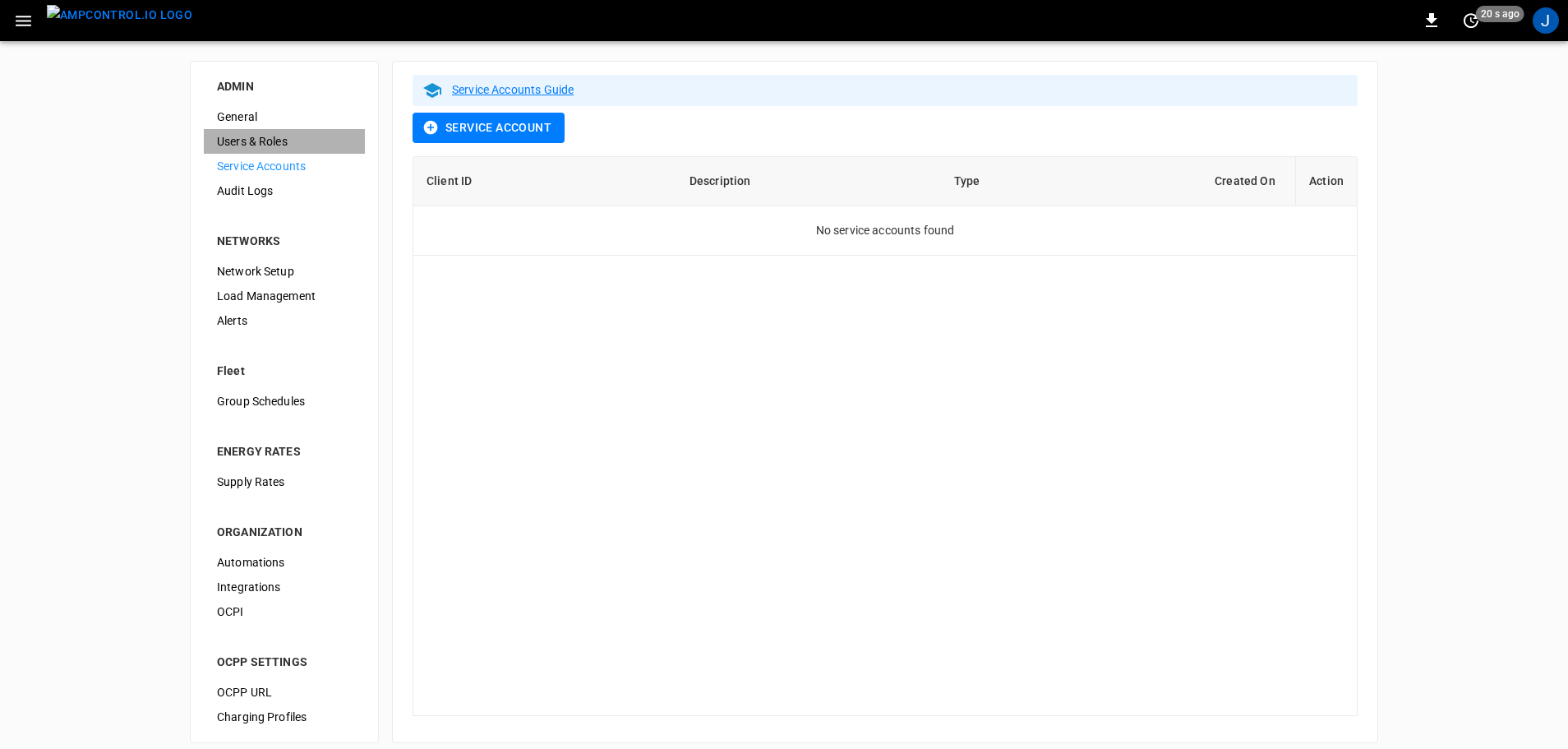
click at [261, 138] on span "Users & Roles" at bounding box center [285, 142] width 135 height 17
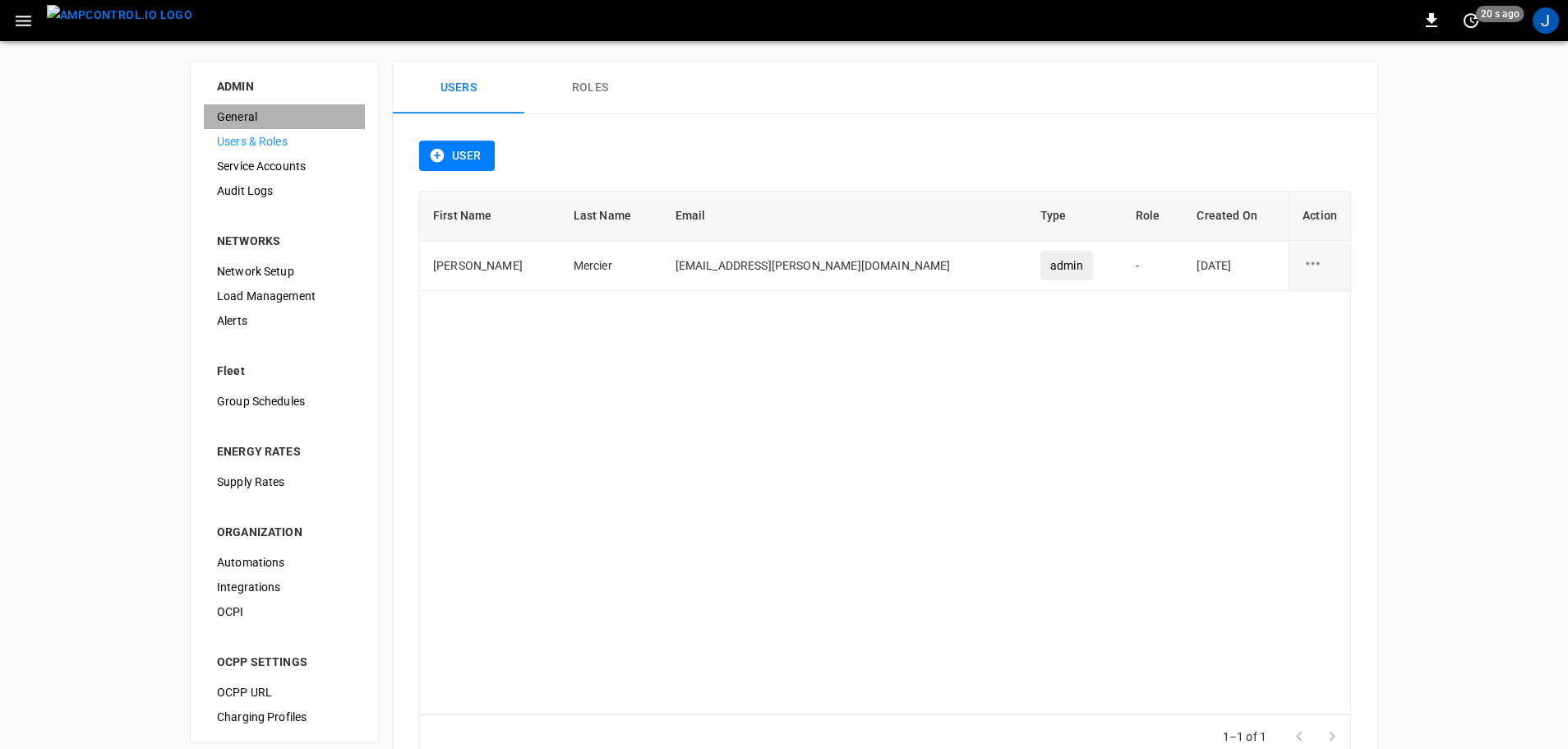
click at [255, 125] on span "General" at bounding box center [285, 117] width 135 height 17
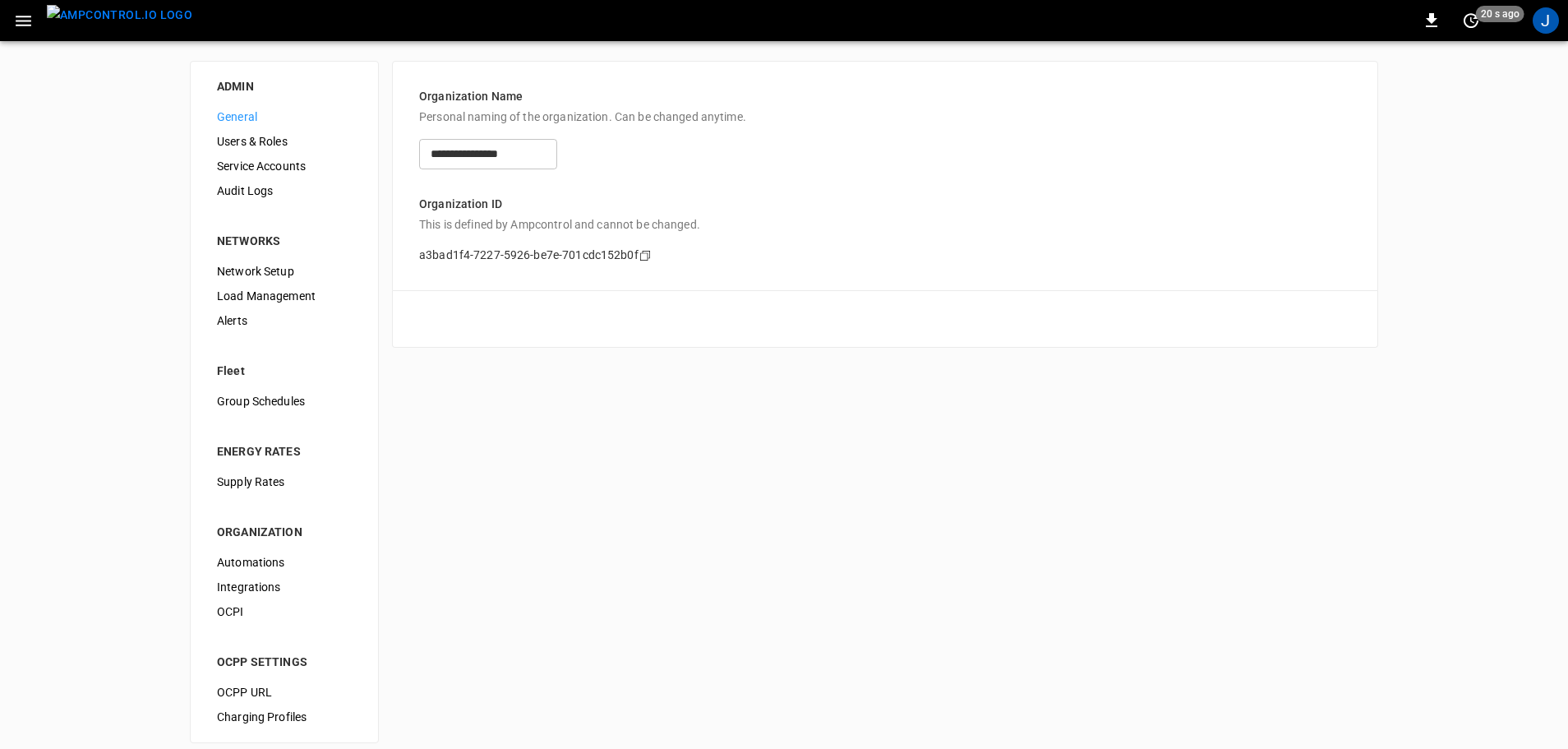
click at [245, 273] on span "Network Setup" at bounding box center [285, 272] width 135 height 17
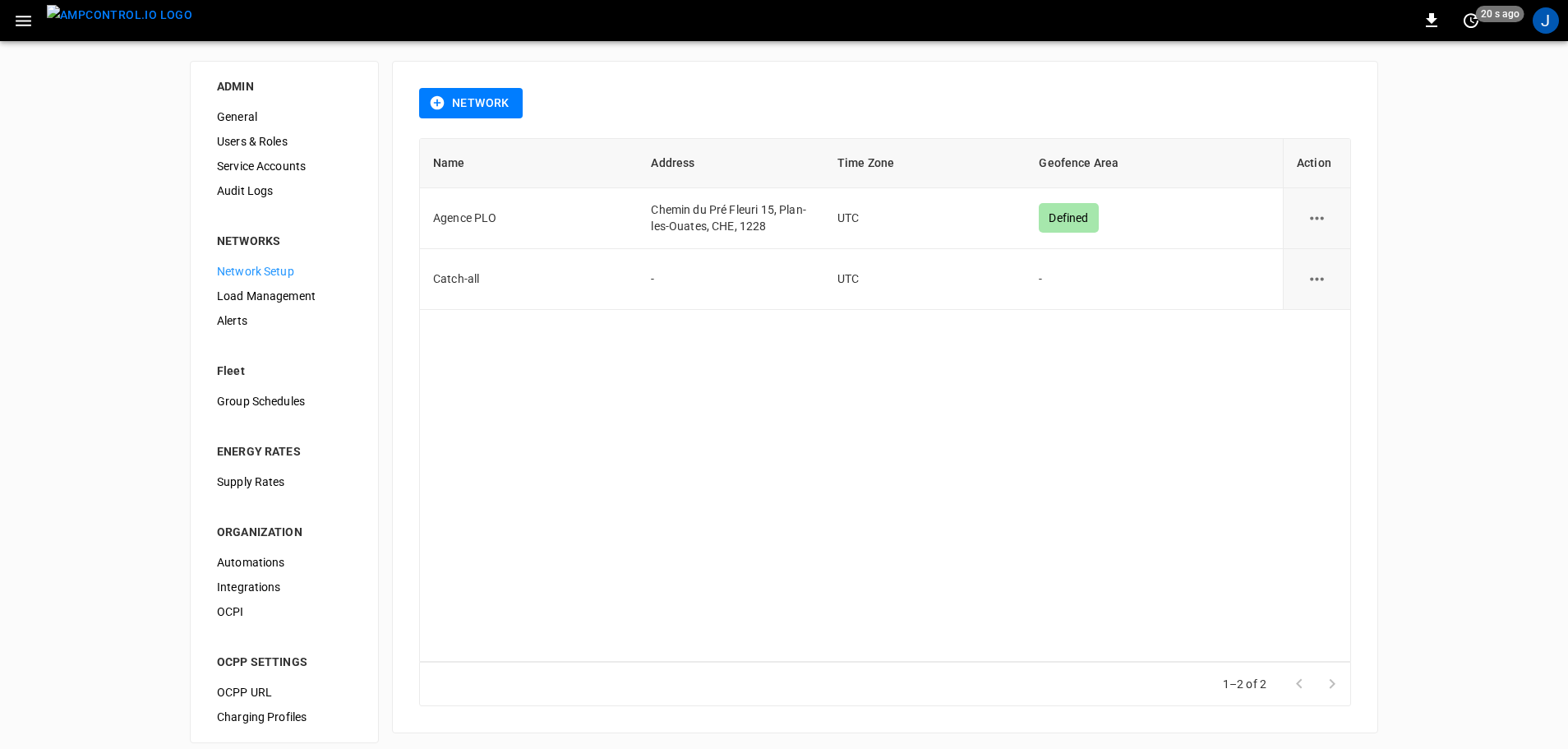
click at [246, 294] on span "Load Management" at bounding box center [285, 296] width 135 height 17
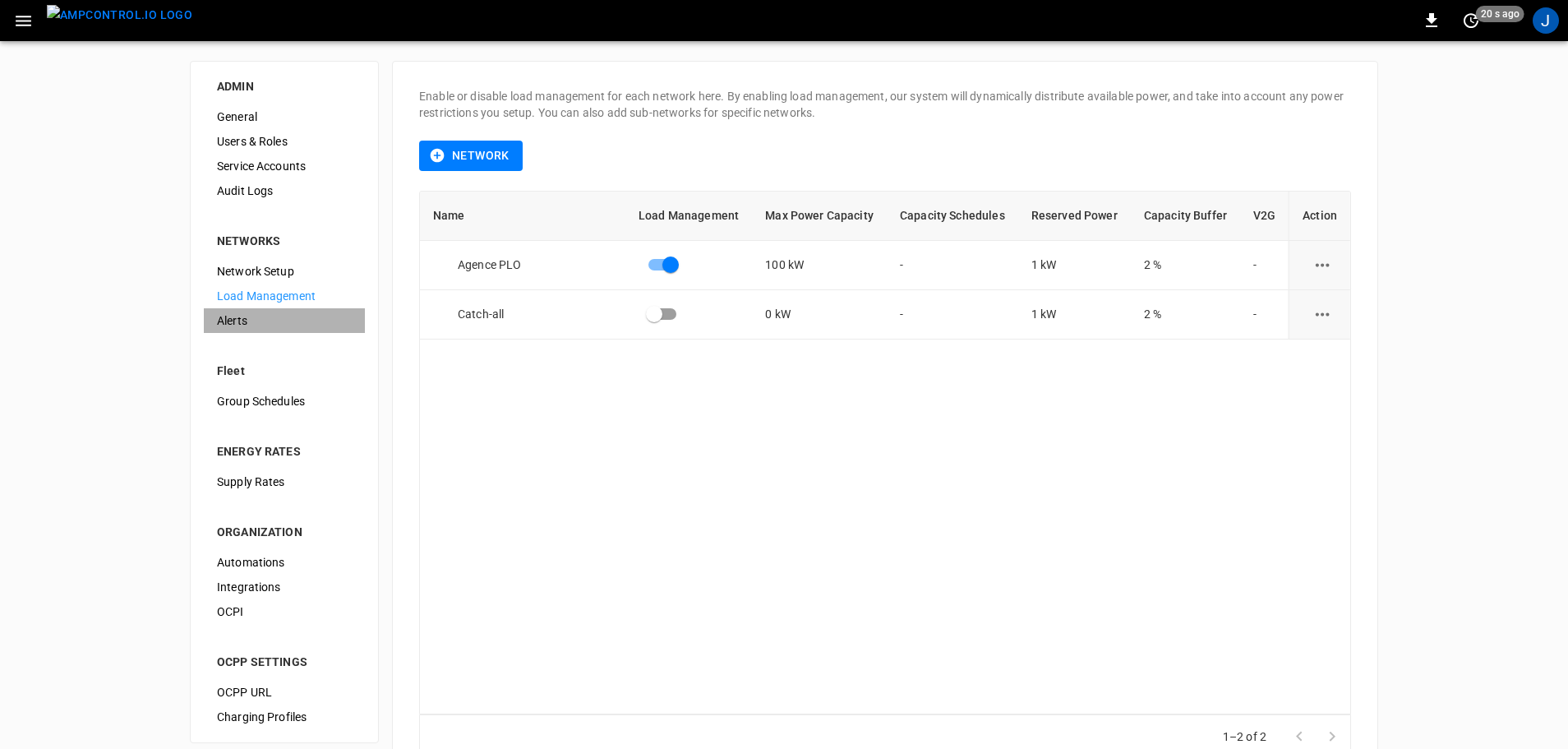
click at [246, 318] on span "Alerts" at bounding box center [285, 321] width 135 height 17
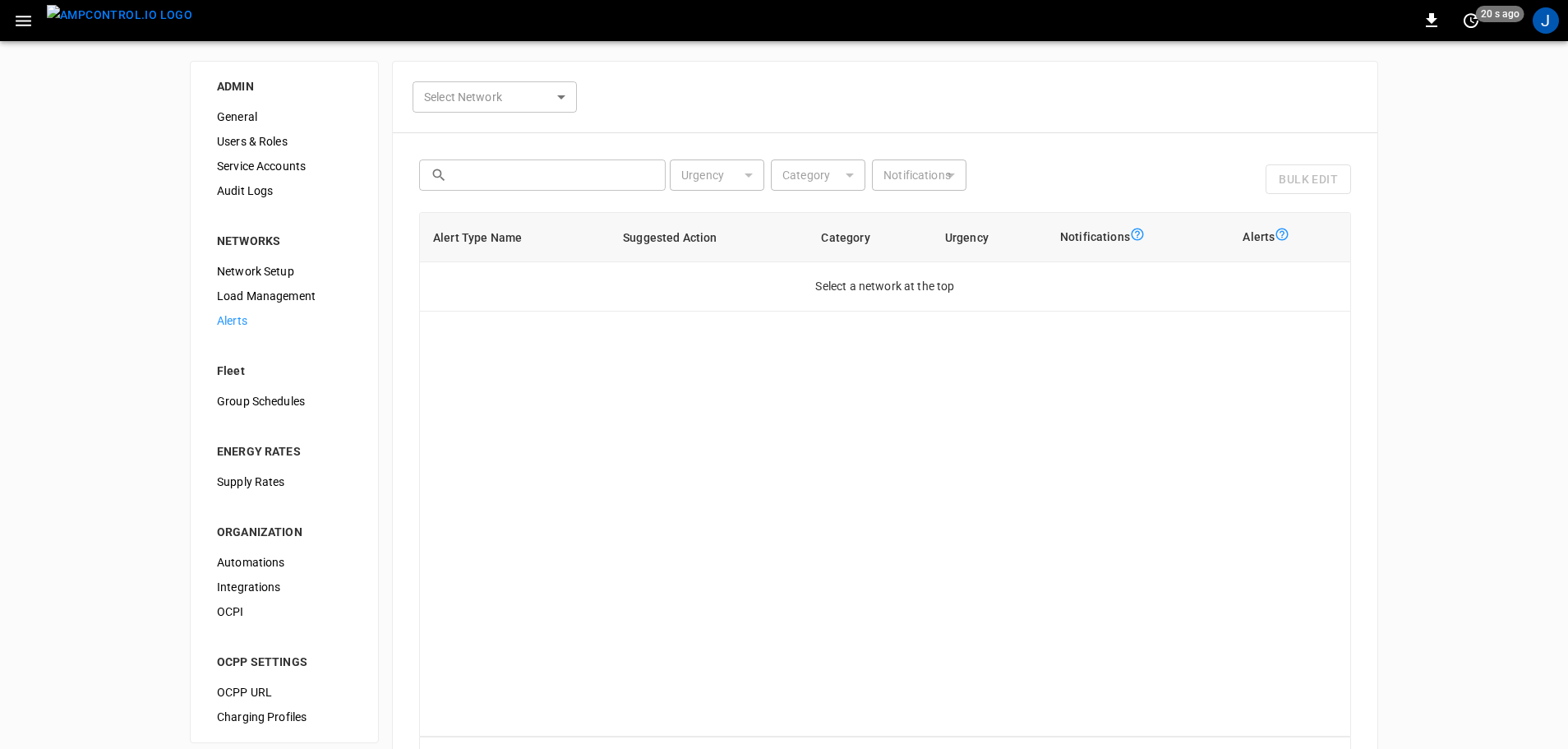
click at [241, 402] on span "Group Schedules" at bounding box center [285, 401] width 135 height 17
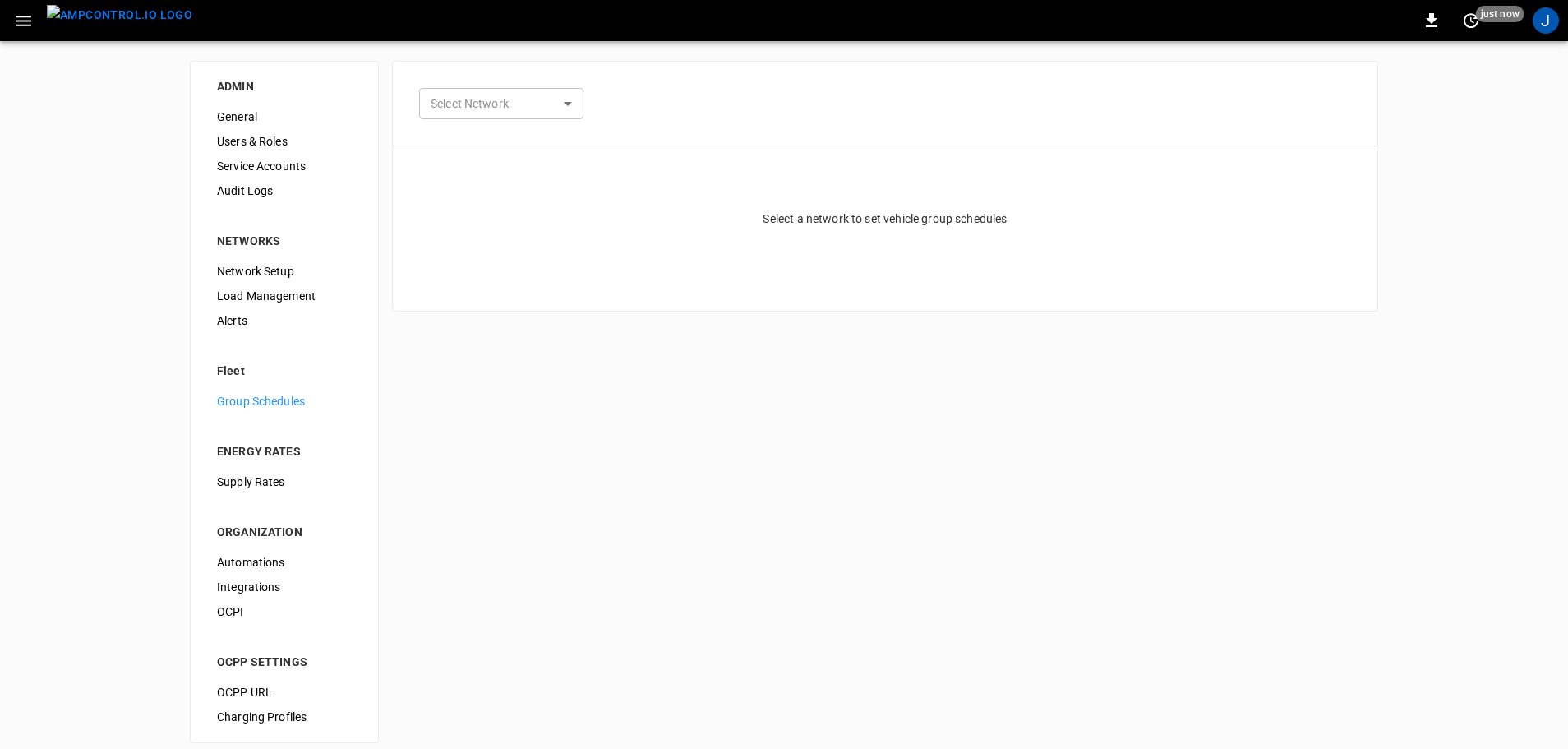
click at [234, 464] on li "ENERGY RATES" at bounding box center [284, 441] width 161 height 56
click at [237, 475] on span "Supply Rates" at bounding box center [285, 482] width 135 height 17
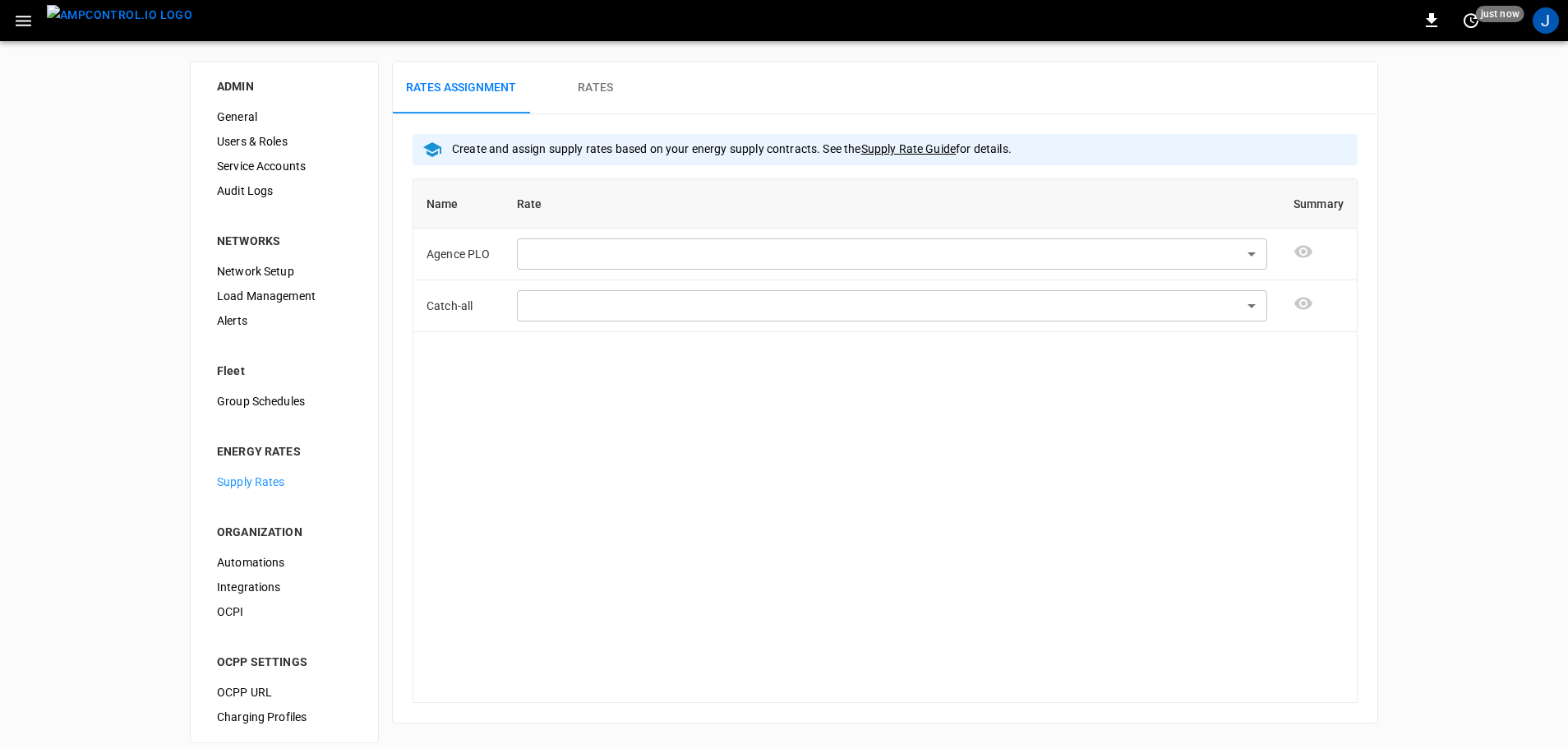
click at [254, 582] on span "Integrations" at bounding box center [285, 588] width 135 height 17
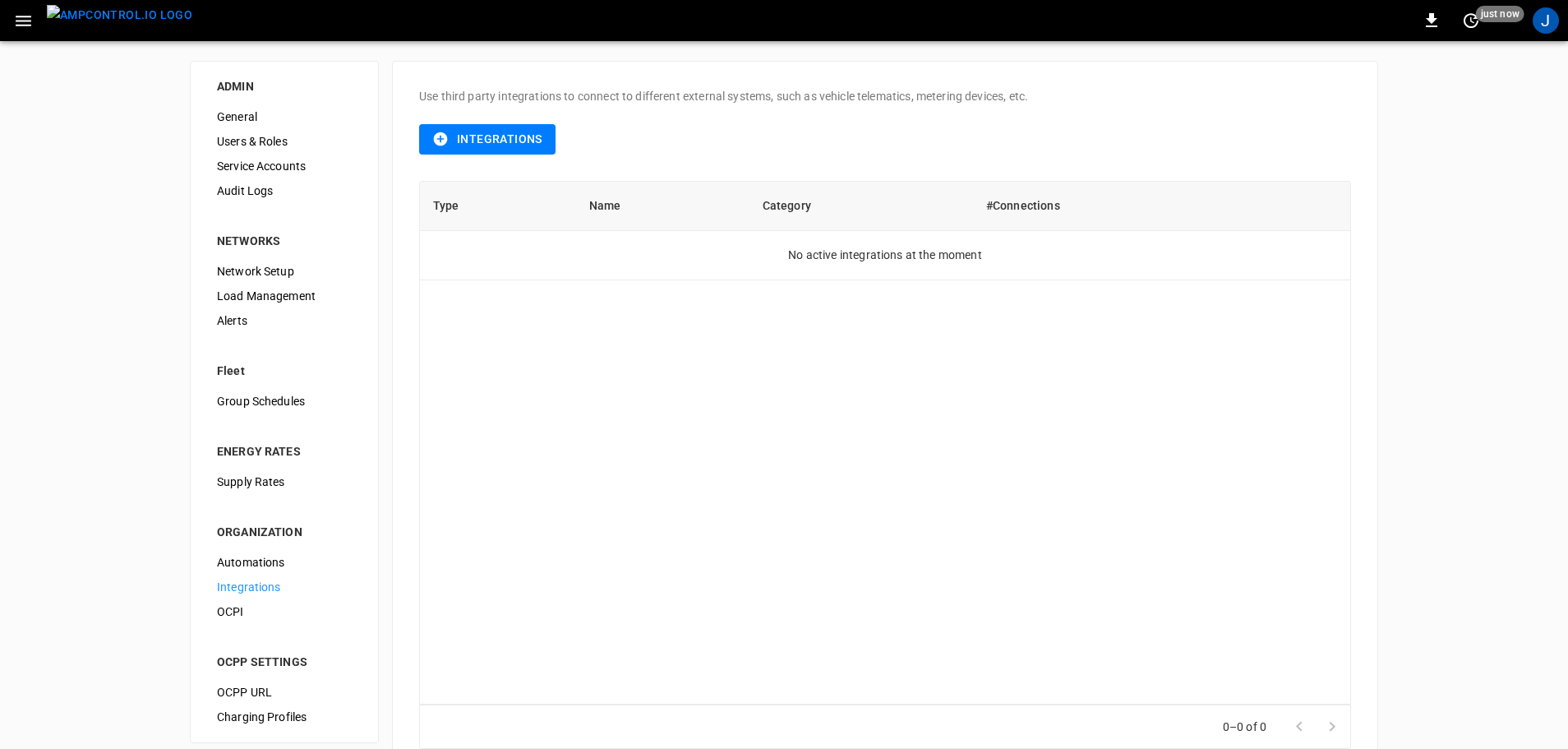
click at [238, 607] on span "OCPI" at bounding box center [285, 612] width 135 height 17
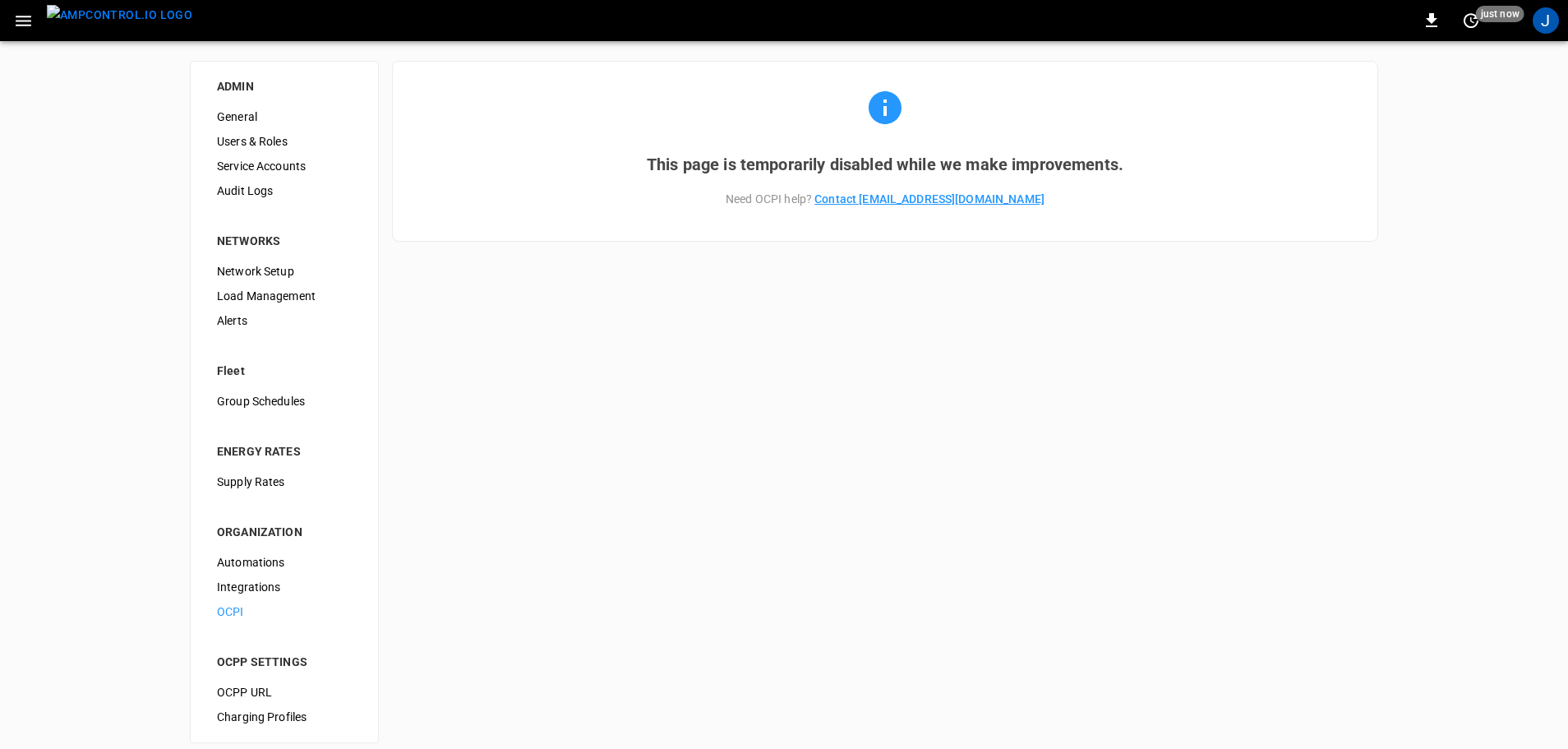
scroll to position [14, 0]
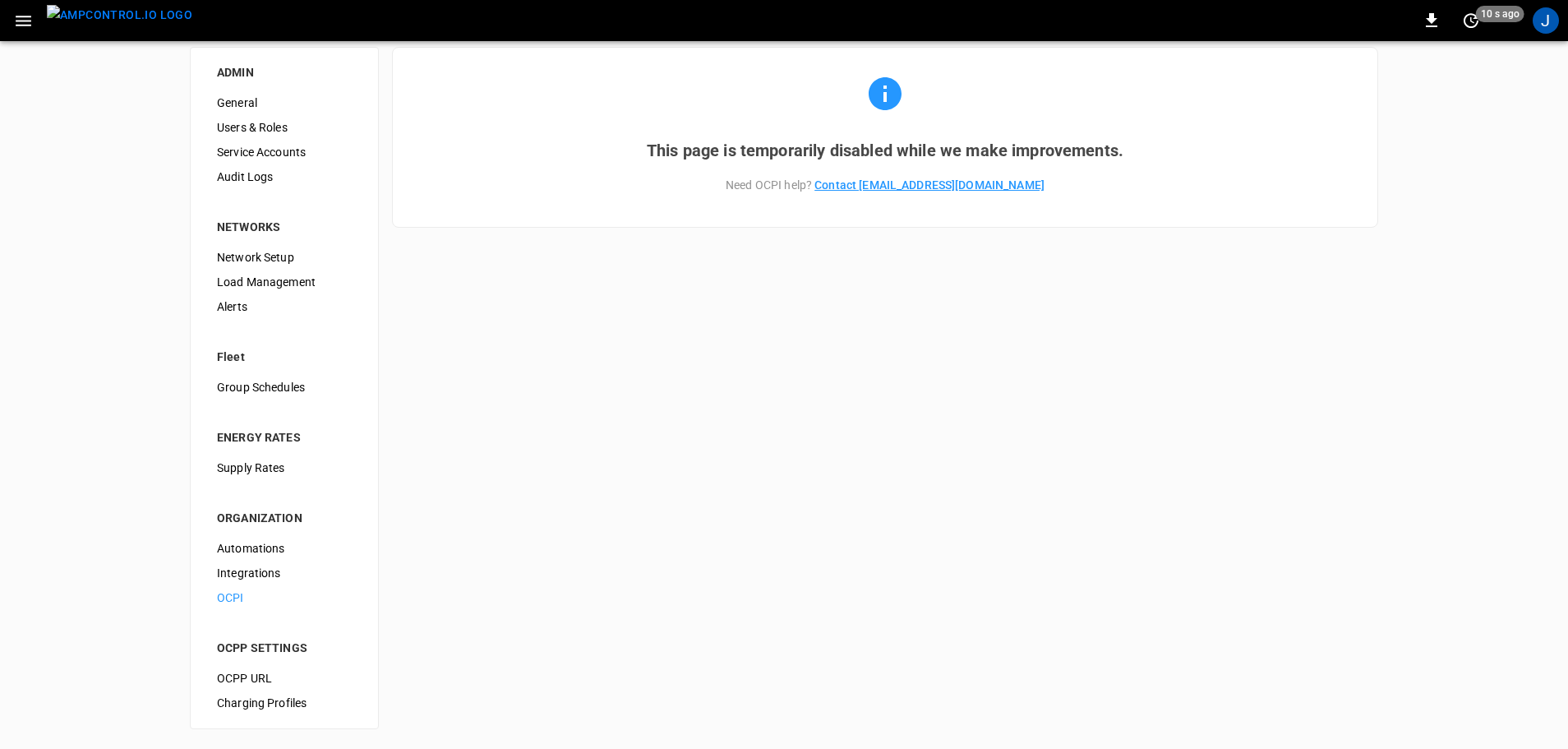
click at [259, 674] on span "OCPP URL" at bounding box center [285, 678] width 135 height 17
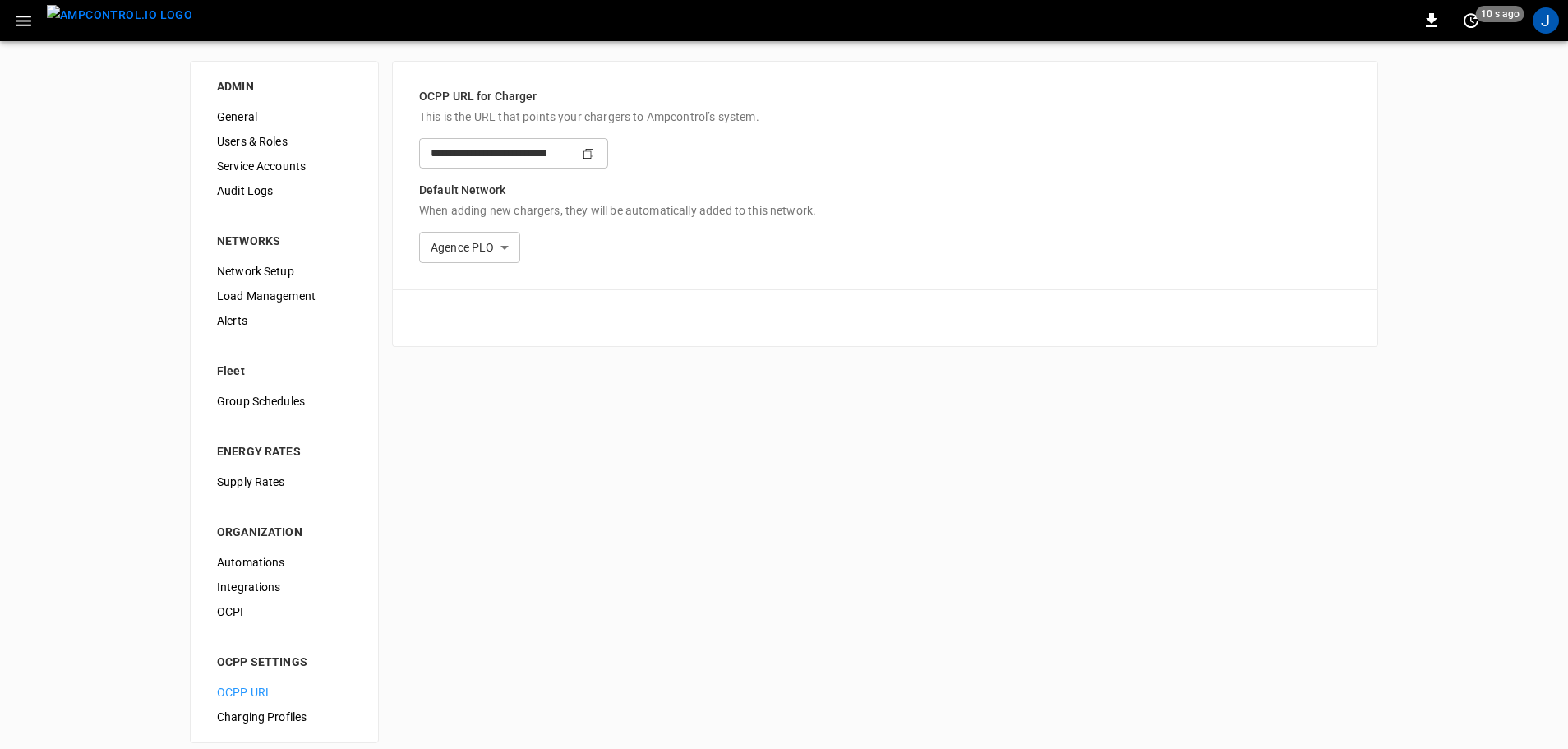
type input "**********"
click at [468, 242] on body "**********" at bounding box center [788, 381] width 1577 height 763
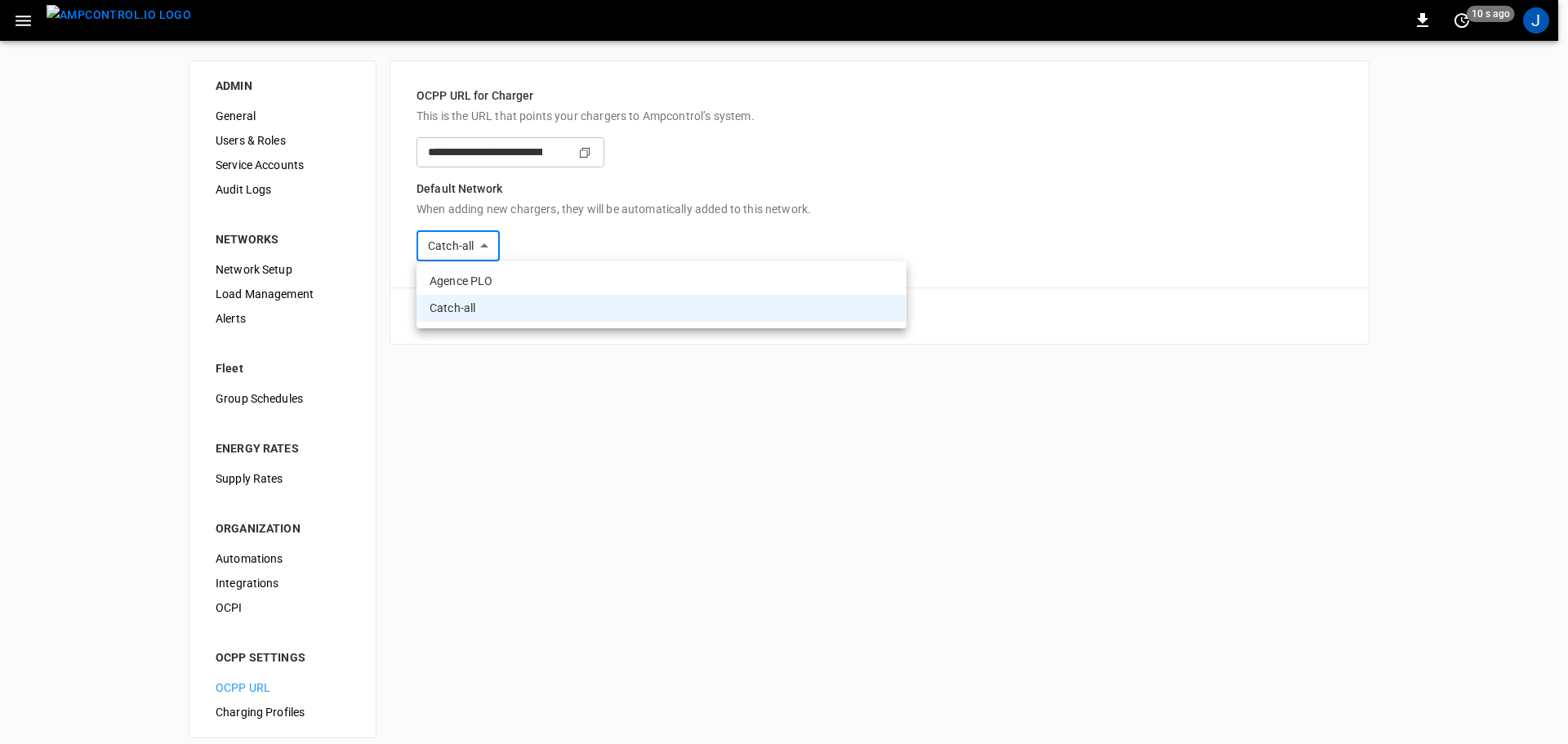
click at [466, 284] on li "Agence PLO" at bounding box center [662, 280] width 490 height 27
type input "**********"
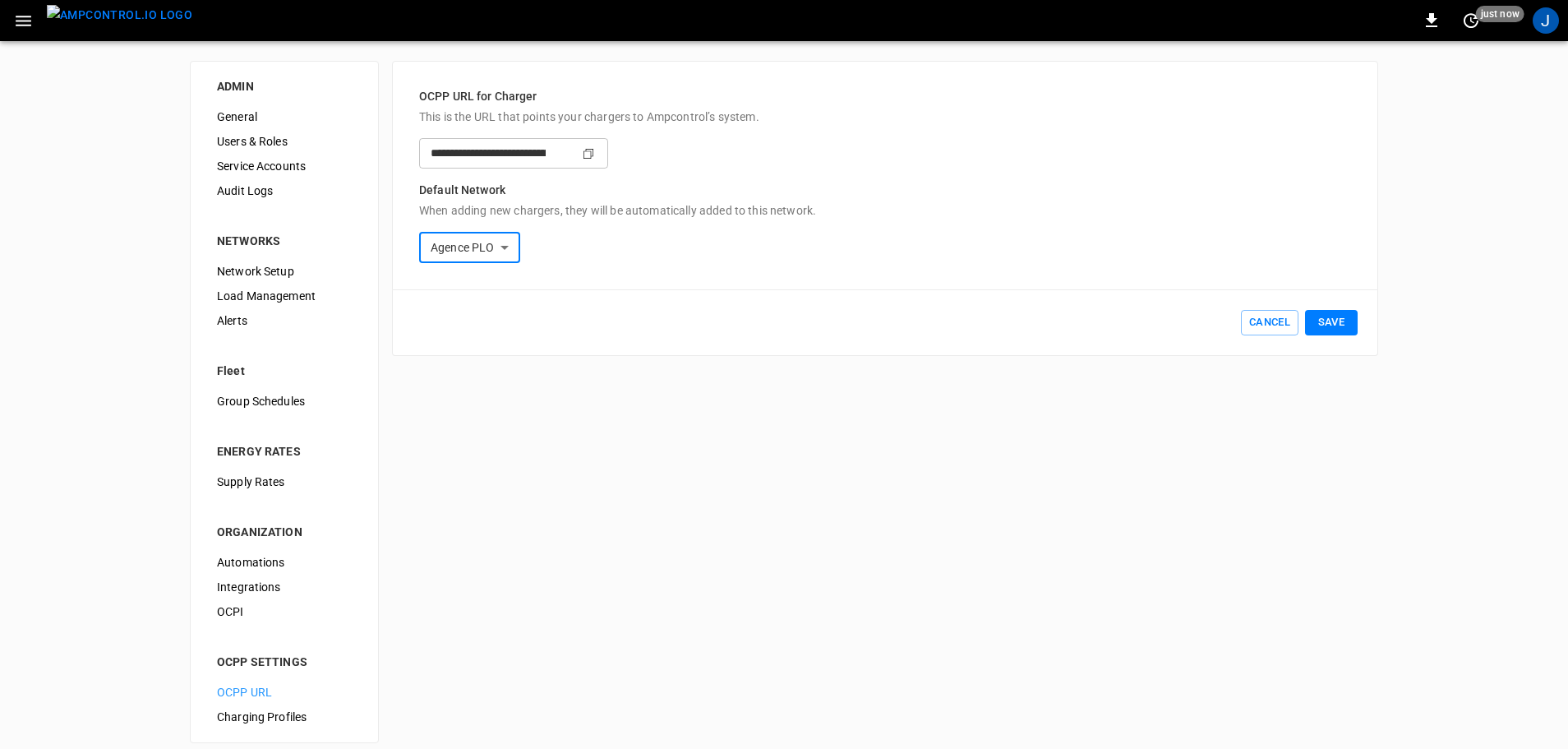
click at [1328, 323] on button "Save" at bounding box center [1331, 323] width 53 height 26
click at [546, 149] on input "**********" at bounding box center [482, 153] width 127 height 30
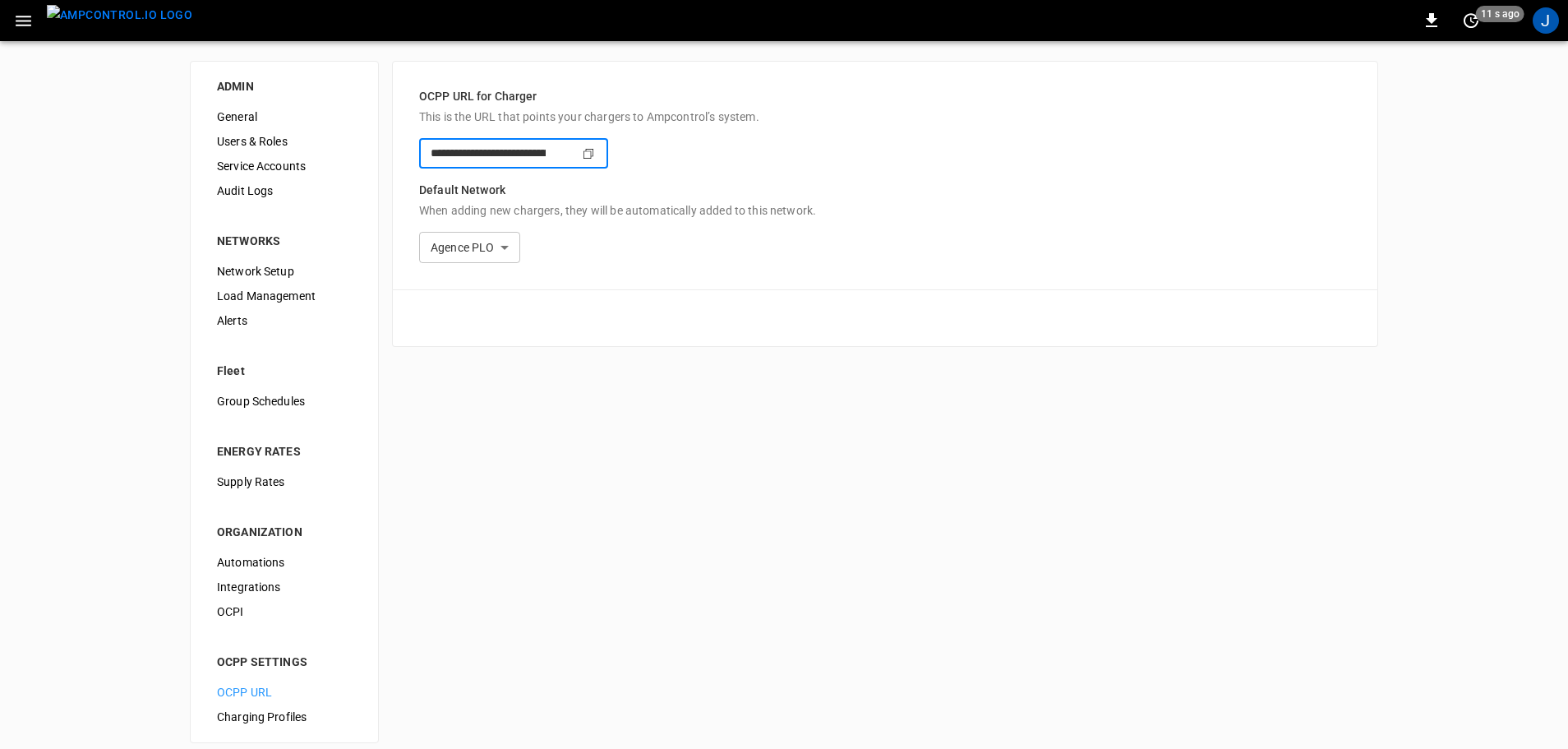
click at [546, 149] on input "**********" at bounding box center [482, 153] width 127 height 30
click at [546, 166] on input "**********" at bounding box center [482, 153] width 127 height 30
click at [546, 157] on input "**********" at bounding box center [482, 153] width 127 height 30
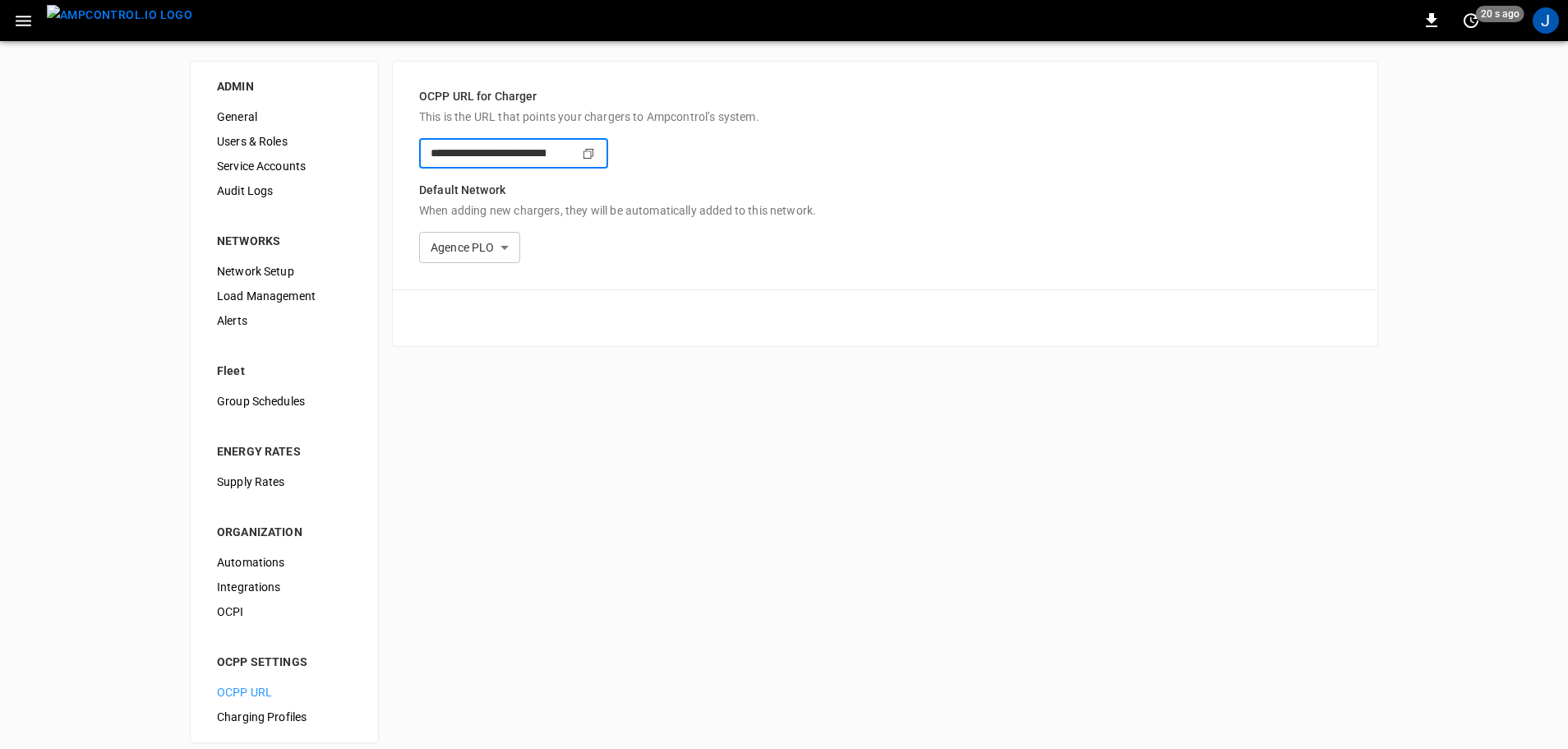
click at [546, 154] on input "**********" at bounding box center [482, 153] width 127 height 30
click at [546, 153] on input "**********" at bounding box center [482, 153] width 127 height 30
click at [546, 160] on input "**********" at bounding box center [482, 153] width 127 height 30
click at [546, 158] on input "**********" at bounding box center [482, 153] width 127 height 30
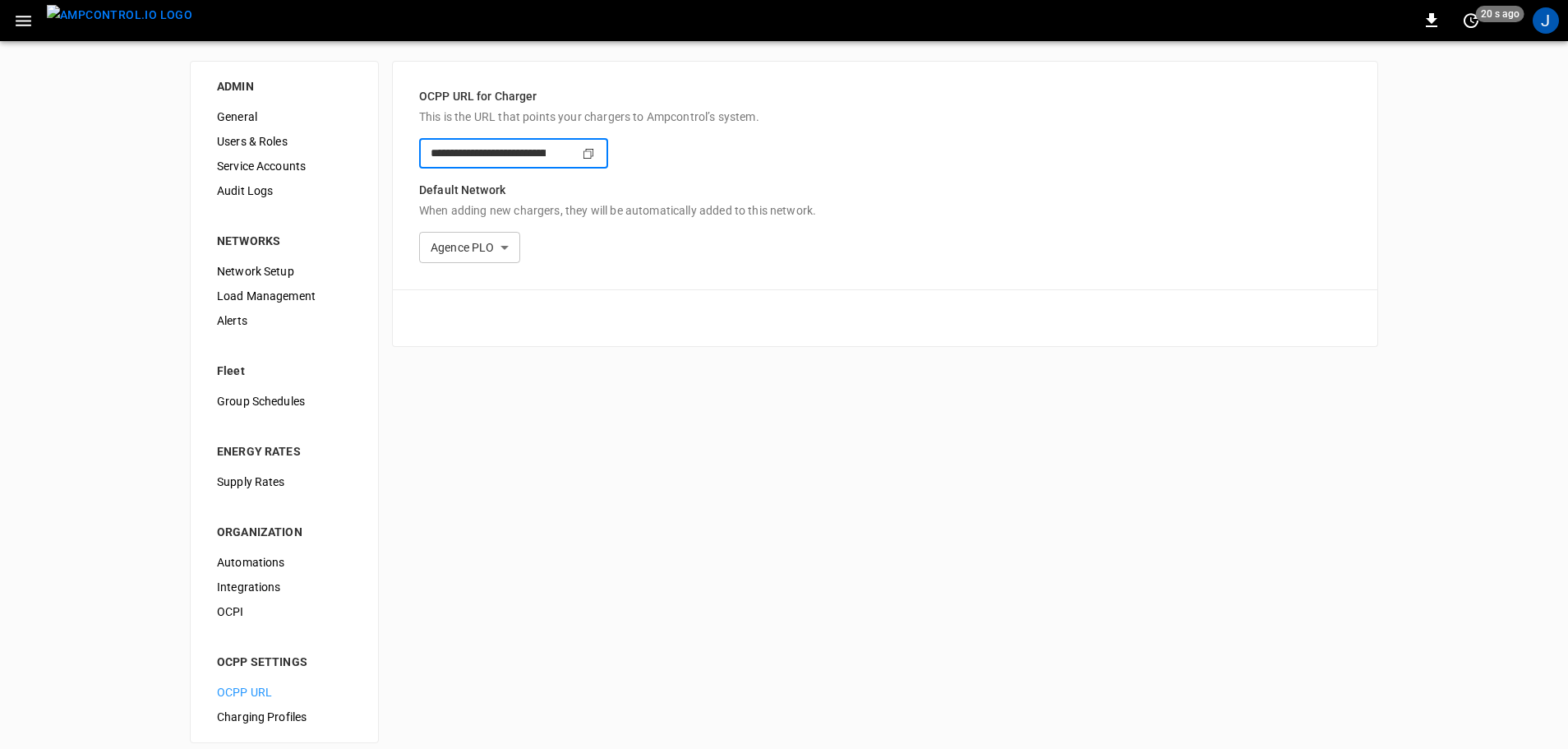
click at [598, 161] on div "Copy" at bounding box center [589, 154] width 16 height 18
click at [546, 155] on input "**********" at bounding box center [482, 153] width 127 height 30
drag, startPoint x: 728, startPoint y: 148, endPoint x: 342, endPoint y: 145, distance: 386.0
click at [342, 145] on div "**********" at bounding box center [784, 402] width 1568 height 722
click at [546, 150] on input "**********" at bounding box center [482, 153] width 127 height 30
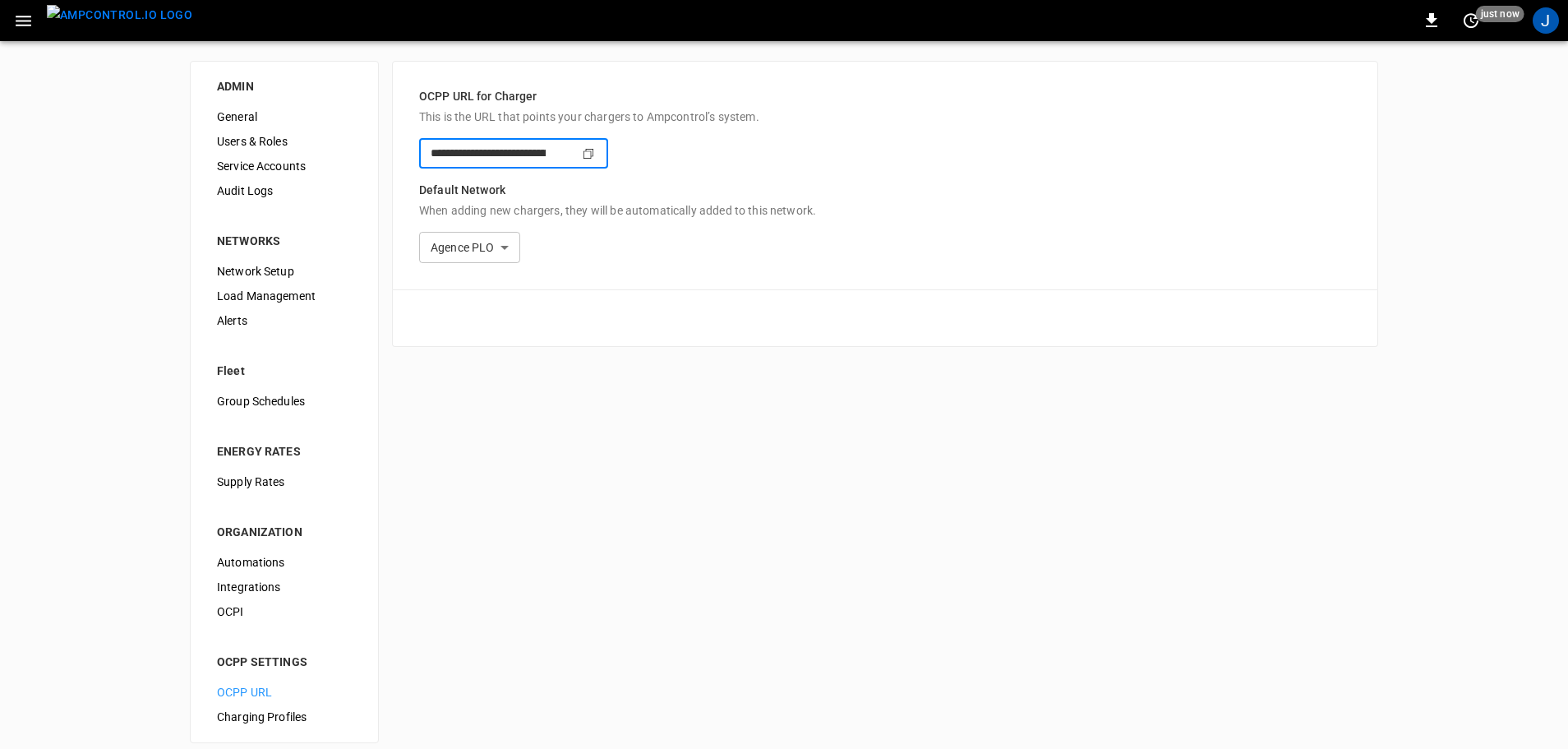
click at [546, 150] on input "**********" at bounding box center [482, 153] width 127 height 30
click at [729, 235] on body "**********" at bounding box center [784, 381] width 1568 height 763
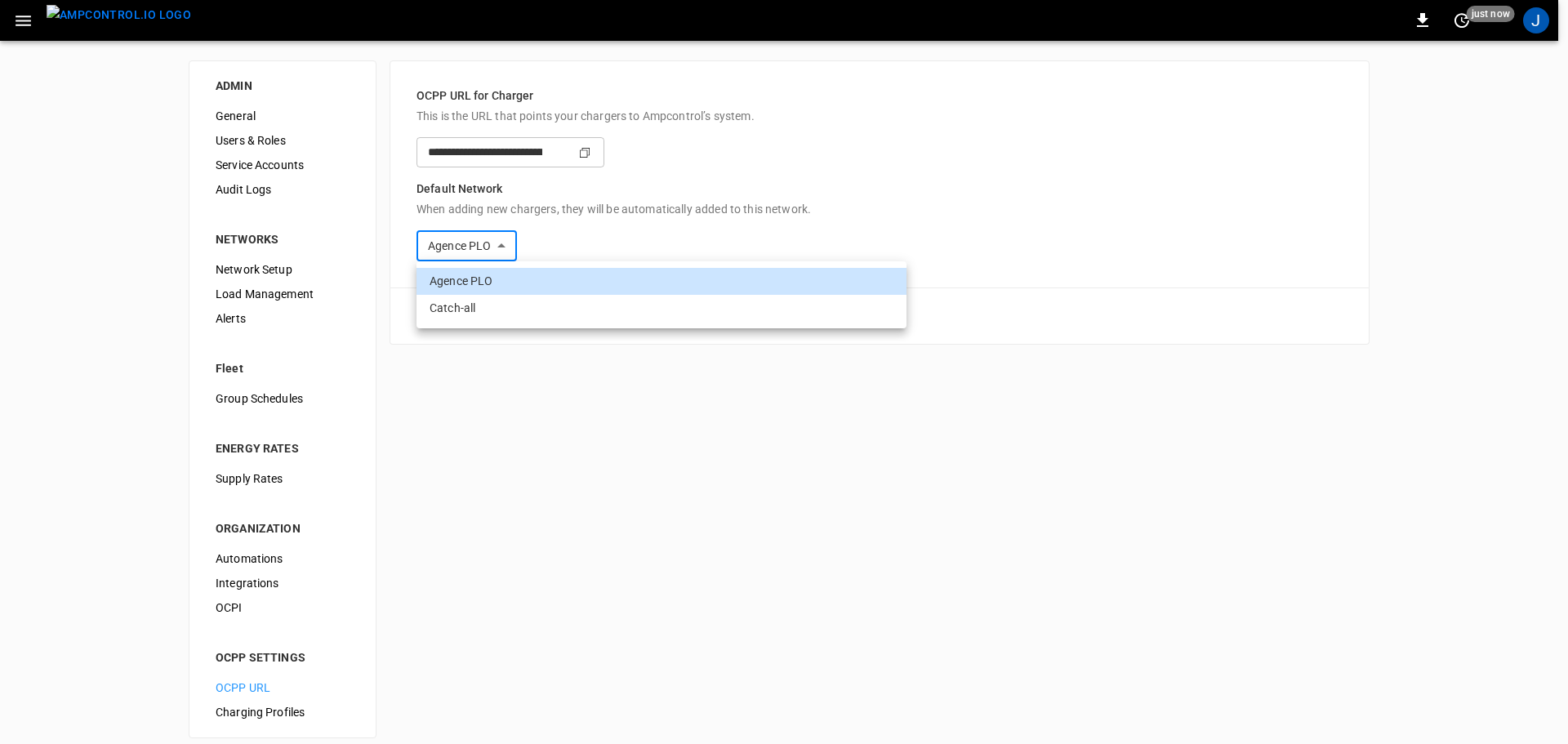
click at [1089, 261] on div at bounding box center [784, 372] width 1568 height 744
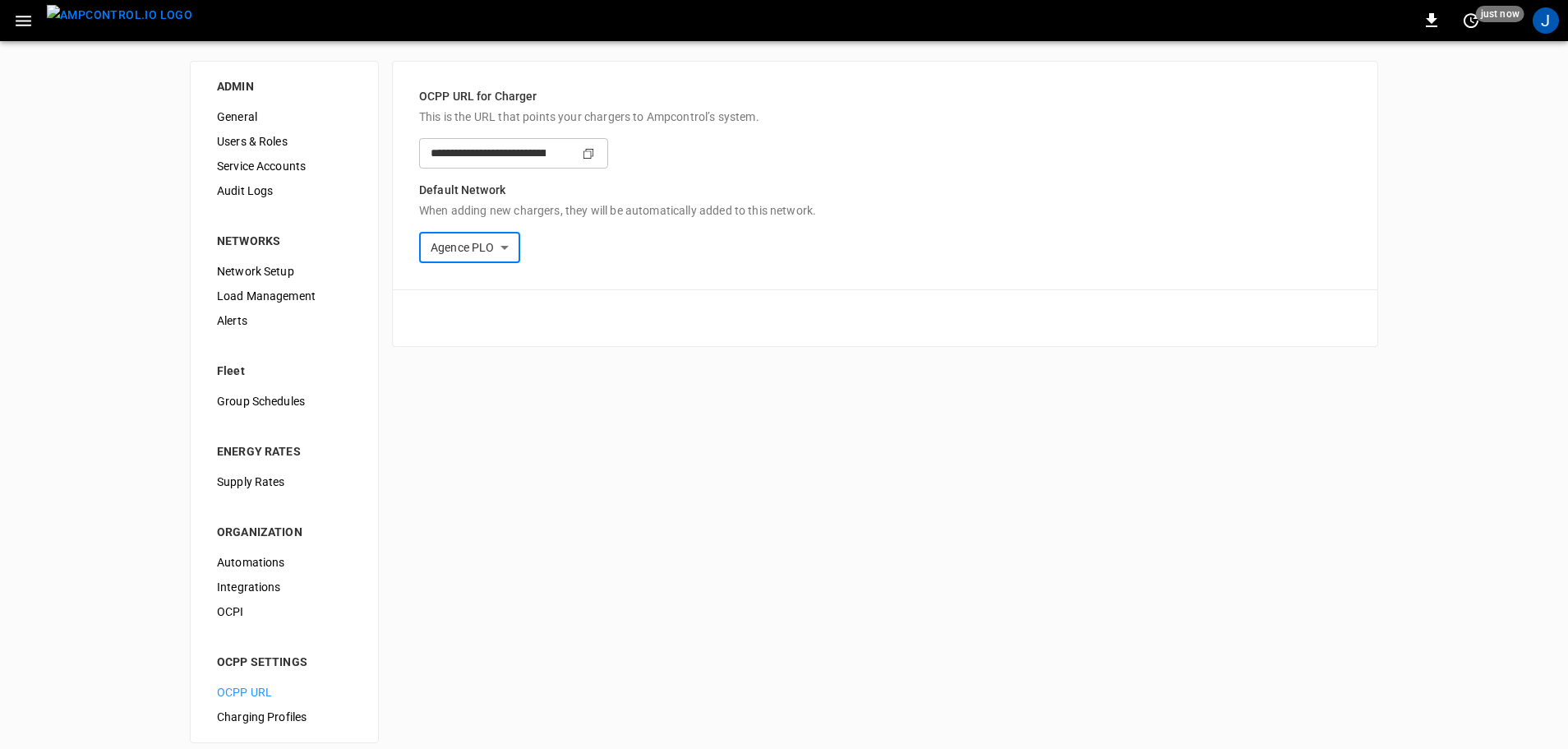
click at [259, 722] on span "Charging Profiles" at bounding box center [285, 717] width 135 height 17
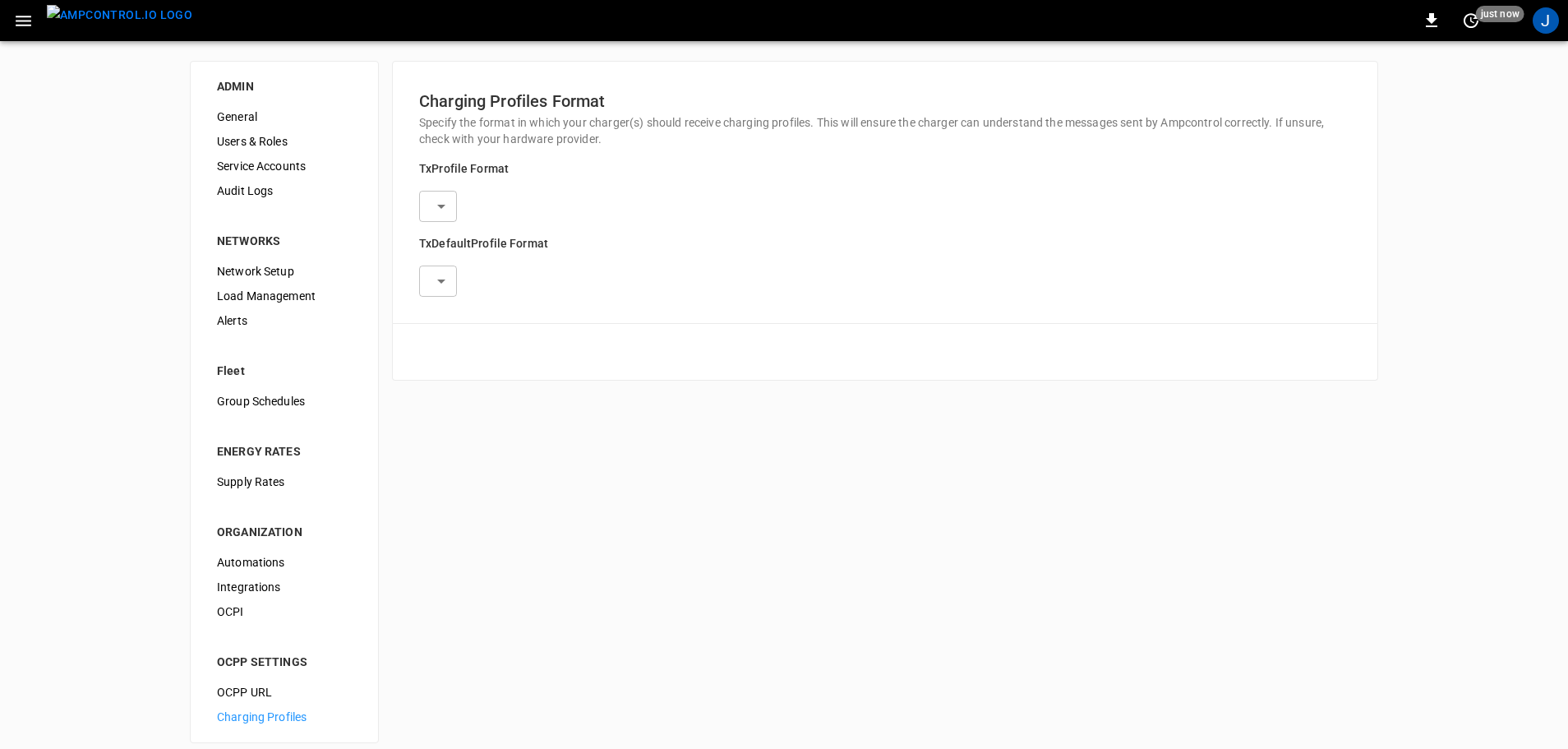
type input "**********"
click at [258, 694] on span "OCPP URL" at bounding box center [285, 693] width 135 height 17
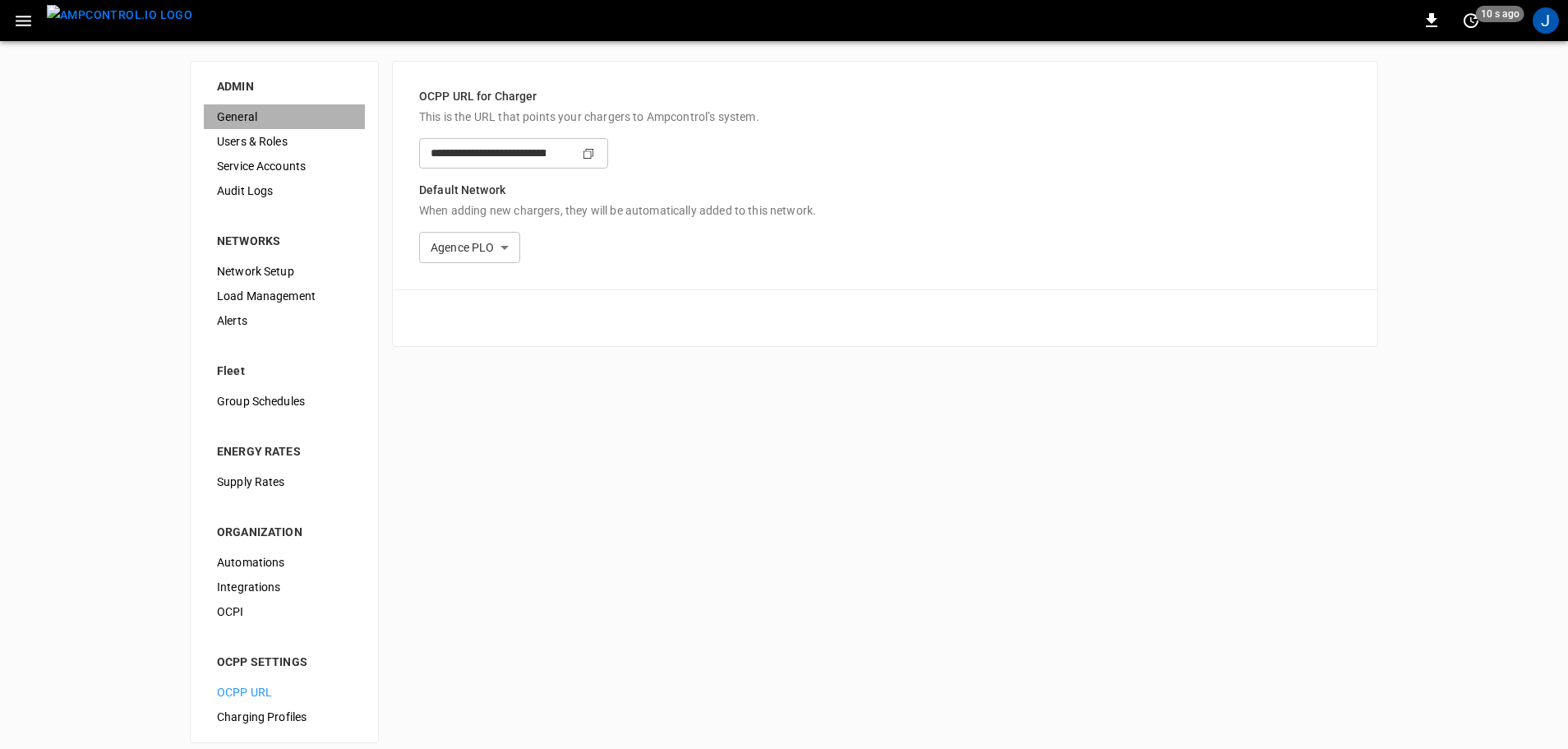
click at [215, 115] on div "General" at bounding box center [284, 116] width 161 height 25
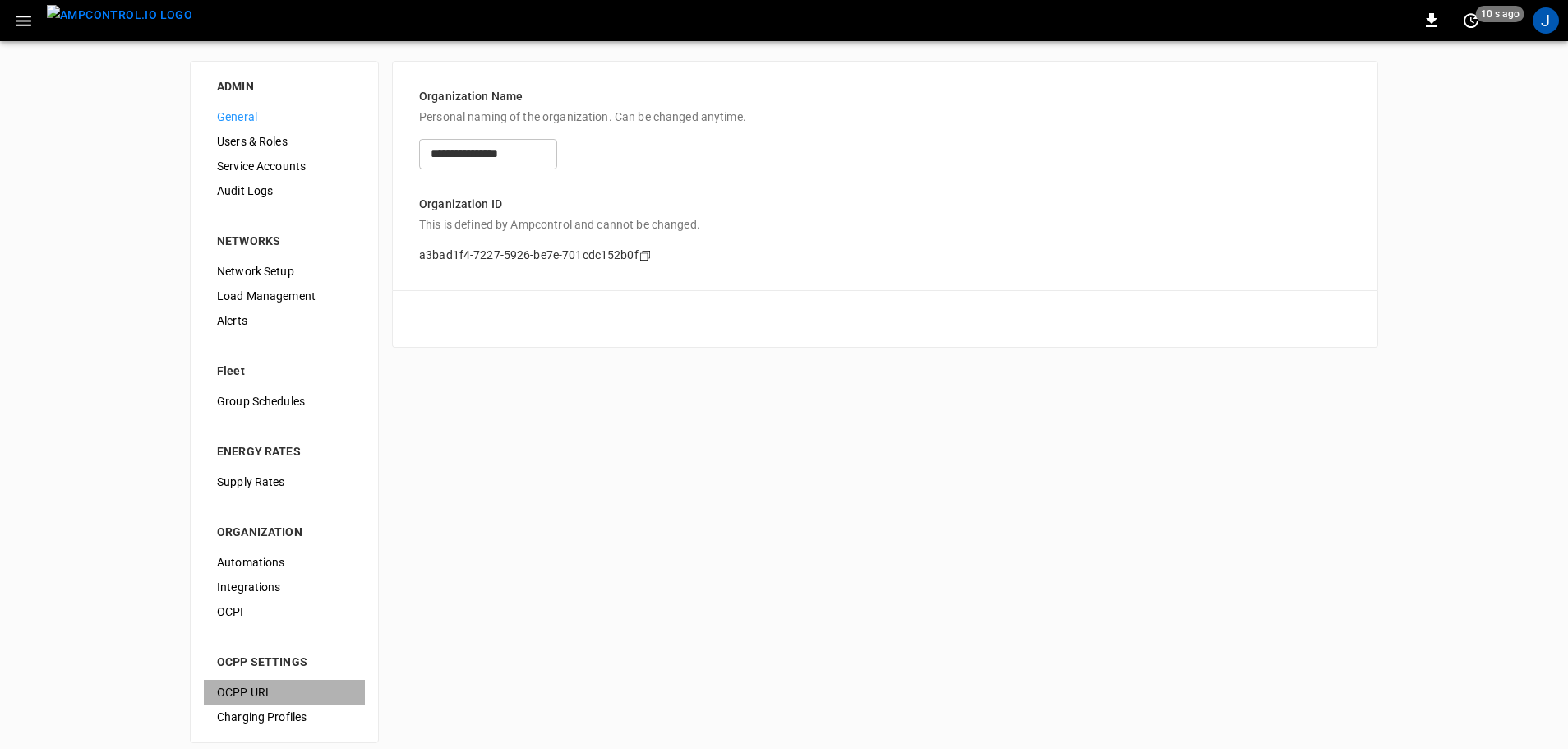
click at [273, 691] on span "OCPP URL" at bounding box center [285, 693] width 135 height 17
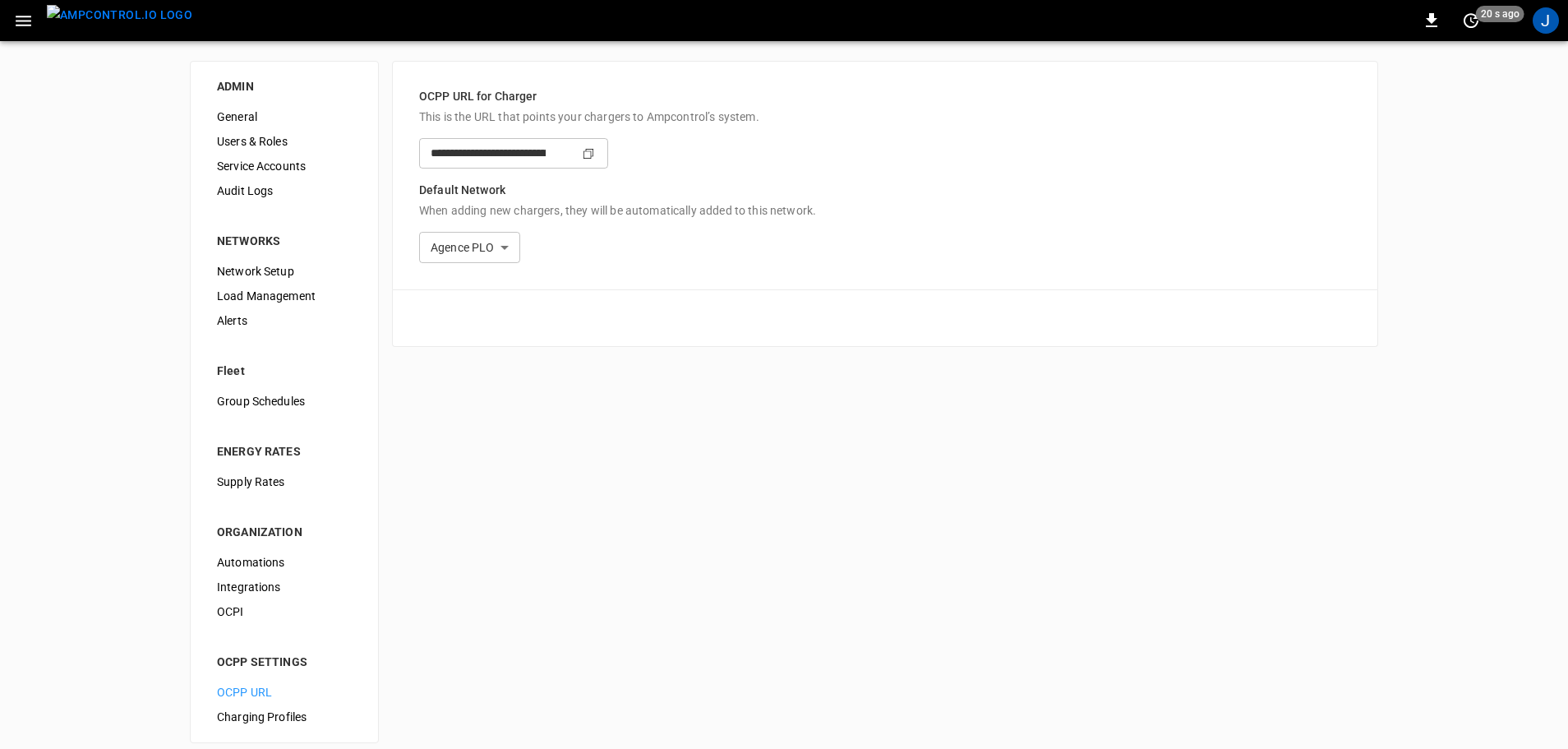
click at [1424, 123] on div "**********" at bounding box center [784, 402] width 1568 height 722
click at [28, 19] on icon "button" at bounding box center [23, 21] width 21 height 21
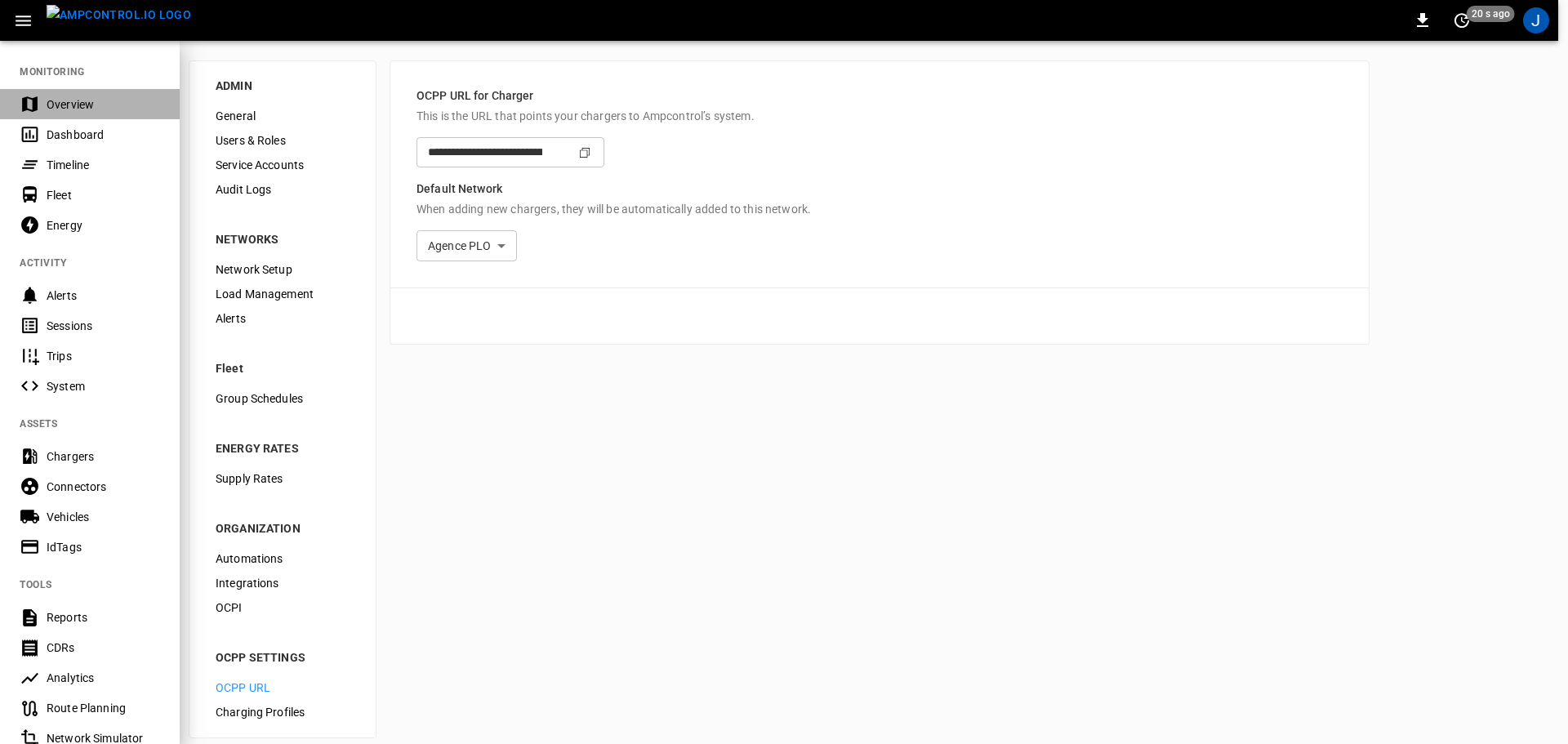
click at [63, 105] on div "Overview" at bounding box center [103, 104] width 113 height 16
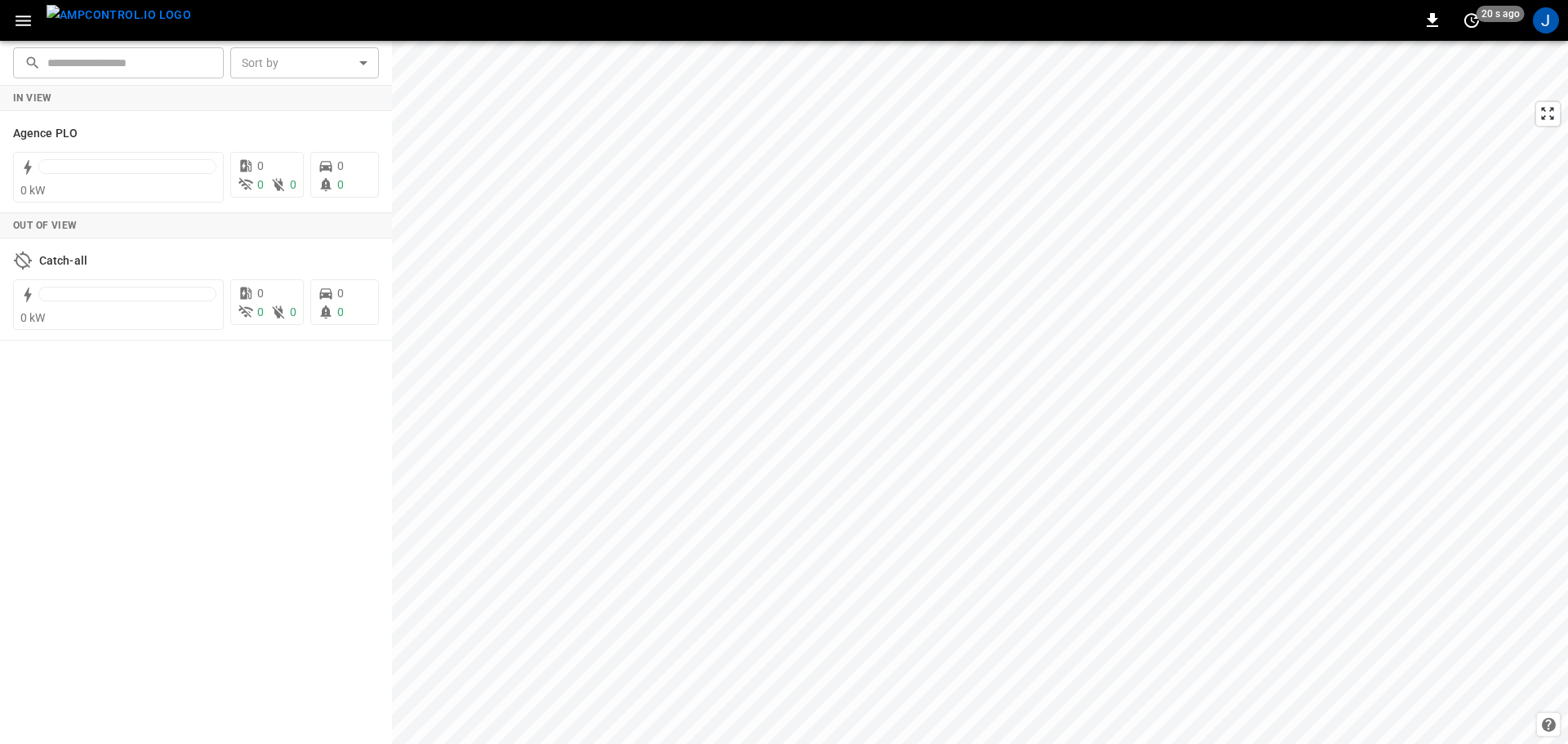
click at [9, 17] on button "button" at bounding box center [23, 21] width 33 height 30
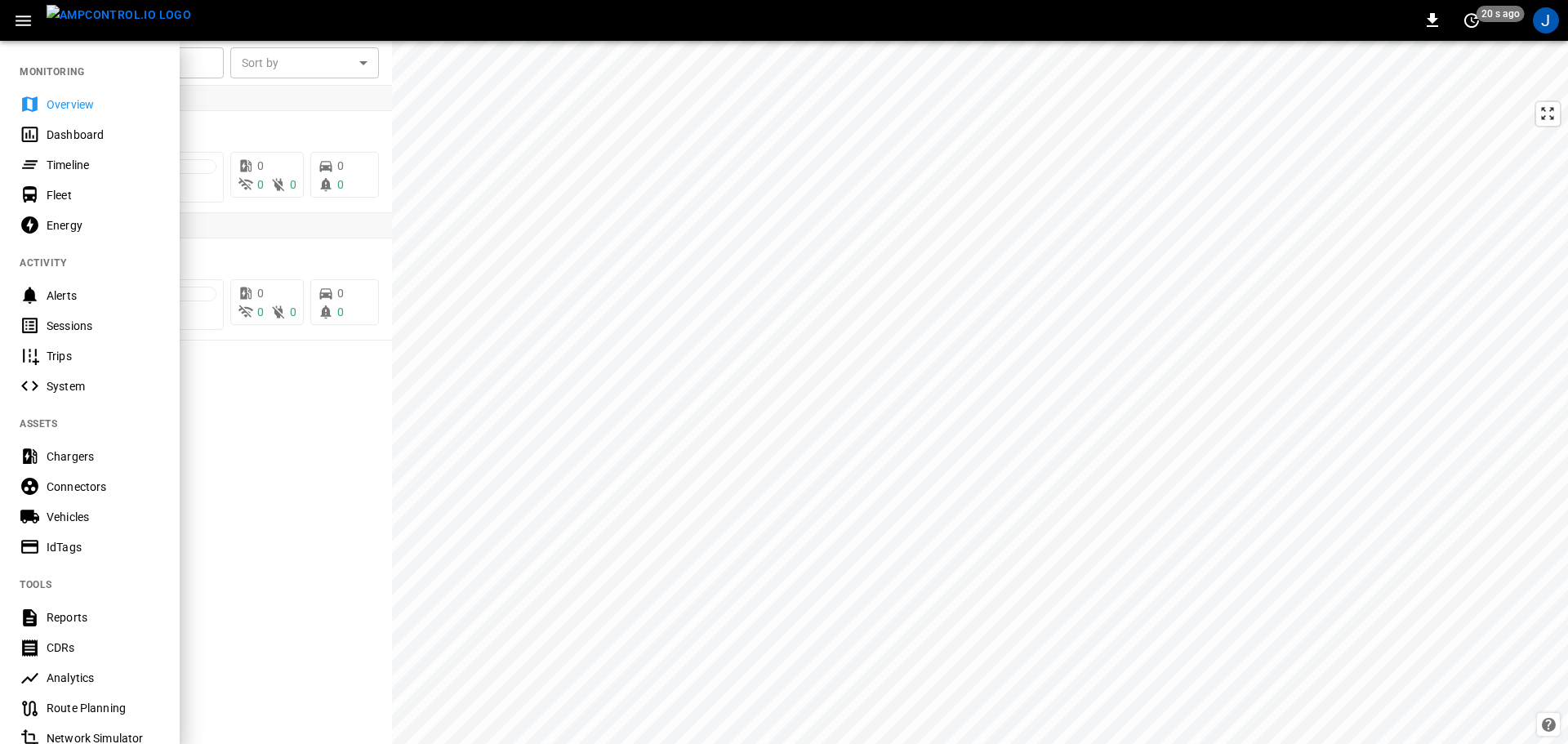
click at [93, 130] on div "Dashboard" at bounding box center [103, 135] width 113 height 16
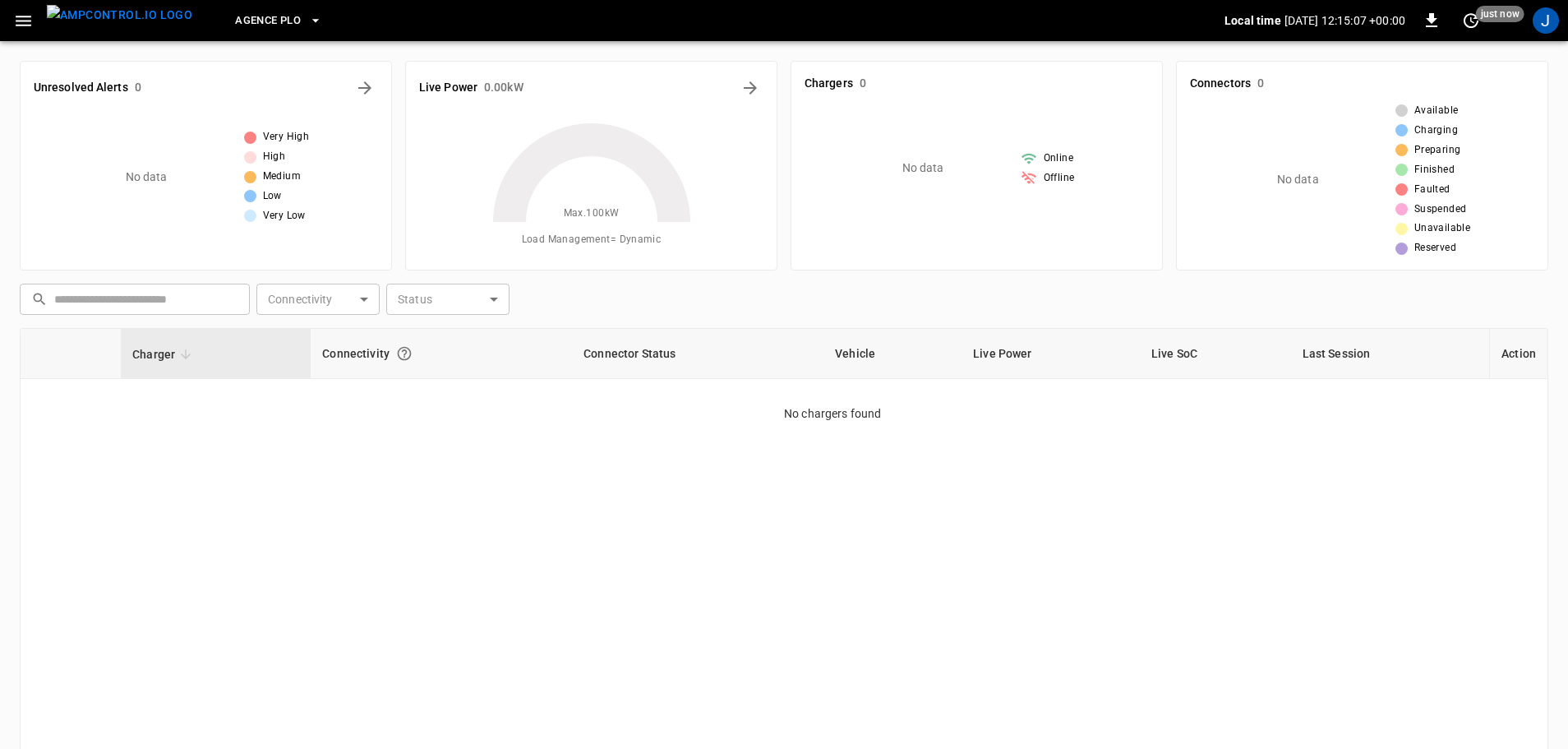
click at [13, 18] on icon "button" at bounding box center [23, 21] width 21 height 21
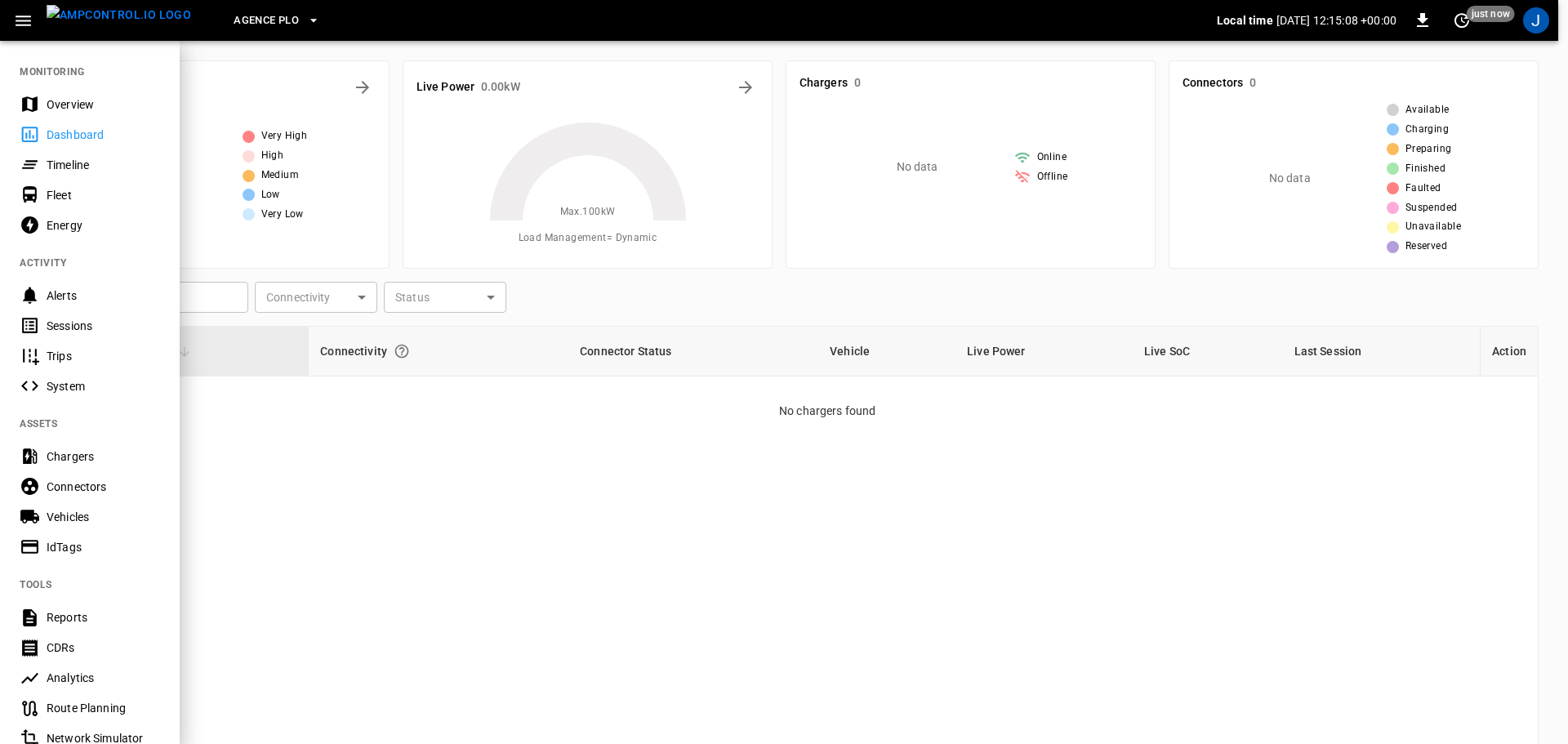
click at [70, 172] on div "Timeline" at bounding box center [103, 165] width 113 height 16
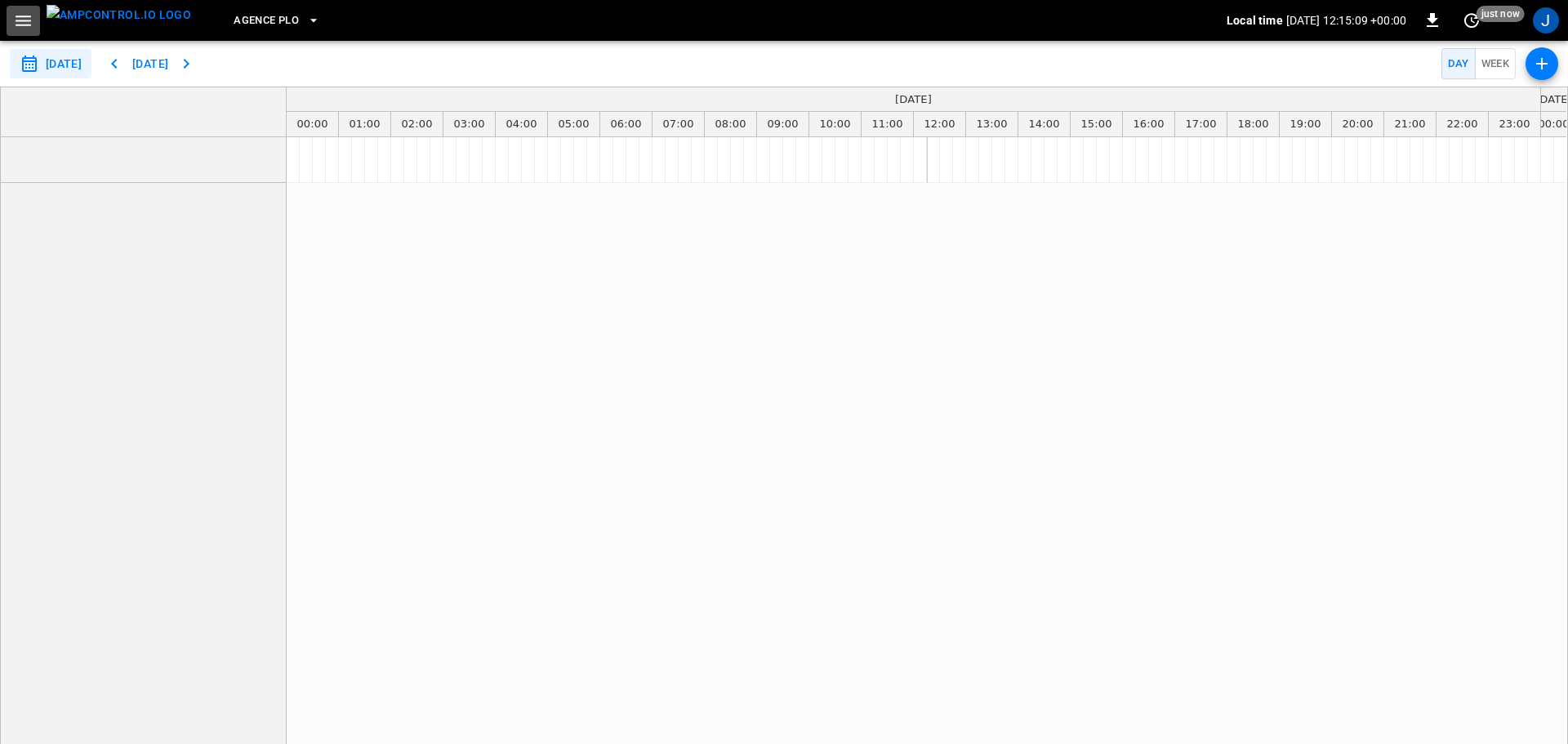
click at [27, 25] on icon "button" at bounding box center [23, 21] width 15 height 10
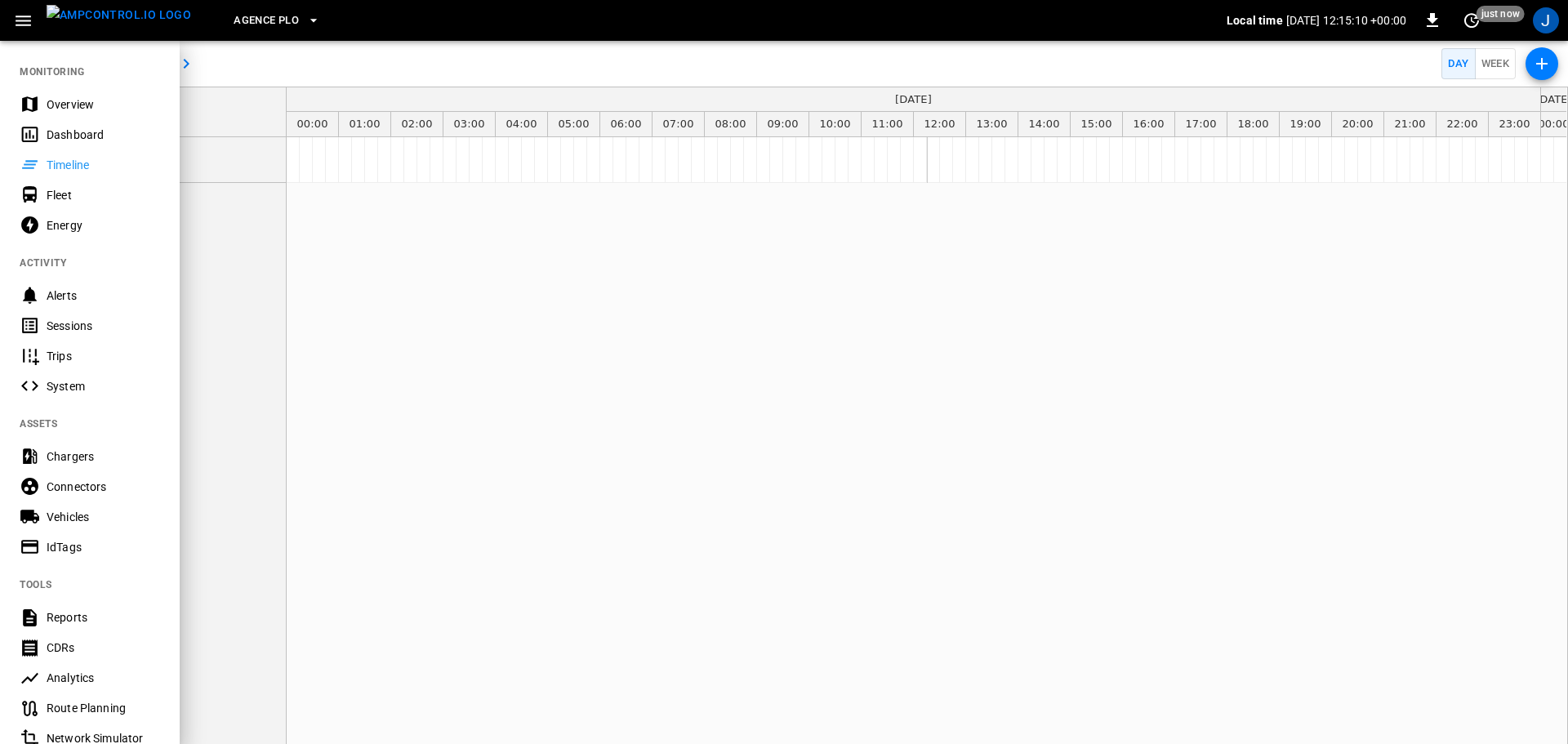
click at [60, 123] on div "Dashboard" at bounding box center [90, 134] width 180 height 30
